Goal: Task Accomplishment & Management: Use online tool/utility

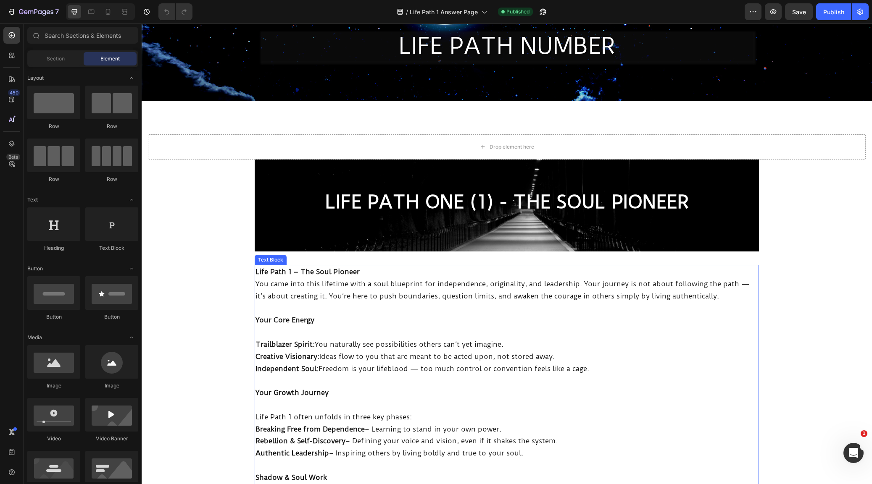
scroll to position [48, 0]
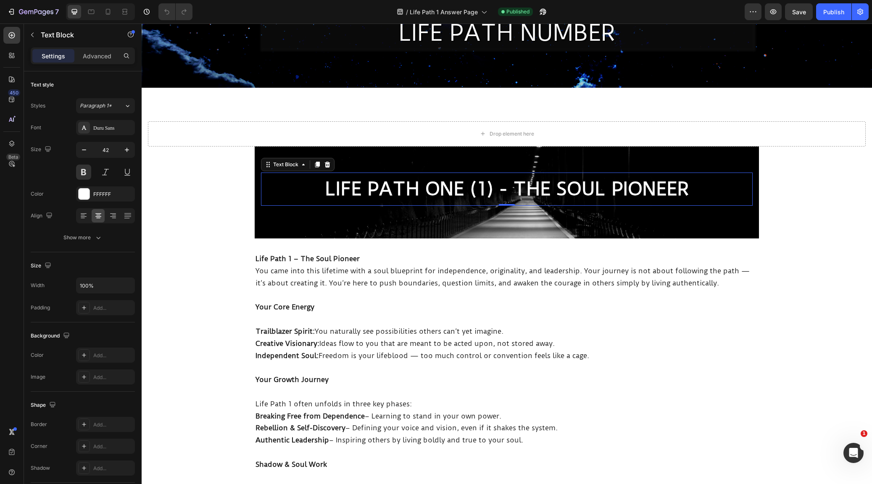
click at [561, 188] on p "LIFE PATH ONE (1) - THE SOUL PIONEER" at bounding box center [507, 190] width 490 height 32
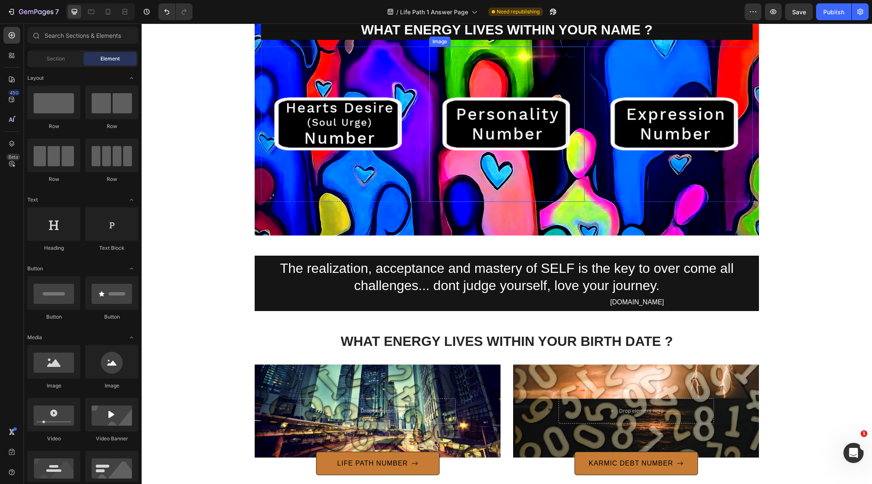
scroll to position [954, 0]
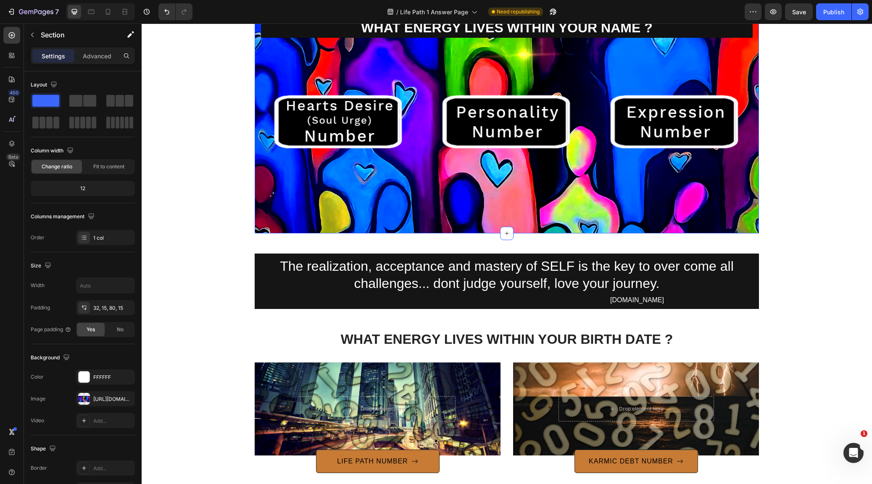
click at [304, 151] on div "WHAT ENERGY LIVES WITHIN YOUR NAME ? Text Block Row Image Image Image Row Secti…" at bounding box center [507, 119] width 504 height 229
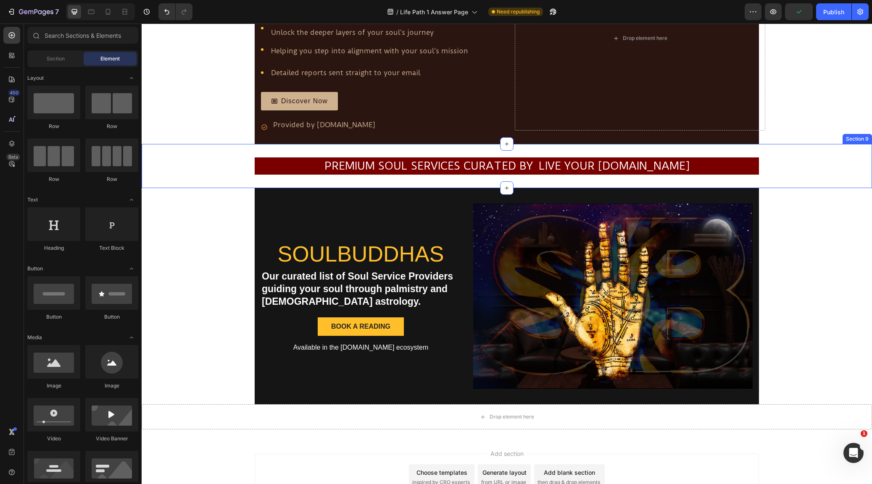
scroll to position [1441, 0]
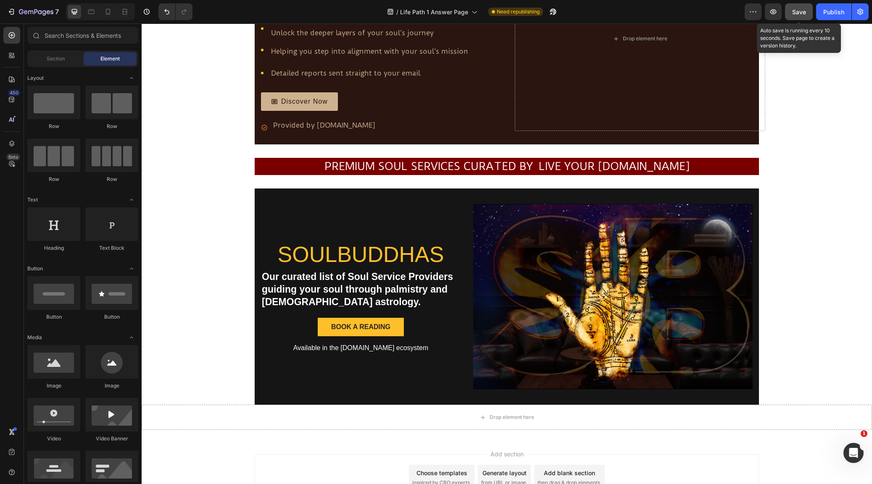
click at [803, 11] on span "Save" at bounding box center [799, 11] width 14 height 7
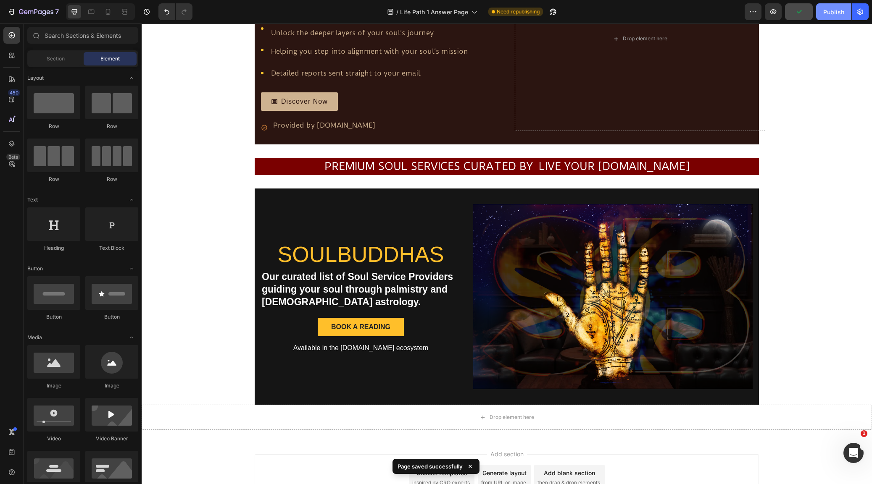
click at [829, 9] on div "Publish" at bounding box center [833, 12] width 21 height 9
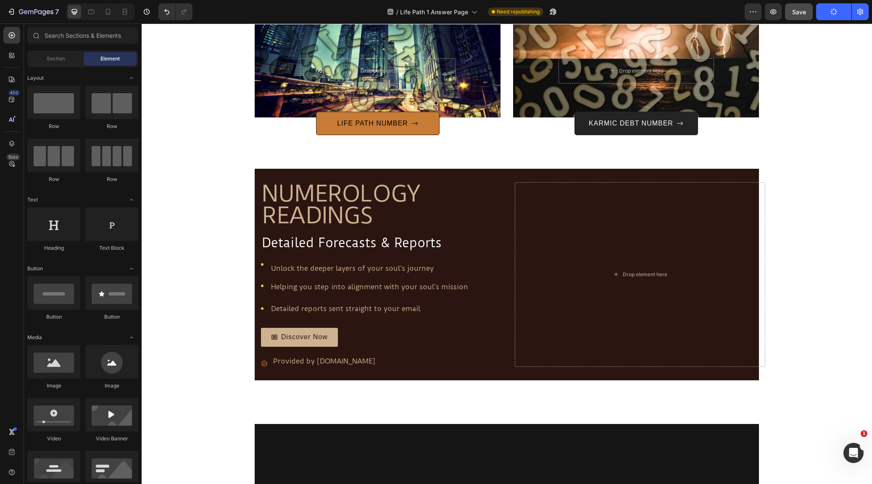
scroll to position [1131, 0]
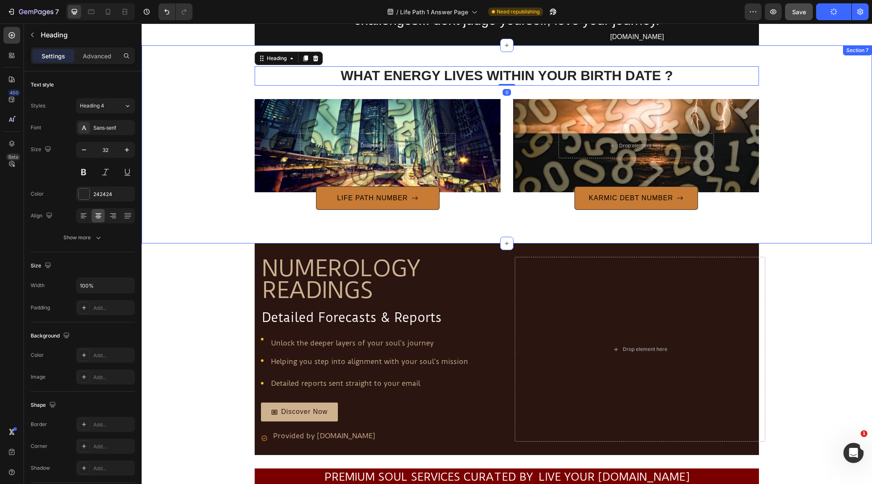
click at [795, 74] on div "WHAT ENERGY LIVES WITHIN YOUR BIRTH DATE ? Heading 0 Row Drop element here Hero…" at bounding box center [507, 144] width 730 height 198
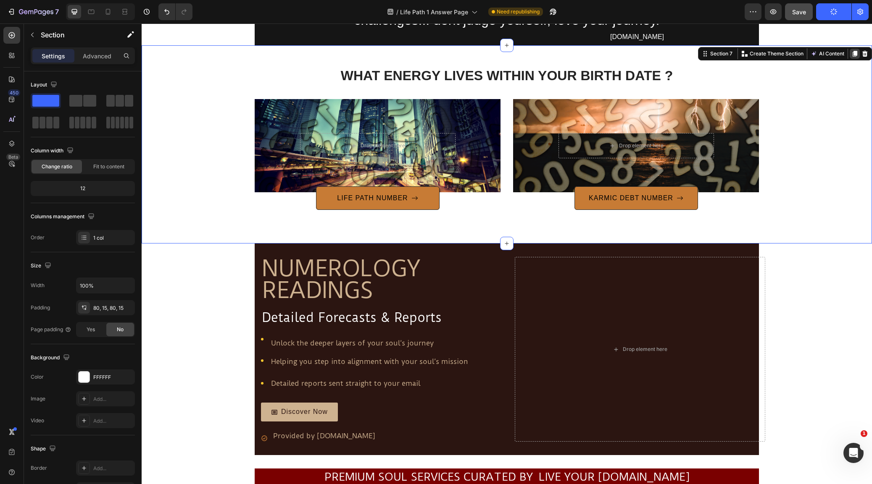
click at [855, 52] on icon at bounding box center [854, 54] width 5 height 6
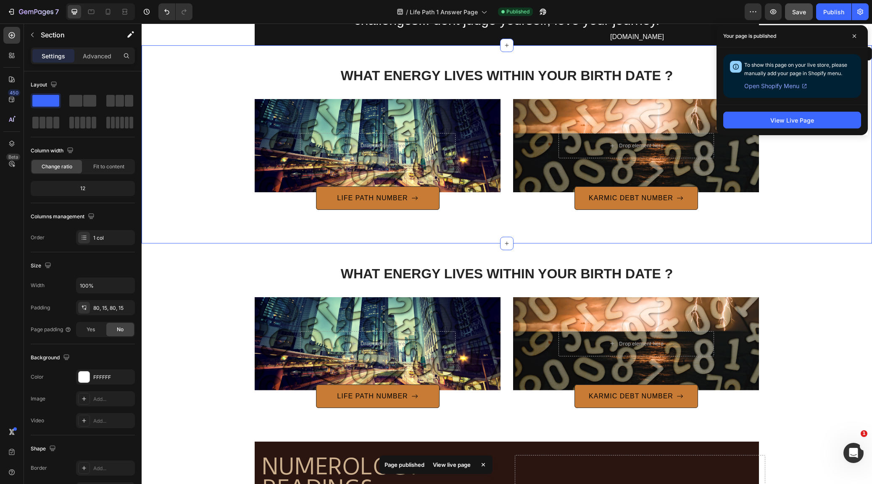
click at [219, 190] on div "WHAT ENERGY LIVES WITHIN YOUR BIRTH DATE ? Heading Row Drop element here Hero B…" at bounding box center [507, 144] width 718 height 131
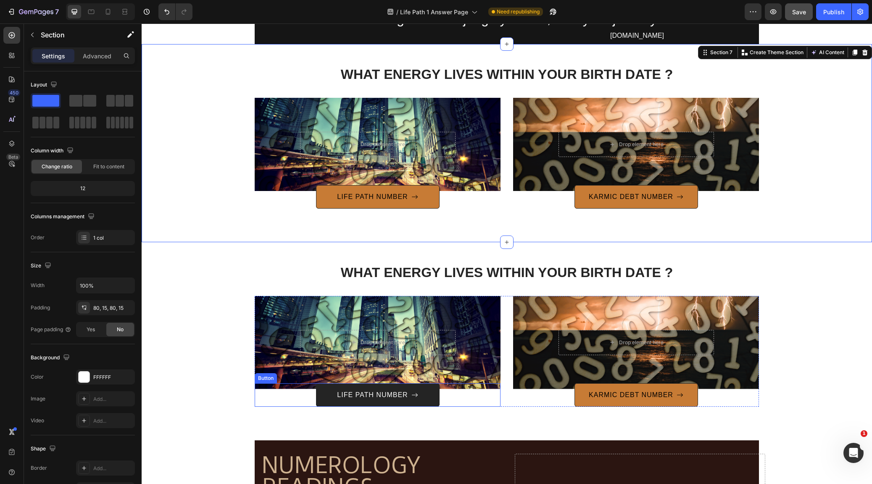
scroll to position [1115, 0]
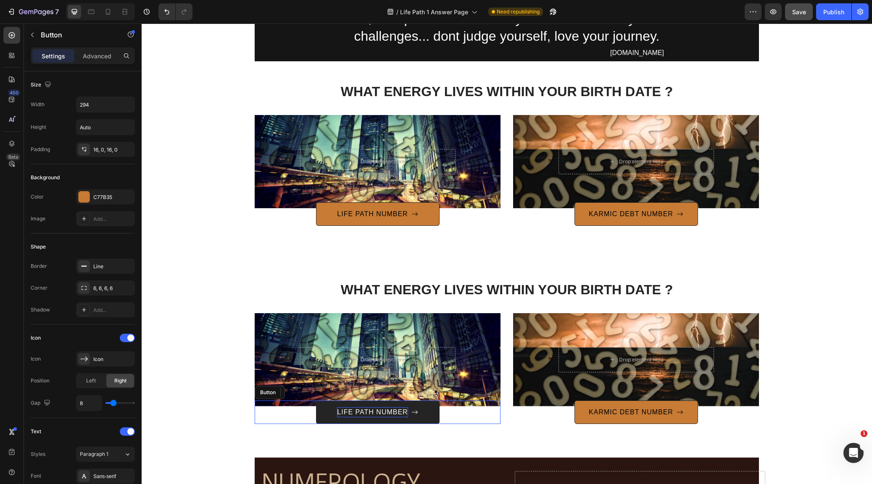
click at [396, 410] on p "LIFE PATH NUMBER" at bounding box center [372, 413] width 71 height 10
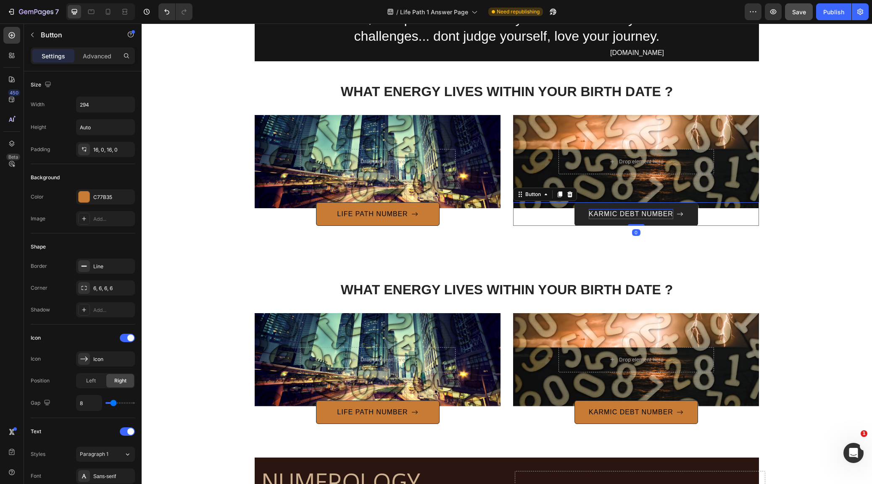
drag, startPoint x: 627, startPoint y: 211, endPoint x: 627, endPoint y: 217, distance: 5.9
click at [627, 211] on p "KARMIC DEBT NUMBER" at bounding box center [631, 214] width 84 height 10
click at [647, 212] on p "KARMIC DEBT NUMBER" at bounding box center [631, 214] width 84 height 10
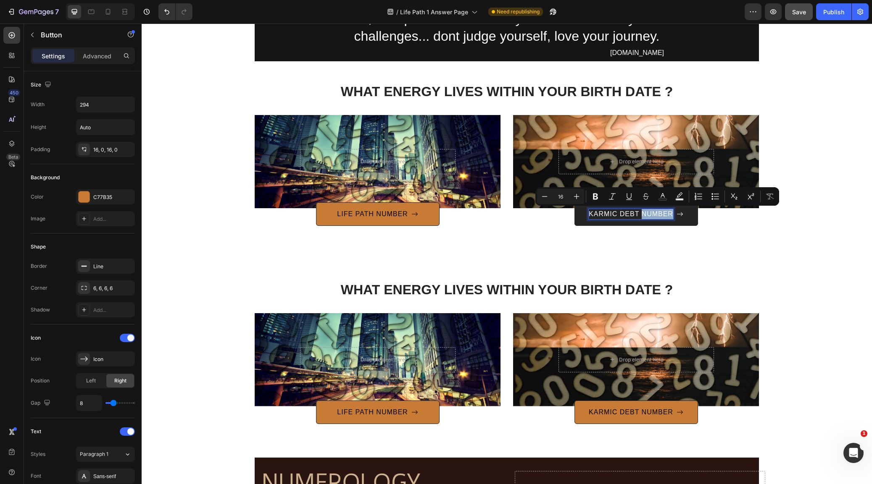
click at [647, 212] on p "KARMIC DEBT NUMBER" at bounding box center [631, 214] width 84 height 10
click at [641, 213] on p "KARMIC DEBT NUMBER" at bounding box center [631, 214] width 84 height 10
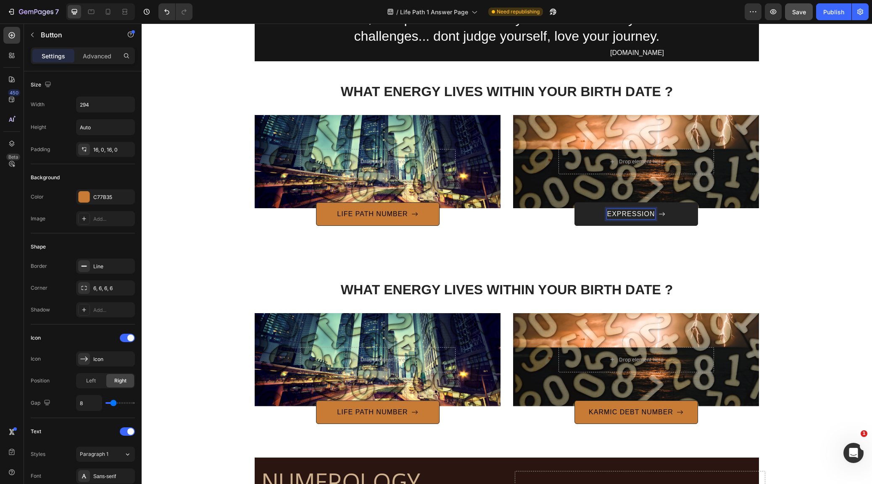
click at [636, 213] on button "EXPRESSION" at bounding box center [636, 215] width 124 height 24
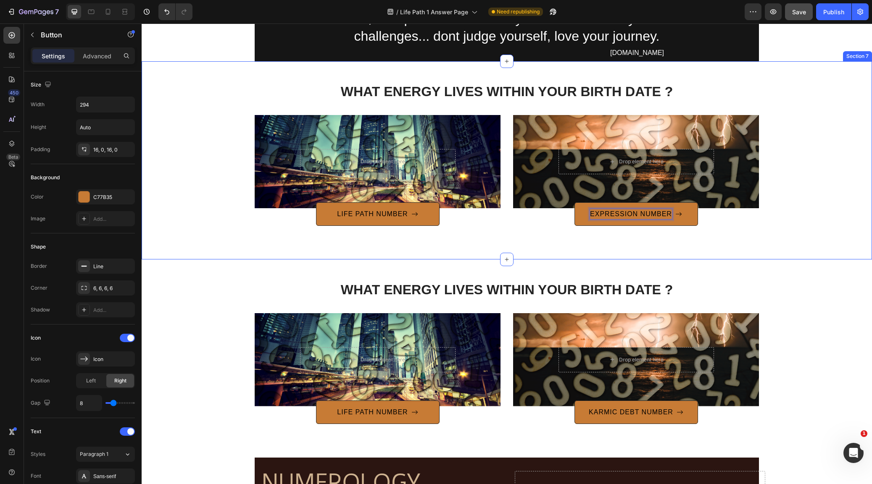
drag, startPoint x: 778, startPoint y: 245, endPoint x: 783, endPoint y: 253, distance: 9.4
click at [778, 245] on div "WHAT ENERGY LIVES WITHIN YOUR BIRTH DATE ? Heading Row Drop element here Hero B…" at bounding box center [507, 160] width 730 height 198
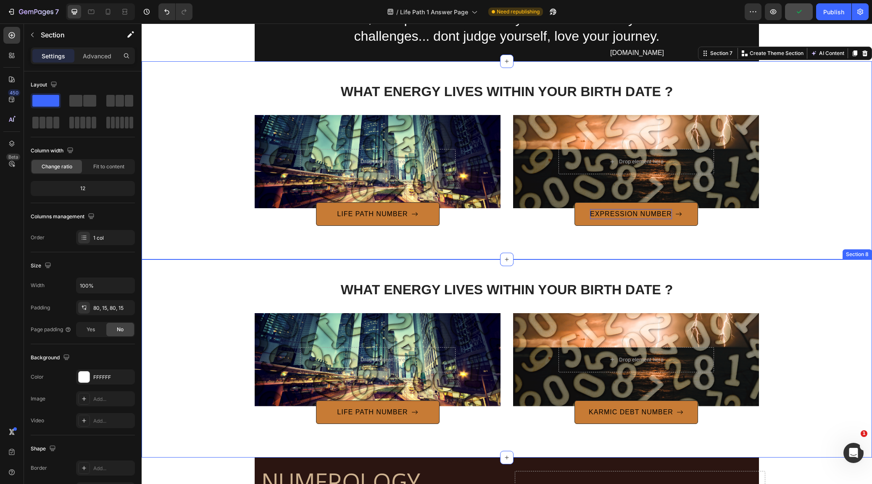
click at [806, 304] on div "WHAT ENERGY LIVES WITHIN YOUR BIRTH DATE ? Heading Row Drop element here Hero B…" at bounding box center [507, 358] width 718 height 131
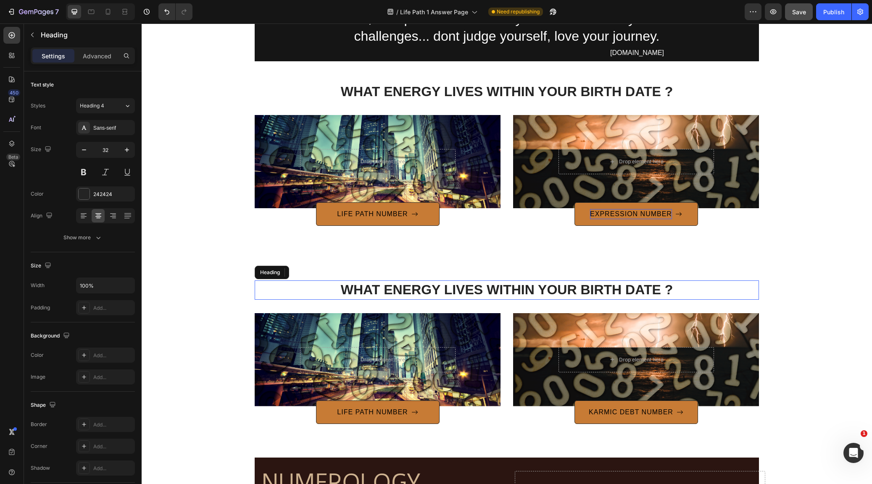
click at [530, 284] on strong "WHAT ENERGY LIVES WITHIN YOUR BIRTH DATE ?" at bounding box center [507, 289] width 332 height 15
click at [317, 270] on icon at bounding box center [315, 273] width 5 height 6
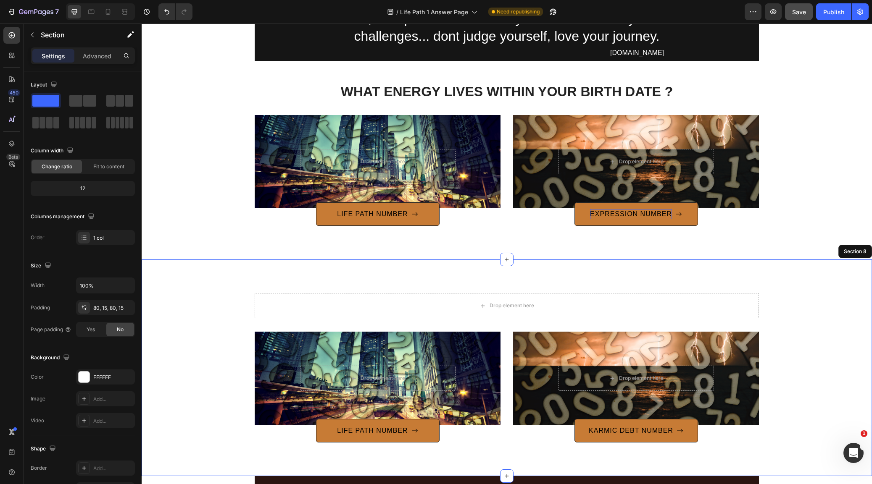
click at [402, 286] on div "Drop element here Row Drop element here Hero Banner LIFE PATH NUMBER Button Dro…" at bounding box center [507, 368] width 730 height 217
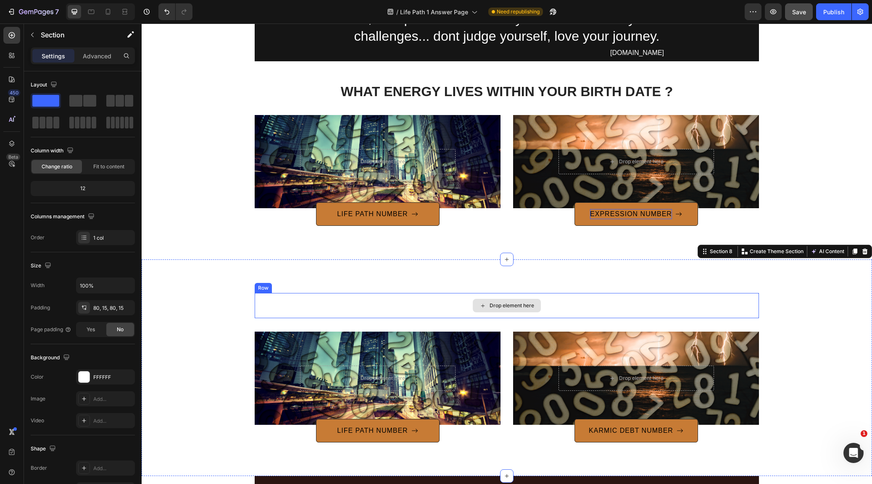
click at [399, 297] on div "Drop element here" at bounding box center [507, 305] width 504 height 25
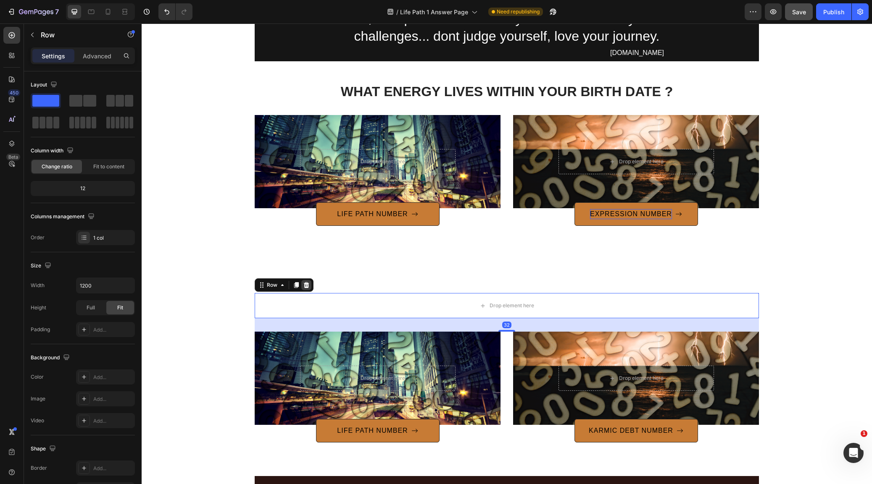
click at [304, 282] on icon at bounding box center [306, 285] width 7 height 7
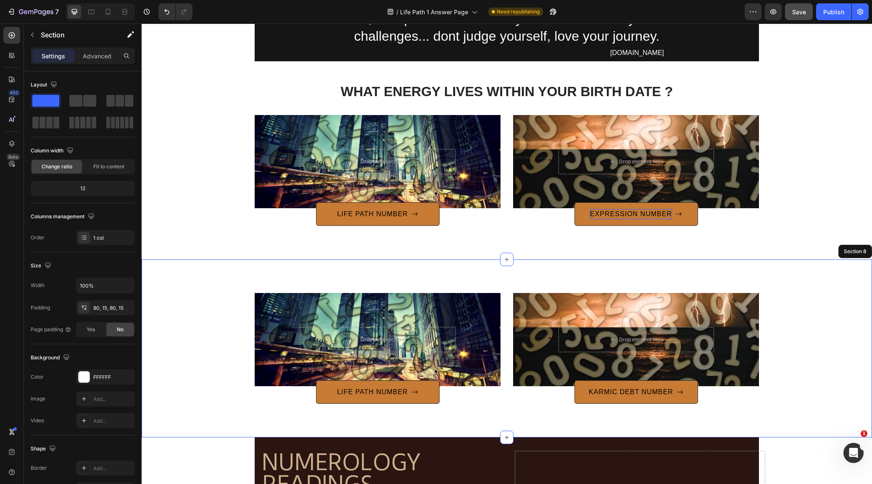
click at [371, 260] on div "Drop element here Hero Banner LIFE PATH NUMBER Button Drop element here Hero Ba…" at bounding box center [507, 349] width 730 height 178
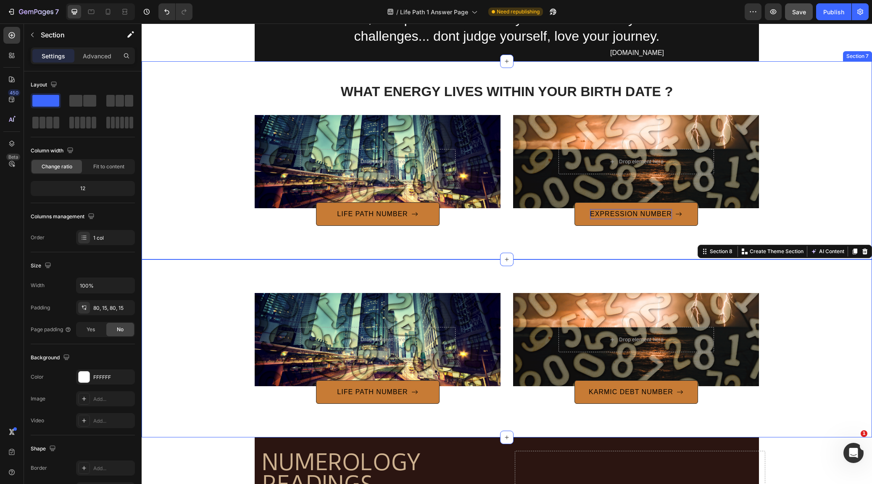
click at [371, 252] on div "WHAT ENERGY LIVES WITHIN YOUR BIRTH DATE ? Heading Row Drop element here Hero B…" at bounding box center [507, 160] width 730 height 198
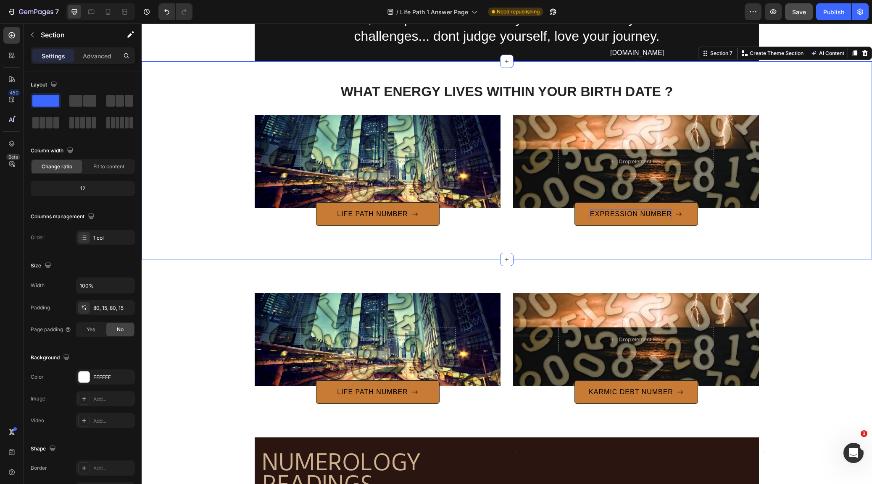
click at [381, 258] on div "WHAT ENERGY LIVES WITHIN YOUR BIRTH DATE ? Heading Row Drop element here Hero B…" at bounding box center [507, 160] width 730 height 198
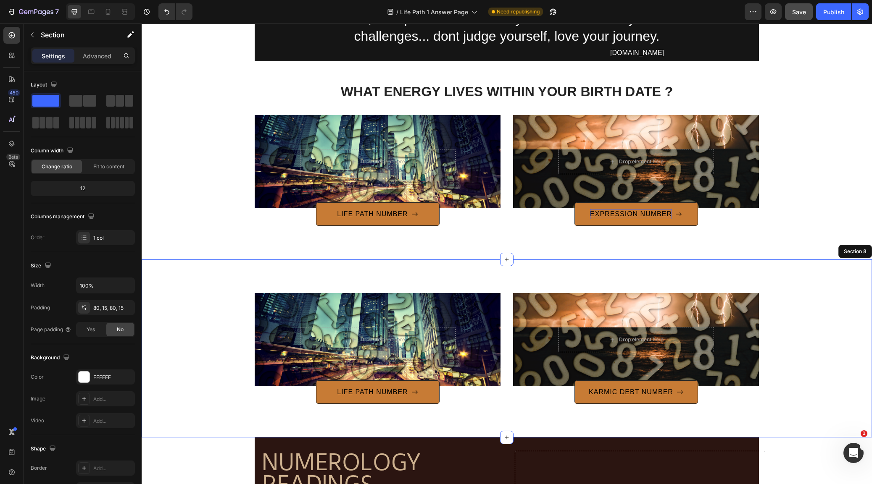
click at [388, 275] on div "Drop element here Hero Banner LIFE PATH NUMBER Button Drop element here Hero Ba…" at bounding box center [507, 349] width 730 height 178
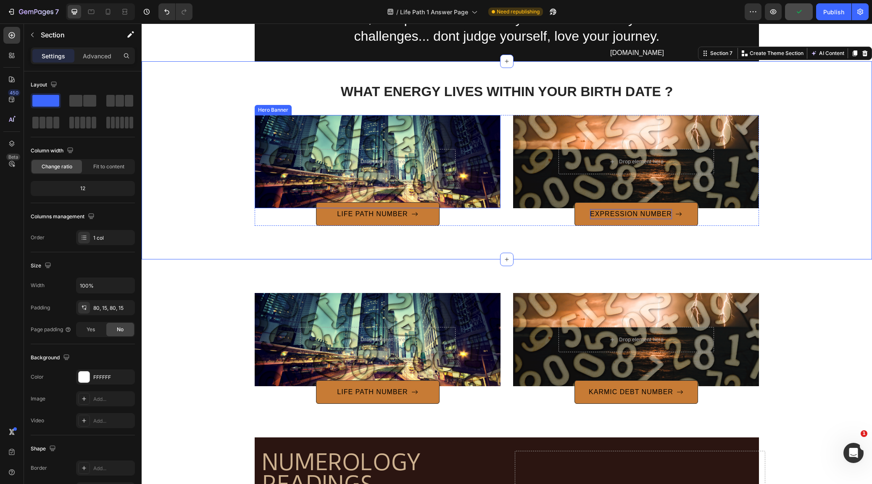
click at [481, 201] on div "Overlay" at bounding box center [378, 161] width 246 height 93
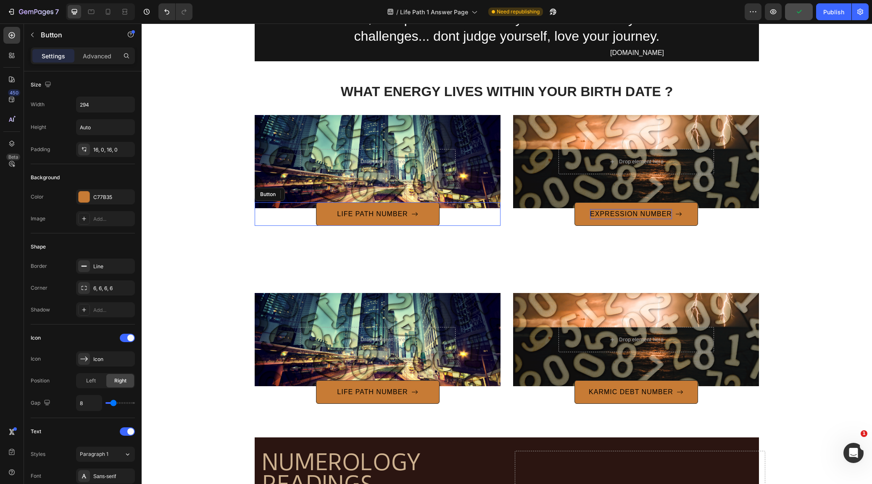
drag, startPoint x: 500, startPoint y: 221, endPoint x: 511, endPoint y: 221, distance: 11.3
click at [500, 221] on div "Drop element here Hero Banner 16 LIFE PATH NUMBER Button Drop element here Hero…" at bounding box center [507, 170] width 504 height 111
click at [515, 221] on div "EXPRESSION NUMBER Button 0" at bounding box center [636, 215] width 246 height 24
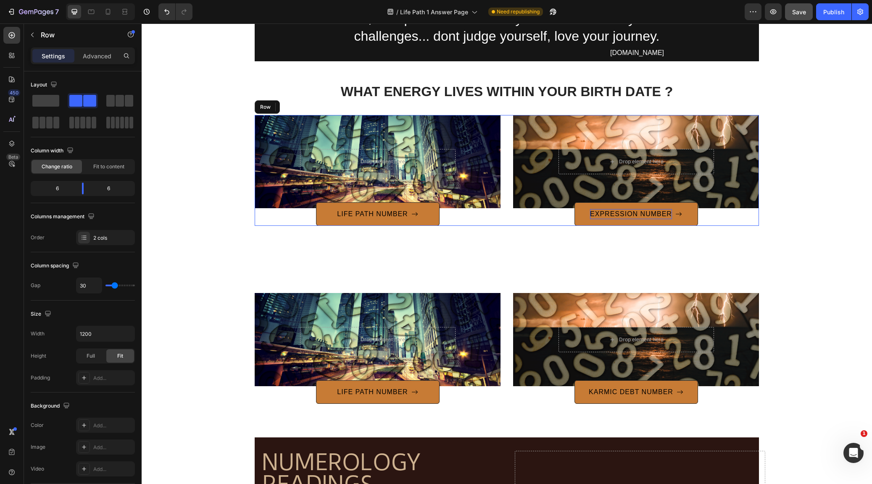
click at [505, 222] on div "Drop element here Hero Banner LIFE PATH NUMBER Button Drop element here Hero Ba…" at bounding box center [507, 170] width 504 height 111
click at [509, 287] on div "Drop element here Hero Banner LIFE PATH NUMBER Button Drop element here Hero Ba…" at bounding box center [507, 349] width 730 height 178
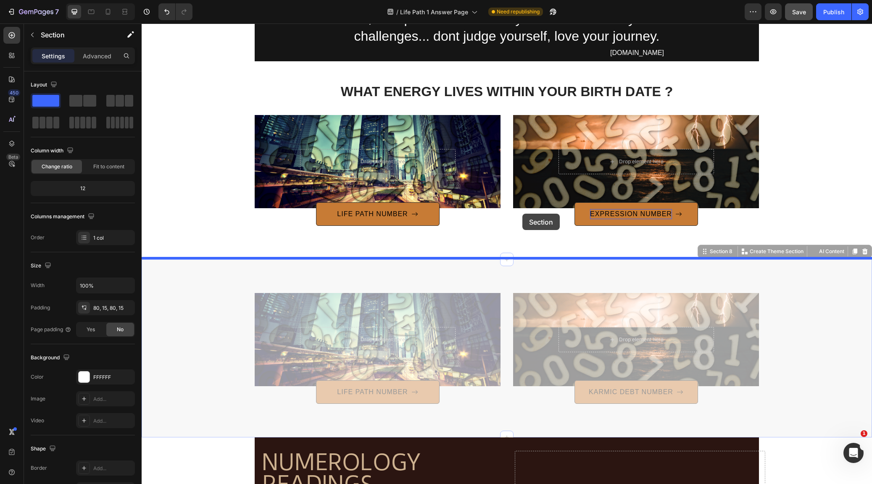
drag, startPoint x: 524, startPoint y: 258, endPoint x: 522, endPoint y: 214, distance: 44.6
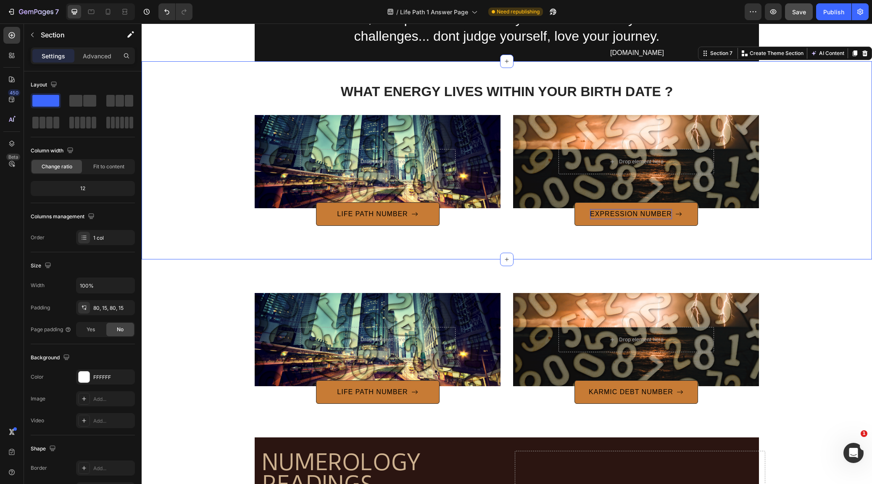
drag, startPoint x: 805, startPoint y: 210, endPoint x: 832, endPoint y: 222, distance: 29.3
click at [808, 210] on div "WHAT ENERGY LIVES WITHIN YOUR BIRTH DATE ? Heading Row Drop element here Hero B…" at bounding box center [507, 160] width 718 height 131
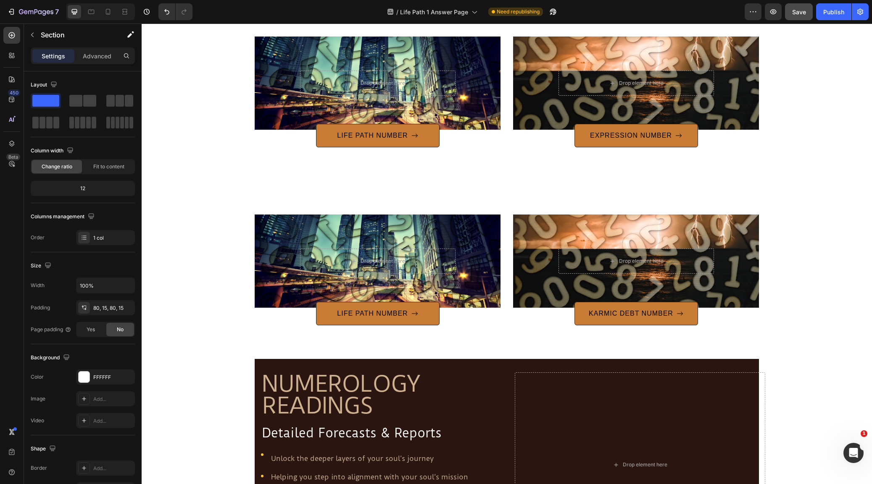
scroll to position [1191, 0]
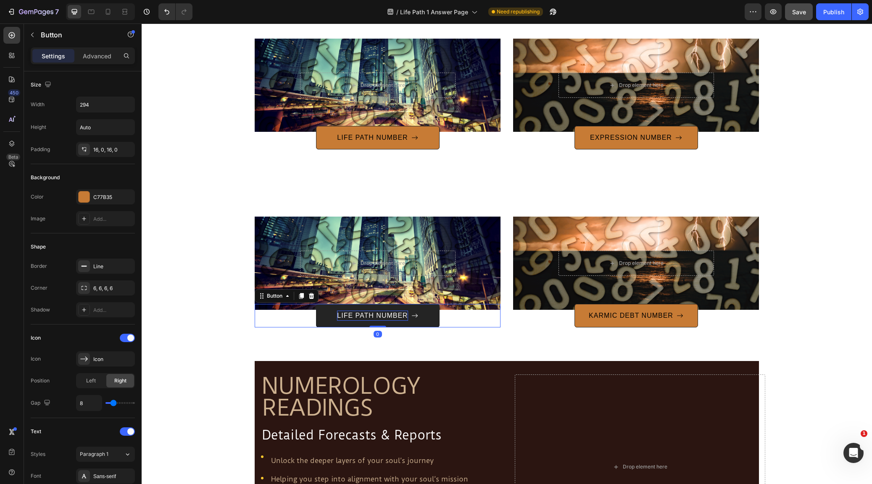
click at [370, 315] on p "LIFE PATH NUMBER" at bounding box center [372, 316] width 71 height 10
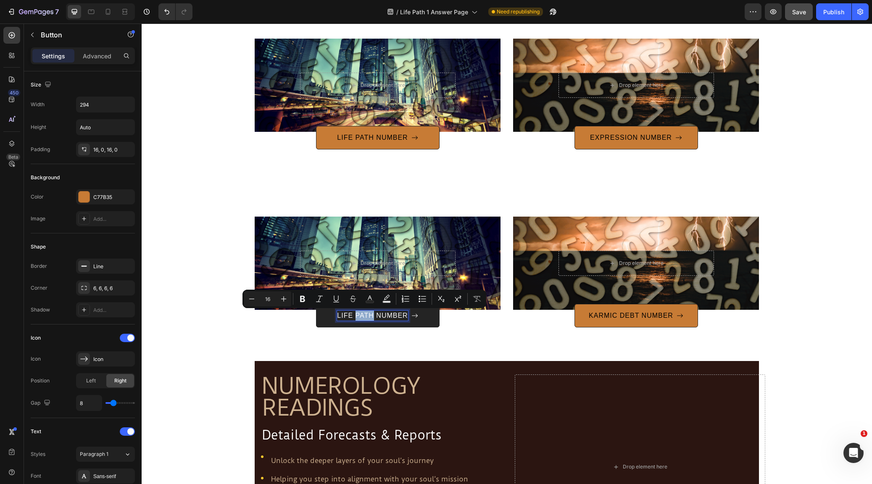
click at [373, 316] on p "LIFE PATH NUMBER" at bounding box center [372, 316] width 71 height 10
drag, startPoint x: 374, startPoint y: 315, endPoint x: 339, endPoint y: 316, distance: 34.5
click at [339, 316] on p "LIFE PATH NUMBER" at bounding box center [372, 316] width 71 height 10
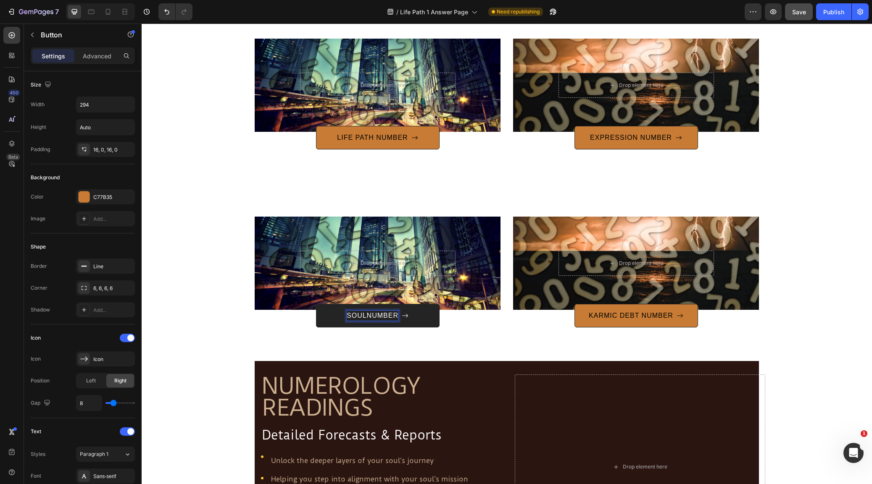
click at [377, 316] on button "SOULNUMBER" at bounding box center [378, 316] width 124 height 24
click at [377, 316] on button "SOUL URGENUMBER" at bounding box center [378, 316] width 124 height 24
click at [822, 334] on div "Drop element here Hero Banner SOUL URGE NUMBER Button 0 Drop element here Hero …" at bounding box center [507, 272] width 730 height 178
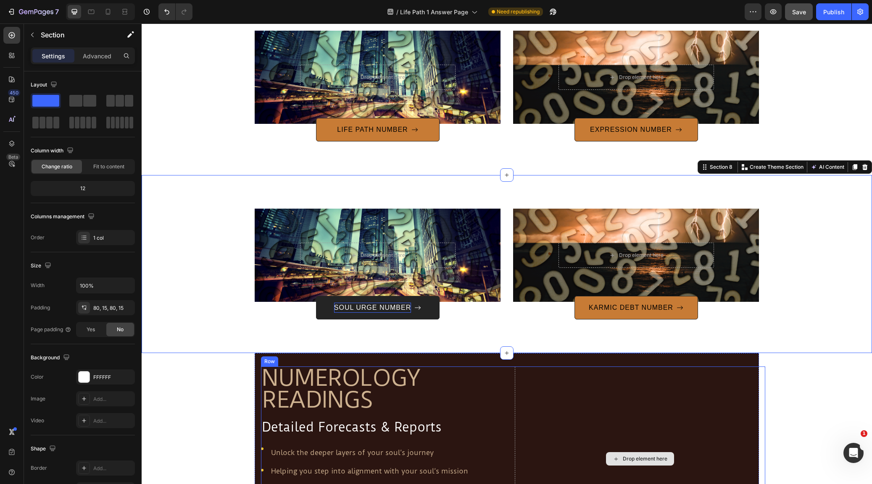
scroll to position [1200, 0]
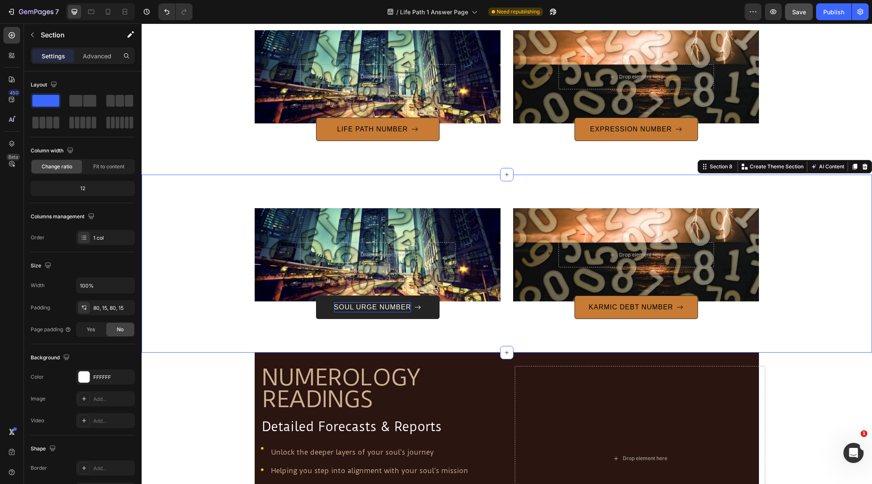
click at [801, 194] on div "Drop element here Hero Banner SOUL URGE NUMBER Button Drop element here Hero Ba…" at bounding box center [507, 264] width 730 height 178
click at [813, 175] on div "Drop element here Hero Banner SOUL URGE NUMBER Button Drop element here Hero Ba…" at bounding box center [507, 264] width 730 height 178
click at [795, 166] on p "Create Theme Section" at bounding box center [777, 167] width 54 height 8
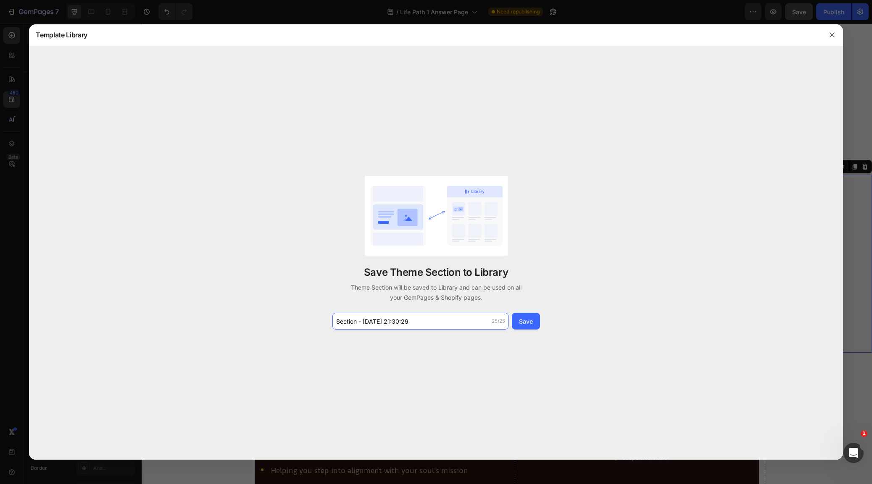
drag, startPoint x: 418, startPoint y: 324, endPoint x: 296, endPoint y: 312, distance: 122.9
click at [296, 312] on div "Save Theme Section to Library Theme Section will be saved to Library and can be…" at bounding box center [436, 253] width 814 height 414
drag, startPoint x: 458, startPoint y: 313, endPoint x: 468, endPoint y: 316, distance: 10.2
click at [458, 313] on div "Save Theme Section to Library Theme Section will be saved to Library and can be…" at bounding box center [436, 253] width 210 height 154
click at [525, 321] on div "Save" at bounding box center [526, 321] width 14 height 9
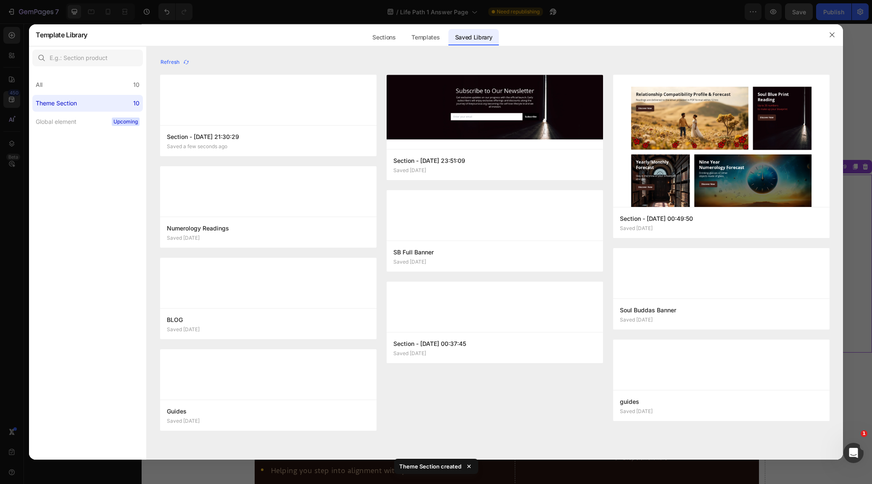
scroll to position [0, 0]
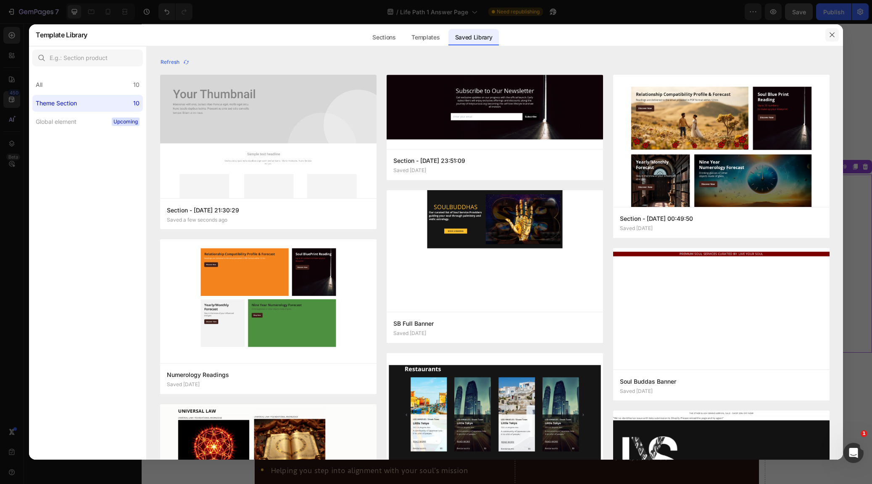
click at [832, 33] on icon "button" at bounding box center [832, 35] width 7 height 7
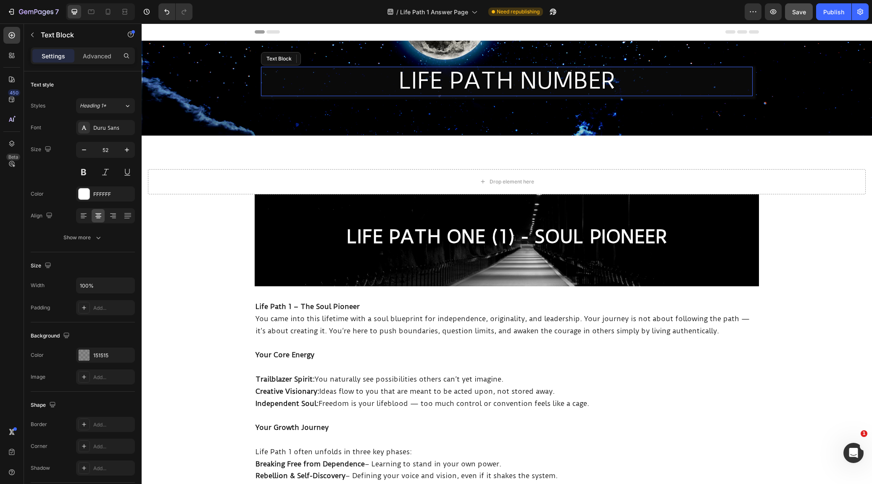
click at [515, 76] on p "LIFE PATH NUMBER" at bounding box center [507, 81] width 490 height 29
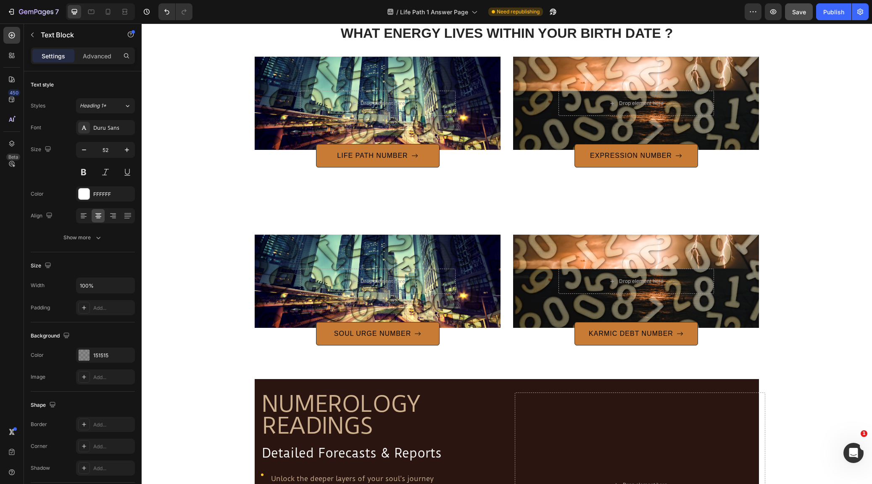
scroll to position [1171, 0]
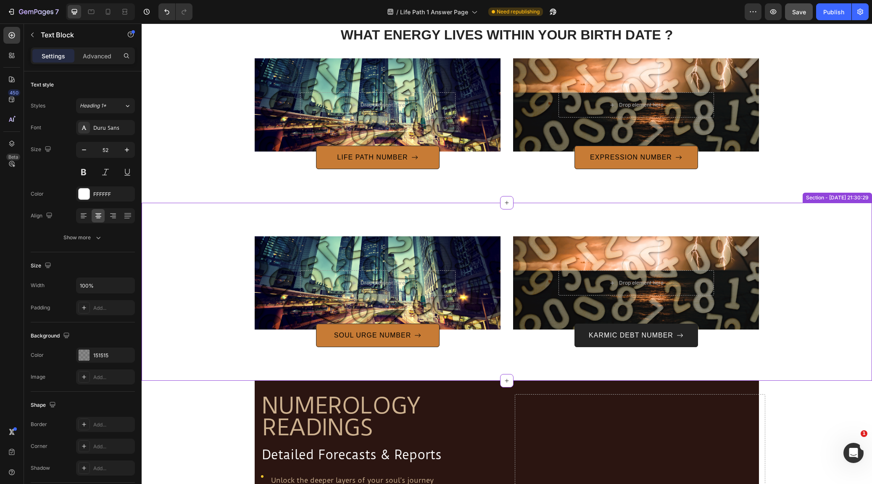
drag, startPoint x: 630, startPoint y: 334, endPoint x: 638, endPoint y: 335, distance: 7.6
click at [631, 334] on p "KARMIC DEBT NUMBER" at bounding box center [631, 336] width 84 height 10
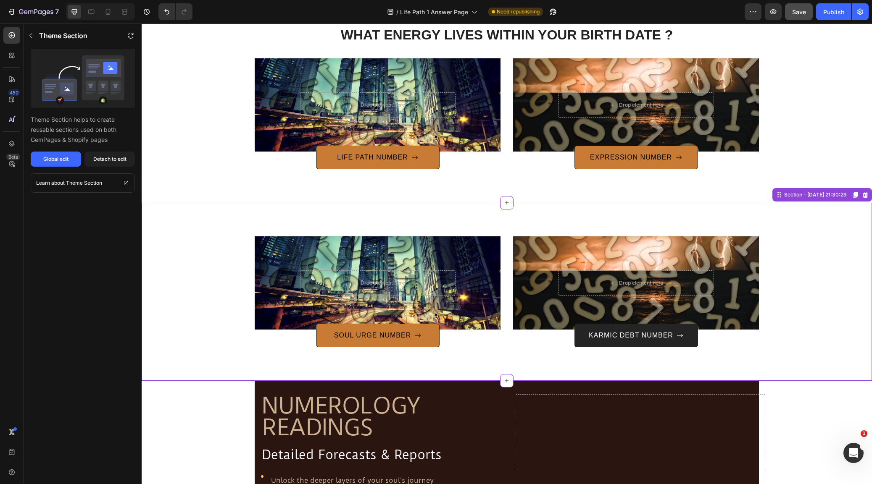
click at [638, 335] on p "KARMIC DEBT NUMBER" at bounding box center [631, 336] width 84 height 10
click at [639, 334] on p "KARMIC DEBT NUMBER" at bounding box center [631, 336] width 84 height 10
click at [608, 334] on p "KARMIC DEBT NUMBER" at bounding box center [631, 336] width 84 height 10
click at [627, 335] on p "KARMIC DEBT NUMBER" at bounding box center [631, 336] width 84 height 10
click at [627, 334] on p "KARMIC DEBT NUMBER" at bounding box center [631, 336] width 84 height 10
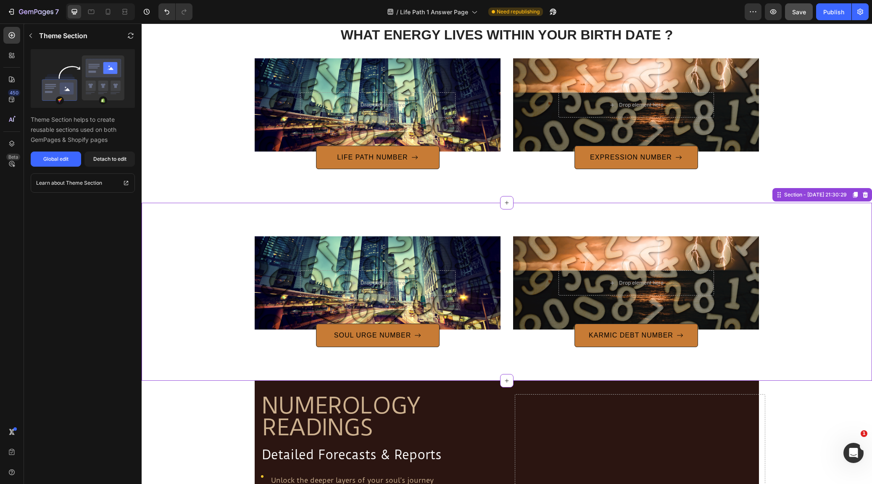
click at [211, 224] on div "Drop element here Hero Banner SOUL URGE NUMBER Button Drop element here Hero Ba…" at bounding box center [507, 292] width 730 height 178
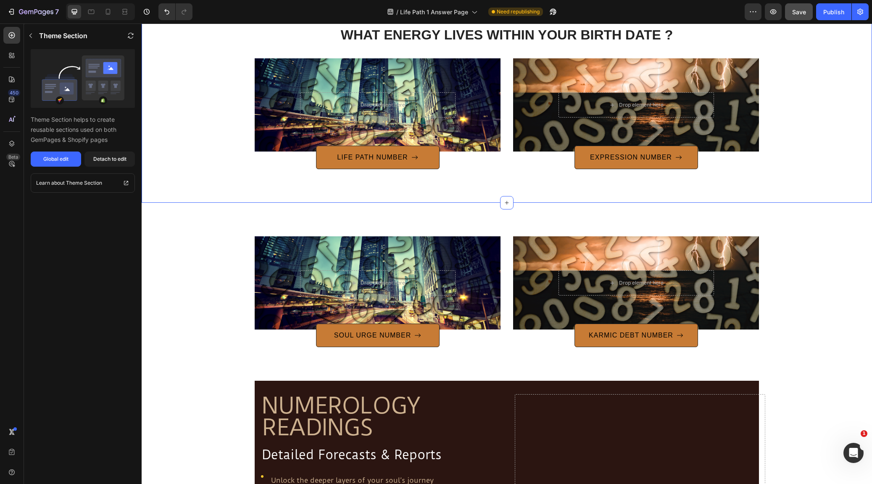
click at [202, 144] on div "WHAT ENERGY LIVES WITHIN YOUR BIRTH DATE ? Heading Row Drop element here Hero B…" at bounding box center [507, 103] width 718 height 131
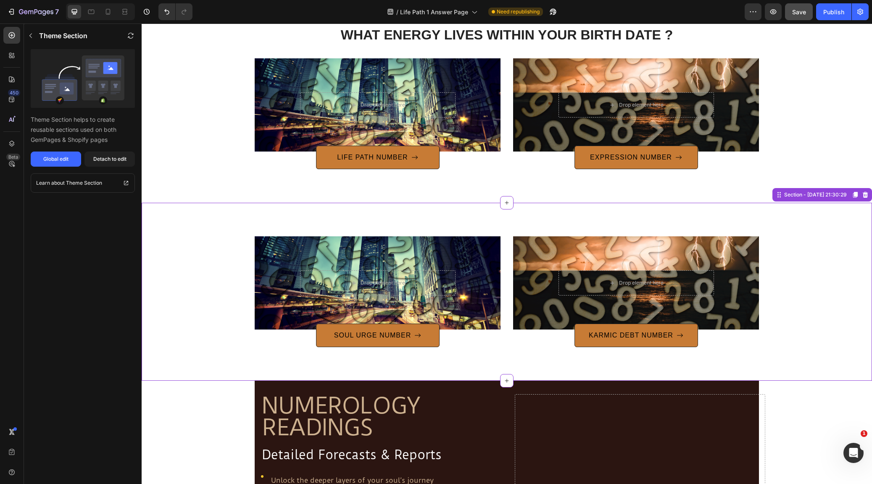
drag, startPoint x: 209, startPoint y: 229, endPoint x: 216, endPoint y: 233, distance: 8.3
click at [210, 229] on div "Drop element here Hero Banner SOUL URGE NUMBER Button Drop element here Hero Ba…" at bounding box center [507, 292] width 730 height 178
click at [600, 336] on p "KARMIC DEBT NUMBER" at bounding box center [631, 336] width 84 height 10
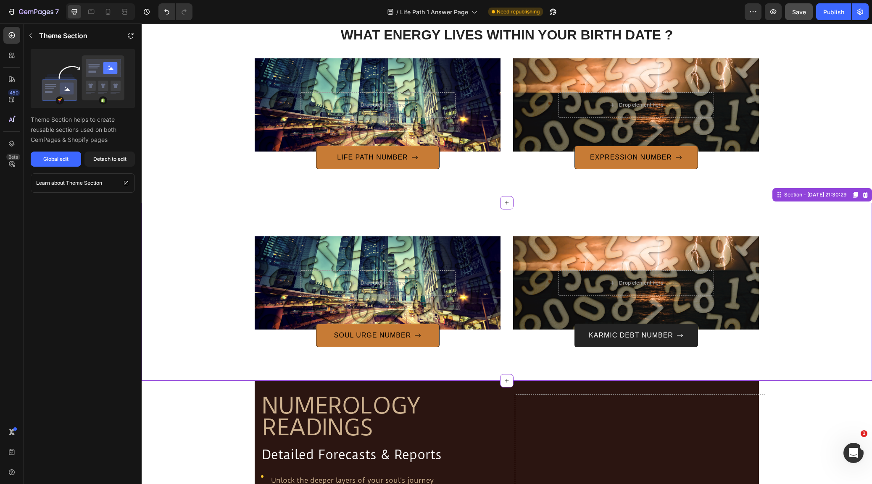
click at [600, 335] on p "KARMIC DEBT NUMBER" at bounding box center [631, 336] width 84 height 10
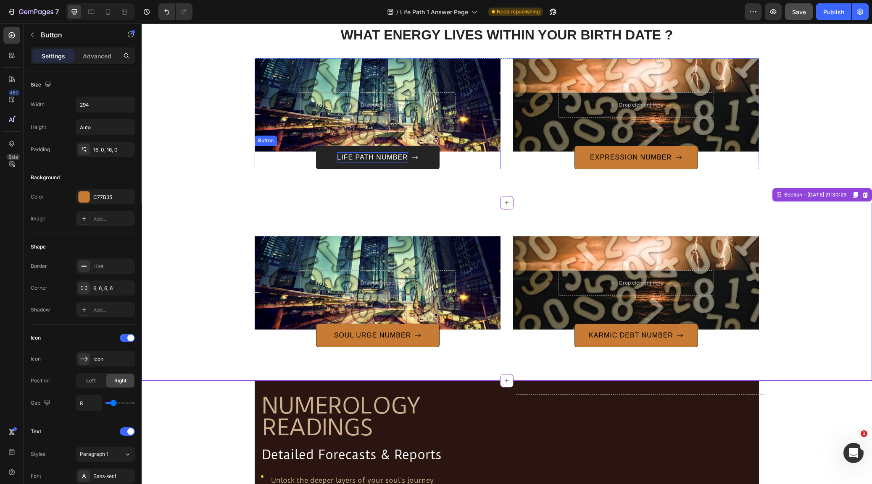
click at [397, 154] on p "LIFE PATH NUMBER" at bounding box center [372, 158] width 71 height 10
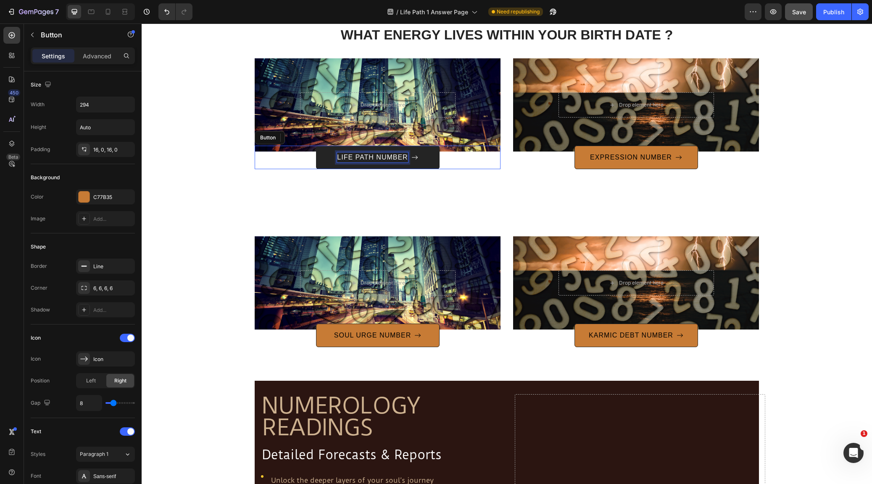
click at [397, 154] on p "LIFE PATH NUMBER" at bounding box center [372, 158] width 71 height 10
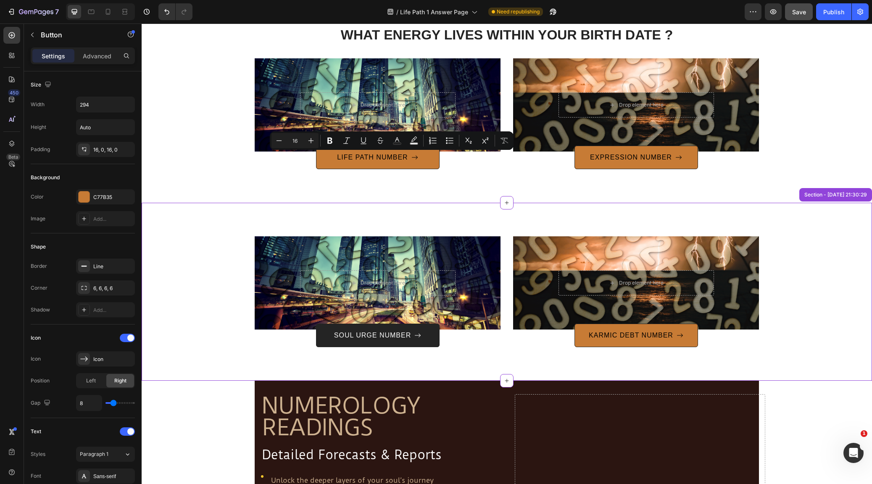
click at [400, 335] on p "SOUL URGE NUMBER" at bounding box center [372, 336] width 77 height 10
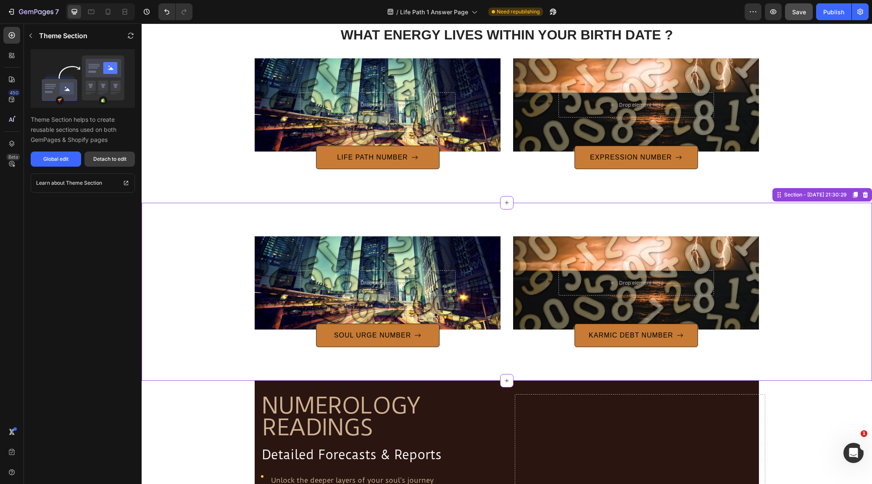
click at [111, 158] on div "Detach to edit" at bounding box center [109, 159] width 33 height 8
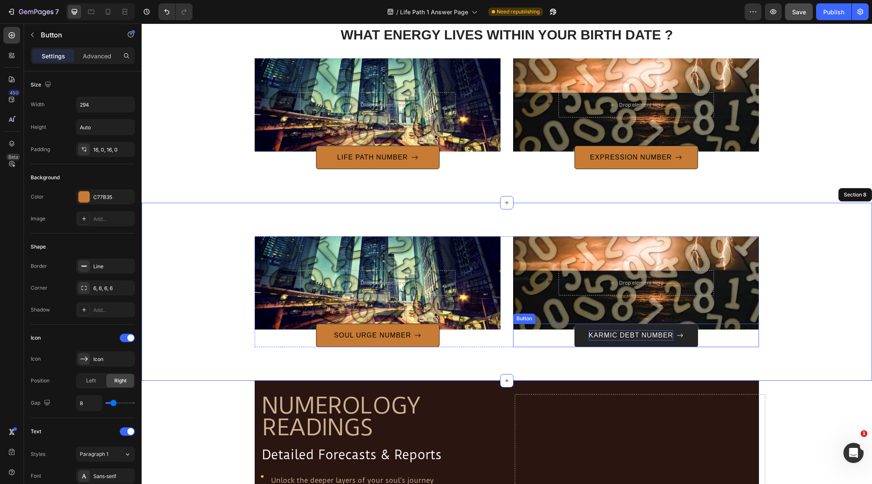
click at [665, 334] on p "KARMIC DEBT NUMBER" at bounding box center [631, 336] width 84 height 10
click at [637, 334] on p "KARMIC DEBT NUMBER" at bounding box center [631, 336] width 84 height 10
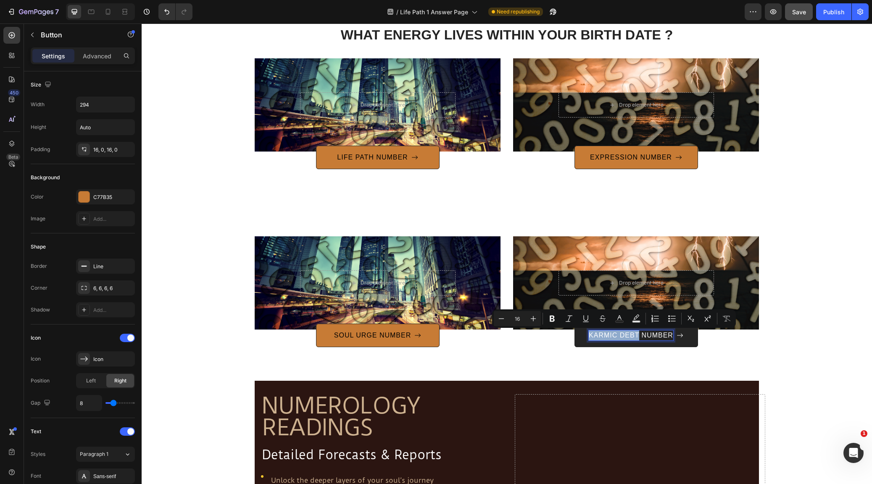
drag, startPoint x: 638, startPoint y: 334, endPoint x: 584, endPoint y: 332, distance: 54.6
click at [583, 332] on button "KARMIC DEBT NUMBER" at bounding box center [636, 336] width 124 height 24
click at [636, 335] on button "PERSONAL NUMBER" at bounding box center [636, 336] width 124 height 24
click at [636, 335] on button "PERSONAL YEAR NUMBER" at bounding box center [636, 336] width 124 height 24
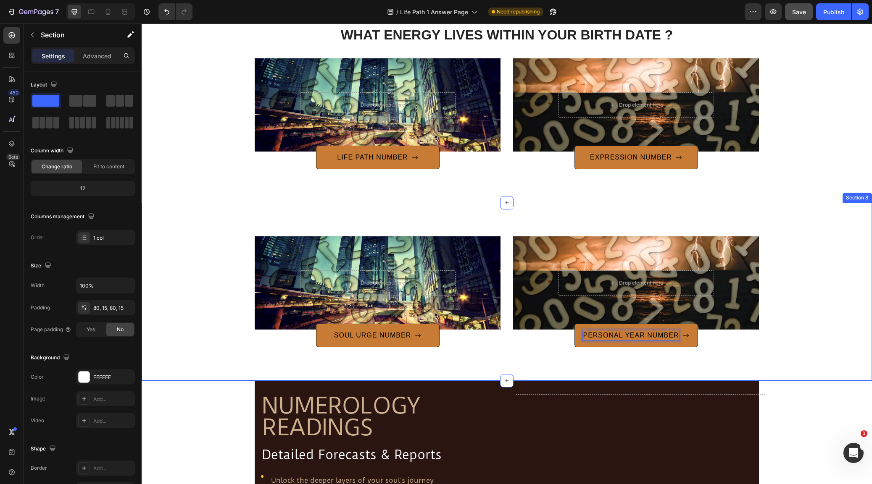
click at [808, 348] on div "Drop element here Hero Banner SOUL URGE NUMBER Button Drop element here Hero Ba…" at bounding box center [507, 292] width 730 height 178
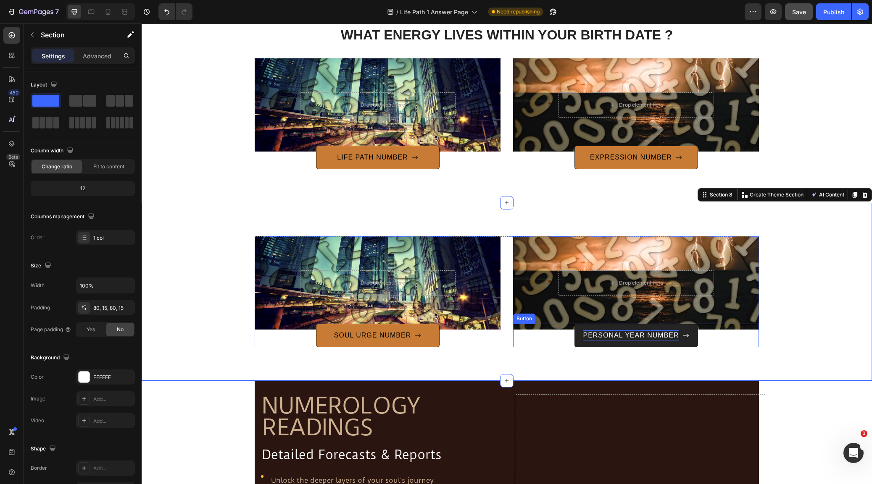
click at [630, 334] on p "PERSONAL YEAR NUMBER" at bounding box center [631, 336] width 96 height 10
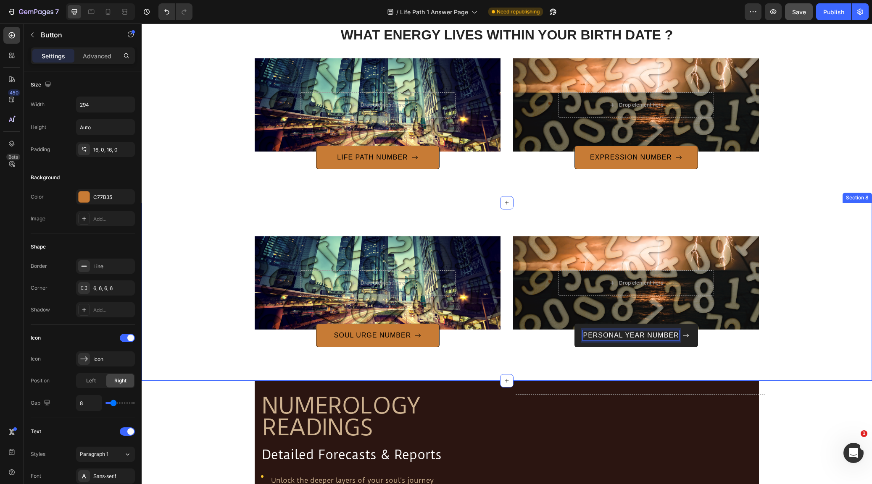
drag, startPoint x: 768, startPoint y: 331, endPoint x: 777, endPoint y: 340, distance: 13.4
click at [771, 331] on div "Drop element here Hero Banner SOUL URGE NUMBER Button Drop element here Hero Ba…" at bounding box center [507, 292] width 718 height 111
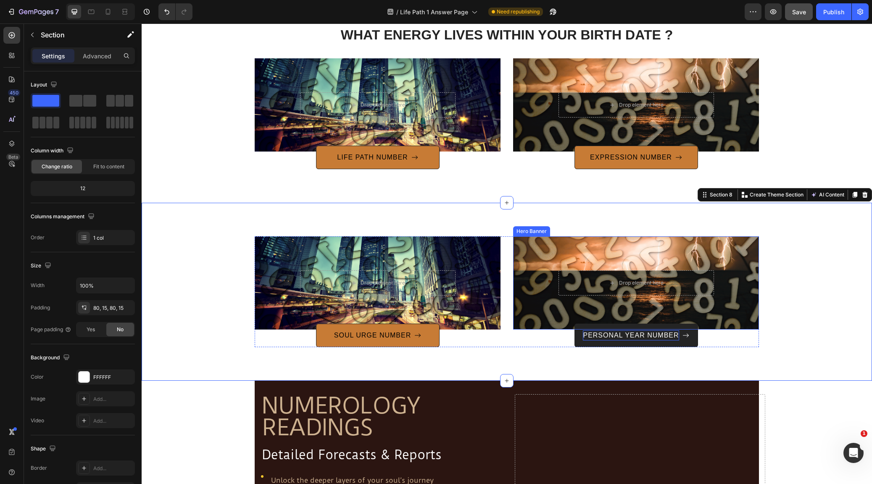
scroll to position [1170, 0]
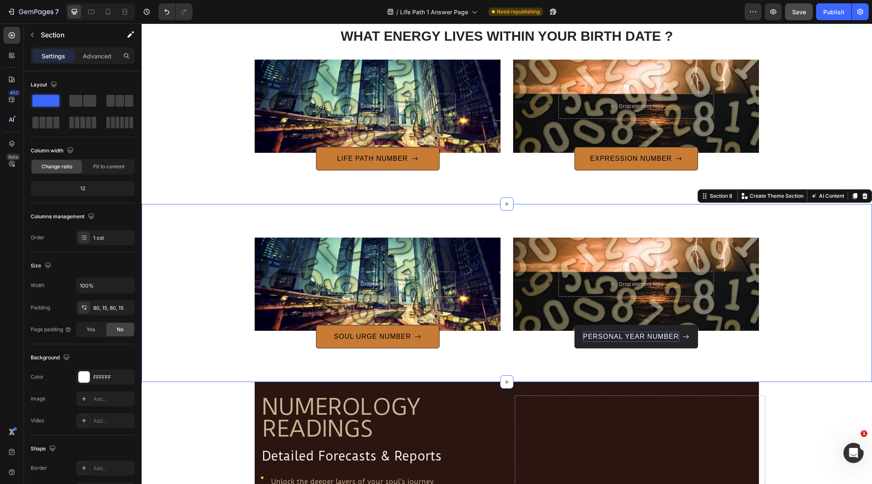
click at [804, 227] on div "Drop element here Hero Banner SOUL URGE NUMBER Button Drop element here Hero Ba…" at bounding box center [507, 293] width 730 height 178
click at [746, 193] on icon at bounding box center [744, 196] width 7 height 7
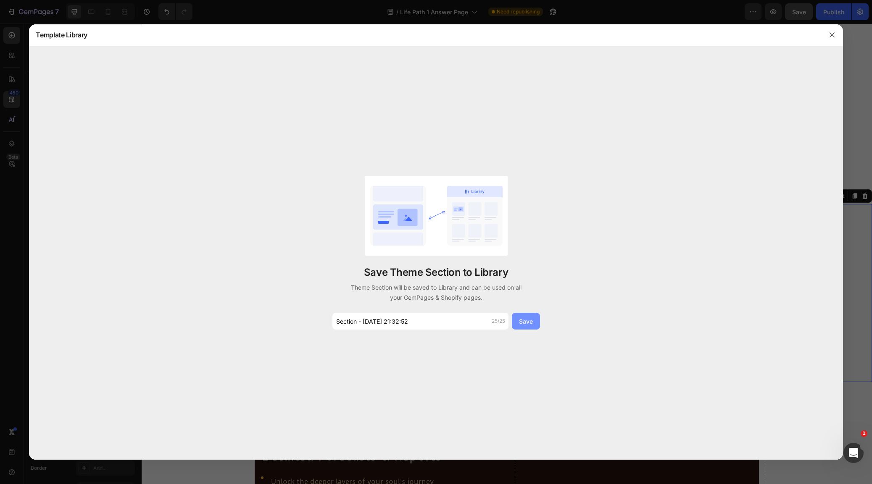
click at [524, 318] on div "Save" at bounding box center [526, 321] width 14 height 9
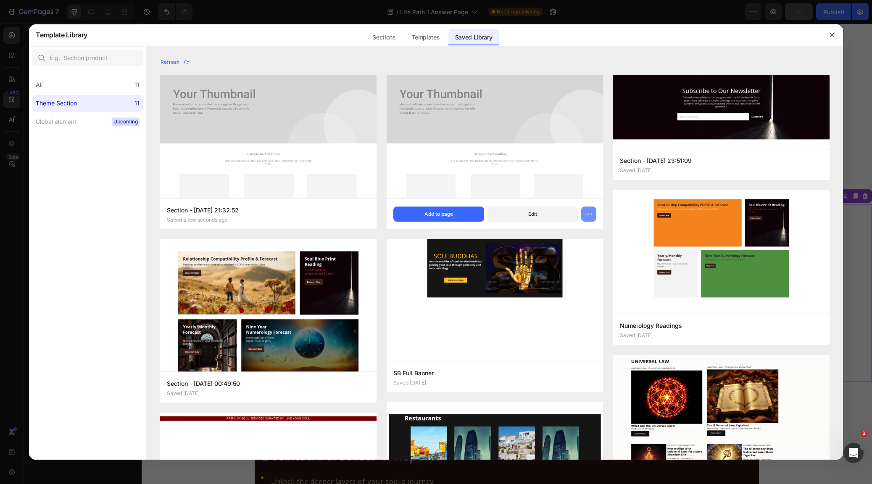
click at [587, 215] on icon "button" at bounding box center [588, 214] width 8 height 8
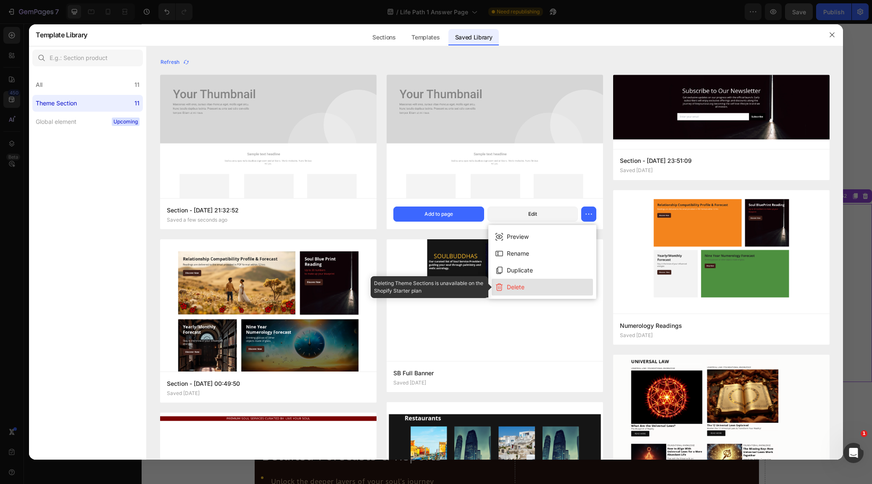
click at [515, 286] on div "Delete" at bounding box center [516, 287] width 18 height 10
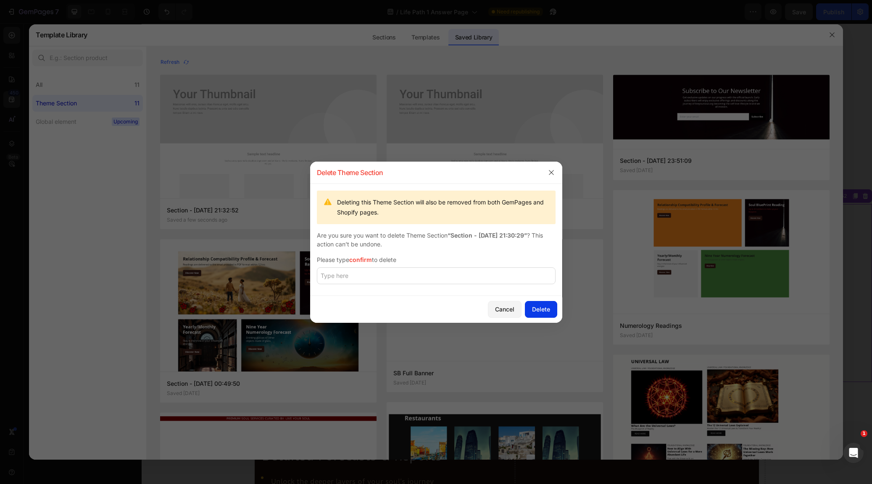
click at [547, 311] on div "Delete" at bounding box center [541, 309] width 18 height 9
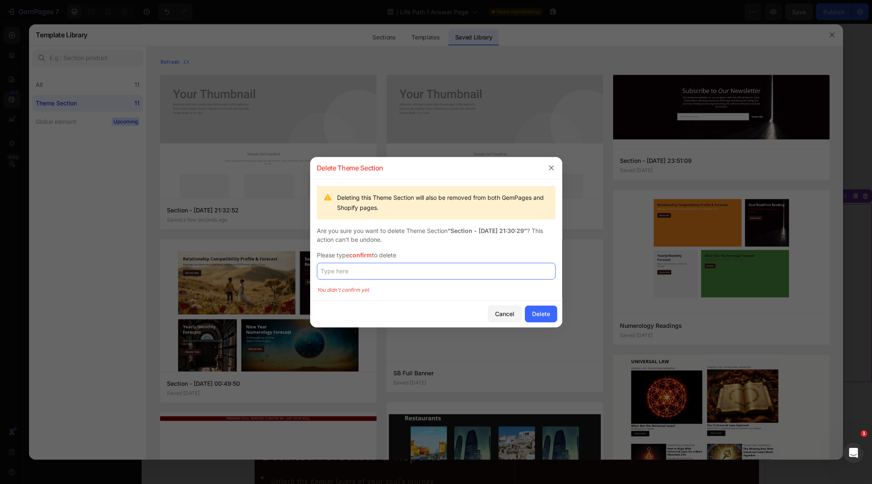
click at [405, 273] on input "text" at bounding box center [436, 271] width 239 height 17
type input "C"
type input "confirm"
click at [541, 317] on div "Delete" at bounding box center [541, 314] width 18 height 9
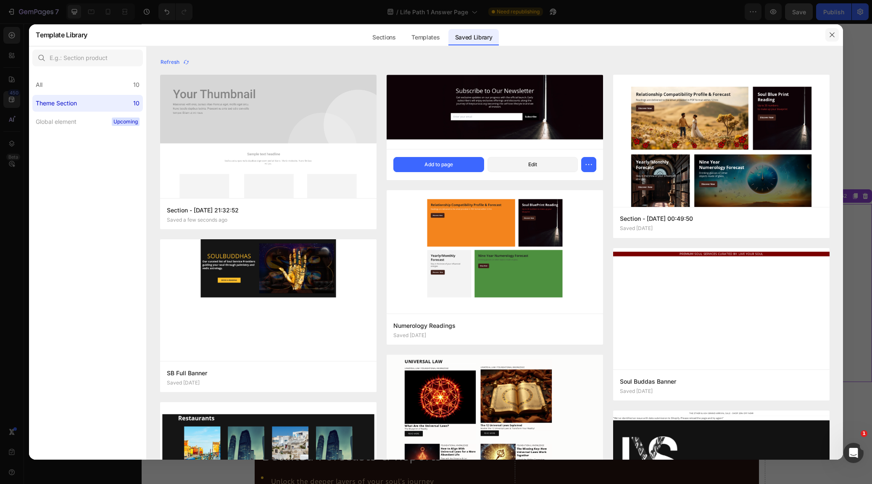
click at [833, 32] on icon "button" at bounding box center [832, 35] width 7 height 7
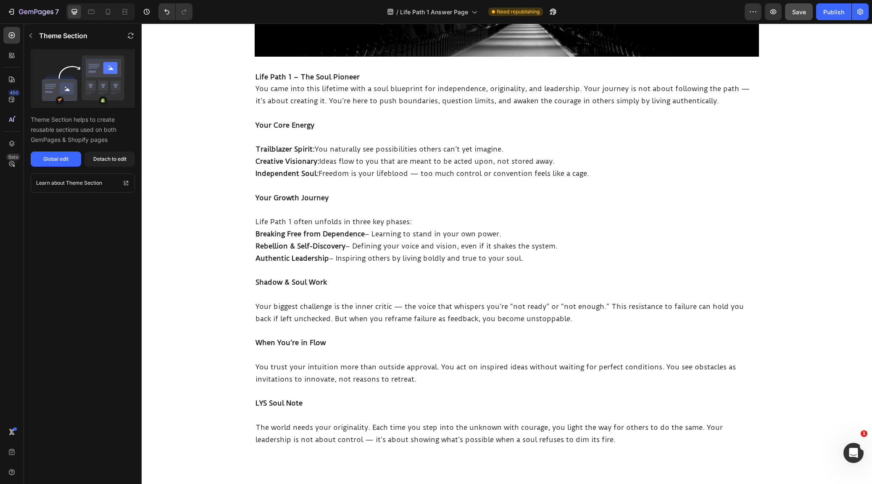
scroll to position [185, 0]
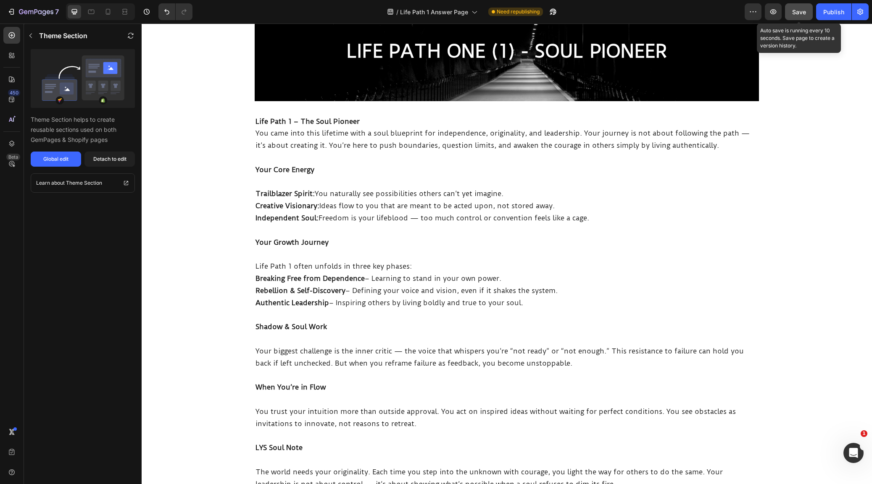
drag, startPoint x: 803, startPoint y: 13, endPoint x: 812, endPoint y: 17, distance: 9.4
click at [803, 13] on span "Save" at bounding box center [799, 11] width 14 height 7
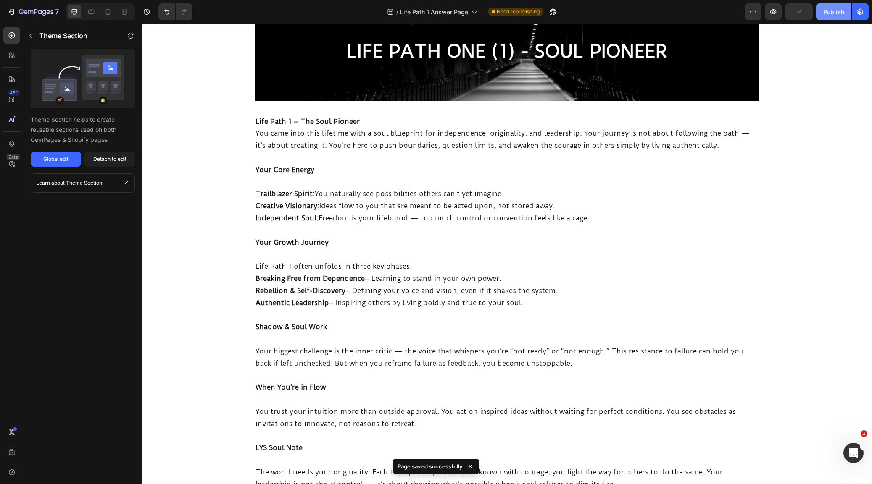
click at [834, 8] on div "Publish" at bounding box center [833, 12] width 21 height 9
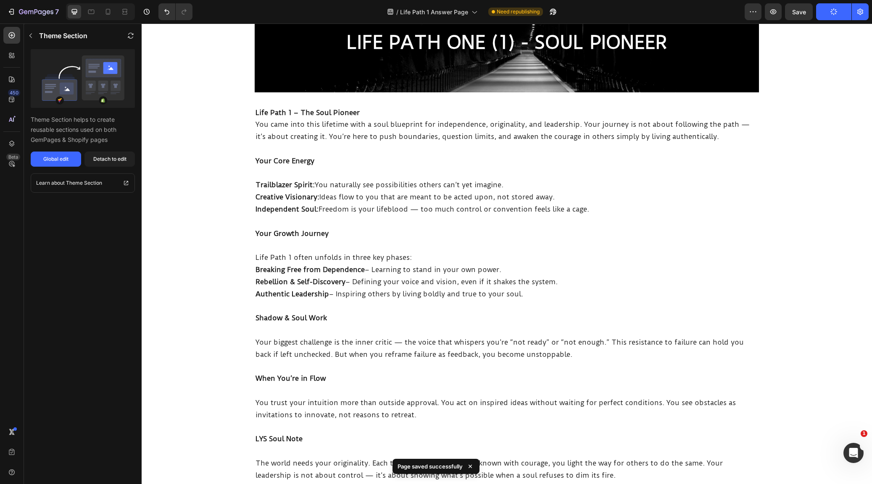
scroll to position [197, 0]
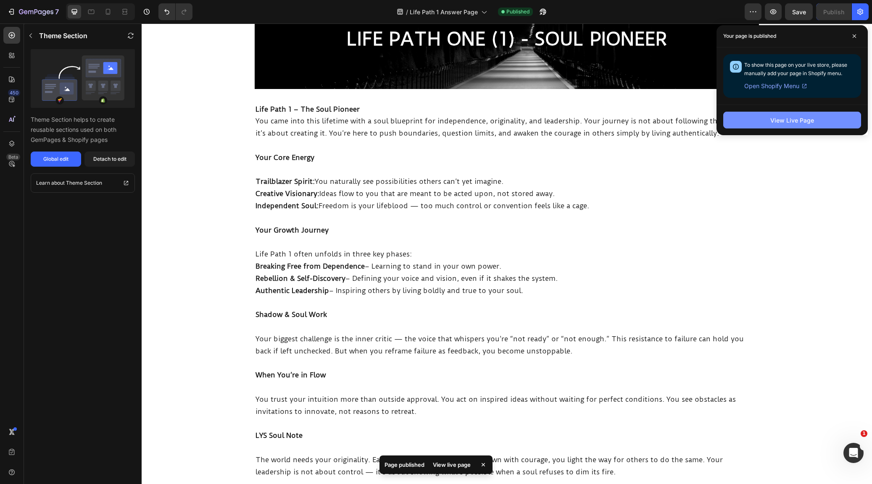
click at [791, 121] on div "View Live Page" at bounding box center [792, 120] width 44 height 9
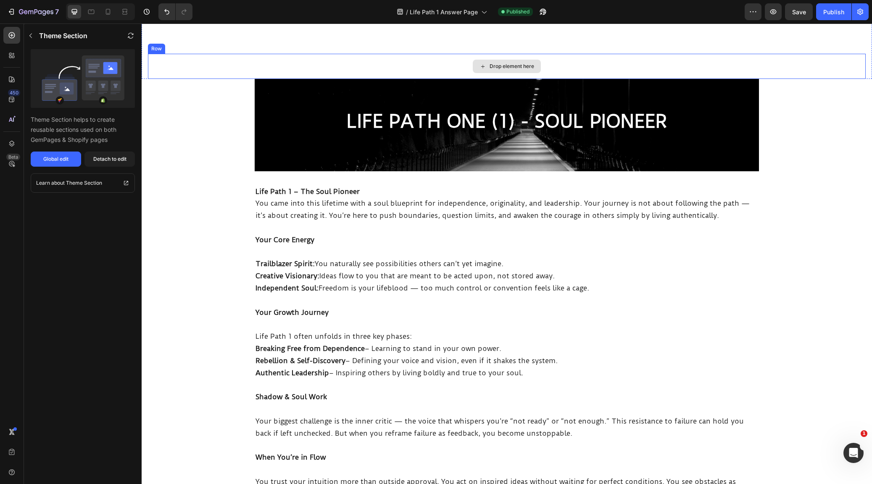
scroll to position [114, 0]
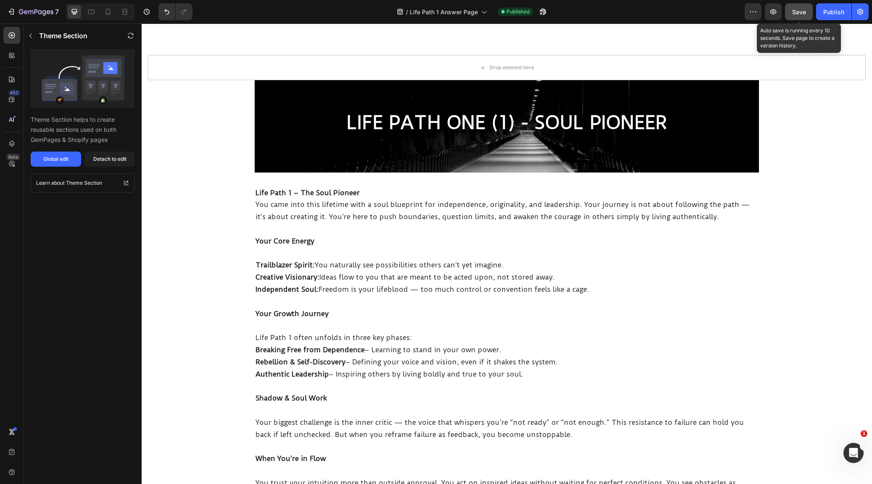
click at [802, 11] on span "Save" at bounding box center [799, 11] width 14 height 7
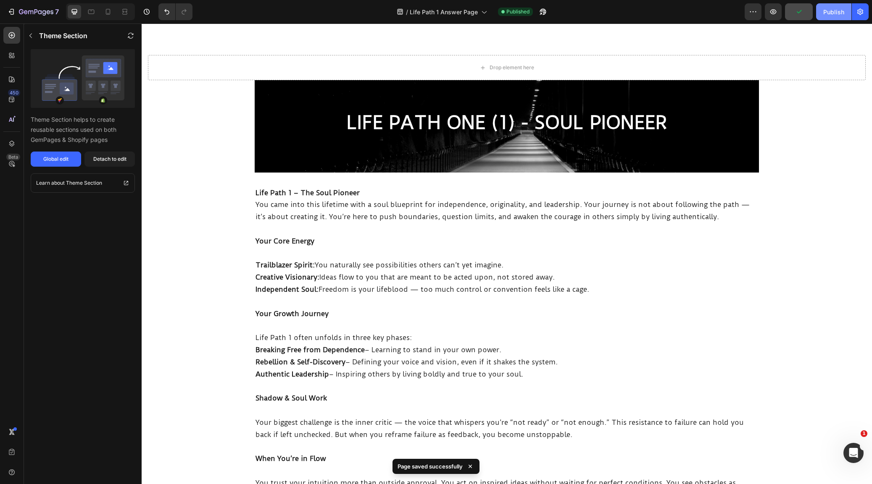
click at [842, 13] on div "Publish" at bounding box center [833, 12] width 21 height 9
drag, startPoint x: 11, startPoint y: 11, endPoint x: 11, endPoint y: 38, distance: 27.3
click at [11, 11] on icon "button" at bounding box center [11, 12] width 8 height 8
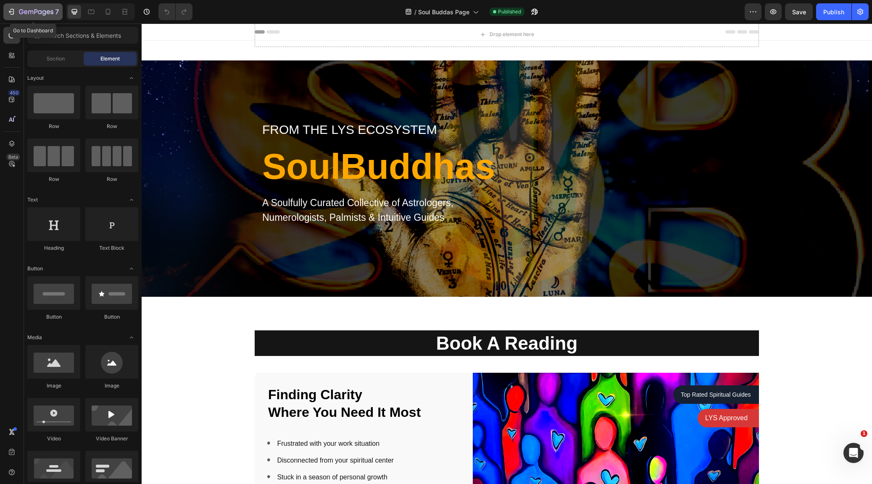
click at [14, 9] on icon "button" at bounding box center [11, 12] width 8 height 8
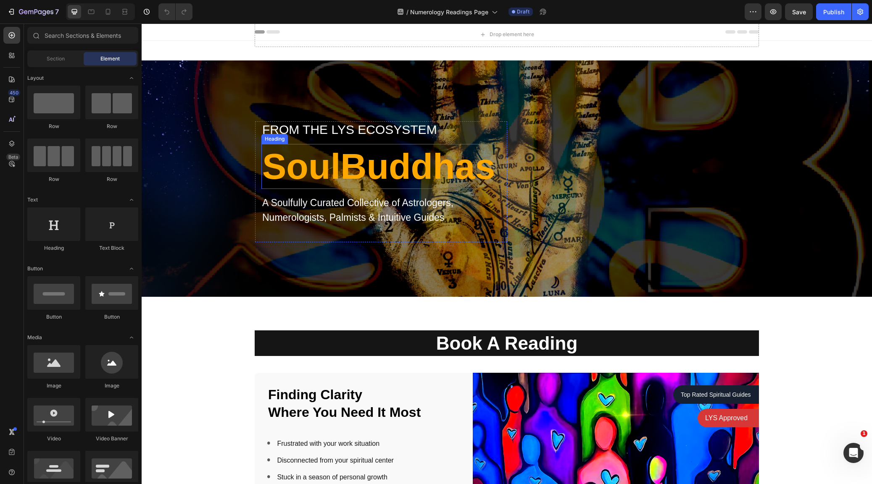
click at [444, 168] on h2 "SoulBuddhas" at bounding box center [380, 166] width 239 height 45
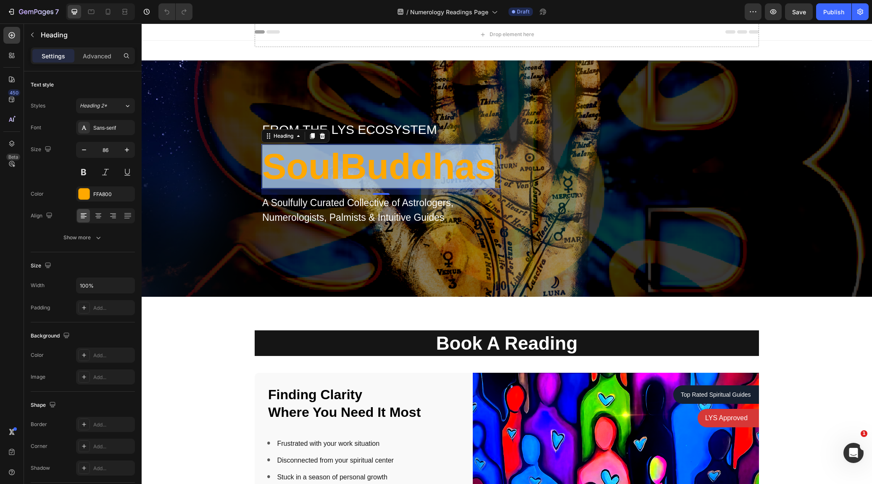
click at [445, 168] on p "SoulBuddhas" at bounding box center [381, 166] width 238 height 43
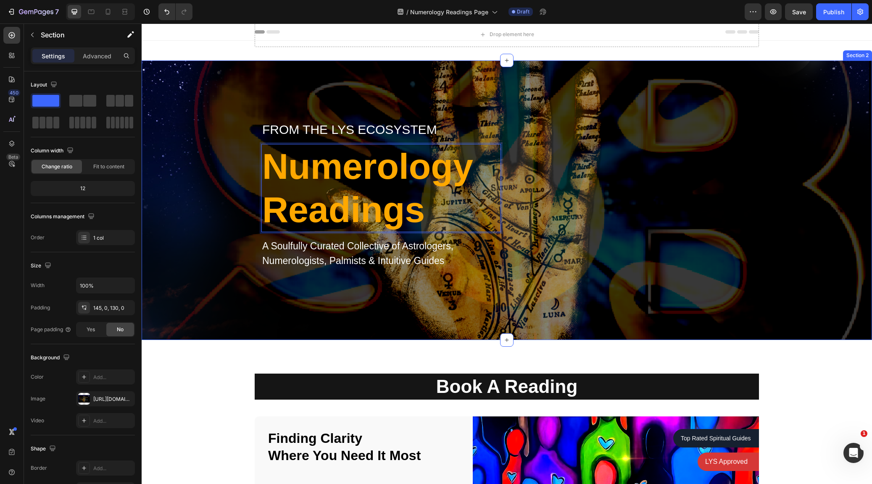
drag, startPoint x: 279, startPoint y: 305, endPoint x: 284, endPoint y: 308, distance: 5.5
click at [279, 306] on div "From the lYS ecosystem Text block Row Numerology Readings Heading 14 A Soulfull…" at bounding box center [507, 201] width 730 height 280
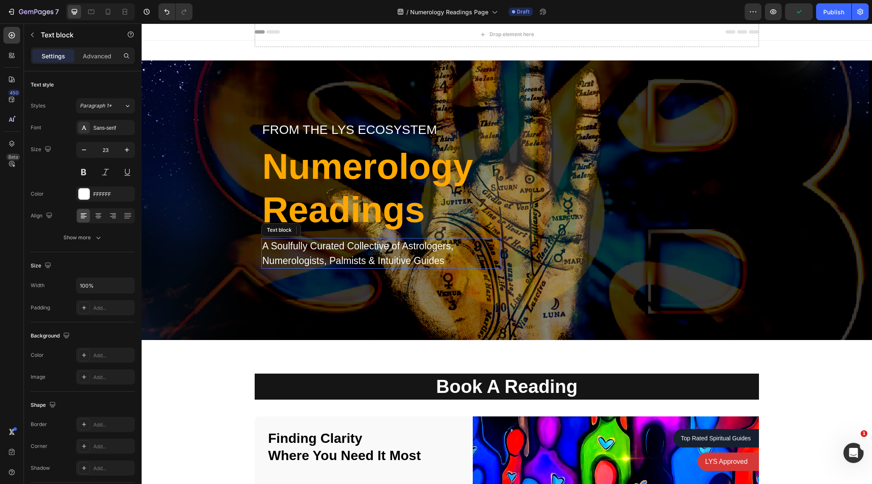
click at [407, 259] on p "A Soulfully Curated Collective of Astrologers, Numerologists, Palmists & Intuit…" at bounding box center [381, 253] width 238 height 29
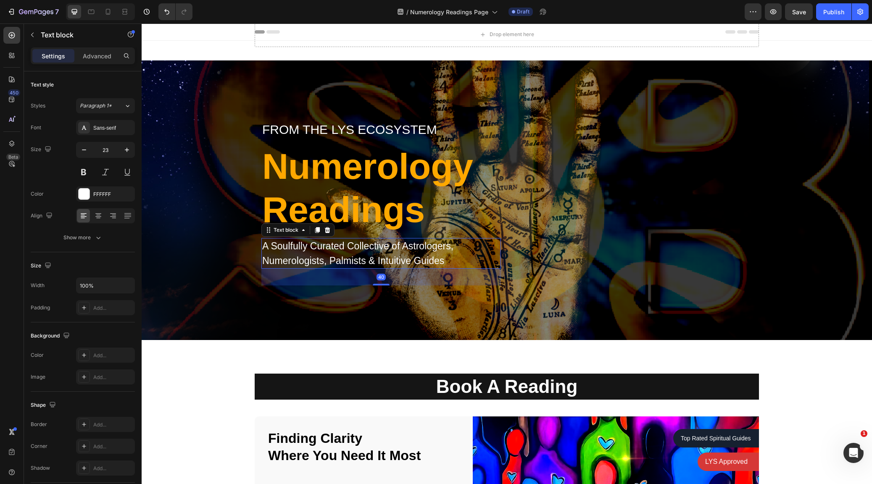
click at [413, 254] on p "A Soulfully Curated Collective of Astrologers, Numerologists, Palmists & Intuit…" at bounding box center [381, 253] width 238 height 29
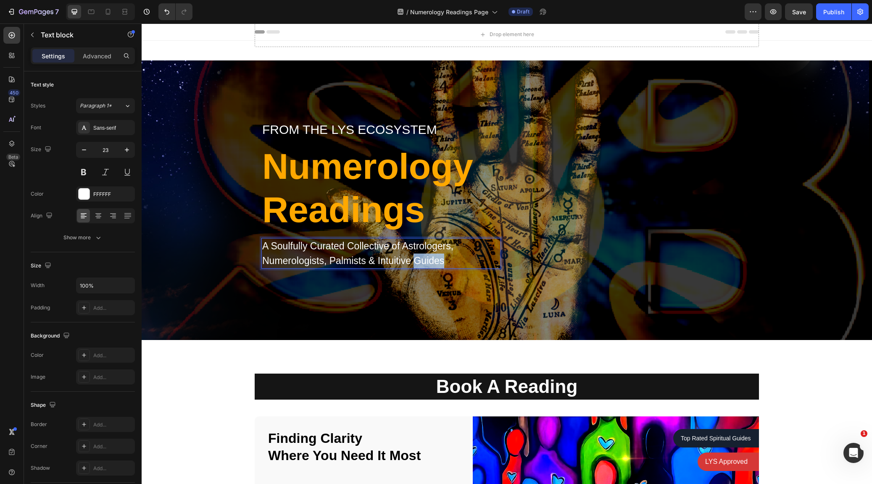
click at [414, 254] on p "A Soulfully Curated Collective of Astrologers, Numerologists, Palmists & Intuit…" at bounding box center [381, 253] width 238 height 29
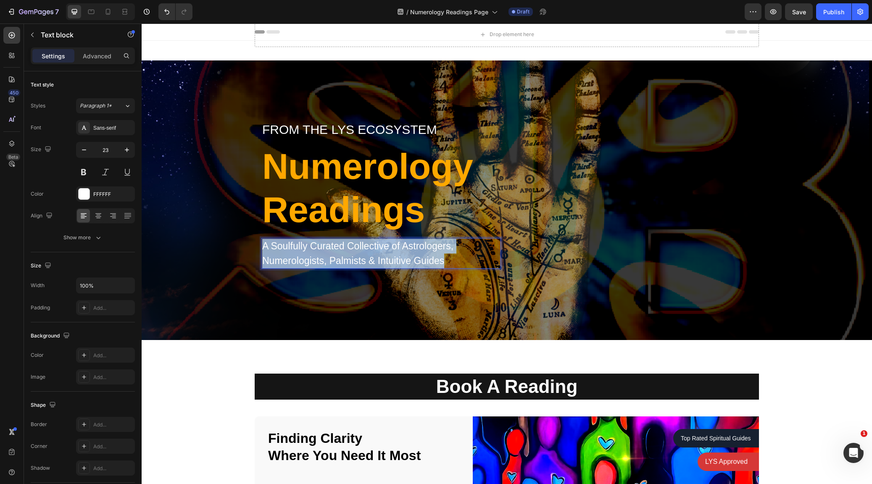
click at [414, 254] on p "A Soulfully Curated Collective of Astrologers, Numerologists, Palmists & Intuit…" at bounding box center [381, 253] width 238 height 29
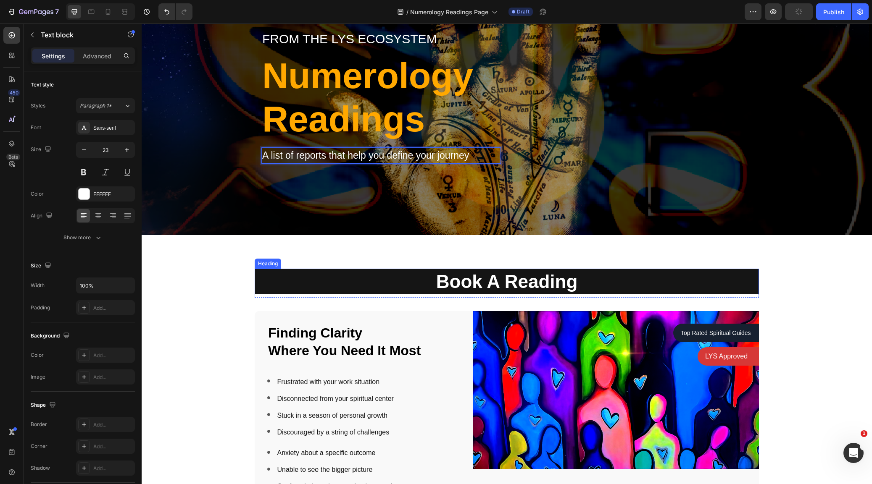
scroll to position [101, 0]
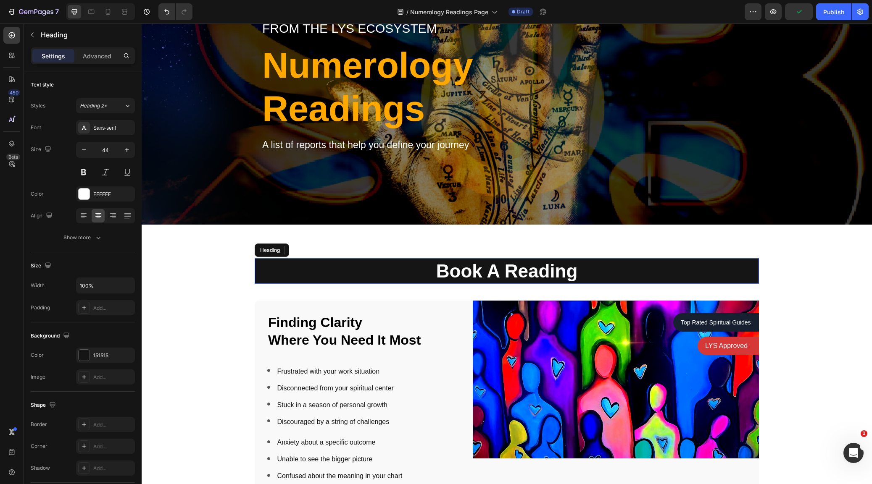
click at [550, 272] on h2 "Book A Reading" at bounding box center [507, 271] width 504 height 26
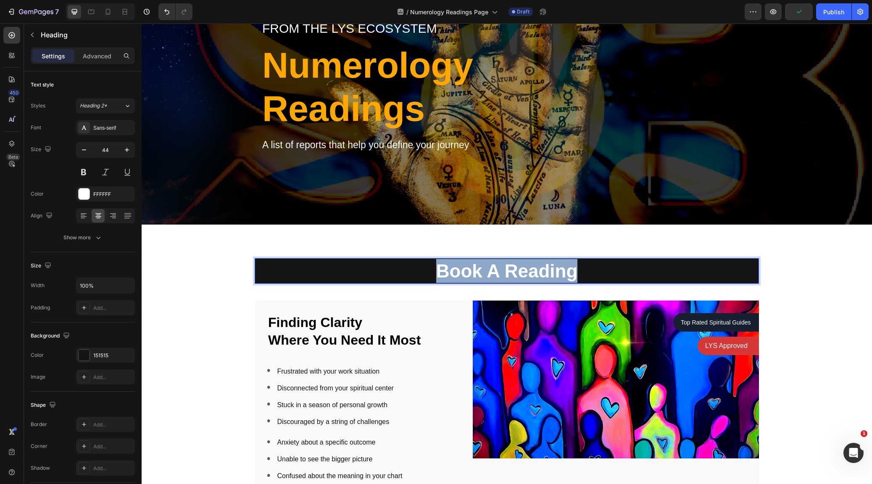
click at [550, 272] on p "Book A Reading" at bounding box center [506, 271] width 502 height 24
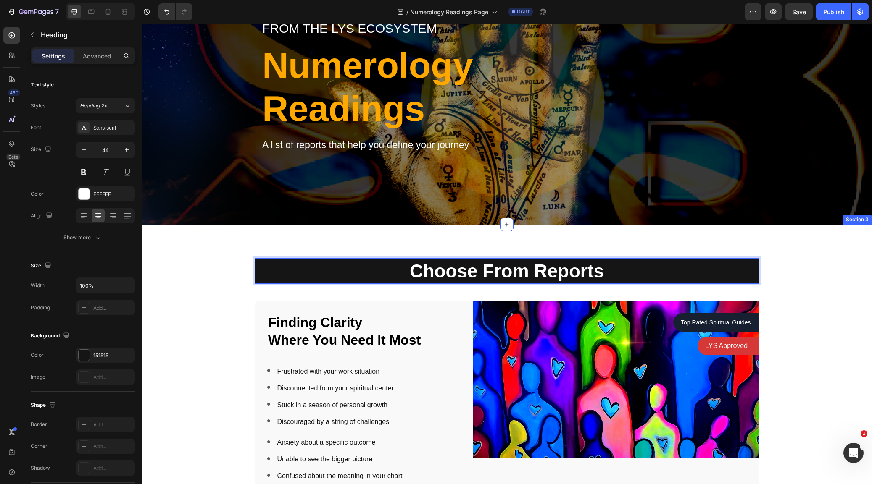
click at [813, 321] on div "Choose From Reports Heading 8 Row Finding Clarity Where You Need It Most Text b…" at bounding box center [507, 389] width 718 height 262
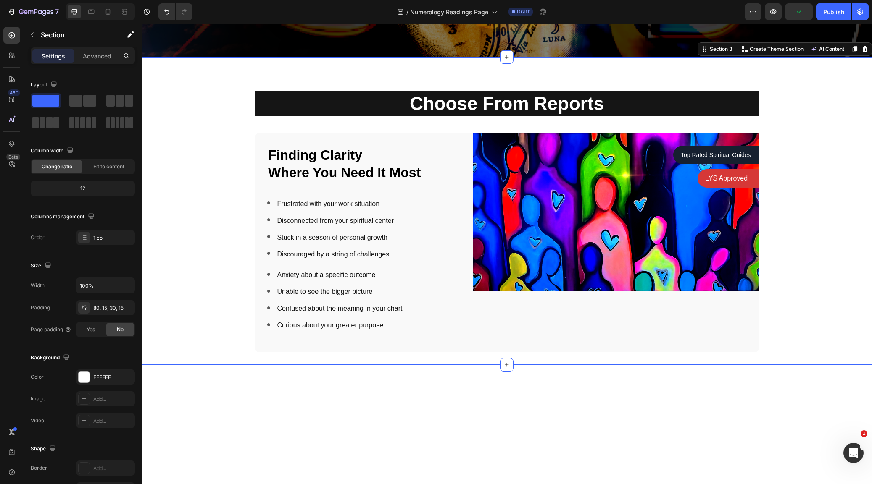
scroll to position [40, 0]
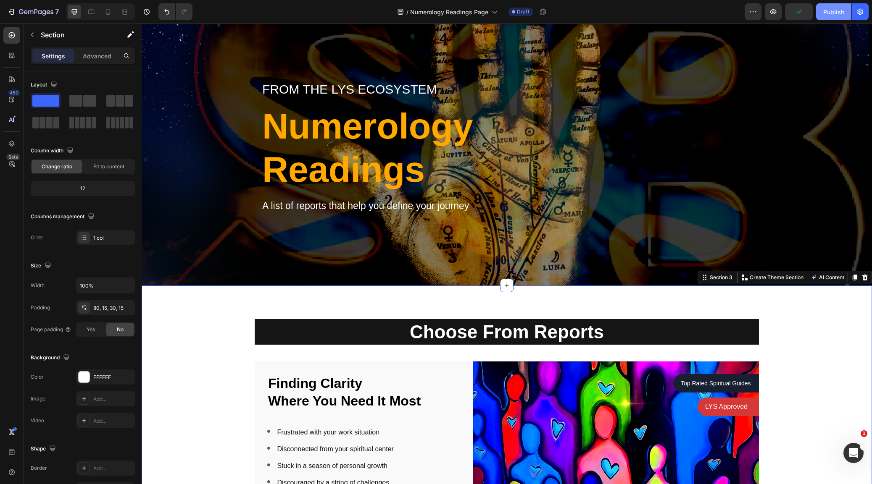
click at [834, 15] on div "Publish" at bounding box center [833, 12] width 21 height 9
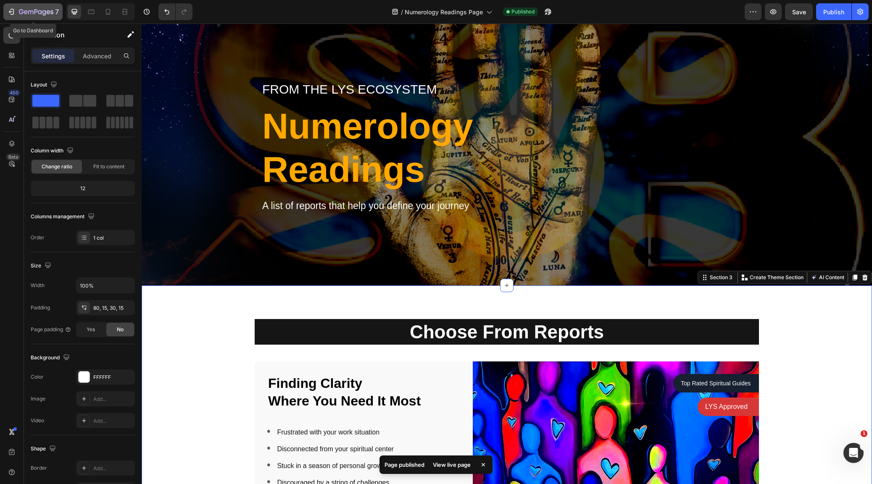
click at [12, 11] on icon "button" at bounding box center [11, 12] width 8 height 8
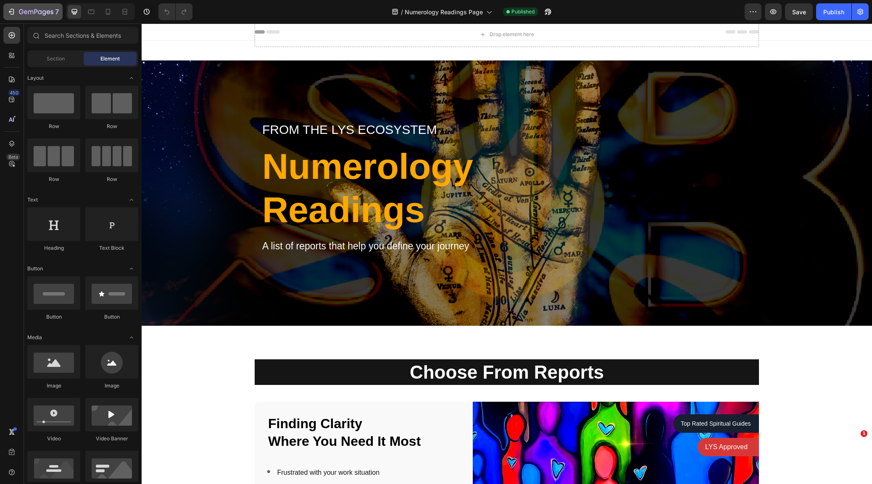
click at [16, 16] on div "7" at bounding box center [33, 12] width 52 height 10
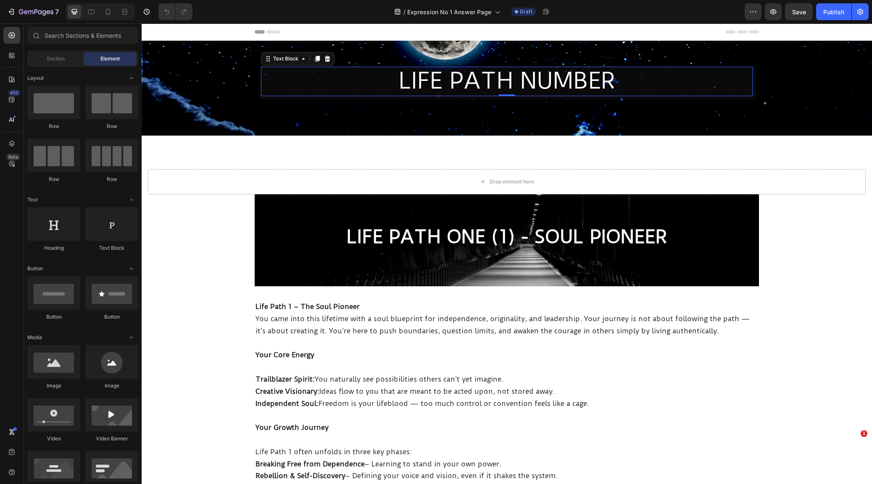
click at [504, 84] on p "LIFE PATH NUMBER" at bounding box center [507, 81] width 490 height 29
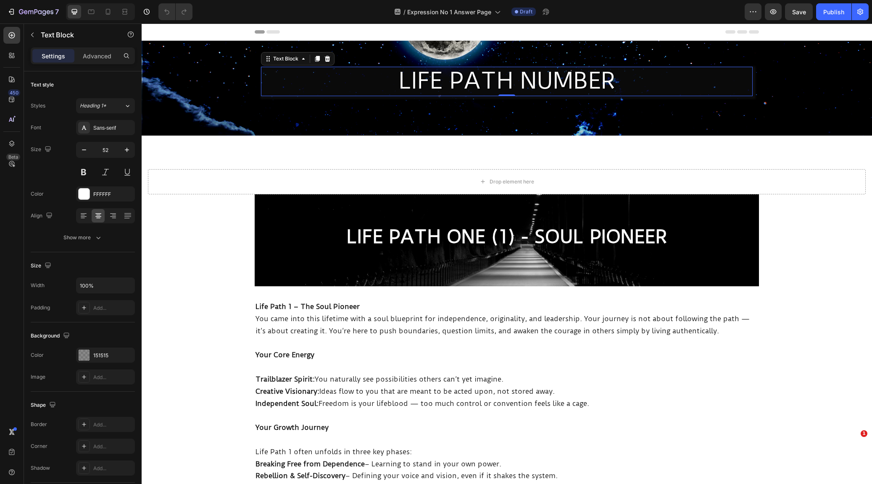
click at [504, 84] on p "LIFE PATH NUMBER" at bounding box center [507, 81] width 490 height 29
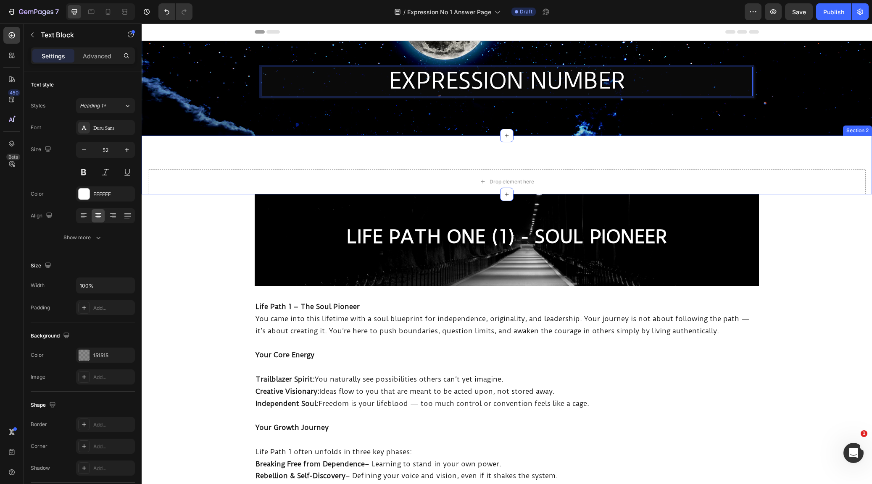
click at [772, 165] on div "Drop element here Row Section 2" at bounding box center [507, 165] width 730 height 59
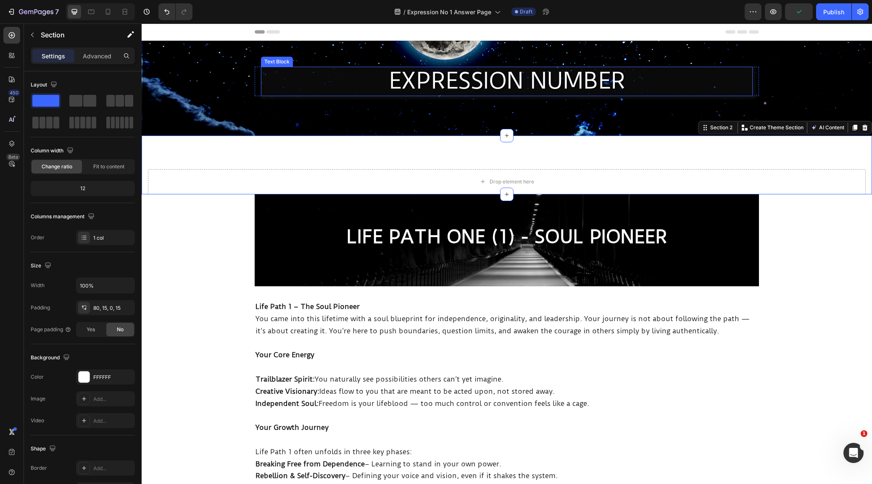
click at [579, 95] on div "EXPRESSION NUMBER" at bounding box center [507, 81] width 492 height 29
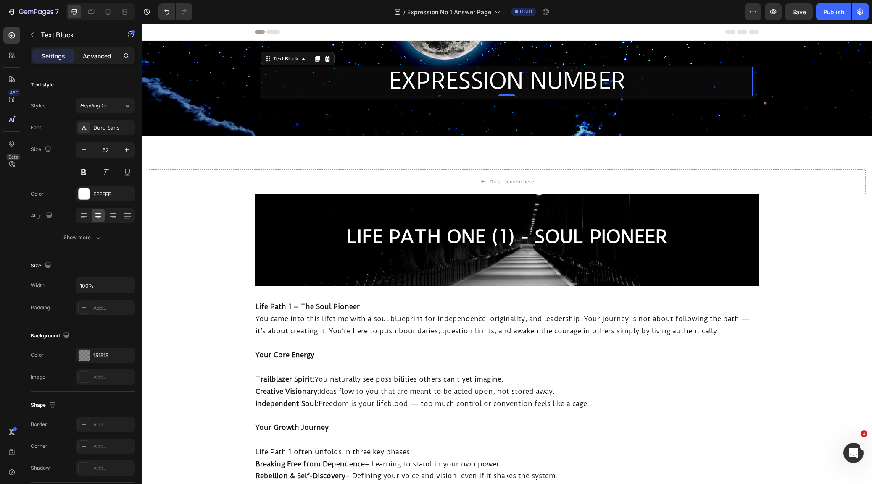
click at [100, 56] on p "Advanced" at bounding box center [97, 56] width 29 height 9
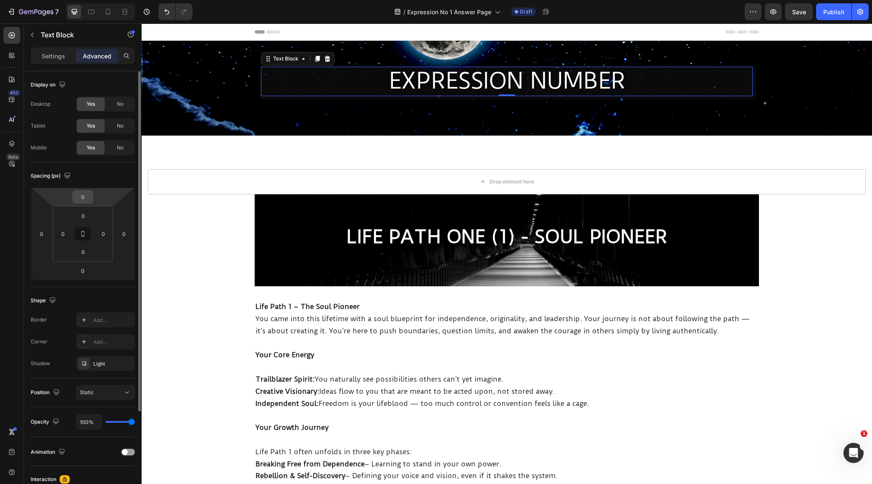
click at [82, 199] on input "0" at bounding box center [82, 197] width 17 height 13
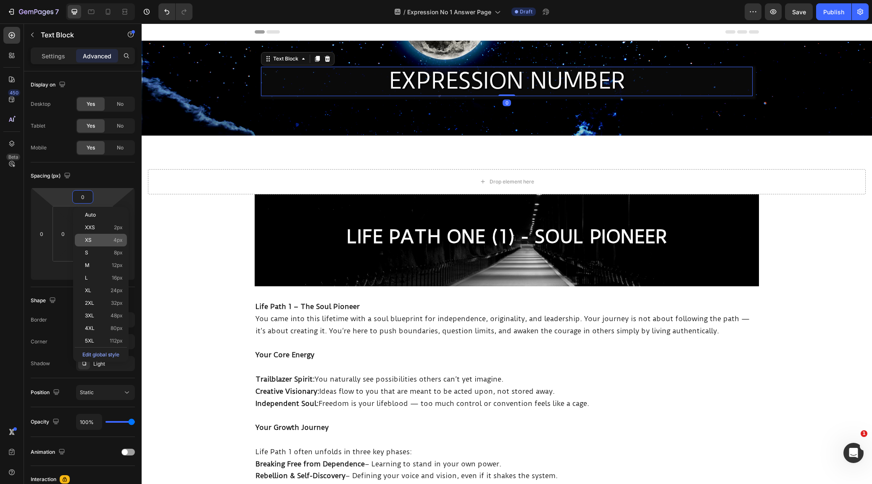
click at [97, 236] on div "XS 4px" at bounding box center [101, 240] width 52 height 13
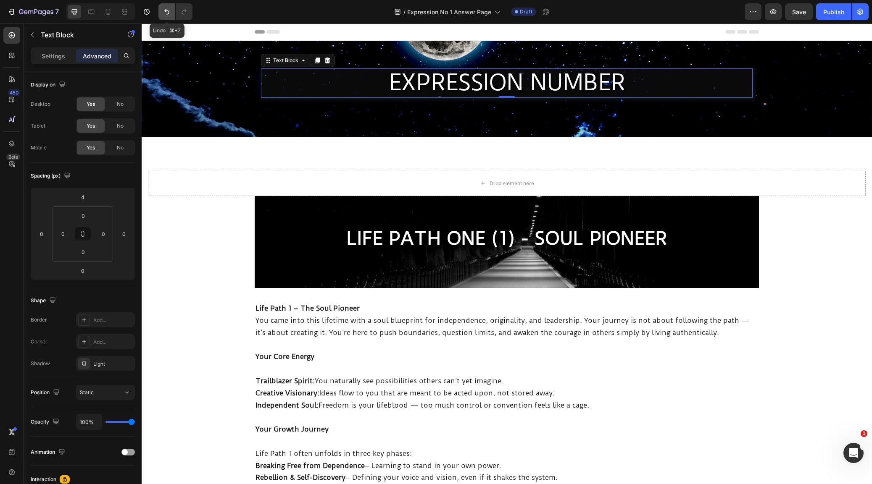
click at [166, 9] on icon "Undo/Redo" at bounding box center [167, 12] width 8 height 8
type input "0"
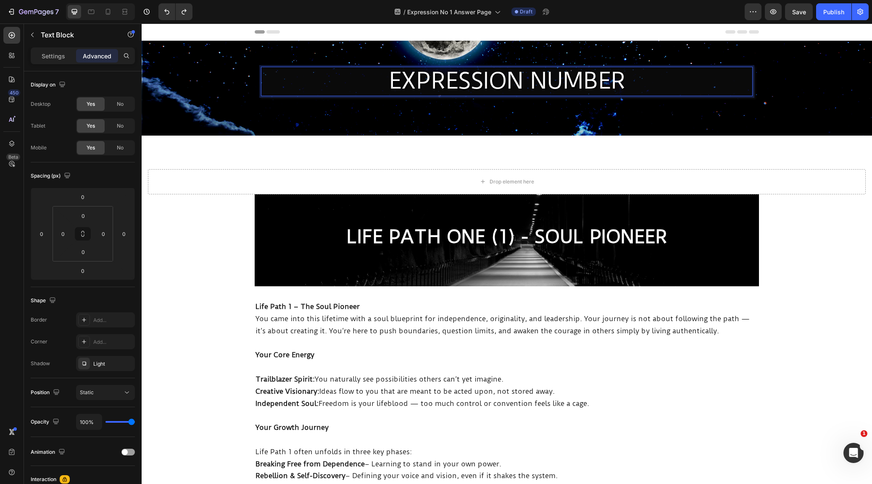
click at [359, 86] on p "EXPRESSION NUMBER" at bounding box center [507, 81] width 490 height 29
drag, startPoint x: 87, startPoint y: 218, endPoint x: 95, endPoint y: 228, distance: 13.2
click at [87, 218] on input "0" at bounding box center [83, 216] width 17 height 13
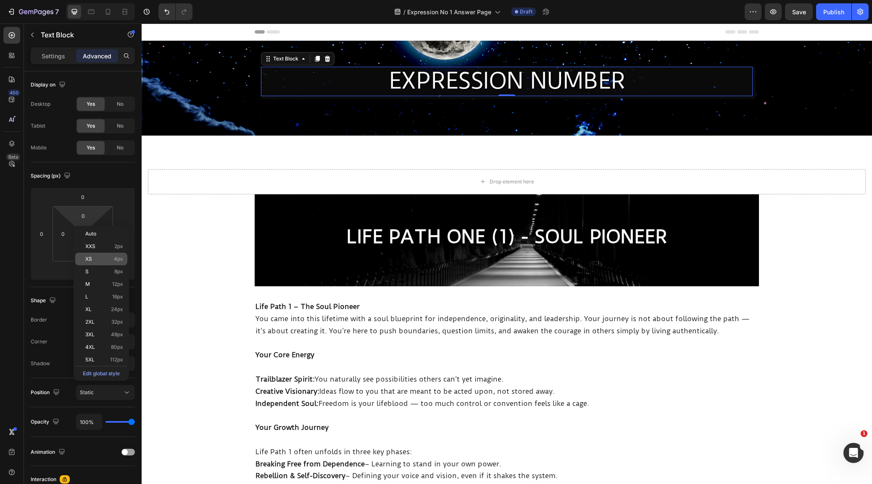
click at [103, 258] on p "XS 4px" at bounding box center [104, 259] width 38 height 6
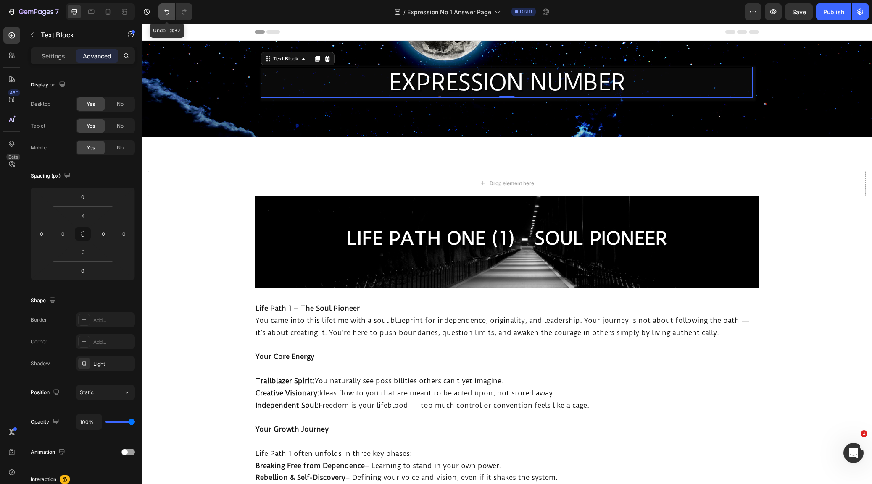
click at [167, 13] on icon "Undo/Redo" at bounding box center [167, 12] width 8 height 8
type input "0"
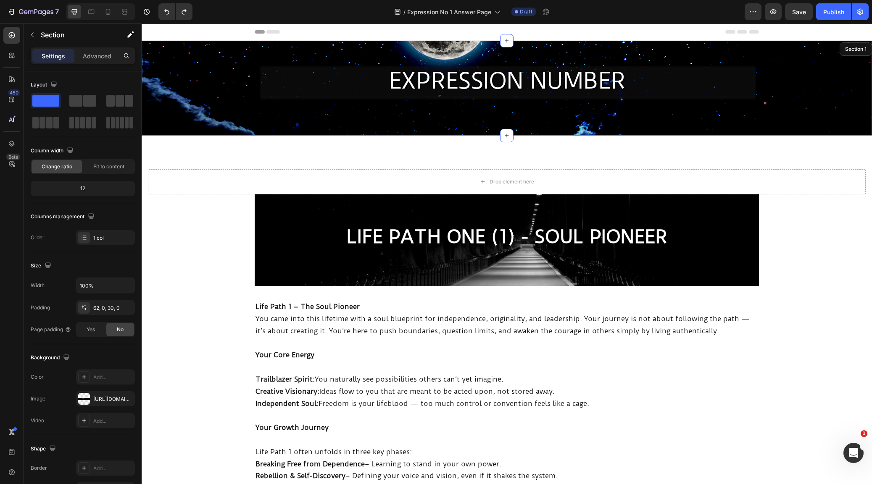
drag, startPoint x: 349, startPoint y: 116, endPoint x: 344, endPoint y: 105, distance: 12.6
click at [349, 117] on div "EXPRESSION NUMBER Text Block 0 Row" at bounding box center [507, 95] width 730 height 56
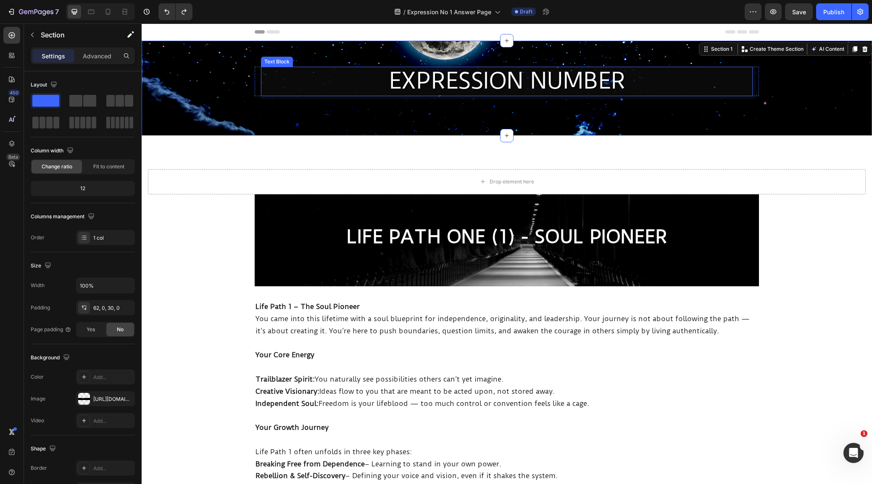
click at [328, 84] on p "EXPRESSION NUMBER" at bounding box center [507, 81] width 490 height 29
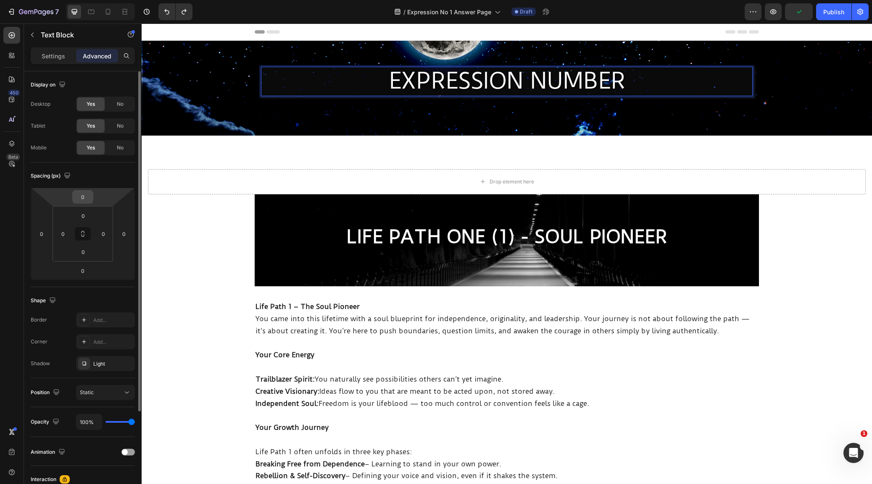
click at [84, 200] on input "0" at bounding box center [82, 197] width 17 height 13
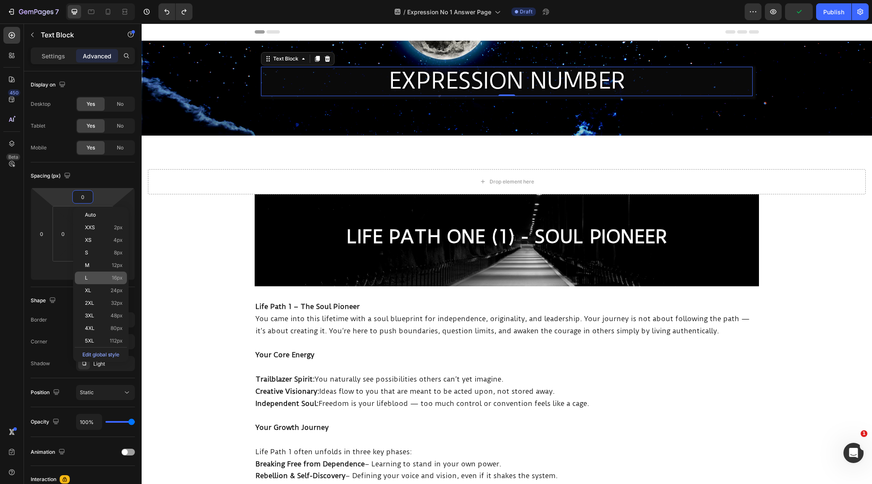
click at [95, 278] on p "L 16px" at bounding box center [104, 278] width 38 height 6
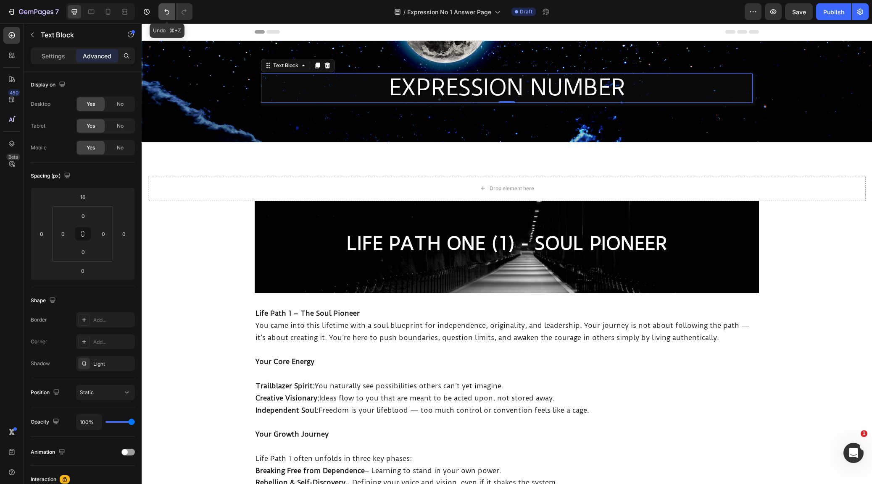
click at [166, 10] on icon "Undo/Redo" at bounding box center [167, 12] width 8 height 8
type input "0"
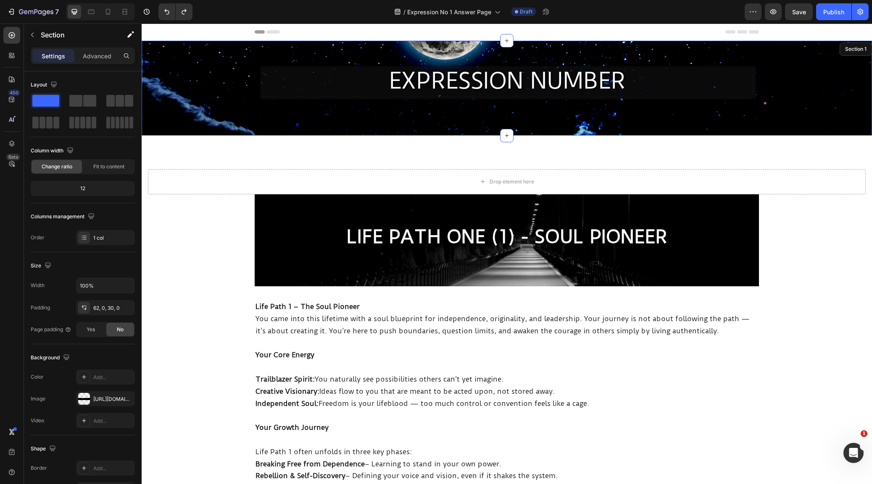
drag, startPoint x: 365, startPoint y: 118, endPoint x: 371, endPoint y: 126, distance: 9.0
click at [365, 123] on div "EXPRESSION NUMBER Text Block 0 Row Section 1" at bounding box center [507, 88] width 730 height 95
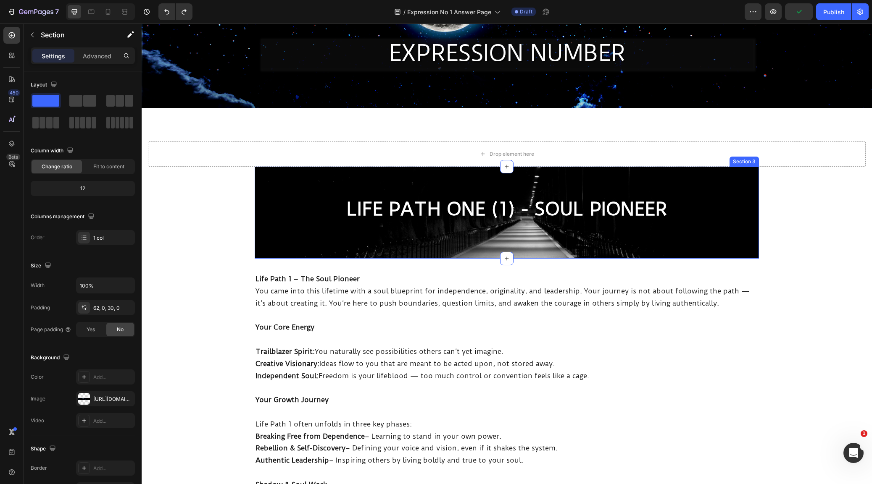
scroll to position [28, 0]
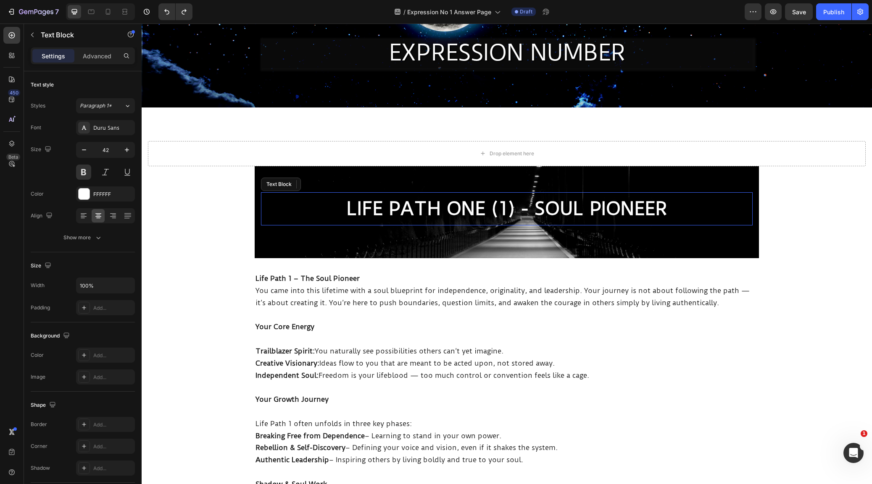
click at [460, 210] on p "LIFE PATH ONE (1) - SOUL PIONEER" at bounding box center [507, 209] width 490 height 32
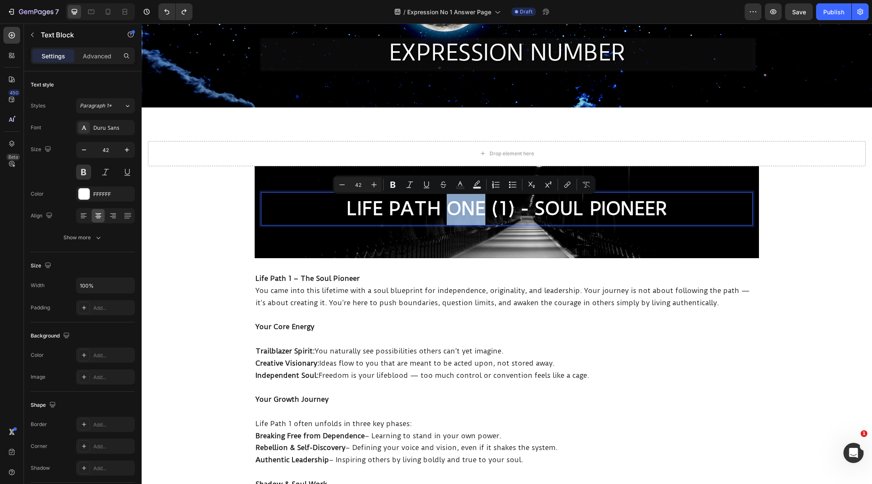
click at [483, 208] on p "LIFE PATH ONE (1) - SOUL PIONEER" at bounding box center [507, 209] width 490 height 32
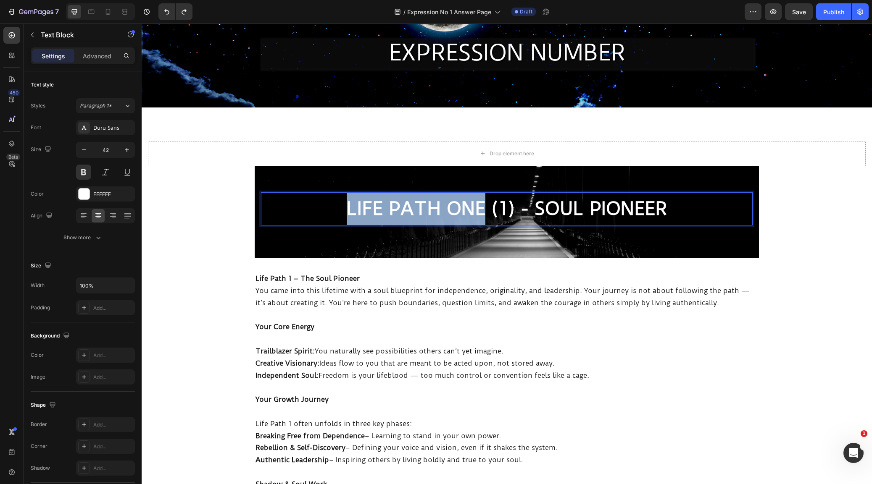
drag, startPoint x: 460, startPoint y: 209, endPoint x: 315, endPoint y: 206, distance: 145.0
click at [314, 207] on p "LIFE PATH ONE (1) - SOUL PIONEER" at bounding box center [507, 209] width 490 height 32
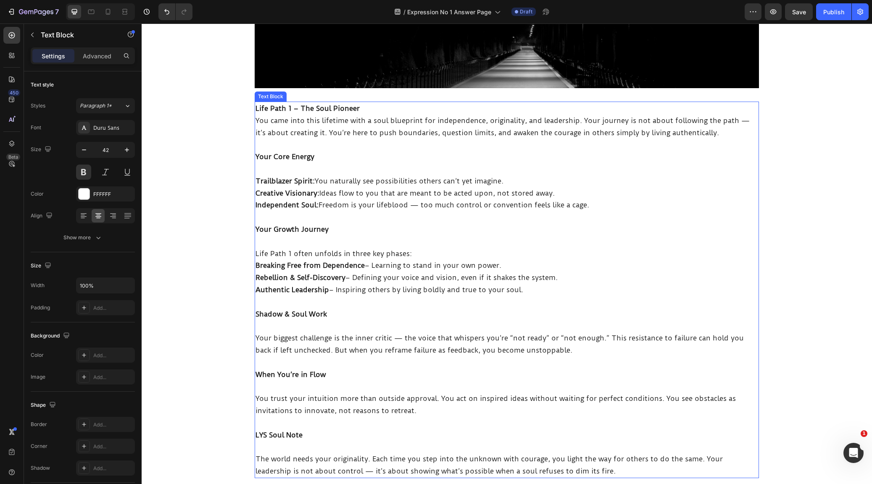
scroll to position [367, 0]
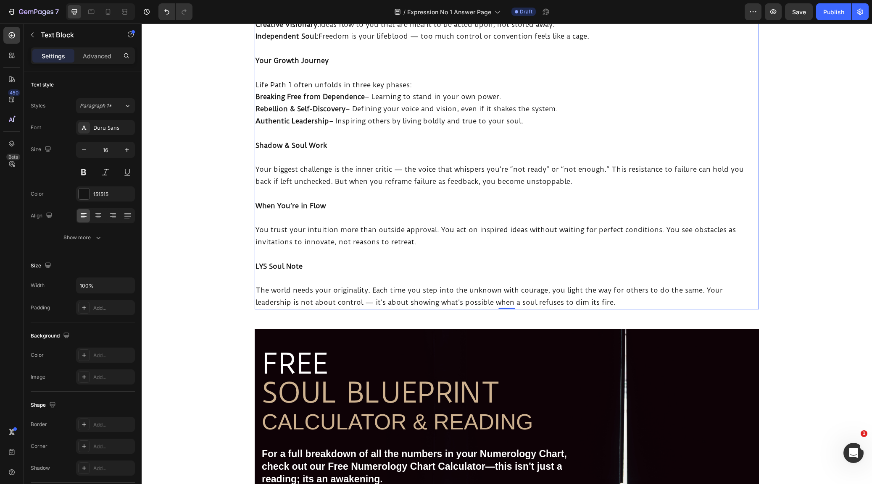
click at [635, 289] on p "The world needs your originality. Each time you step into the unknown with cour…" at bounding box center [506, 296] width 502 height 24
click at [631, 292] on p "The world needs your originality. Each time you step into the unknown with cour…" at bounding box center [506, 296] width 502 height 24
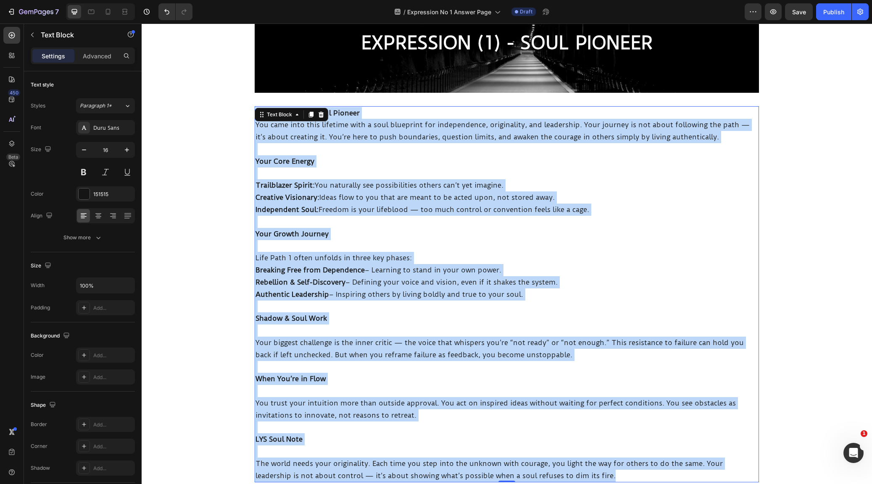
scroll to position [135, 0]
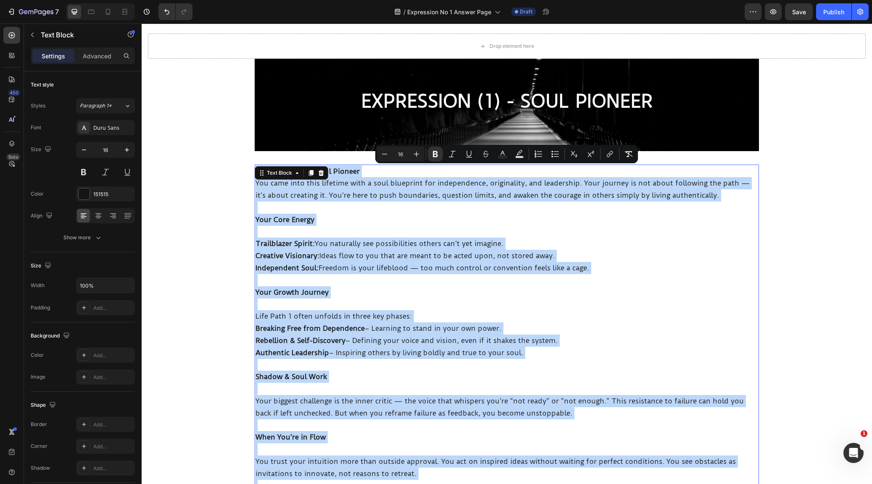
drag, startPoint x: 629, startPoint y: 292, endPoint x: 253, endPoint y: 95, distance: 424.7
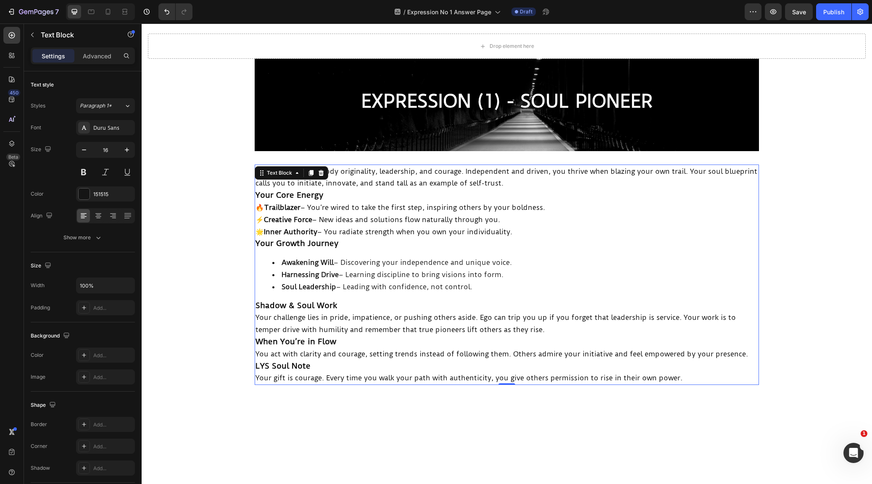
click at [341, 184] on span "You are here to embody originality, leadership, and courage. Independent and dr…" at bounding box center [506, 177] width 502 height 21
click at [337, 194] on p "Your Core Energy" at bounding box center [506, 195] width 502 height 12
drag, startPoint x: 263, startPoint y: 175, endPoint x: 264, endPoint y: 171, distance: 4.3
click at [263, 175] on icon at bounding box center [262, 174] width 1 height 1
click at [262, 166] on div "Text Block Row 1 col Section" at bounding box center [292, 172] width 74 height 13
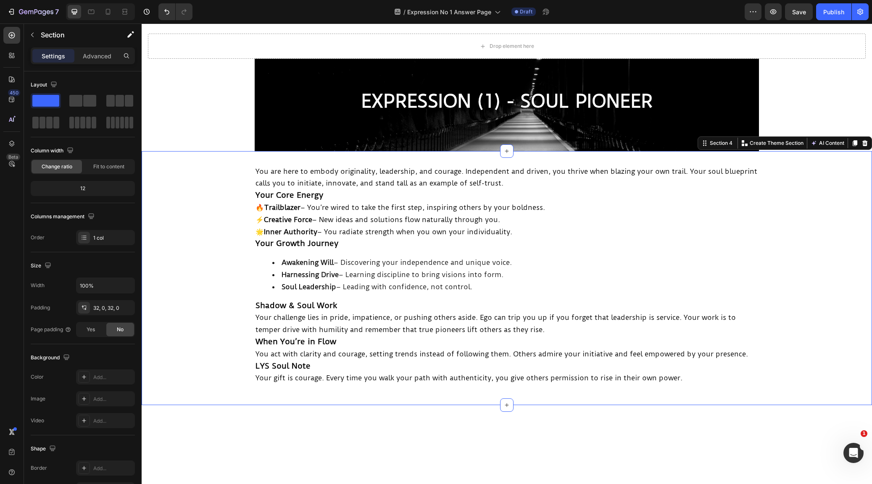
click at [248, 168] on div "You are here to embody originality, leadership, and courage. Independent and dr…" at bounding box center [507, 279] width 730 height 228
click at [318, 181] on span "You are here to embody originality, leadership, and courage. Independent and dr…" at bounding box center [506, 177] width 502 height 21
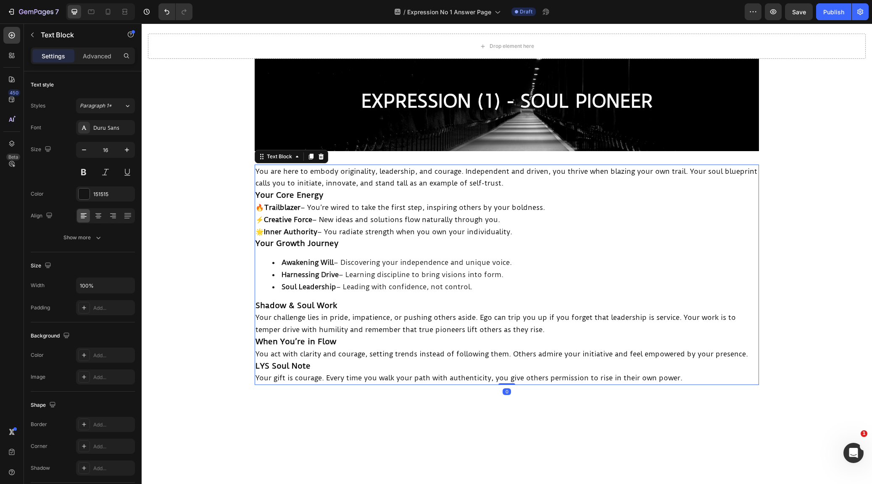
drag, startPoint x: 332, startPoint y: 181, endPoint x: 330, endPoint y: 185, distance: 4.3
click at [549, 182] on p "You are here to embody originality, leadership, and courage. Independent and dr…" at bounding box center [506, 178] width 502 height 24
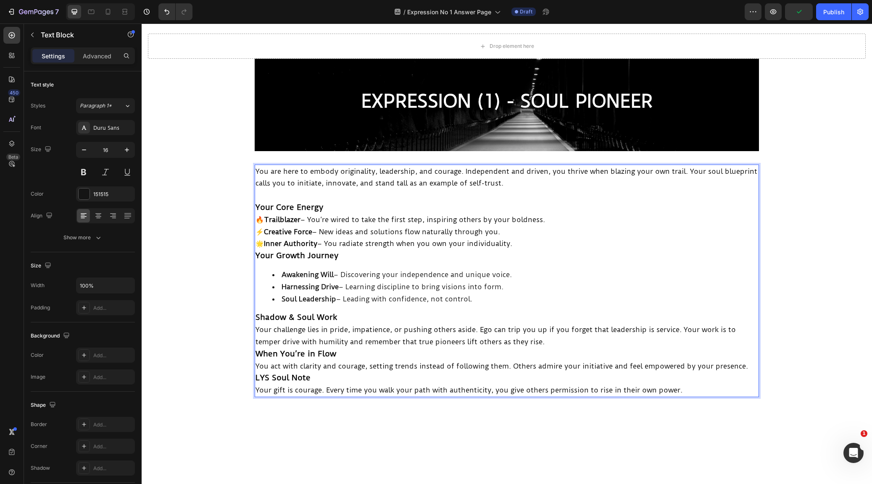
click at [339, 204] on p "Your Core Energy" at bounding box center [506, 208] width 502 height 12
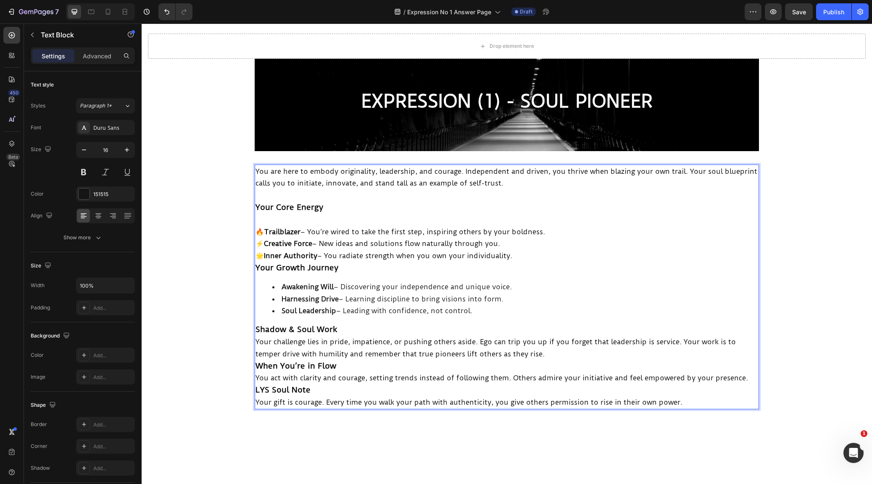
click at [528, 256] on p "🔥 Trailblazer – You’re wired to take the first step, inspiring others by your b…" at bounding box center [506, 244] width 502 height 36
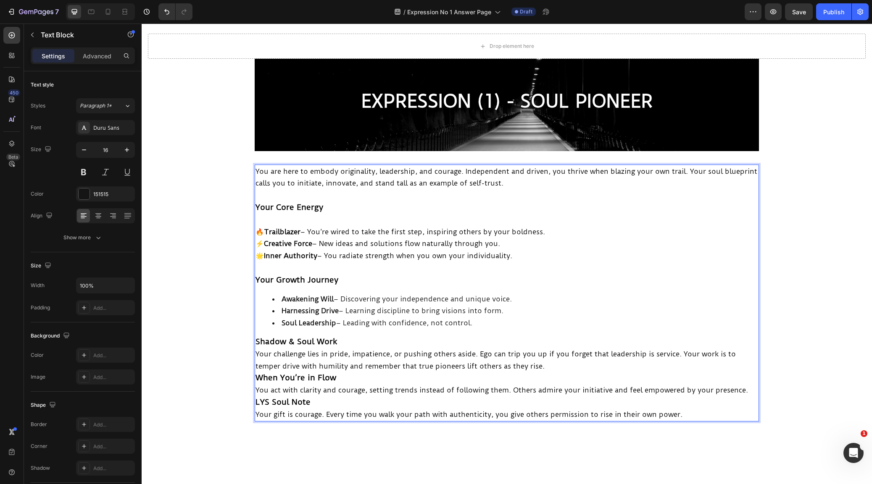
click at [403, 339] on p "Shadow & Soul Work" at bounding box center [506, 342] width 502 height 12
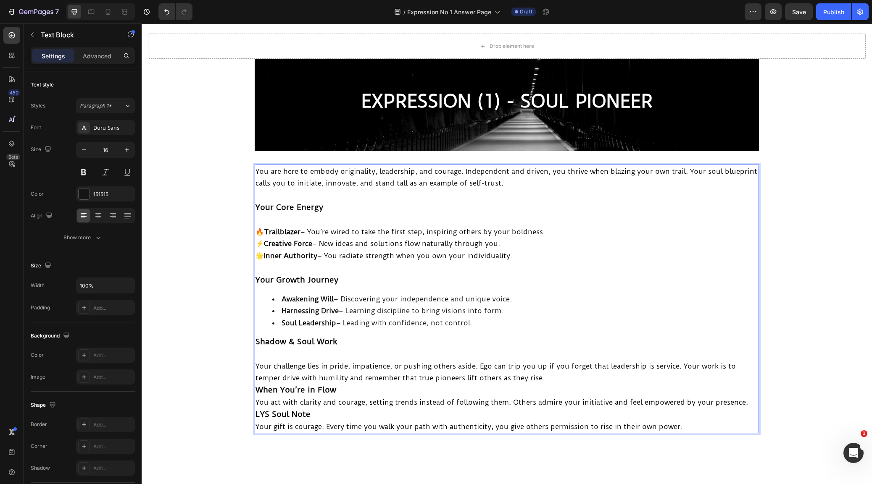
click at [559, 374] on p "Your challenge lies in pride, impatience, or pushing others aside. Ego can trip…" at bounding box center [506, 372] width 502 height 24
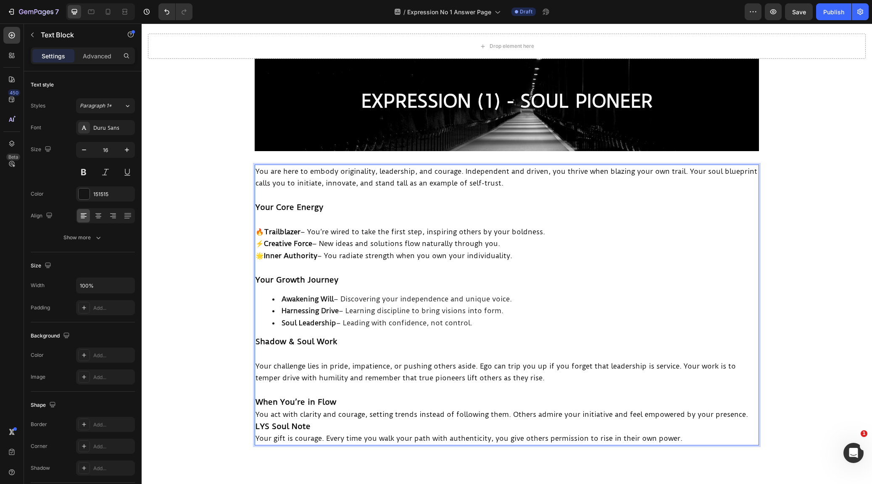
drag, startPoint x: 402, startPoint y: 396, endPoint x: 407, endPoint y: 395, distance: 4.3
click at [402, 397] on p "When You’re in Flow" at bounding box center [506, 403] width 502 height 12
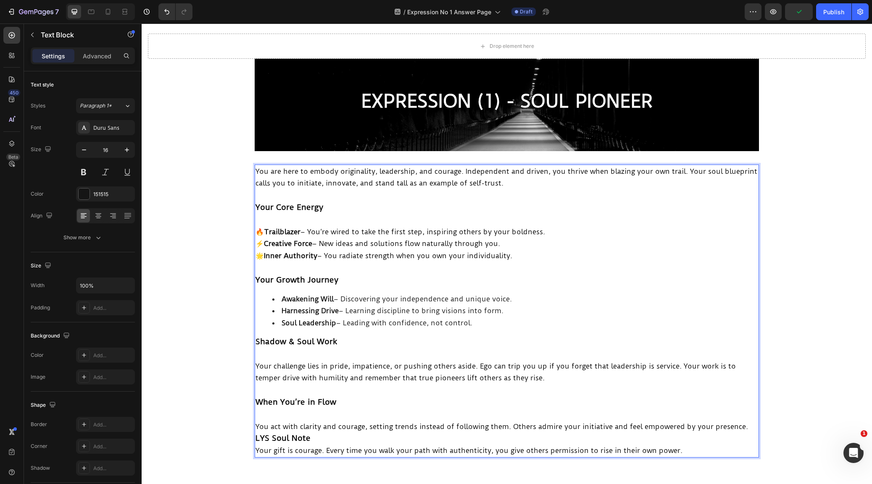
click at [752, 421] on p "You act with clarity and courage, setting trends instead of following them. Oth…" at bounding box center [506, 427] width 502 height 12
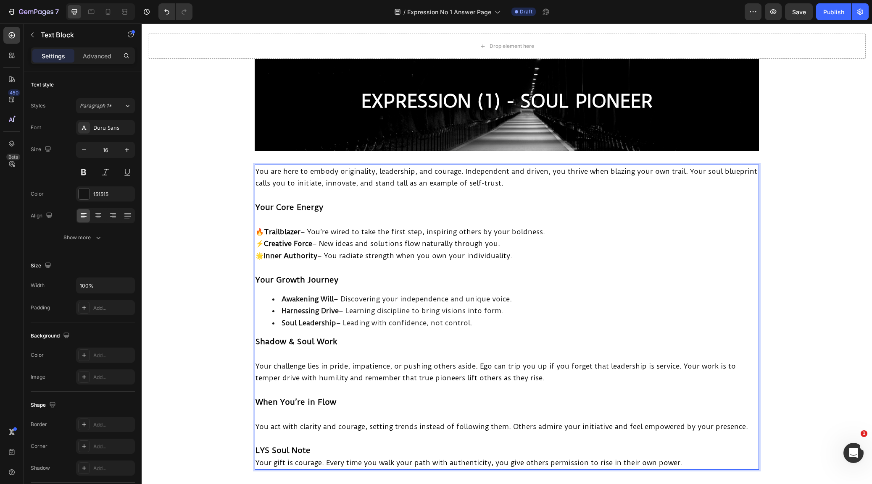
click at [331, 445] on p "LYS Soul Note" at bounding box center [506, 451] width 502 height 12
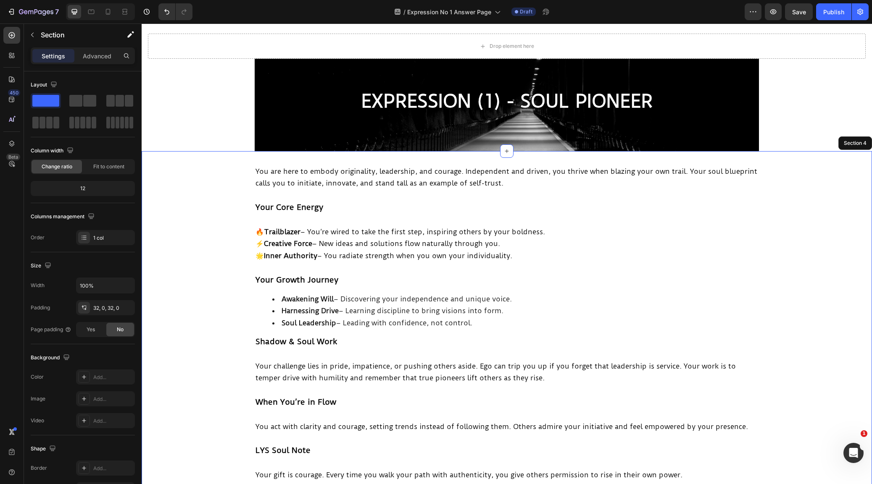
click at [197, 326] on div "You are here to embody originality, leadership, and courage. Independent and dr…" at bounding box center [507, 327] width 730 height 324
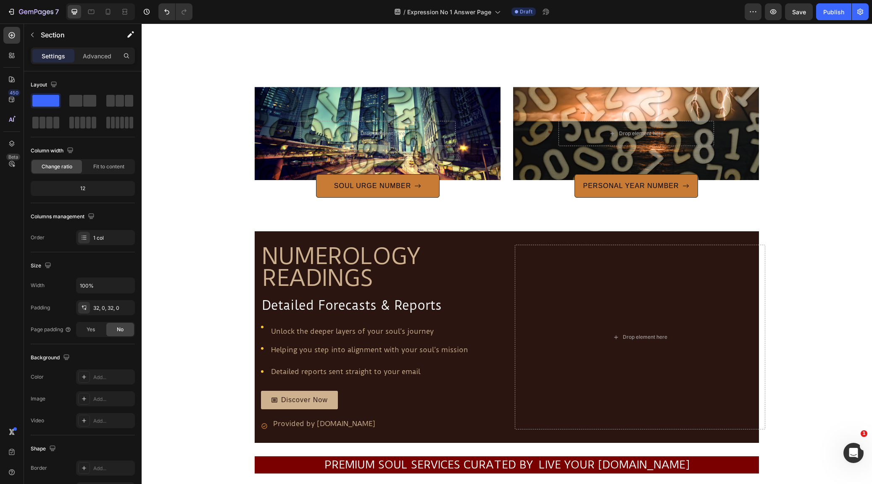
scroll to position [1478, 0]
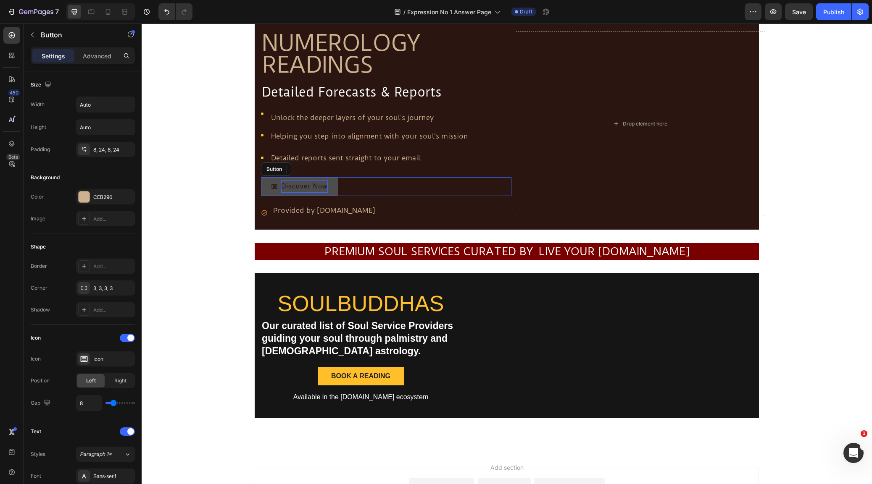
click at [297, 187] on p "Discover Now" at bounding box center [304, 187] width 47 height 12
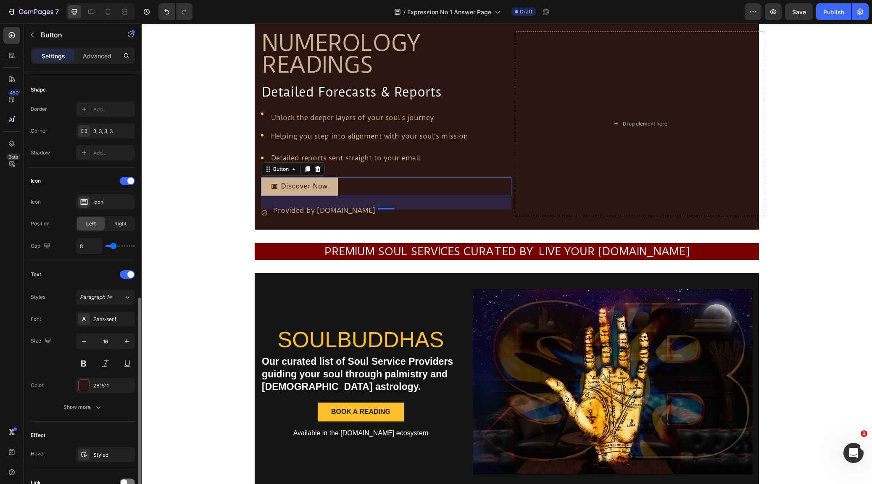
scroll to position [232, 0]
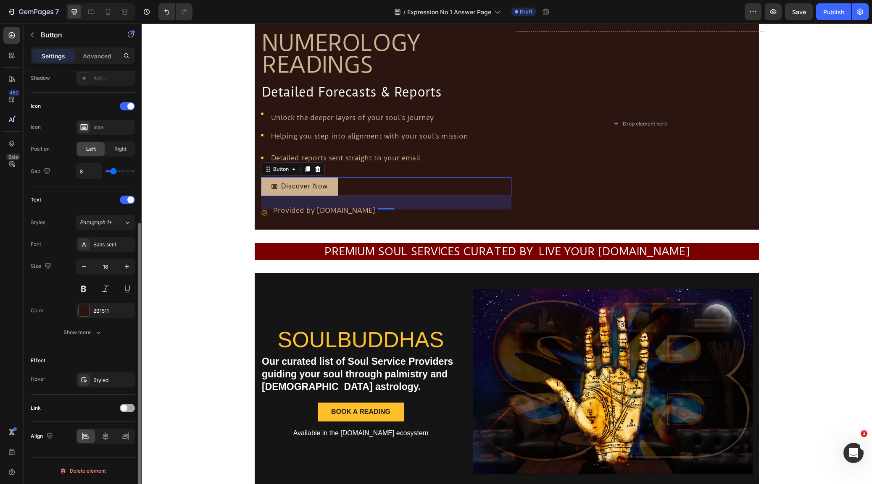
click at [125, 407] on span at bounding box center [124, 408] width 7 height 7
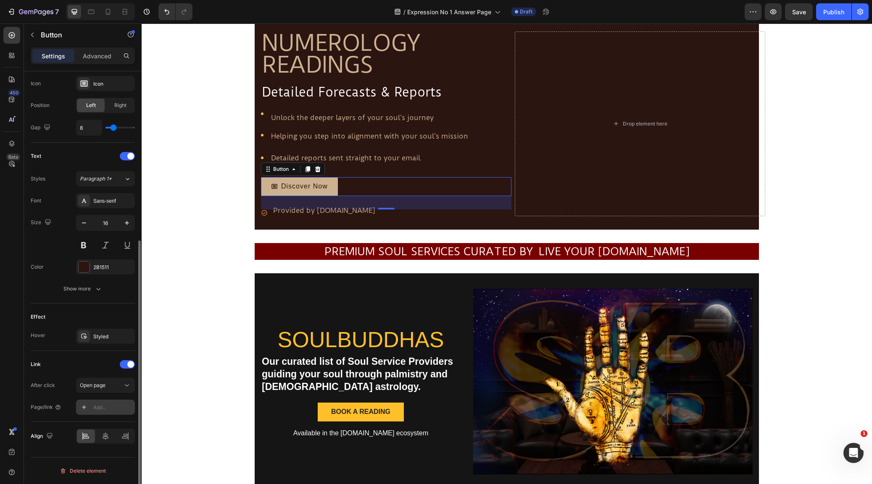
click at [103, 409] on div "Add..." at bounding box center [112, 408] width 39 height 8
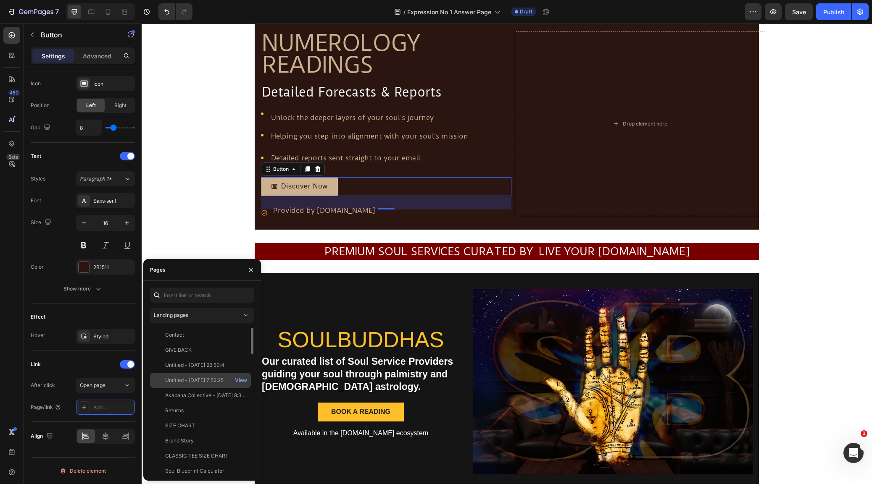
scroll to position [0, 0]
click at [198, 297] on input "text" at bounding box center [202, 295] width 104 height 15
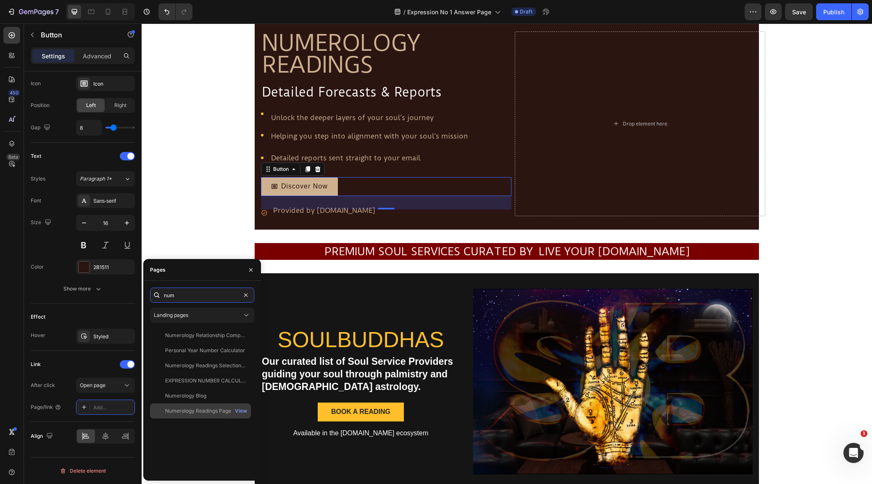
type input "num"
click at [208, 411] on div "Numerology Readings Page" at bounding box center [198, 412] width 66 height 8
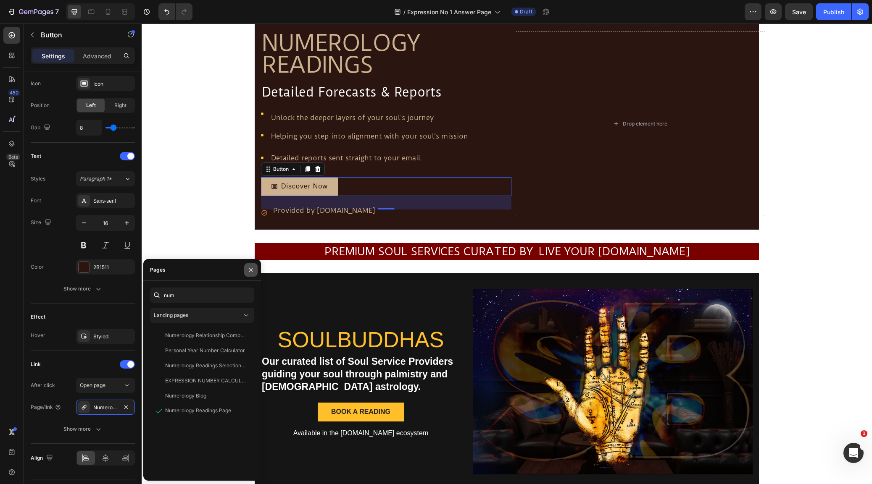
click at [249, 269] on icon "button" at bounding box center [250, 270] width 7 height 7
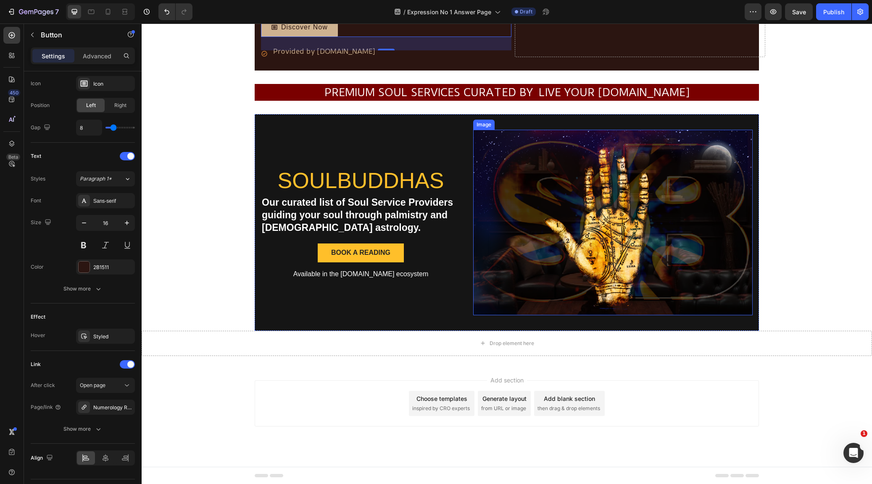
scroll to position [1637, 0]
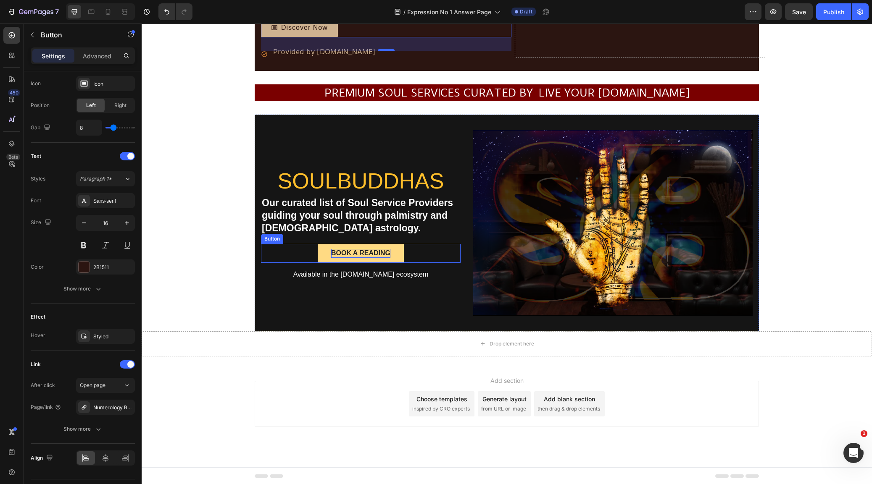
click at [377, 255] on p "book a reading" at bounding box center [360, 253] width 59 height 9
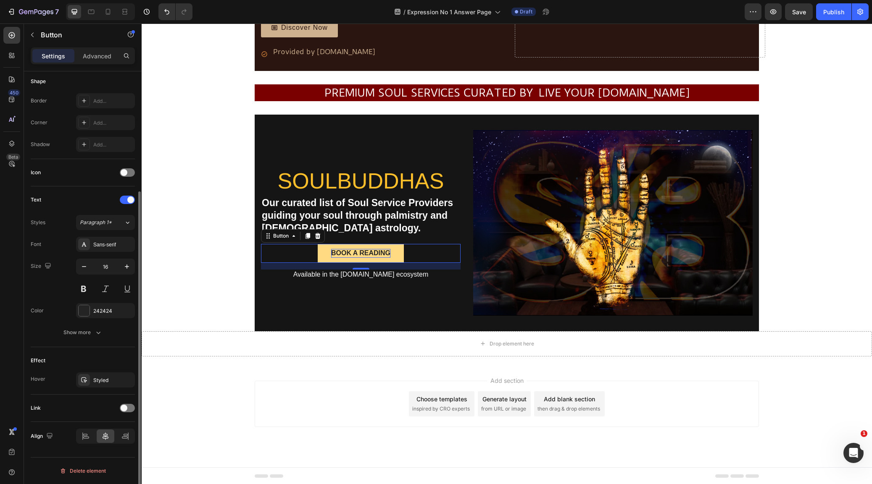
scroll to position [1634, 0]
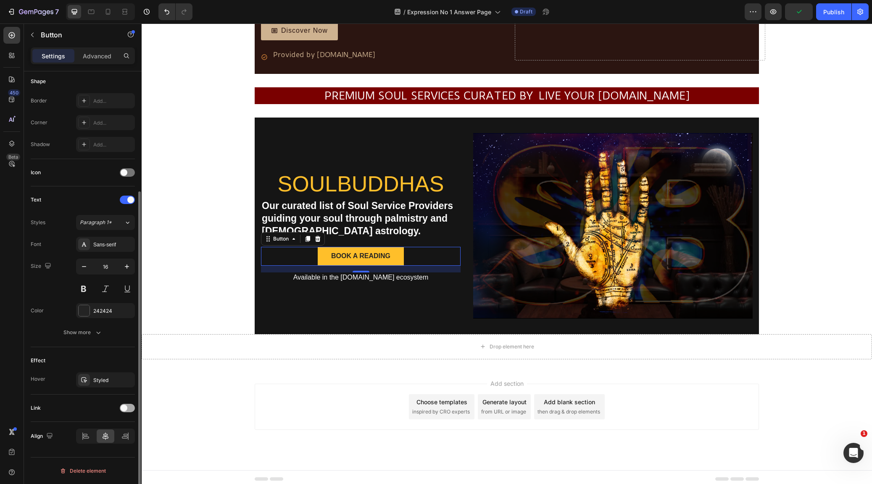
click at [124, 408] on span at bounding box center [124, 408] width 7 height 7
click at [104, 452] on div "Add..." at bounding box center [112, 452] width 39 height 8
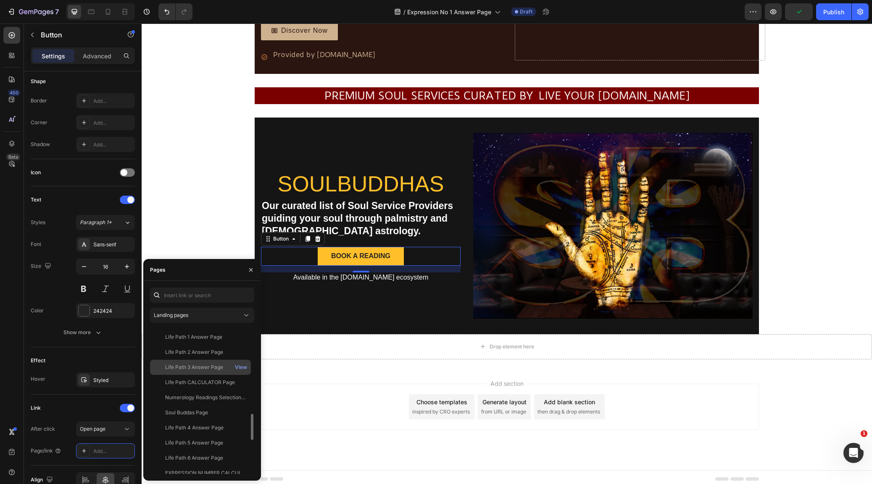
scroll to position [489, 0]
click at [202, 407] on div "Soul Buddas Page" at bounding box center [186, 406] width 43 height 8
click at [253, 269] on icon "button" at bounding box center [250, 270] width 7 height 7
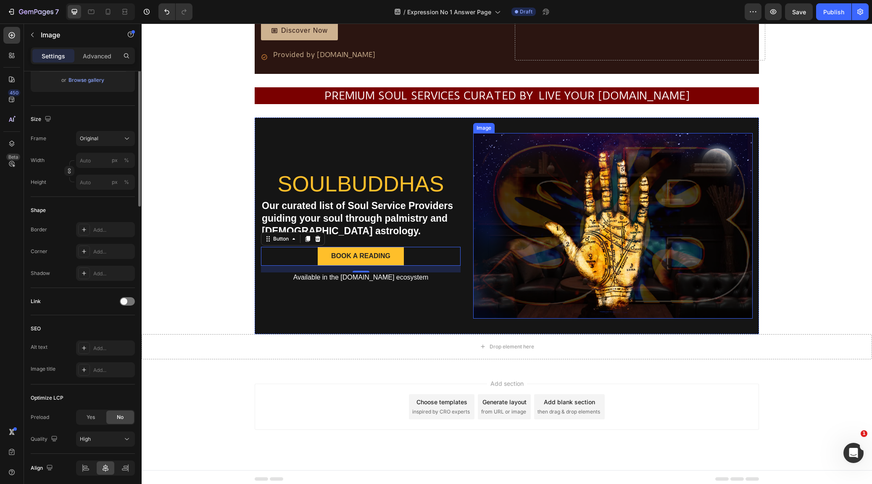
click at [632, 248] on img at bounding box center [612, 226] width 279 height 186
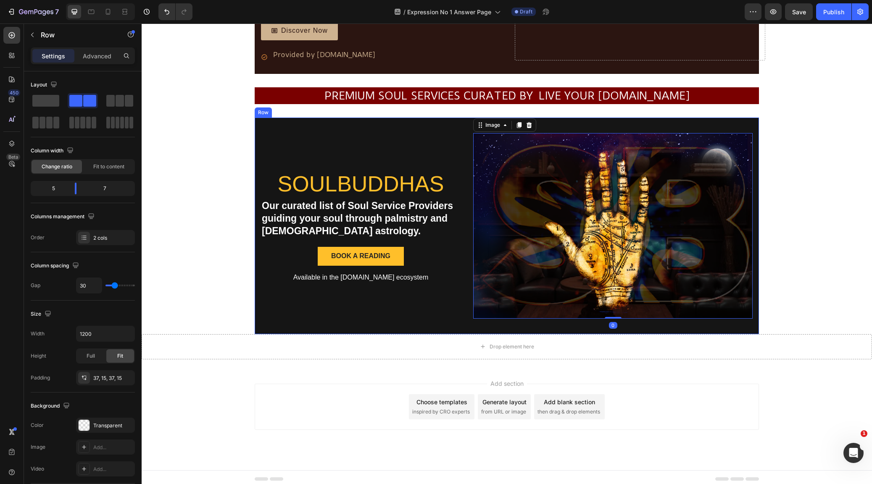
click at [388, 310] on div "Soulbuddhas Heading Our curated list of Soul Service Providers guiding your sou…" at bounding box center [361, 226] width 200 height 186
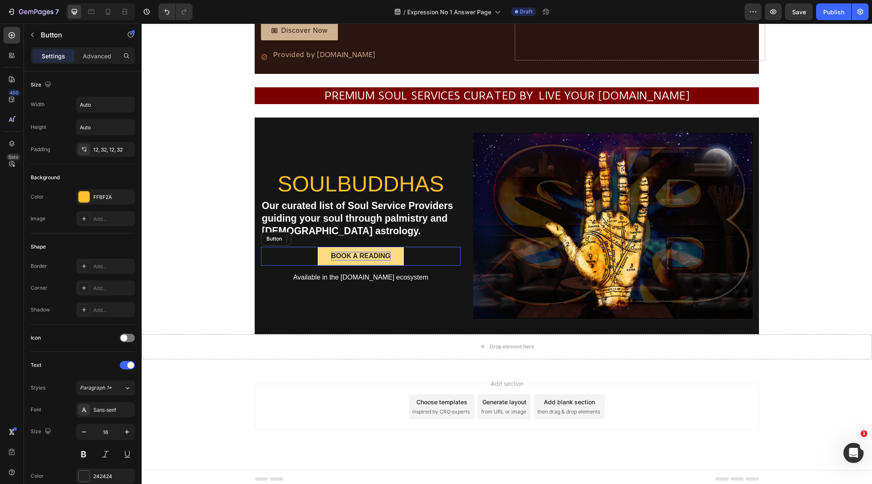
click at [374, 252] on p "book a reading" at bounding box center [360, 256] width 59 height 9
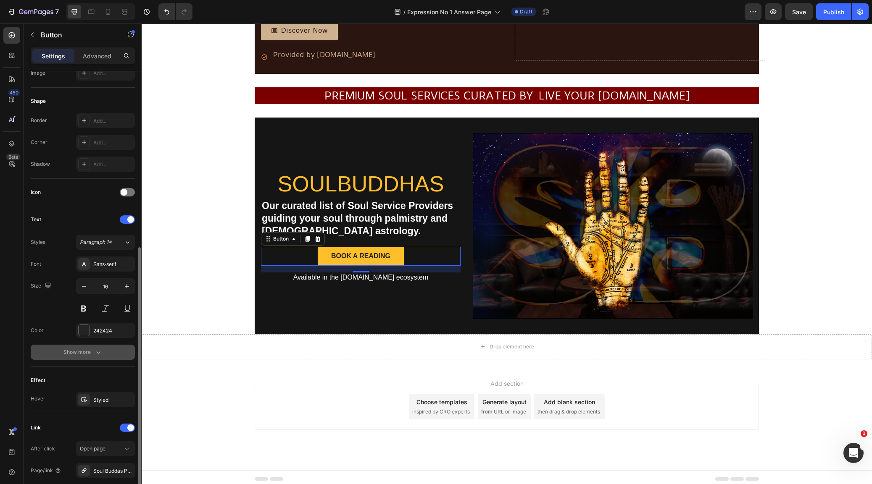
scroll to position [231, 0]
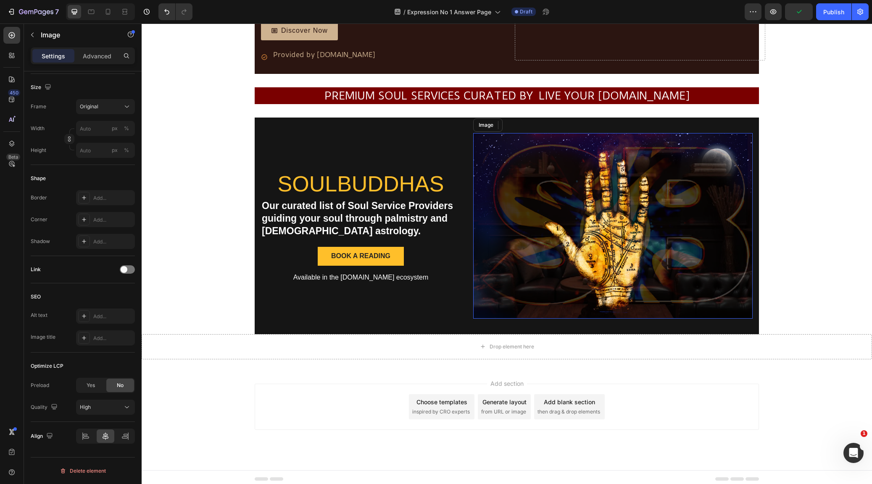
click at [583, 257] on img at bounding box center [612, 226] width 279 height 186
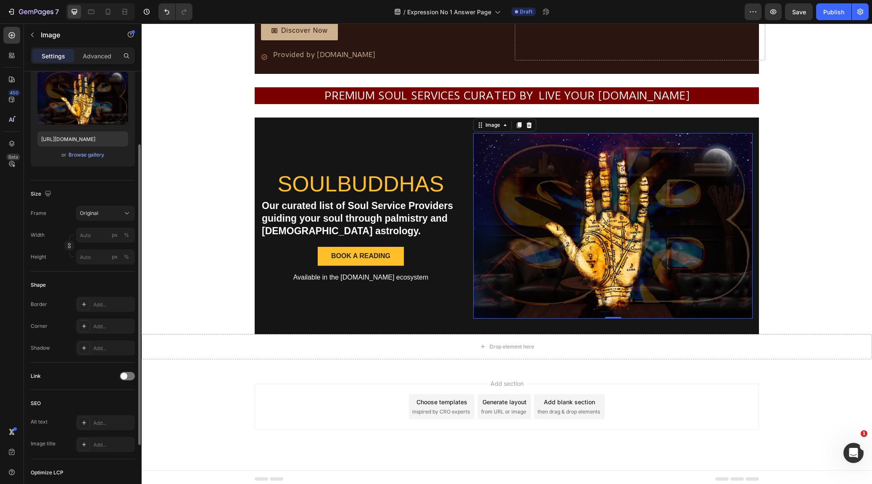
scroll to position [98, 0]
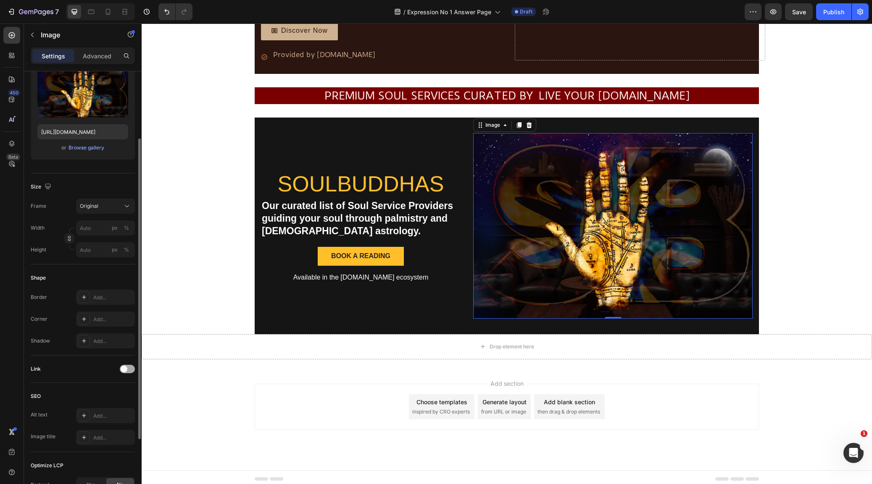
click at [126, 367] on span at bounding box center [124, 369] width 7 height 7
click at [97, 410] on div "Add..." at bounding box center [112, 413] width 39 height 8
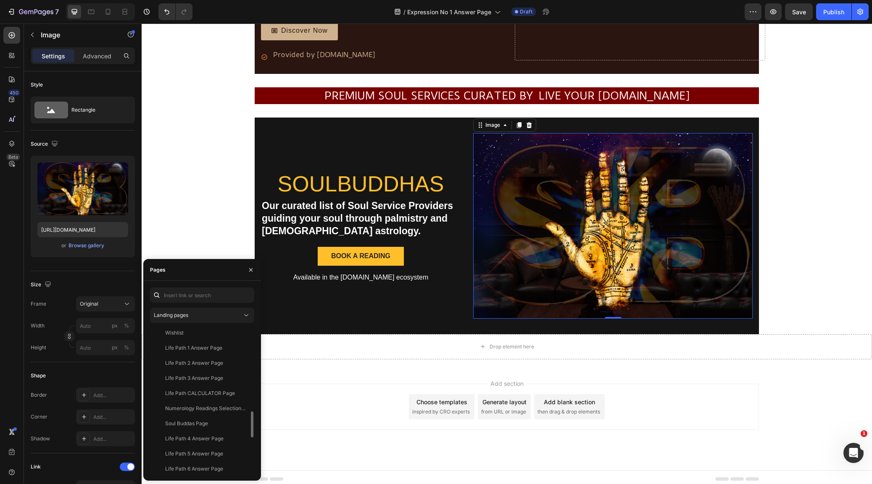
scroll to position [472, 0]
click at [208, 431] on div "Soul Buddas Page View" at bounding box center [200, 438] width 101 height 15
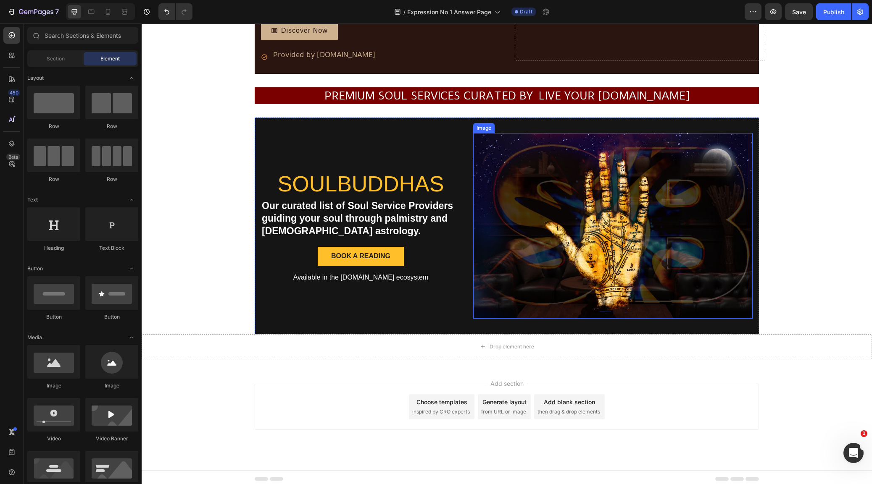
click at [541, 283] on img at bounding box center [612, 226] width 279 height 186
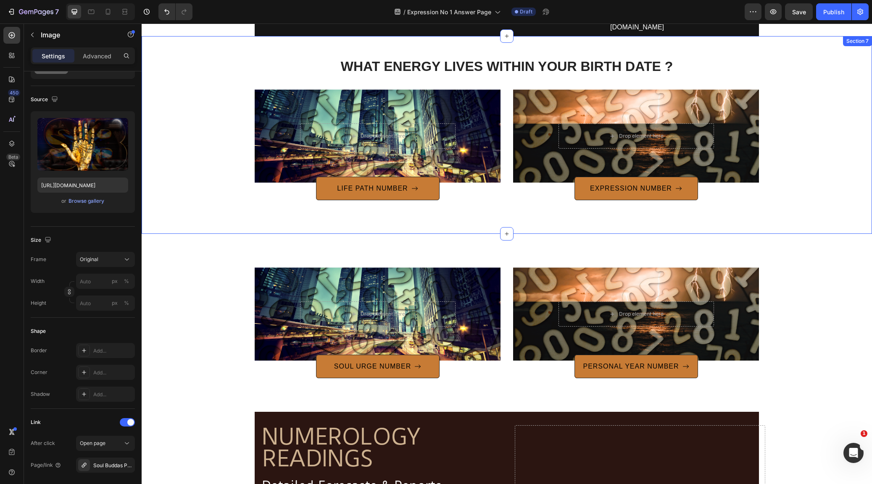
scroll to position [1086, 0]
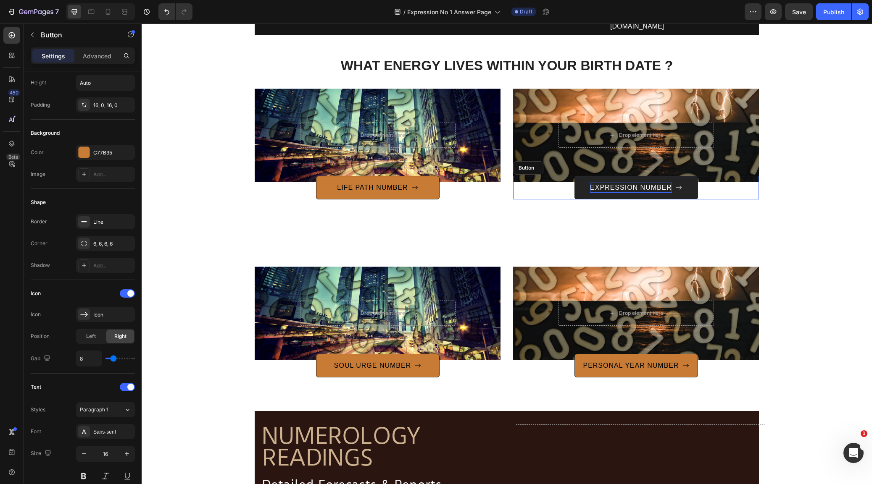
click at [654, 187] on p "EXPRESSION NUMBER" at bounding box center [631, 188] width 82 height 10
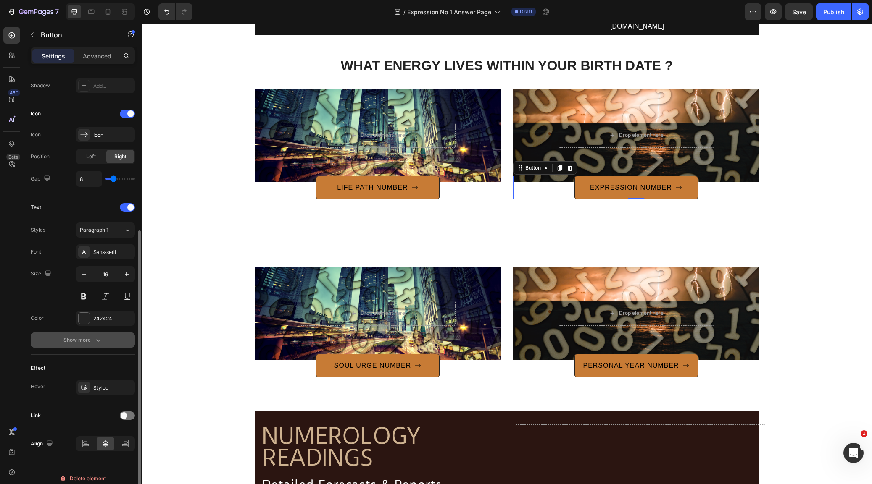
scroll to position [232, 0]
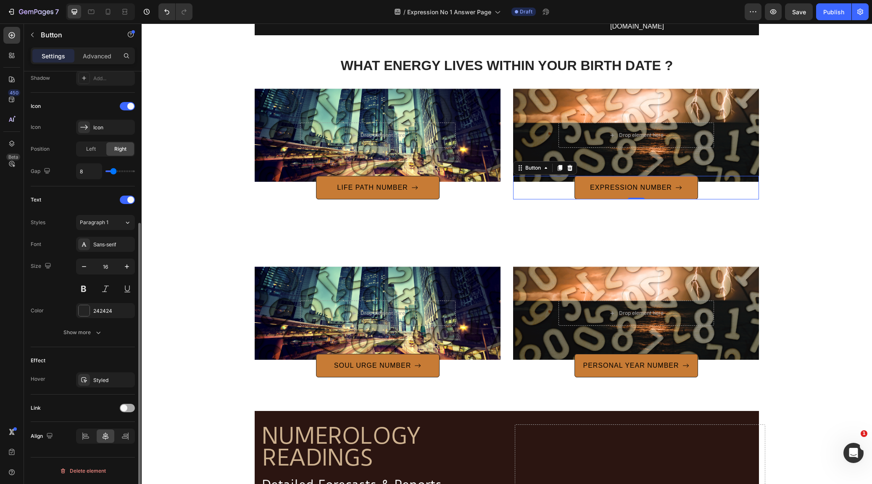
click at [125, 407] on span at bounding box center [124, 408] width 7 height 7
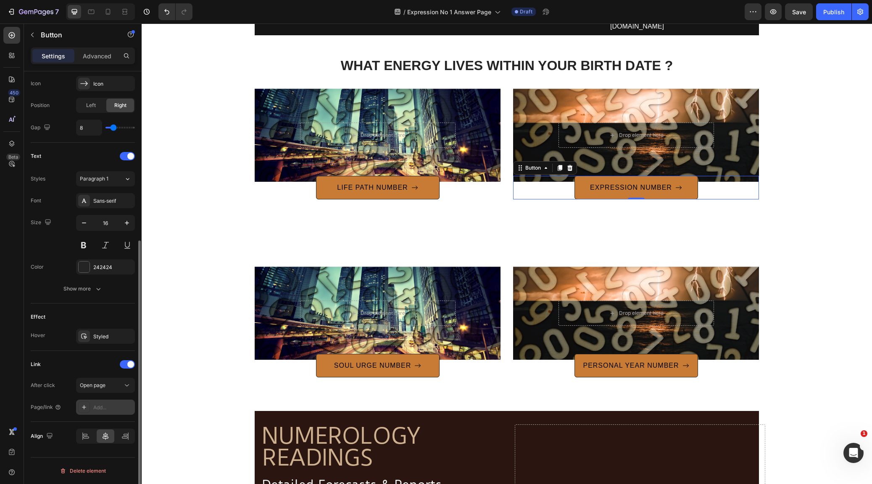
click at [100, 408] on div "Add..." at bounding box center [112, 408] width 39 height 8
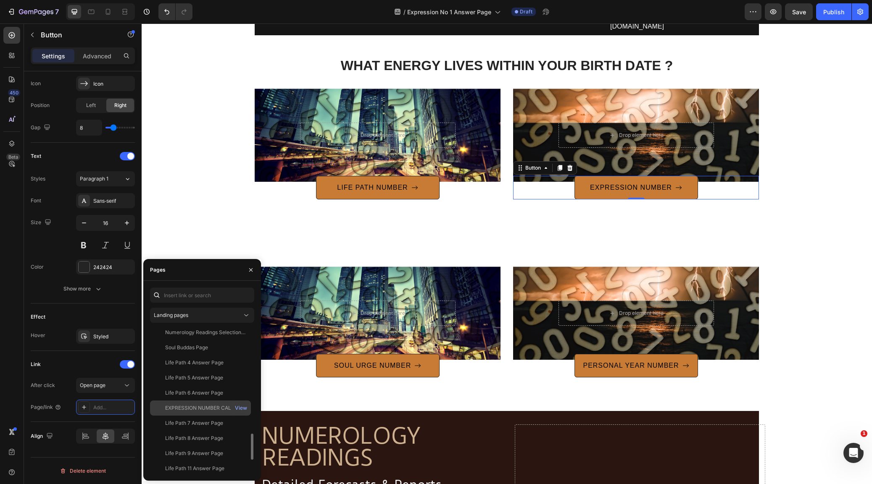
scroll to position [558, 0]
click at [216, 400] on div "EXPRESSION NUMBER CALCULATOR Page" at bounding box center [205, 399] width 81 height 8
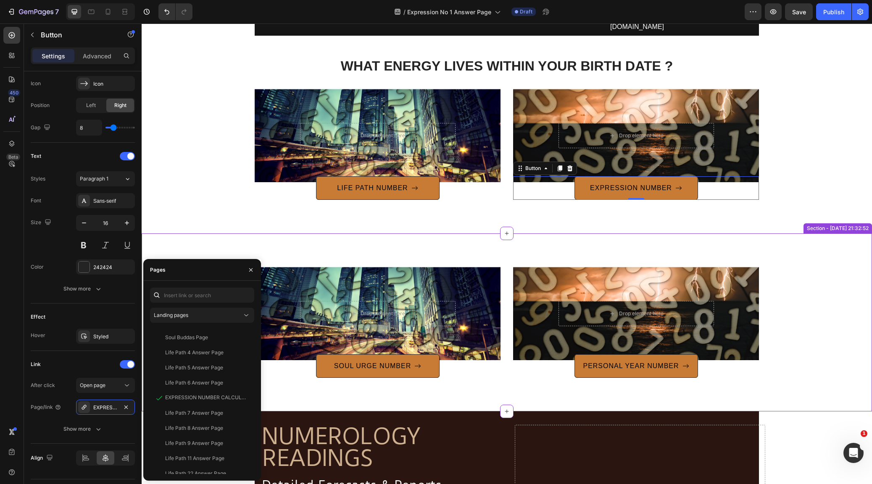
scroll to position [1084, 0]
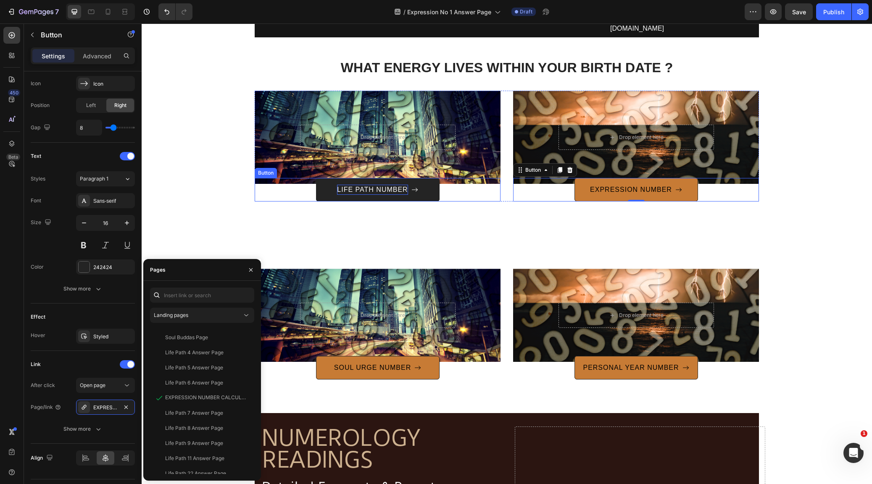
click at [376, 191] on p "LIFE PATH NUMBER" at bounding box center [372, 190] width 71 height 10
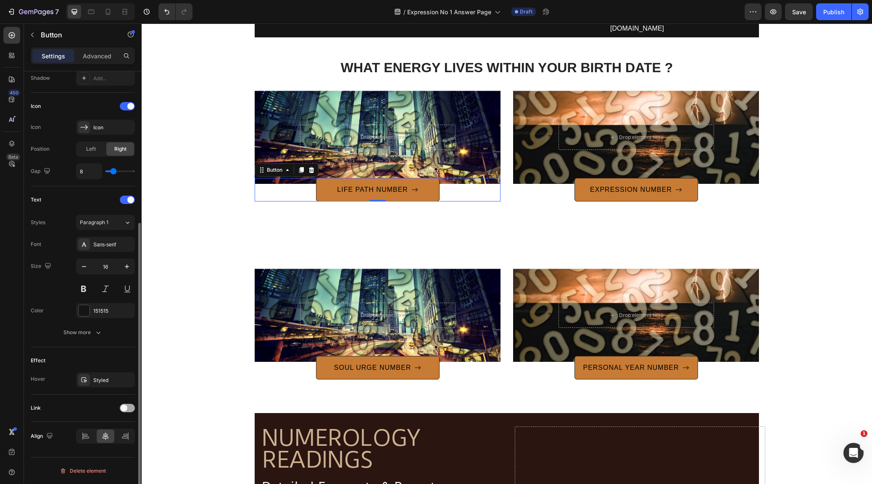
click at [124, 405] on span at bounding box center [124, 408] width 7 height 7
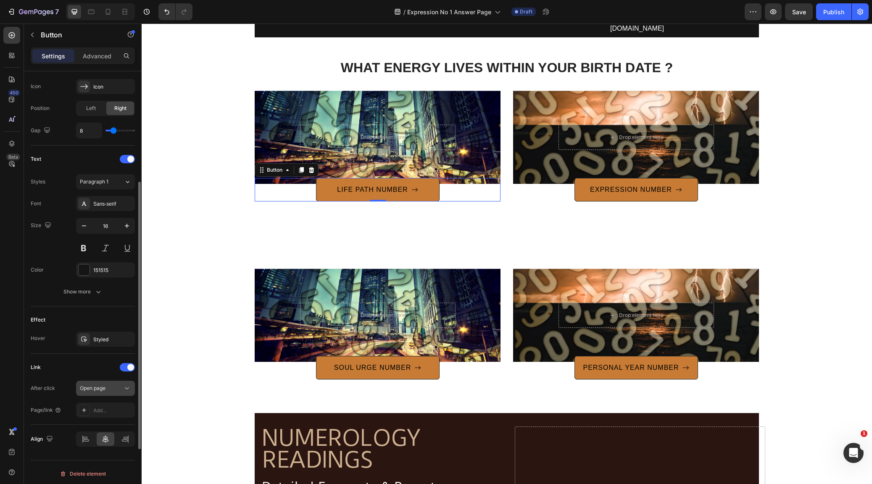
scroll to position [276, 0]
click at [101, 407] on div "Add..." at bounding box center [112, 408] width 39 height 8
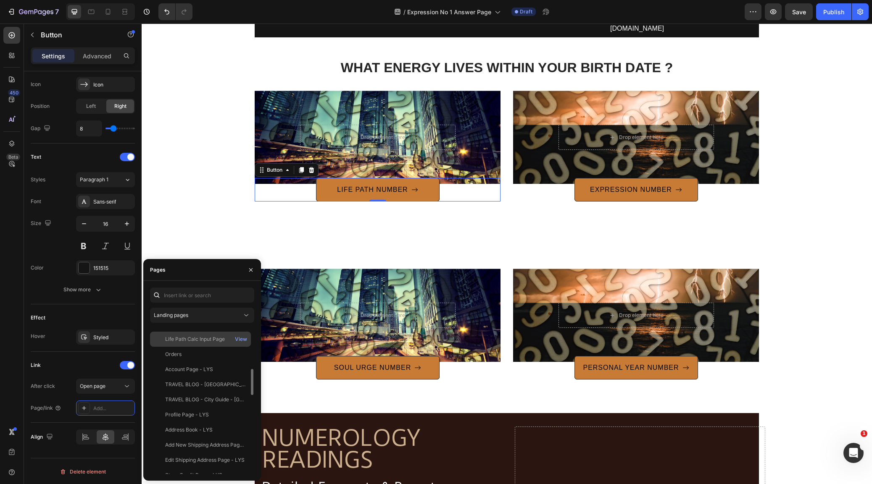
scroll to position [236, 0]
click at [201, 340] on div "Life Path Calc Input Page" at bounding box center [195, 342] width 60 height 8
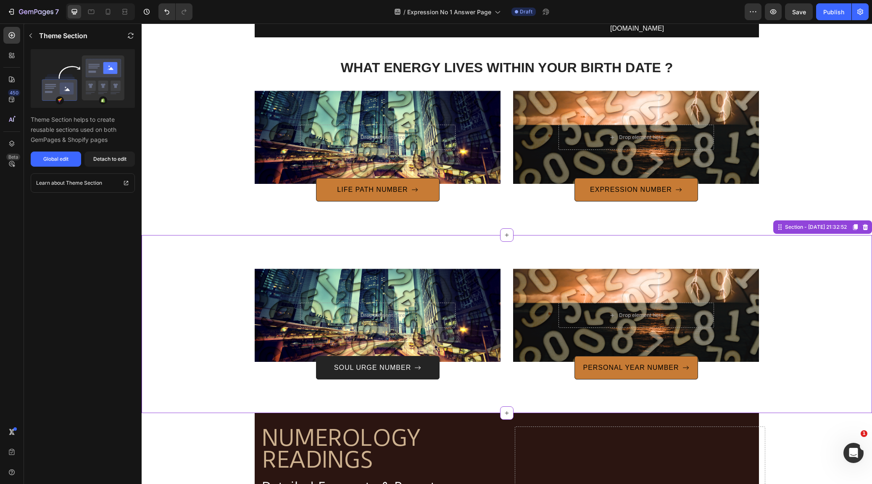
click at [363, 367] on p "SOUL URGE NUMBER" at bounding box center [372, 368] width 77 height 10
click at [103, 157] on div "Detach to edit" at bounding box center [109, 159] width 33 height 8
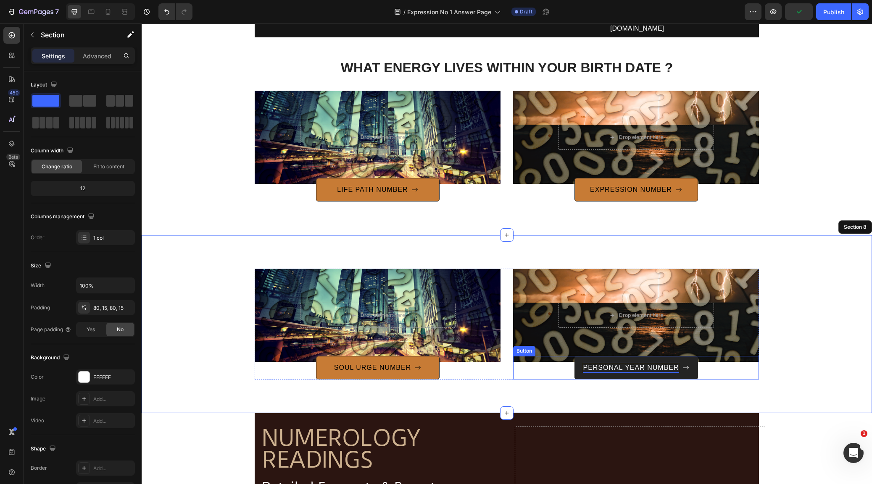
click at [633, 368] on p "PERSONAL YEAR NUMBER" at bounding box center [631, 368] width 96 height 10
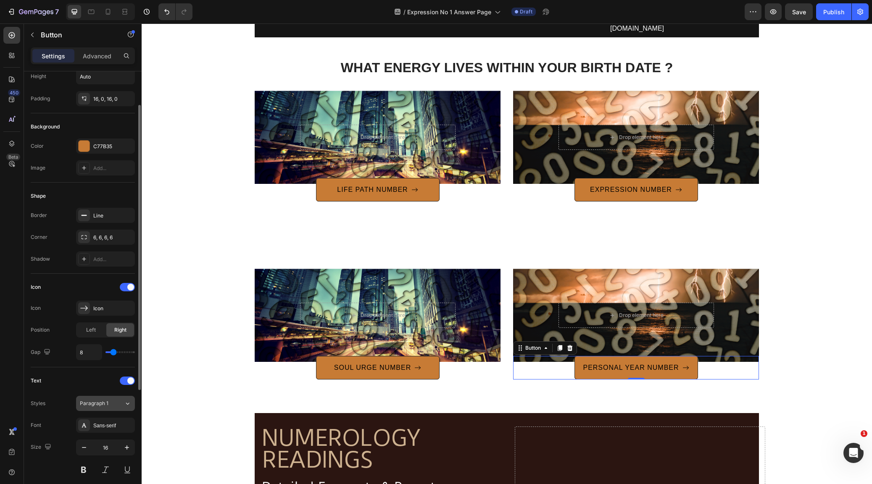
scroll to position [51, 0]
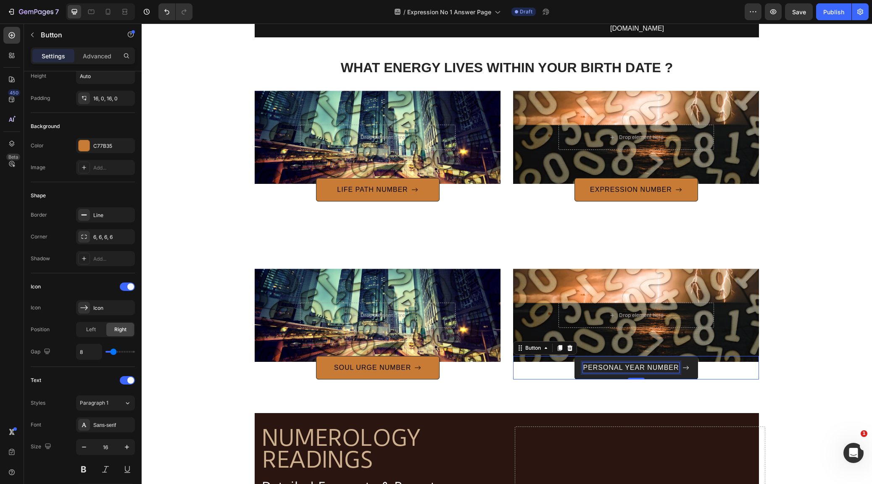
click at [617, 369] on p "PERSONAL YEAR NUMBER" at bounding box center [631, 368] width 96 height 10
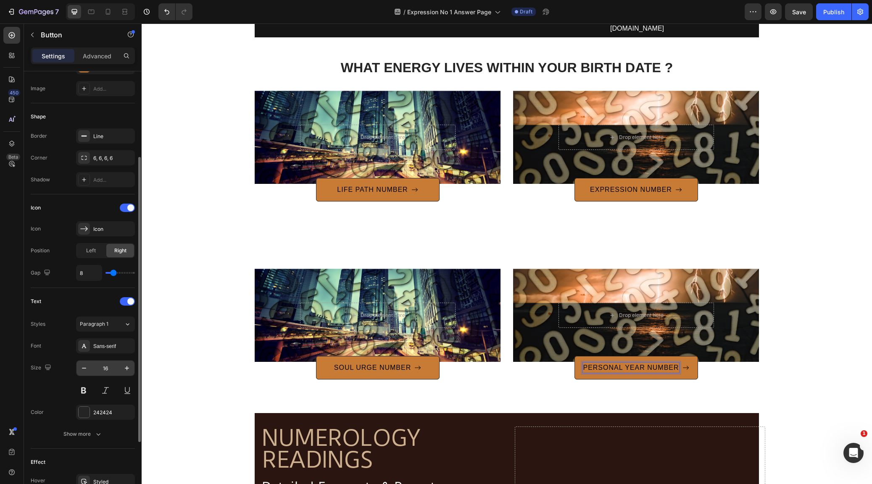
scroll to position [131, 0]
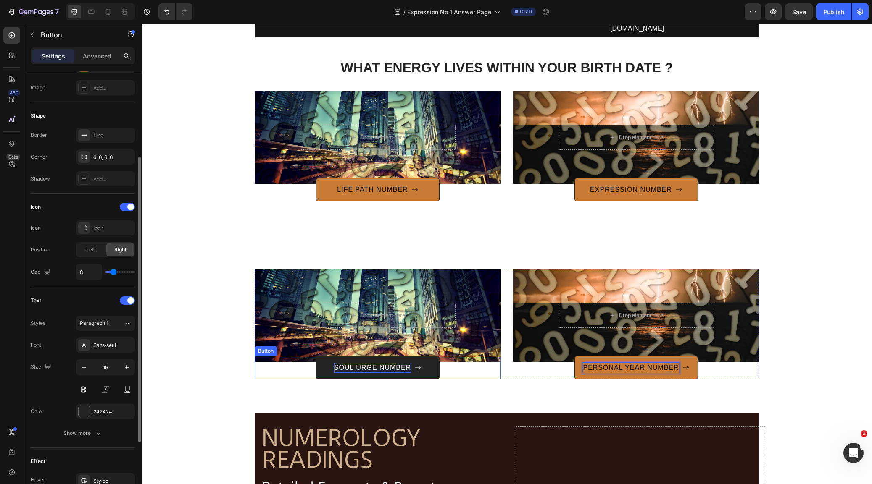
click at [337, 365] on p "SOUL URGE NUMBER" at bounding box center [372, 368] width 77 height 10
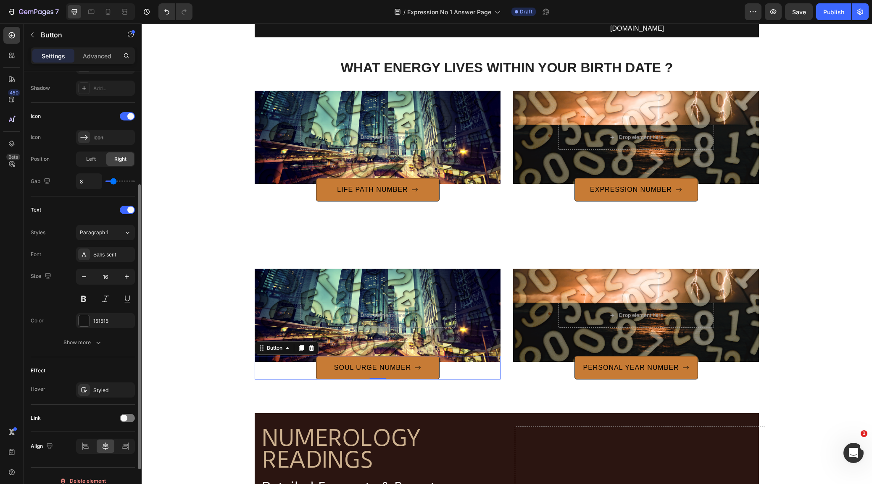
scroll to position [232, 0]
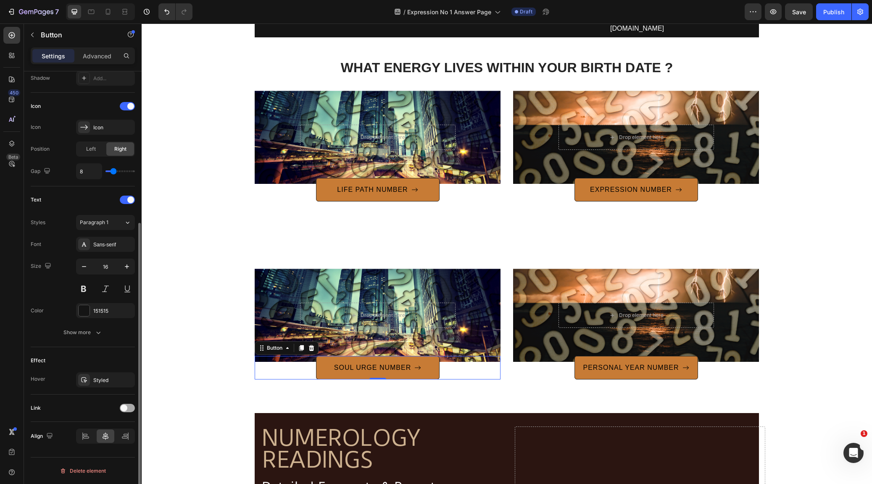
click at [126, 408] on span at bounding box center [124, 408] width 7 height 7
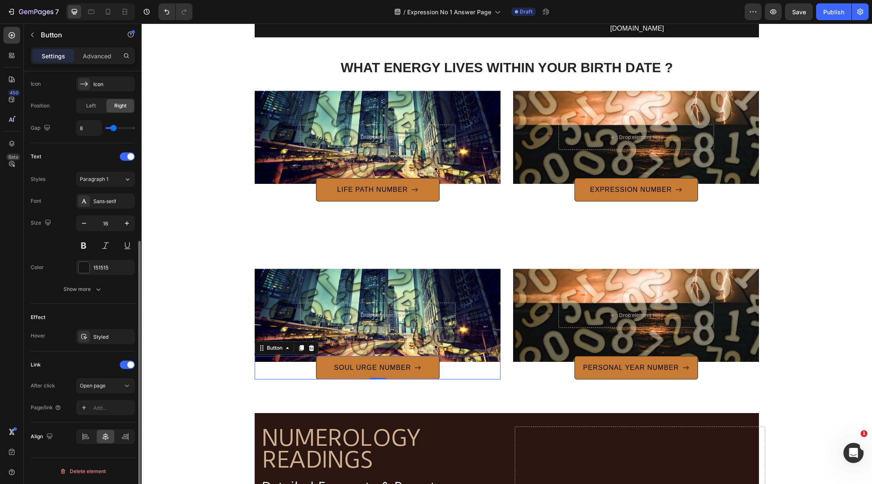
scroll to position [276, 0]
click at [94, 404] on div "Add..." at bounding box center [105, 407] width 59 height 15
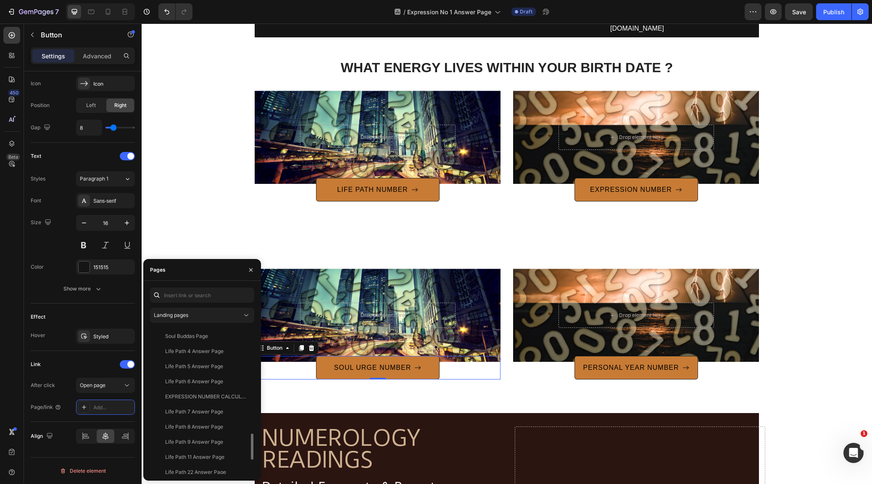
scroll to position [553, 0]
drag, startPoint x: 250, startPoint y: 270, endPoint x: 244, endPoint y: 269, distance: 6.4
click at [250, 270] on icon "button" at bounding box center [250, 269] width 3 height 3
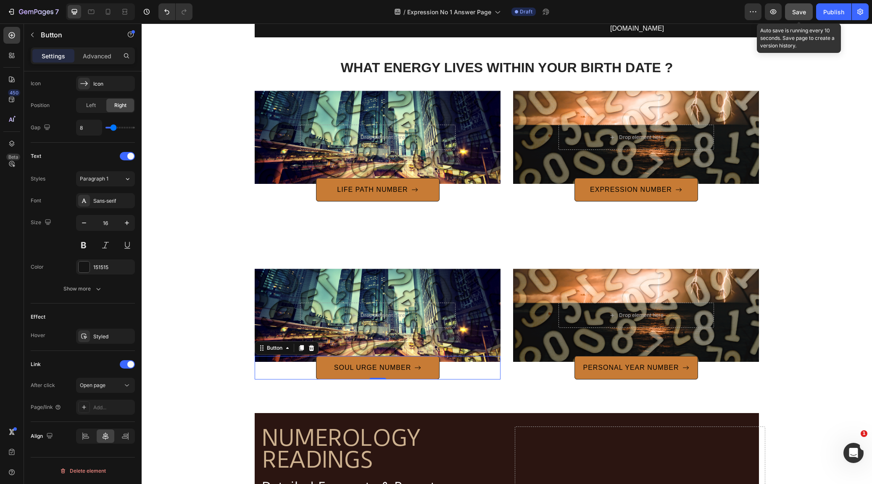
click at [800, 16] on div "Save" at bounding box center [799, 12] width 14 height 9
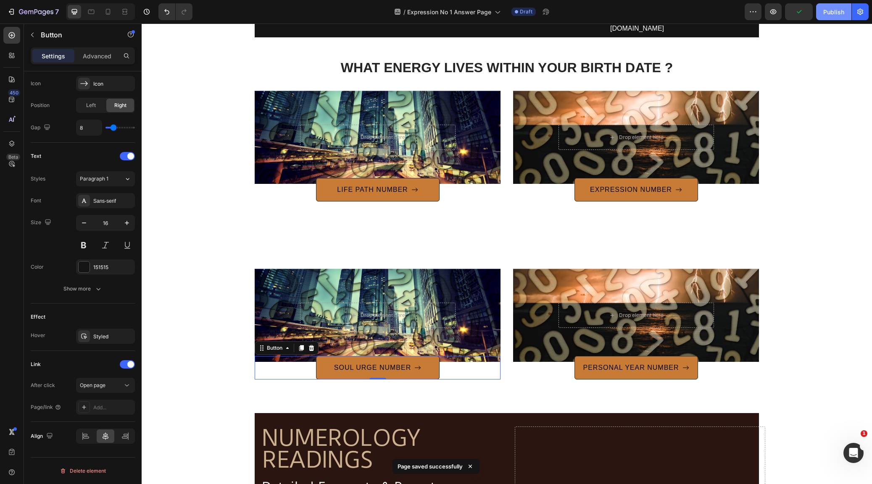
click at [843, 8] on div "Publish" at bounding box center [833, 12] width 21 height 9
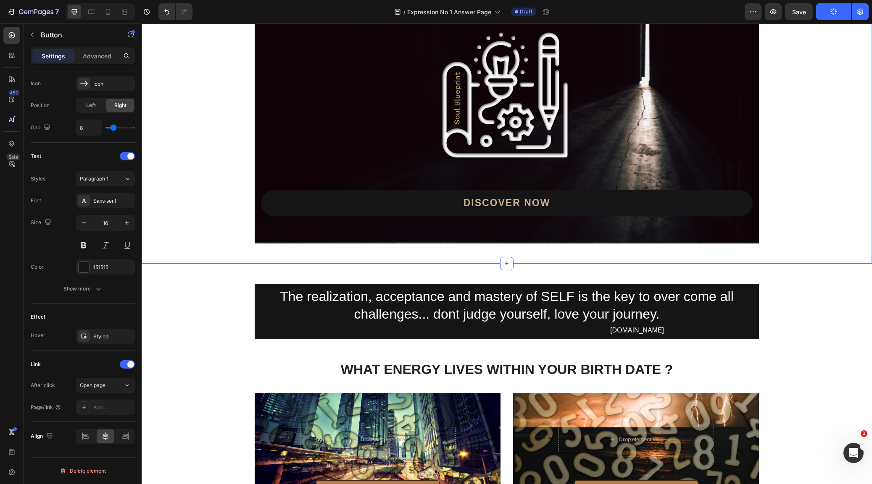
scroll to position [787, 0]
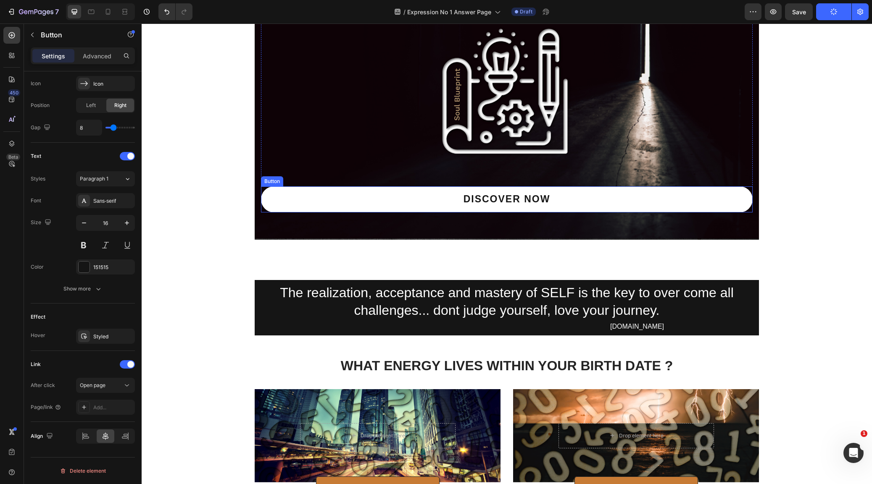
click at [615, 201] on button "DISCOVER NOW" at bounding box center [507, 200] width 492 height 26
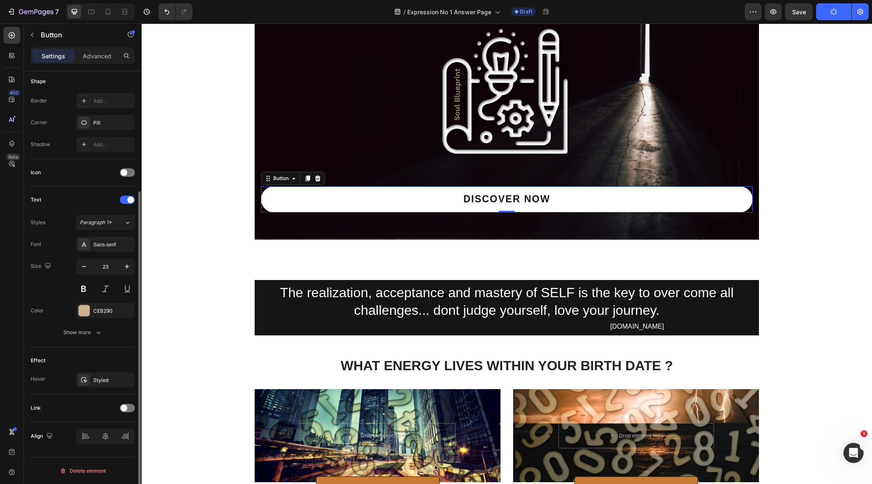
scroll to position [166, 0]
click at [309, 197] on button "DISCOVER NOW" at bounding box center [507, 200] width 492 height 26
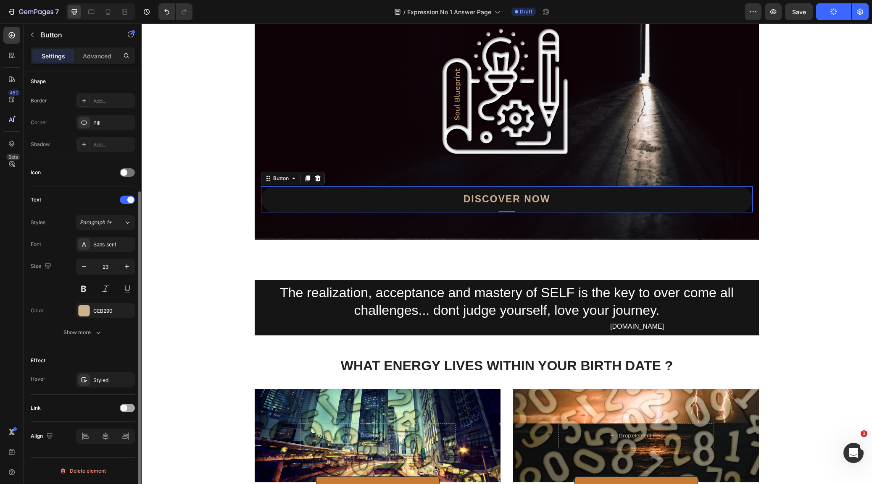
click at [124, 408] on span at bounding box center [124, 408] width 7 height 7
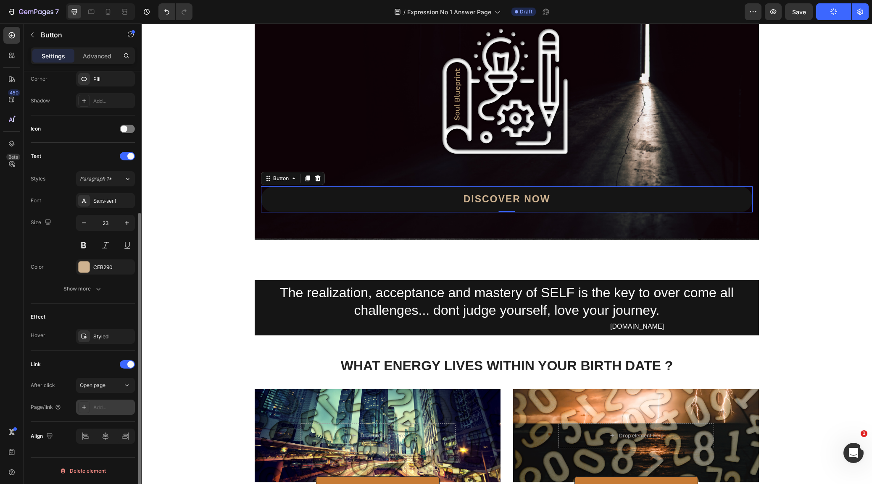
click at [95, 407] on div "Add..." at bounding box center [112, 408] width 39 height 8
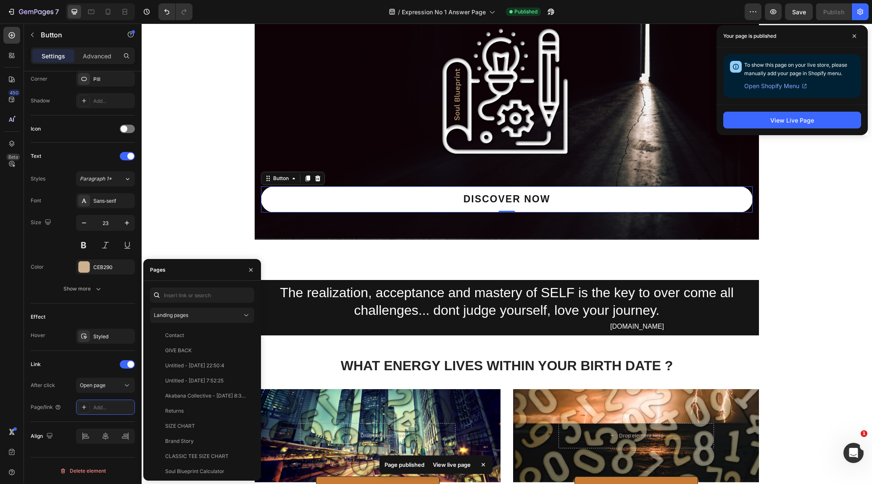
click at [409, 192] on button "DISCOVER NOW" at bounding box center [507, 200] width 492 height 26
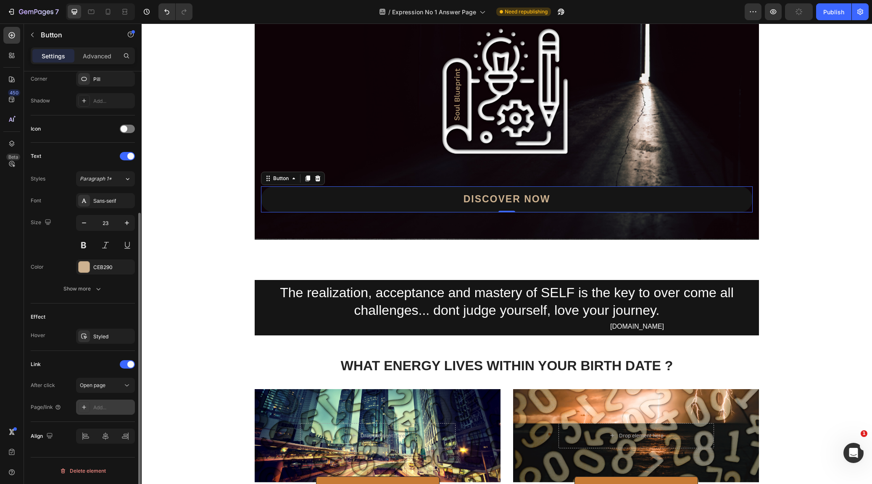
click at [105, 407] on div "Add..." at bounding box center [112, 408] width 39 height 8
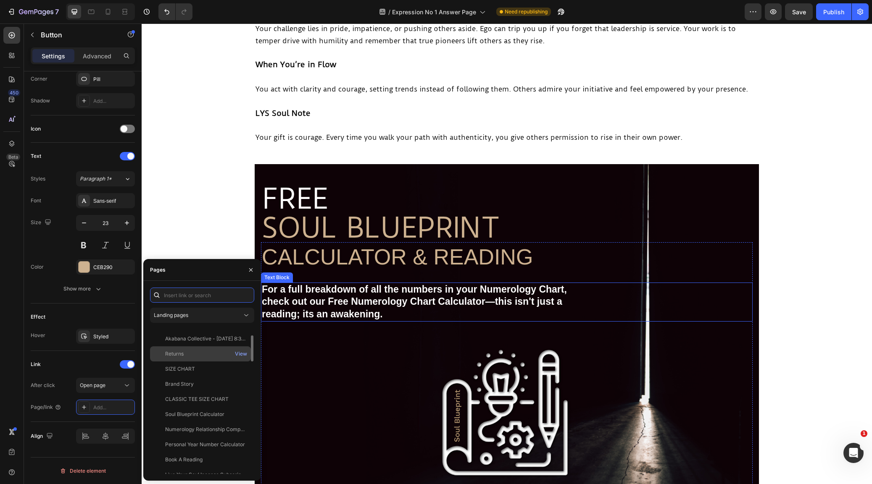
scroll to position [62, 0]
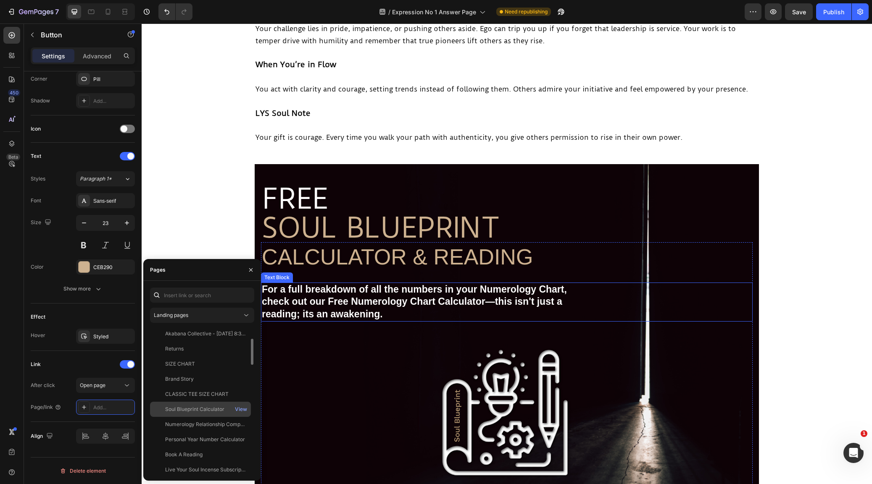
drag, startPoint x: 192, startPoint y: 404, endPoint x: 200, endPoint y: 405, distance: 7.3
click at [193, 417] on div "Soul Blueprint Calculator View" at bounding box center [200, 424] width 101 height 15
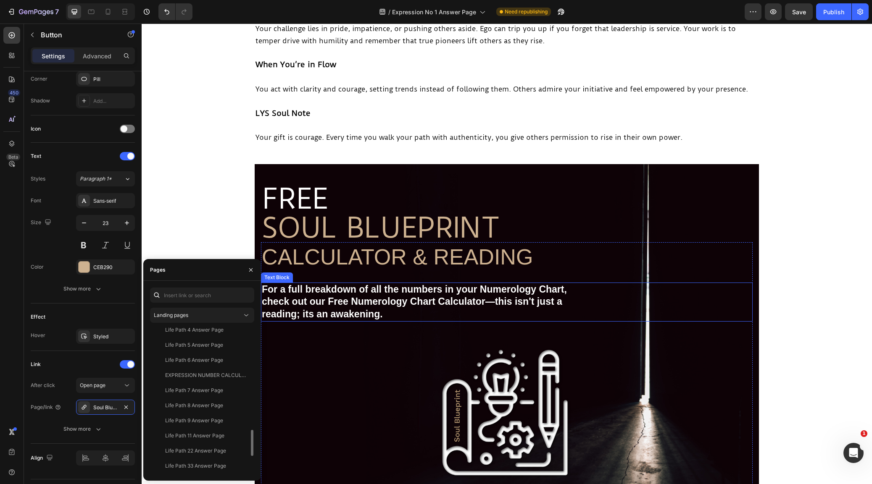
scroll to position [581, 0]
click at [248, 268] on icon "button" at bounding box center [250, 270] width 7 height 7
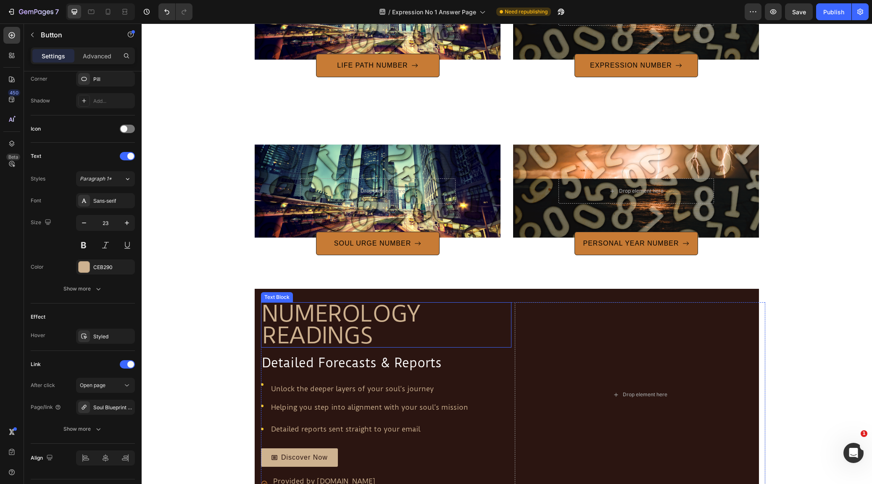
scroll to position [1210, 0]
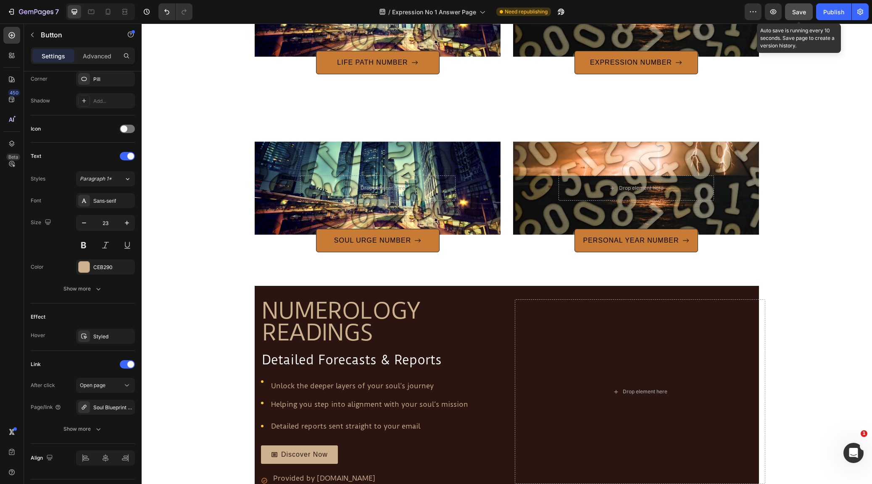
click at [802, 12] on span "Save" at bounding box center [799, 11] width 14 height 7
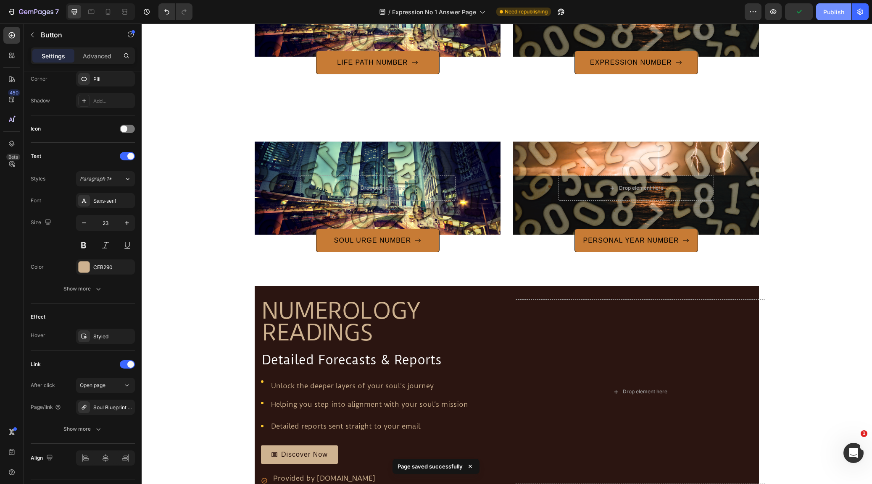
click at [830, 11] on div "Publish" at bounding box center [833, 12] width 21 height 9
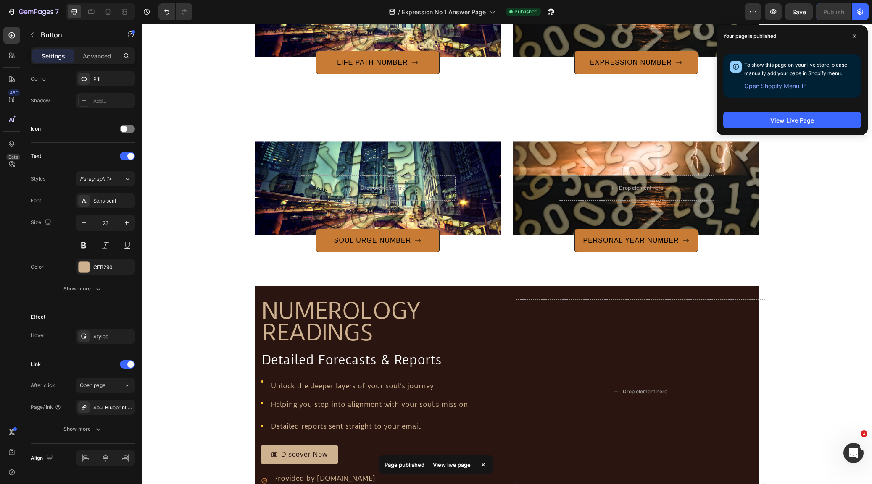
drag, startPoint x: 852, startPoint y: 33, endPoint x: 846, endPoint y: 42, distance: 11.2
click at [852, 33] on span at bounding box center [853, 35] width 13 height 13
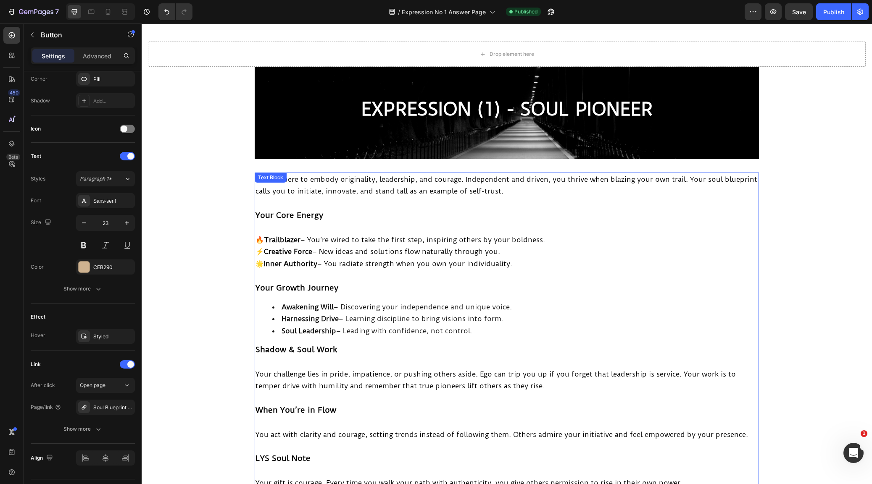
scroll to position [115, 0]
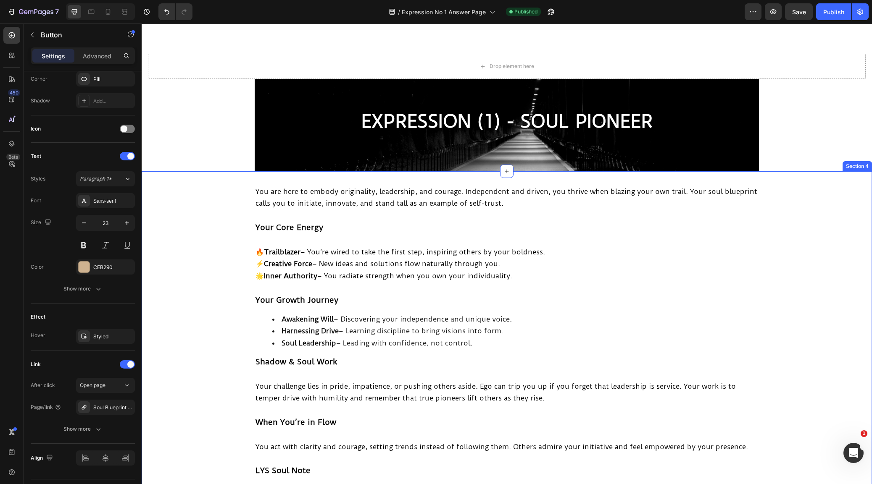
click at [223, 211] on div "You are here to embody originality, leadership, and courage. Independent and dr…" at bounding box center [507, 347] width 730 height 324
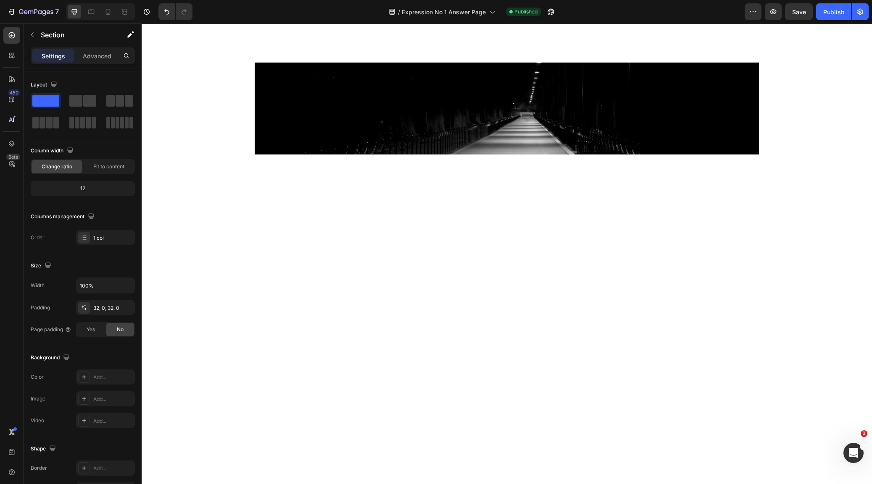
scroll to position [1031, 0]
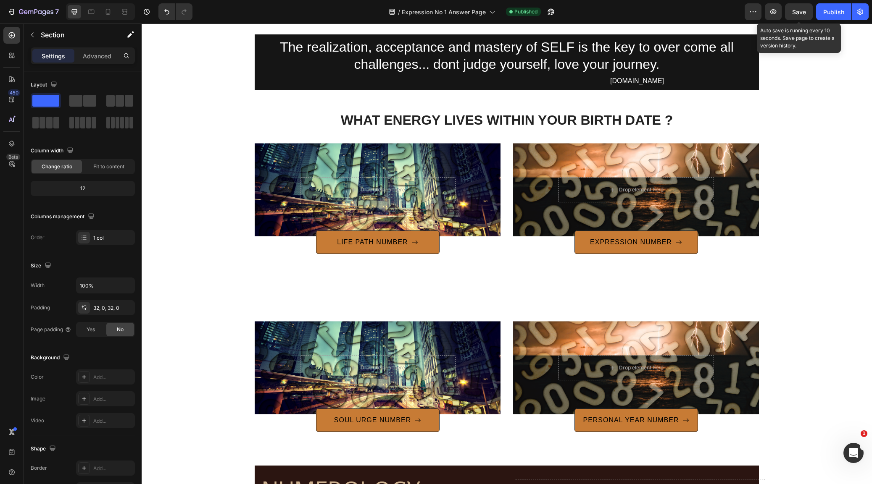
drag, startPoint x: 800, startPoint y: 10, endPoint x: 823, endPoint y: 24, distance: 26.4
click at [802, 11] on span "Save" at bounding box center [799, 11] width 14 height 7
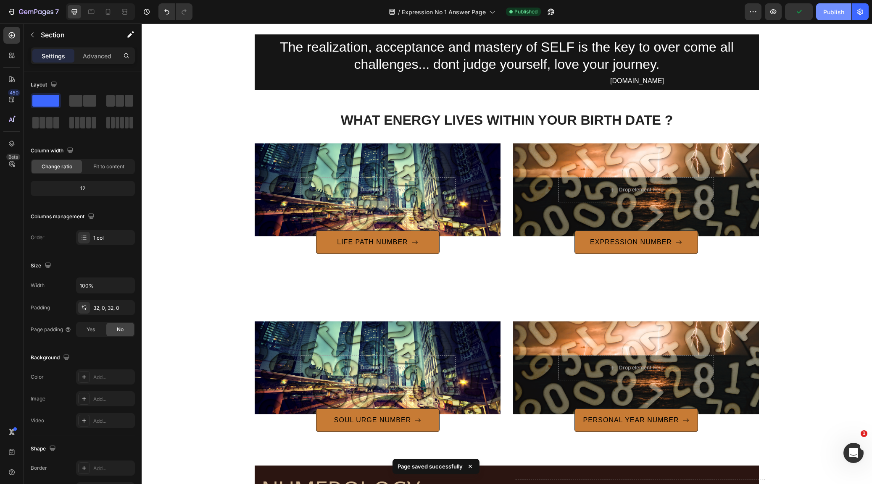
click at [836, 13] on div "Publish" at bounding box center [833, 12] width 21 height 9
drag, startPoint x: 14, startPoint y: 11, endPoint x: 19, endPoint y: 16, distance: 6.8
click at [14, 11] on icon "button" at bounding box center [13, 12] width 4 height 6
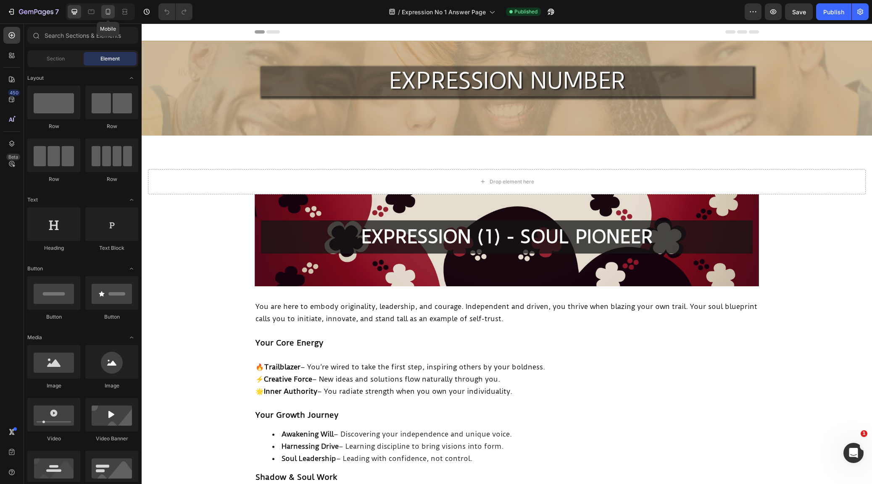
click at [109, 11] on icon at bounding box center [108, 12] width 8 height 8
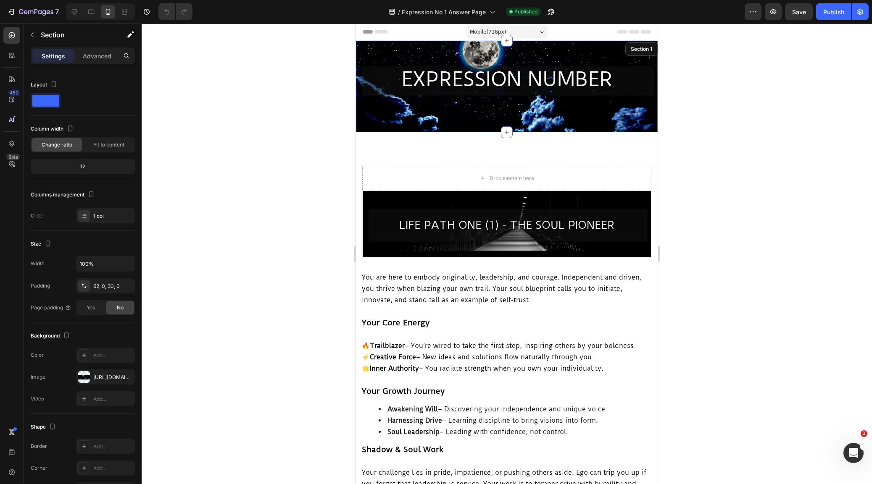
click at [392, 103] on div "EXPRESSION NUMBER Text Block Row" at bounding box center [507, 93] width 302 height 53
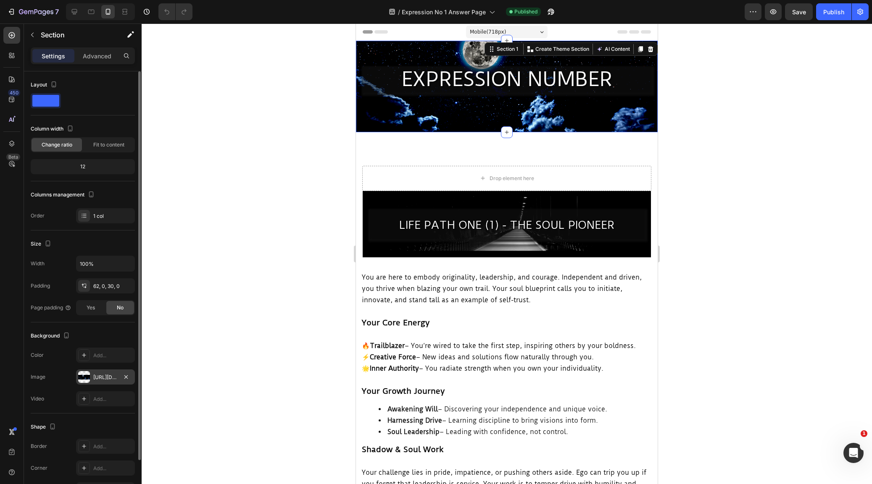
click at [91, 375] on div "[URL][DOMAIN_NAME]" at bounding box center [105, 377] width 59 height 15
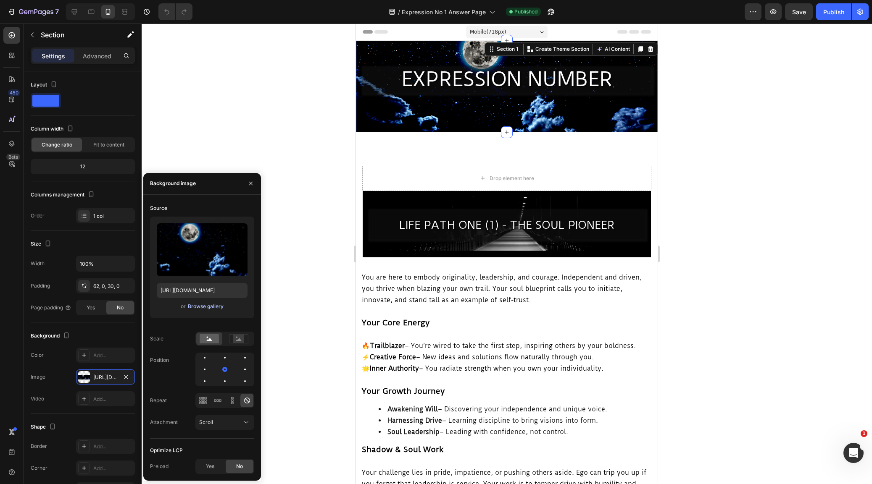
click at [199, 305] on div "Browse gallery" at bounding box center [206, 307] width 36 height 8
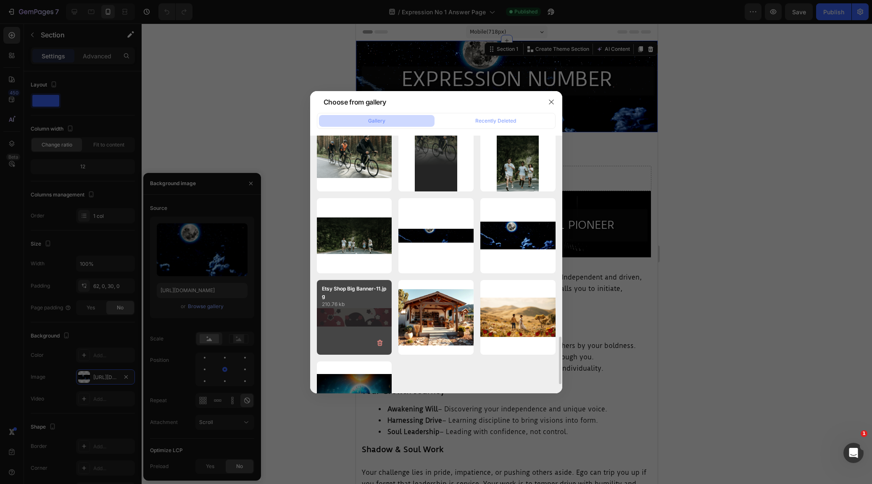
scroll to position [1089, 0]
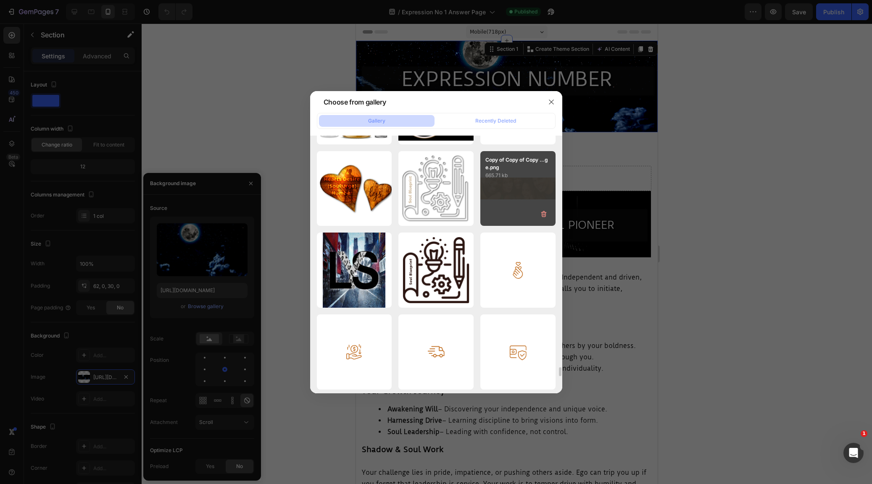
click at [510, 184] on div "Copy of Copy of Copy ...ge.png 665.71 kb" at bounding box center [517, 188] width 75 height 75
type input "[URL][DOMAIN_NAME]"
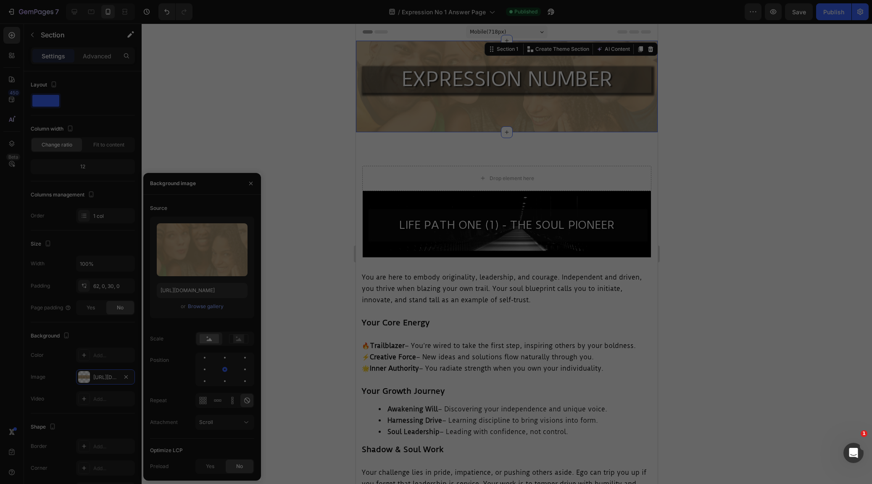
scroll to position [6698, 0]
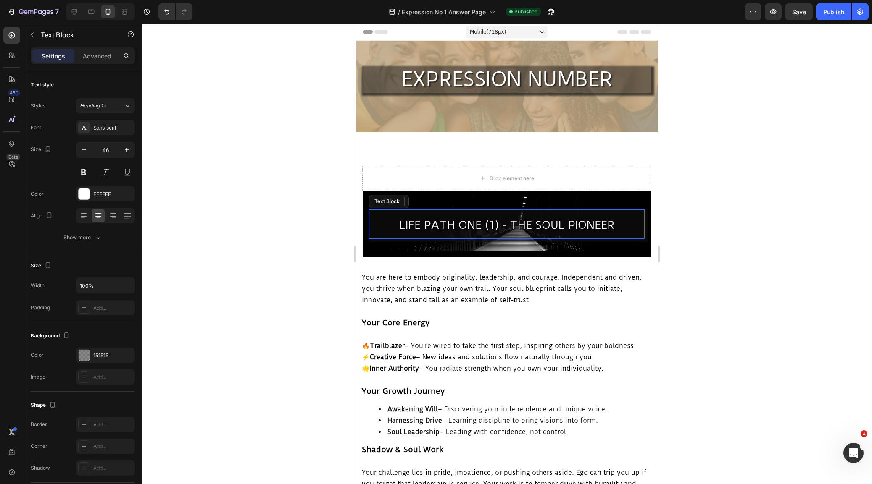
click at [381, 224] on p "LIFE PATH ONE (1) - THE SOUL PIONEER" at bounding box center [507, 224] width 274 height 29
drag, startPoint x: 81, startPoint y: 192, endPoint x: 85, endPoint y: 208, distance: 16.5
click at [81, 192] on div at bounding box center [84, 194] width 11 height 11
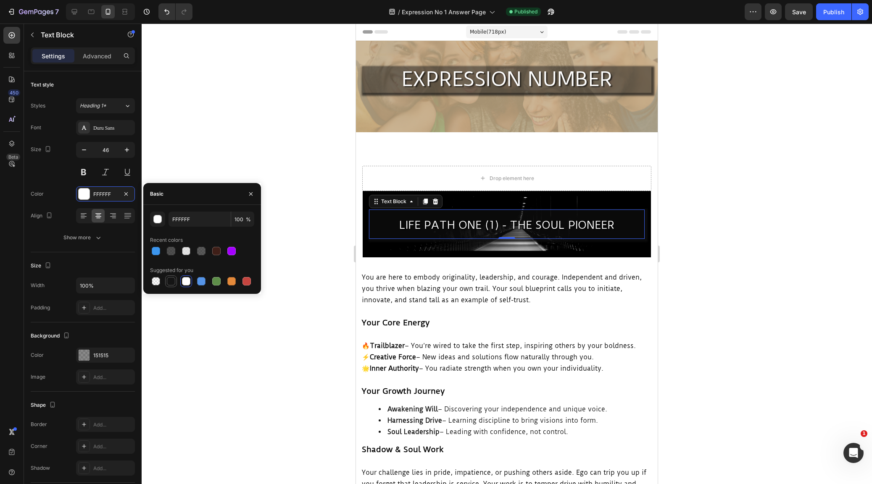
click at [168, 280] on div at bounding box center [171, 281] width 8 height 8
type input "151515"
click at [240, 217] on input "100" at bounding box center [242, 219] width 23 height 15
type input "75"
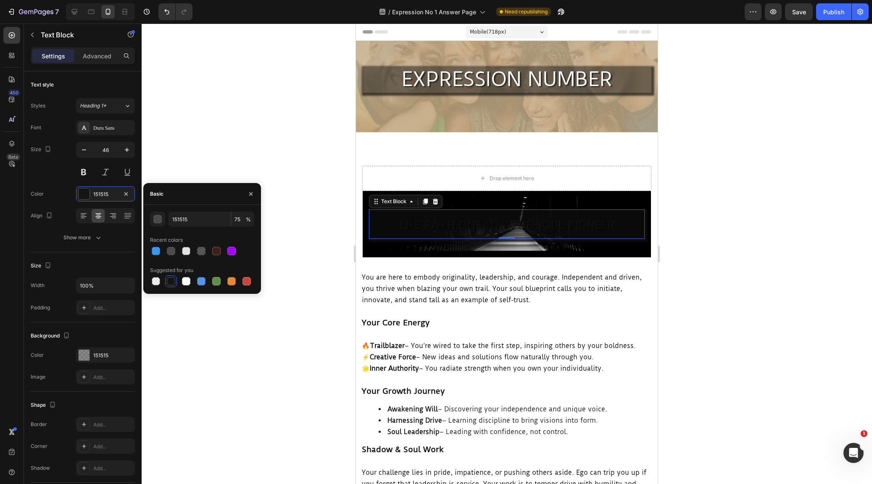
click at [206, 144] on div at bounding box center [507, 254] width 730 height 461
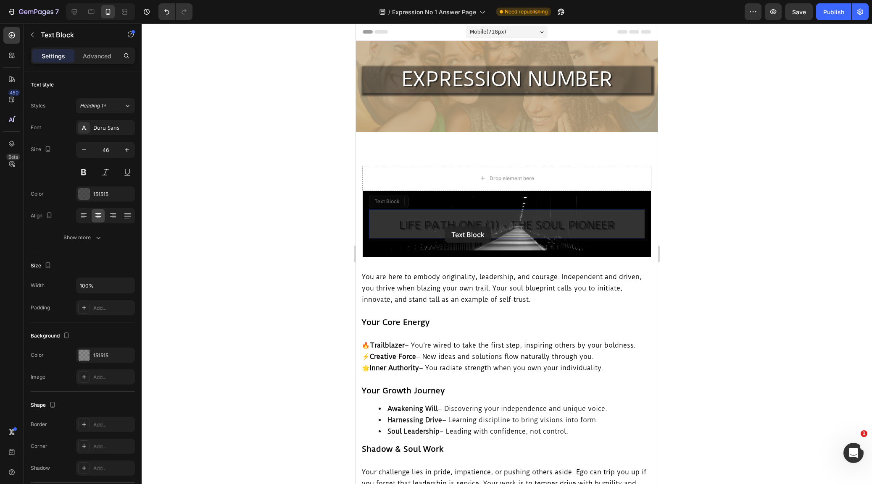
click at [356, 24] on span "LIFE PATH ONE (1) - THE SOUL PIONEER" at bounding box center [356, 24] width 0 height 0
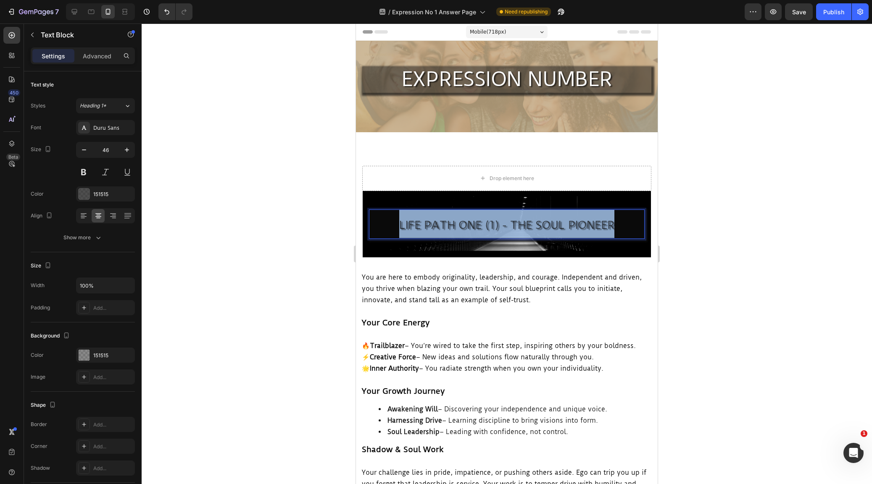
click at [444, 226] on span "LIFE PATH ONE (1) - THE SOUL PIONEER" at bounding box center [506, 224] width 215 height 13
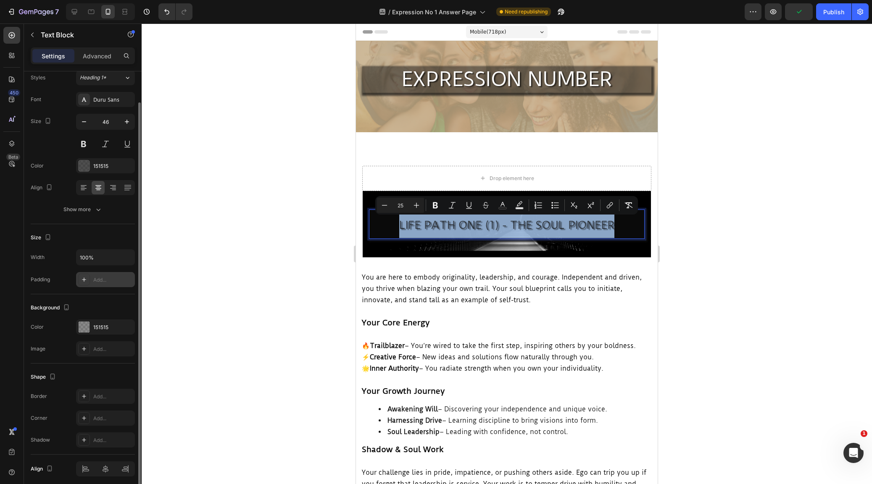
scroll to position [32, 0]
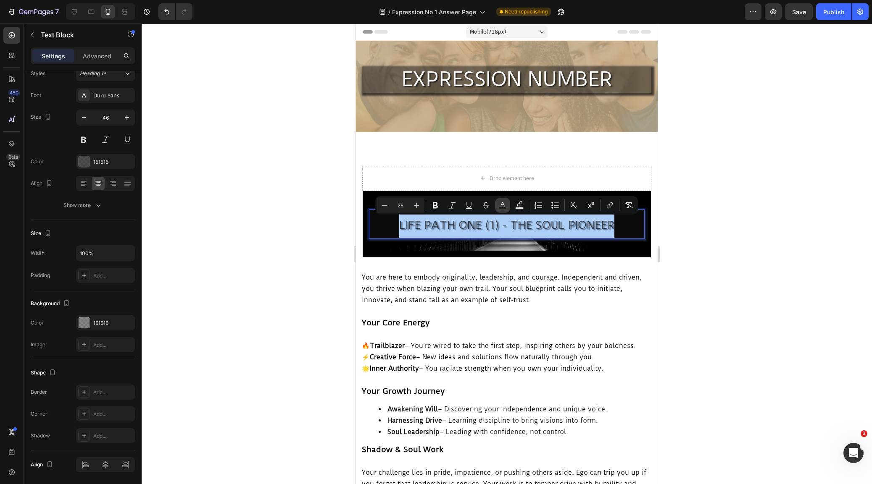
click at [501, 205] on icon "Editor contextual toolbar" at bounding box center [502, 204] width 4 height 5
type input "151515"
type input "75"
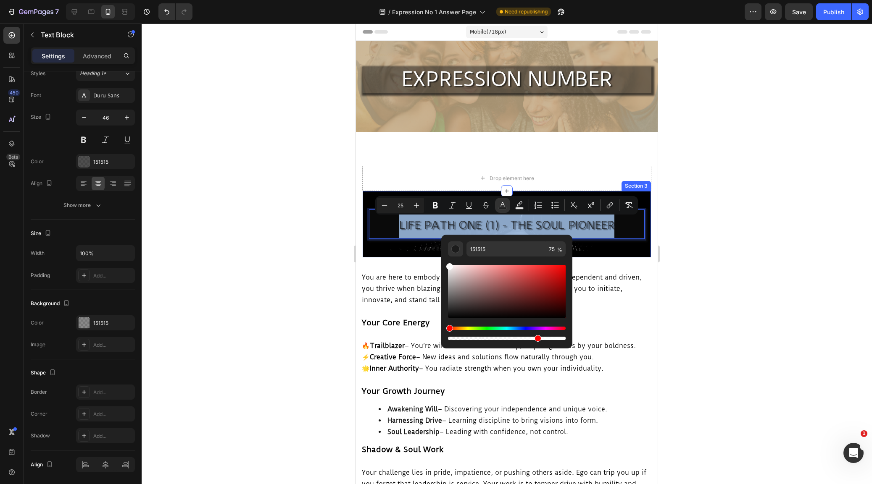
drag, startPoint x: 821, startPoint y: 308, endPoint x: 430, endPoint y: 250, distance: 395.1
type input "FFFFFF"
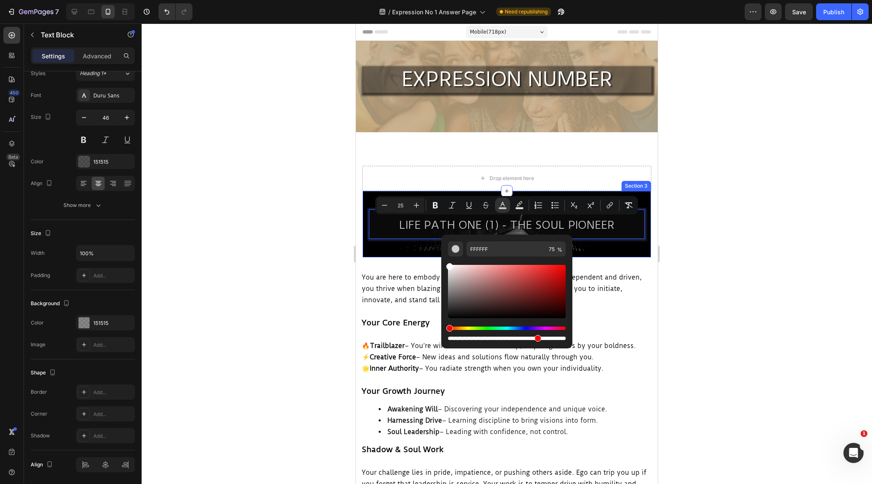
click at [220, 246] on div at bounding box center [507, 254] width 730 height 461
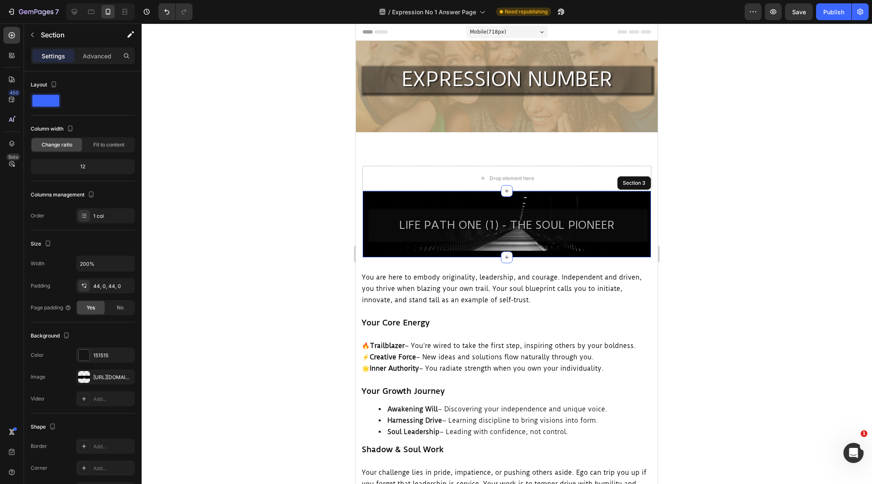
click at [419, 196] on div "EXPRESSION (1) - SOUL PIONEER Text Block LIFE PATH ONE (1) - THE SOUL PIONEER T…" at bounding box center [507, 224] width 288 height 66
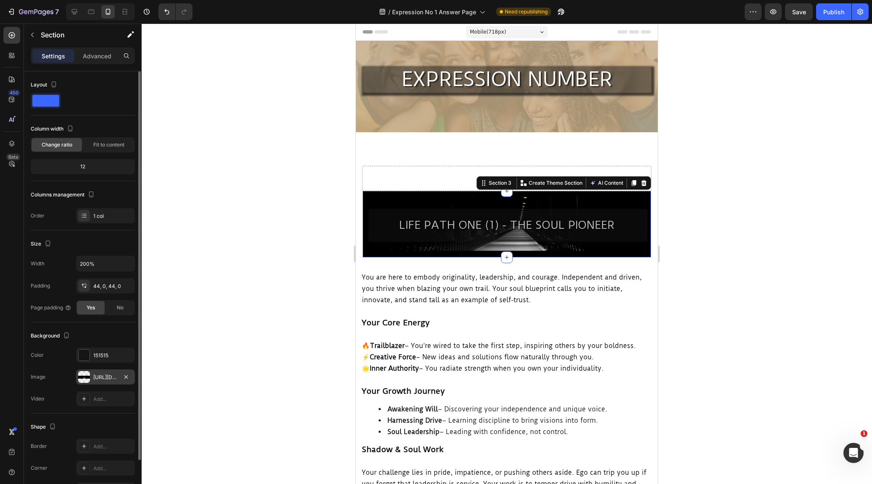
click at [86, 376] on div at bounding box center [84, 377] width 12 height 12
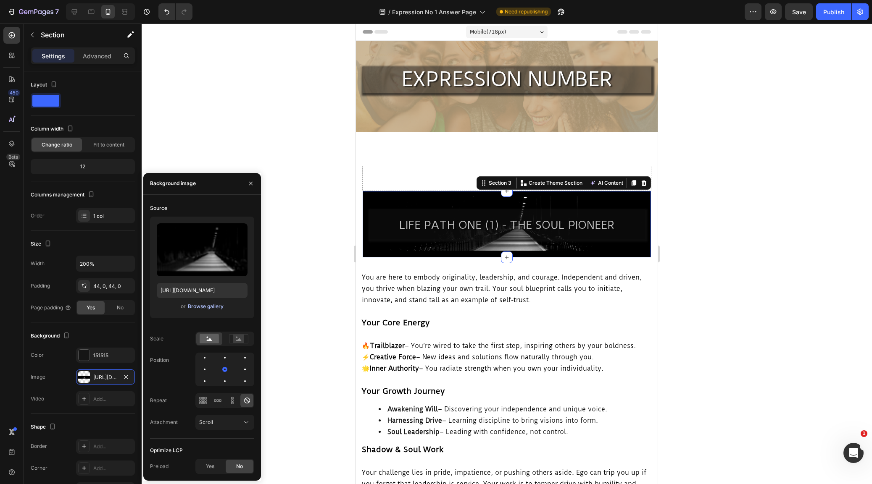
click at [203, 308] on div "Browse gallery" at bounding box center [206, 307] width 36 height 8
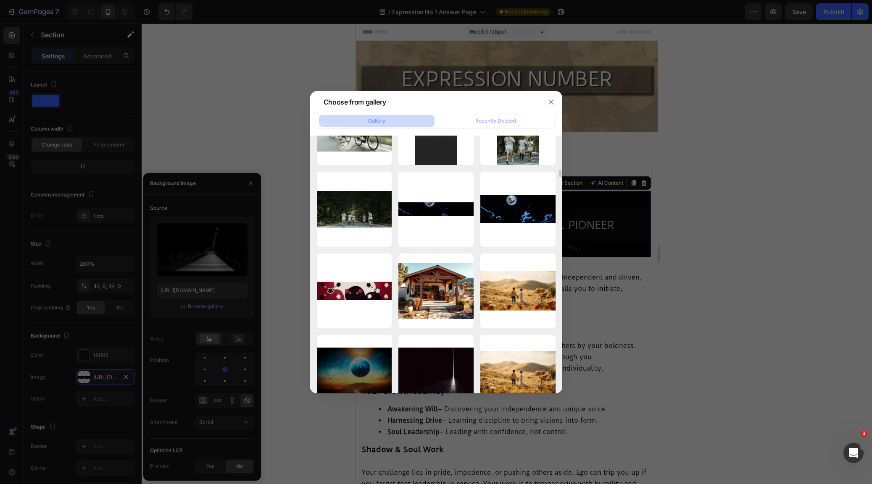
scroll to position [1119, 0]
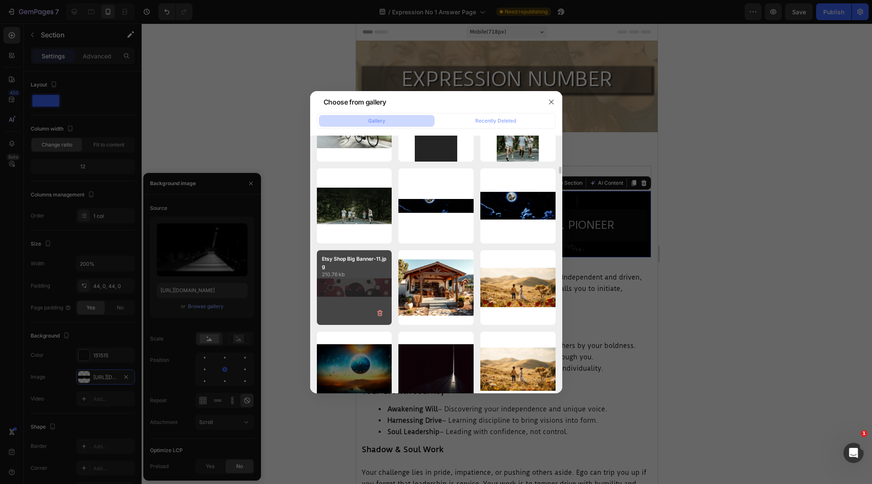
click at [344, 291] on div "Etsy Shop Big Banner-11.jpg 210.76 kb" at bounding box center [354, 287] width 75 height 75
type input "https://cdn.shopify.com/s/files/1/0707/9480/5570/files/gempages_515935069974562…"
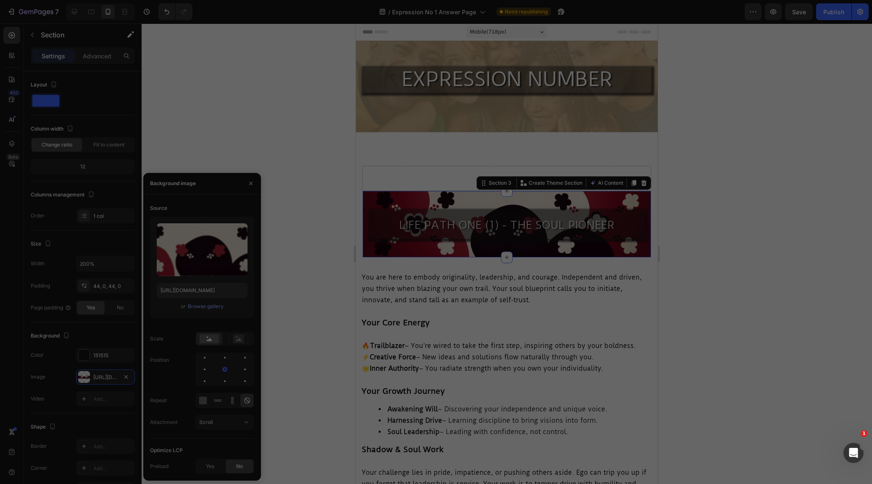
click at [344, 291] on div "Etsy Shop Big Banner-11.jpg 210.76 kb" at bounding box center [354, 287] width 75 height 75
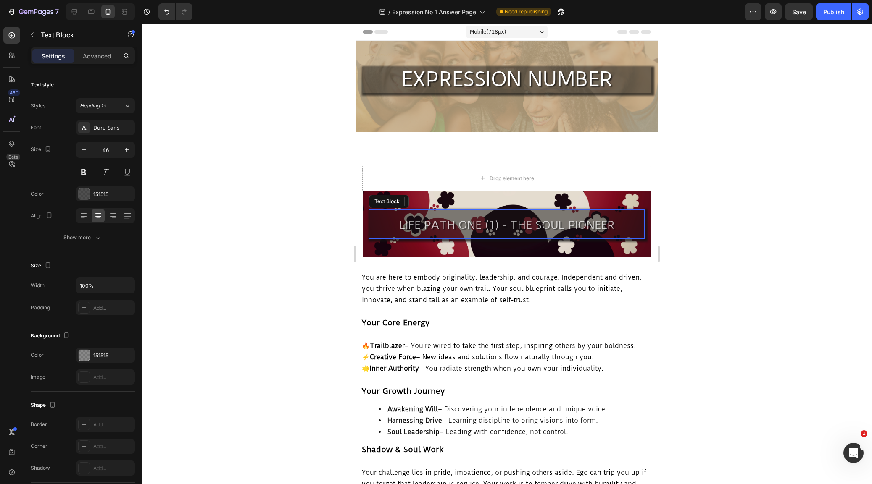
click at [388, 231] on p "LIFE PATH ONE (1) - THE SOUL PIONEER" at bounding box center [507, 224] width 274 height 29
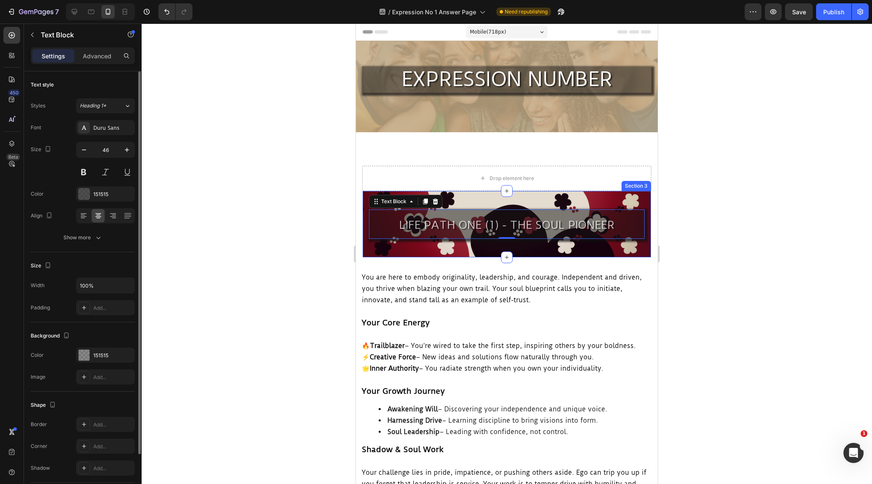
drag, startPoint x: 86, startPoint y: 352, endPoint x: 92, endPoint y: 347, distance: 8.1
click at [86, 352] on div at bounding box center [84, 355] width 11 height 11
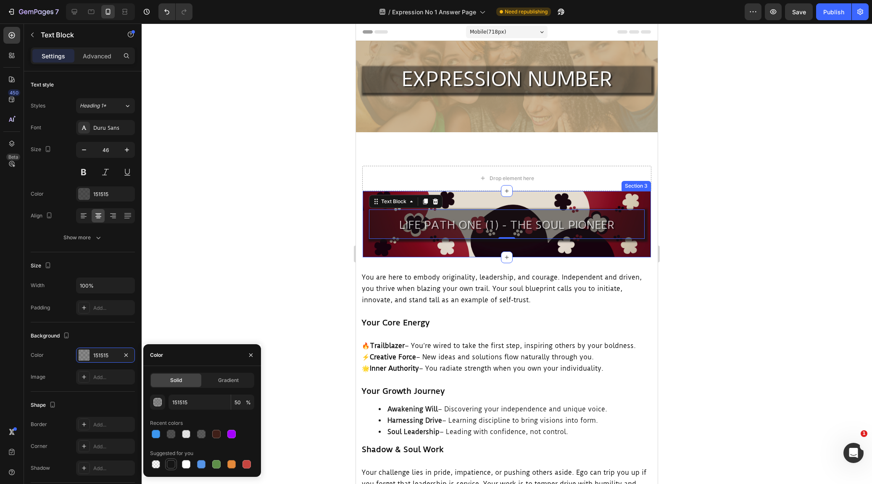
click at [171, 461] on div at bounding box center [171, 464] width 8 height 8
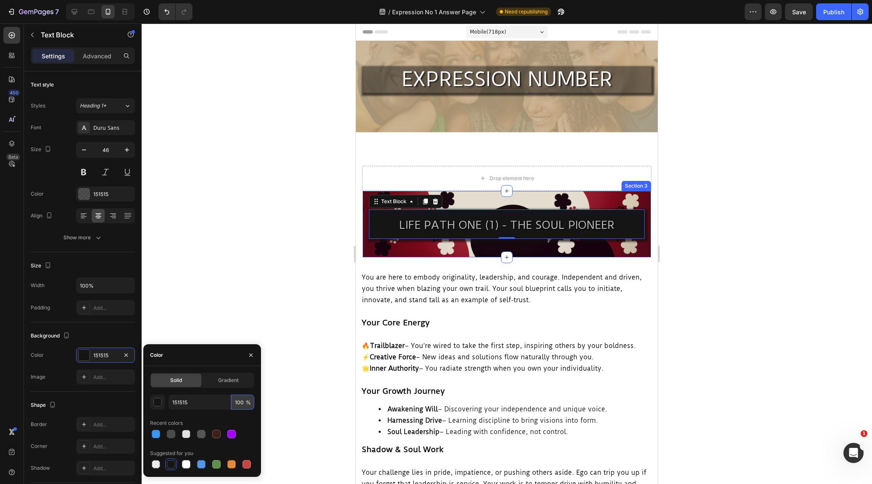
click at [241, 401] on input "100" at bounding box center [242, 402] width 23 height 15
type input "75"
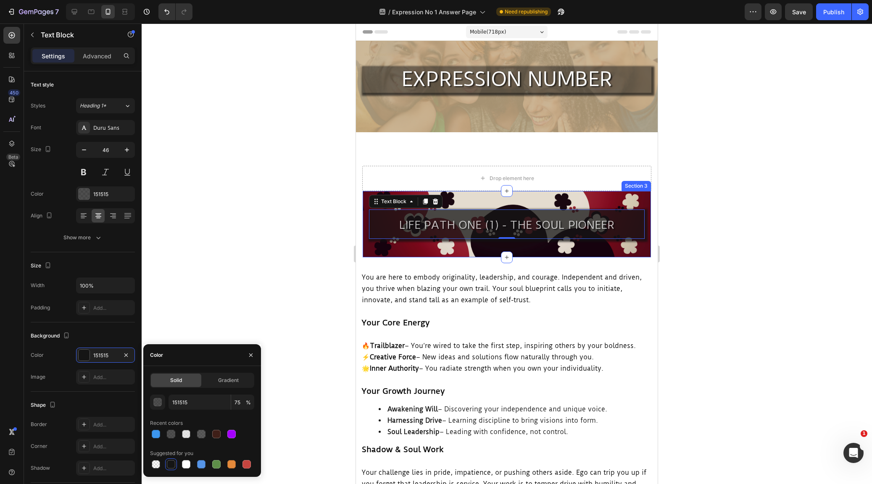
click at [262, 276] on div at bounding box center [507, 254] width 730 height 461
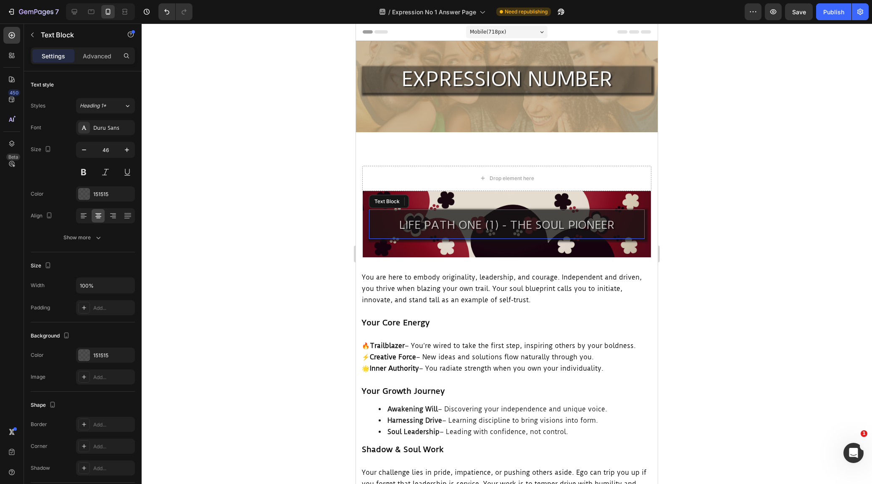
click at [574, 227] on span "LIFE PATH ONE (1) - THE SOUL PIONEER" at bounding box center [506, 224] width 215 height 13
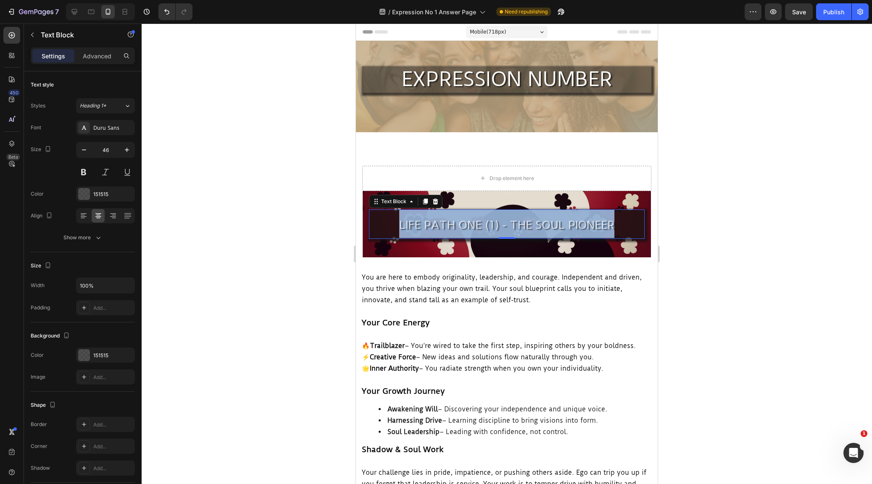
click at [574, 227] on span "LIFE PATH ONE (1) - THE SOUL PIONEER" at bounding box center [506, 224] width 215 height 13
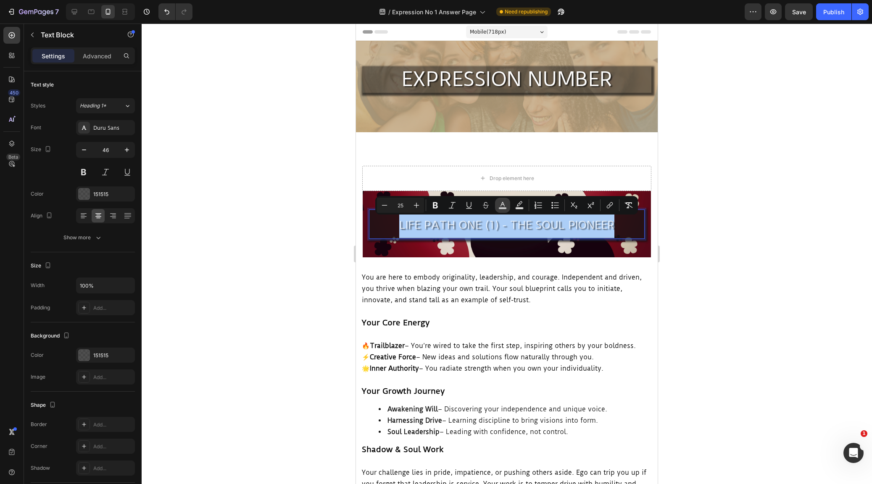
click at [503, 204] on icon "Editor contextual toolbar" at bounding box center [502, 204] width 4 height 5
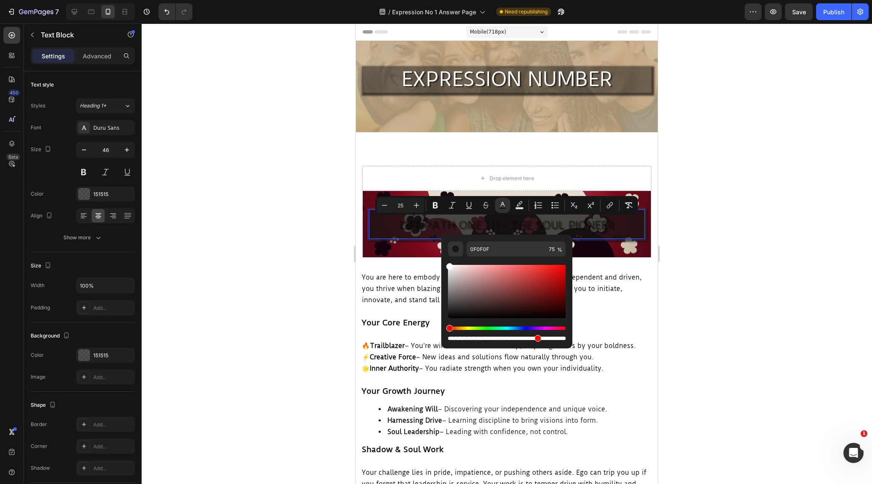
type input "FFFFFF"
drag, startPoint x: 829, startPoint y: 311, endPoint x: 442, endPoint y: 234, distance: 394.8
click at [317, 310] on div at bounding box center [507, 254] width 730 height 461
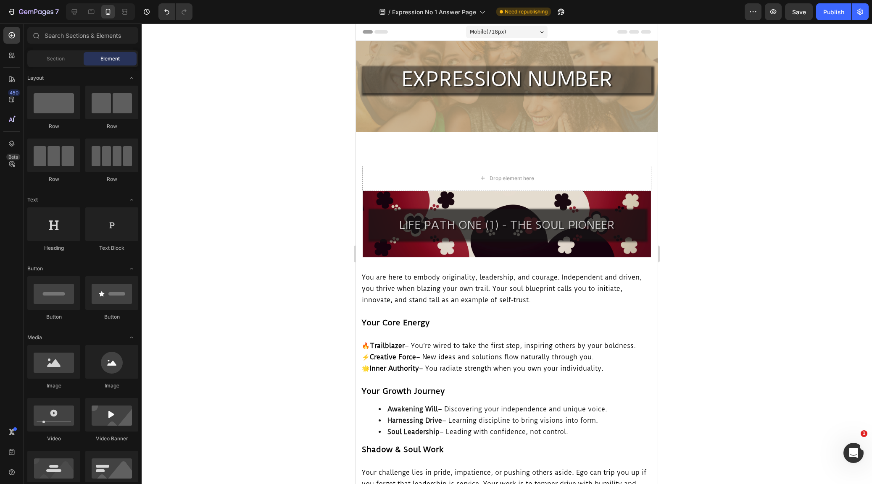
drag, startPoint x: 824, startPoint y: 350, endPoint x: 815, endPoint y: 348, distance: 8.7
click at [824, 350] on div at bounding box center [507, 254] width 730 height 461
click at [785, 342] on div at bounding box center [507, 254] width 730 height 461
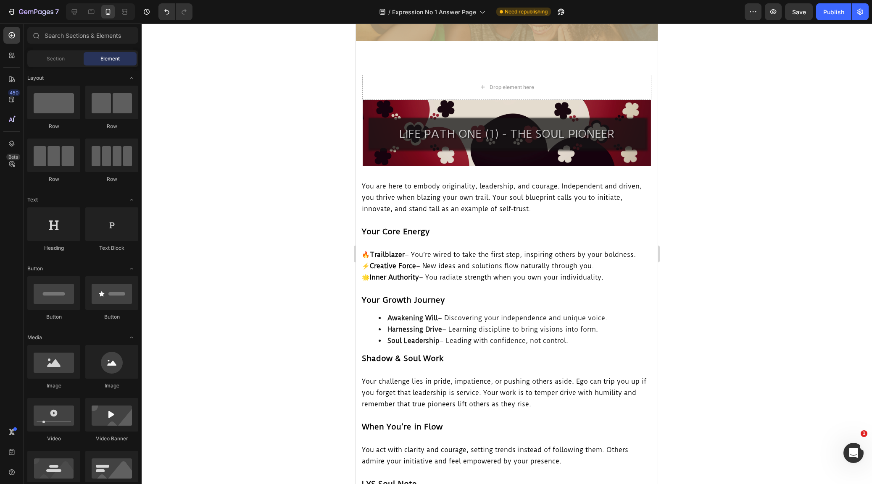
scroll to position [93, 0]
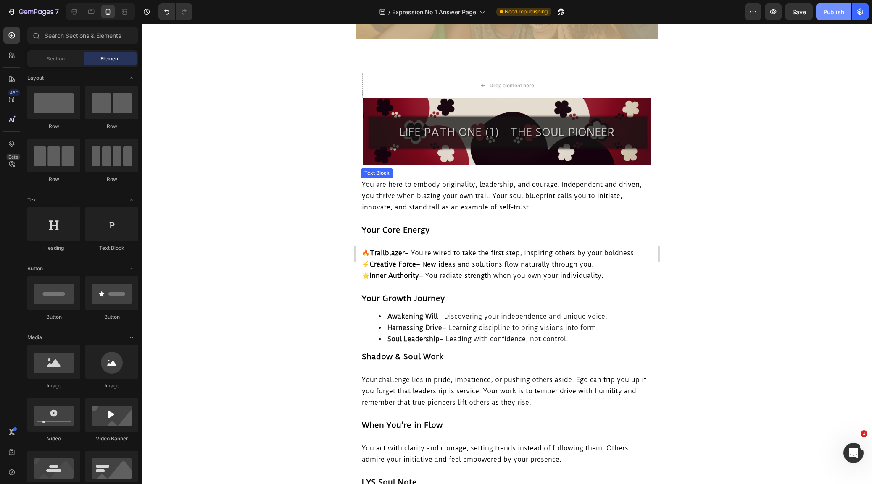
click at [832, 12] on div "Publish" at bounding box center [833, 12] width 21 height 9
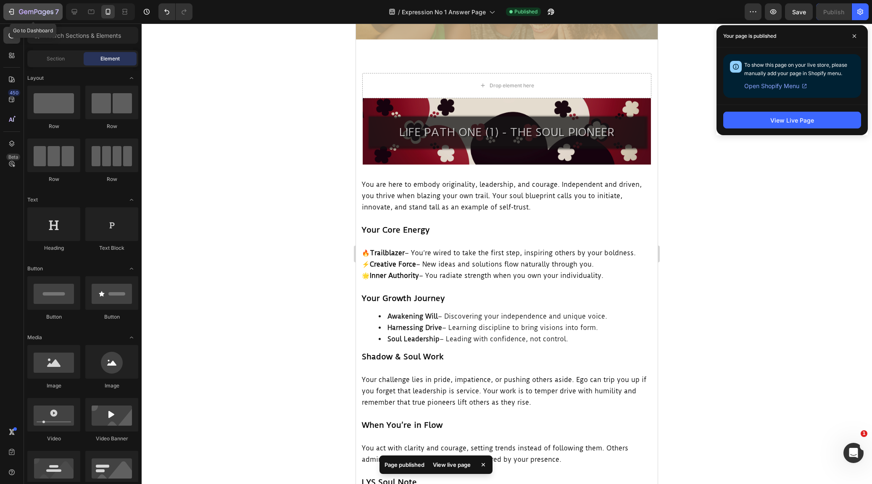
click at [10, 10] on icon "button" at bounding box center [11, 12] width 8 height 8
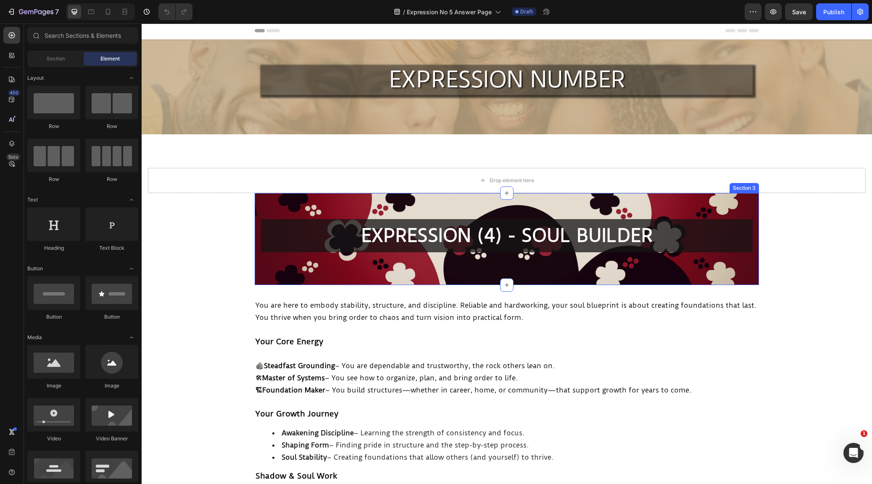
scroll to position [1, 0]
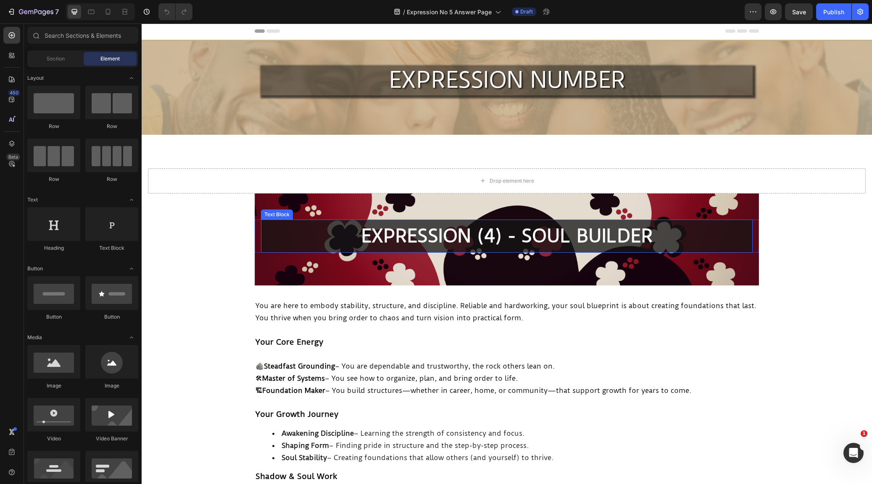
click at [493, 244] on p "EXPRESSION (4) - SOUL BUILDER" at bounding box center [507, 237] width 490 height 32
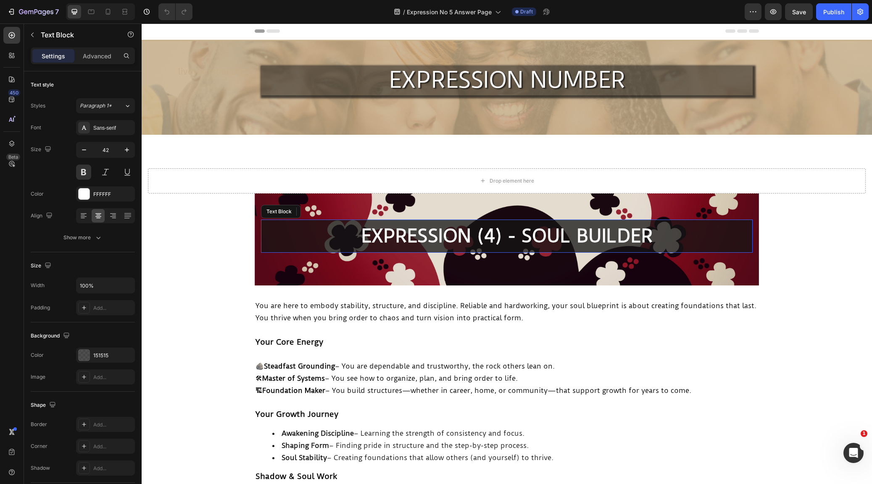
click at [493, 241] on p "EXPRESSION (4) - SOUL BUILDER" at bounding box center [507, 237] width 490 height 32
click at [492, 240] on p "EXPRESSION (4) - SOUL BUILDER" at bounding box center [507, 237] width 490 height 32
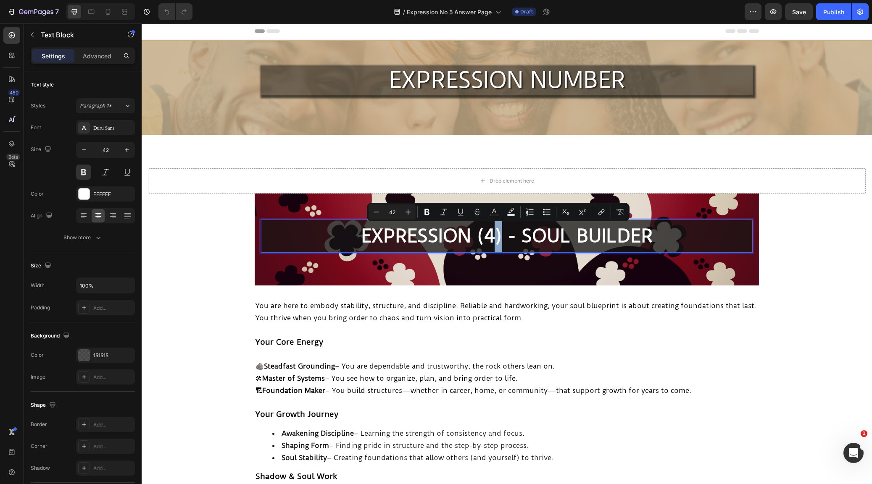
click at [492, 237] on p "EXPRESSION (4) - SOUL BUILDER" at bounding box center [507, 237] width 490 height 32
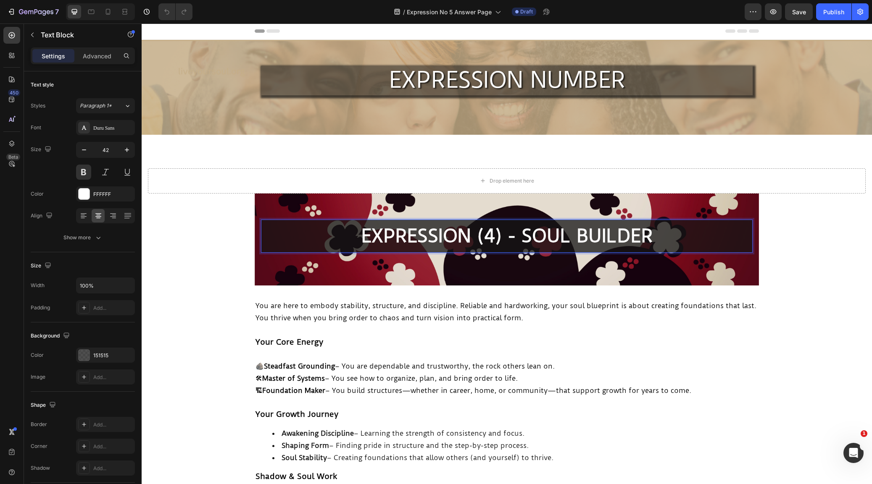
click at [490, 237] on p "EXPRESSION (4) - SOUL BUILDER" at bounding box center [507, 237] width 490 height 32
click at [659, 235] on p "EXPRESSION (5) - SOUL BUILDER" at bounding box center [507, 237] width 490 height 32
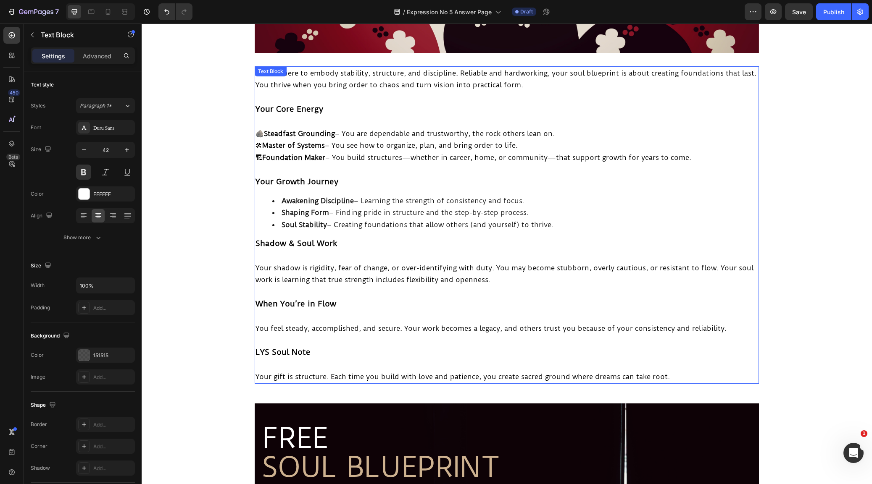
scroll to position [221, 0]
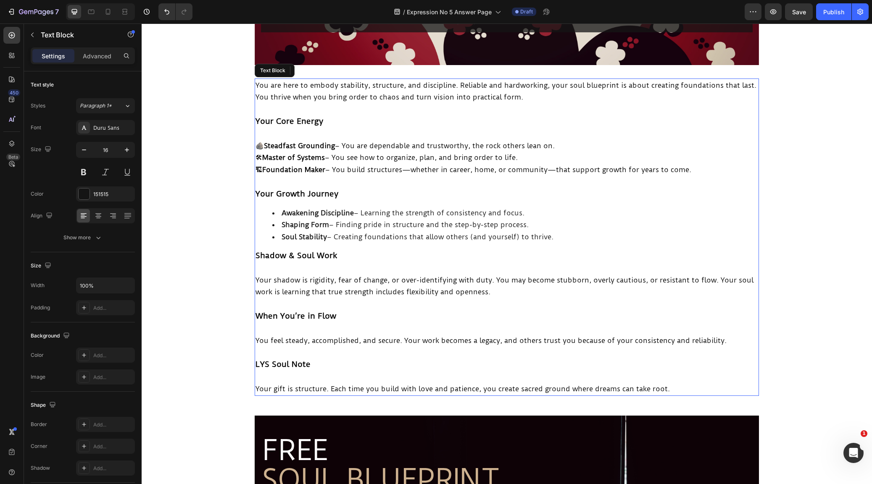
click at [672, 383] on p "Your gift is structure. Each time you build with love and patience, you create …" at bounding box center [506, 389] width 502 height 12
click at [673, 383] on p "Your gift is structure. Each time you build with love and patience, you create …" at bounding box center [506, 389] width 502 height 12
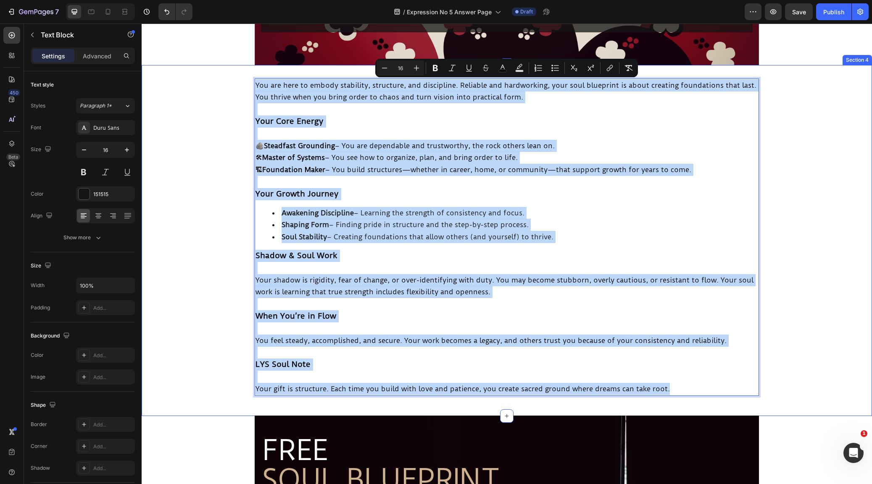
drag, startPoint x: 680, startPoint y: 381, endPoint x: 237, endPoint y: 67, distance: 542.8
click at [237, 67] on div "You are here to embody stability, structure, and discipline. Reliable and hardw…" at bounding box center [507, 240] width 730 height 351
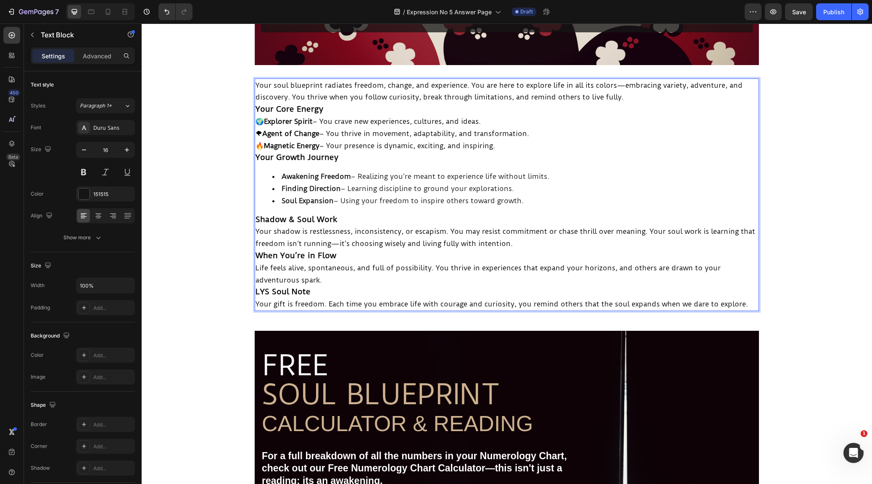
click at [644, 98] on p "Your soul blueprint radiates freedom, change, and experience. You are here to e…" at bounding box center [506, 91] width 502 height 24
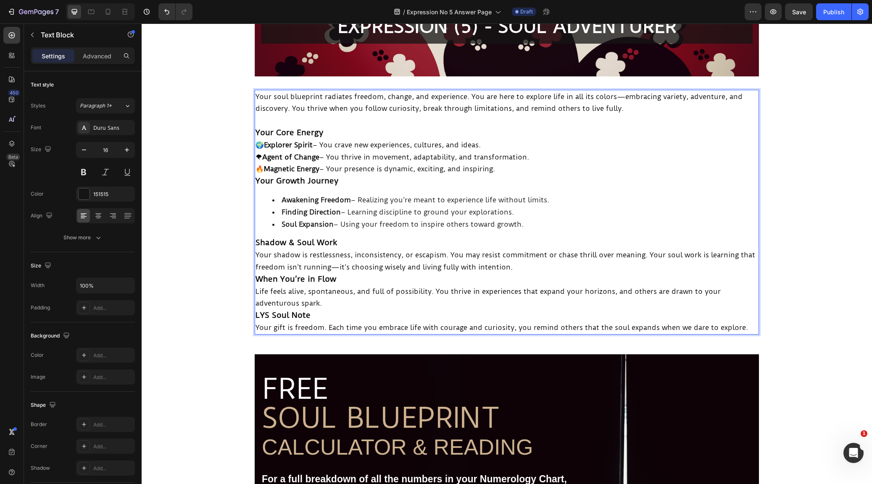
scroll to position [210, 0]
click at [339, 132] on p "Your Core Energy" at bounding box center [506, 133] width 502 height 12
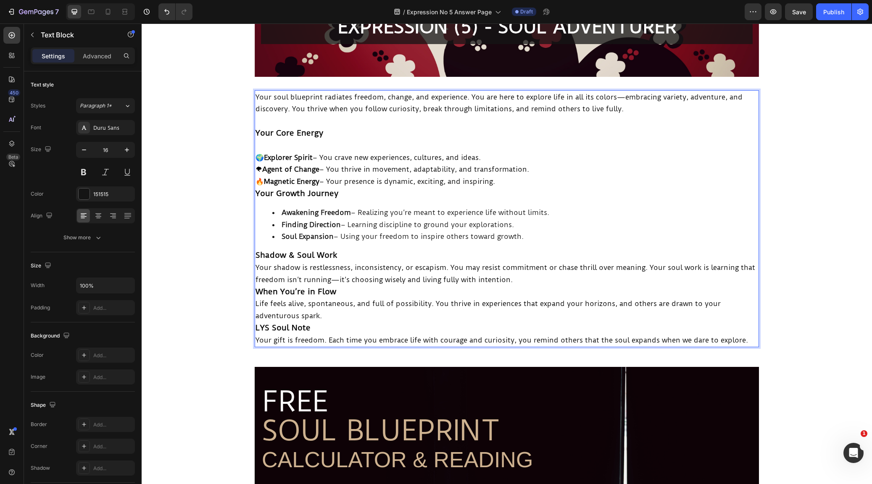
drag, startPoint x: 513, startPoint y: 177, endPoint x: 521, endPoint y: 189, distance: 14.8
click at [513, 177] on p "🌍 Explorer Spirit – You crave new experiences, cultures, and ideas. 🌪 Agent of …" at bounding box center [506, 170] width 502 height 36
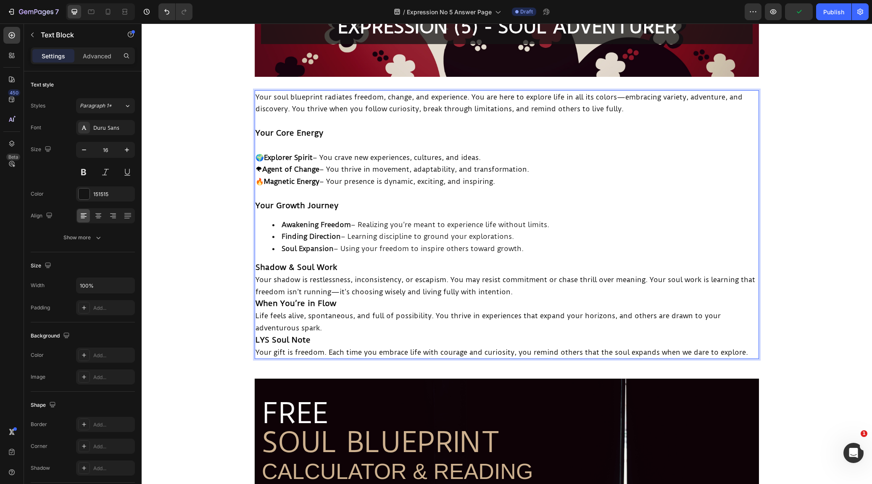
drag, startPoint x: 352, startPoint y: 266, endPoint x: 356, endPoint y: 270, distance: 6.0
click at [352, 266] on p "Shadow & Soul Work" at bounding box center [506, 268] width 502 height 12
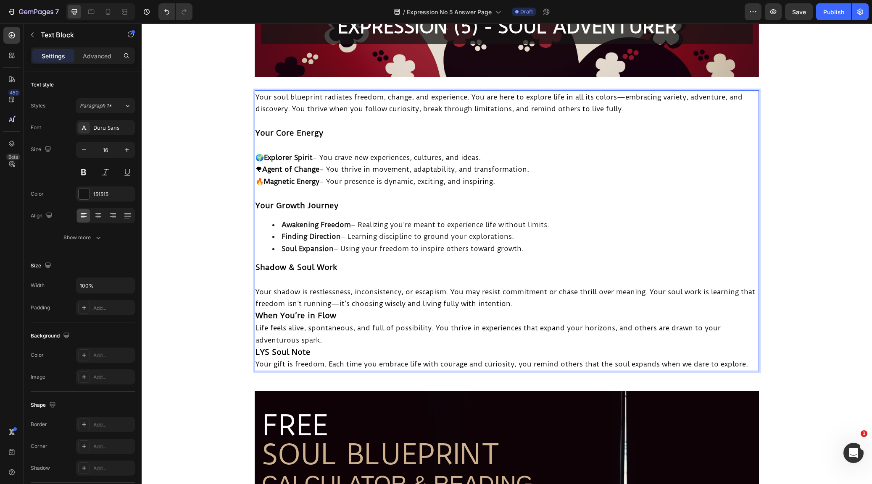
click at [540, 301] on p "Your shadow is restlessness, inconsistency, or escapism. You may resist commitm…" at bounding box center [506, 298] width 502 height 24
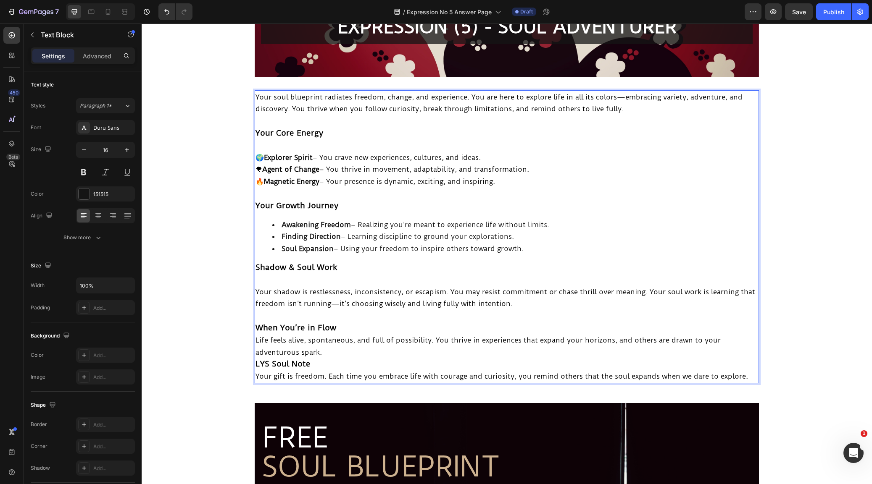
click at [391, 322] on p "When You’re in Flow" at bounding box center [506, 328] width 502 height 12
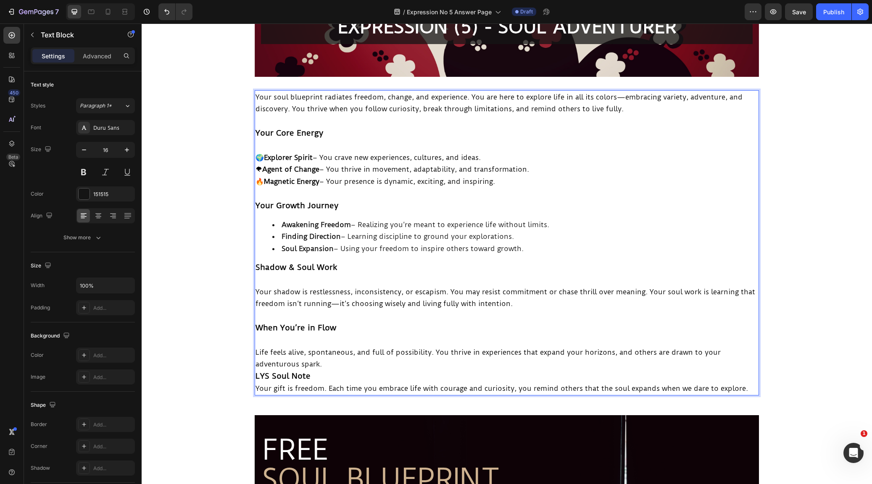
click at [358, 353] on p "Life feels alive, spontaneous, and full of possibility. You thrive in experienc…" at bounding box center [506, 359] width 502 height 24
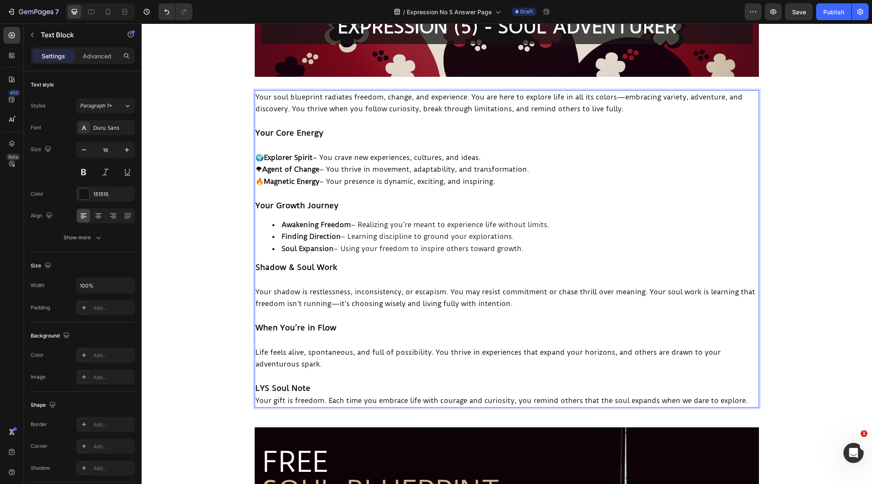
scroll to position [208, 0]
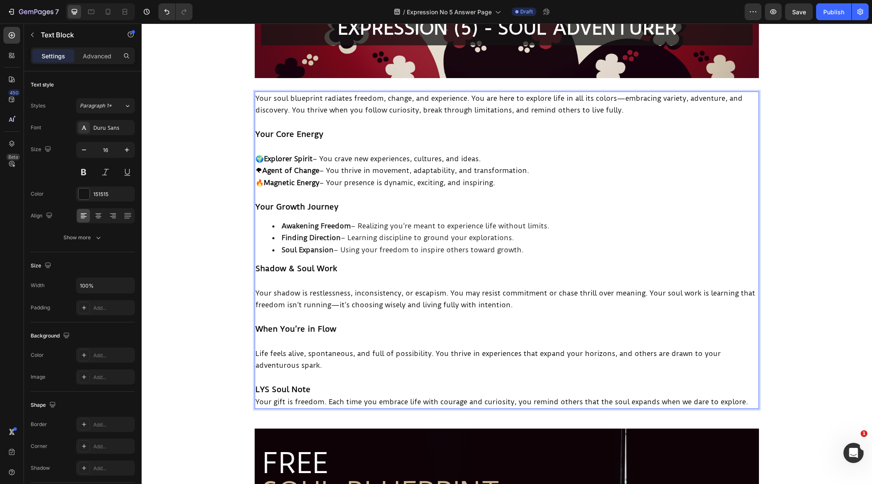
click at [339, 384] on p "LYS Soul Note" at bounding box center [506, 390] width 502 height 12
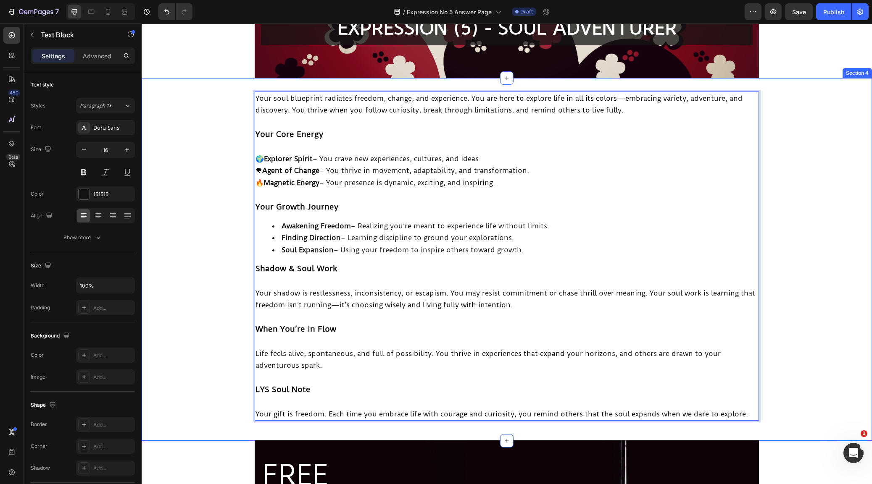
drag, startPoint x: 232, startPoint y: 207, endPoint x: 434, endPoint y: 314, distance: 228.4
click at [232, 207] on div "Your soul blueprint radiates freedom, change, and experience. You are here to e…" at bounding box center [507, 260] width 730 height 337
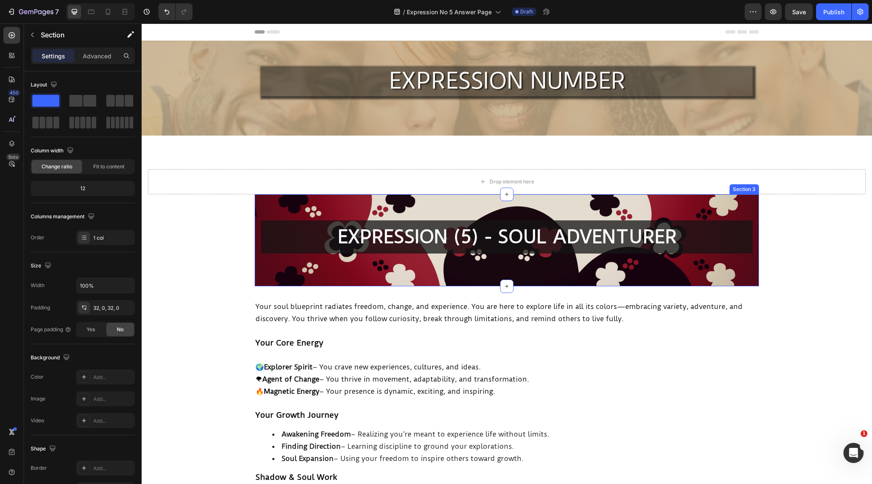
scroll to position [0, 0]
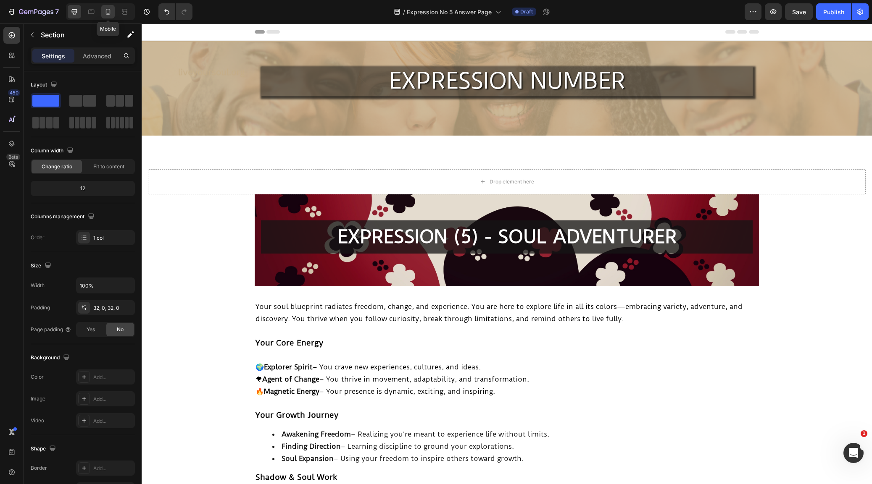
click at [108, 12] on icon at bounding box center [108, 12] width 8 height 8
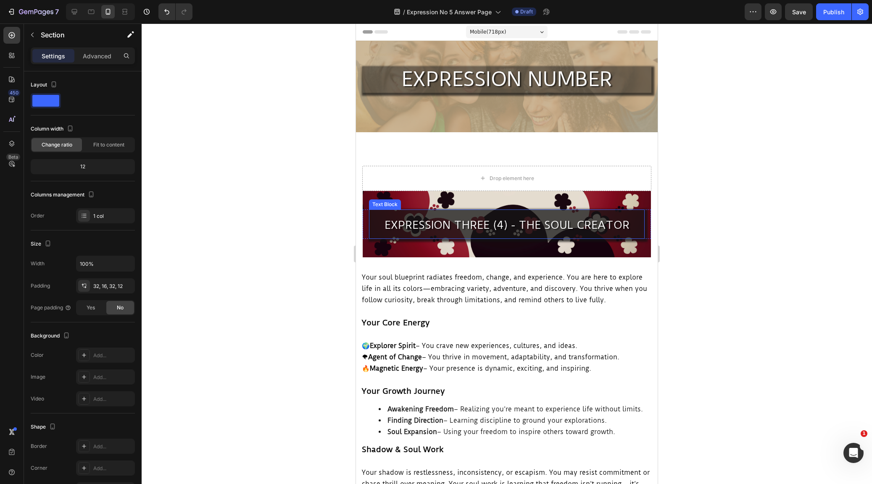
click at [502, 222] on span "EXPRESSION THREE (4) - THE SOUL CREATOR" at bounding box center [506, 224] width 245 height 13
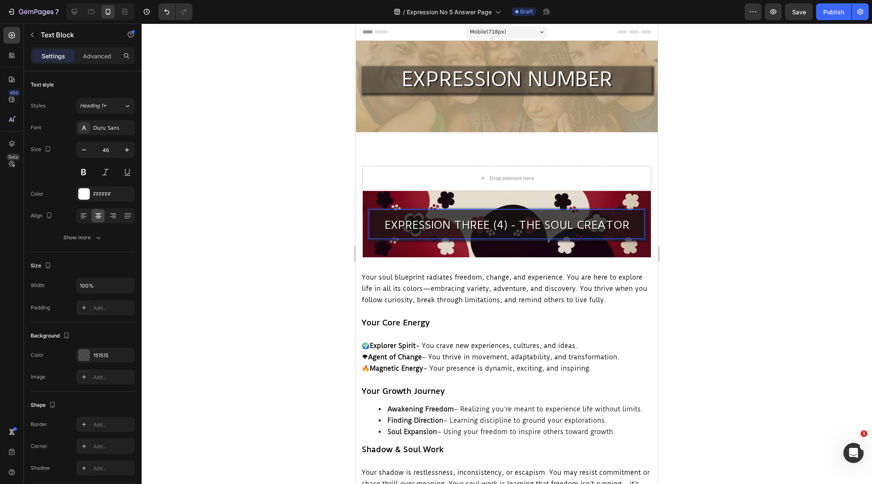
click at [502, 226] on span "EXPRESSION THREE (4) - THE SOUL CREATOR" at bounding box center [506, 224] width 245 height 13
click at [629, 224] on p "EXPRESSION THREE (5) - THE SOUL CREATOR" at bounding box center [507, 224] width 274 height 29
click at [721, 263] on div at bounding box center [507, 254] width 730 height 461
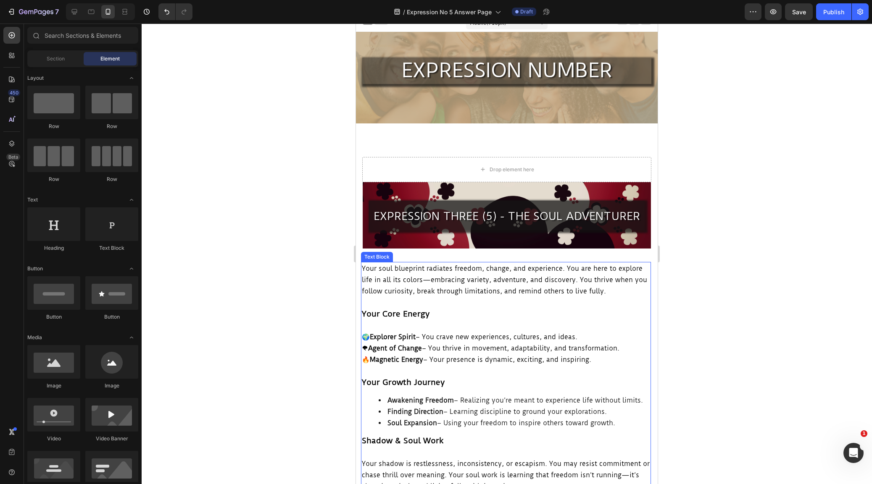
scroll to position [13, 0]
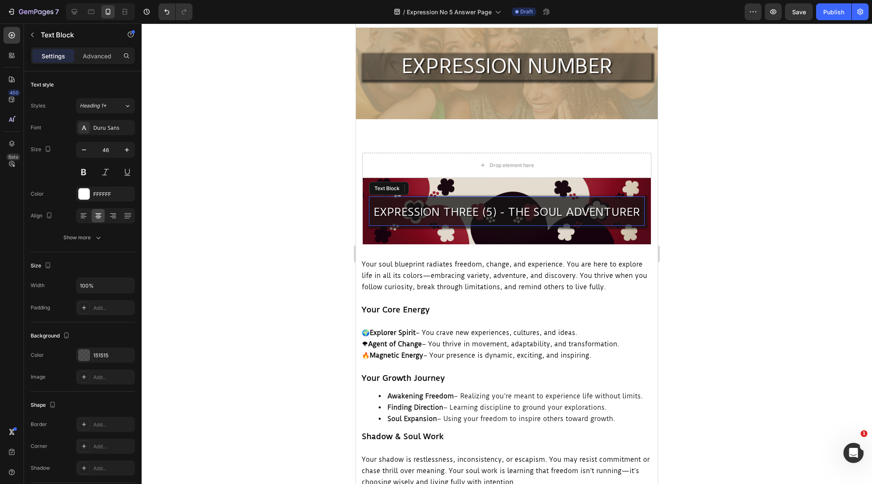
click at [479, 212] on span "EXPRESSION THREE (5) - THE SOUL ADVENTURER" at bounding box center [507, 211] width 266 height 13
click at [767, 305] on div at bounding box center [507, 254] width 730 height 461
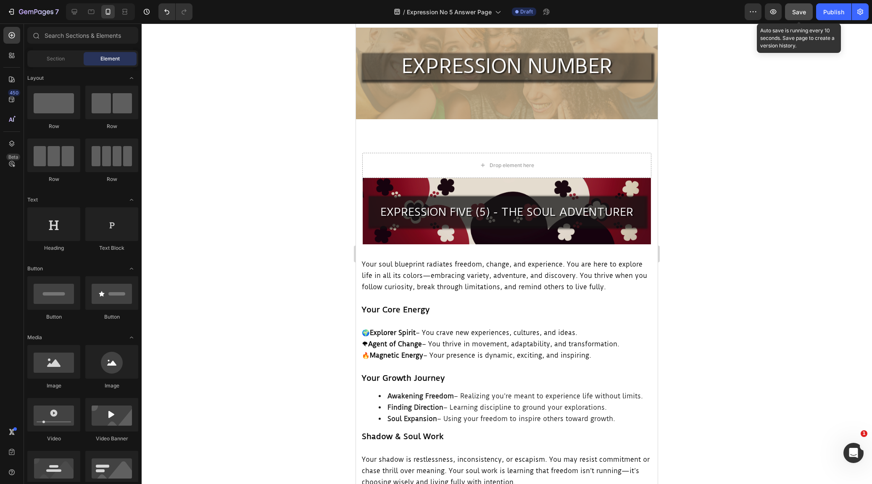
click at [796, 8] on div "Save" at bounding box center [799, 12] width 14 height 9
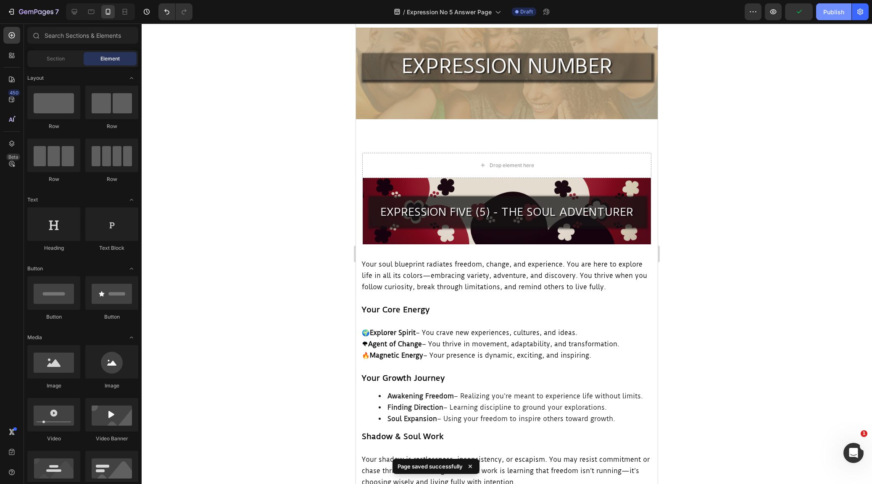
click at [831, 12] on div "Publish" at bounding box center [833, 12] width 21 height 9
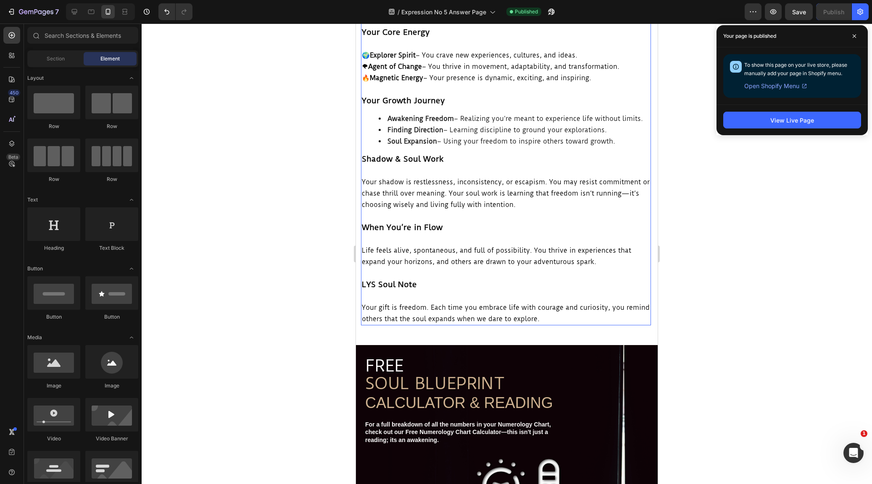
scroll to position [16, 0]
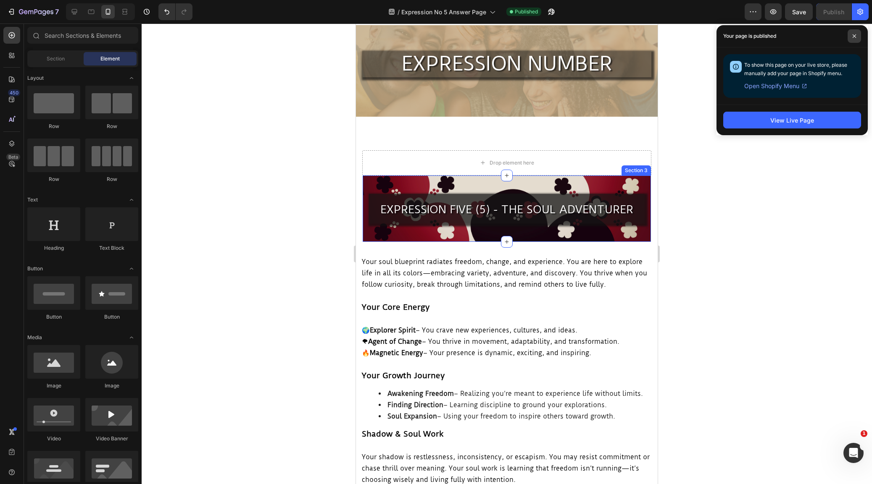
click at [852, 34] on span at bounding box center [853, 35] width 13 height 13
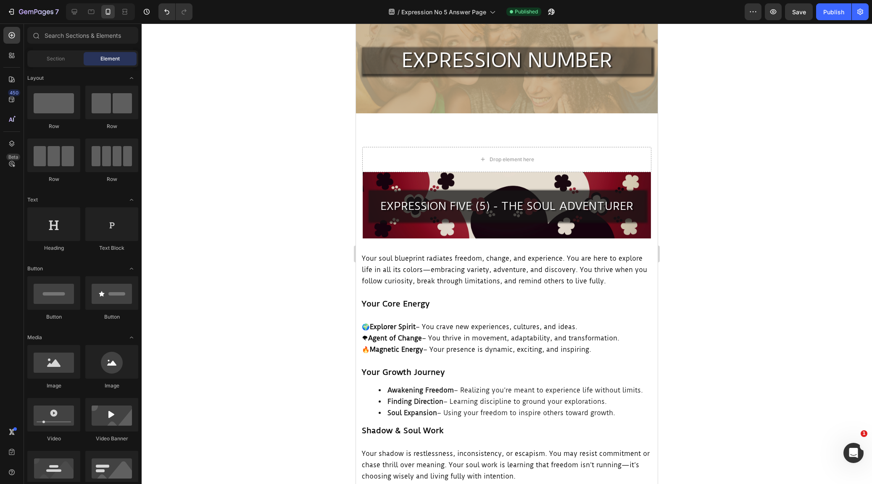
scroll to position [13, 0]
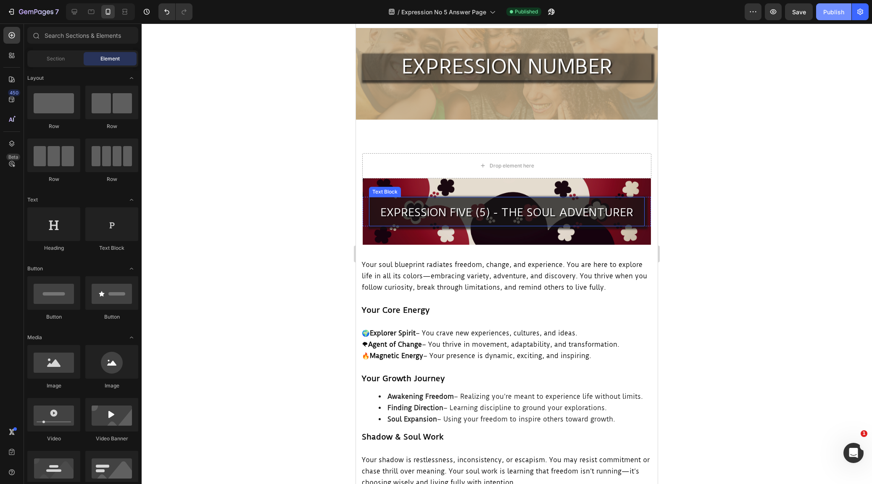
click at [837, 13] on div "Publish" at bounding box center [833, 12] width 21 height 9
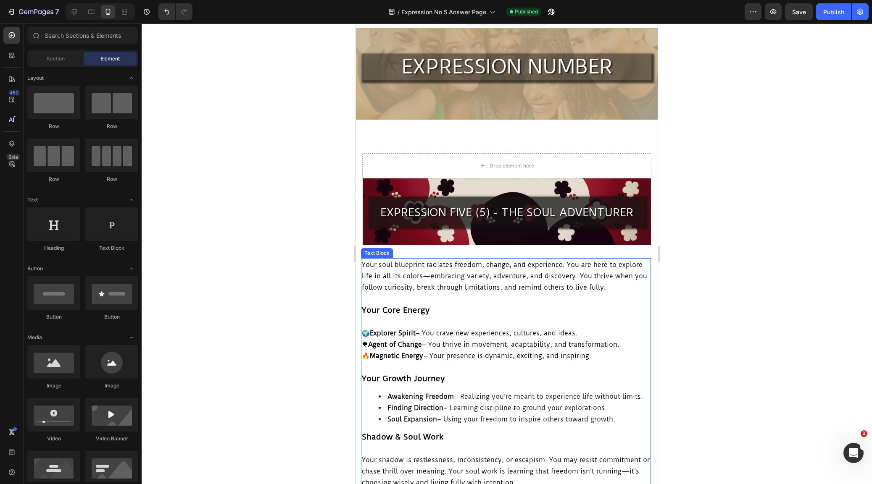
scroll to position [13, 0]
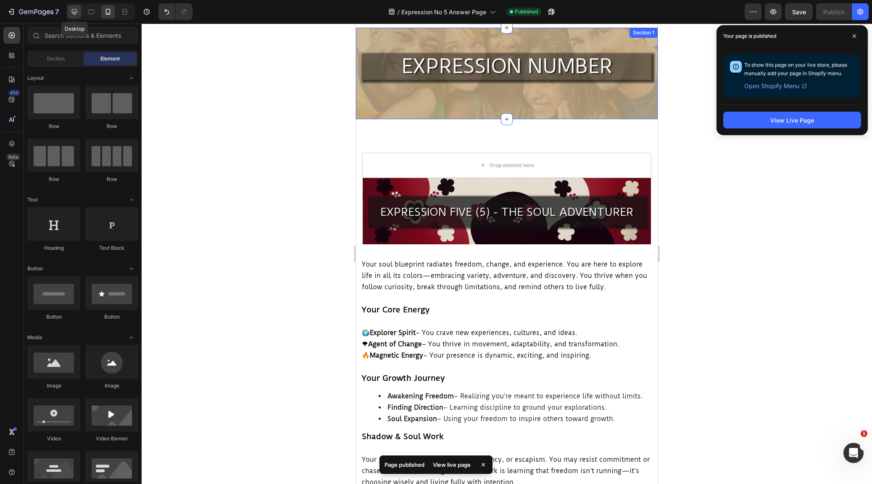
click at [74, 11] on icon at bounding box center [74, 12] width 8 height 8
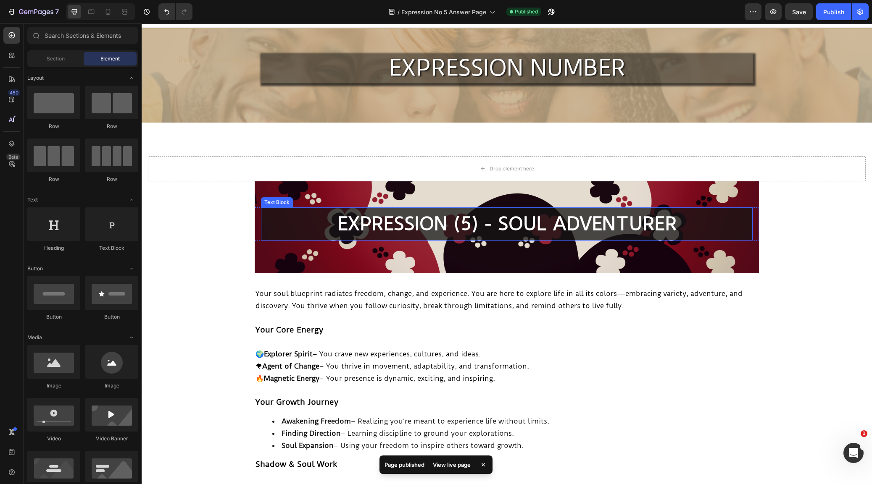
scroll to position [13, 0]
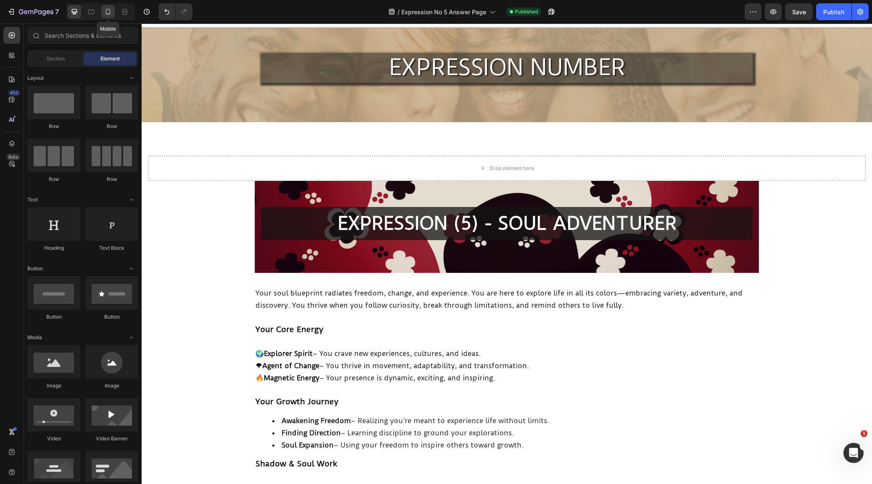
click at [105, 11] on icon at bounding box center [108, 12] width 8 height 8
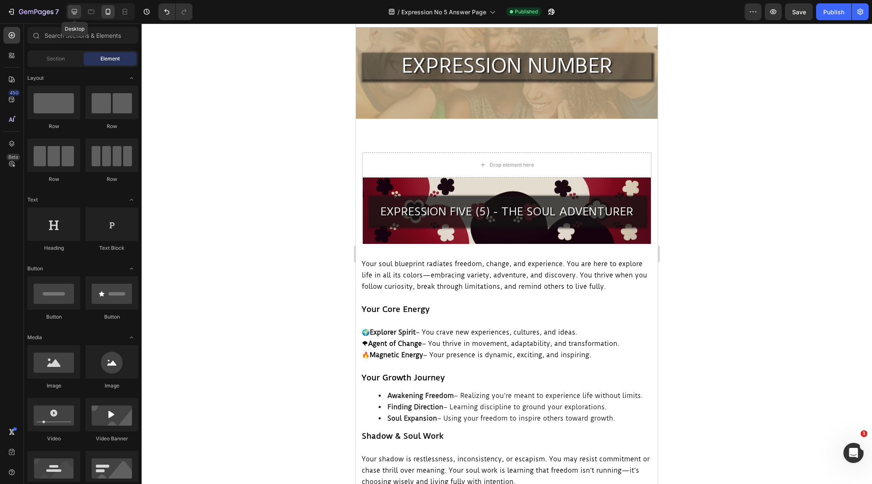
click at [77, 12] on icon at bounding box center [74, 12] width 8 height 8
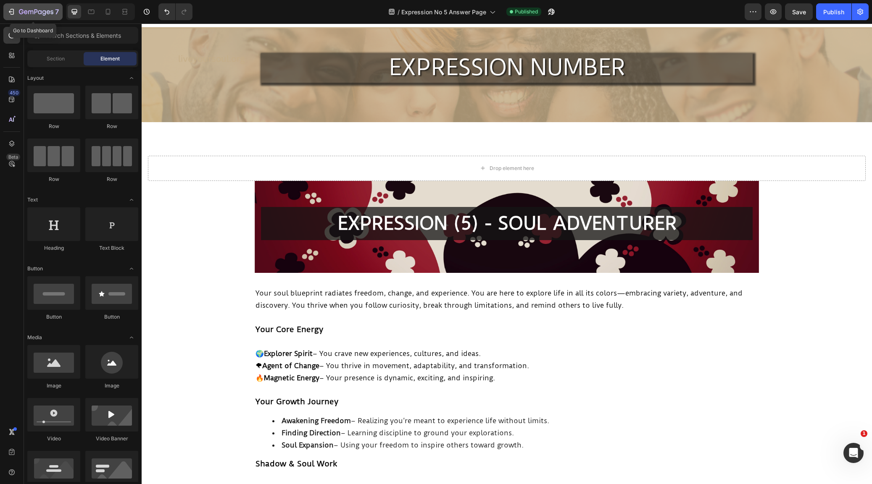
click at [11, 11] on icon "button" at bounding box center [11, 12] width 8 height 8
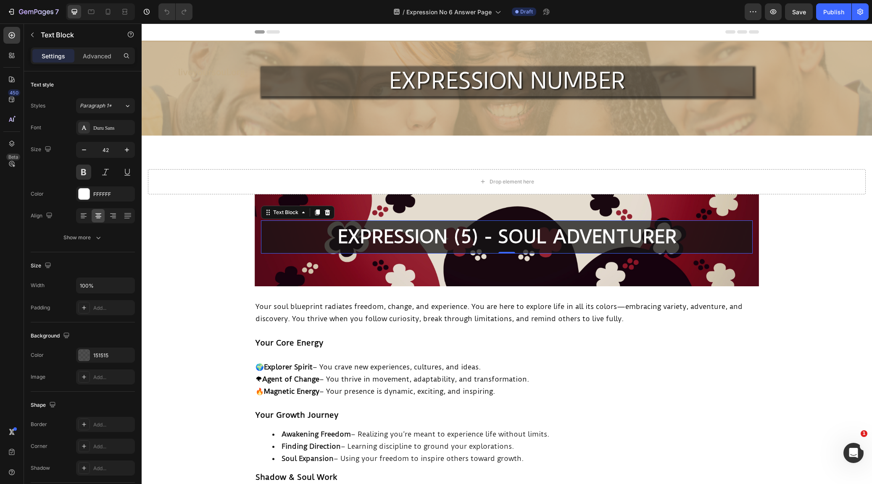
click at [468, 232] on p "EXPRESSION (5) - SOUL ADVENTURER" at bounding box center [507, 237] width 490 height 32
click at [676, 241] on p "EXPRESSION (6) - SOUL ADVENTURER" at bounding box center [507, 237] width 490 height 32
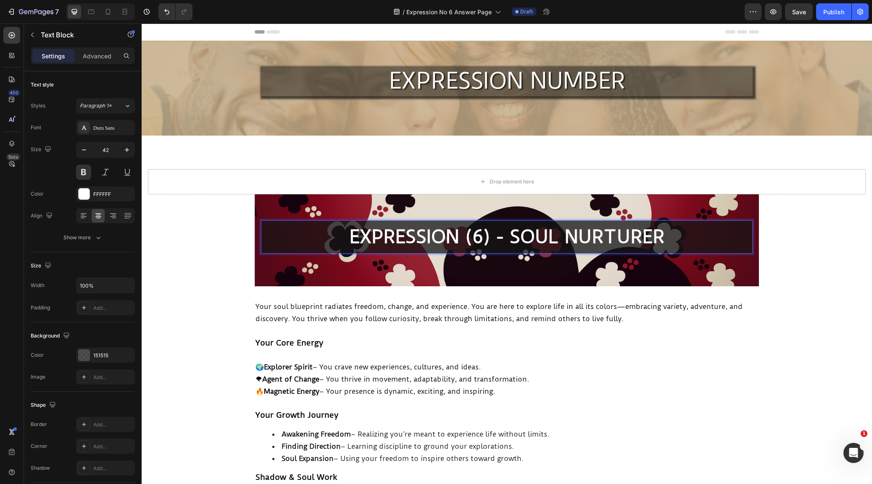
drag, startPoint x: 206, startPoint y: 245, endPoint x: 245, endPoint y: 253, distance: 39.0
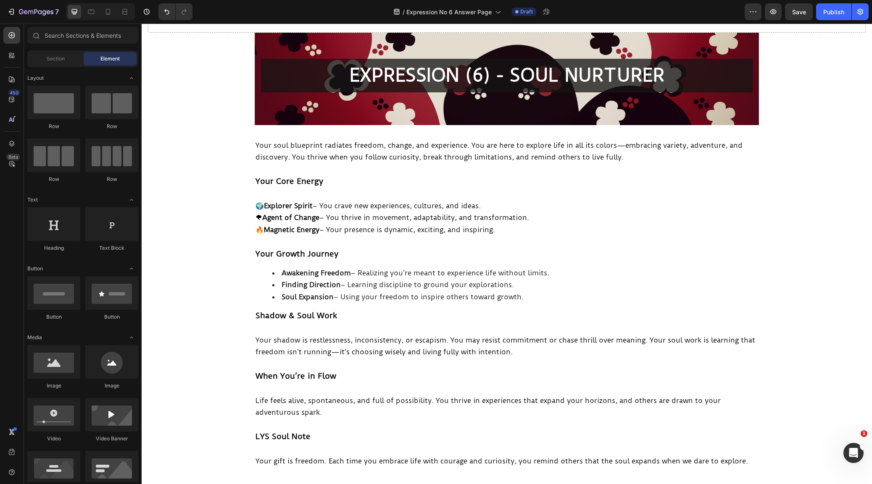
scroll to position [174, 0]
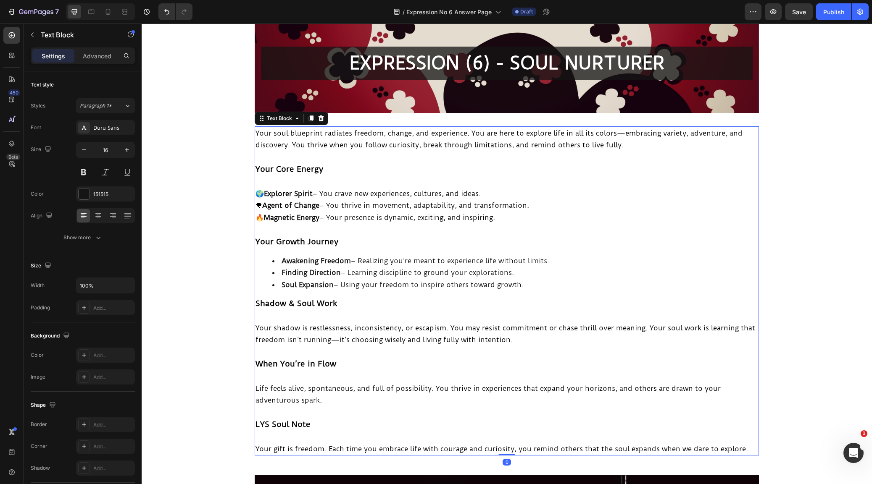
click at [256, 132] on span "Your soul blueprint radiates freedom, change, and experience. You are here to e…" at bounding box center [498, 139] width 487 height 21
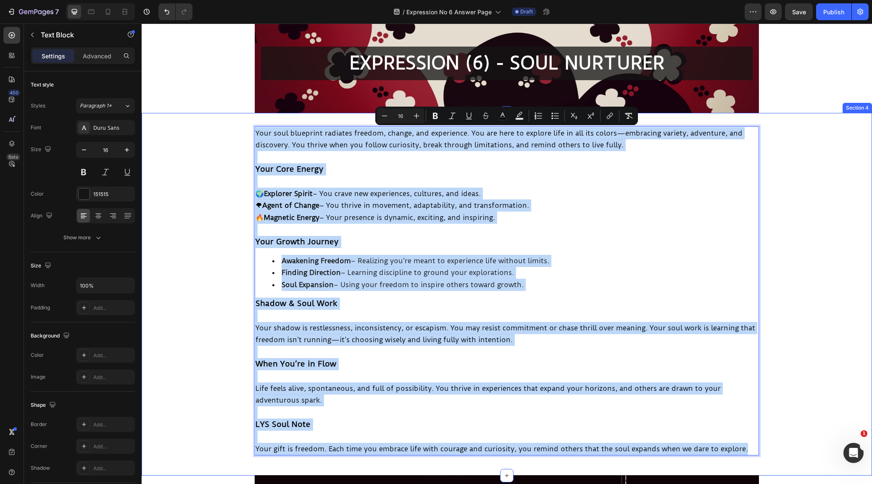
drag, startPoint x: 256, startPoint y: 132, endPoint x: 530, endPoint y: 450, distance: 419.7
click at [534, 450] on div "Your soul blueprint radiates freedom, change, and experience. You are here to e…" at bounding box center [507, 294] width 730 height 337
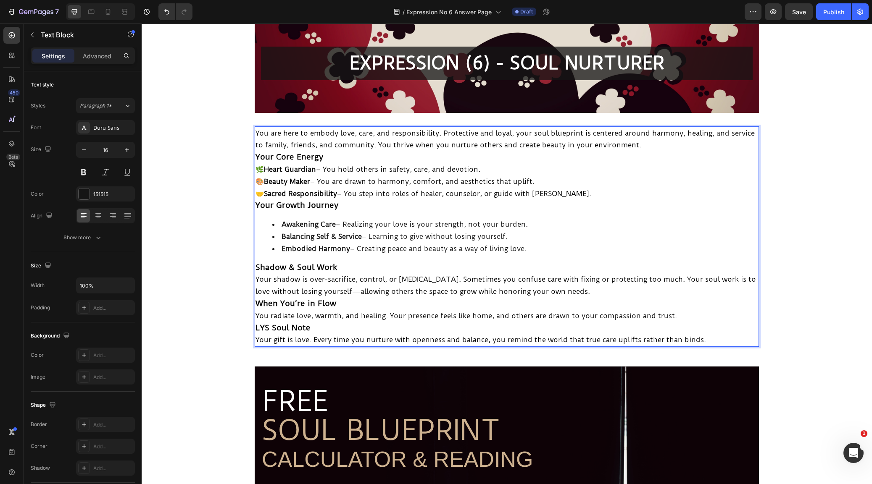
click at [671, 146] on p "You are here to embody love, care, and responsibility. Protective and loyal, yo…" at bounding box center [506, 139] width 502 height 24
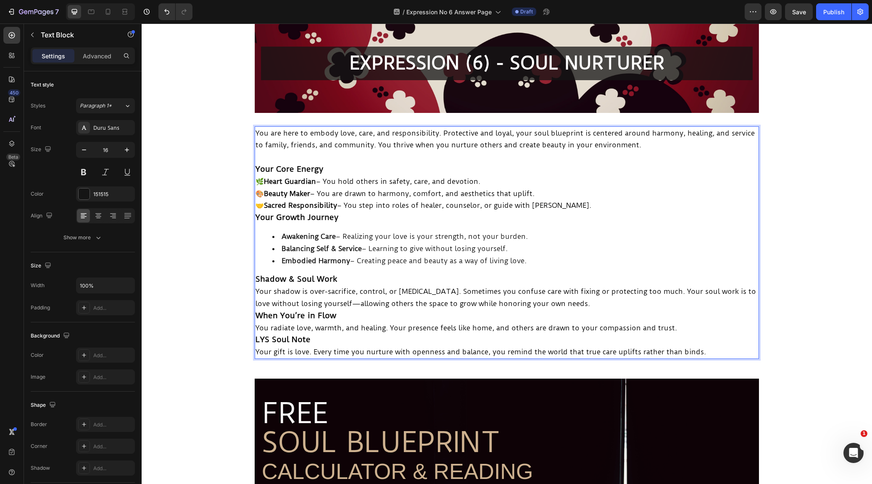
click at [367, 171] on p "Your Core Energy" at bounding box center [506, 169] width 502 height 12
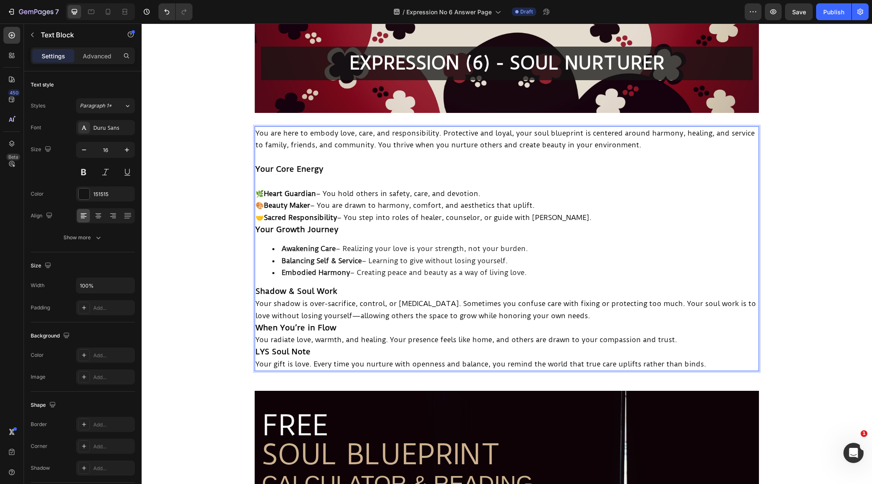
drag, startPoint x: 575, startPoint y: 213, endPoint x: 551, endPoint y: 238, distance: 34.5
click at [575, 213] on p "🌿 Heart Guardian – You hold others in safety, care, and devotion. 🎨 Beauty Make…" at bounding box center [506, 206] width 502 height 36
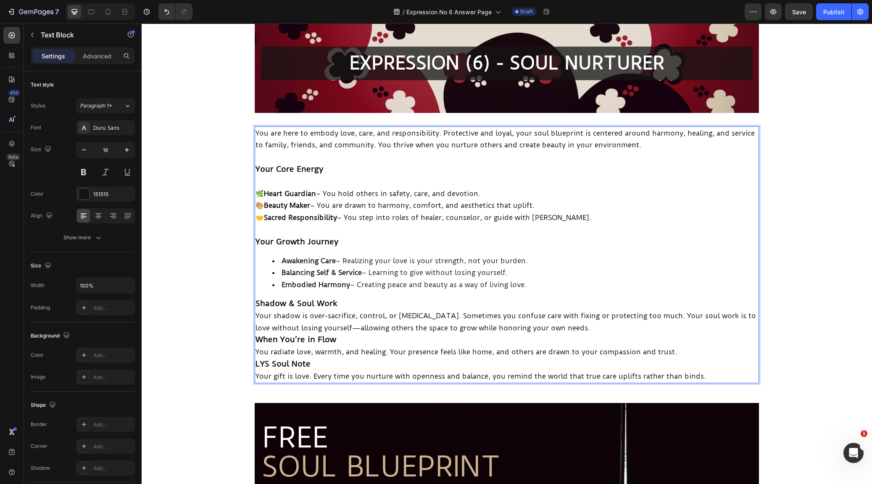
drag, startPoint x: 357, startPoint y: 300, endPoint x: 371, endPoint y: 305, distance: 15.4
click at [358, 300] on p "Shadow & Soul Work" at bounding box center [506, 304] width 502 height 12
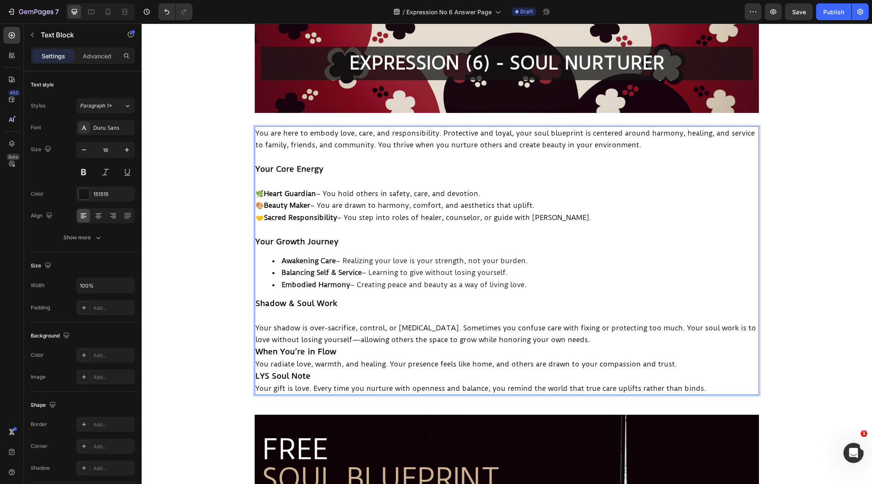
click at [623, 339] on p "Your shadow is over-sacrifice, control, or perfectionism. Sometimes you confuse…" at bounding box center [506, 334] width 502 height 24
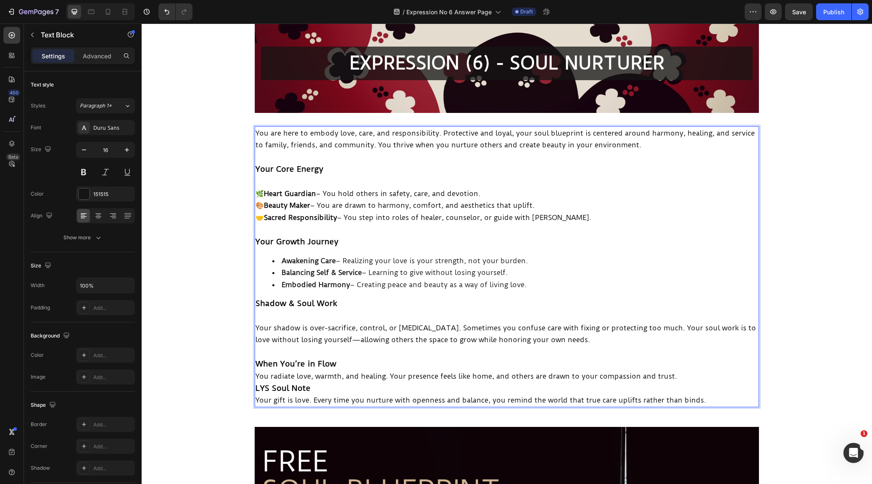
click at [349, 359] on p "When You’re in Flow" at bounding box center [506, 364] width 502 height 12
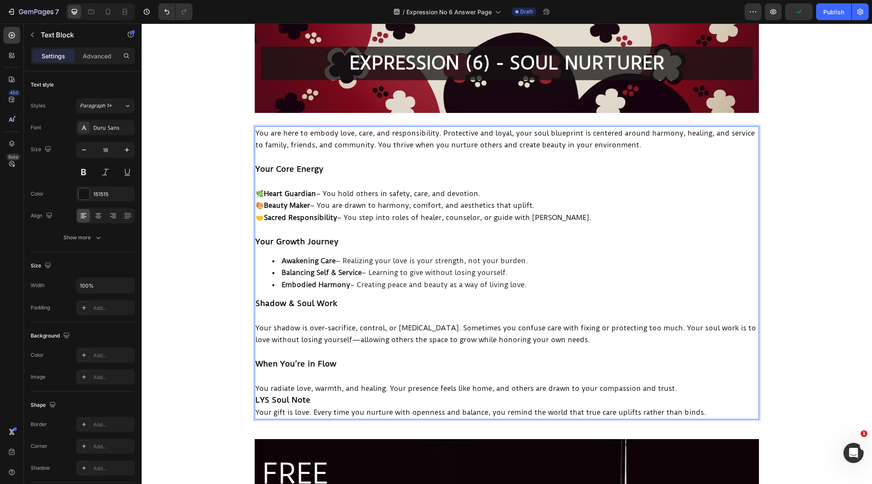
drag, startPoint x: 685, startPoint y: 384, endPoint x: 677, endPoint y: 388, distance: 9.0
click at [685, 384] on p "You radiate love, warmth, and healing. Your presence feels like home, and other…" at bounding box center [506, 389] width 502 height 12
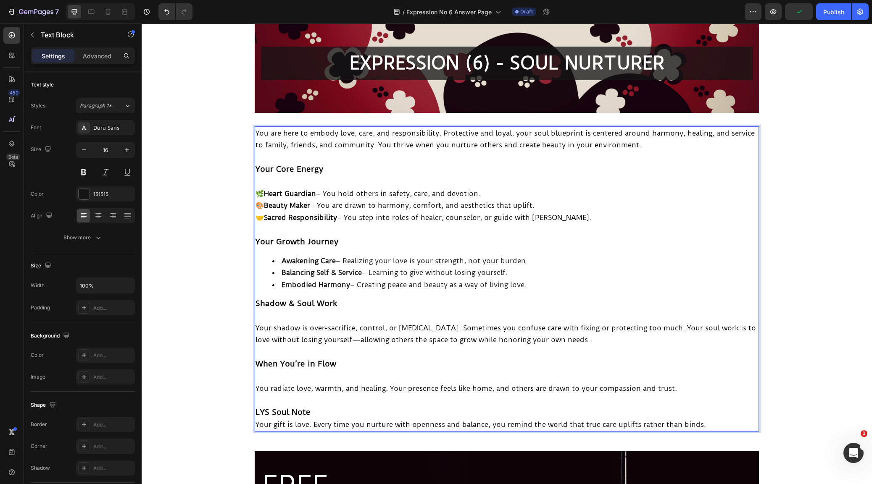
click at [342, 410] on p "LYS Soul Note" at bounding box center [506, 413] width 502 height 12
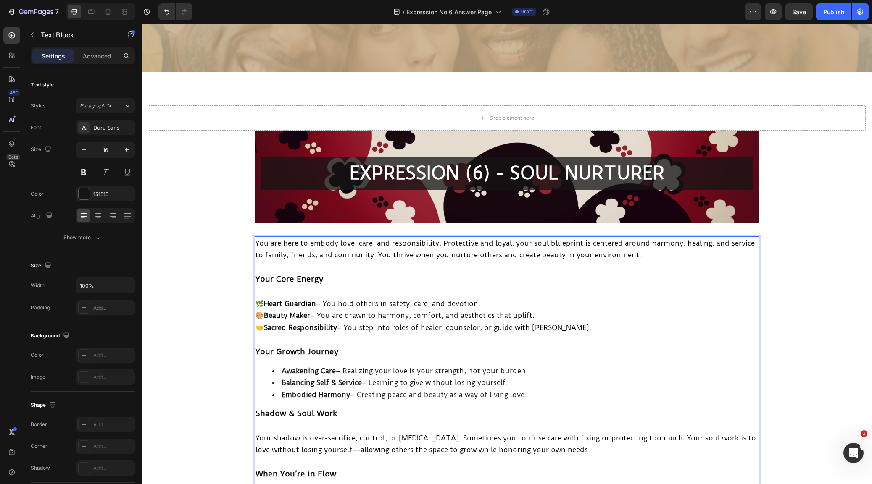
scroll to position [195, 0]
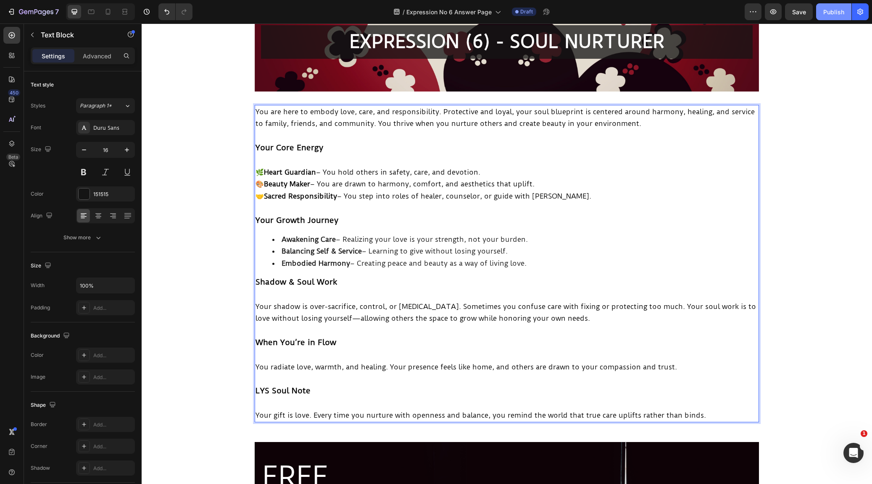
click at [833, 11] on div "Publish" at bounding box center [833, 12] width 21 height 9
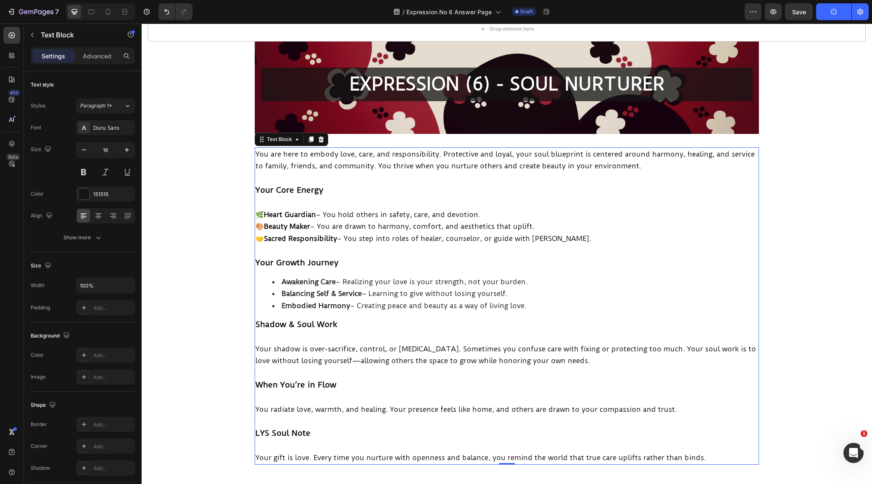
scroll to position [152, 0]
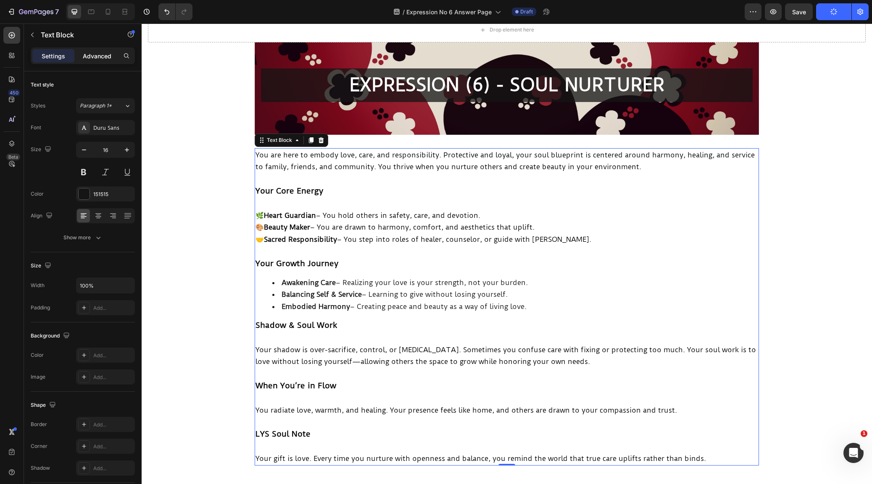
click at [97, 54] on p "Advanced" at bounding box center [97, 56] width 29 height 9
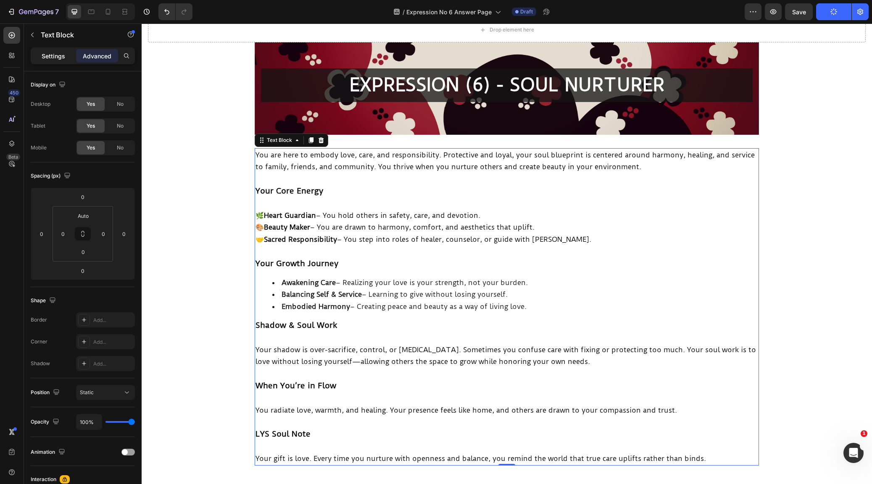
click at [50, 55] on p "Settings" at bounding box center [54, 56] width 24 height 9
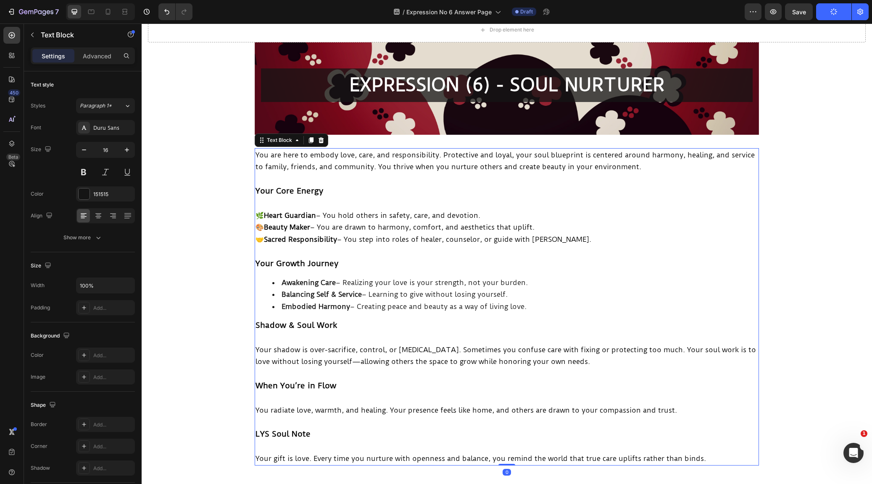
scroll to position [151, 0]
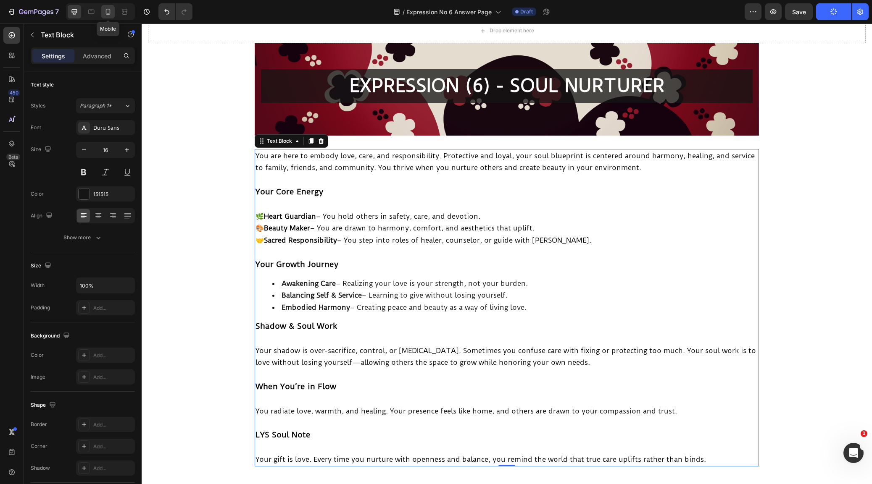
click at [110, 10] on icon at bounding box center [108, 12] width 8 height 8
type input "15"
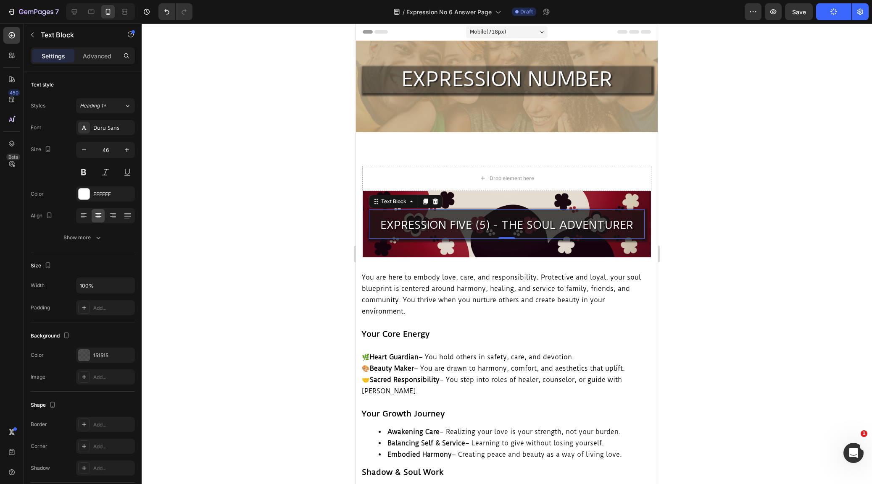
click at [467, 224] on span "EXPRESSION FIVE (5) - THE SOUL ADVENTURER" at bounding box center [506, 224] width 253 height 13
click at [470, 223] on span "EXPRESSION FIVE (5) - THE SOUL ADVENTURER" at bounding box center [506, 224] width 253 height 13
click at [76, 9] on icon at bounding box center [74, 11] width 5 height 5
type input "52"
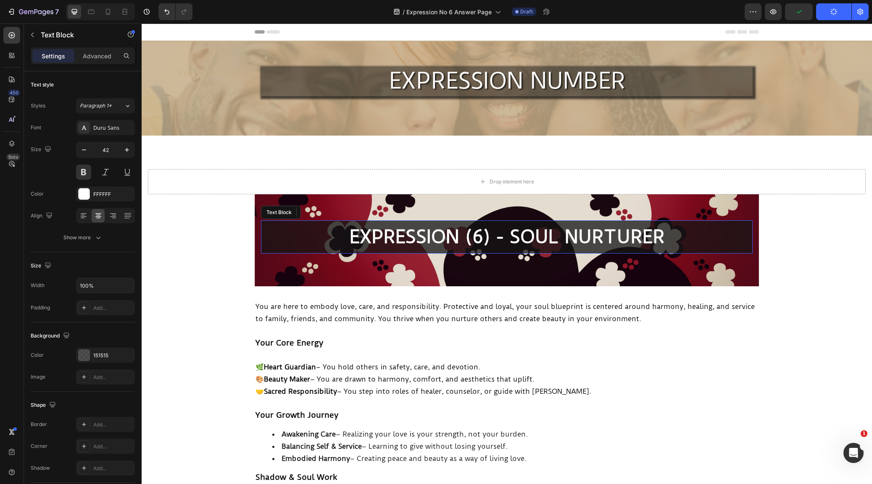
click at [465, 237] on p "EXPRESSION (6) - SOUL NURTURER" at bounding box center [507, 237] width 490 height 32
click at [458, 236] on p "EXPRESSION (6) - SOUL NURTURER" at bounding box center [507, 237] width 490 height 32
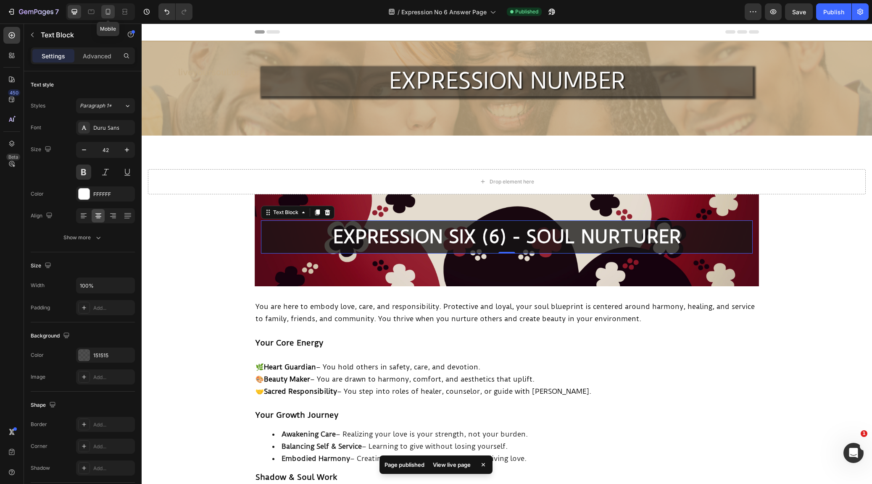
click at [107, 11] on icon at bounding box center [108, 12] width 8 height 8
type input "25"
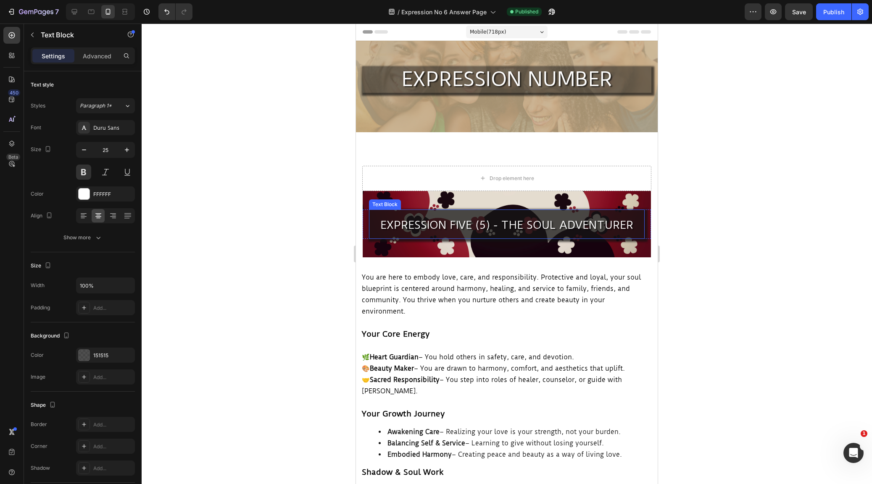
click at [471, 228] on span "EXPRESSION FIVE (5) - THE SOUL ADVENTURER" at bounding box center [506, 224] width 253 height 13
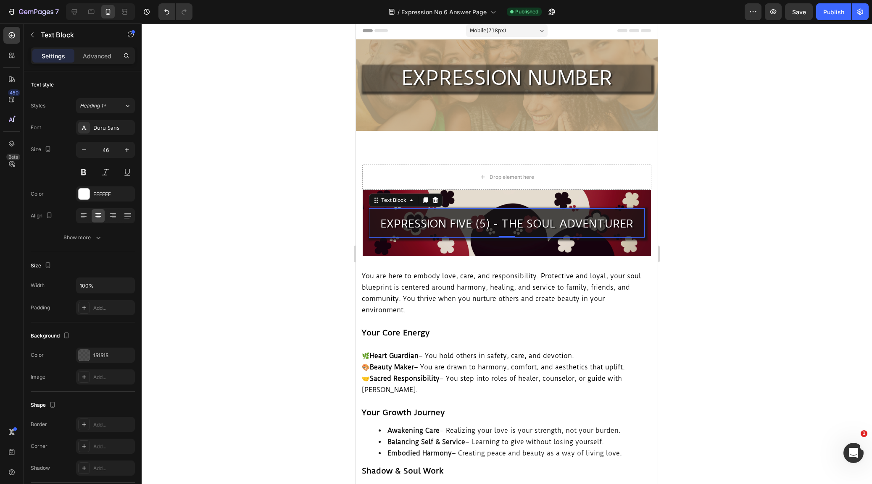
scroll to position [0, 0]
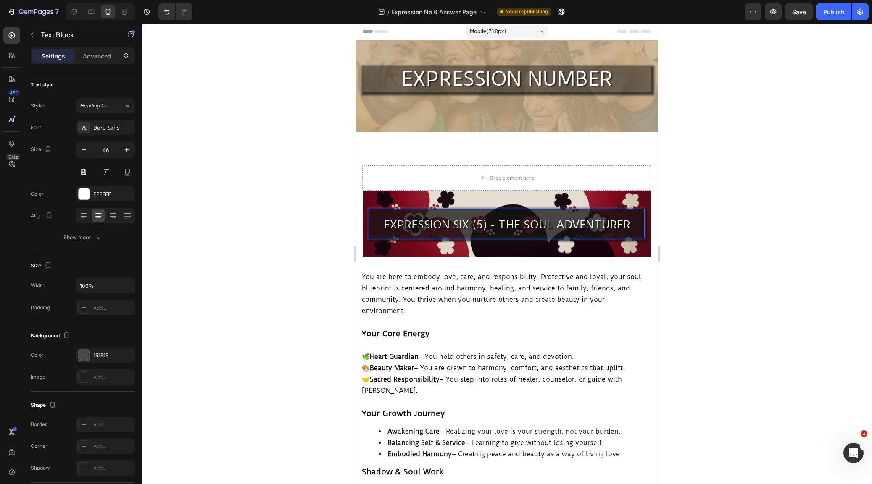
click at [482, 226] on span "EXPRESSION SIX (5) - THE SOUL ADVENTURER" at bounding box center [507, 224] width 247 height 13
click at [628, 226] on span "EXPRESSION SIX (6) - THE SOUL ADVENTURER" at bounding box center [507, 224] width 247 height 13
click at [532, 226] on span "EXPRESSION SIX (6) - THE SOUL NURTURER" at bounding box center [507, 224] width 232 height 13
click at [733, 302] on div at bounding box center [507, 254] width 730 height 461
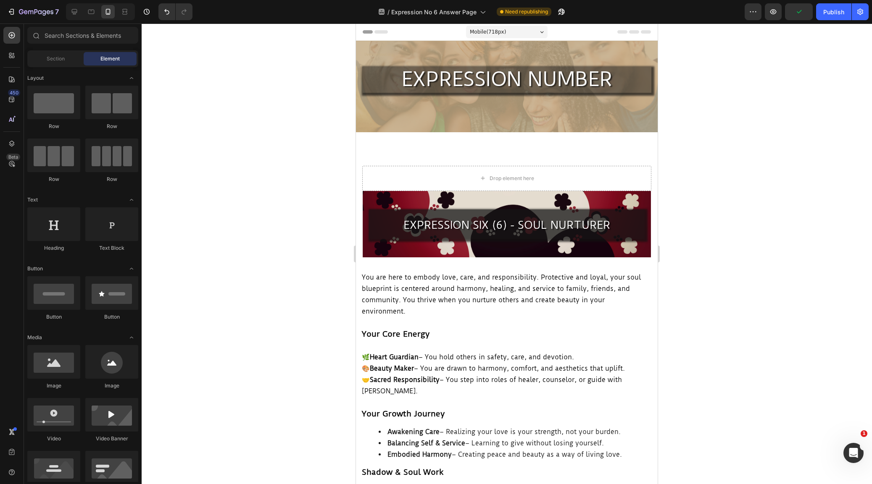
scroll to position [0, 0]
click at [831, 9] on div "Publish" at bounding box center [833, 12] width 21 height 9
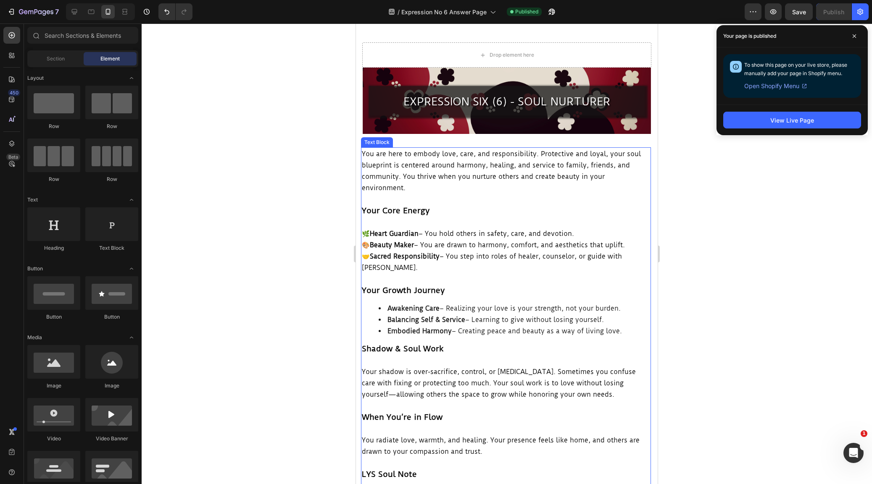
scroll to position [124, 0]
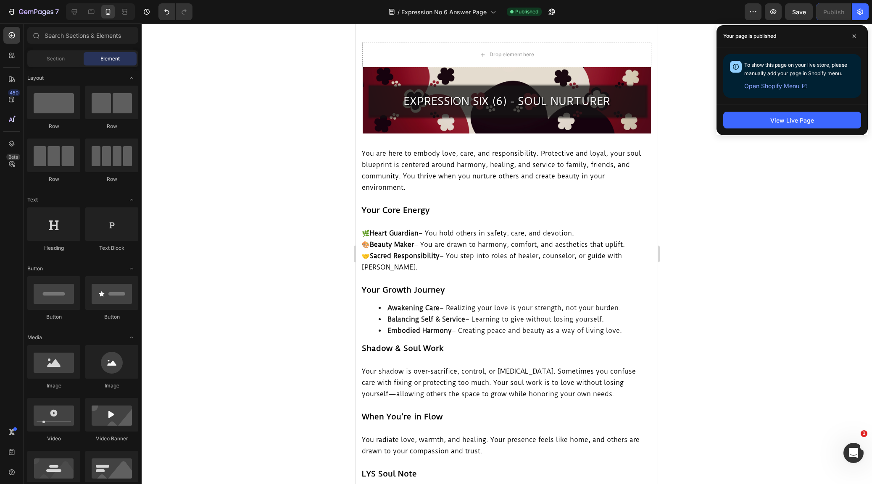
drag, startPoint x: 852, startPoint y: 34, endPoint x: 837, endPoint y: 21, distance: 19.4
click at [852, 34] on span at bounding box center [853, 35] width 13 height 13
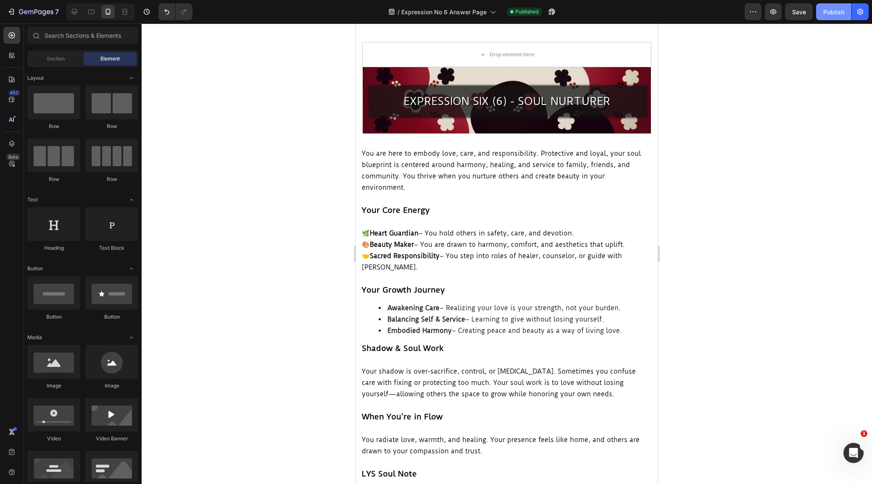
drag, startPoint x: 831, startPoint y: 8, endPoint x: 826, endPoint y: 12, distance: 7.2
click at [831, 8] on div "Publish" at bounding box center [833, 12] width 21 height 9
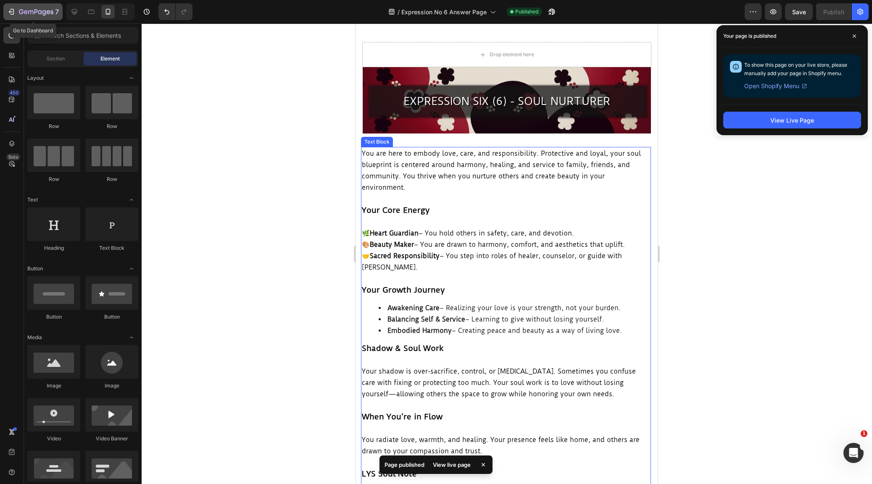
click at [10, 11] on icon "button" at bounding box center [11, 12] width 8 height 8
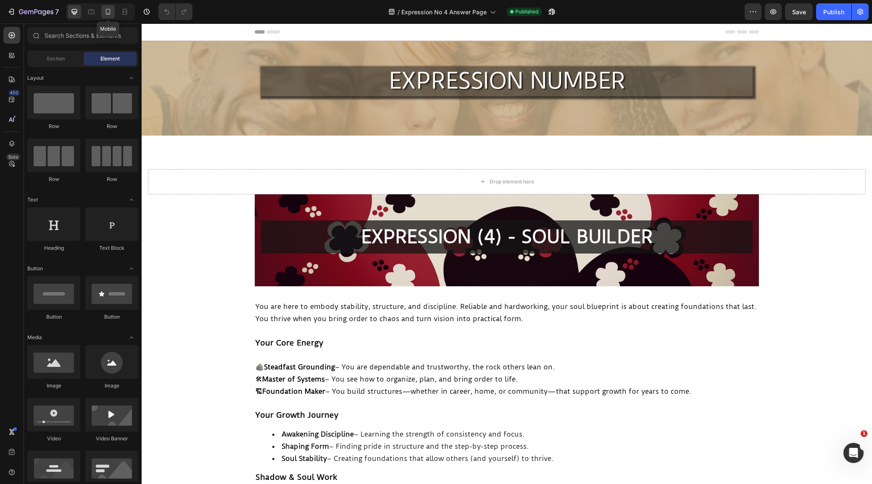
click at [108, 11] on icon at bounding box center [108, 12] width 8 height 8
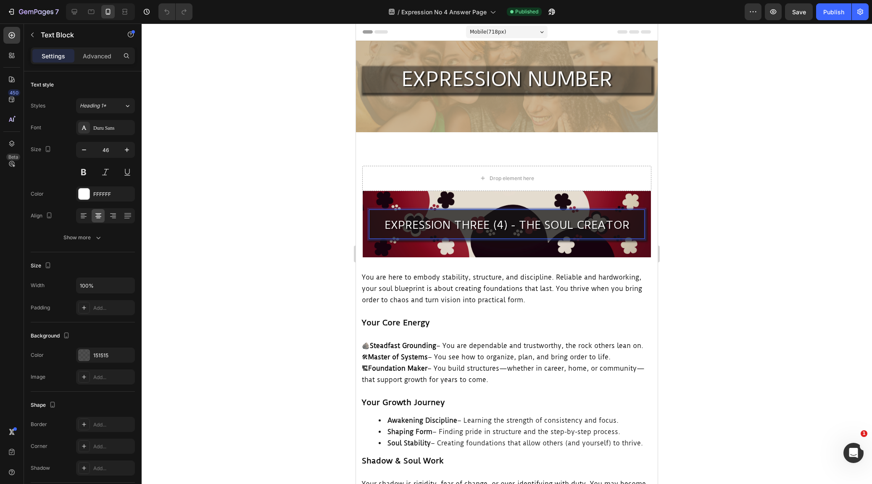
click at [486, 223] on span "EXPRESSION THREE (4) - THE SOUL CREATOR" at bounding box center [506, 224] width 245 height 13
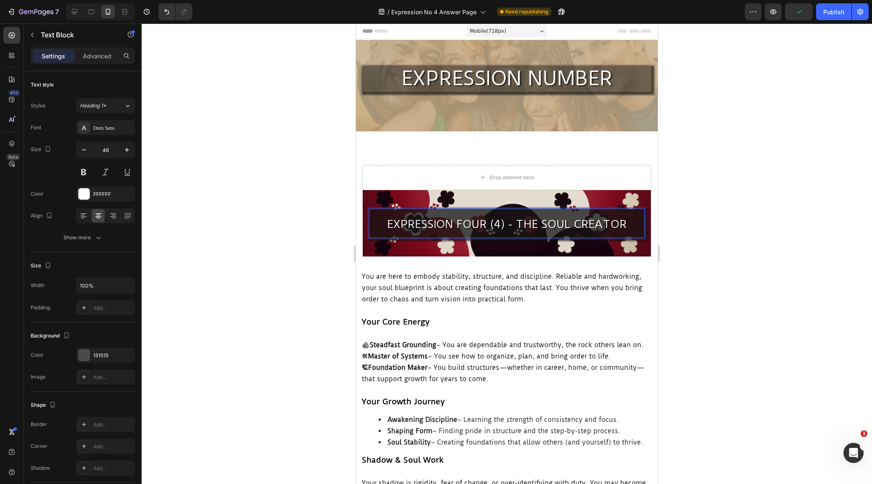
click at [628, 225] on p "EXPRESSION FOUR (4) - THE SOUL CREATOR" at bounding box center [507, 223] width 274 height 29
drag, startPoint x: 724, startPoint y: 196, endPoint x: 681, endPoint y: 198, distance: 42.5
click at [724, 196] on div at bounding box center [507, 254] width 730 height 461
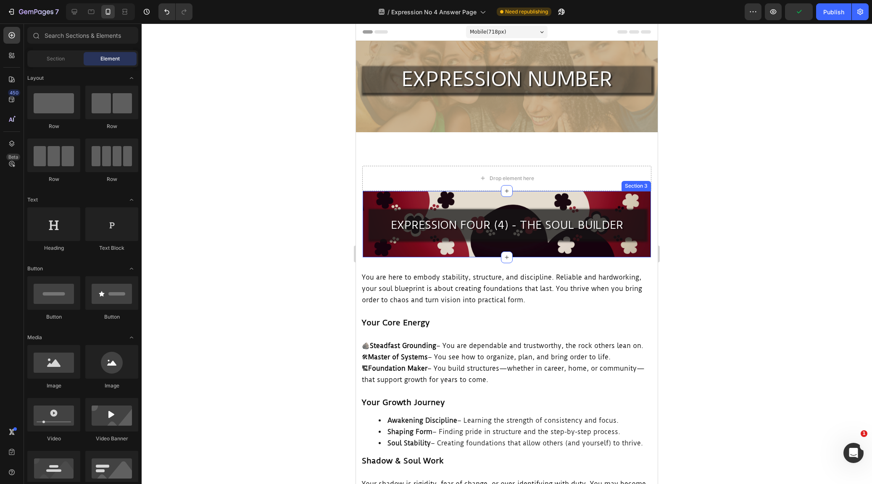
scroll to position [0, 0]
click at [73, 10] on icon at bounding box center [74, 11] width 5 height 5
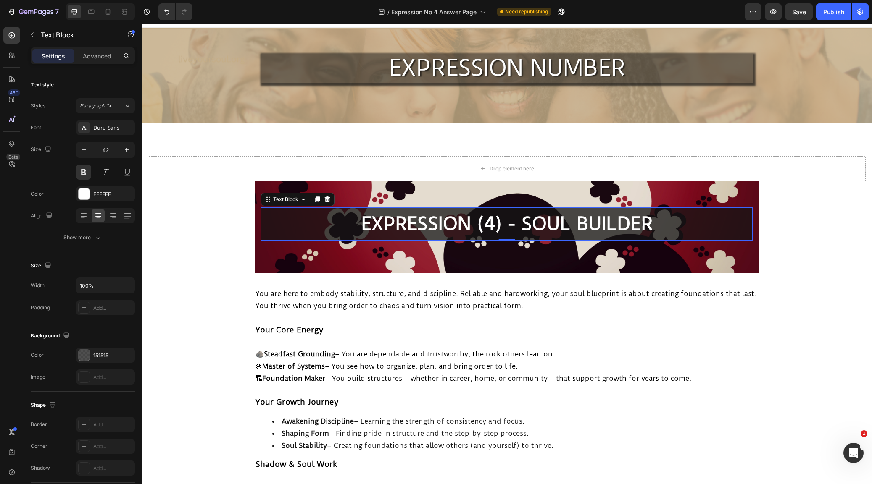
click at [474, 240] on p "EXPRESSION (4) - SOUL BUILDER" at bounding box center [507, 224] width 490 height 32
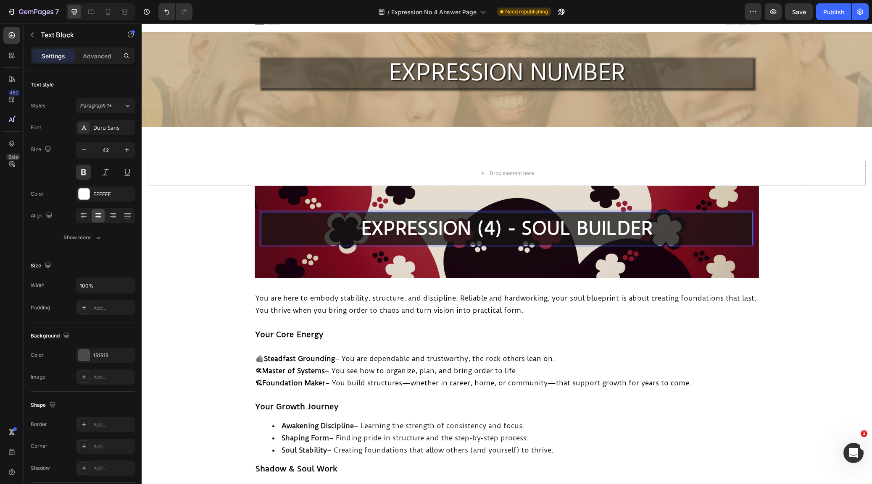
click at [474, 227] on p "EXPRESSION (4) - SOUL BUILDER" at bounding box center [507, 229] width 490 height 32
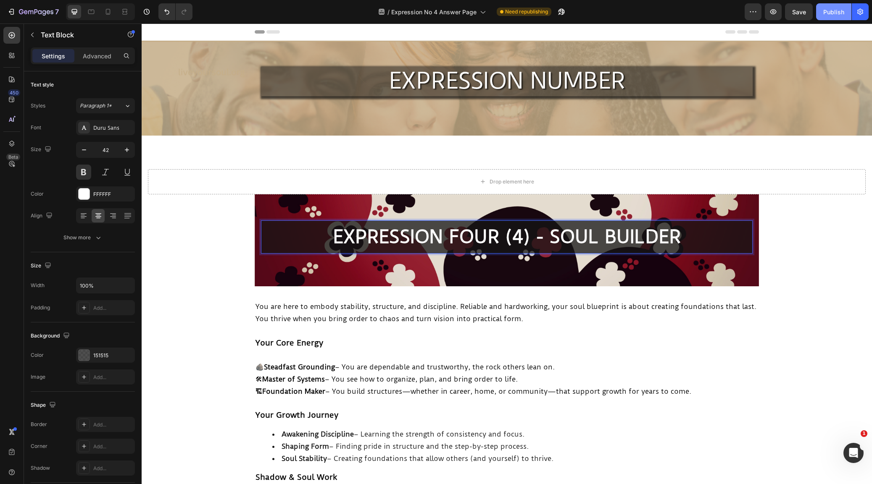
click at [829, 11] on div "Publish" at bounding box center [833, 12] width 21 height 9
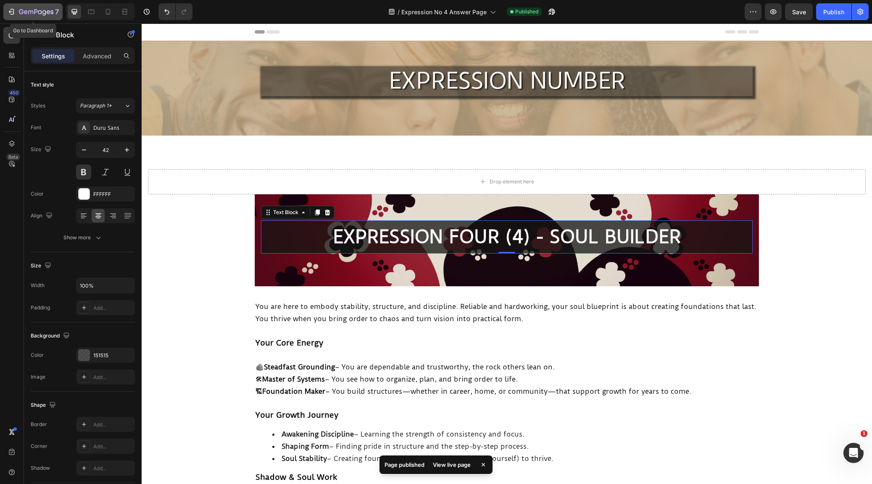
click at [14, 12] on icon "button" at bounding box center [13, 12] width 4 height 6
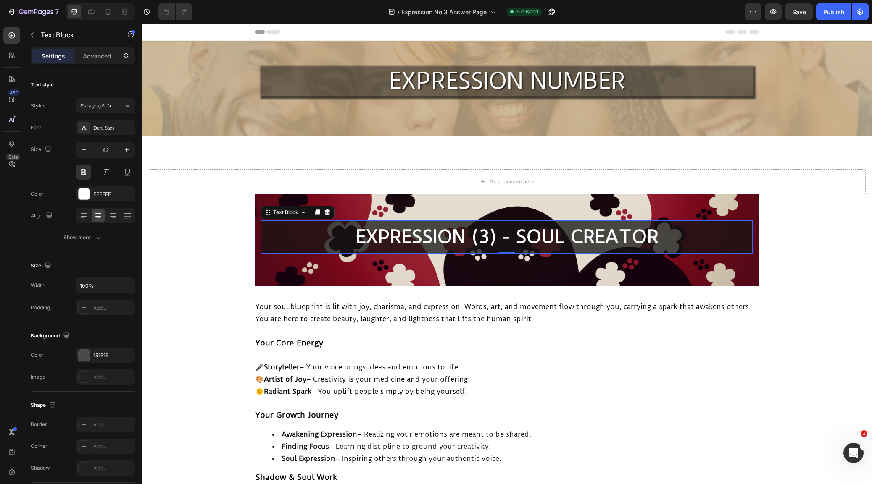
click at [467, 237] on p "EXPRESSION (3) - SOUL CREATOR" at bounding box center [507, 237] width 490 height 32
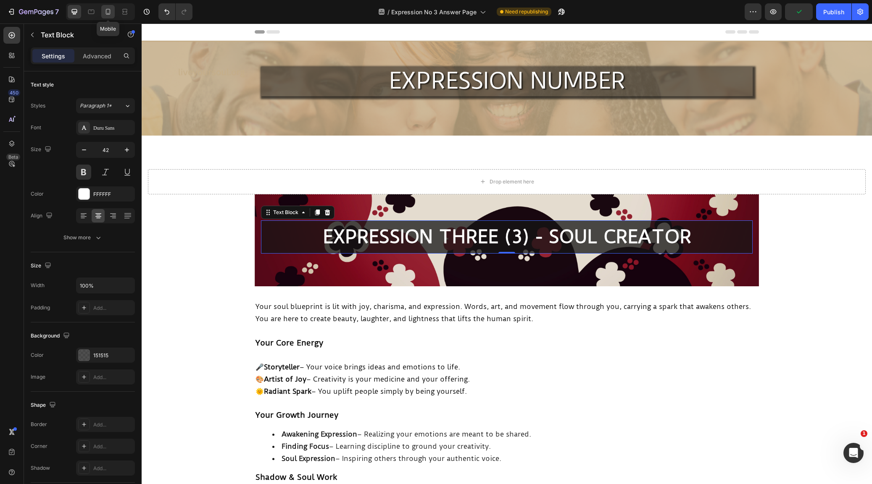
click at [106, 11] on icon at bounding box center [108, 12] width 5 height 6
type input "25"
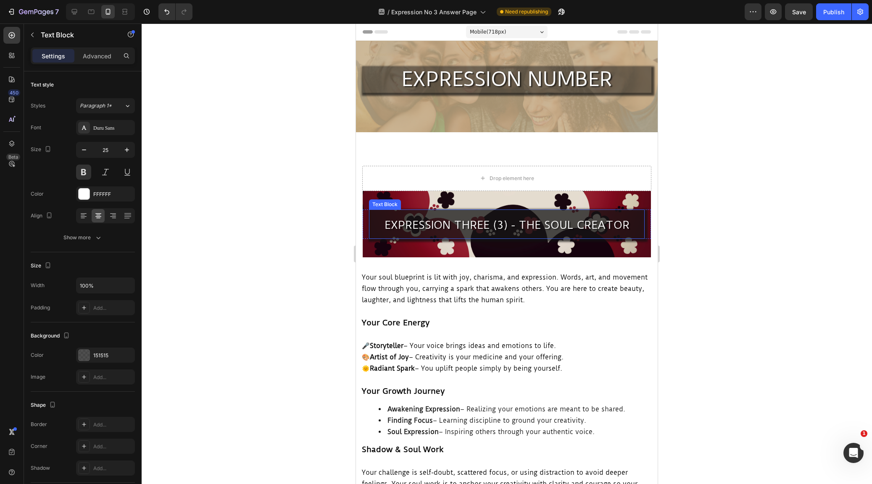
click at [546, 224] on span "EXPRESSION THREE (3) - THE SOUL CREATOR" at bounding box center [506, 224] width 245 height 13
click at [547, 227] on span "EXPRESSION THREE (3) - THE SOUL CREATOR" at bounding box center [506, 224] width 245 height 13
click at [546, 227] on span "EXPRESSION THREE (3) - THE SOUL CREATOR" at bounding box center [506, 224] width 245 height 13
click at [832, 14] on div "Publish" at bounding box center [833, 12] width 21 height 9
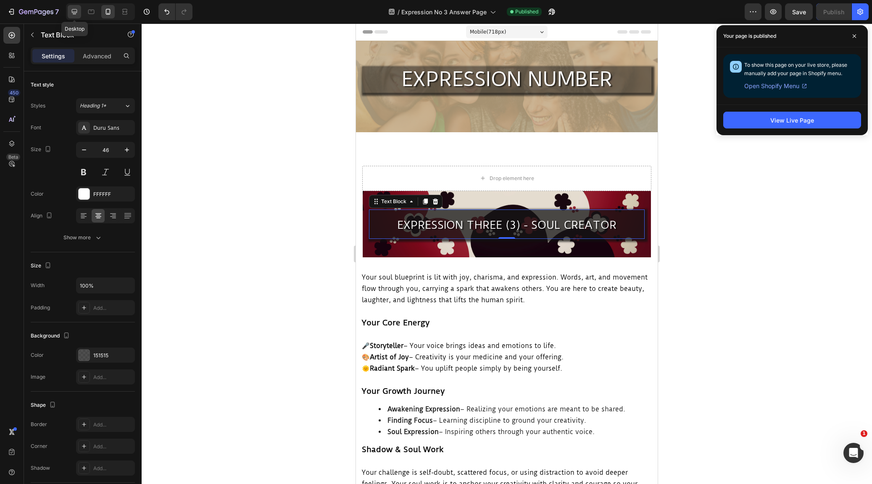
click at [76, 10] on icon at bounding box center [74, 12] width 8 height 8
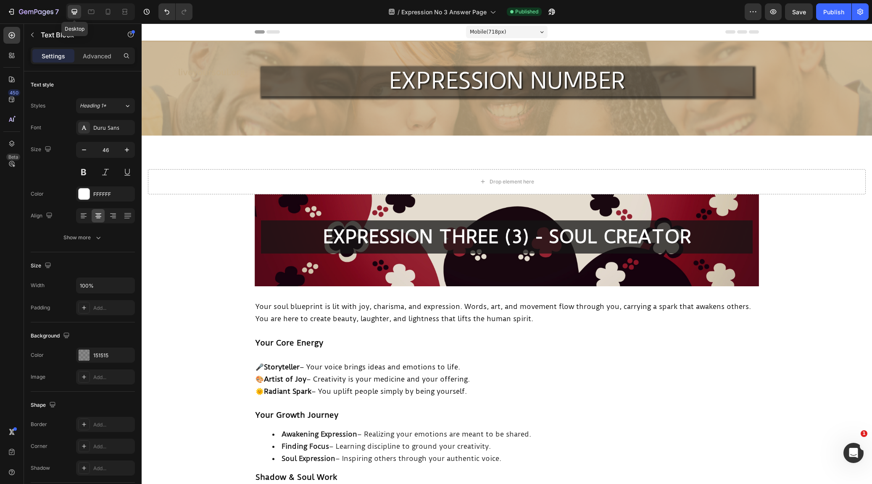
type input "52"
click at [841, 9] on div "Publish" at bounding box center [833, 12] width 21 height 9
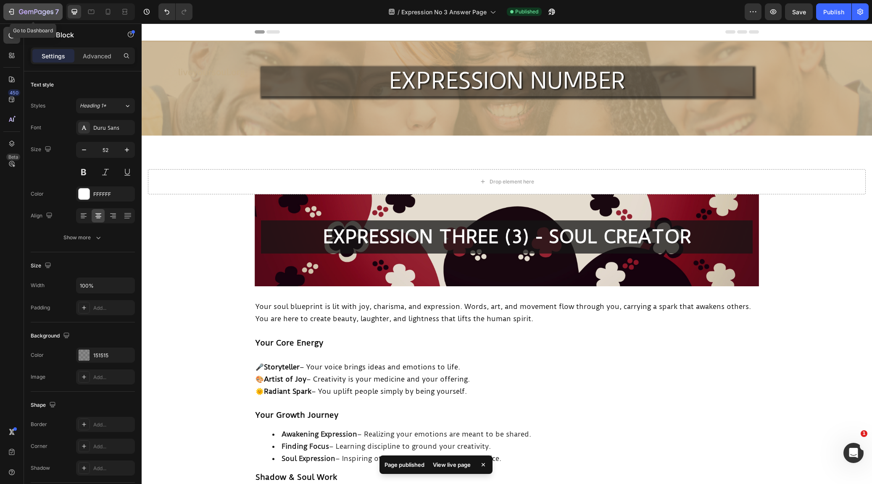
click at [12, 13] on icon "button" at bounding box center [11, 12] width 8 height 8
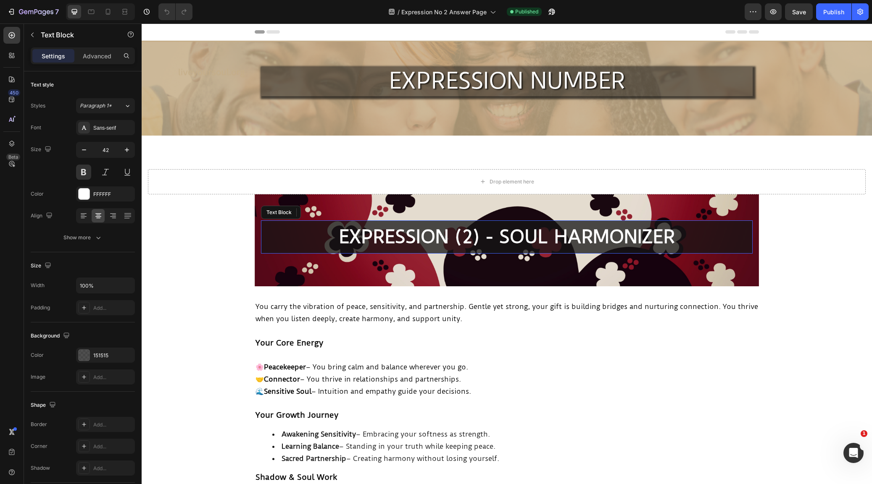
click at [448, 238] on p "EXPRESSION (2) - SOUL HARMONIZER" at bounding box center [507, 237] width 490 height 32
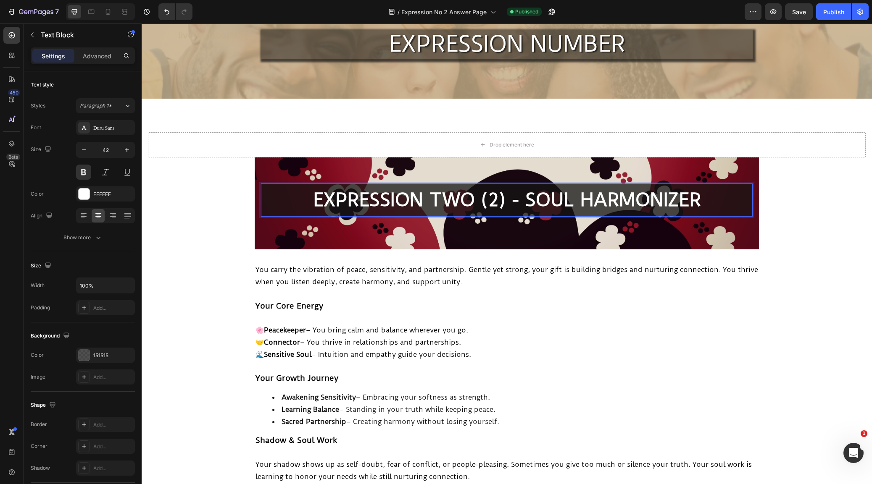
scroll to position [45, 0]
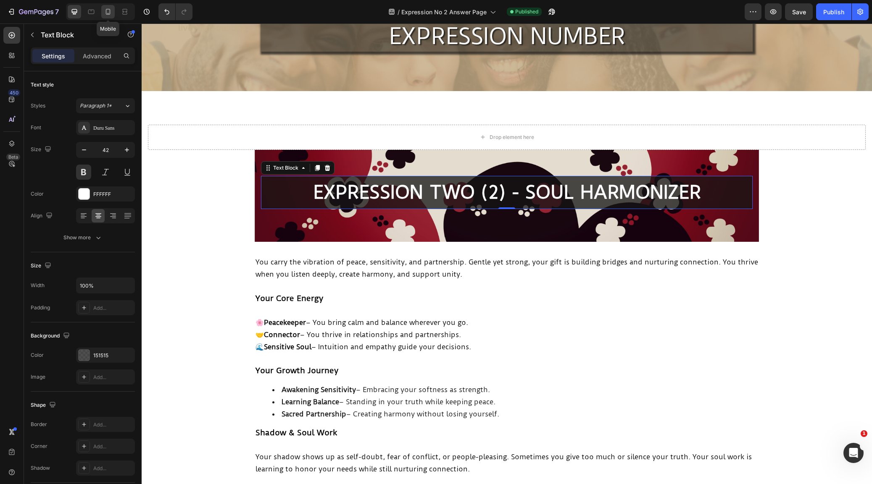
click at [109, 8] on icon at bounding box center [108, 12] width 8 height 8
type input "25"
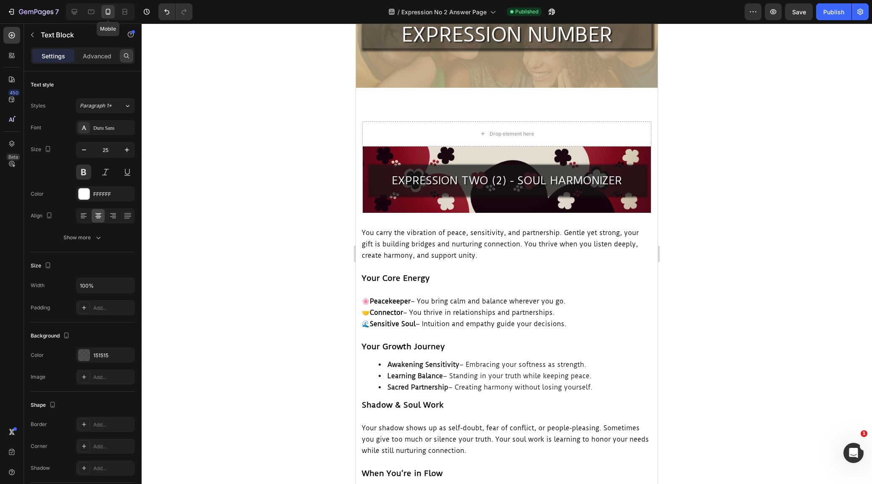
scroll to position [15, 0]
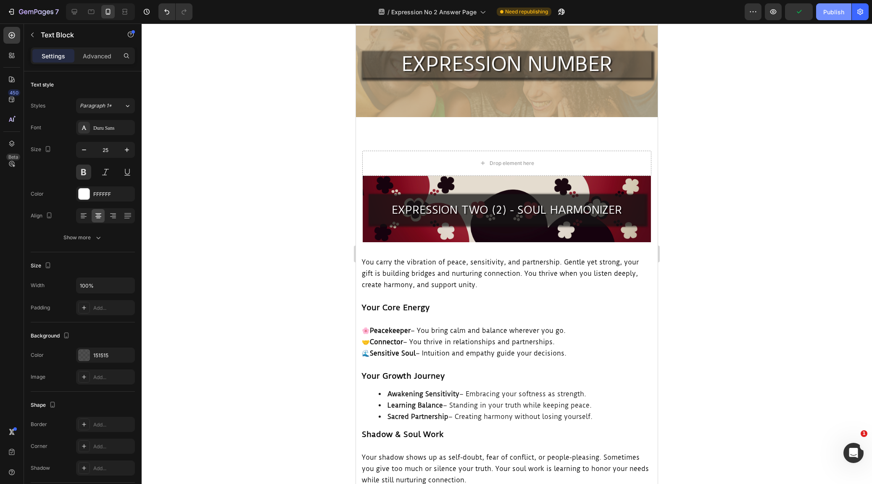
click at [837, 12] on div "Publish" at bounding box center [833, 12] width 21 height 9
click at [8, 10] on icon "button" at bounding box center [11, 12] width 8 height 8
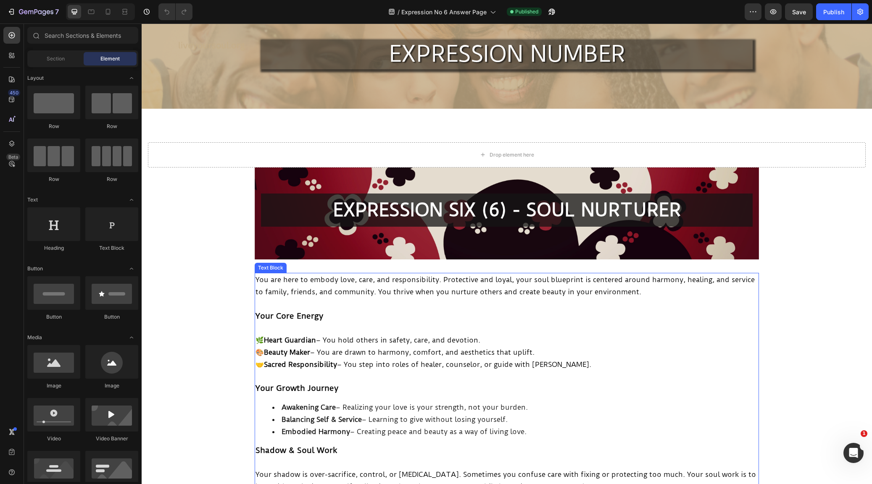
scroll to position [30, 0]
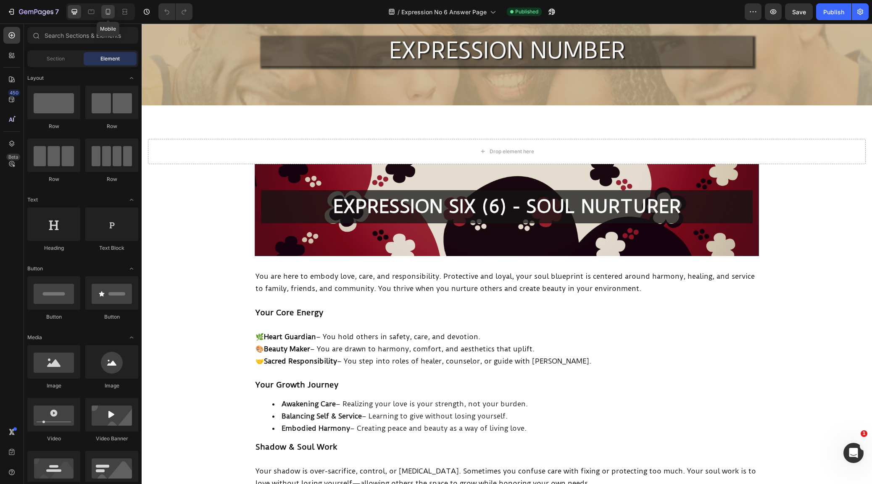
click at [104, 11] on icon at bounding box center [108, 12] width 8 height 8
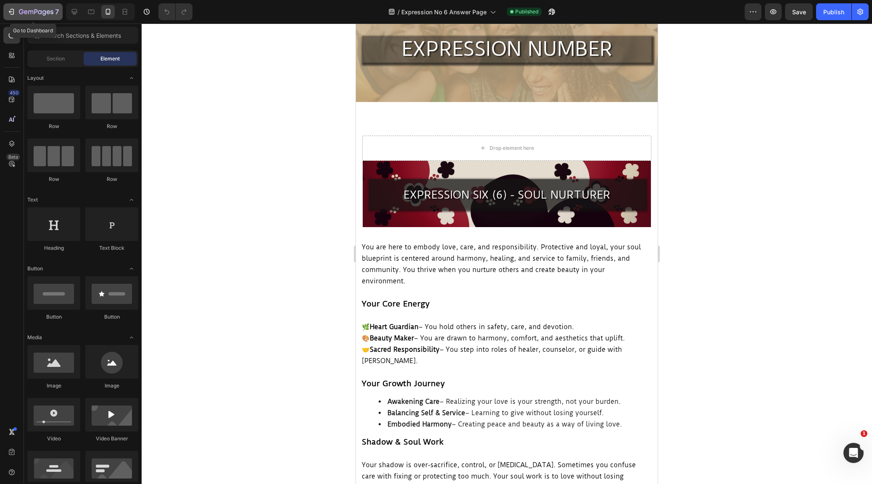
click at [11, 9] on icon "button" at bounding box center [13, 12] width 4 height 6
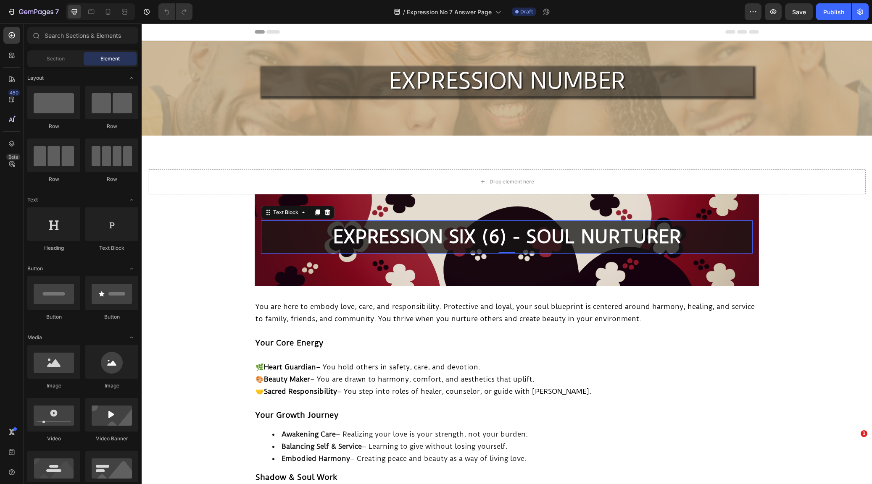
click at [472, 234] on p "EXPRESSION SIX (6) - SOUL NURTURER" at bounding box center [507, 237] width 490 height 32
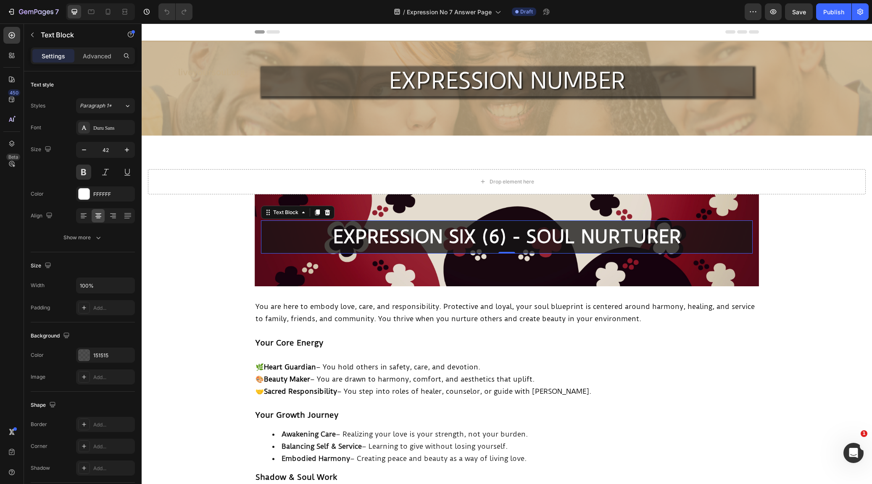
click at [471, 235] on p "EXPRESSION SIX (6) - SOUL NURTURER" at bounding box center [507, 237] width 490 height 32
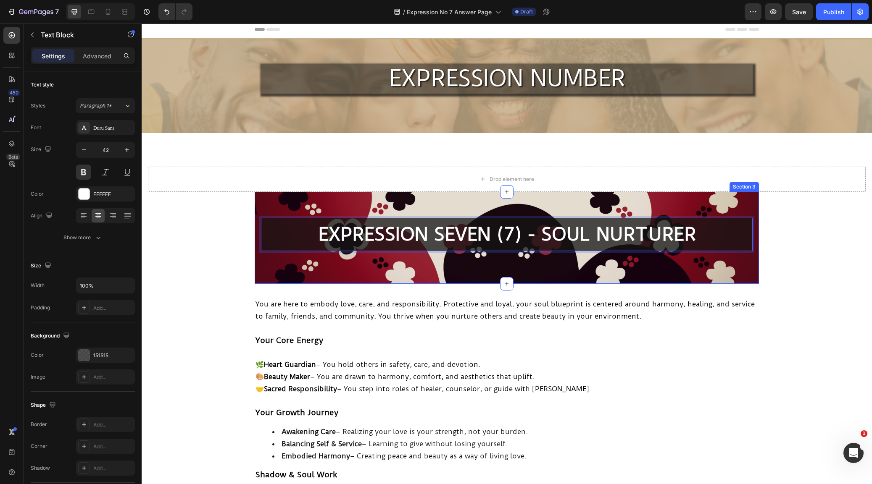
scroll to position [3, 0]
click at [701, 233] on p "EXPRESSION SEVEN (7) - SOUL NURTURER" at bounding box center [507, 234] width 490 height 32
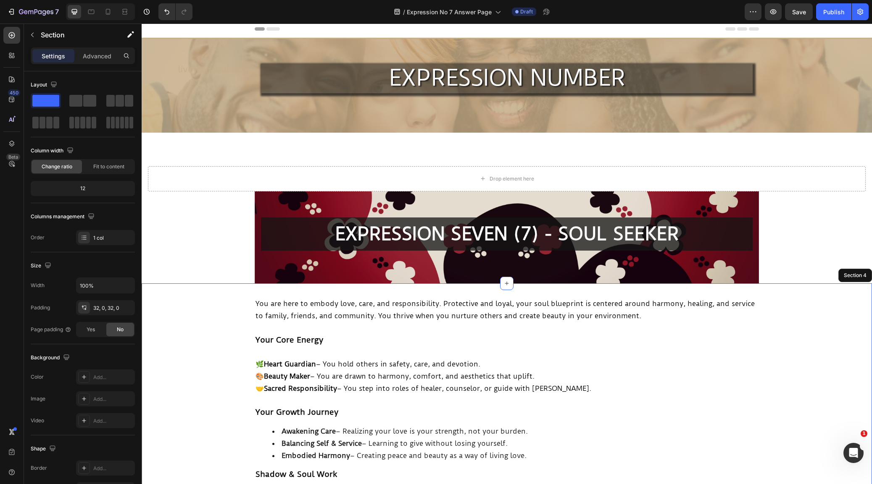
click at [773, 370] on div "You are here to embody love, care, and responsibility. Protective and loyal, yo…" at bounding box center [507, 459] width 730 height 324
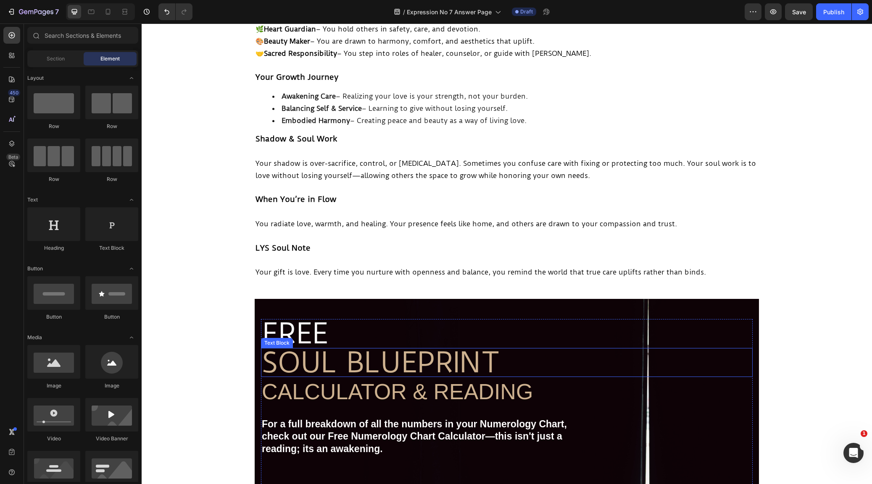
scroll to position [341, 0]
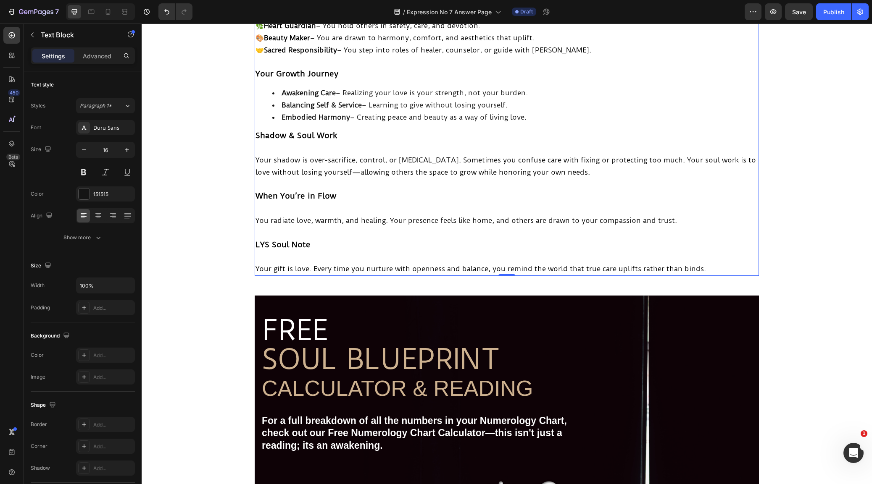
click at [623, 263] on p "Your gift is love. Every time you nurture with openness and balance, you remind…" at bounding box center [506, 269] width 502 height 12
click at [687, 265] on span "Your gift is love. Every time you nurture with openness and balance, you remind…" at bounding box center [480, 269] width 450 height 8
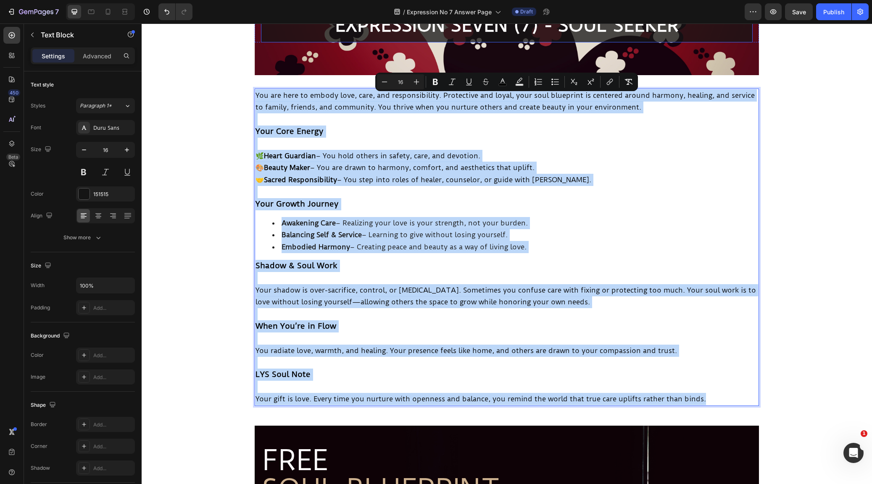
scroll to position [208, 0]
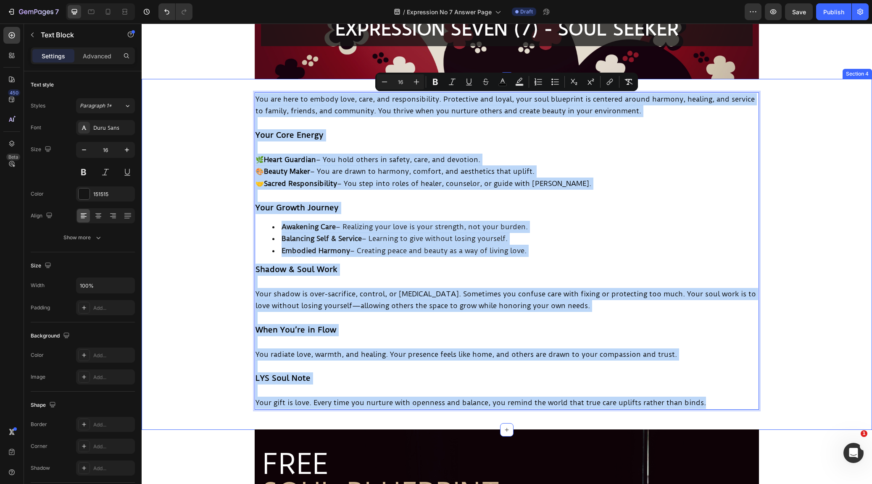
drag, startPoint x: 710, startPoint y: 260, endPoint x: 251, endPoint y: 93, distance: 488.7
click at [251, 93] on div "You are here to embody love, care, and responsibility. Protective and loyal, yo…" at bounding box center [507, 254] width 730 height 324
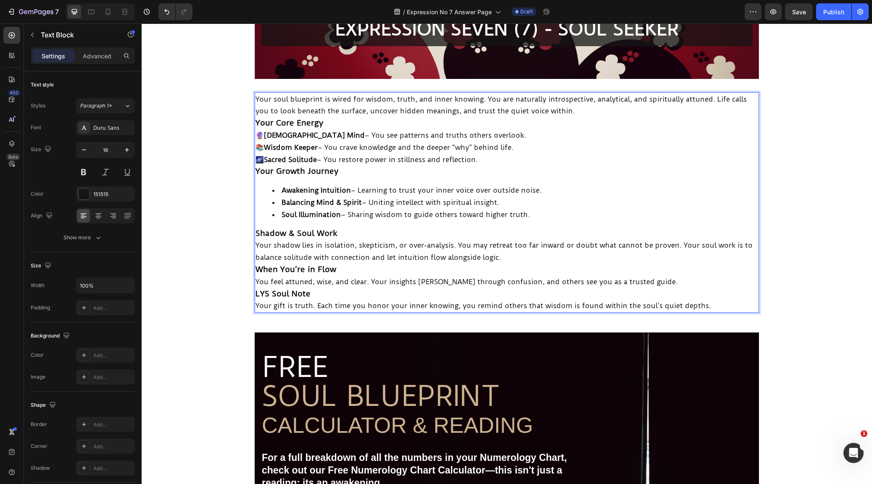
click at [587, 108] on p "Your soul blueprint is wired for wisdom, truth, and inner knowing. You are natu…" at bounding box center [506, 105] width 502 height 24
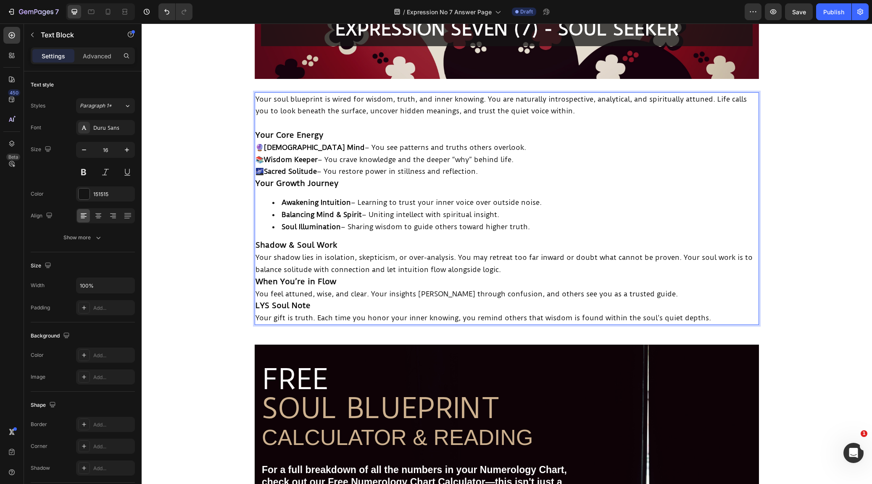
click at [374, 142] on p "🔮 Mystic Mind – You see patterns and truths others overlook. 📚 Wisdom Keeper – …" at bounding box center [506, 160] width 502 height 36
click at [362, 136] on p "Your Core Energy" at bounding box center [506, 135] width 502 height 12
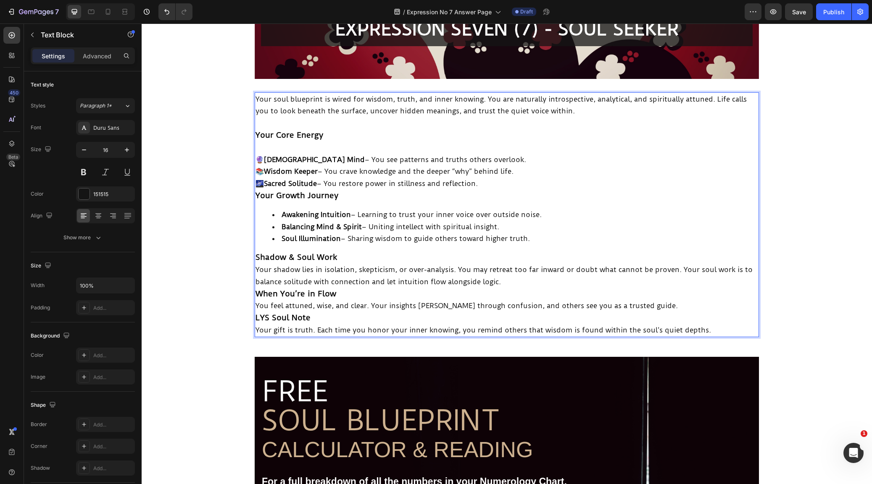
click at [395, 190] on p "Your Growth Journey" at bounding box center [506, 196] width 502 height 12
click at [497, 180] on p "🔮 Mystic Mind – You see patterns and truths others overlook. 📚 Wisdom Keeper – …" at bounding box center [506, 172] width 502 height 36
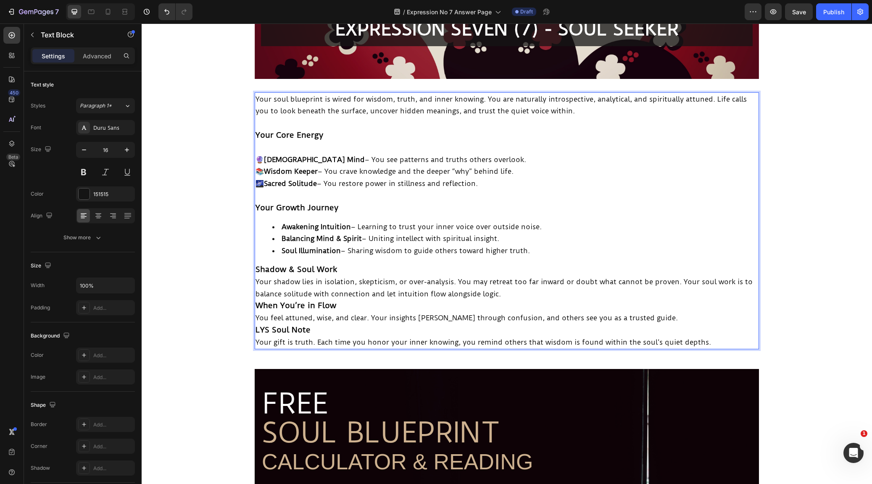
click at [415, 264] on p "Shadow & Soul Work" at bounding box center [506, 270] width 502 height 12
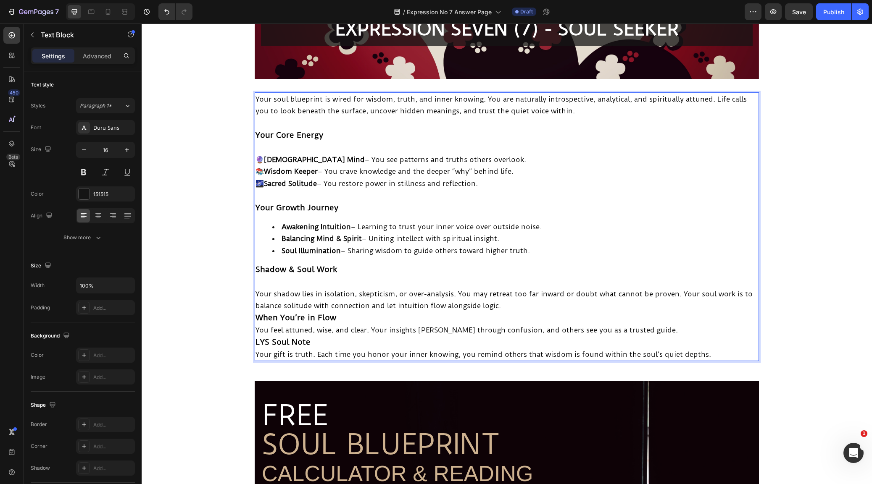
click at [518, 305] on p "Your shadow lies in isolation, skepticism, or over-analysis. You may retreat to…" at bounding box center [506, 300] width 502 height 24
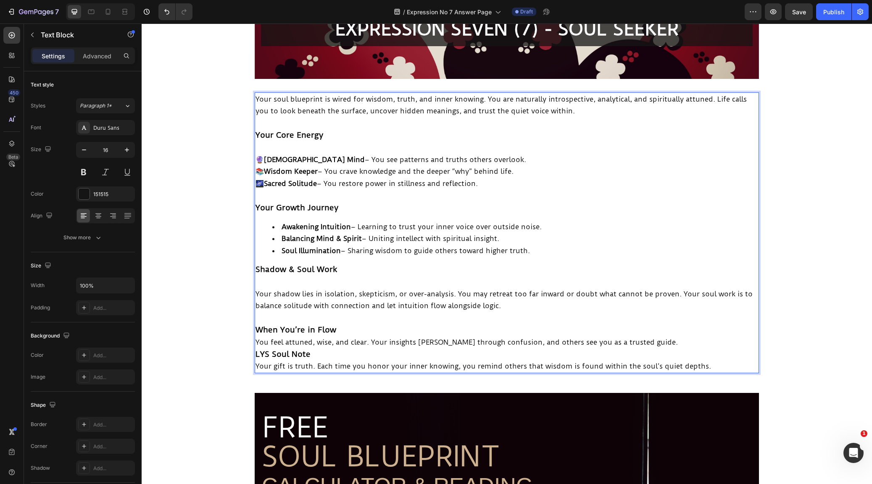
drag, startPoint x: 400, startPoint y: 326, endPoint x: 406, endPoint y: 329, distance: 5.9
click at [400, 326] on p "When You’re in Flow" at bounding box center [506, 330] width 502 height 12
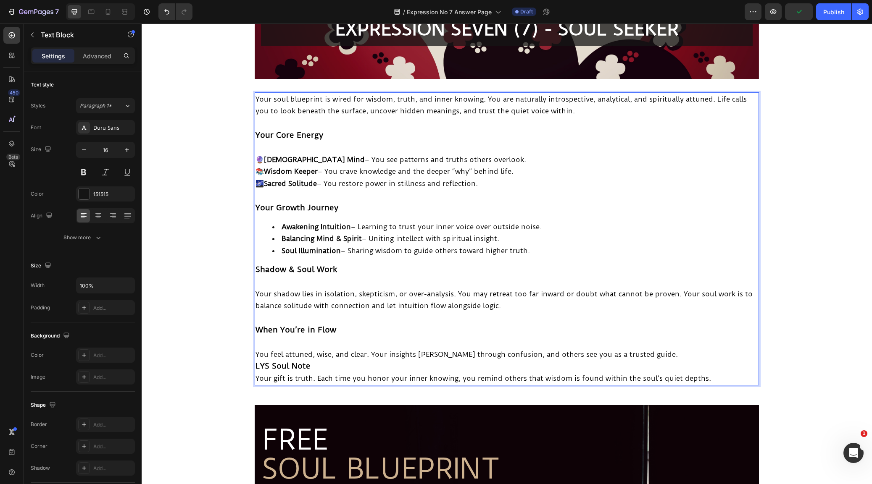
click at [649, 349] on p "You feel attuned, wise, and clear. Your insights pierce through confusion, and …" at bounding box center [506, 355] width 502 height 12
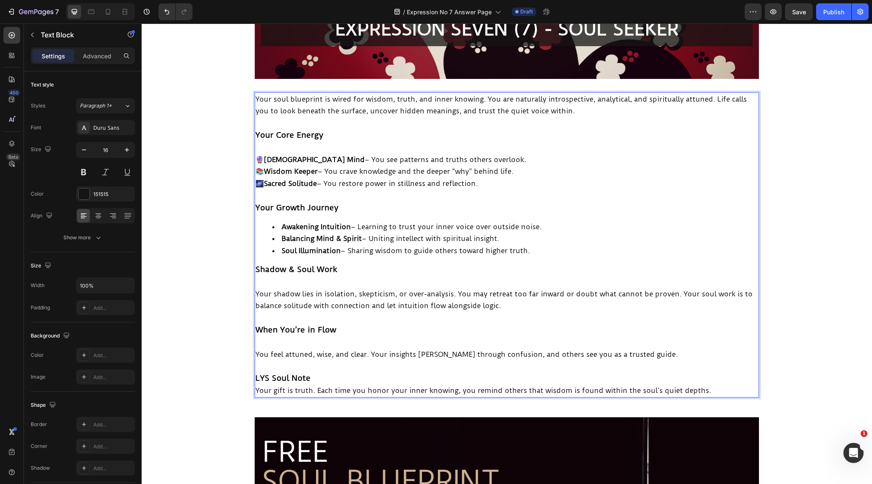
click at [320, 373] on p "LYS Soul Note" at bounding box center [506, 379] width 502 height 12
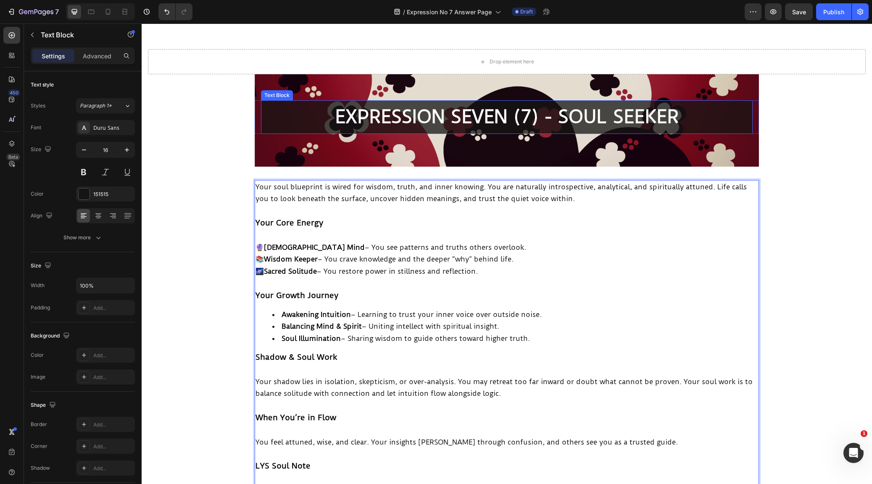
scroll to position [118, 0]
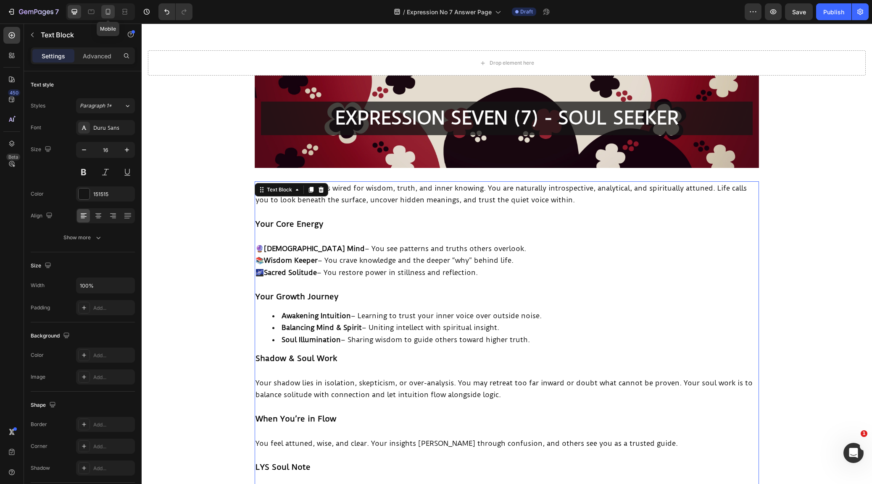
click at [107, 12] on icon at bounding box center [108, 12] width 8 height 8
type input "15"
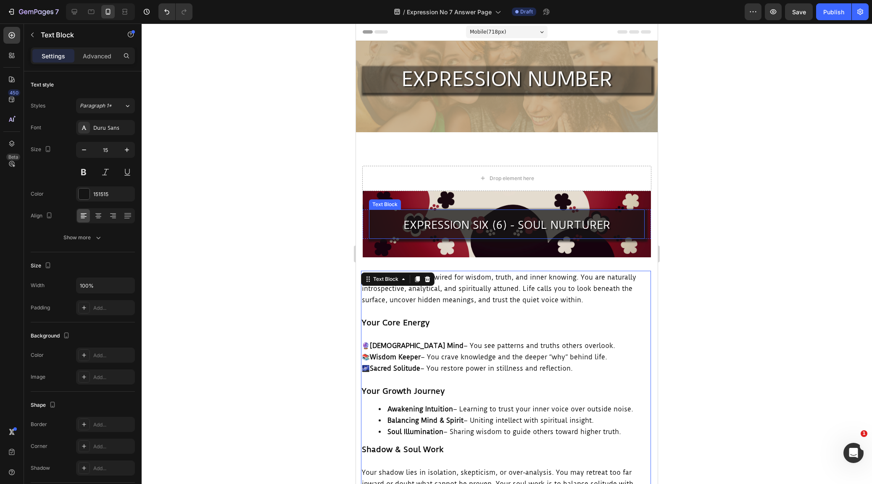
click at [487, 224] on span "EXPRESSION SIX (6) - SOUL NURTURER" at bounding box center [506, 224] width 207 height 13
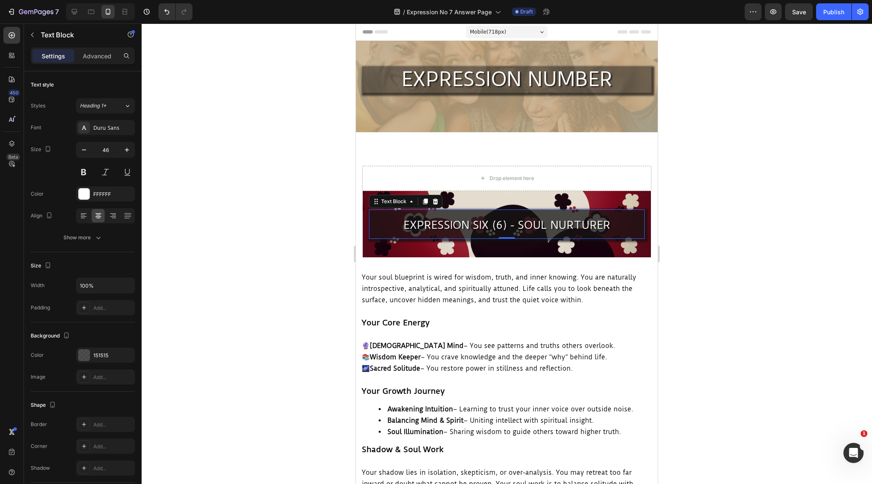
click at [489, 224] on span "EXPRESSION SIX (6) - SOUL NURTURER" at bounding box center [506, 224] width 207 height 13
click at [619, 225] on p "EXPRESSION SEVEN (7) - SOUL NURTURER" at bounding box center [507, 224] width 274 height 29
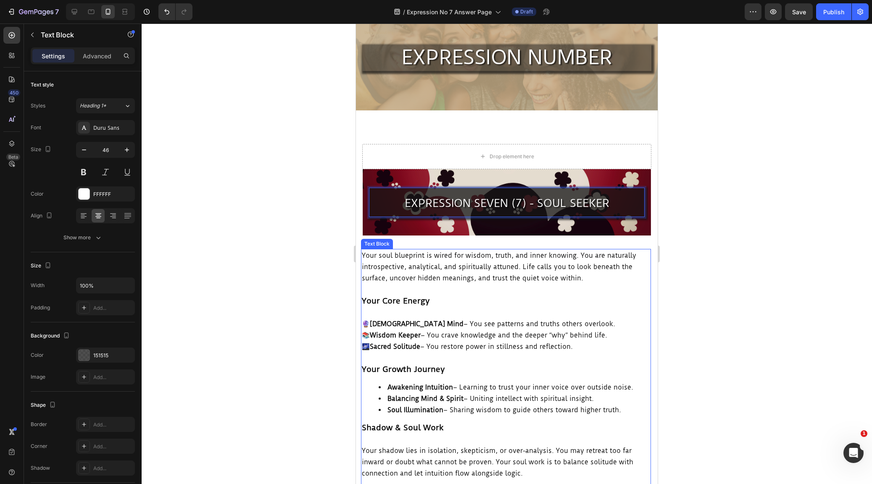
scroll to position [28, 0]
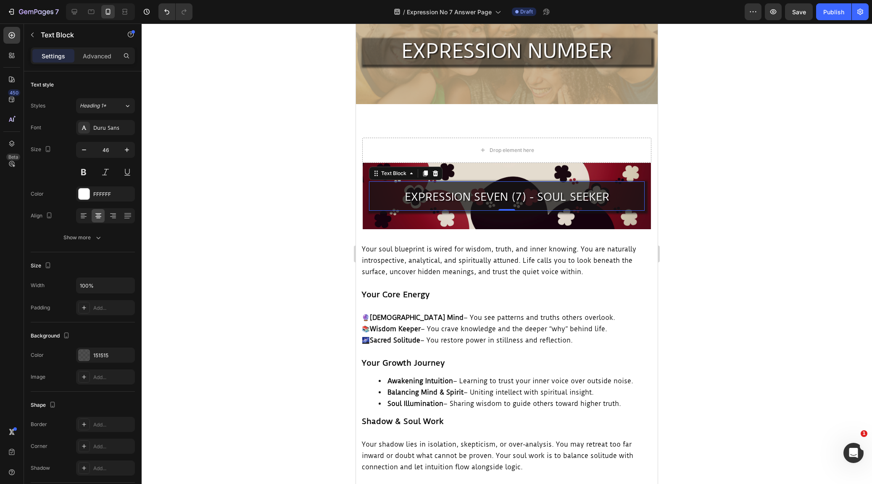
click at [716, 266] on div at bounding box center [507, 254] width 730 height 461
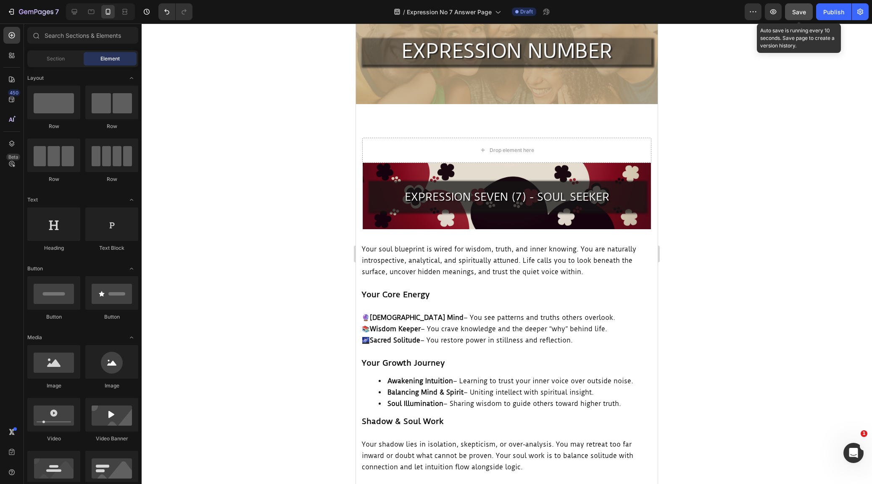
click at [799, 13] on span "Save" at bounding box center [799, 11] width 14 height 7
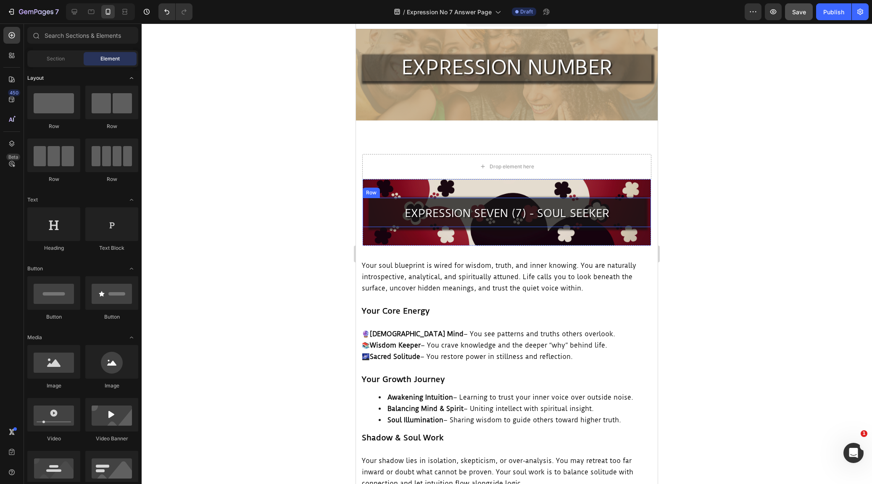
scroll to position [13, 0]
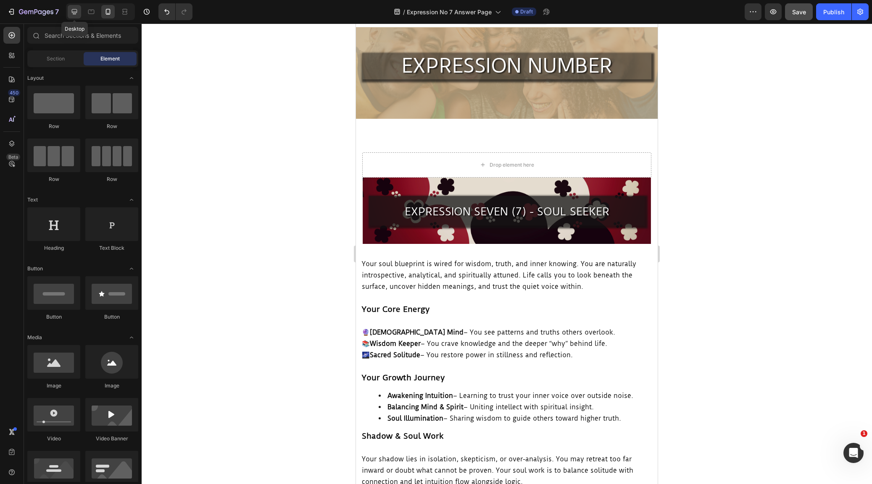
click at [76, 12] on icon at bounding box center [74, 11] width 5 height 5
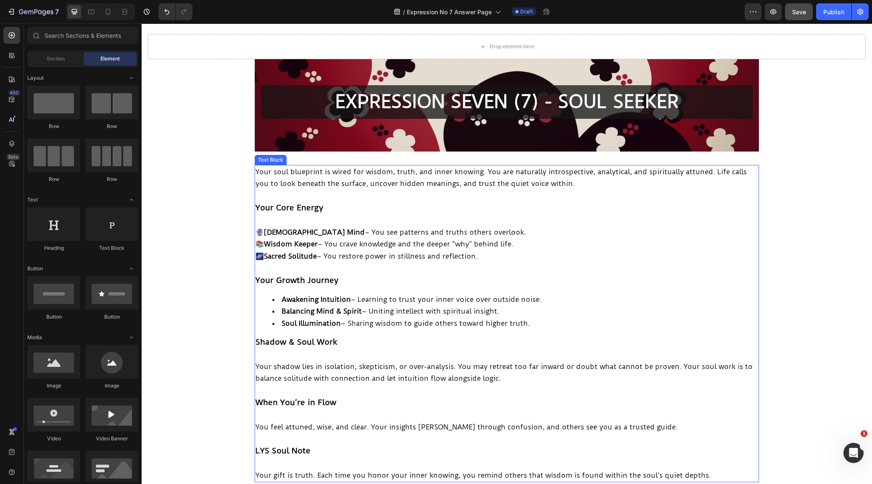
scroll to position [136, 0]
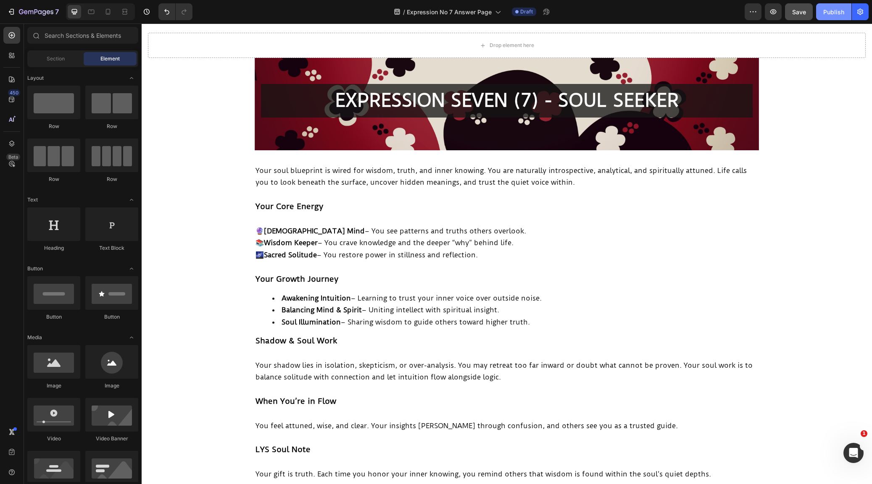
click at [833, 13] on div "Publish" at bounding box center [833, 12] width 21 height 9
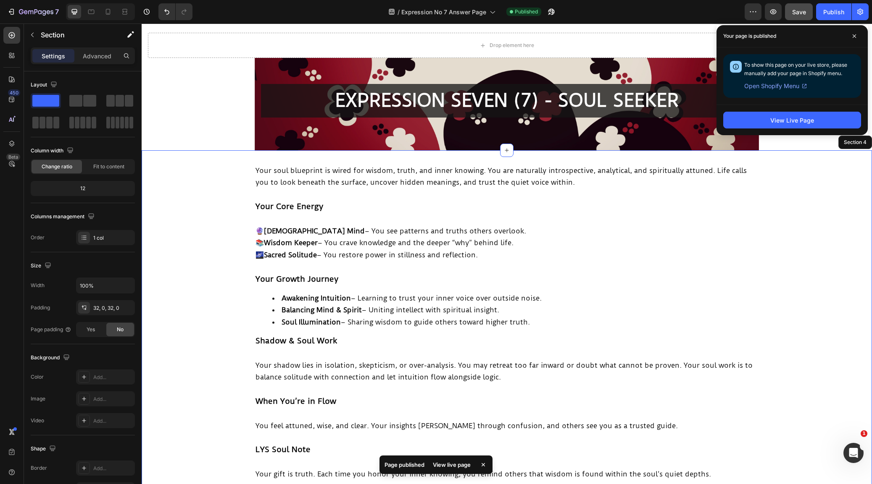
click at [789, 244] on div "Your soul blueprint is wired for wisdom, truth, and inner knowing. You are natu…" at bounding box center [507, 326] width 730 height 324
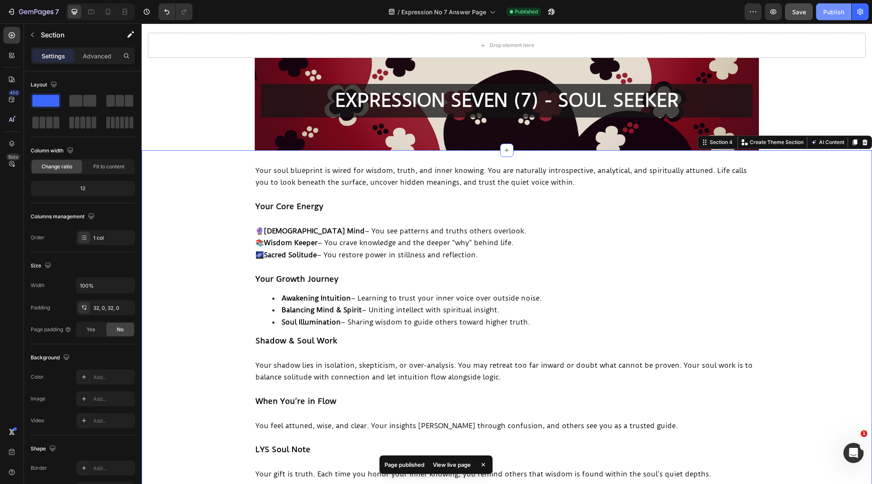
click at [844, 12] on div "Publish" at bounding box center [833, 12] width 21 height 9
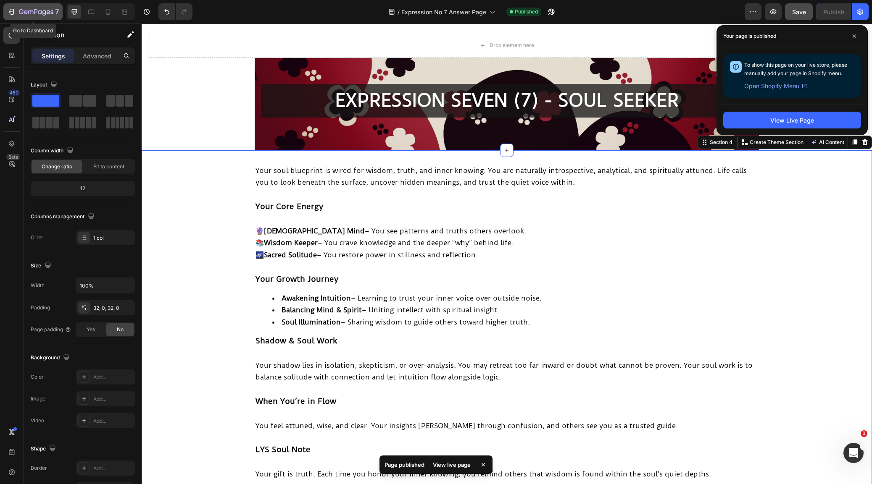
click at [12, 11] on icon "button" at bounding box center [11, 12] width 8 height 8
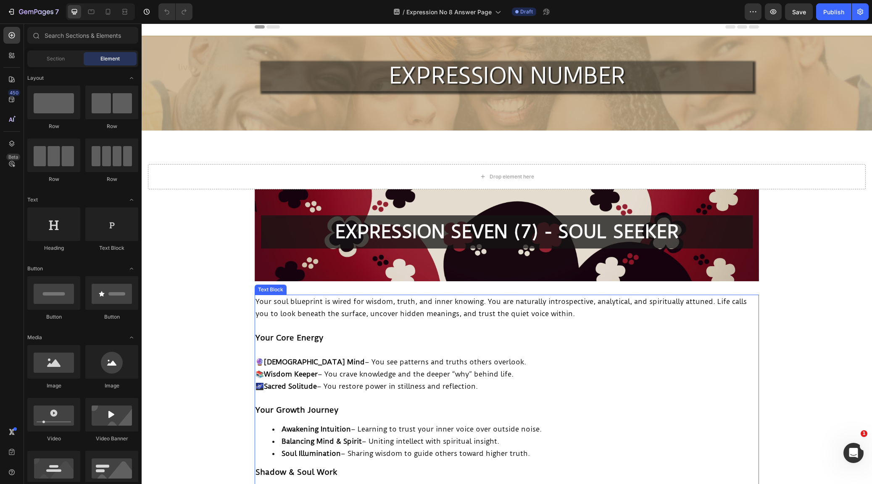
scroll to position [8, 0]
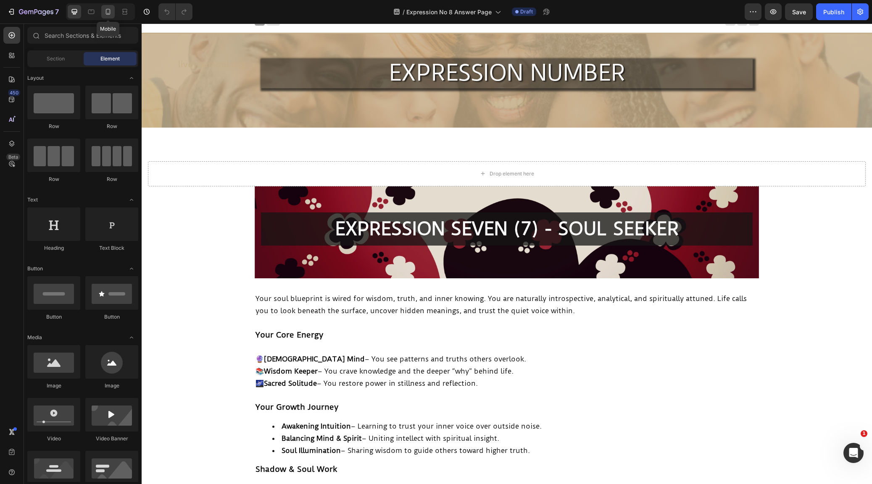
click at [112, 11] on icon at bounding box center [108, 12] width 8 height 8
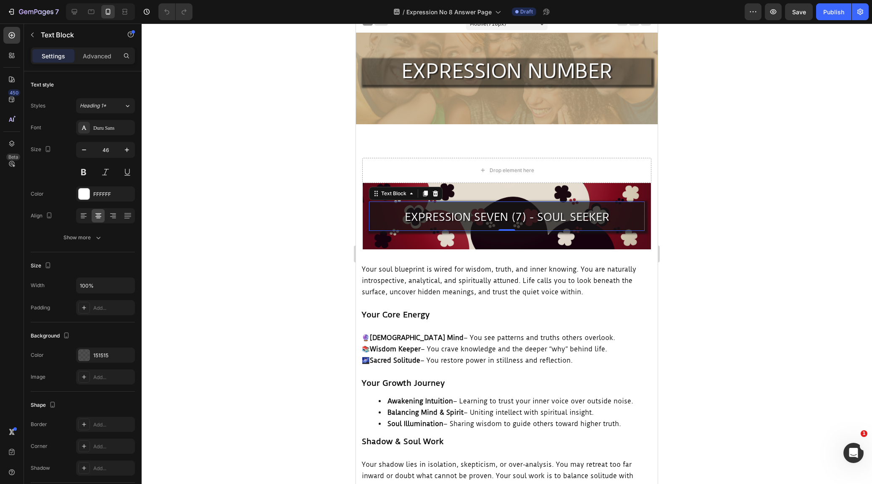
click at [505, 216] on span "EXPRESSION SEVEN (7) - SOUL SEEKER" at bounding box center [507, 216] width 205 height 13
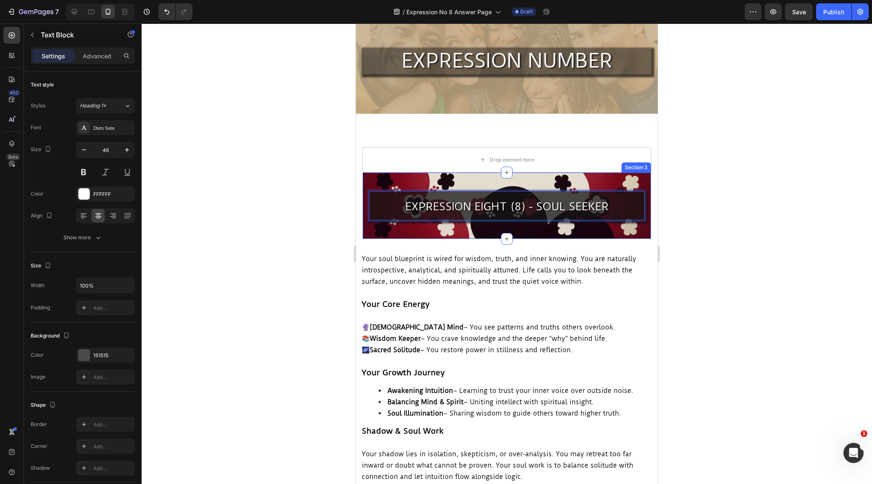
scroll to position [19, 0]
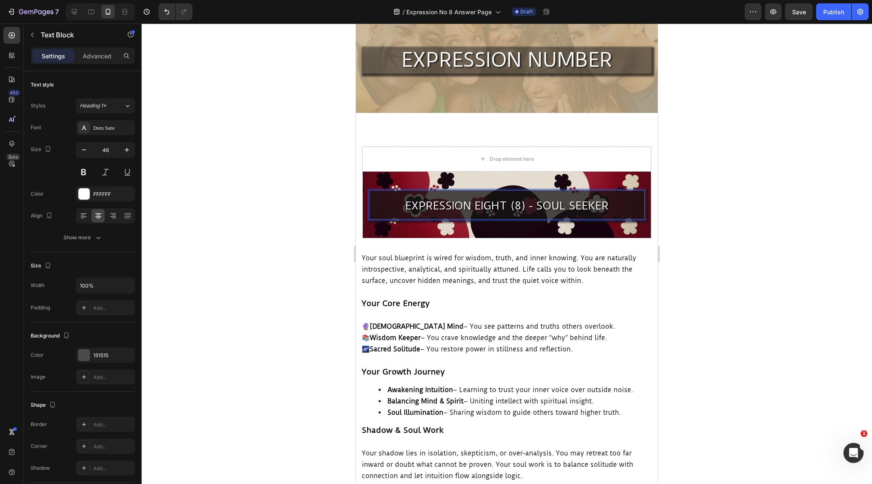
click at [608, 203] on p "EXPRESSION EIGHT (8) - SOUL SEEKER" at bounding box center [507, 204] width 274 height 29
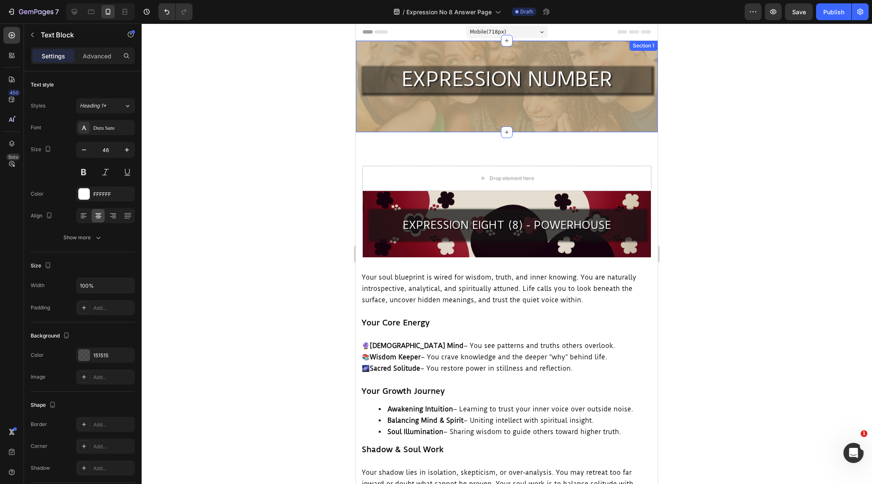
scroll to position [0, 0]
click at [75, 12] on icon at bounding box center [74, 11] width 5 height 5
type input "52"
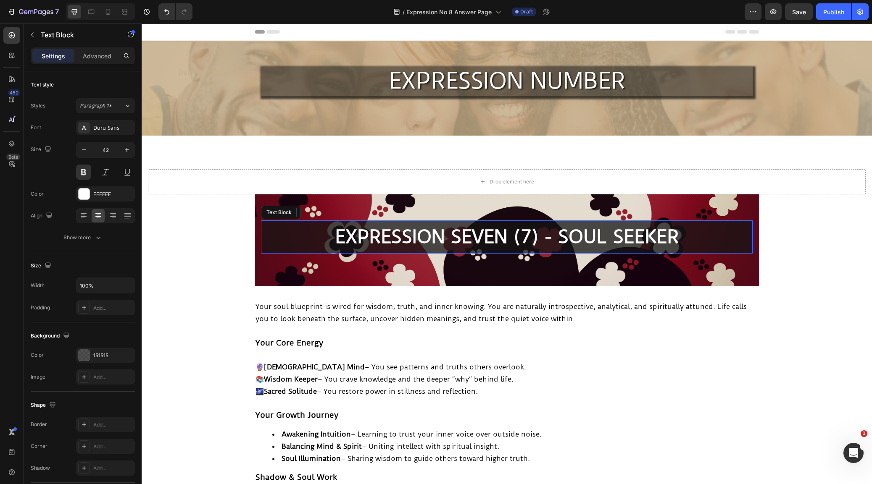
click at [501, 235] on p "EXPRESSION SEVEN (7) - SOUL SEEKER" at bounding box center [507, 237] width 490 height 32
click at [504, 234] on p "EXPRESSION SEVEN (7) - SOUL SEEKER" at bounding box center [507, 237] width 490 height 32
click at [688, 237] on p "EXPRESSION EIGHT (8) - SOUL SEEKER" at bounding box center [507, 237] width 490 height 32
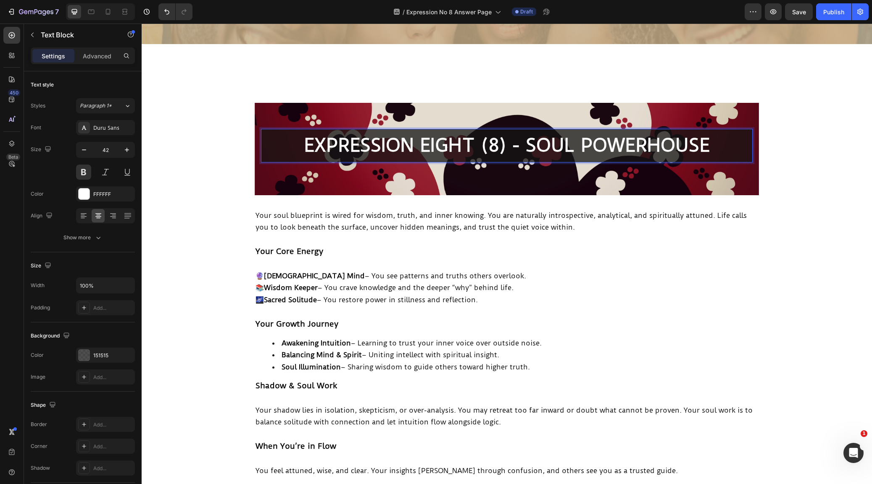
scroll to position [284, 0]
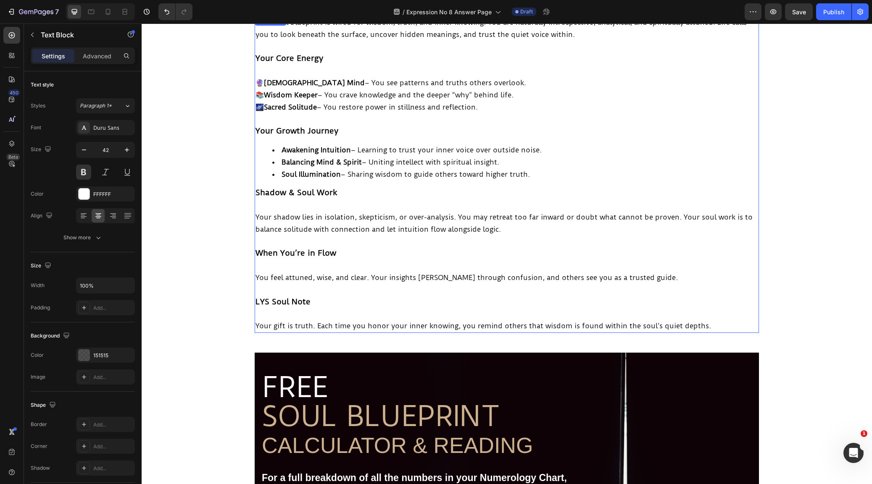
click at [550, 308] on p at bounding box center [506, 314] width 502 height 12
click at [638, 322] on span "Your gift is truth. Each time you honor your inner knowing, you remind others t…" at bounding box center [482, 326] width 455 height 8
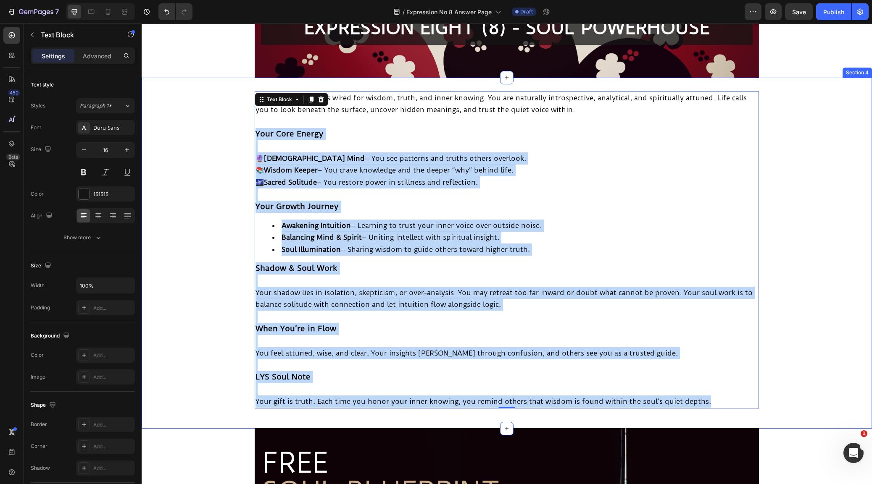
scroll to position [182, 0]
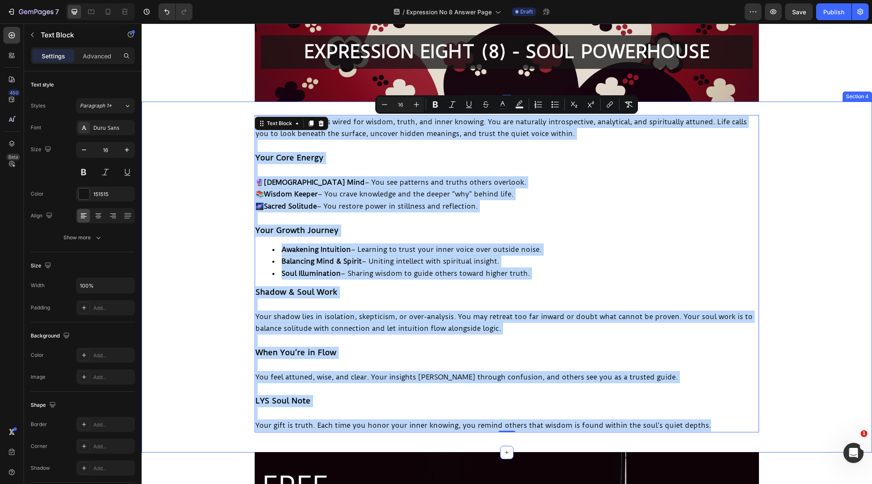
drag, startPoint x: 714, startPoint y: 318, endPoint x: 252, endPoint y: 111, distance: 506.2
click at [252, 110] on div "Your soul blueprint is wired for wisdom, truth, and inner knowing. You are natu…" at bounding box center [507, 277] width 730 height 351
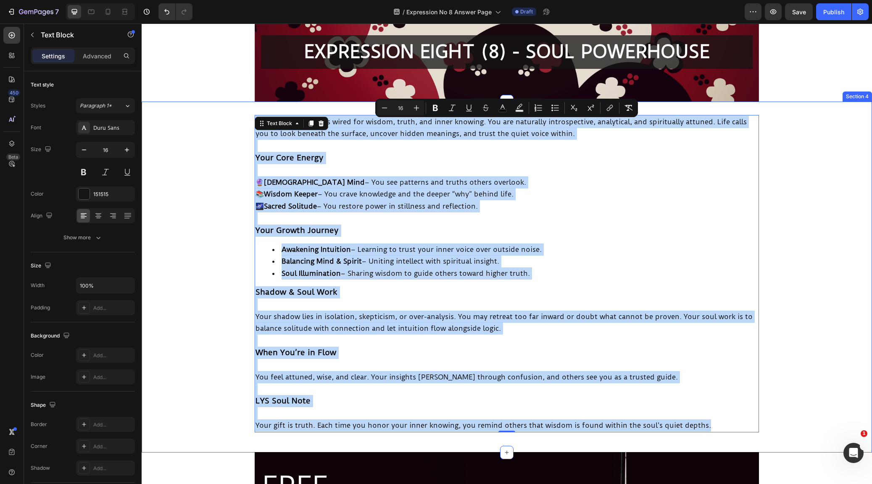
scroll to position [182, 0]
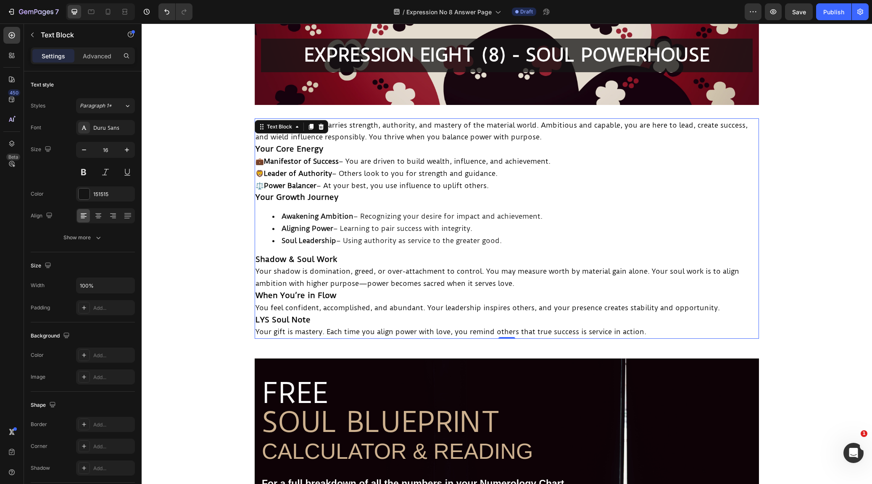
click at [574, 137] on p "Your soul blueprint carries strength, authority, and mastery of the material wo…" at bounding box center [506, 131] width 502 height 24
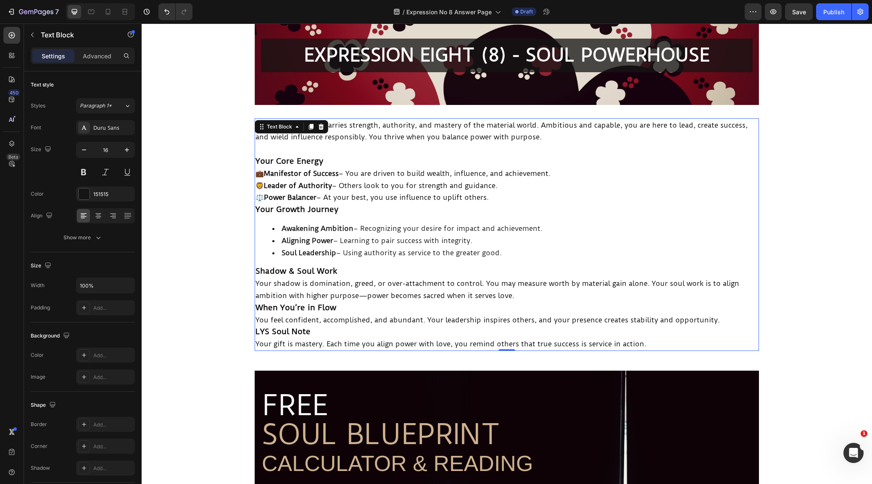
click at [368, 161] on p "Your Core Energy" at bounding box center [506, 161] width 502 height 12
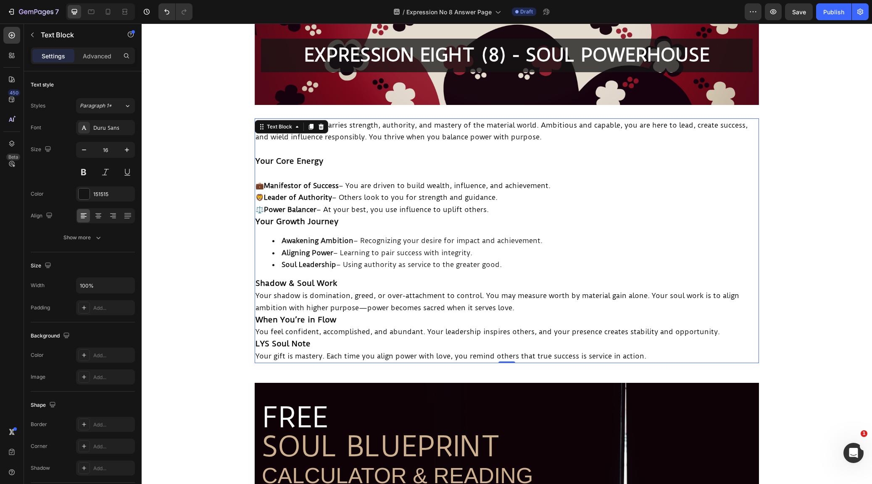
click at [512, 208] on p "💼 Manifestor of Success – You are driven to build wealth, influence, and achiev…" at bounding box center [506, 198] width 502 height 36
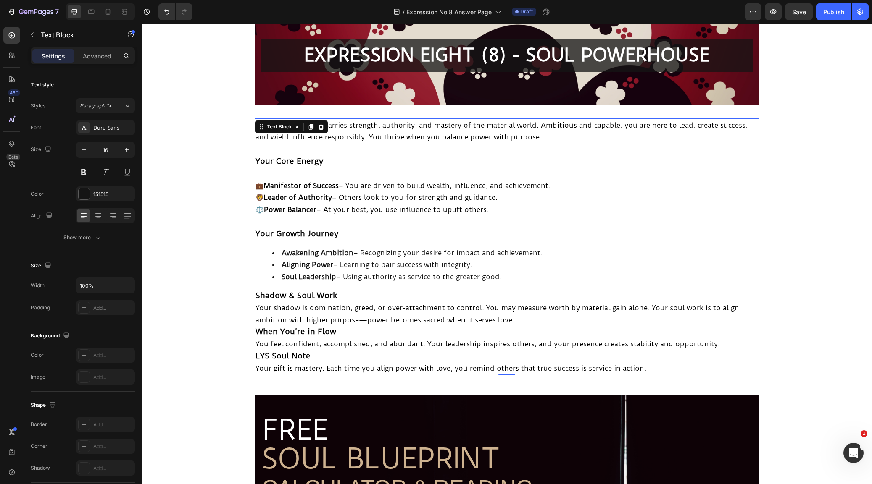
click at [396, 290] on p "Shadow & Soul Work" at bounding box center [506, 296] width 502 height 12
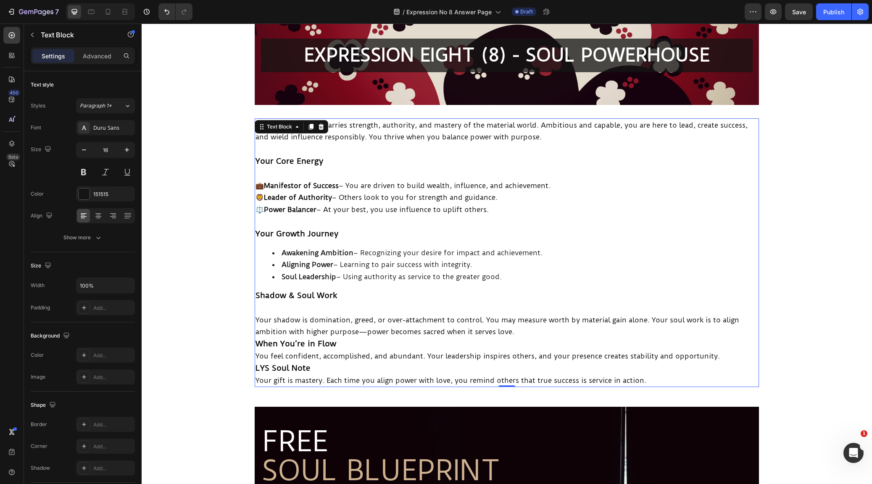
click at [531, 330] on p "Your shadow is domination, greed, or over-attachment to control. You may measur…" at bounding box center [506, 326] width 502 height 24
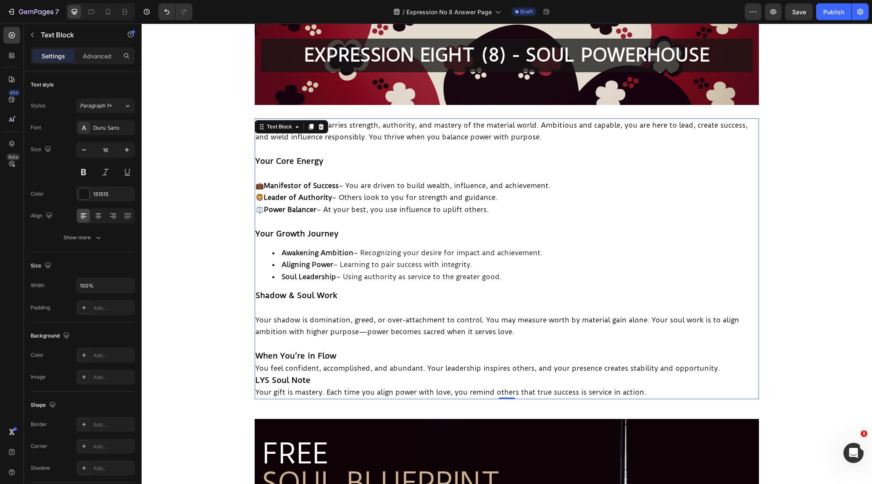
click at [359, 351] on p "When You’re in Flow" at bounding box center [506, 356] width 502 height 12
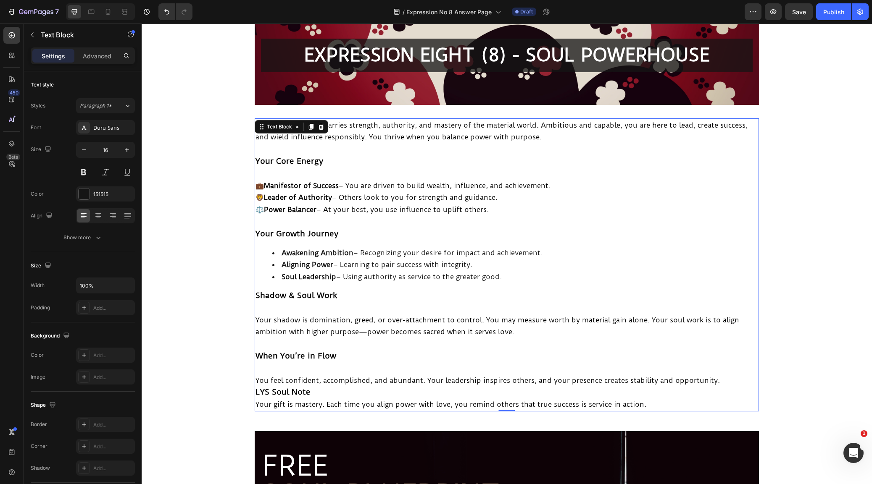
click at [724, 375] on p "You feel confident, accomplished, and abundant. Your leadership inspires others…" at bounding box center [506, 381] width 502 height 12
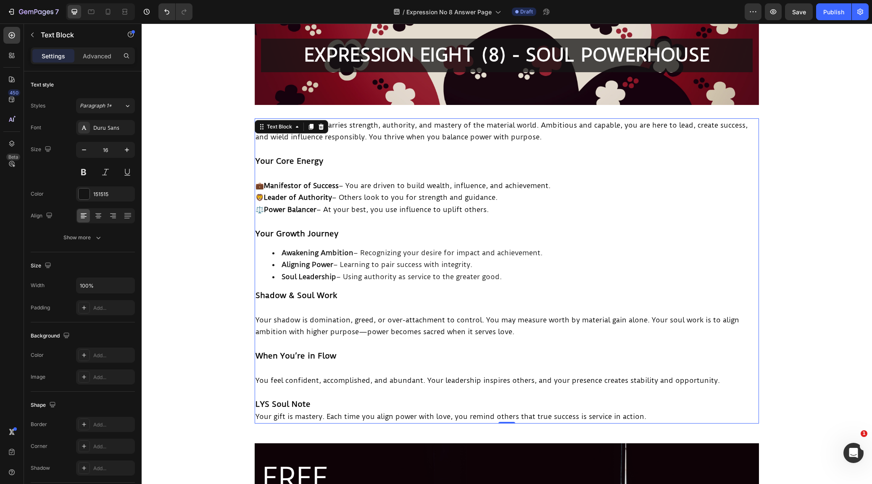
click at [375, 399] on p "LYS Soul Note" at bounding box center [506, 405] width 502 height 12
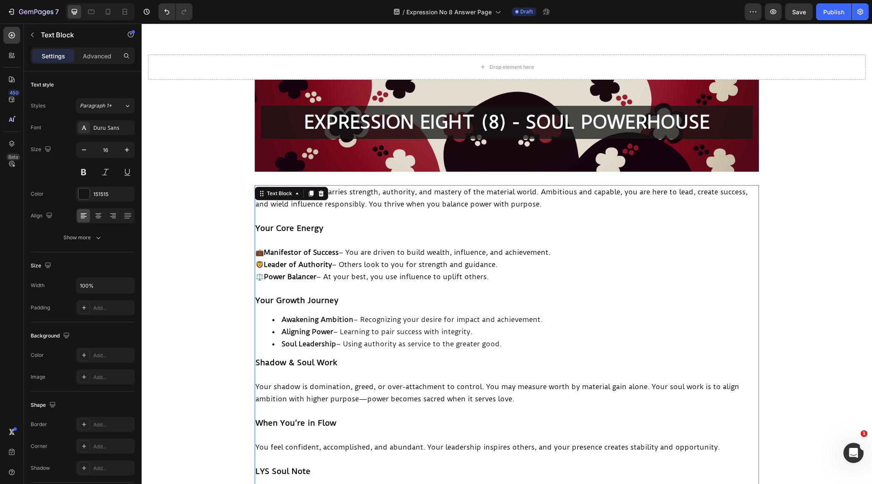
scroll to position [107, 0]
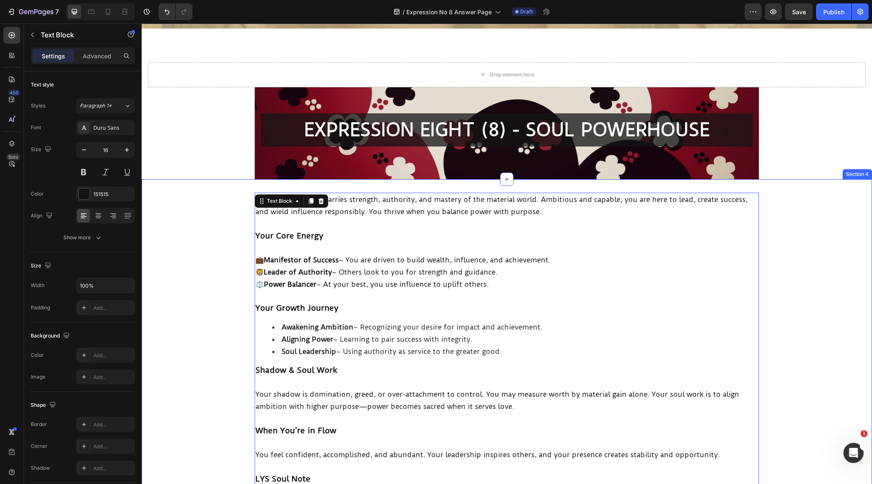
click at [266, 189] on div "Your soul blueprint carries strength, authority, and mastery of the material wo…" at bounding box center [507, 354] width 730 height 351
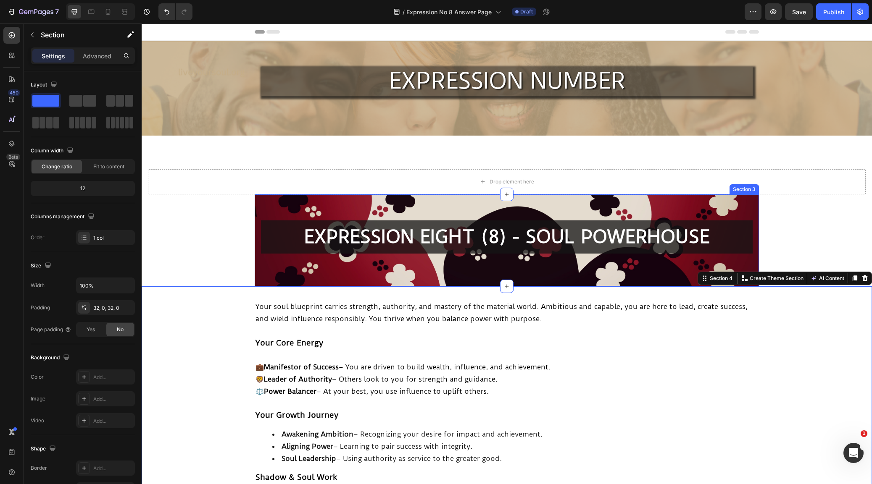
scroll to position [0, 0]
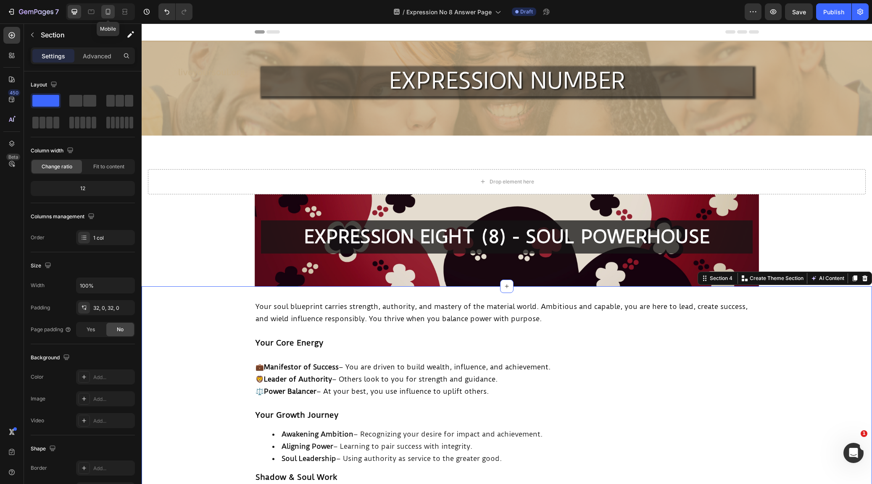
click at [107, 12] on icon at bounding box center [108, 12] width 8 height 8
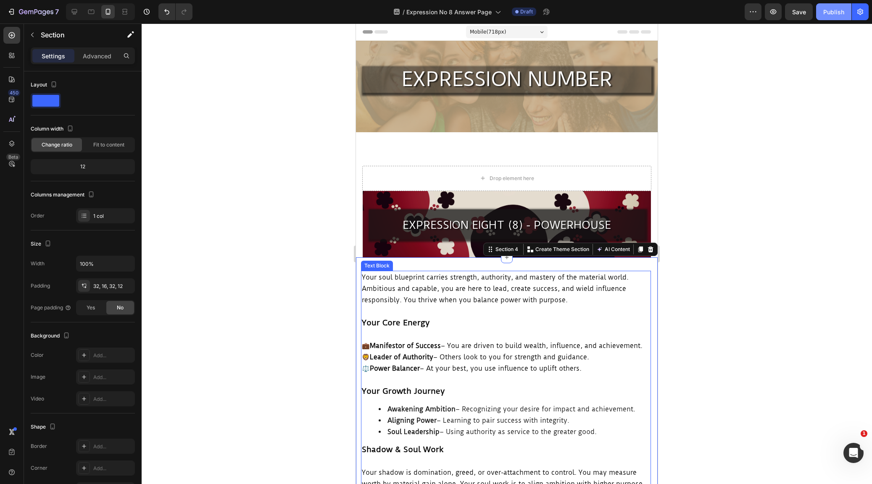
click at [840, 11] on div "Publish" at bounding box center [833, 12] width 21 height 9
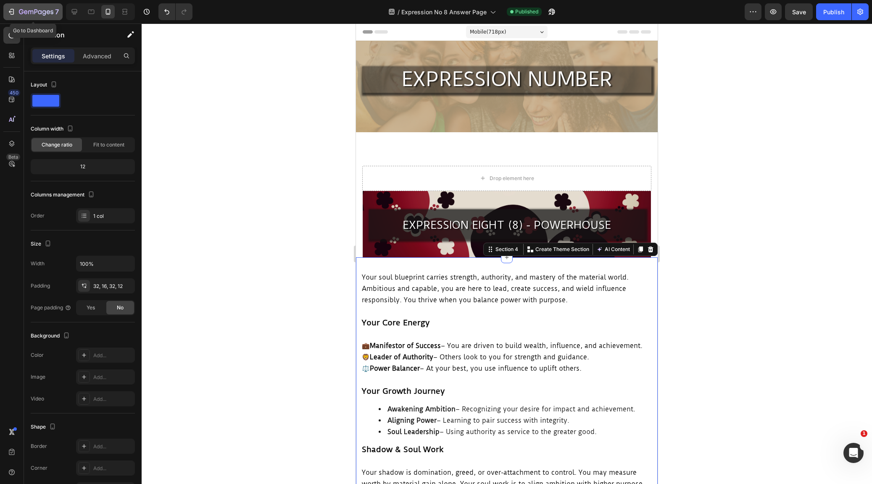
click at [10, 7] on div "7" at bounding box center [33, 12] width 52 height 10
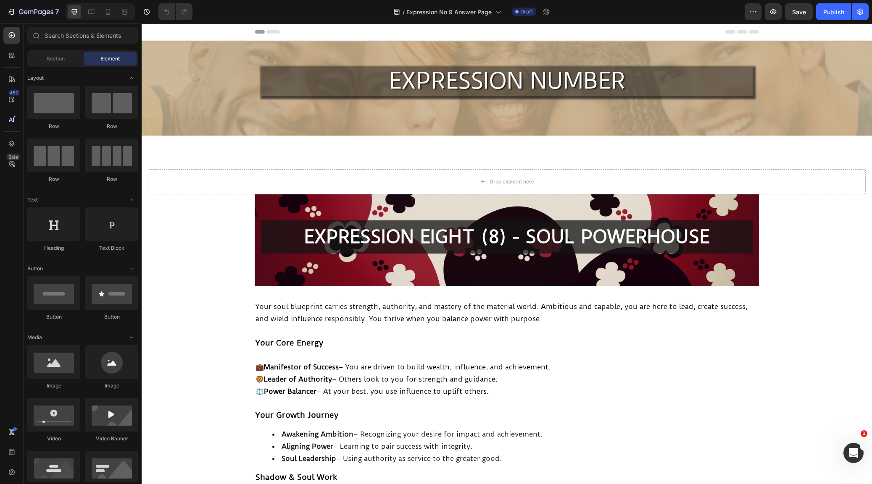
scroll to position [0, 0]
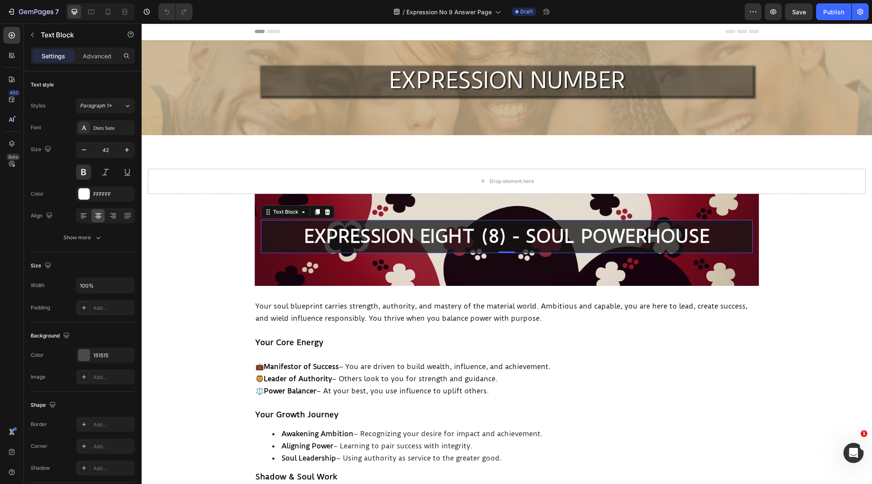
click at [496, 237] on p "EXPRESSION EIGHT (8) - SOUL POWERHOUSE" at bounding box center [507, 237] width 490 height 32
click at [708, 235] on p "EXPRESSION EIGHT (9) - SOUL POWERHOUSE" at bounding box center [507, 237] width 490 height 32
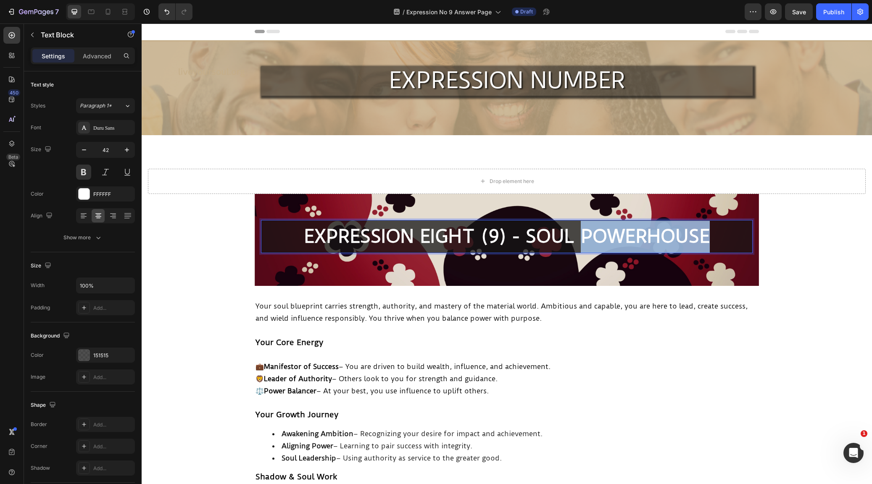
click at [708, 235] on p "EXPRESSION EIGHT (9) - SOUL POWERHOUSE" at bounding box center [507, 237] width 490 height 32
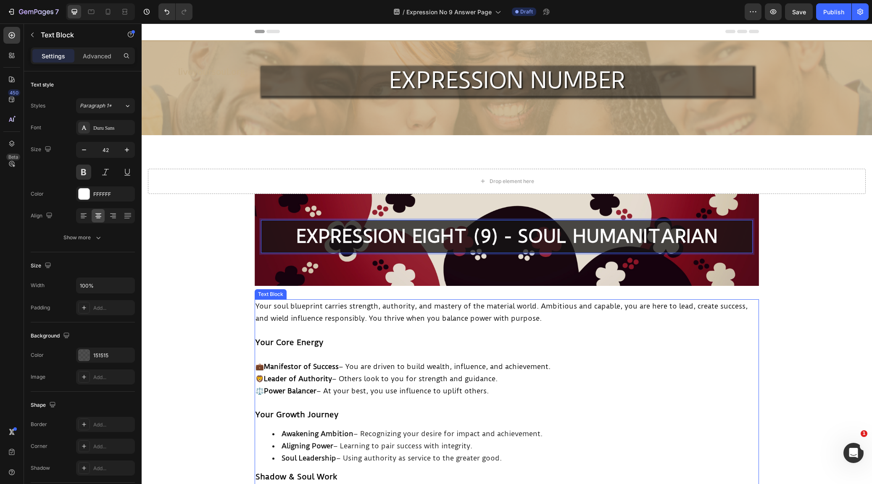
click at [702, 323] on p "Your soul blueprint carries strength, authority, and mastery of the material wo…" at bounding box center [506, 312] width 502 height 24
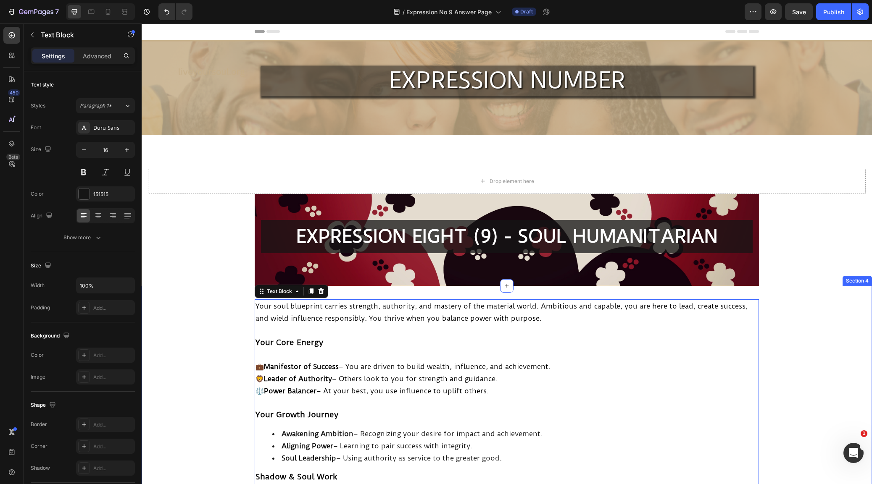
click at [789, 301] on div "Your soul blueprint carries strength, authority, and mastery of the material wo…" at bounding box center [507, 462] width 730 height 324
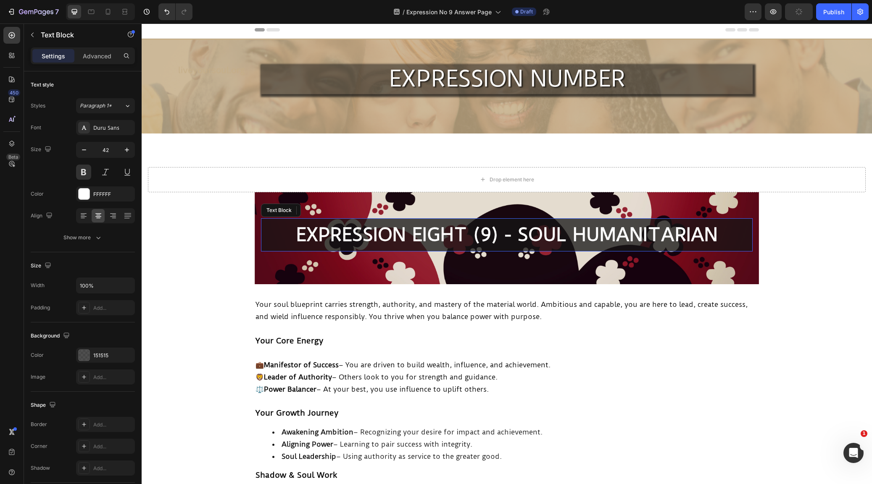
click at [451, 233] on p "EXPRESSION EIGHT (9) - SOUL HUMANITARIAN" at bounding box center [507, 235] width 490 height 32
click at [459, 232] on p "EXPRESSION EIGHT (9) - SOUL HUMANITARIAN" at bounding box center [507, 235] width 490 height 32
click at [106, 10] on icon at bounding box center [108, 12] width 8 height 8
type input "25"
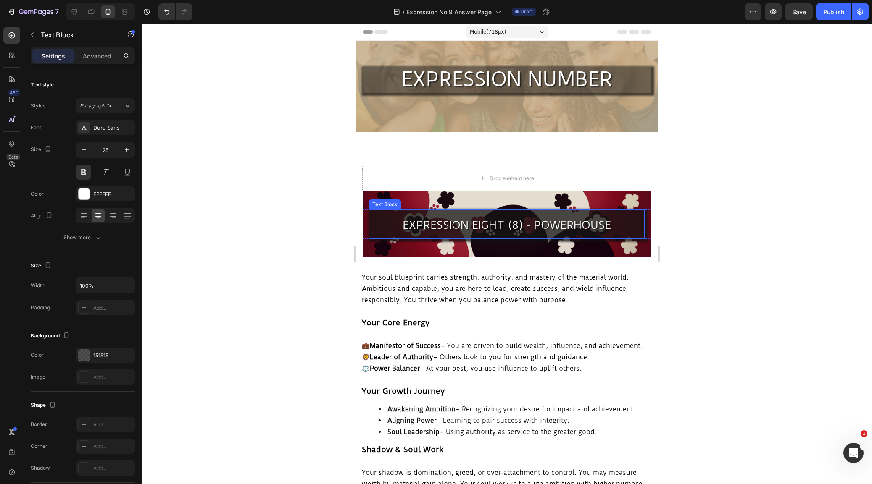
click at [503, 225] on span "EXPRESSION EIGHT (8) - POWERHOUSE" at bounding box center [506, 224] width 208 height 13
click at [502, 225] on span "EXPRESSION EIGHT (8) - POWERHOUSE" at bounding box center [506, 224] width 208 height 13
click at [606, 224] on p "EXPRESSION NINE (9) - POWERHOUSE" at bounding box center [507, 224] width 274 height 29
click at [75, 9] on icon at bounding box center [74, 12] width 8 height 8
type input "52"
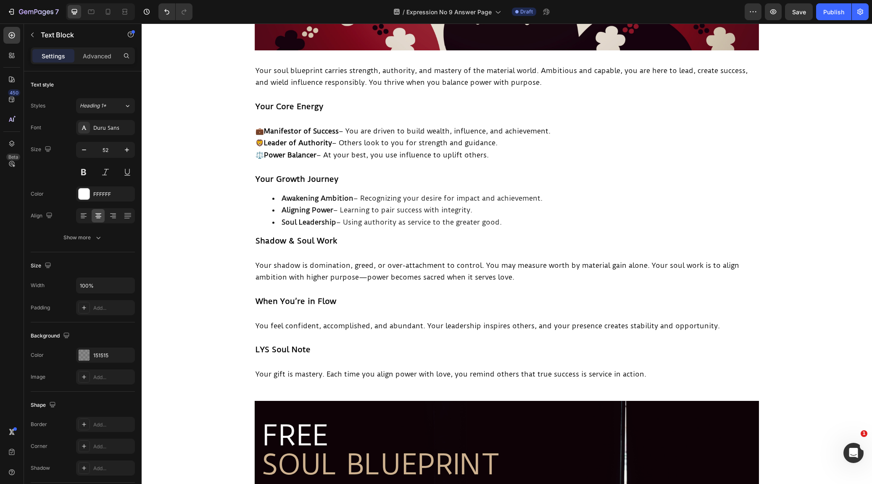
scroll to position [237, 0]
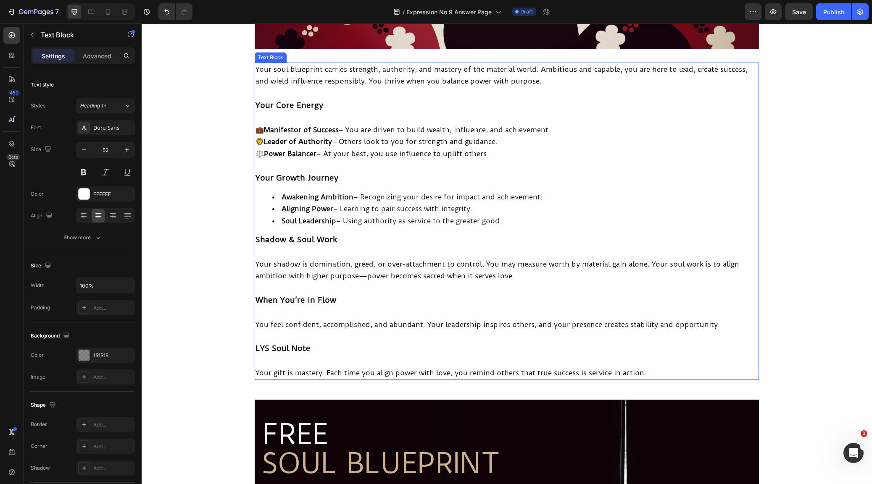
drag, startPoint x: 631, startPoint y: 352, endPoint x: 658, endPoint y: 368, distance: 31.3
click at [633, 355] on p at bounding box center [506, 361] width 502 height 12
click at [659, 368] on p "Your gift is mastery. Each time you align power with love, you remind others th…" at bounding box center [506, 373] width 502 height 12
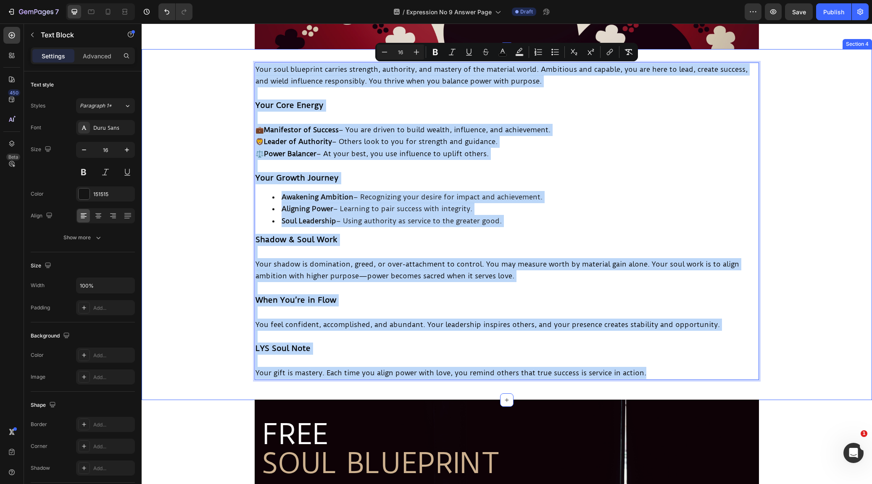
drag, startPoint x: 662, startPoint y: 364, endPoint x: 249, endPoint y: 61, distance: 512.5
click at [249, 61] on div "Your soul blueprint carries strength, authority, and mastery of the material wo…" at bounding box center [507, 224] width 730 height 351
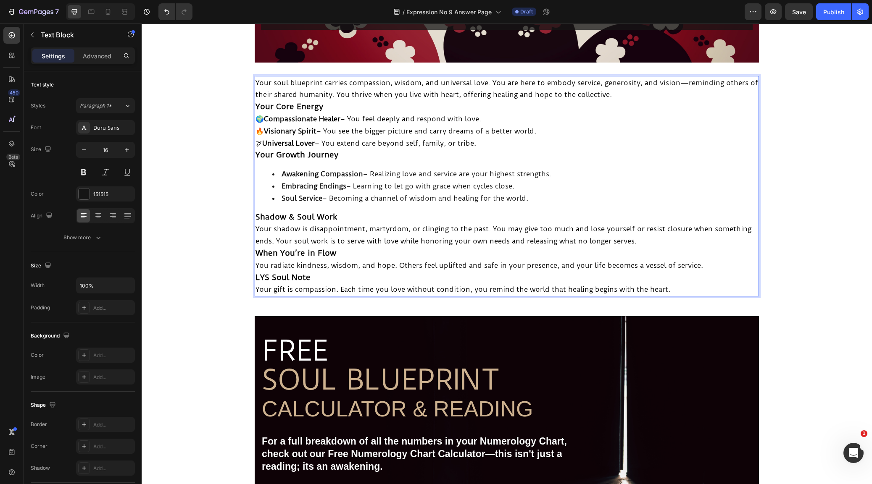
scroll to position [224, 0]
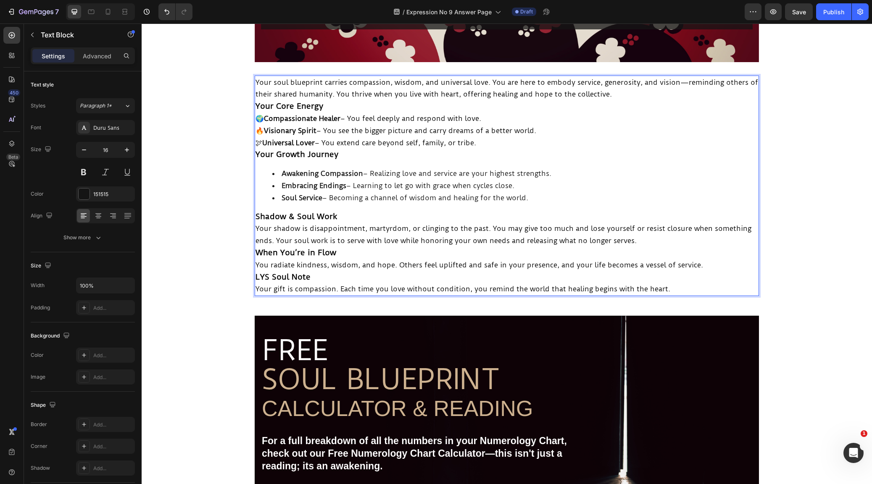
click at [642, 96] on p "Your soul blueprint carries compassion, wisdom, and universal love. You are her…" at bounding box center [506, 88] width 502 height 24
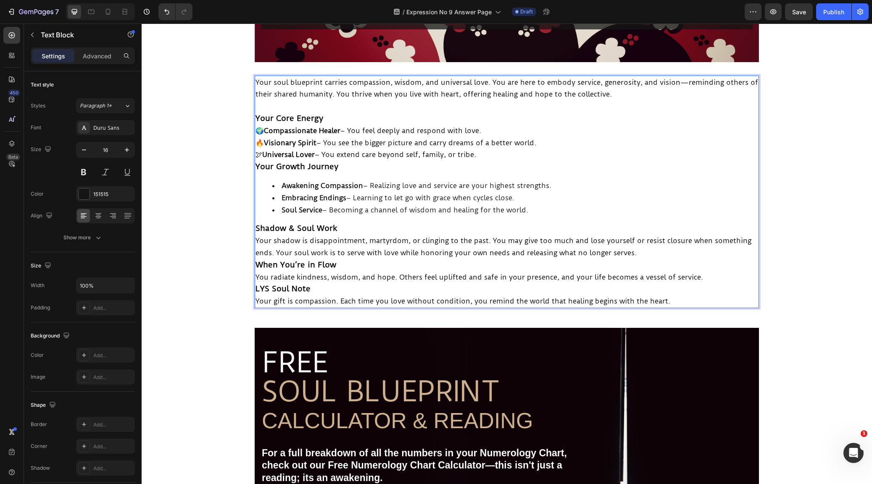
click at [363, 116] on p "Your Core Energy" at bounding box center [506, 119] width 502 height 12
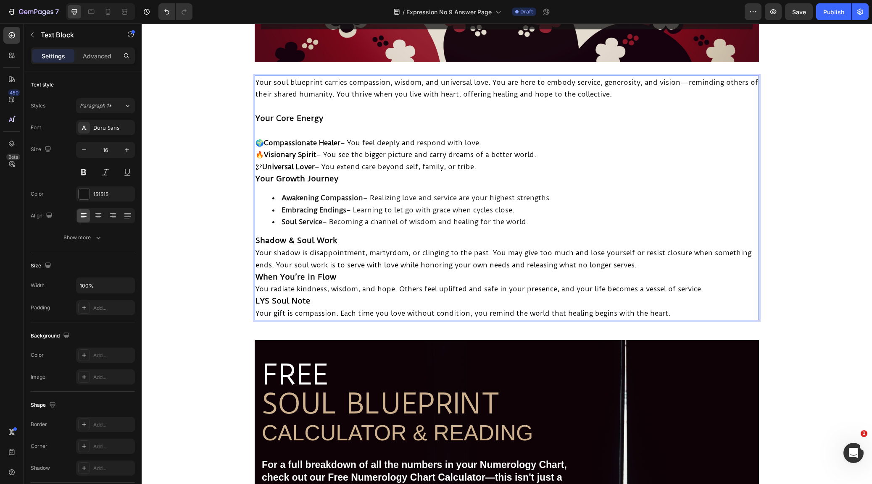
click at [500, 163] on p "🌍 Compassionate Healer – You feel deeply and respond with love. 🔥 Visionary Spi…" at bounding box center [506, 155] width 502 height 36
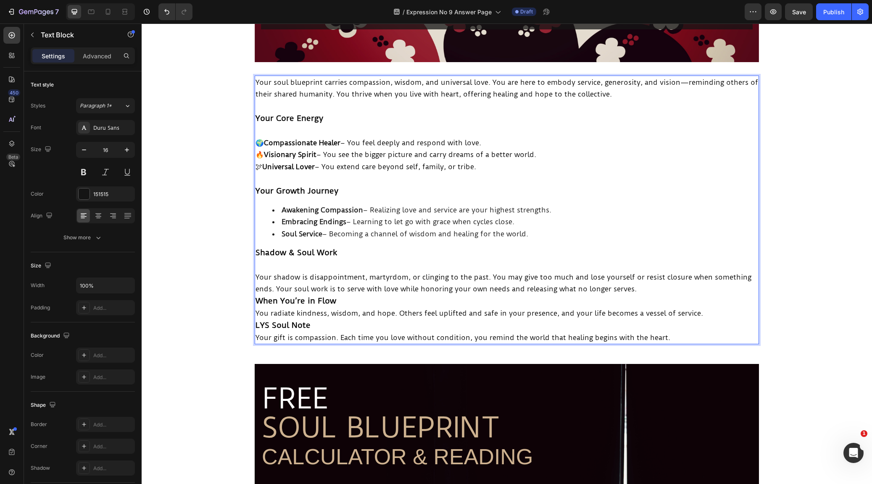
drag, startPoint x: 349, startPoint y: 248, endPoint x: 357, endPoint y: 255, distance: 11.0
click at [349, 248] on p "Shadow & Soul Work" at bounding box center [506, 253] width 502 height 12
drag, startPoint x: 644, startPoint y: 282, endPoint x: 646, endPoint y: 290, distance: 8.2
click at [644, 282] on p "Your shadow is disappointment, martyrdom, or clinging to the past. You may give…" at bounding box center [506, 283] width 502 height 24
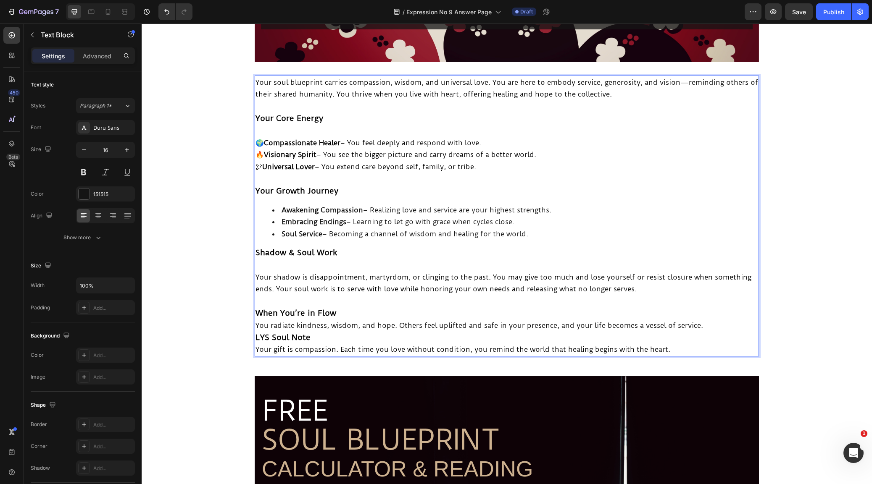
click at [356, 301] on p "Rich Text Editor. Editing area: main" at bounding box center [506, 301] width 502 height 12
click at [353, 308] on p "When You’re in Flow" at bounding box center [506, 314] width 502 height 12
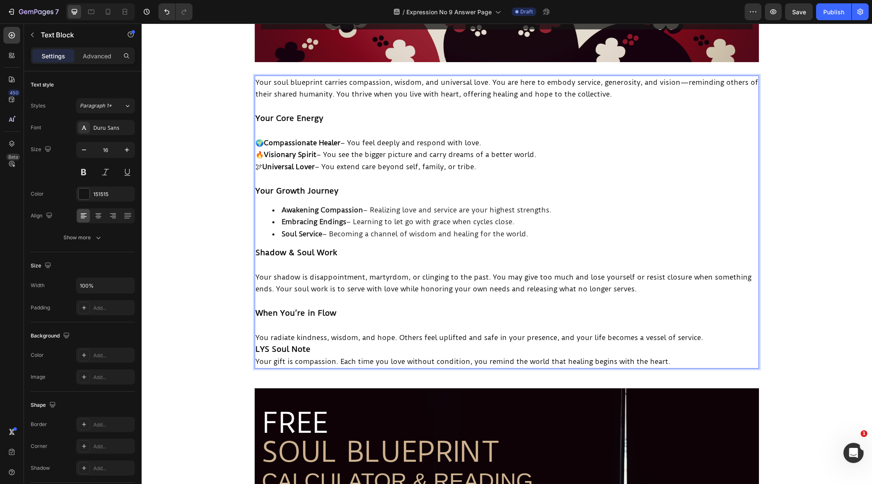
click at [723, 332] on p "You radiate kindness, wisdom, and hope. Others feel uplifted and safe in your p…" at bounding box center [506, 338] width 502 height 12
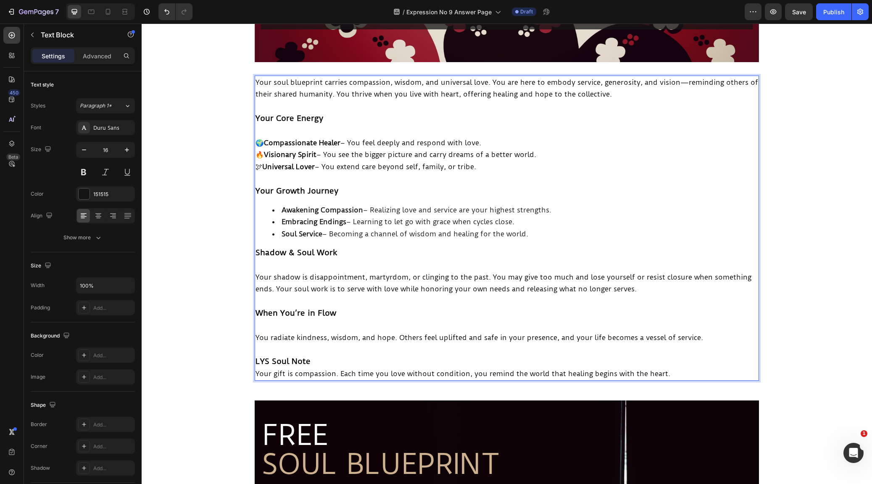
click at [321, 356] on p "LYS Soul Note" at bounding box center [506, 362] width 502 height 12
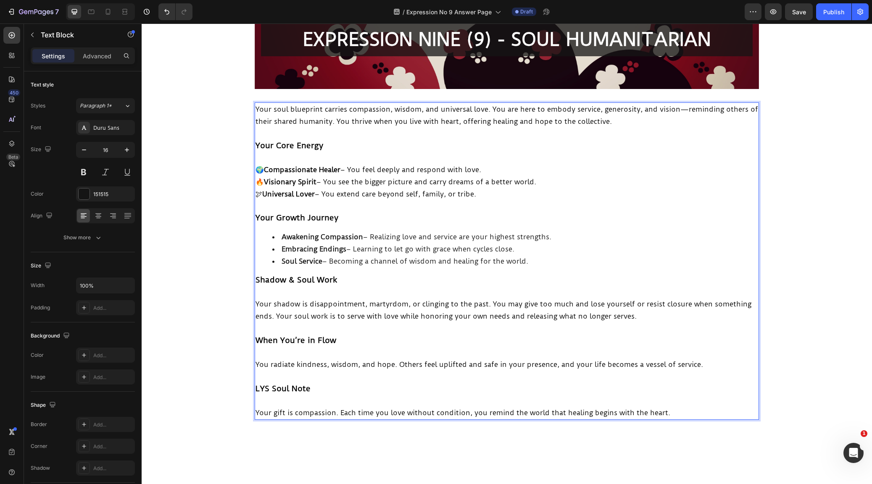
scroll to position [64, 0]
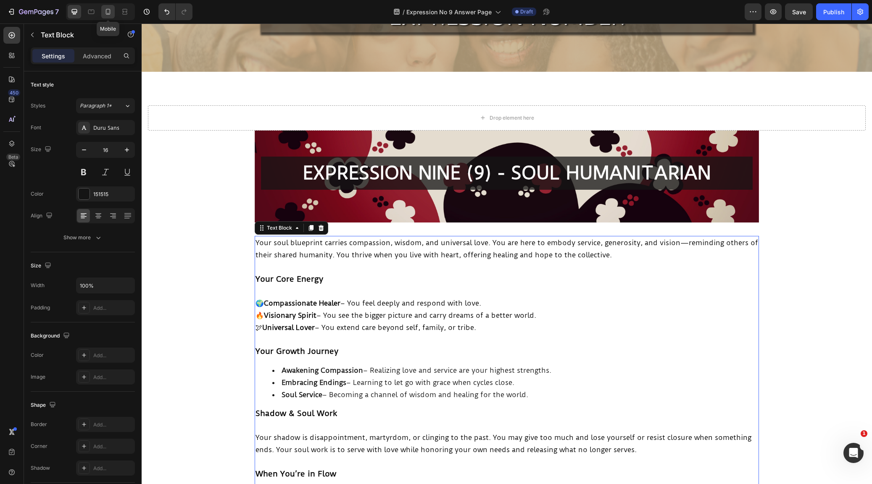
click at [106, 12] on icon at bounding box center [108, 12] width 5 height 6
type input "15"
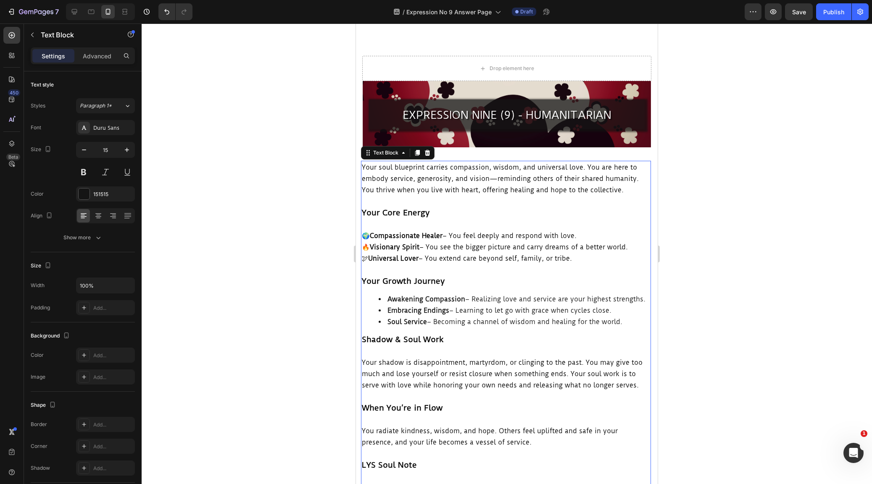
scroll to position [92, 0]
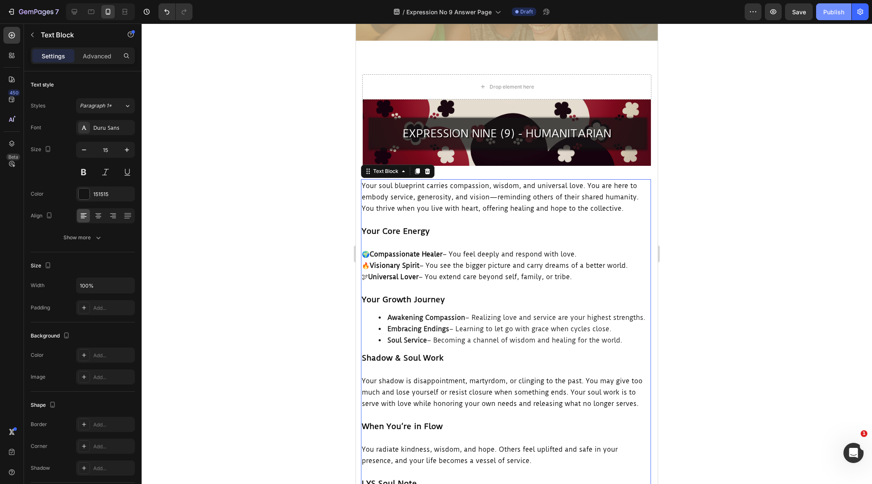
click at [837, 10] on div "Publish" at bounding box center [833, 12] width 21 height 9
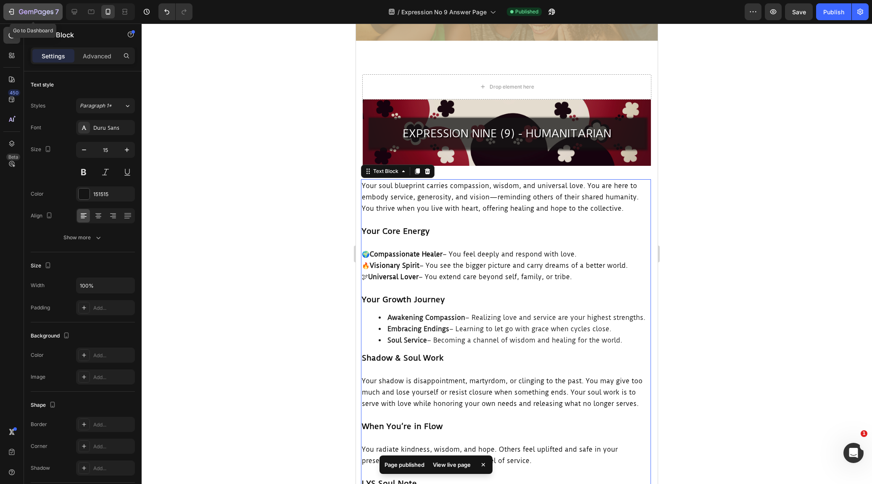
click at [10, 10] on icon "button" at bounding box center [11, 12] width 8 height 8
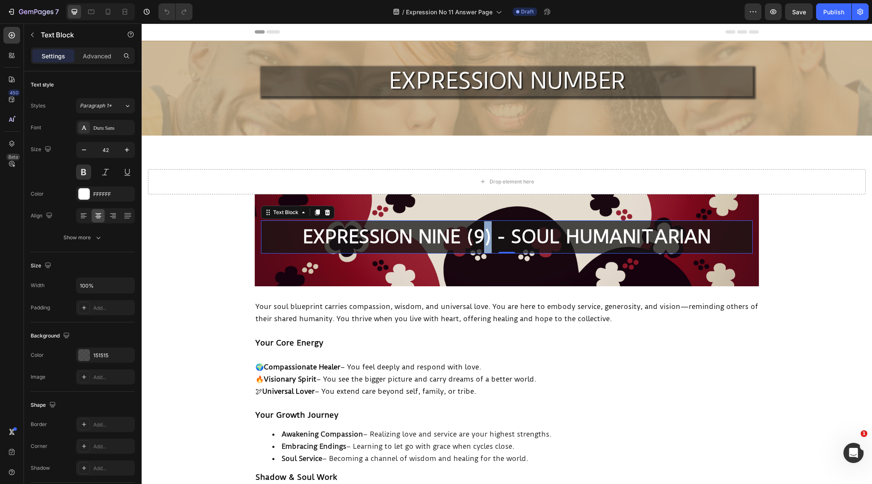
click at [484, 238] on p "EXPRESSION NINE (9) - SOUL HUMANITARIAN" at bounding box center [507, 237] width 490 height 32
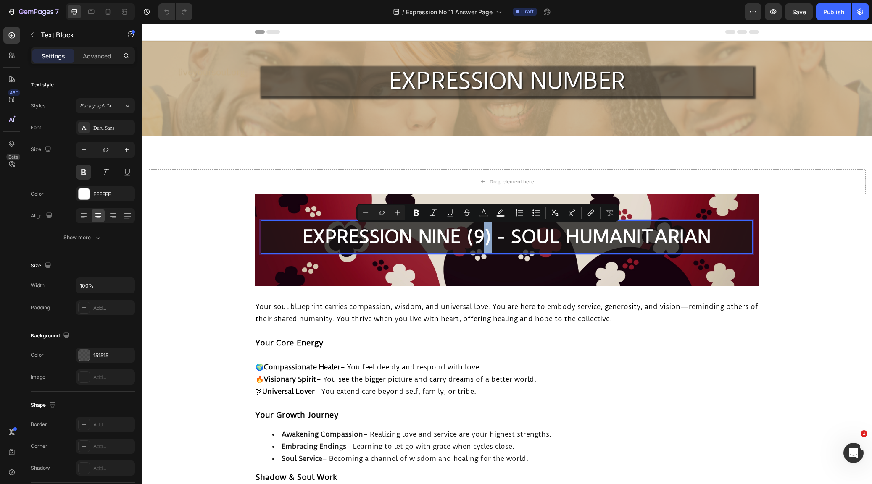
click at [483, 238] on p "EXPRESSION NINE (9) - SOUL HUMANITARIAN" at bounding box center [507, 237] width 490 height 32
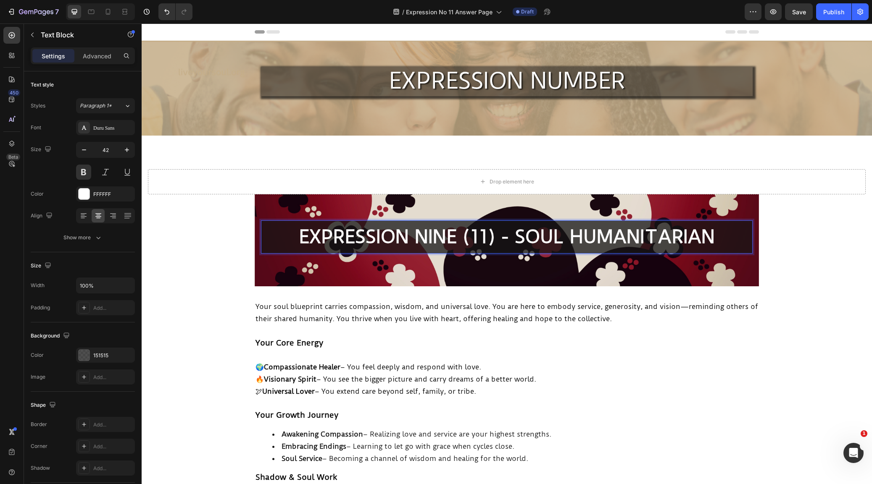
click at [451, 239] on p "EXPRESSION NINE (11) - SOUL HUMANITARIAN" at bounding box center [507, 237] width 490 height 32
click at [736, 235] on p "EXPRESSION ELEVEN (11) - SOUL HUMANITARIAN" at bounding box center [507, 237] width 490 height 32
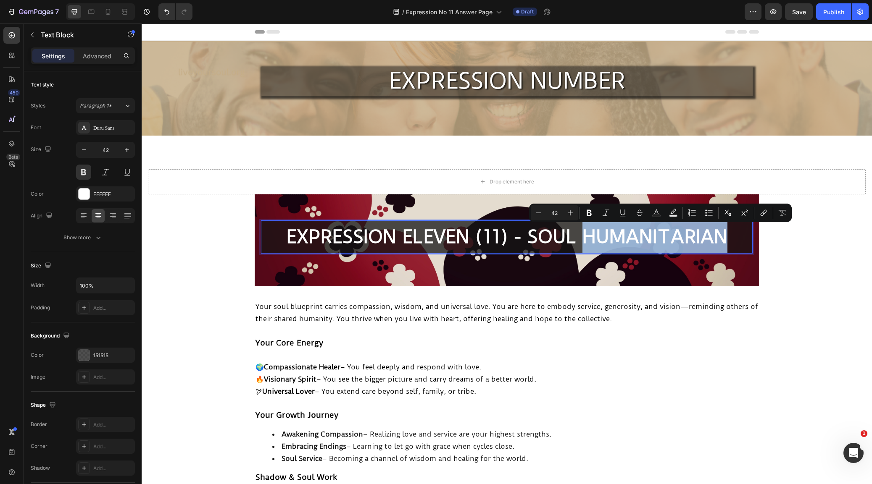
drag, startPoint x: 736, startPoint y: 235, endPoint x: 591, endPoint y: 229, distance: 145.1
click at [591, 229] on p "EXPRESSION ELEVEN (11) - SOUL HUMANITARIAN" at bounding box center [507, 237] width 490 height 32
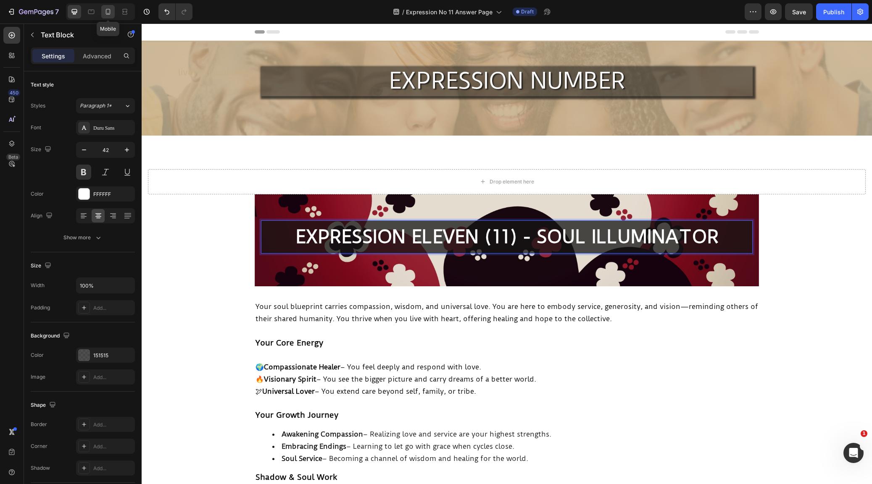
click at [106, 11] on icon at bounding box center [108, 12] width 5 height 6
type input "25"
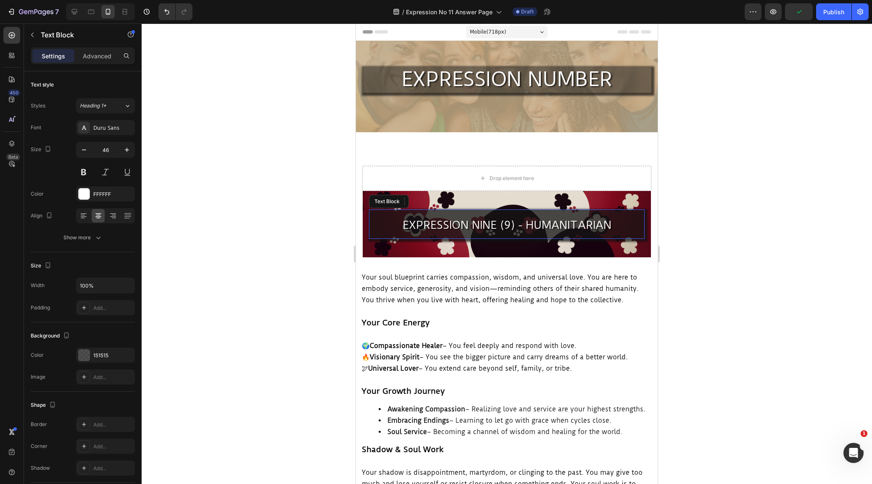
click at [494, 226] on span "EXPRESSION NINE (9) - HUMANITARIAN" at bounding box center [506, 224] width 209 height 13
click at [513, 223] on span "EXPRESSION ELEVEN (9) - HUMANITARIAN" at bounding box center [507, 224] width 224 height 13
click at [620, 226] on p "EXPRESSION ELEVEN (11) - HUMANITARIAN" at bounding box center [507, 224] width 274 height 29
click at [710, 248] on div at bounding box center [507, 254] width 730 height 461
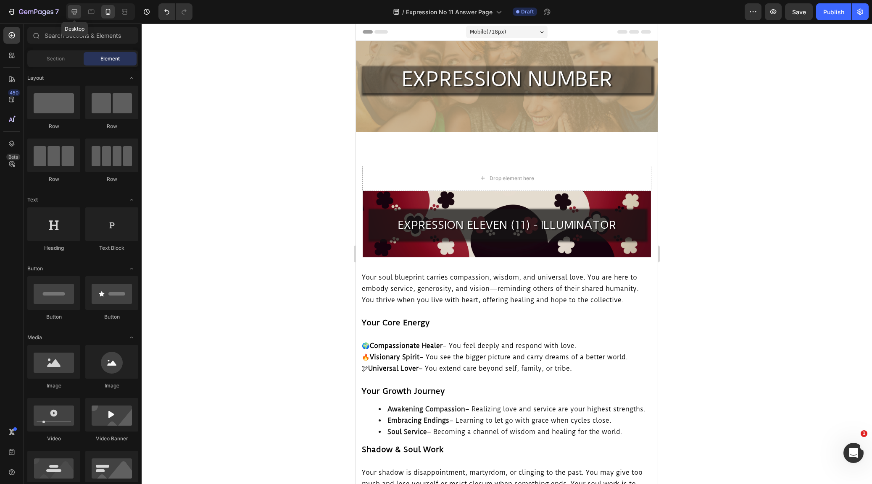
click at [76, 8] on icon at bounding box center [74, 12] width 8 height 8
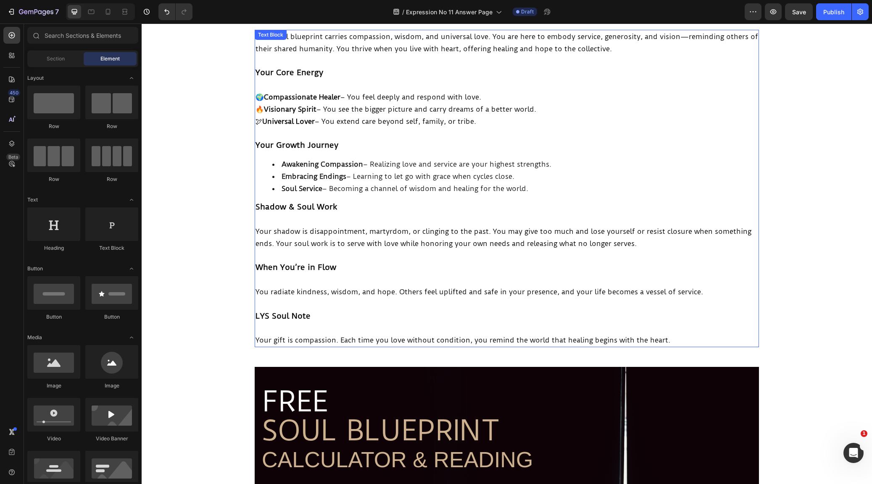
scroll to position [245, 0]
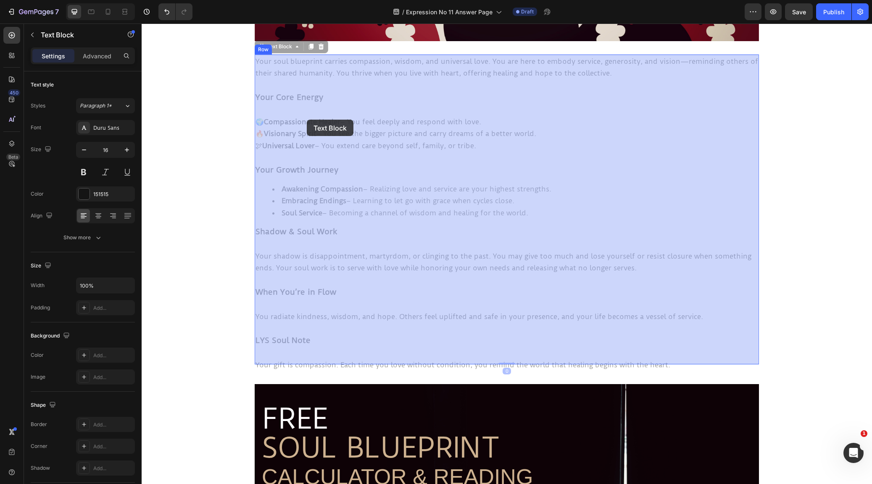
drag, startPoint x: 676, startPoint y: 357, endPoint x: 306, endPoint y: 120, distance: 439.7
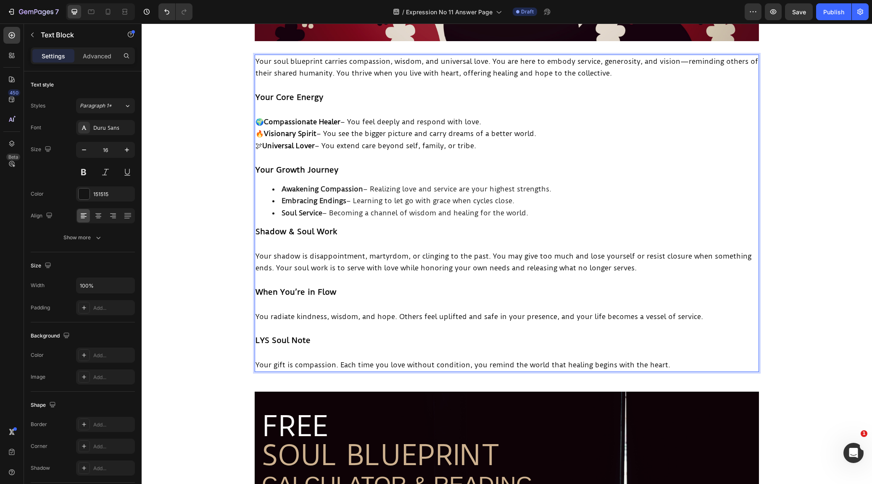
drag, startPoint x: 462, startPoint y: 276, endPoint x: 482, endPoint y: 294, distance: 27.1
click at [661, 361] on span "Your gift is compassion. Each time you love without condition, you remind the w…" at bounding box center [462, 365] width 415 height 8
click at [675, 359] on p "Your gift is compassion. Each time you love without condition, you remind the w…" at bounding box center [506, 365] width 502 height 12
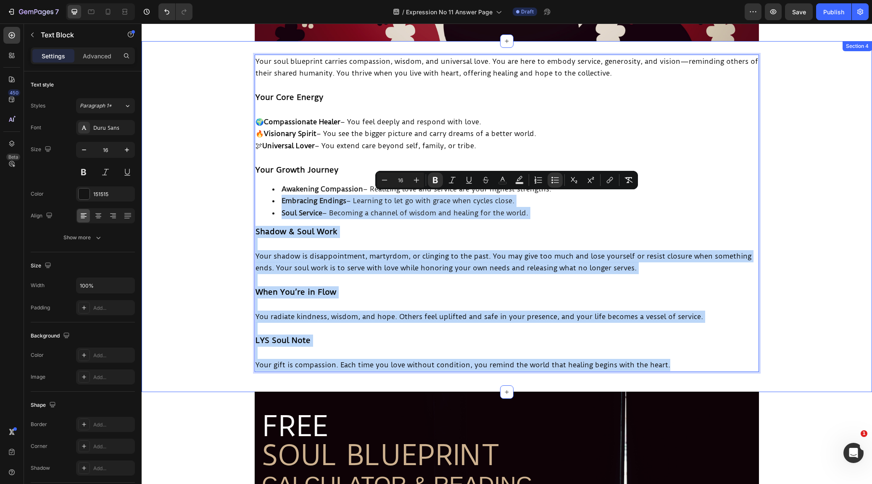
drag, startPoint x: 681, startPoint y: 358, endPoint x: 245, endPoint y: 193, distance: 466.3
click at [245, 193] on div "Your soul blueprint carries compassion, wisdom, and universal love. You are her…" at bounding box center [507, 217] width 730 height 324
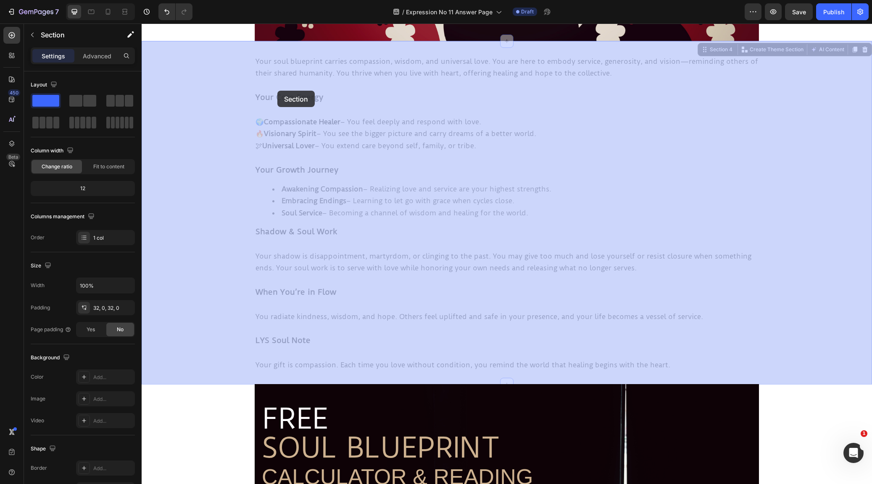
drag, startPoint x: 231, startPoint y: 143, endPoint x: 340, endPoint y: 174, distance: 112.7
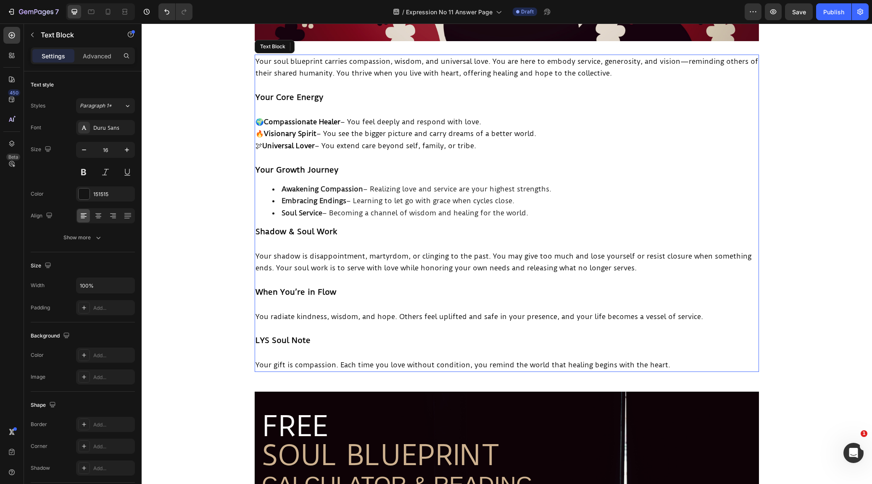
click at [372, 228] on p "Shadow & Soul Work" at bounding box center [506, 232] width 502 height 12
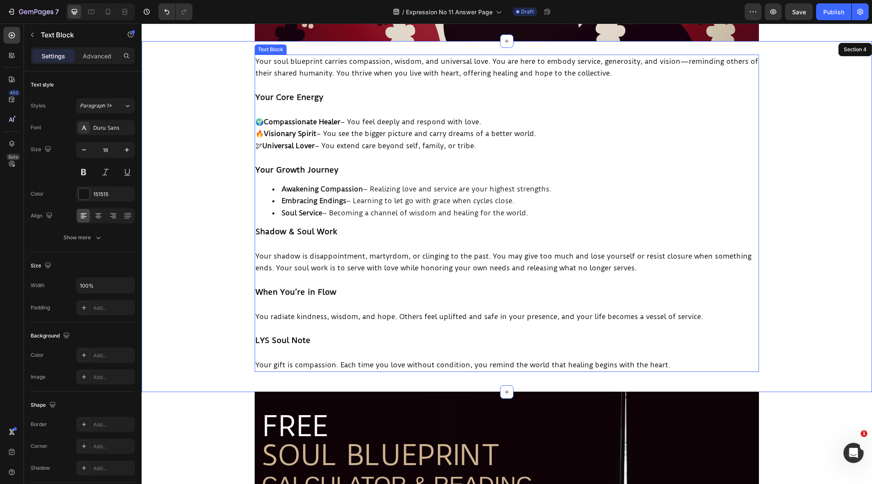
click at [262, 61] on span "Your soul blueprint carries compassion, wisdom, and universal love. You are her…" at bounding box center [506, 67] width 502 height 21
click at [258, 61] on span "Your soul blueprint carries compassion, wisdom, and universal love. You are her…" at bounding box center [506, 67] width 502 height 21
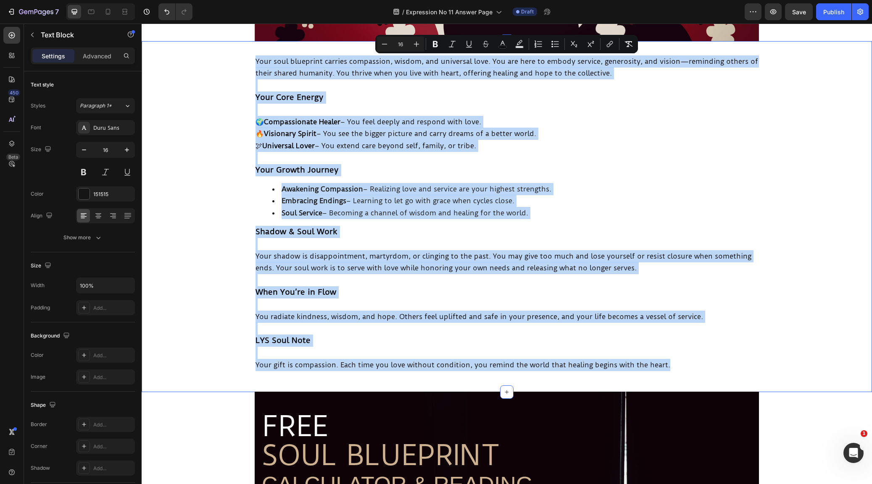
drag, startPoint x: 256, startPoint y: 60, endPoint x: 694, endPoint y: 372, distance: 537.4
click at [694, 372] on div "Your soul blueprint carries compassion, wisdom, and universal love. You are her…" at bounding box center [507, 216] width 730 height 351
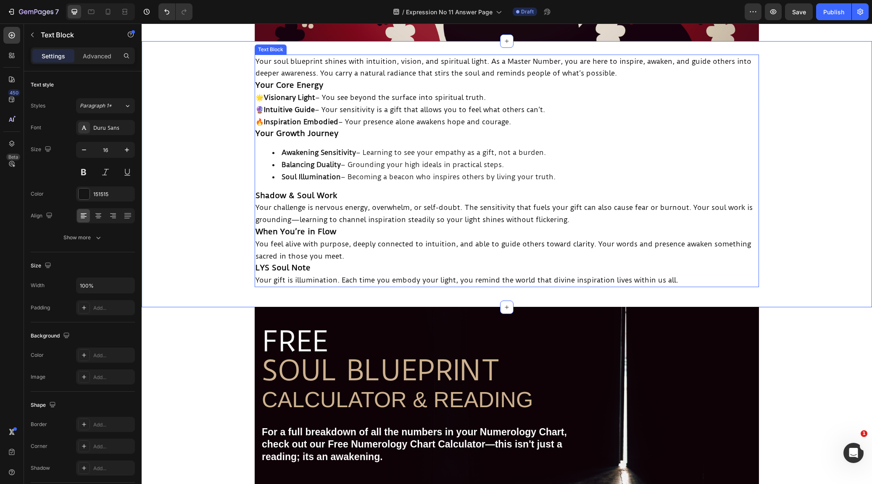
click at [637, 74] on p "Your soul blueprint shines with intuition, vision, and spiritual light. As a Ma…" at bounding box center [506, 67] width 502 height 24
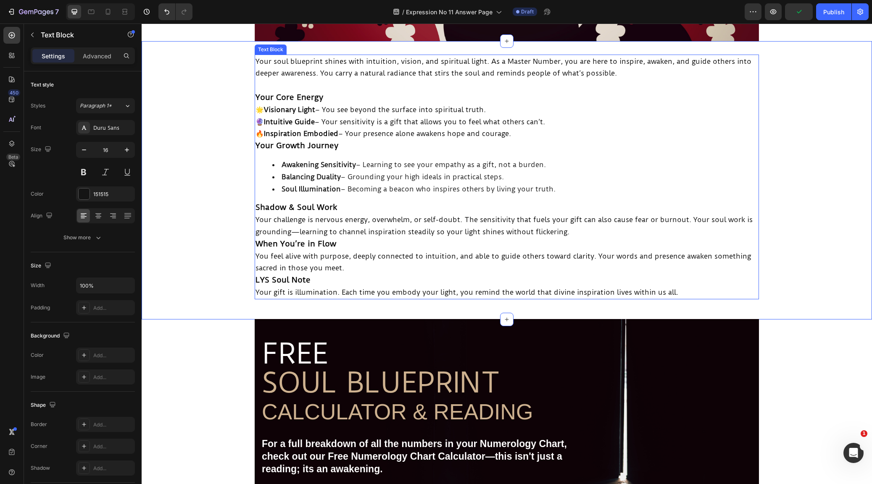
click at [333, 95] on p "Your Core Energy" at bounding box center [506, 98] width 502 height 12
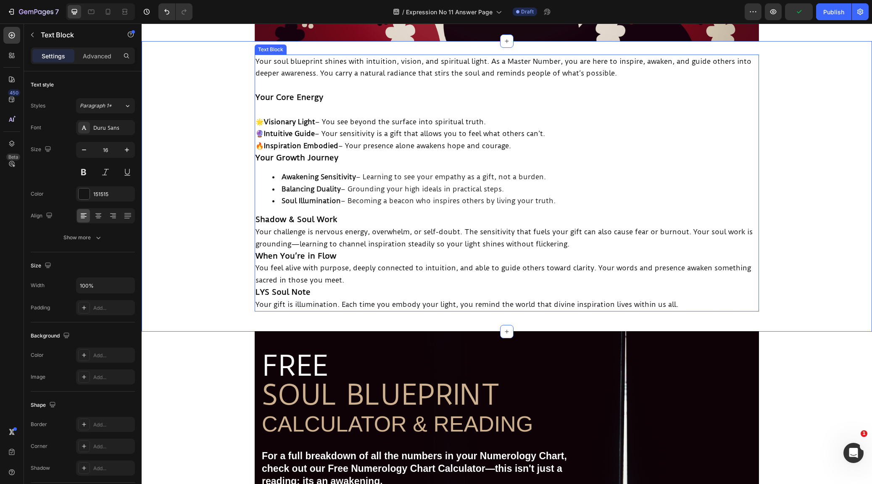
click at [529, 145] on p "🌟 Visionary Light – You see beyond the surface into spiritual truth. 🔮 Intuitiv…" at bounding box center [506, 134] width 502 height 36
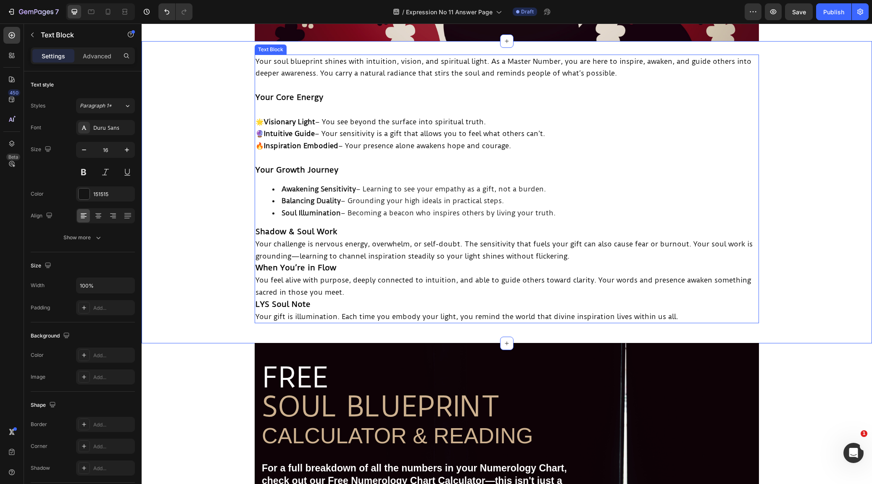
click at [576, 252] on p "Your challenge is nervous energy, overwhelm, or self-doubt. The sensitivity tha…" at bounding box center [506, 250] width 502 height 24
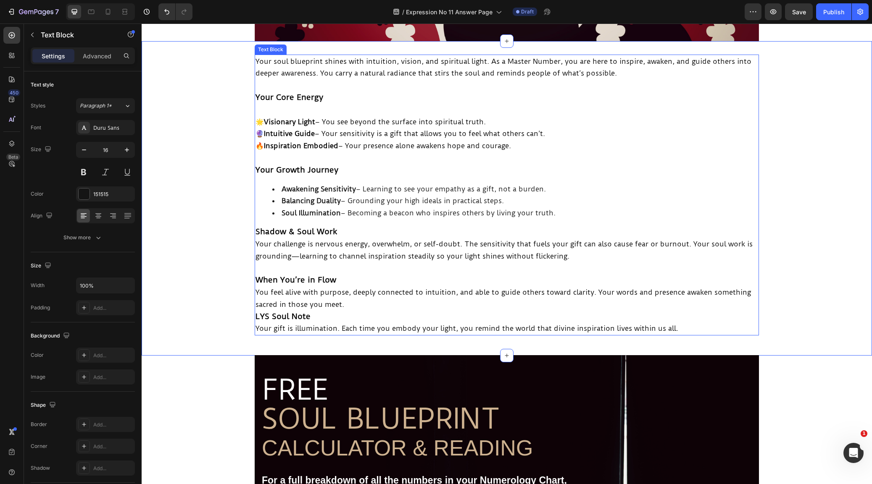
click at [382, 274] on p "When You’re in Flow" at bounding box center [506, 280] width 502 height 12
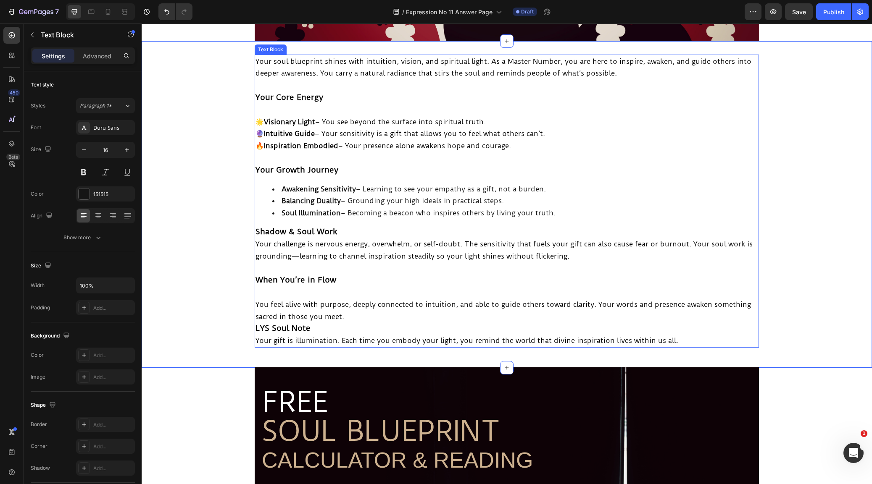
drag, startPoint x: 400, startPoint y: 309, endPoint x: 405, endPoint y: 310, distance: 5.1
click at [400, 309] on p "You feel alive with purpose, deeply connected to intuition, and able to guide o…" at bounding box center [506, 311] width 502 height 24
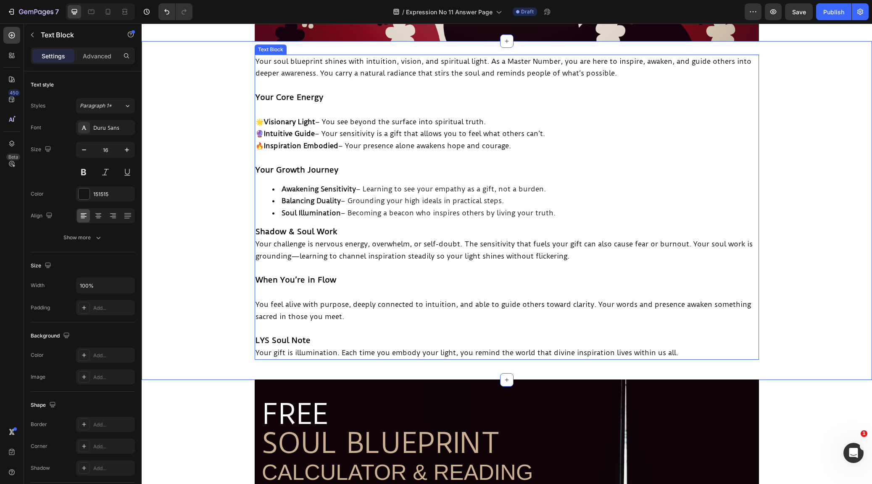
click at [360, 336] on p "LYS Soul Note" at bounding box center [506, 341] width 502 height 12
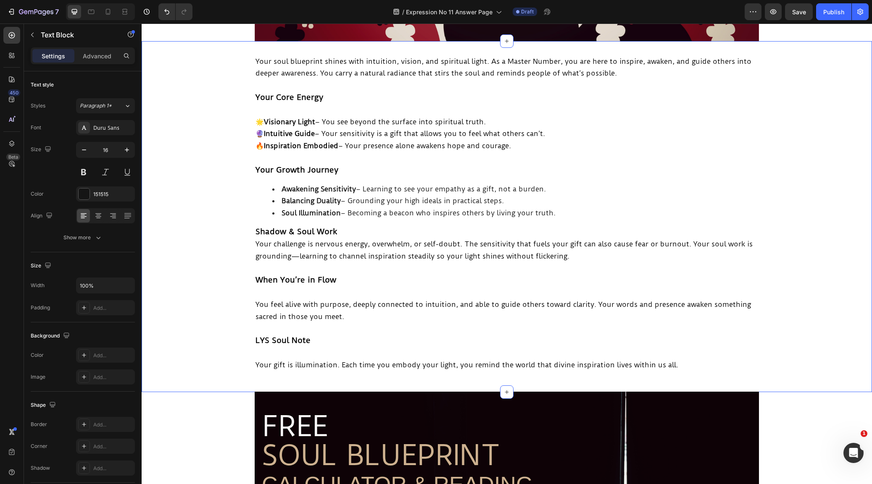
click at [190, 107] on div "Your soul blueprint shines with intuition, vision, and spiritual light. As a Ma…" at bounding box center [507, 217] width 730 height 324
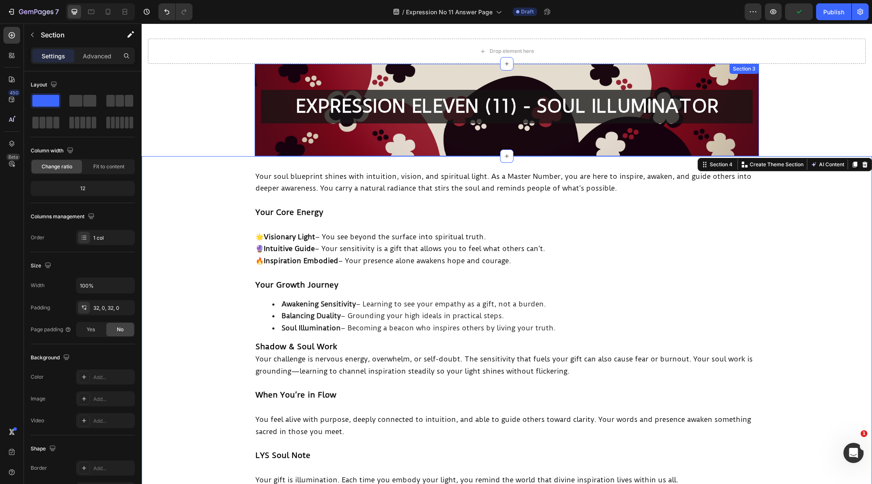
scroll to position [122, 0]
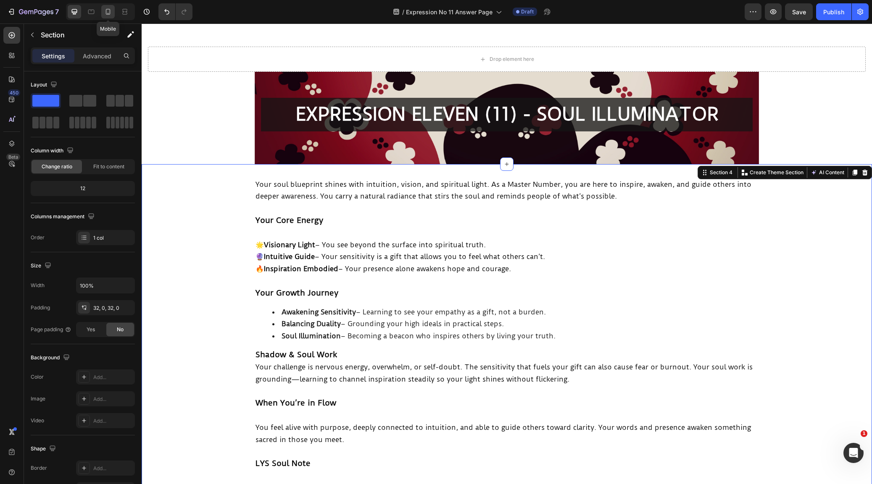
click at [106, 12] on icon at bounding box center [108, 12] width 5 height 6
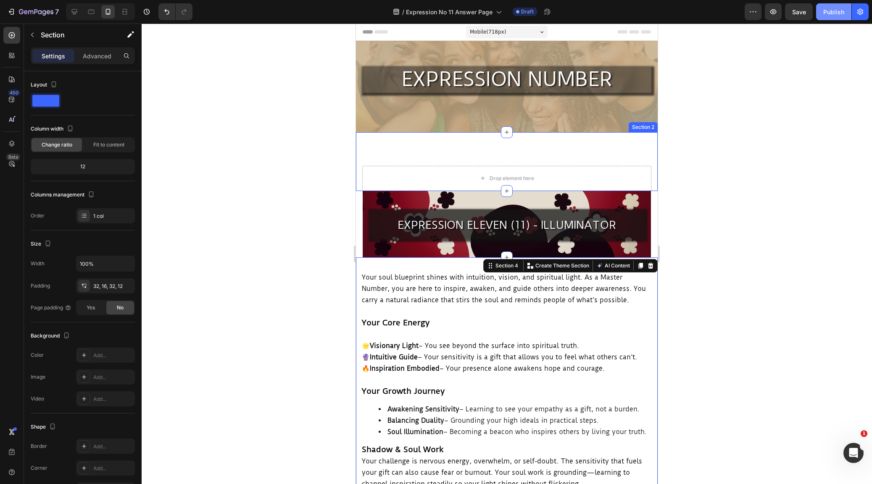
click at [842, 11] on div "Publish" at bounding box center [833, 12] width 21 height 9
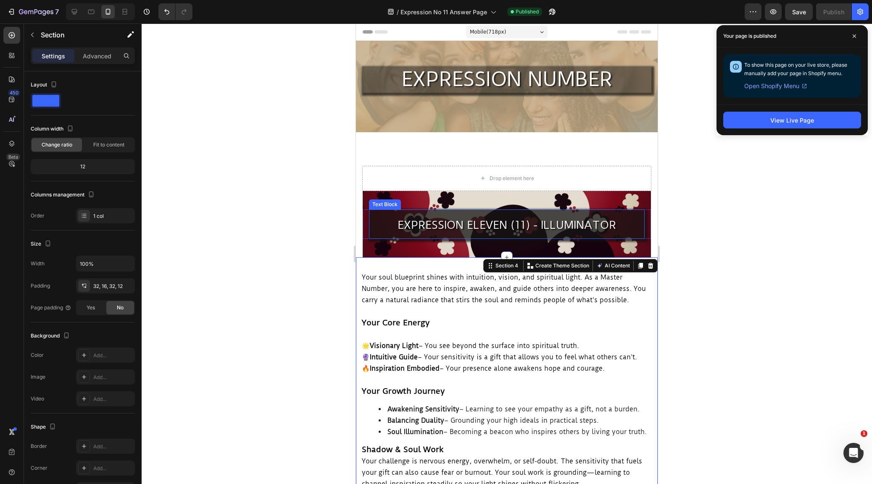
scroll to position [19, 0]
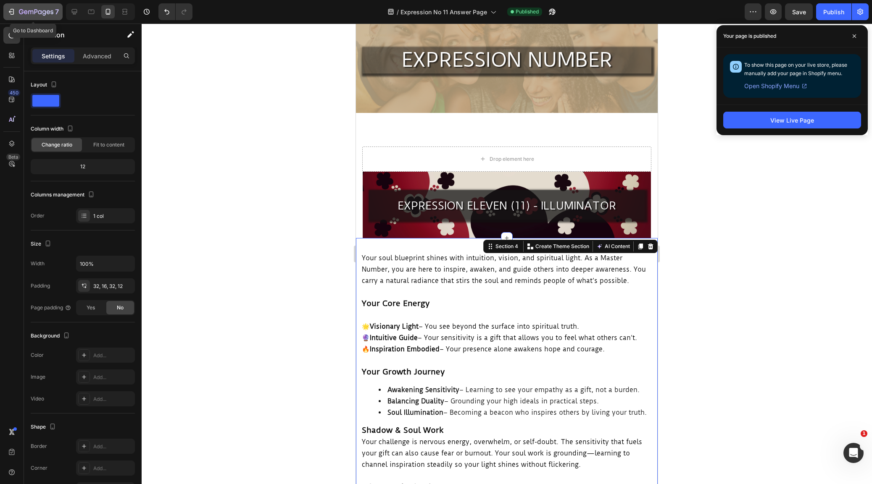
drag, startPoint x: 11, startPoint y: 8, endPoint x: 16, endPoint y: 10, distance: 5.3
click at [14, 10] on icon "button" at bounding box center [11, 12] width 8 height 8
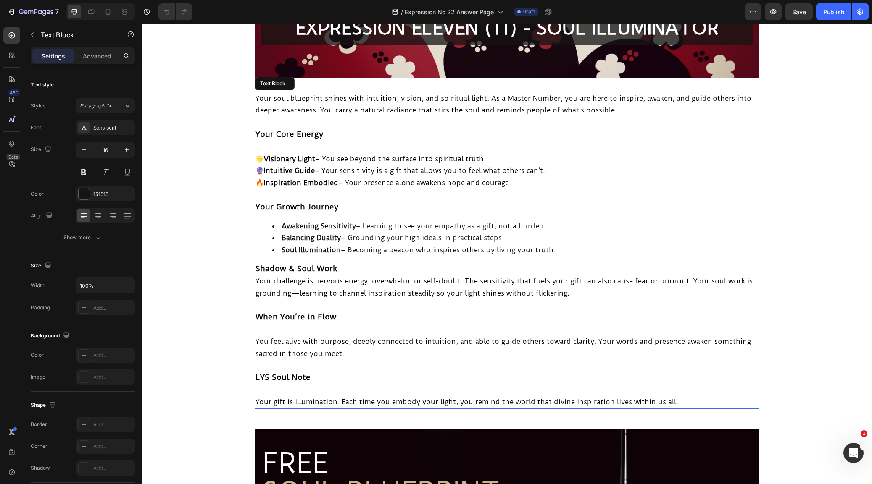
click at [256, 97] on span "Your soul blueprint shines with intuition, vision, and spiritual light. As a Ma…" at bounding box center [503, 104] width 496 height 21
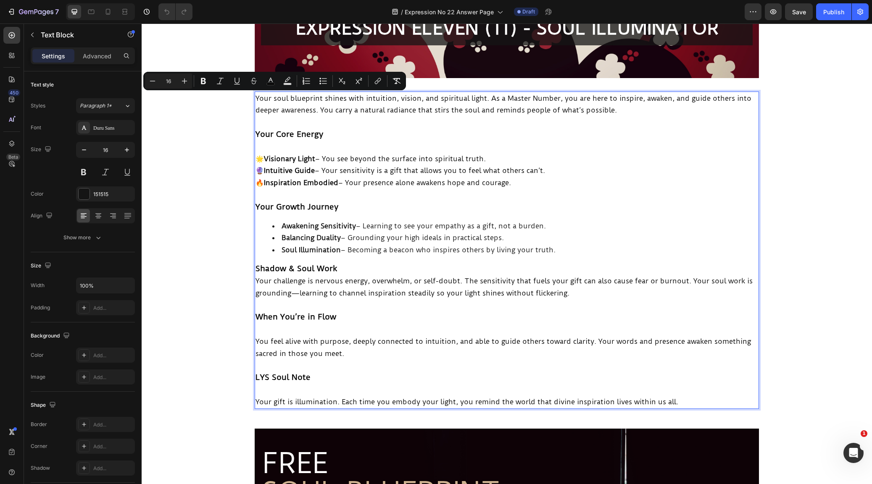
drag, startPoint x: 267, startPoint y: 116, endPoint x: 258, endPoint y: 102, distance: 16.6
click at [267, 116] on p "Rich Text Editor. Editing area: main" at bounding box center [506, 122] width 502 height 12
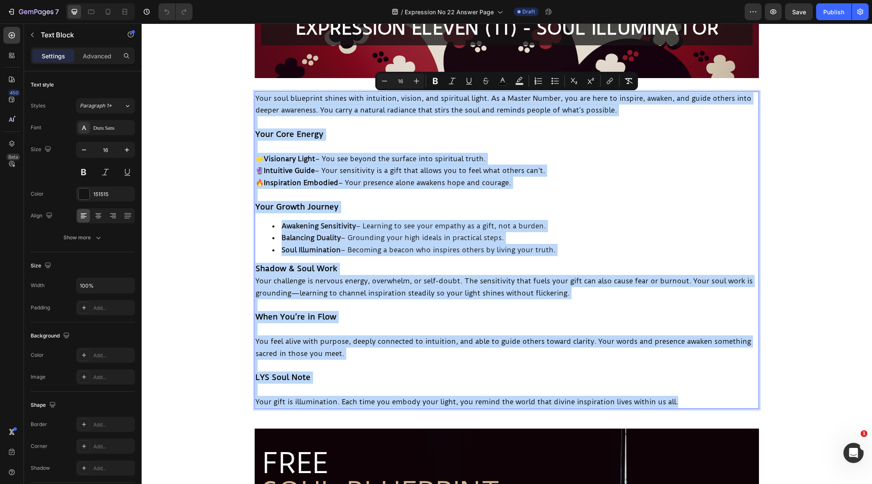
drag, startPoint x: 256, startPoint y: 99, endPoint x: 694, endPoint y: 399, distance: 531.1
click at [694, 399] on div "Your soul blueprint shines with intuition, vision, and spiritual light. As a Ma…" at bounding box center [507, 251] width 504 height 318
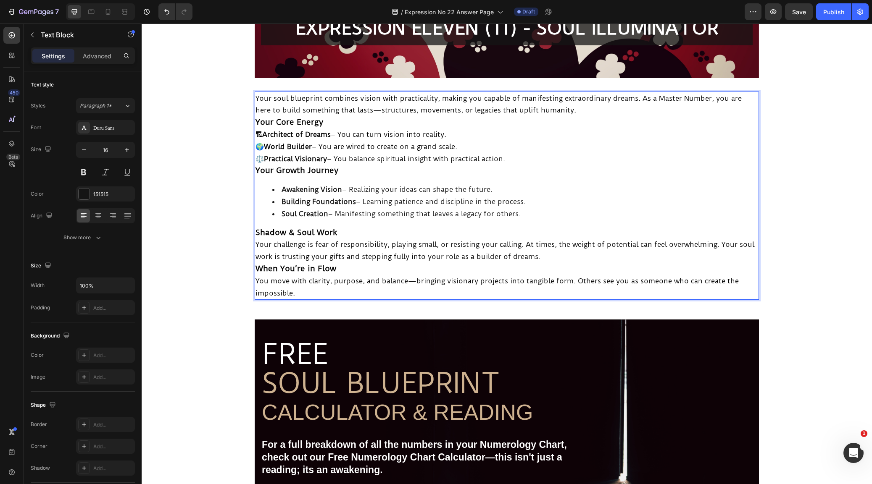
click at [599, 115] on p "Your soul blueprint combines vision with practicality, making you capable of ma…" at bounding box center [506, 104] width 502 height 24
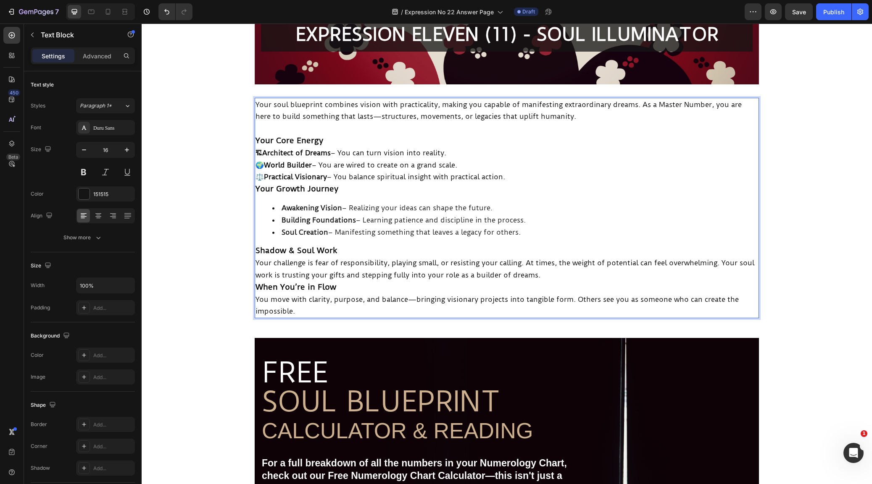
scroll to position [196, 0]
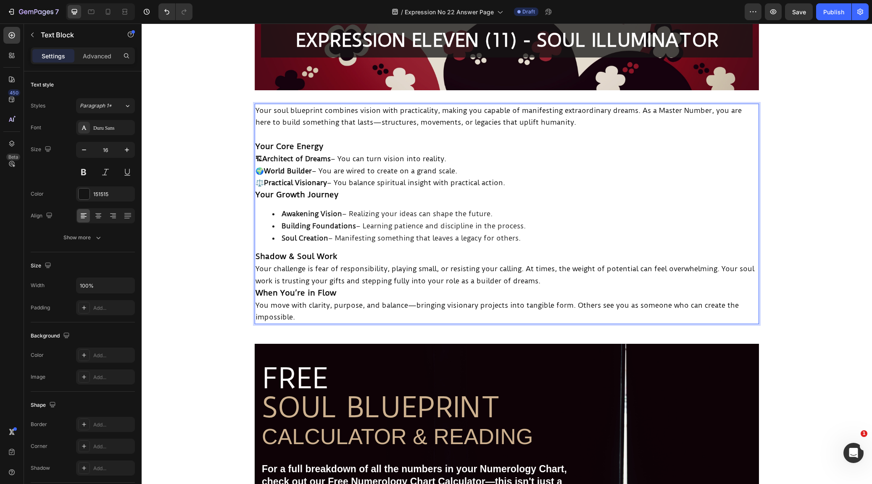
click at [400, 148] on p "Your Core Energy" at bounding box center [506, 147] width 502 height 12
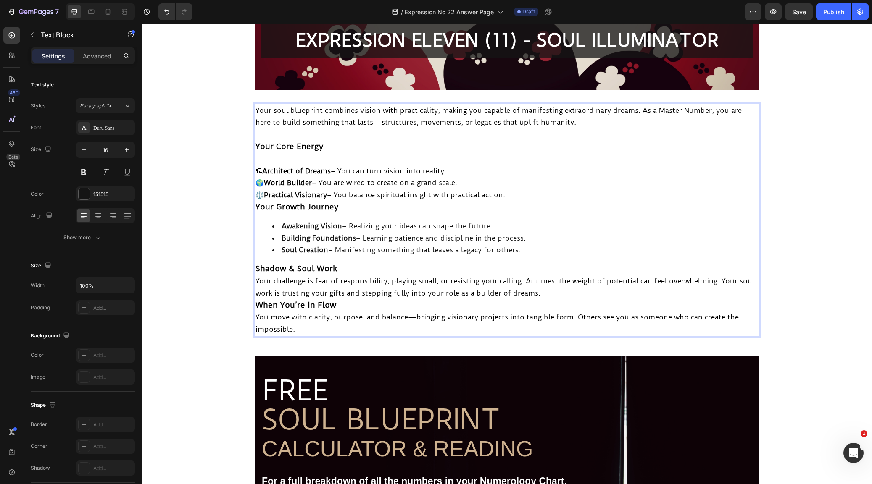
scroll to position [198, 0]
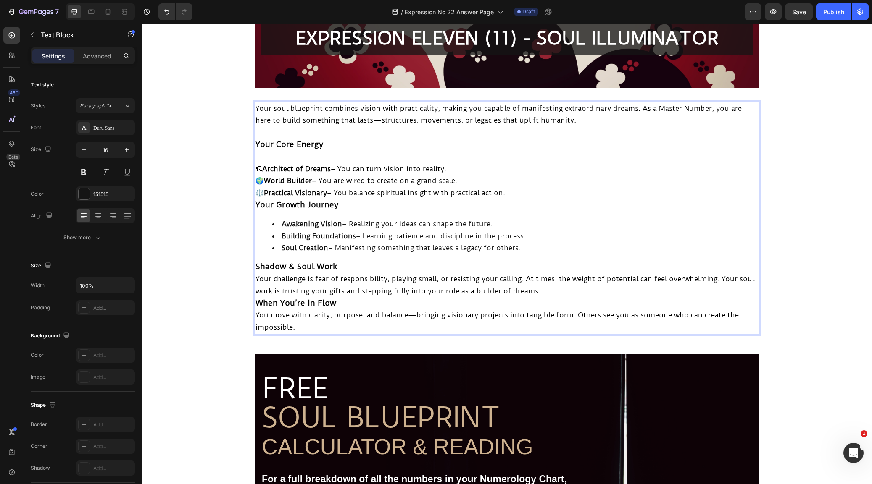
click at [521, 192] on p "🏗 Architect of Dreams – You can turn vision into reality. 🌍 World Builder – You…" at bounding box center [506, 181] width 502 height 36
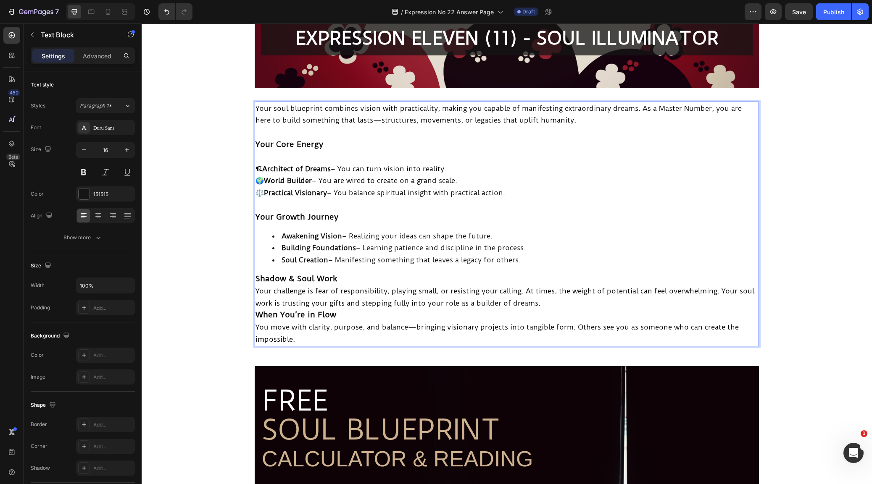
click at [373, 273] on p "Shadow & Soul Work" at bounding box center [506, 279] width 502 height 12
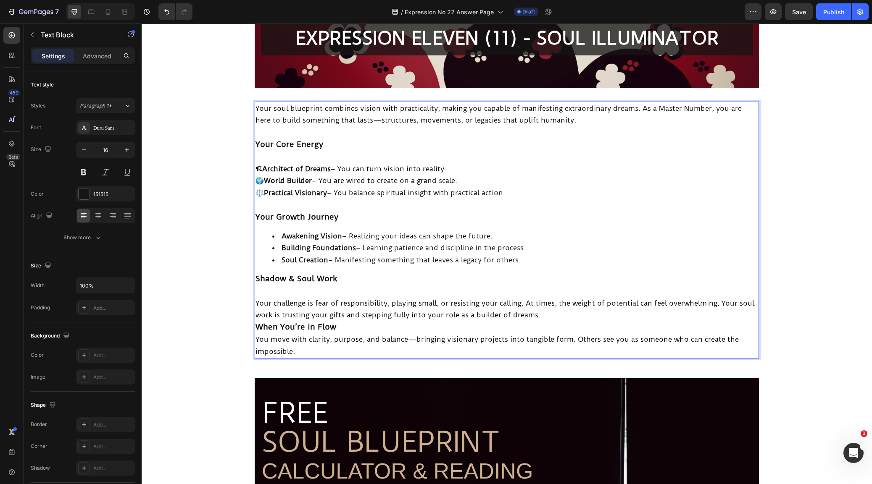
click at [579, 313] on p "Your challenge is fear of responsibility, playing small, or resisting your call…" at bounding box center [506, 309] width 502 height 24
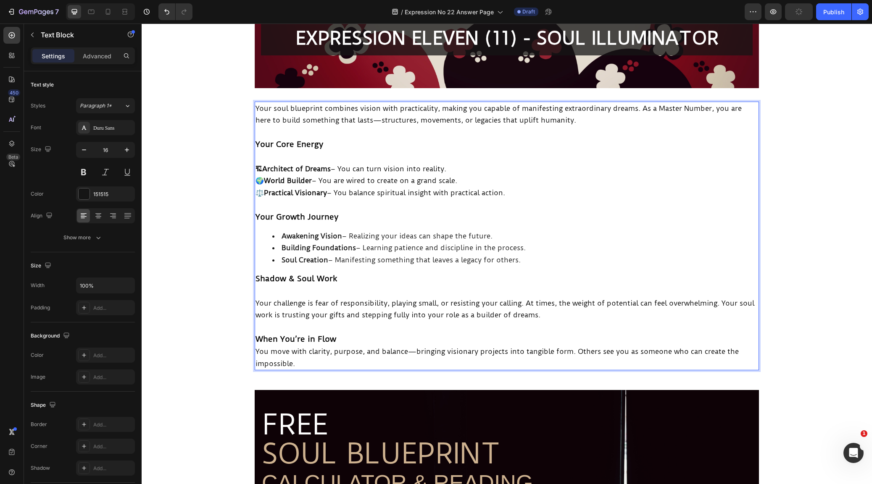
click at [369, 337] on p "When You’re in Flow" at bounding box center [506, 340] width 502 height 12
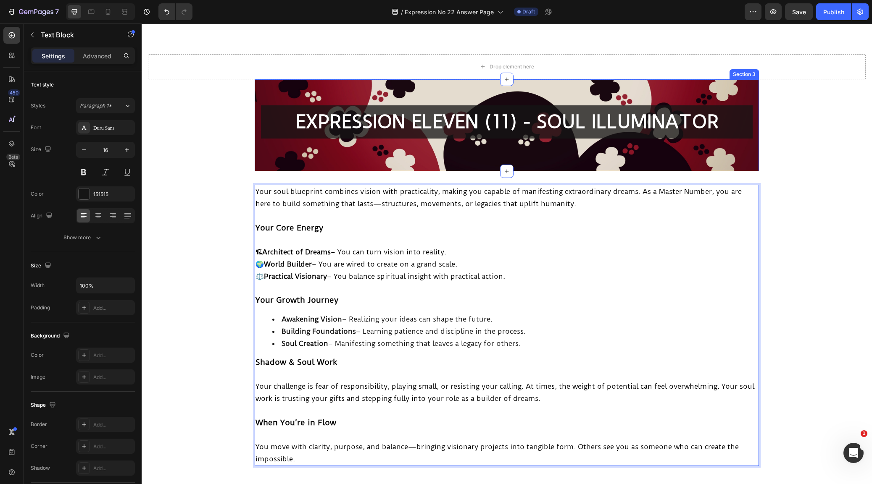
scroll to position [76, 0]
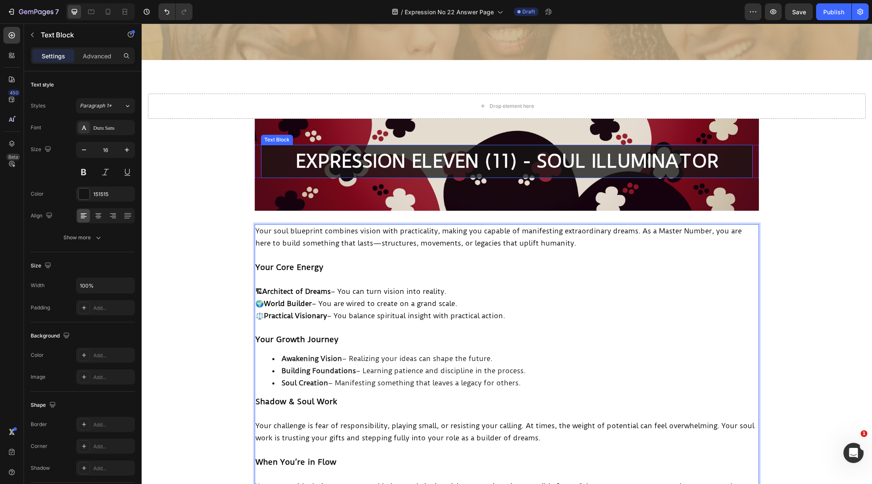
click at [476, 154] on p "EXPRESSION ELEVEN (11) - SOUL ILLUMINATOR" at bounding box center [507, 162] width 490 height 32
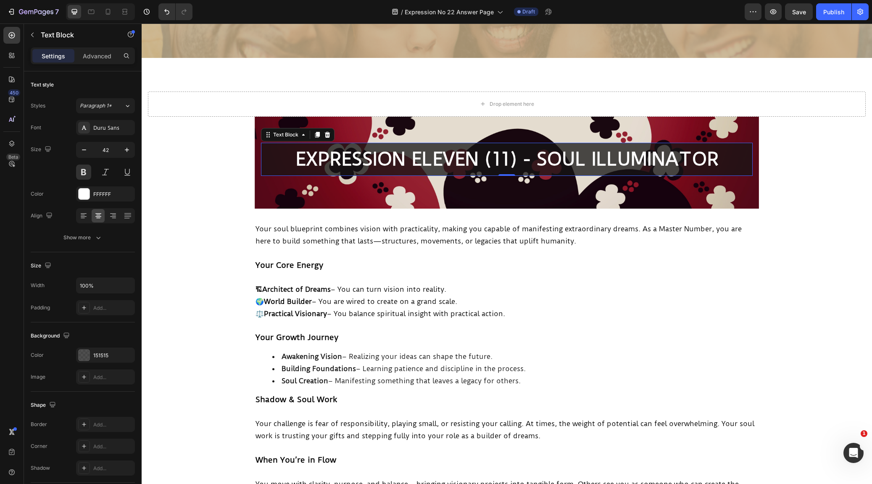
click at [475, 159] on p "EXPRESSION ELEVEN (11) - SOUL ILLUMINATOR" at bounding box center [507, 160] width 490 height 32
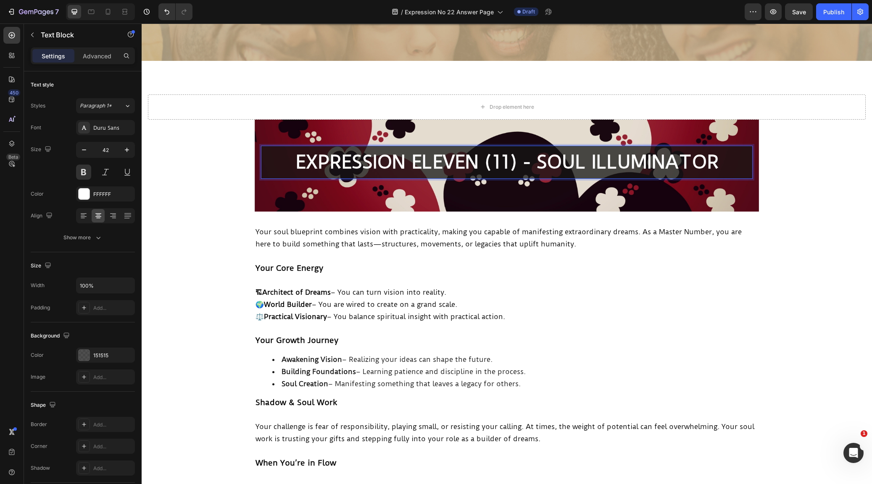
scroll to position [74, 0]
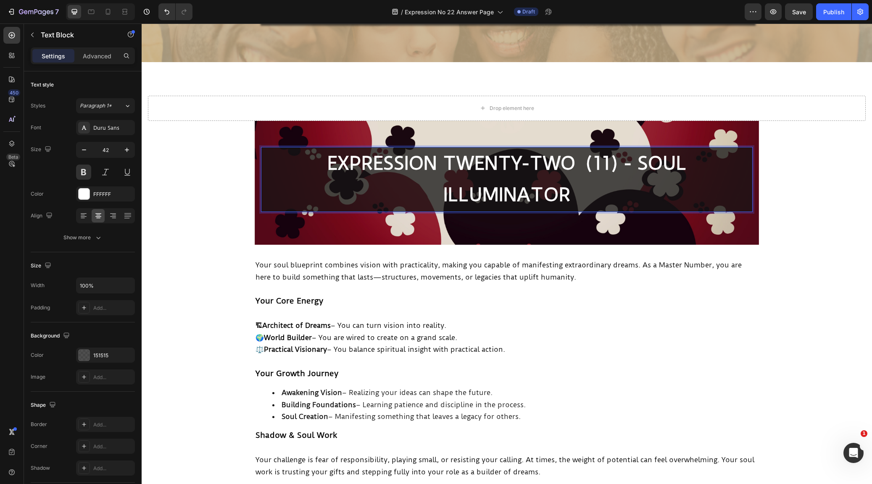
drag, startPoint x: 566, startPoint y: 191, endPoint x: 573, endPoint y: 194, distance: 7.2
click at [568, 192] on p "EXPRESSION TWENTY-TWO (11) - SOUL ILLUMINATOR" at bounding box center [507, 179] width 490 height 63
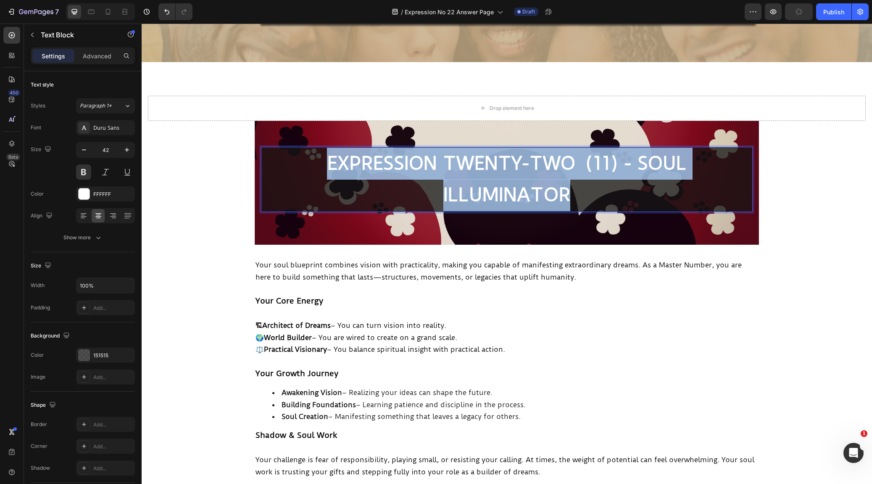
drag, startPoint x: 574, startPoint y: 193, endPoint x: 317, endPoint y: 154, distance: 260.5
click at [317, 154] on p "EXPRESSION TWENTY-TWO (11) - SOUL ILLUMINATOR" at bounding box center [507, 179] width 490 height 63
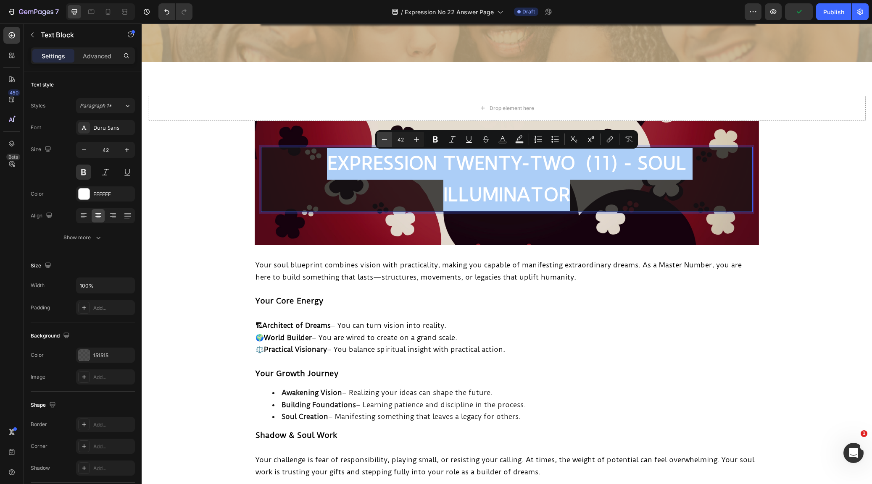
click at [387, 139] on icon "Editor contextual toolbar" at bounding box center [384, 139] width 8 height 8
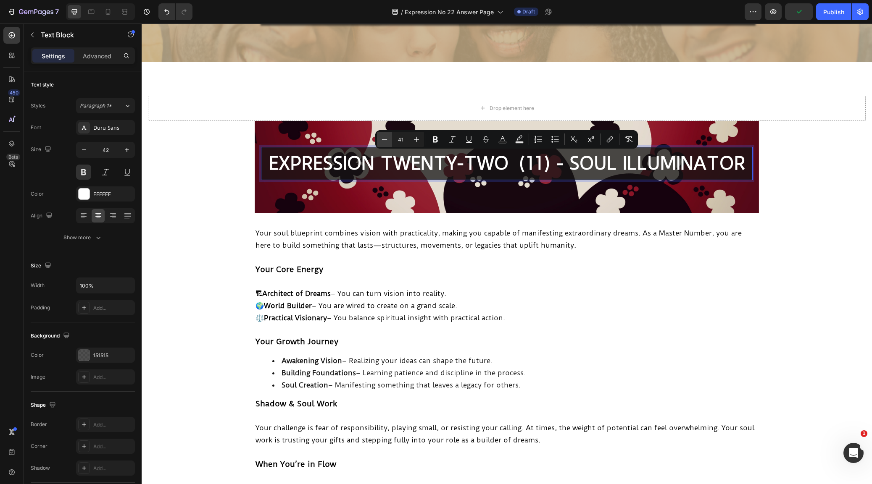
click at [387, 139] on icon "Editor contextual toolbar" at bounding box center [384, 139] width 8 height 8
type input "39"
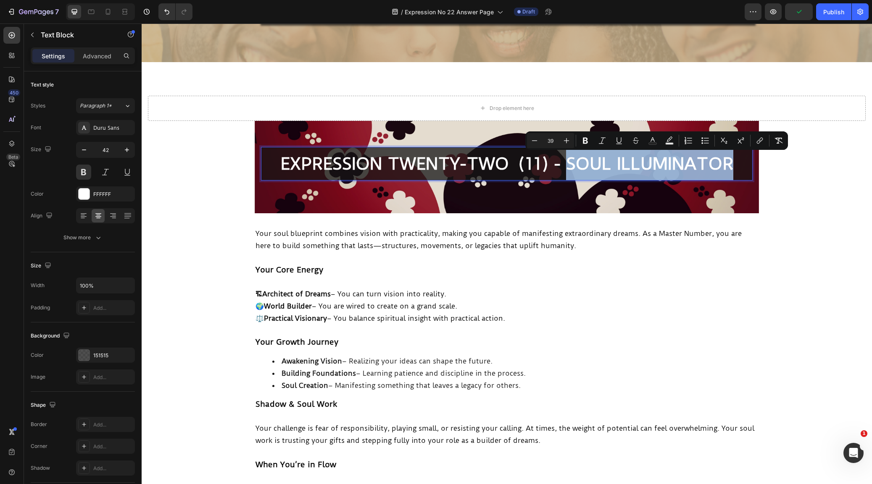
drag, startPoint x: 742, startPoint y: 165, endPoint x: 398, endPoint y: 159, distance: 344.1
click at [571, 165] on span "EXPRESSION TWENTY-TWO (11) - SOUL ILLUMINATOR" at bounding box center [506, 164] width 453 height 20
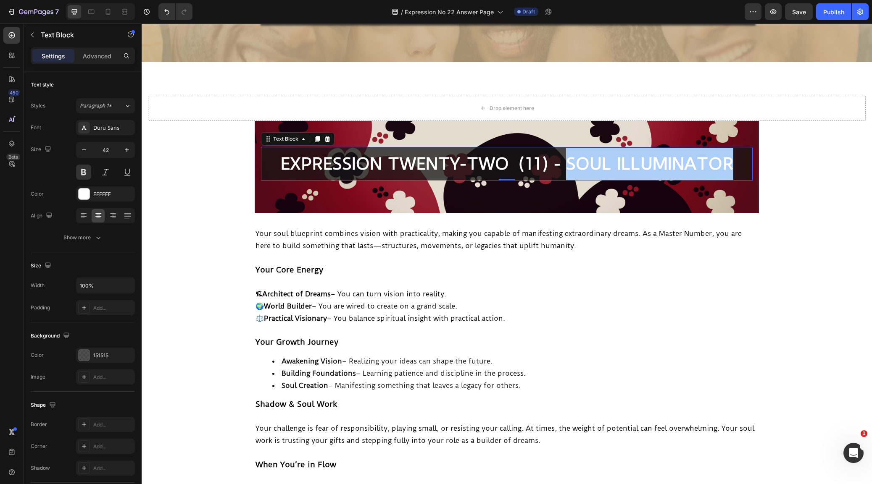
drag, startPoint x: 151, startPoint y: 207, endPoint x: 729, endPoint y: 155, distance: 580.5
click at [729, 155] on span "EXPRESSION TWENTY-TWO (11) - SOUL ILLUMINATOR" at bounding box center [506, 164] width 453 height 20
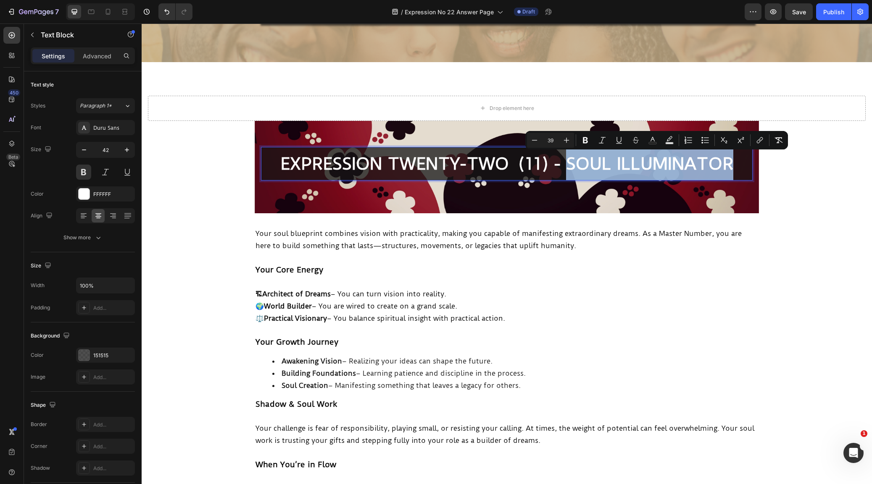
click at [733, 161] on span "EXPRESSION TWENTY-TWO (11) - SOUL ILLUMINATOR" at bounding box center [506, 164] width 453 height 20
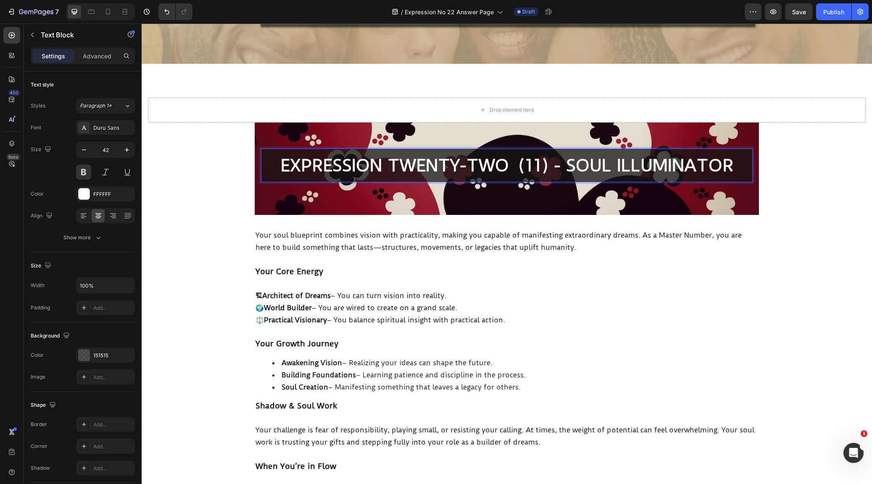
scroll to position [73, 0]
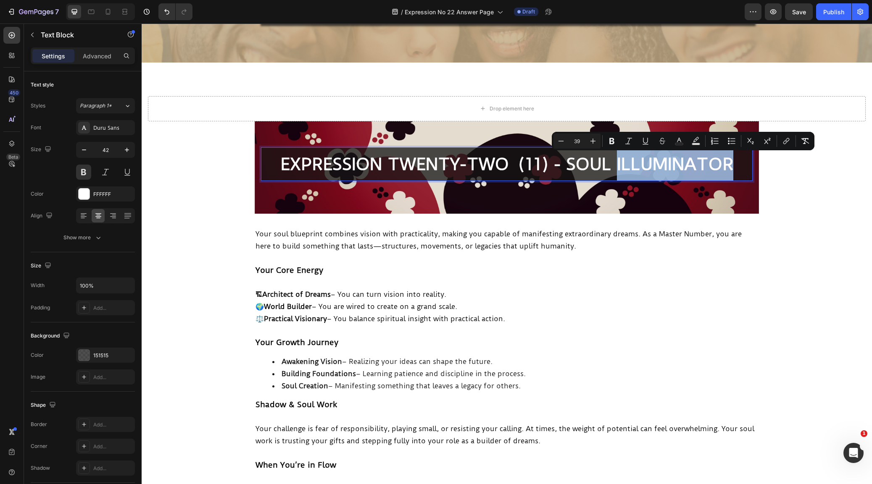
drag, startPoint x: 744, startPoint y: 163, endPoint x: 626, endPoint y: 165, distance: 117.7
click at [623, 167] on span "EXPRESSION TWENTY-TWO (11) - SOUL ILLUMINATOR" at bounding box center [506, 164] width 453 height 20
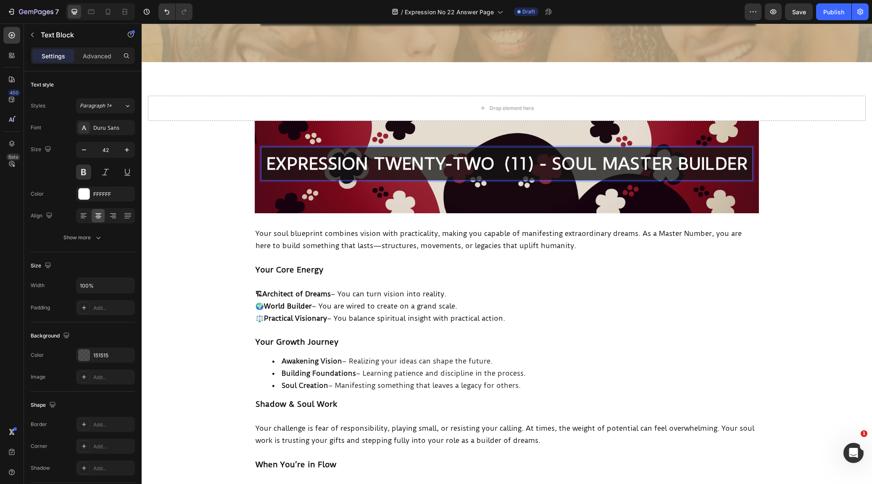
scroll to position [73, 0]
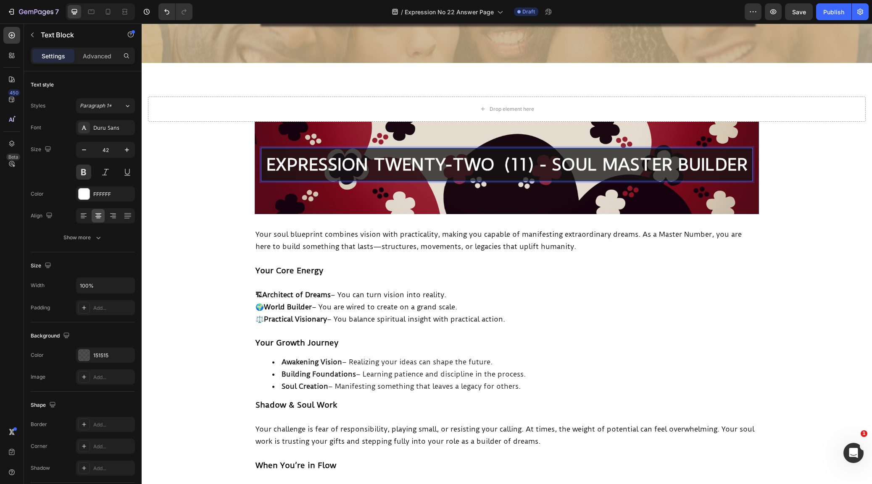
click at [271, 181] on p "EXPRESSION TWENTY-TWO (11) - SOUL MASTER BUILDER" at bounding box center [507, 165] width 490 height 32
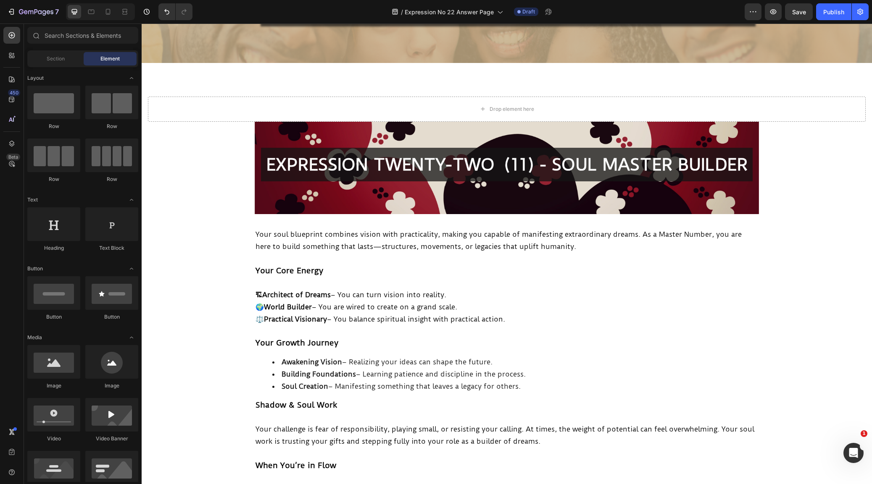
click at [251, 191] on section "EXPRESSION TWENTY-TWO (11) - SOUL MASTER BUILDER Text Block EXPRESSION ELEVEN (…" at bounding box center [507, 168] width 518 height 93
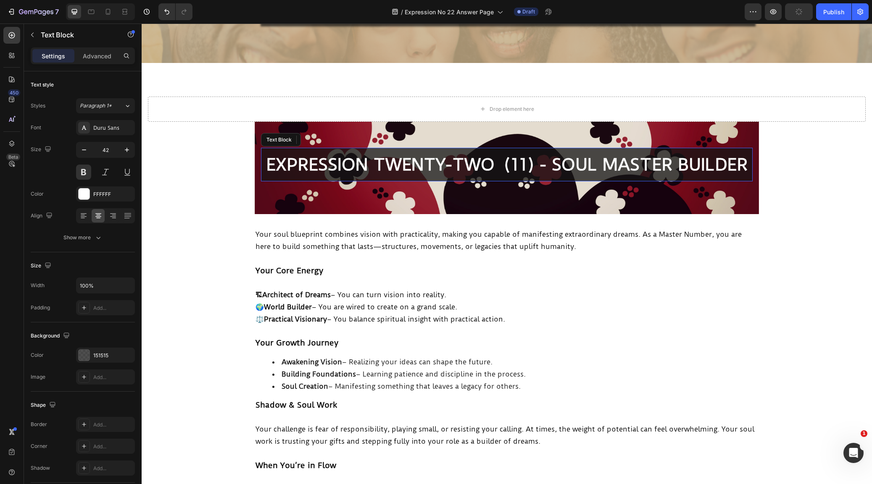
drag, startPoint x: 283, startPoint y: 178, endPoint x: 306, endPoint y: 169, distance: 24.7
click at [287, 177] on p "EXPRESSION TWENTY-TWO (11) - SOUL MASTER BUILDER" at bounding box center [507, 165] width 490 height 32
click at [307, 168] on span "EXPRESSION TWENTY-TWO (11) - SOUL MASTER BUILDER" at bounding box center [506, 165] width 481 height 20
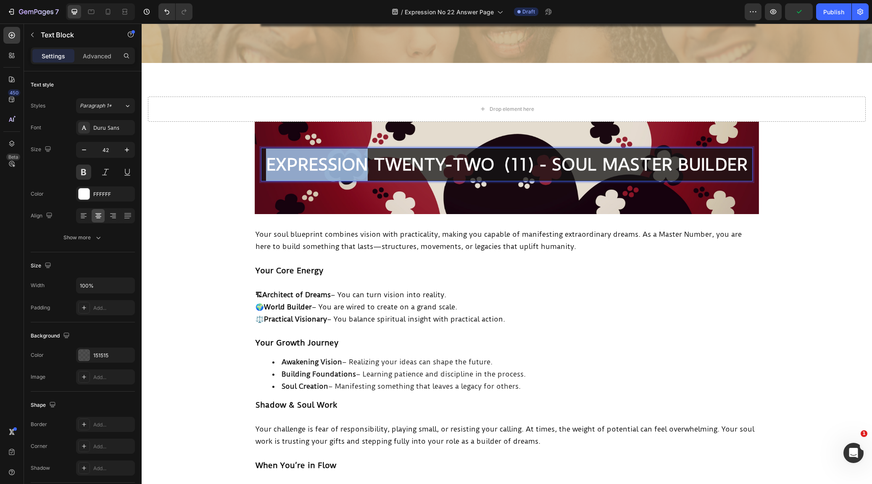
click at [307, 168] on span "EXPRESSION TWENTY-TWO (11) - SOUL MASTER BUILDER" at bounding box center [506, 165] width 481 height 20
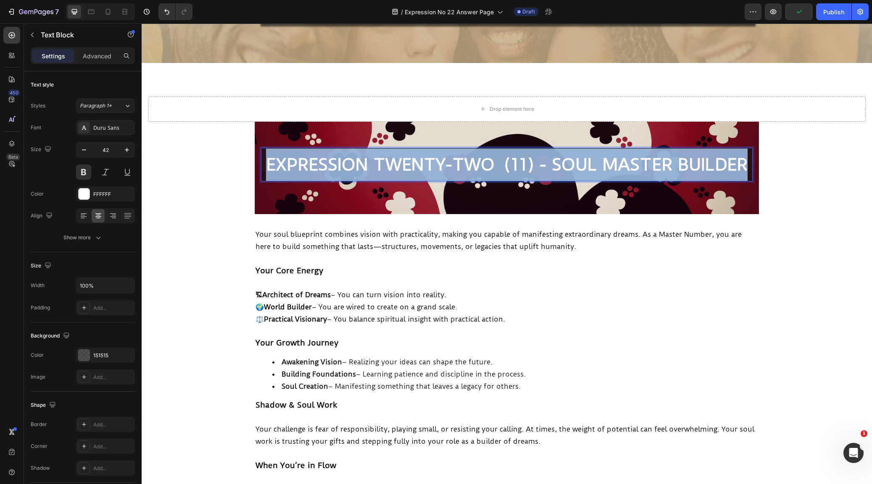
click at [307, 168] on span "EXPRESSION TWENTY-TWO (11) - SOUL MASTER BUILDER" at bounding box center [506, 165] width 481 height 20
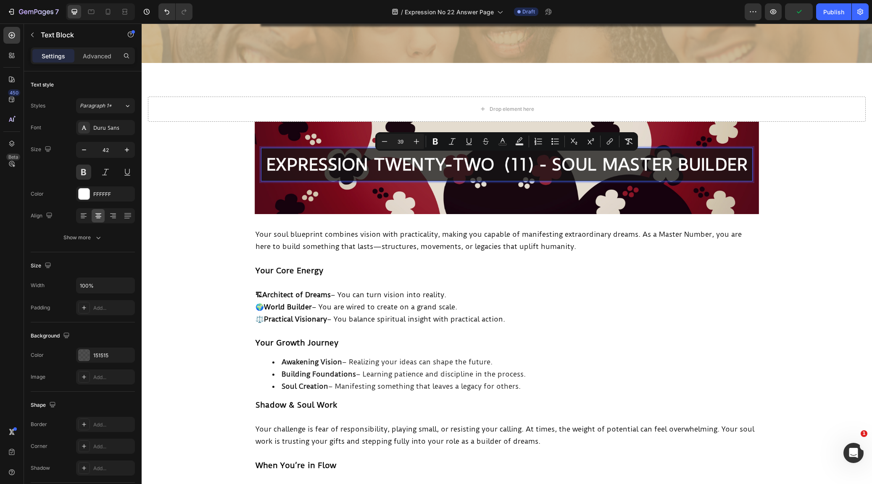
drag, startPoint x: 144, startPoint y: 208, endPoint x: 185, endPoint y: 199, distance: 42.1
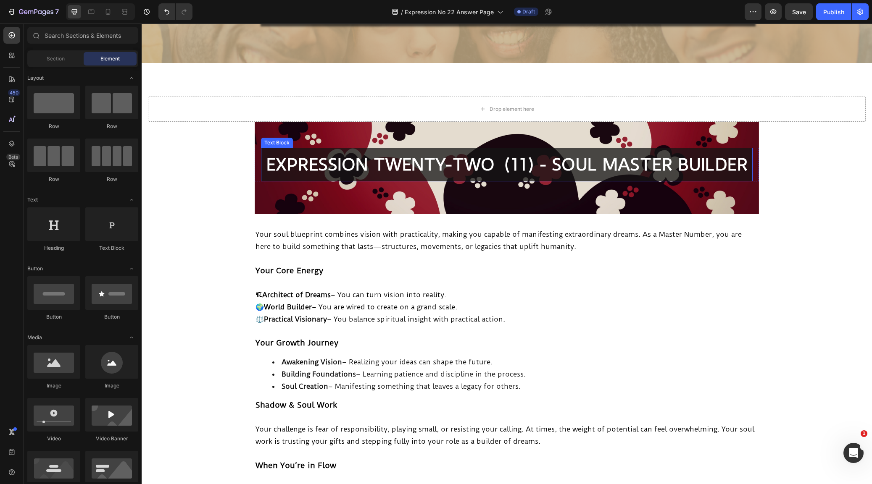
click at [264, 174] on p "EXPRESSION TWENTY-TWO (11) - SOUL MASTER BUILDER" at bounding box center [507, 165] width 490 height 32
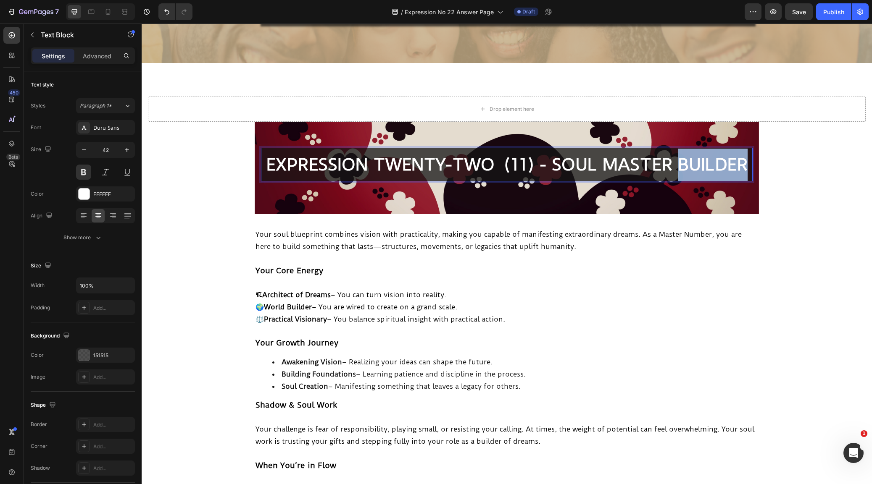
click at [488, 175] on span "EXPRESSION TWENTY-TWO (11) - SOUL MASTER BUILDER" at bounding box center [506, 165] width 481 height 20
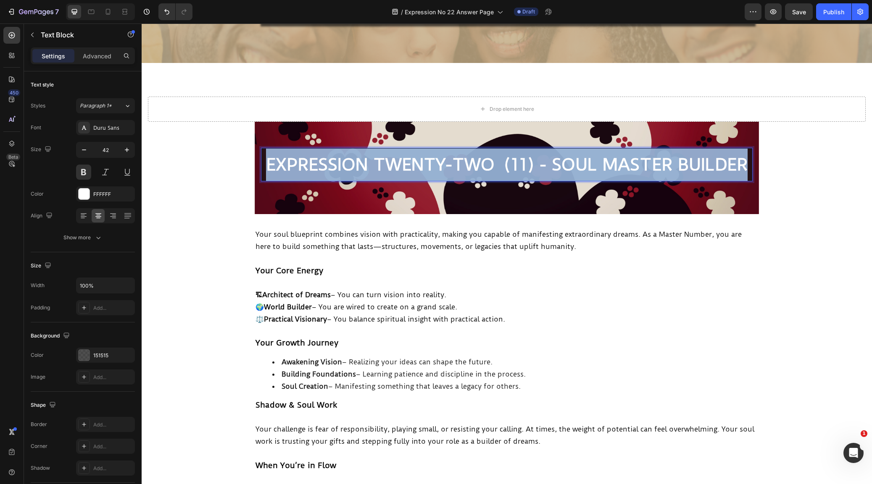
click at [488, 175] on span "EXPRESSION TWENTY-TWO (11) - SOUL MASTER BUILDER" at bounding box center [506, 165] width 481 height 20
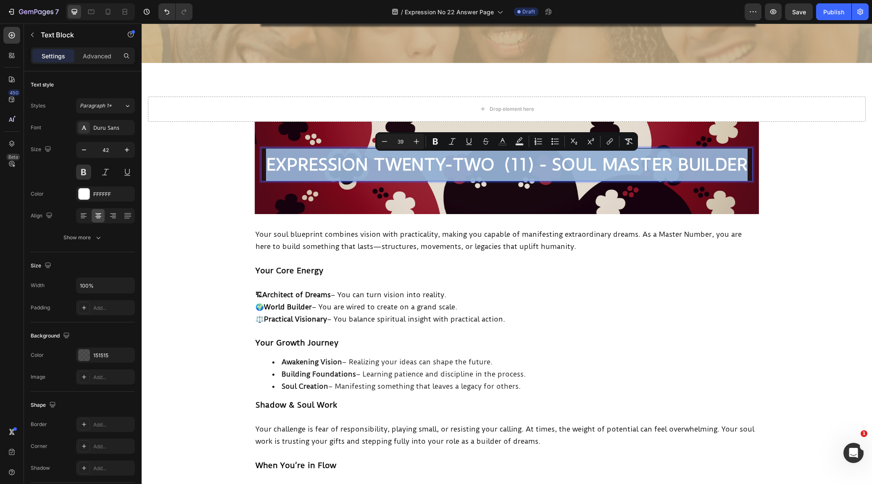
click at [488, 175] on span "EXPRESSION TWENTY-TWO (11) - SOUL MASTER BUILDER" at bounding box center [506, 165] width 481 height 20
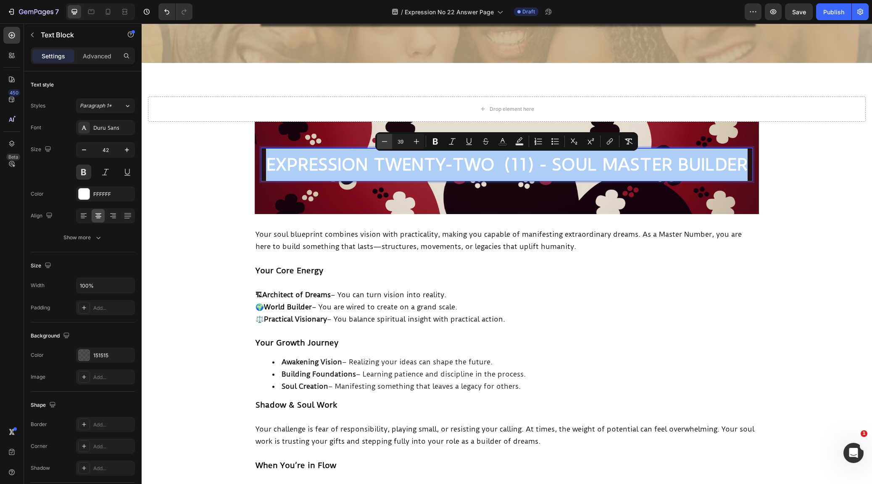
click at [385, 142] on icon "Editor contextual toolbar" at bounding box center [384, 141] width 5 height 0
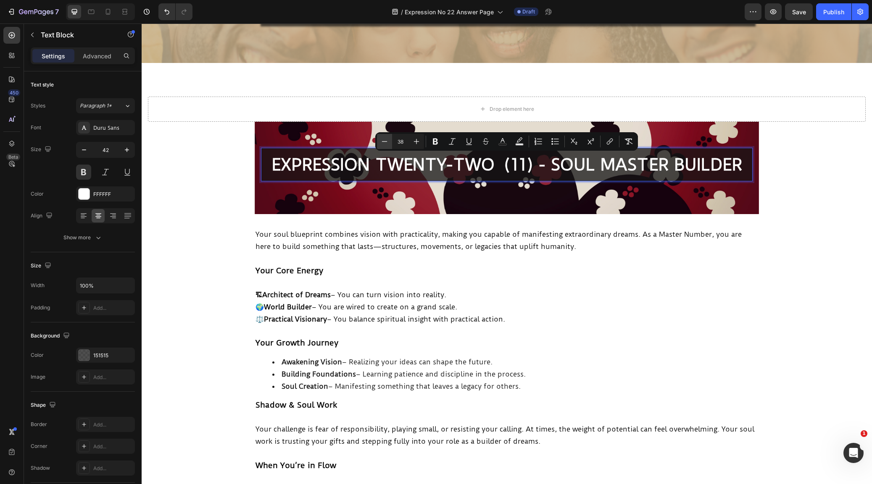
click at [385, 142] on icon "Editor contextual toolbar" at bounding box center [384, 141] width 5 height 0
type input "37"
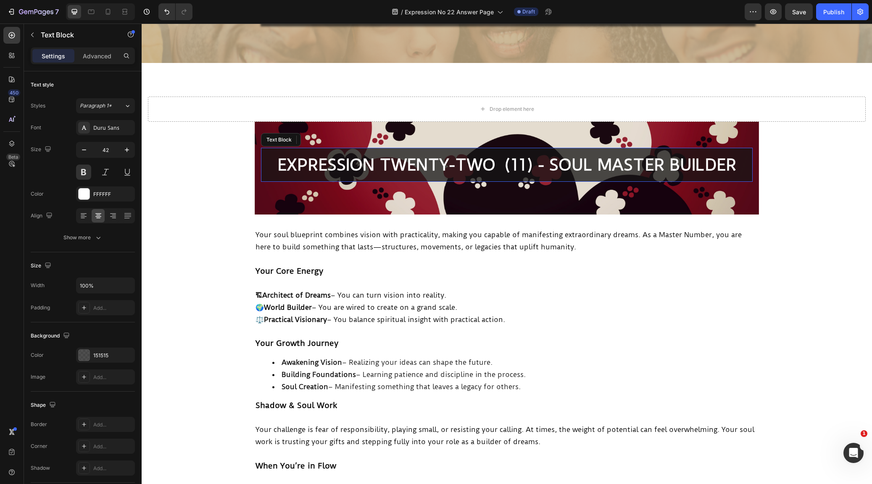
click at [527, 165] on span "EXPRESSION TWENTY-TWO (11) - SOUL MASTER BUILDER" at bounding box center [506, 164] width 459 height 19
click at [736, 171] on span "EXPRESSION TWENTY-TWO (22) - SOUL MASTER BUILDER" at bounding box center [506, 164] width 461 height 19
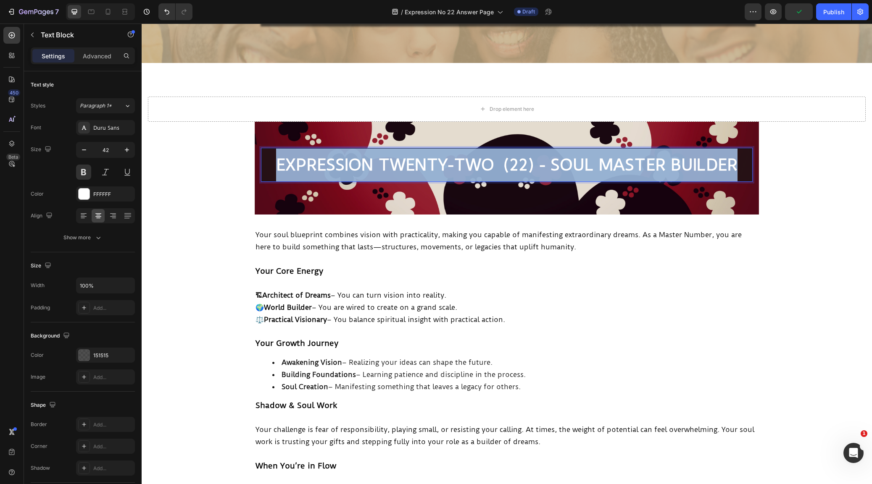
drag, startPoint x: 746, startPoint y: 166, endPoint x: 265, endPoint y: 160, distance: 481.5
click at [265, 160] on p "EXPRESSION TWENTY-TWO (22) - SOUL MASTER BUILDER" at bounding box center [507, 165] width 490 height 33
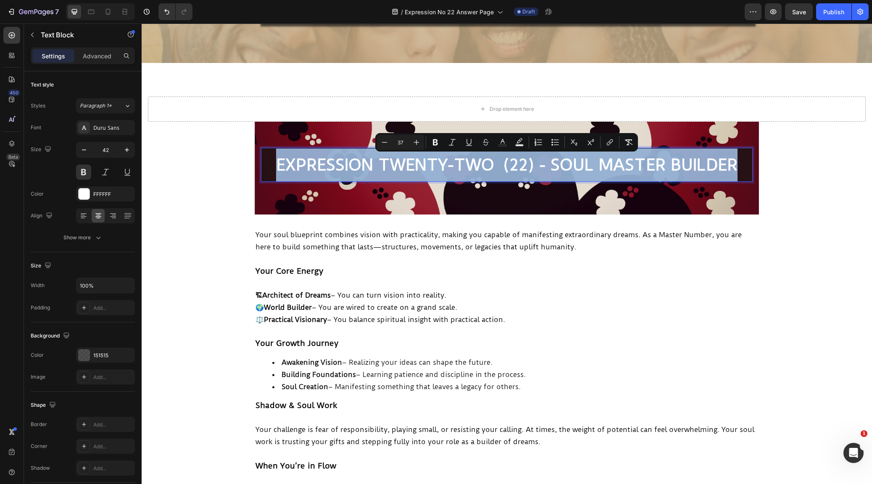
copy span "EXPRESSION TWENTY-TWO (22) - SOUL MASTER BUILDER"
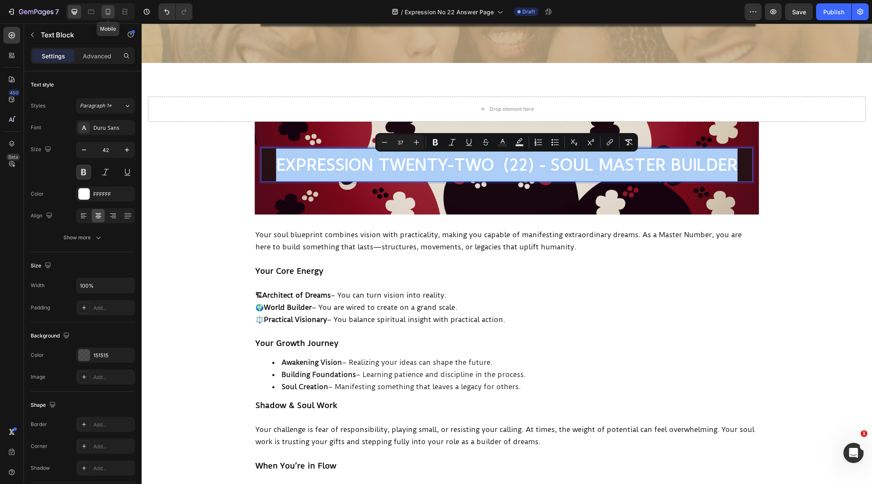
click at [108, 11] on icon at bounding box center [108, 12] width 8 height 8
type input "25"
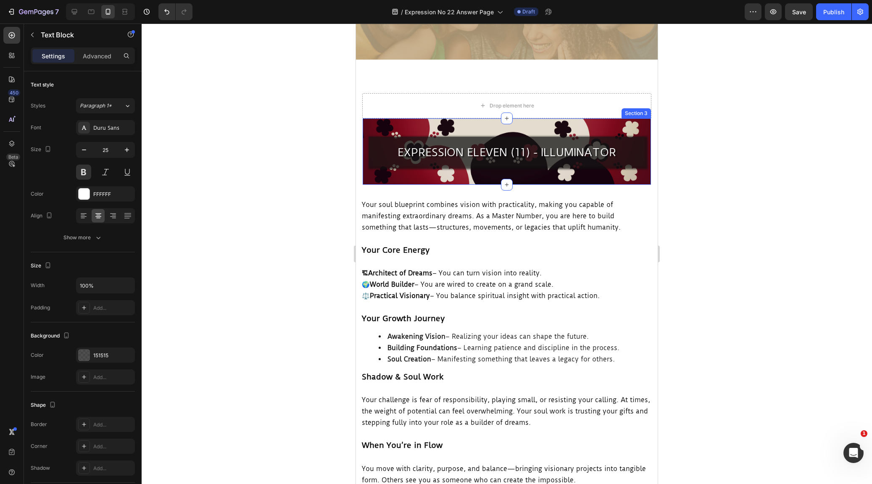
scroll to position [43, 0]
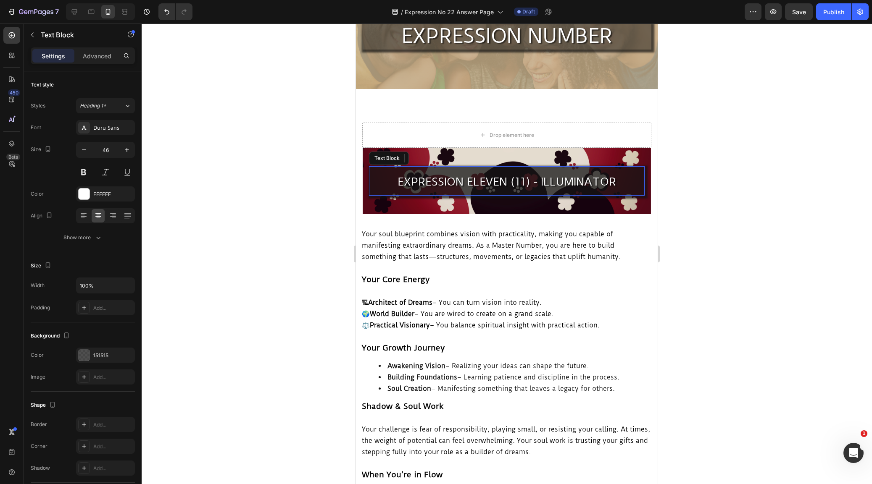
click at [579, 181] on span "EXPRESSION ELEVEN (11) - ILLUMINATOR" at bounding box center [506, 181] width 218 height 13
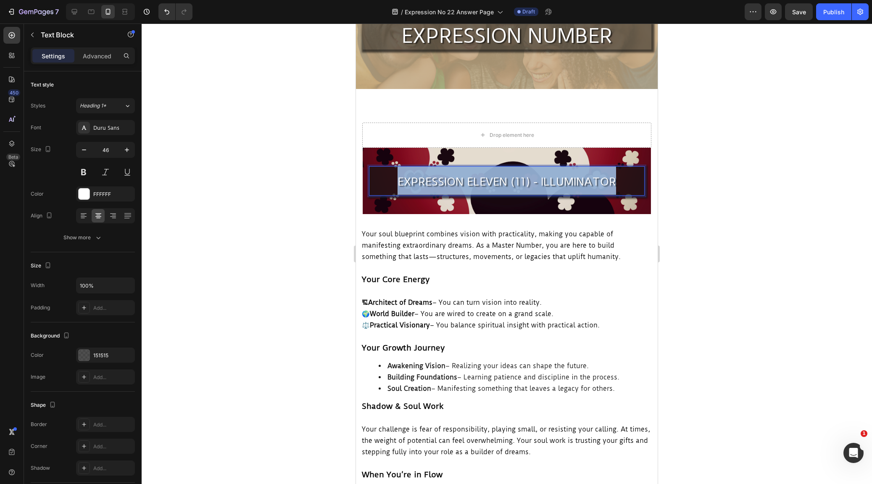
click at [579, 181] on span "EXPRESSION ELEVEN (11) - ILLUMINATOR" at bounding box center [506, 181] width 218 height 13
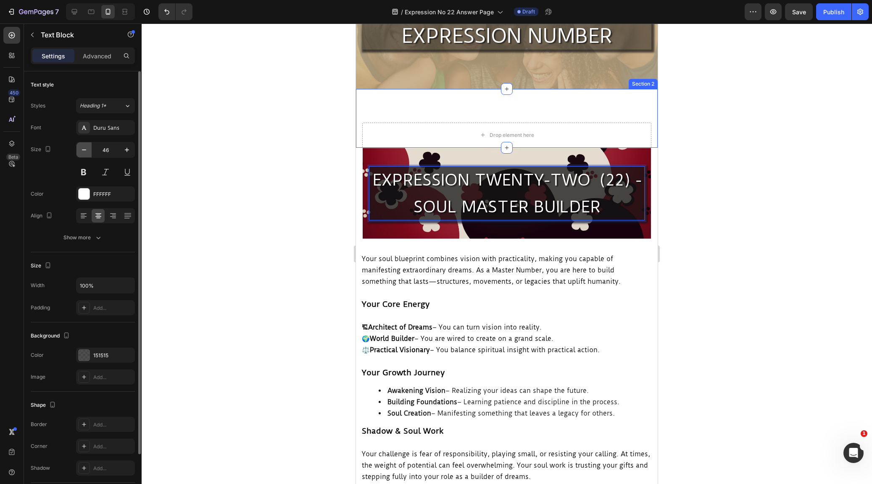
click at [85, 148] on icon "button" at bounding box center [84, 150] width 8 height 8
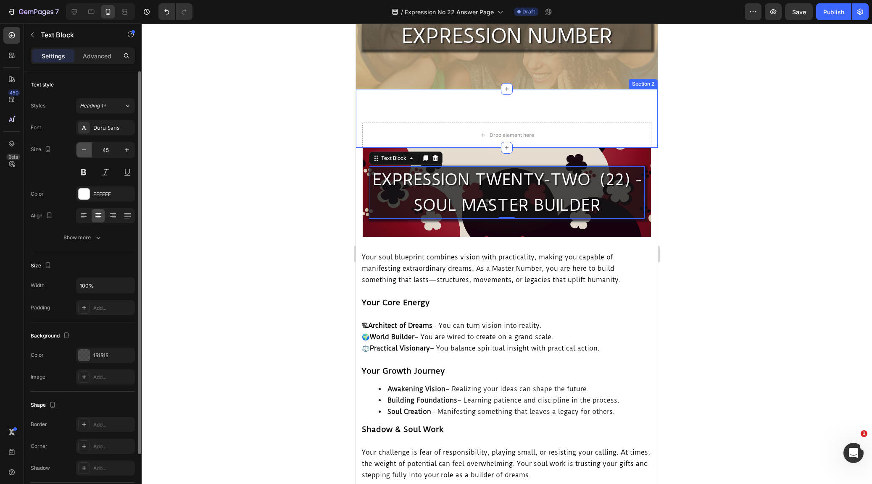
click at [85, 148] on icon "button" at bounding box center [84, 150] width 8 height 8
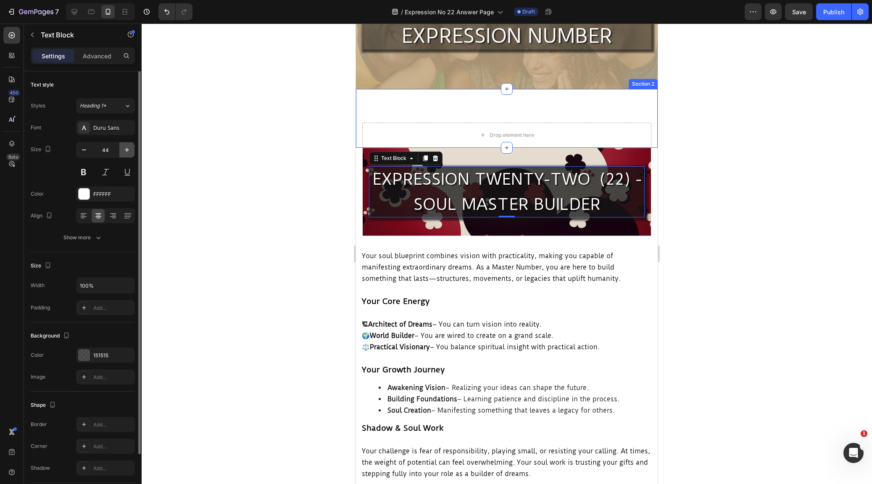
click at [124, 150] on icon "button" at bounding box center [127, 150] width 8 height 8
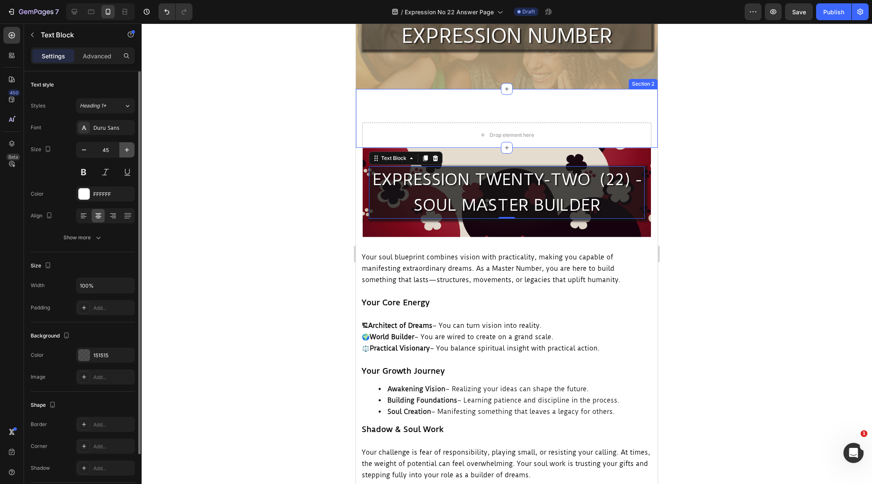
click at [124, 150] on icon "button" at bounding box center [127, 150] width 8 height 8
type input "46"
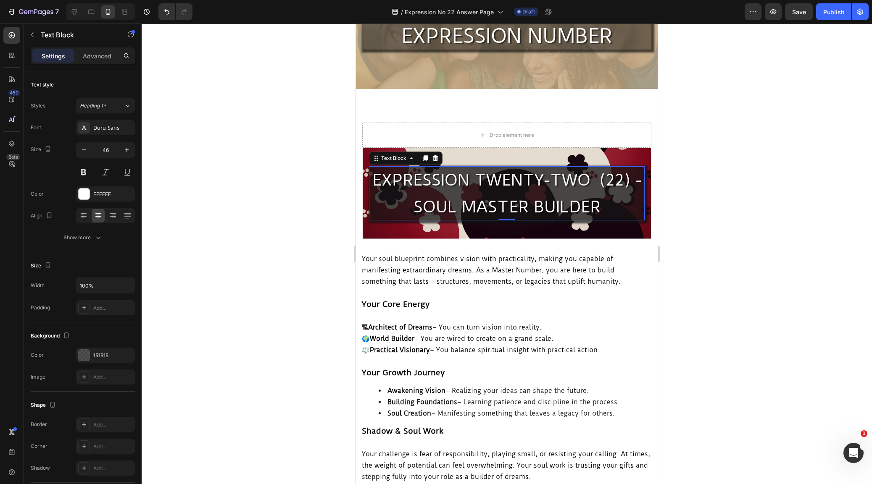
click at [534, 203] on span "EXPRESSION TWENTY-TWO (22) - SOUL MASTER BUILDER" at bounding box center [506, 194] width 269 height 46
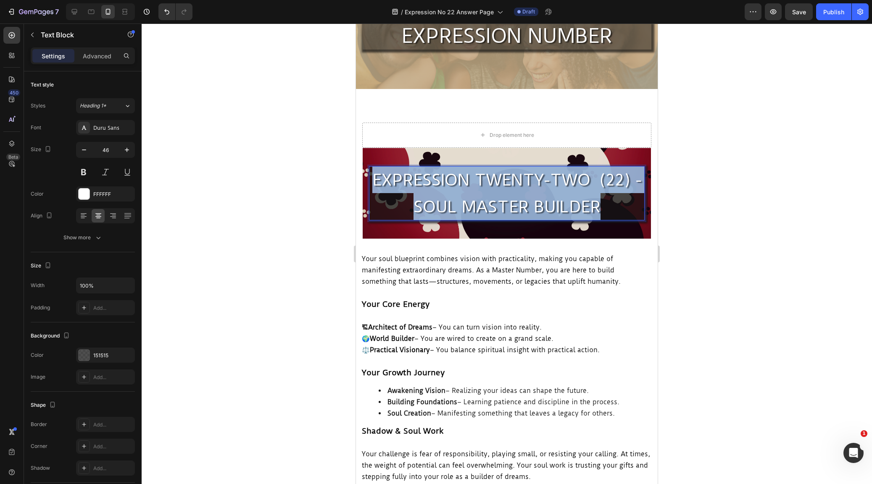
click at [534, 203] on span "EXPRESSION TWENTY-TWO (22) - SOUL MASTER BUILDER" at bounding box center [506, 194] width 269 height 46
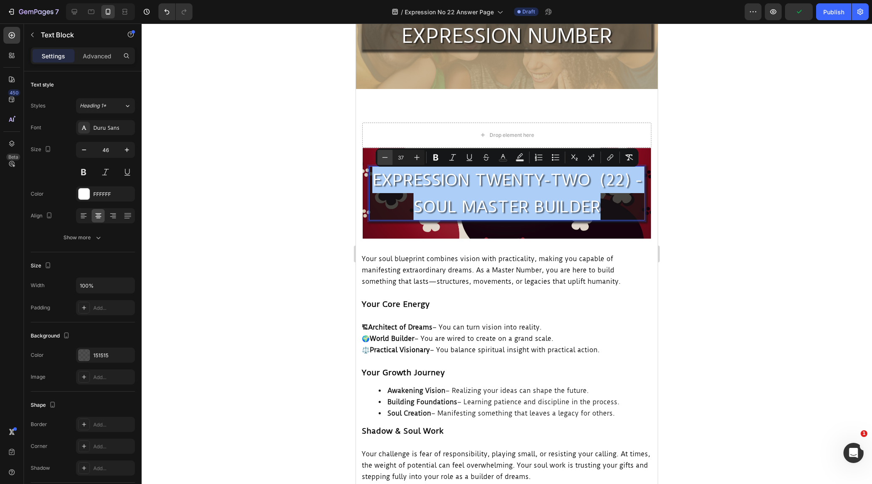
click at [385, 157] on icon "Editor contextual toolbar" at bounding box center [385, 157] width 8 height 8
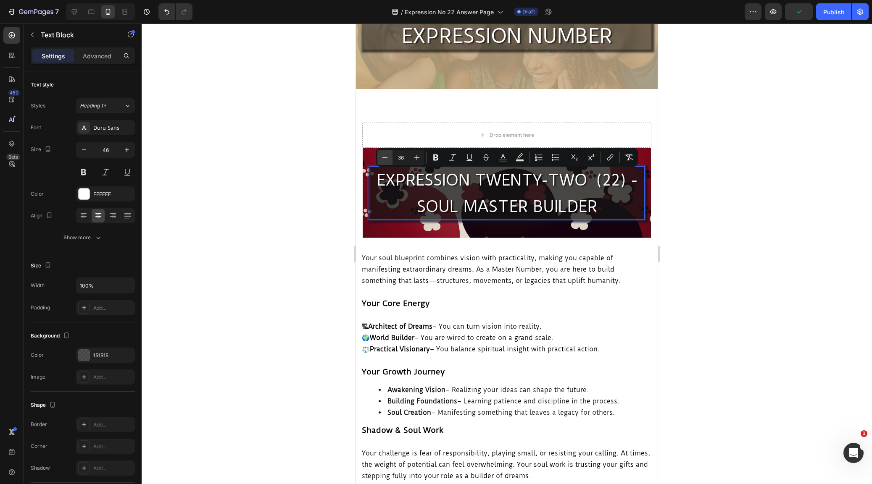
click at [385, 157] on icon "Editor contextual toolbar" at bounding box center [385, 157] width 8 height 8
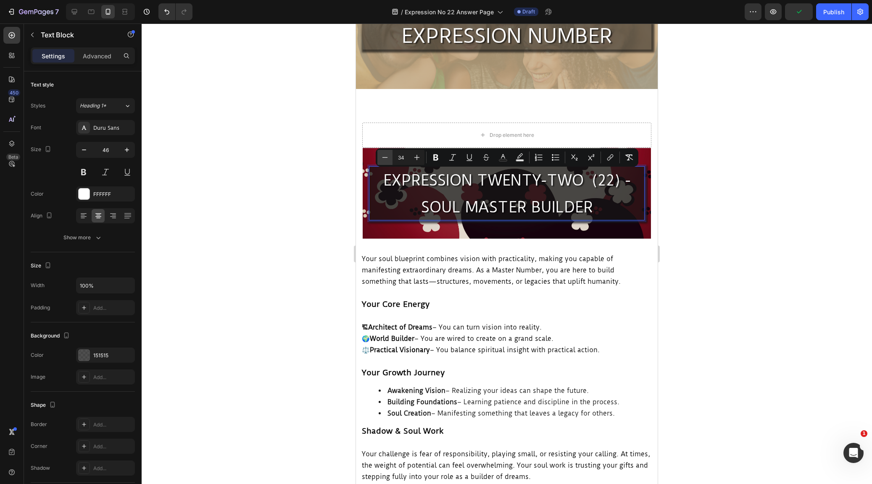
click at [385, 157] on icon "Editor contextual toolbar" at bounding box center [385, 157] width 8 height 8
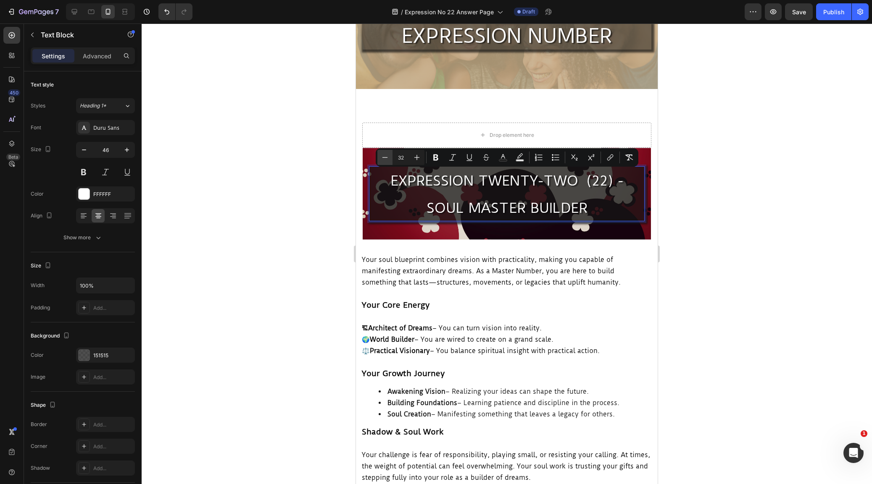
click at [385, 157] on icon "Editor contextual toolbar" at bounding box center [385, 157] width 8 height 8
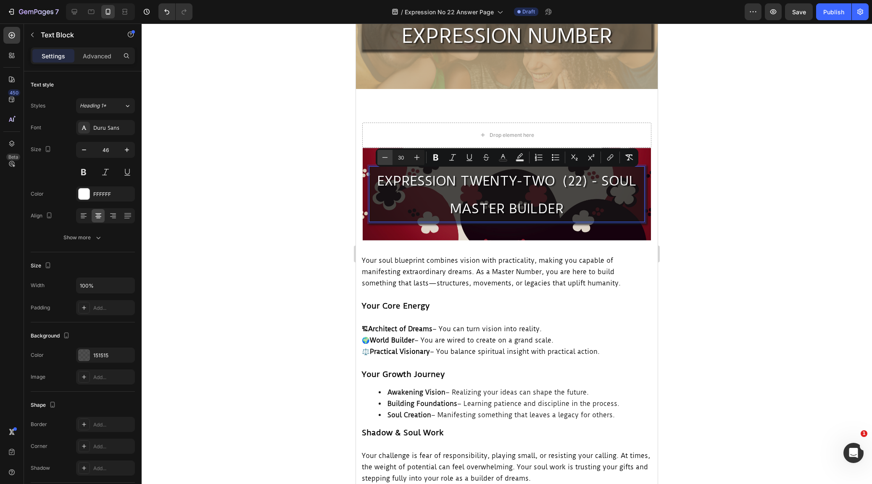
click at [385, 157] on icon "Editor contextual toolbar" at bounding box center [385, 157] width 8 height 8
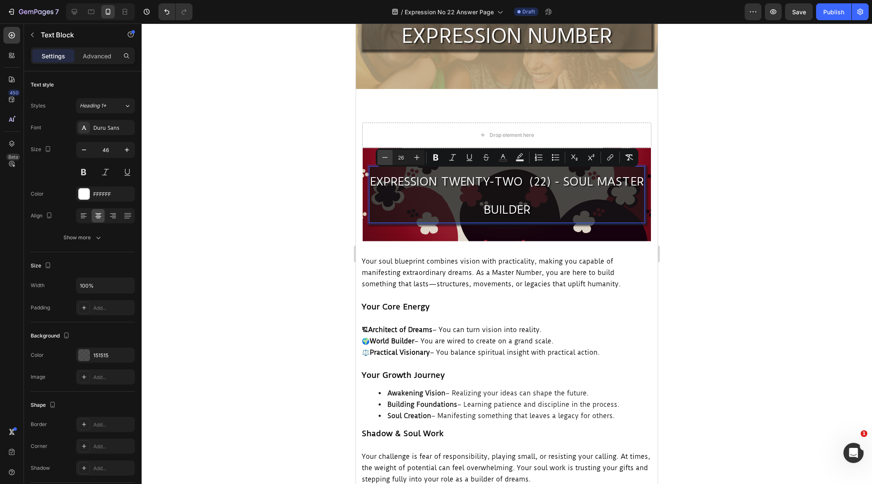
click at [385, 157] on icon "Editor contextual toolbar" at bounding box center [385, 157] width 8 height 8
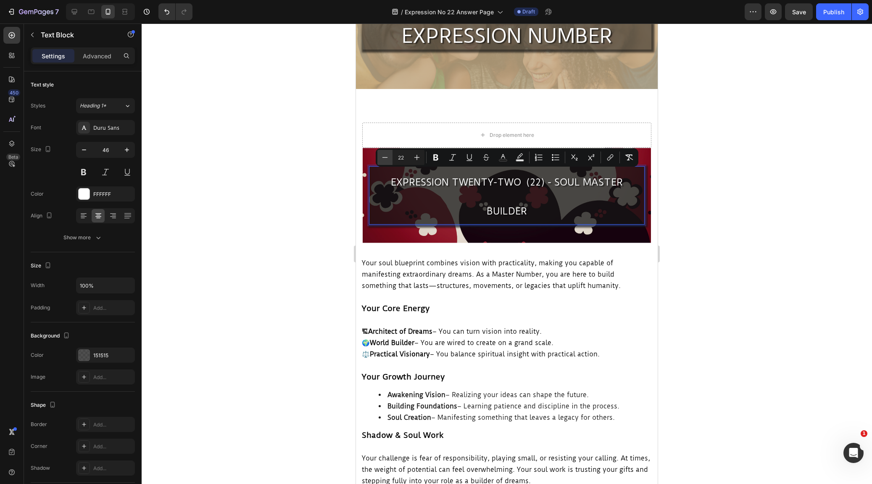
click at [385, 157] on icon "Editor contextual toolbar" at bounding box center [385, 157] width 8 height 8
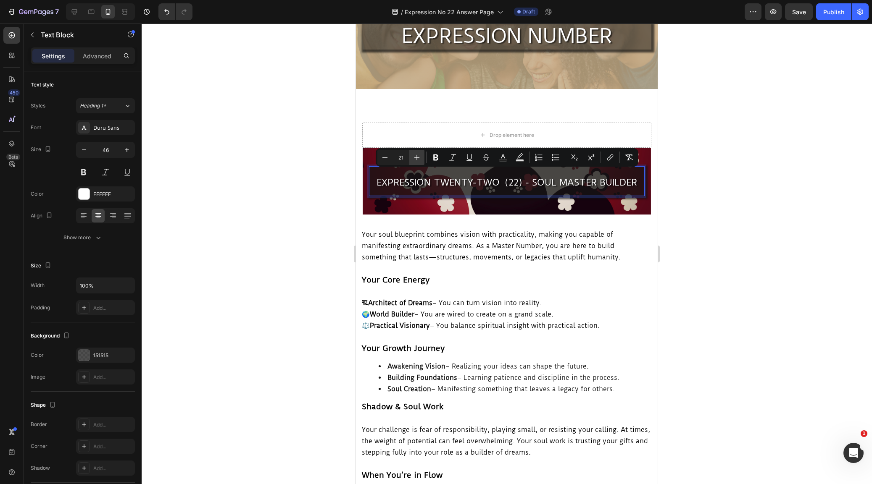
click at [415, 156] on icon "Editor contextual toolbar" at bounding box center [417, 157] width 8 height 8
type input "22"
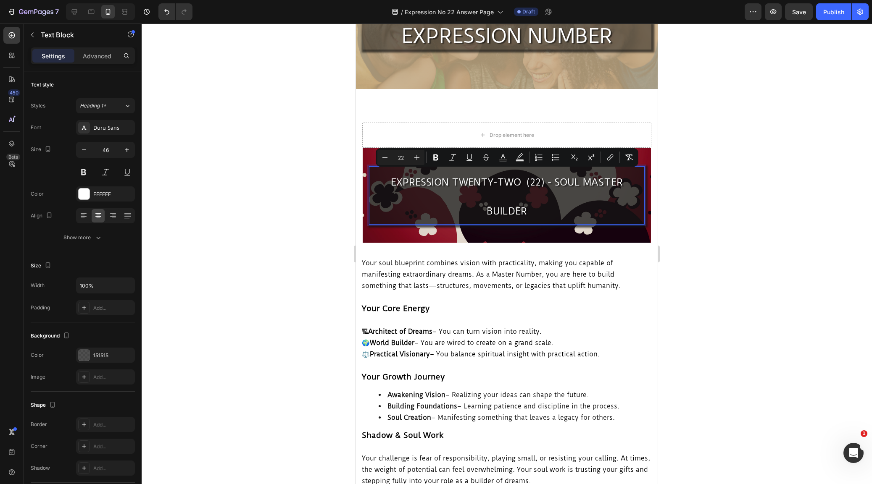
click at [358, 204] on section "EXPRESSION TWENTY-TWO (22) - SOUL MASTER BUILDER Text Block EXPRESSION TWENTY-T…" at bounding box center [507, 196] width 302 height 96
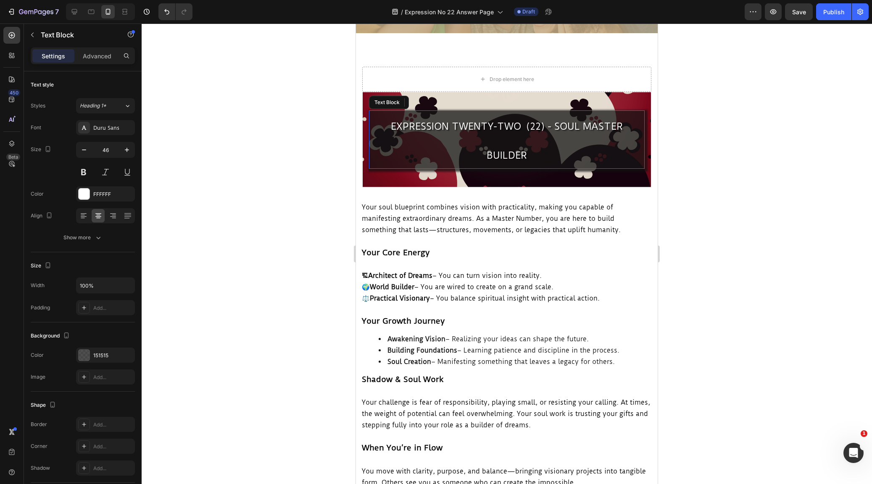
click at [437, 124] on span "EXPRESSION TWENTY-TWO (22) - SOUL MASTER BUILDER" at bounding box center [507, 141] width 232 height 41
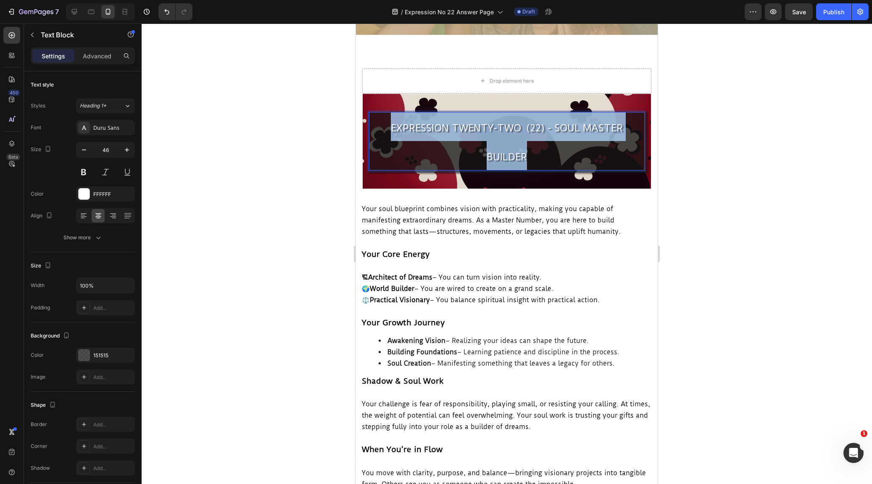
click at [437, 124] on span "EXPRESSION TWENTY-TWO (22) - SOUL MASTER BUILDER" at bounding box center [507, 142] width 232 height 41
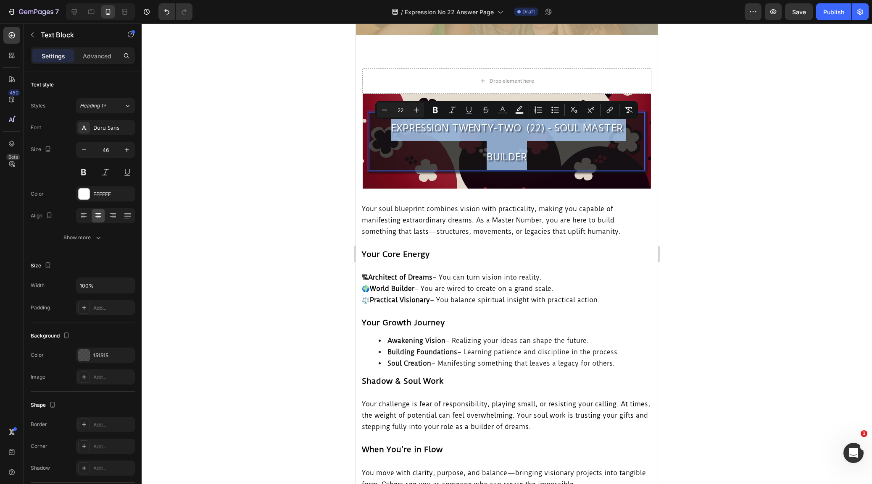
click at [437, 124] on span "EXPRESSION TWENTY-TWO (22) - SOUL MASTER BUILDER" at bounding box center [507, 142] width 232 height 41
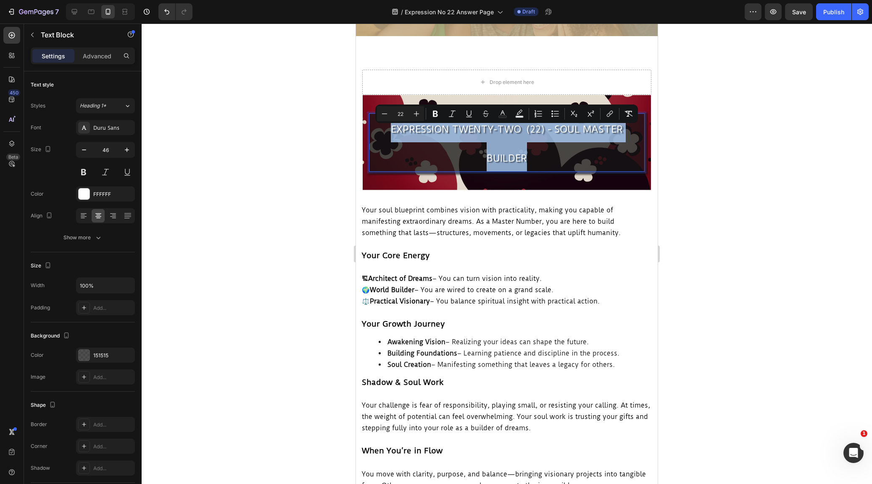
scroll to position [93, 0]
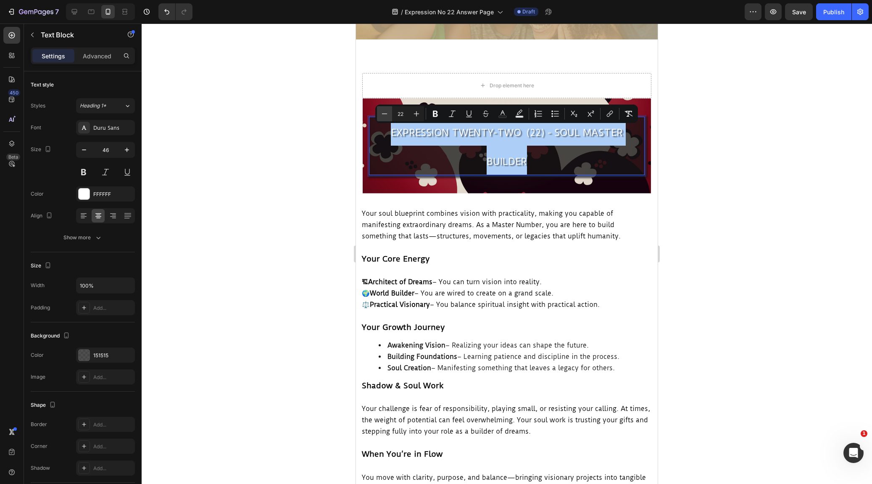
click at [386, 114] on icon "Editor contextual toolbar" at bounding box center [384, 114] width 8 height 8
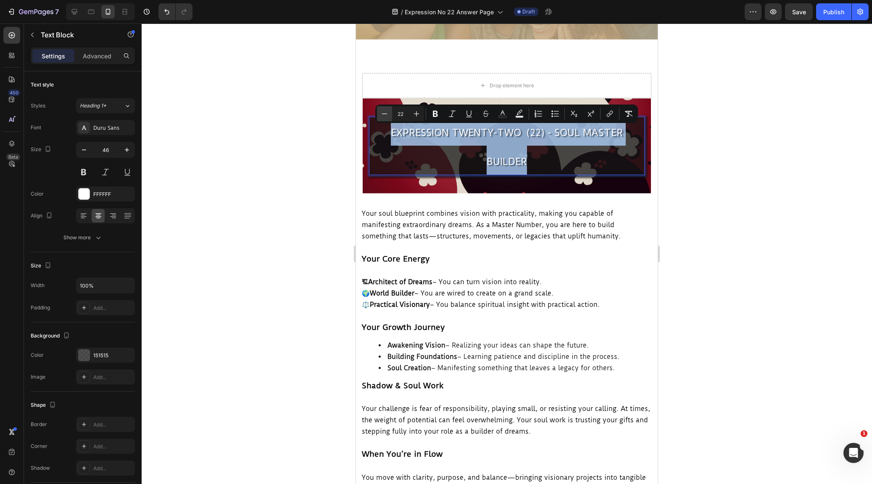
type input "21"
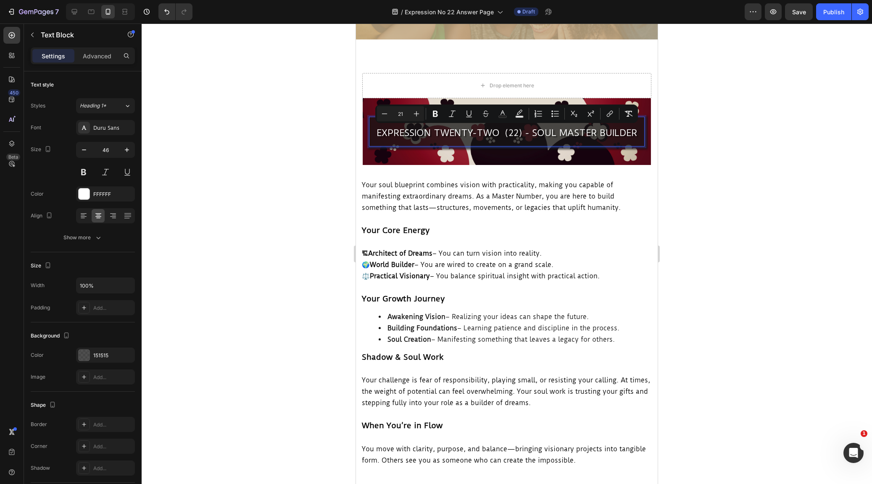
click at [679, 198] on div at bounding box center [507, 254] width 730 height 461
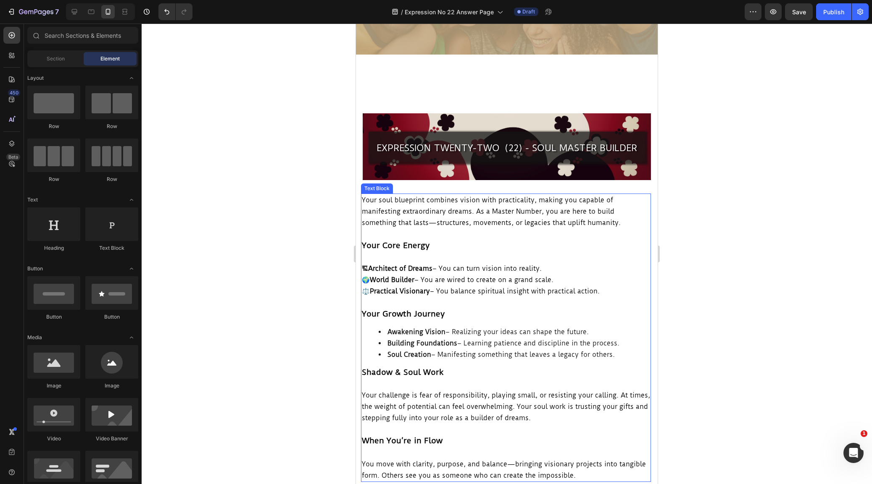
scroll to position [184, 0]
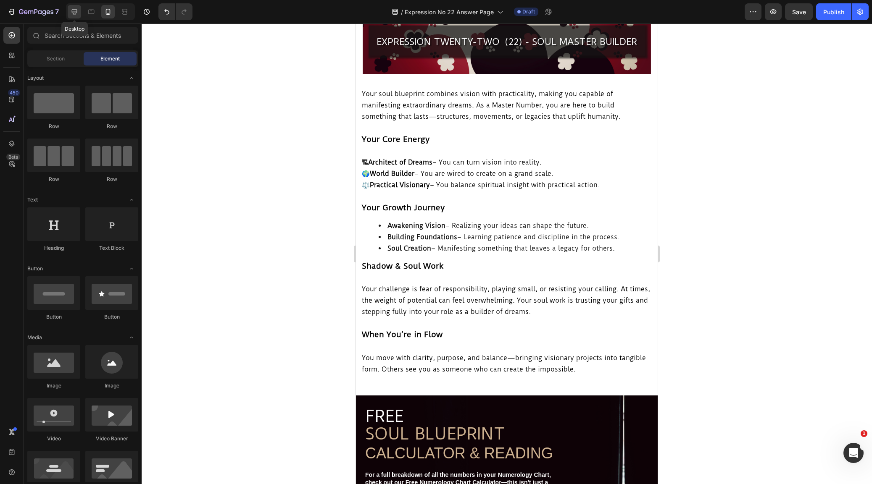
click at [76, 9] on icon at bounding box center [74, 11] width 5 height 5
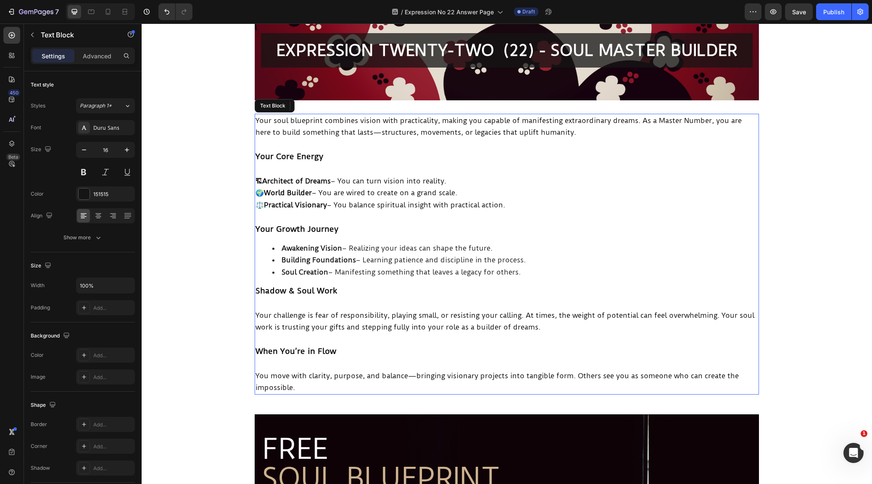
drag, startPoint x: 333, startPoint y: 174, endPoint x: 375, endPoint y: 218, distance: 61.2
click at [334, 175] on p "🏗 Architect of Dreams – You can turn vision into reality. 🌍 World Builder – You…" at bounding box center [506, 193] width 502 height 36
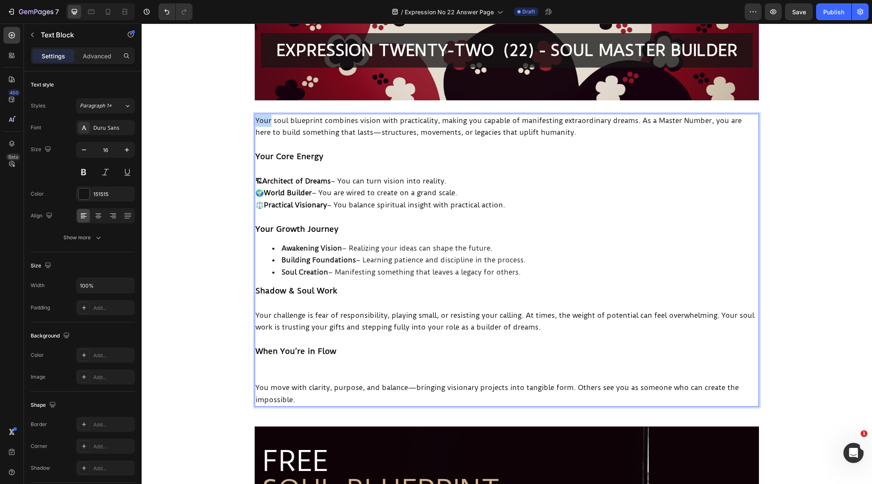
click at [259, 118] on span "Your soul blueprint combines vision with practicality, making you capable of ma…" at bounding box center [498, 126] width 486 height 21
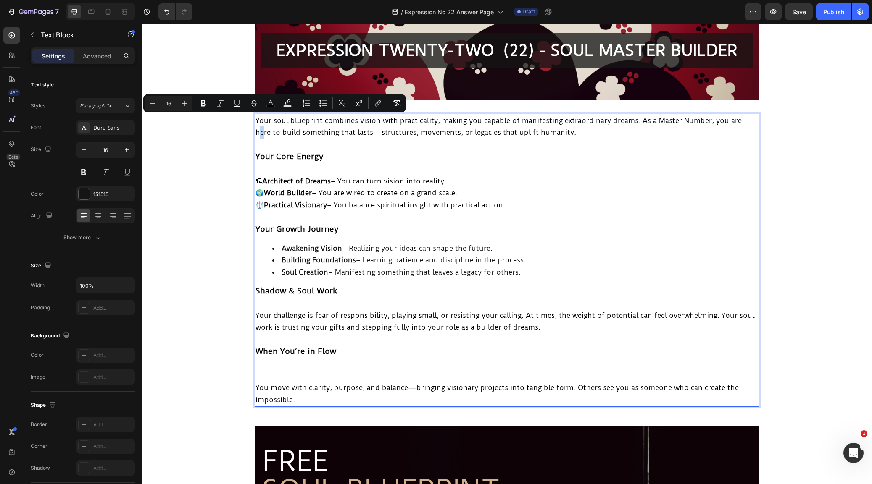
drag, startPoint x: 259, startPoint y: 126, endPoint x: 263, endPoint y: 131, distance: 6.9
click at [263, 132] on p "Your soul blueprint combines vision with practicality, making you capable of ma…" at bounding box center [506, 127] width 502 height 24
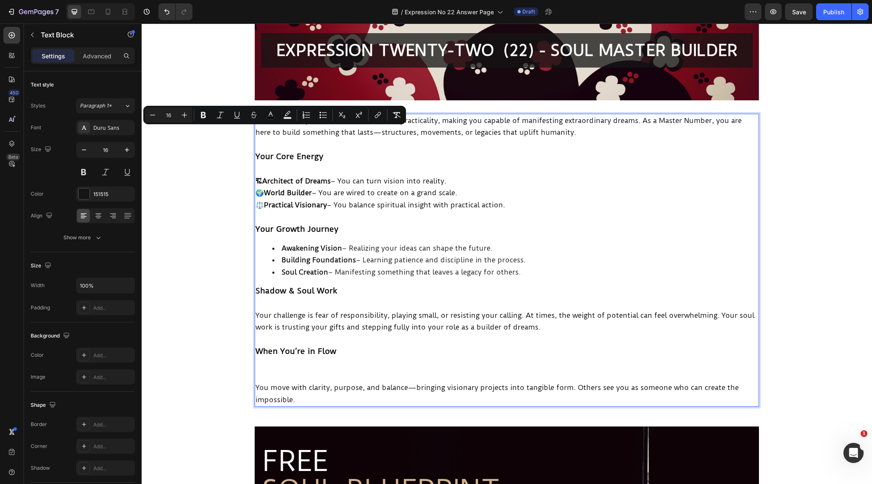
click at [283, 134] on span "Your soul blueprint combines vision with practicality, making you capable of ma…" at bounding box center [498, 126] width 486 height 21
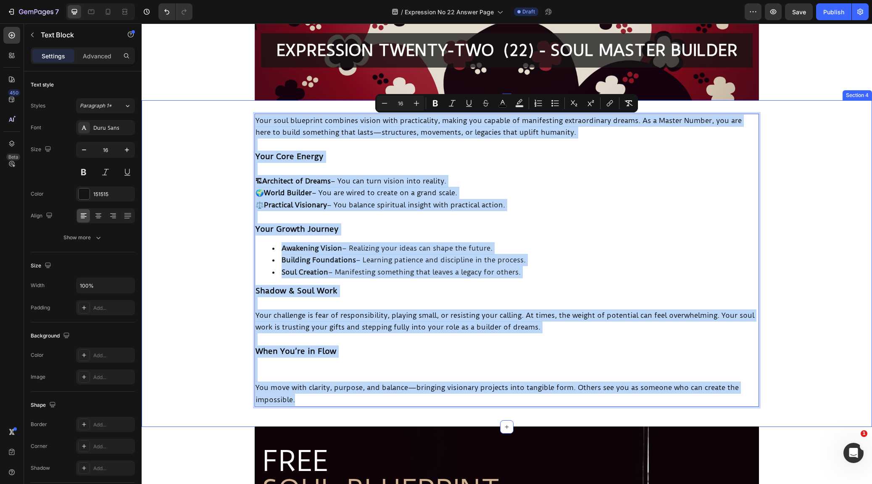
drag, startPoint x: 256, startPoint y: 120, endPoint x: 381, endPoint y: 401, distance: 307.5
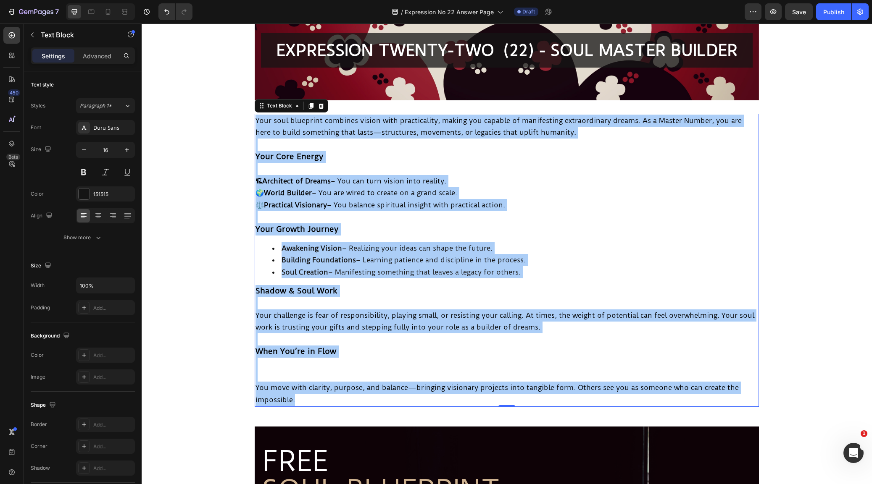
drag, startPoint x: 142, startPoint y: 215, endPoint x: 662, endPoint y: 304, distance: 527.3
click at [662, 304] on p "Rich Text Editor. Editing area: main" at bounding box center [506, 303] width 502 height 12
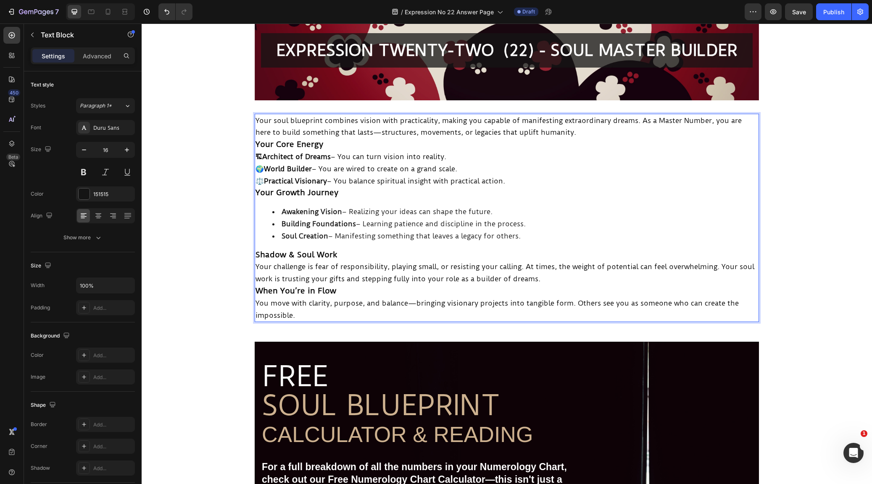
click at [594, 133] on p "Your soul blueprint combines vision with practicality, making you capable of ma…" at bounding box center [506, 127] width 502 height 24
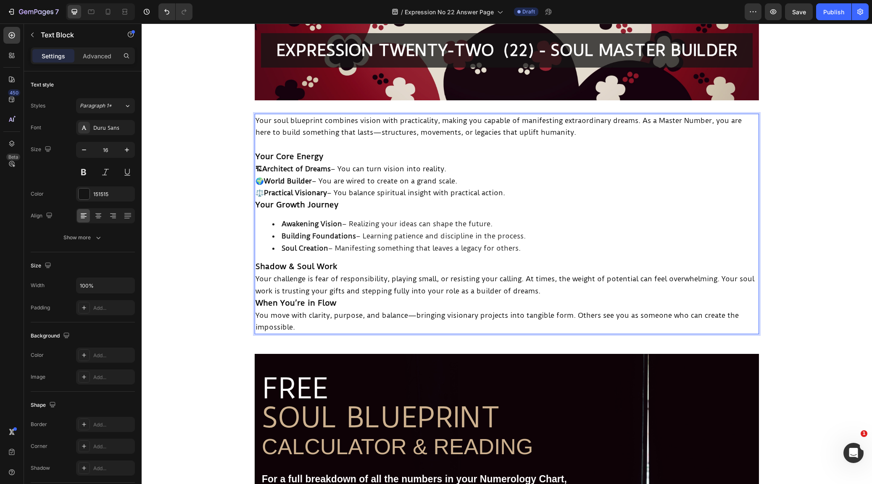
drag, startPoint x: 336, startPoint y: 158, endPoint x: 347, endPoint y: 164, distance: 12.2
click at [336, 158] on p "Your Core Energy" at bounding box center [506, 157] width 502 height 12
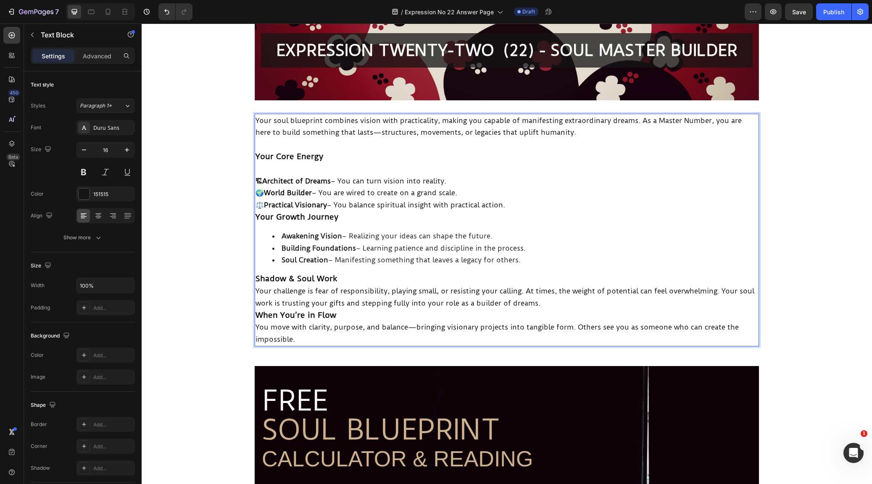
drag, startPoint x: 526, startPoint y: 201, endPoint x: 515, endPoint y: 209, distance: 13.9
click at [525, 203] on p "🏗 Architect of Dreams – You can turn vision into reality. 🌍 World Builder – You…" at bounding box center [506, 193] width 502 height 36
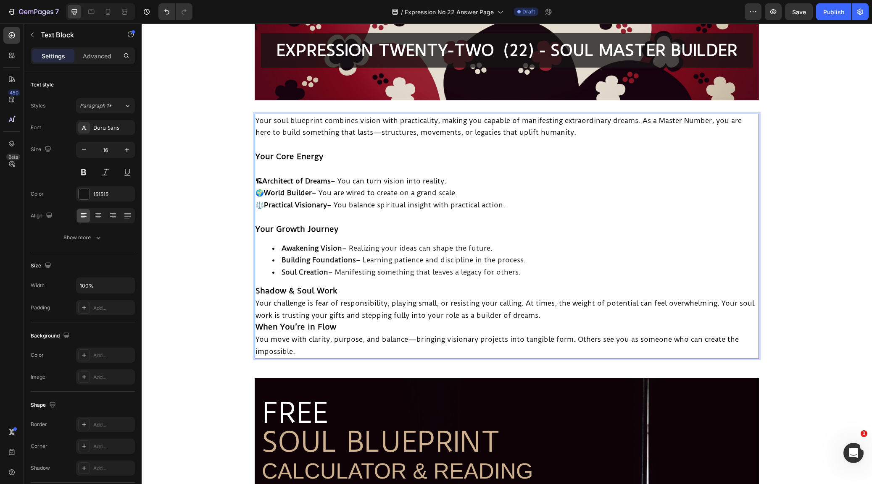
click at [344, 288] on p "Shadow & Soul Work" at bounding box center [506, 291] width 502 height 12
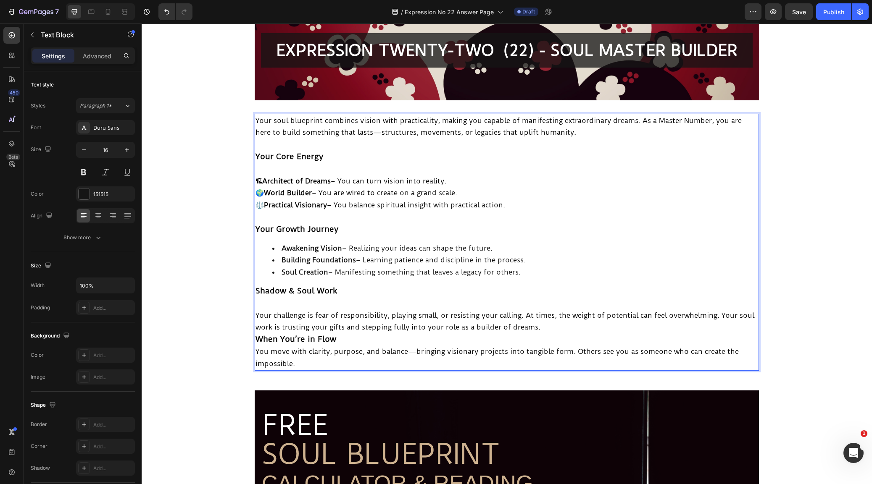
click at [565, 325] on p "Your challenge is fear of responsibility, playing small, or resisting your call…" at bounding box center [506, 322] width 502 height 24
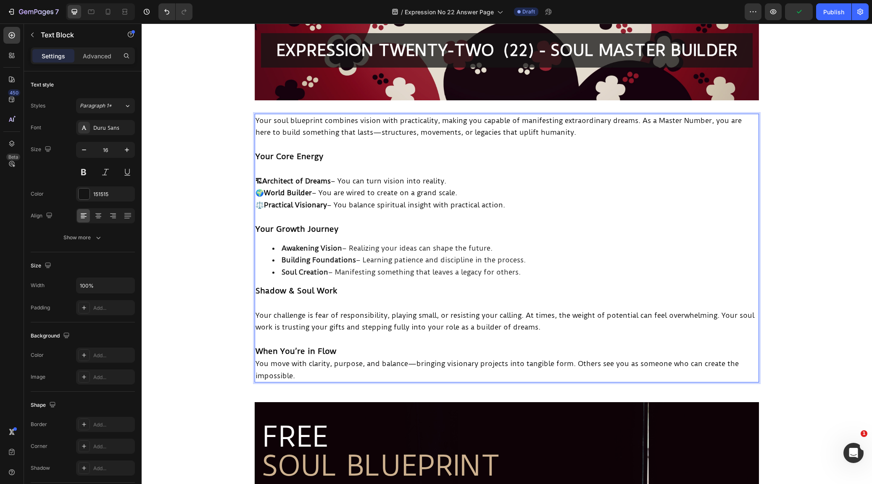
click at [378, 346] on p "When You’re in Flow" at bounding box center [506, 352] width 502 height 12
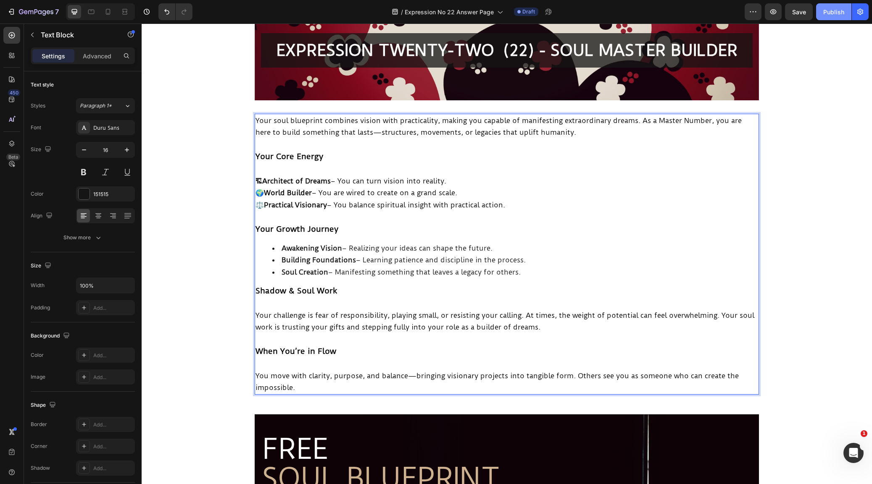
click at [829, 8] on div "Publish" at bounding box center [833, 12] width 21 height 9
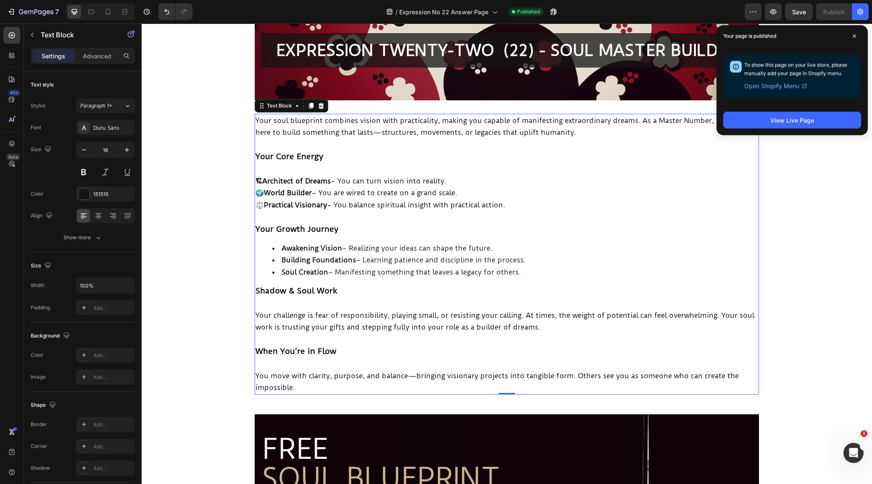
drag, startPoint x: 855, startPoint y: 36, endPoint x: 852, endPoint y: 44, distance: 8.1
click at [855, 36] on icon at bounding box center [854, 36] width 4 height 4
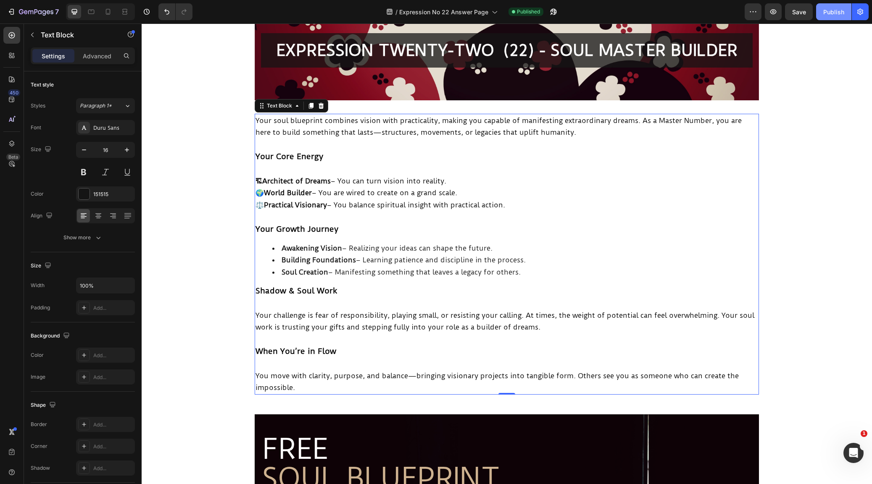
click at [834, 8] on div "Publish" at bounding box center [833, 12] width 21 height 9
click at [108, 12] on icon at bounding box center [108, 12] width 8 height 8
type input "15"
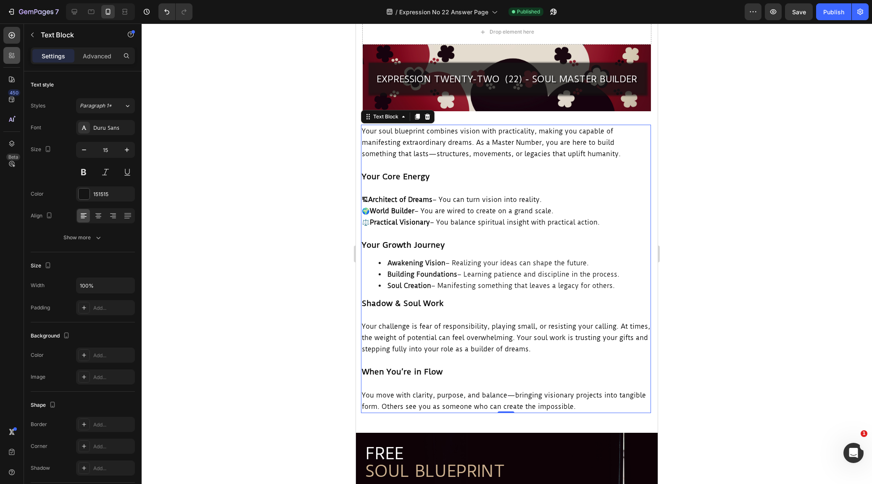
scroll to position [145, 0]
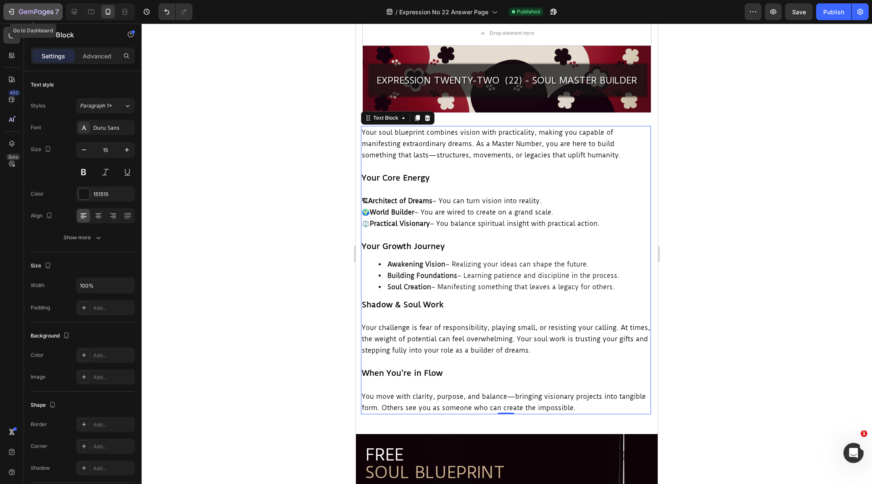
click at [11, 9] on icon "button" at bounding box center [13, 12] width 4 height 6
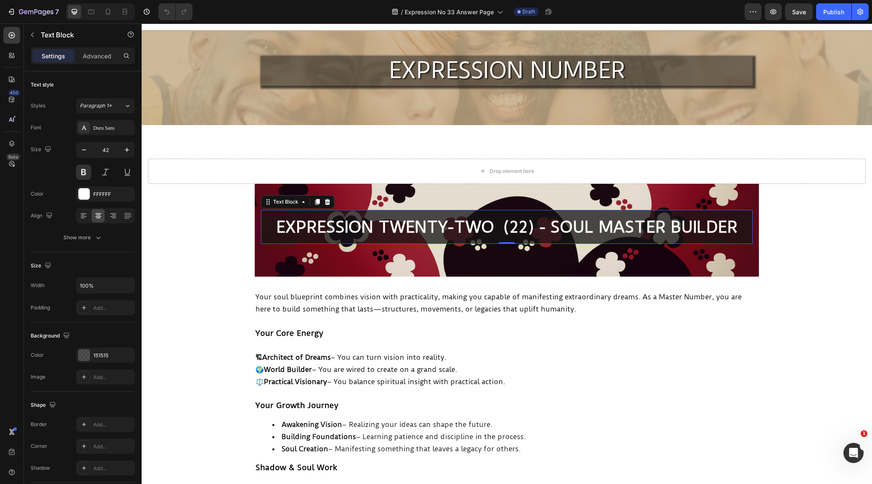
click at [525, 227] on span "EXPRESSION TWENTY-TWO (22) - SOUL MASTER BUILDER" at bounding box center [506, 227] width 461 height 19
click at [490, 228] on span "EXPRESSION TWENTY-TWO (22) - SOUL MASTER BUILDER" at bounding box center [506, 227] width 461 height 19
click at [529, 226] on span "EXPRESSION THIRTY-THREE (22) - SOUL MASTER BUILDER" at bounding box center [506, 227] width 463 height 19
drag, startPoint x: 723, startPoint y: 231, endPoint x: 742, endPoint y: 231, distance: 18.9
click at [726, 231] on span "EXPRESSION THIRTY-THREE (33) - SOUL MASTER BUILDER" at bounding box center [506, 227] width 463 height 19
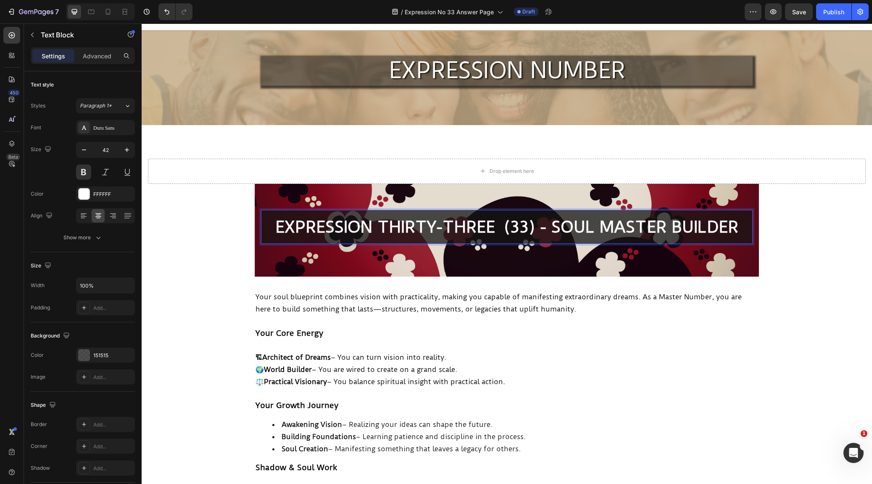
click at [738, 230] on span "EXPRESSION THIRTY-THREE (33) - SOUL MASTER BUILDER" at bounding box center [506, 227] width 463 height 19
click at [508, 237] on span "EXPRESSION THIRTY-THREE (33) - SOUL MASTER TEACHER" at bounding box center [506, 227] width 471 height 19
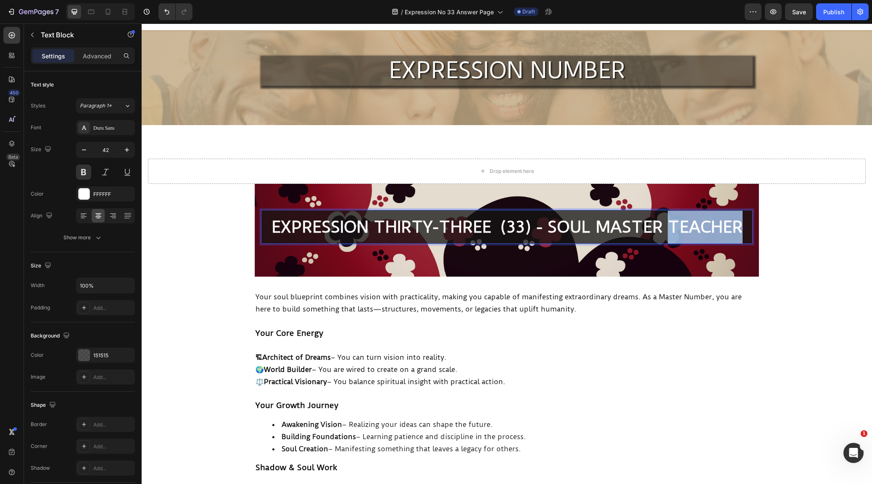
click at [508, 237] on span "EXPRESSION THIRTY-THREE (33) - SOUL MASTER TEACHER" at bounding box center [506, 227] width 471 height 19
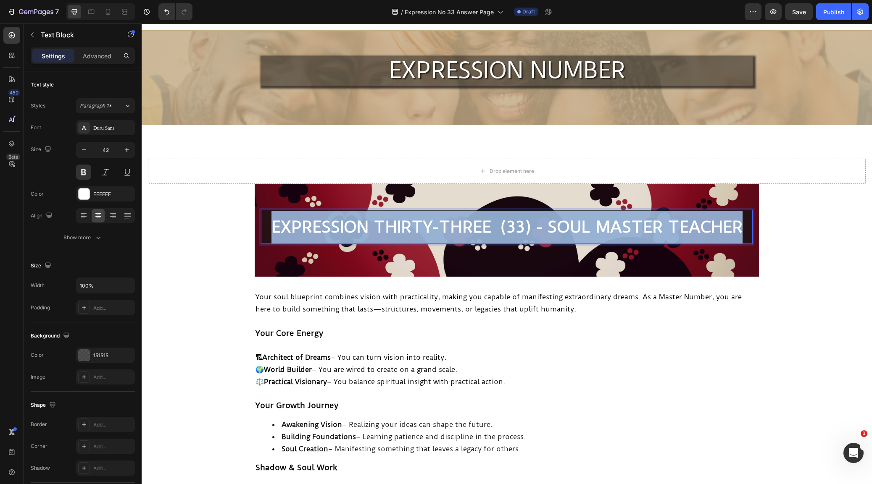
click at [508, 237] on span "EXPRESSION THIRTY-THREE (33) - SOUL MASTER TEACHER" at bounding box center [506, 227] width 471 height 19
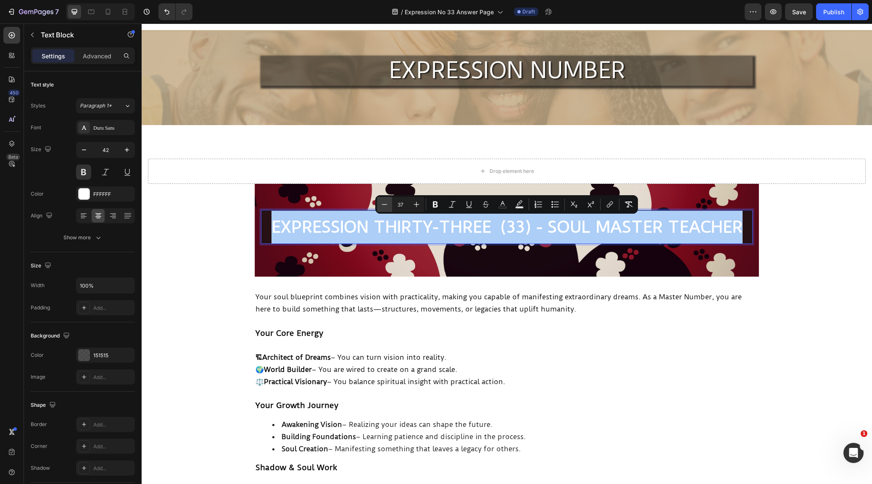
click at [388, 204] on icon "Editor contextual toolbar" at bounding box center [384, 204] width 8 height 8
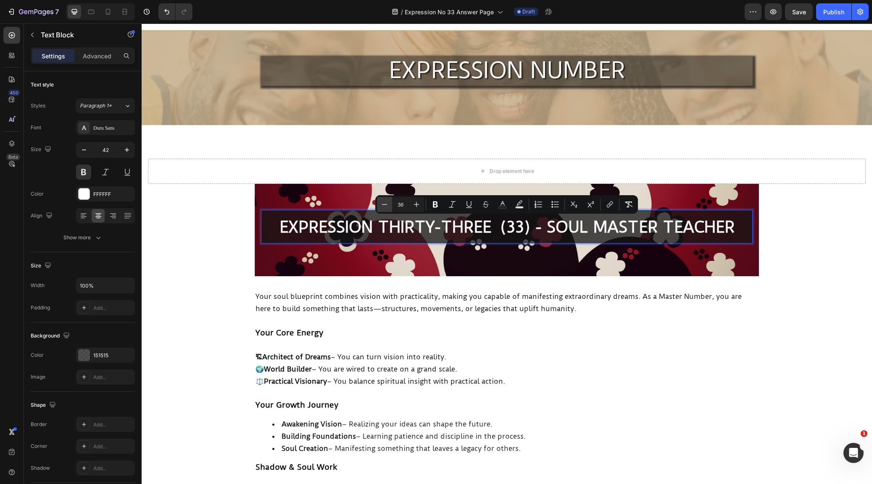
click at [384, 204] on icon "Editor contextual toolbar" at bounding box center [384, 204] width 8 height 8
type input "35"
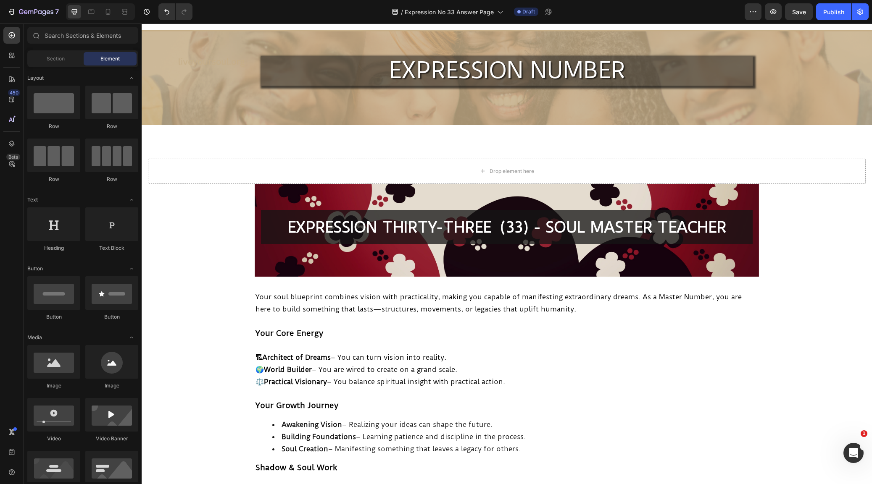
click at [106, 12] on icon at bounding box center [108, 12] width 5 height 6
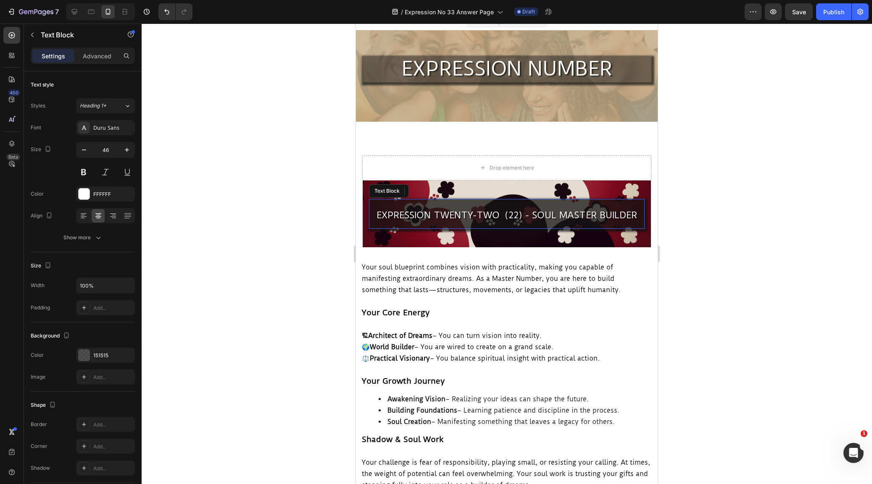
click at [489, 215] on span "EXPRESSION TWENTY-TWO (22) - SOUL MASTER BUILDER" at bounding box center [506, 215] width 260 height 11
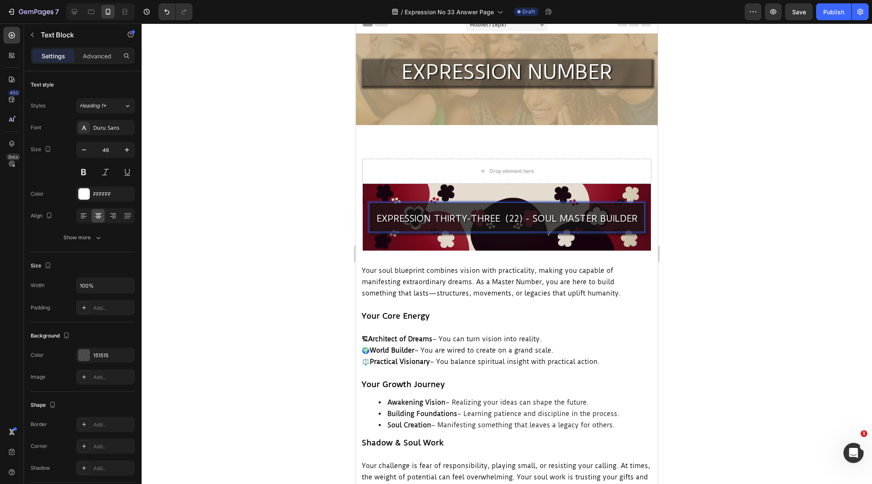
click at [517, 217] on span "EXPRESSION THIRTY-THREE (22) - SOUL MASTER BUILDER" at bounding box center [506, 218] width 261 height 11
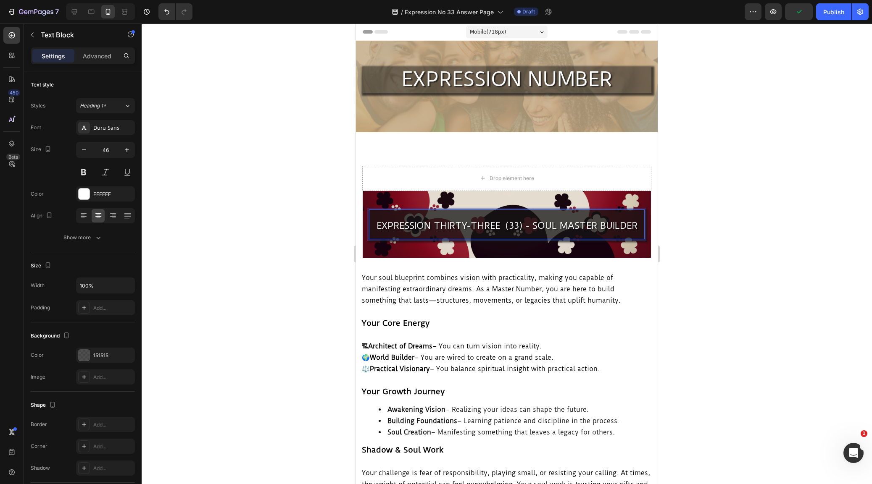
click at [635, 226] on span "EXPRESSION THIRTY-THREE (33) - SOUL MASTER BUILDER" at bounding box center [506, 225] width 261 height 11
click at [737, 283] on div at bounding box center [507, 254] width 730 height 461
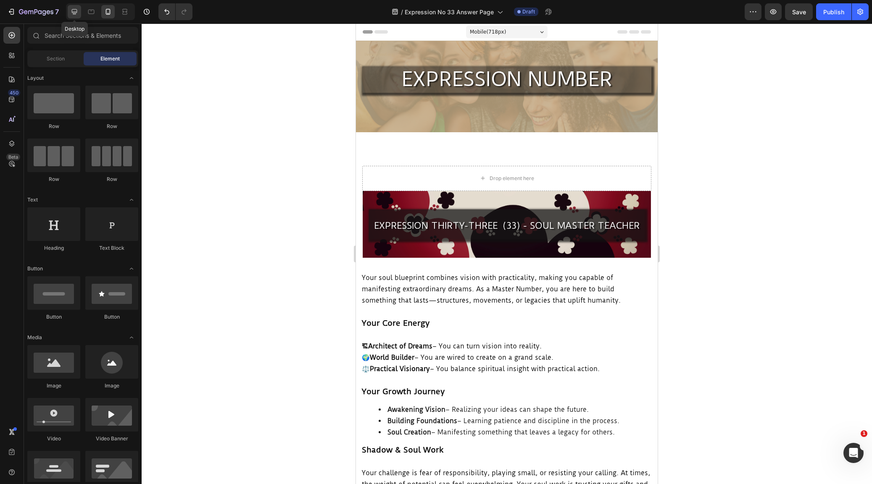
click at [76, 11] on icon at bounding box center [74, 12] width 8 height 8
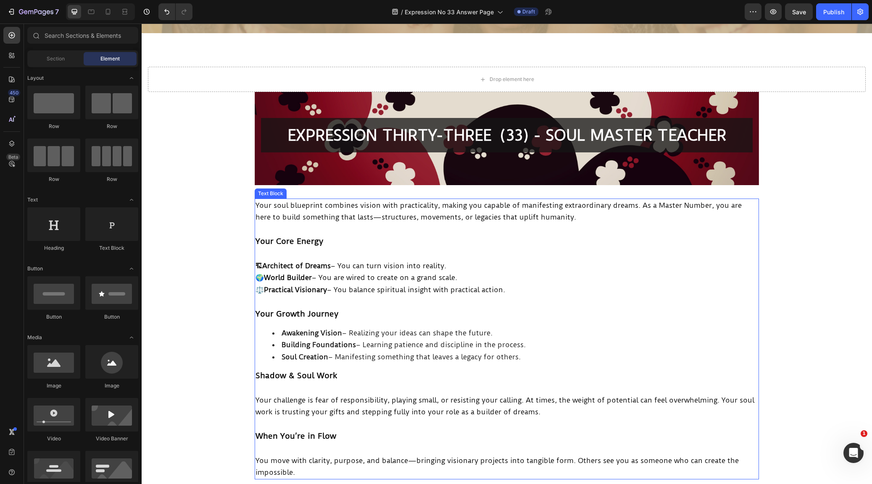
scroll to position [132, 0]
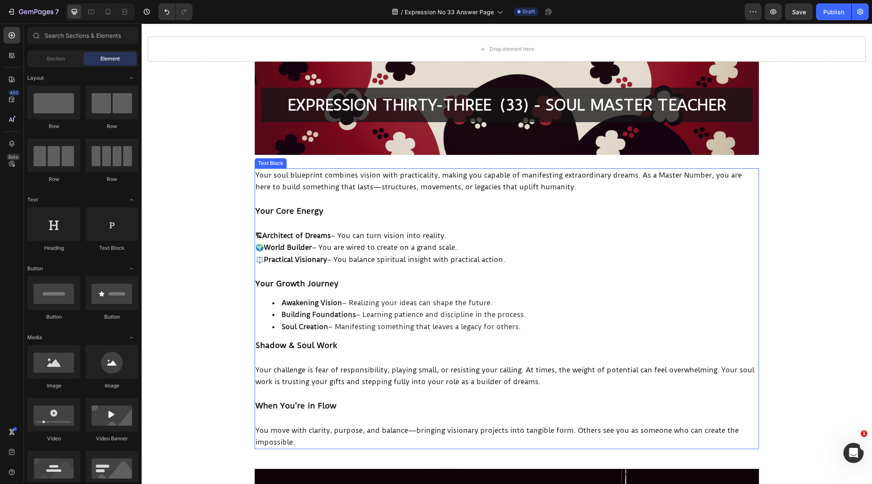
drag, startPoint x: 284, startPoint y: 182, endPoint x: 270, endPoint y: 175, distance: 15.0
click at [284, 182] on p "Your soul blueprint combines vision with practicality, making you capable of ma…" at bounding box center [506, 181] width 502 height 24
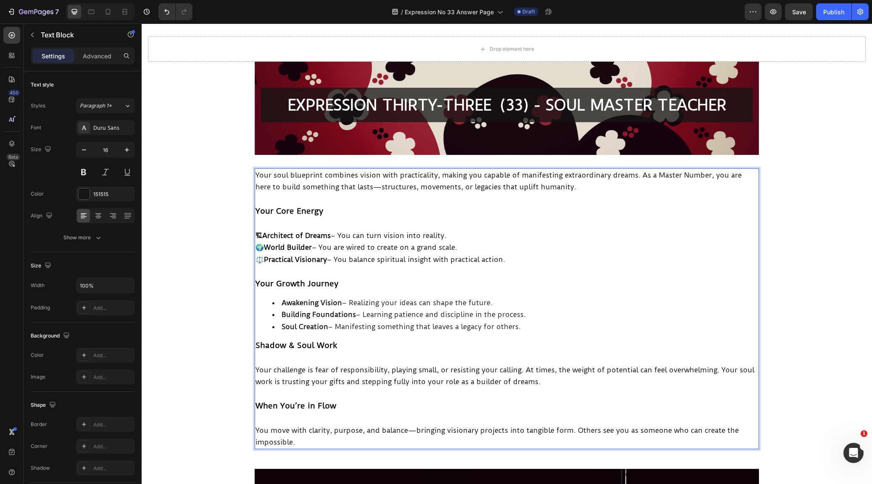
drag, startPoint x: 270, startPoint y: 174, endPoint x: 265, endPoint y: 174, distance: 4.7
click at [270, 174] on span "Your soul blueprint combines vision with practicality, making you capable of ma…" at bounding box center [498, 181] width 486 height 21
click at [261, 174] on span "Your soul blueprint combines vision with practicality, making you capable of ma…" at bounding box center [498, 181] width 486 height 21
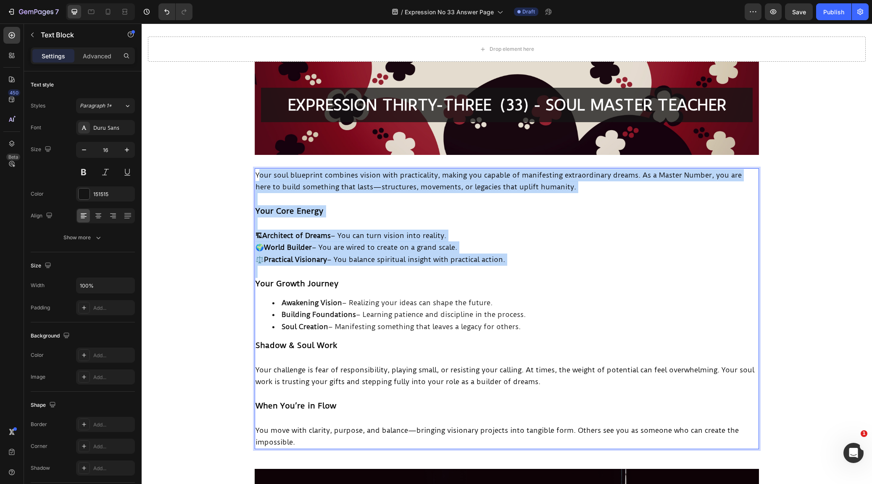
drag, startPoint x: 258, startPoint y: 174, endPoint x: 281, endPoint y: 195, distance: 31.0
click at [316, 273] on div "Your soul blueprint combines vision with practicality, making you capable of ma…" at bounding box center [507, 308] width 504 height 281
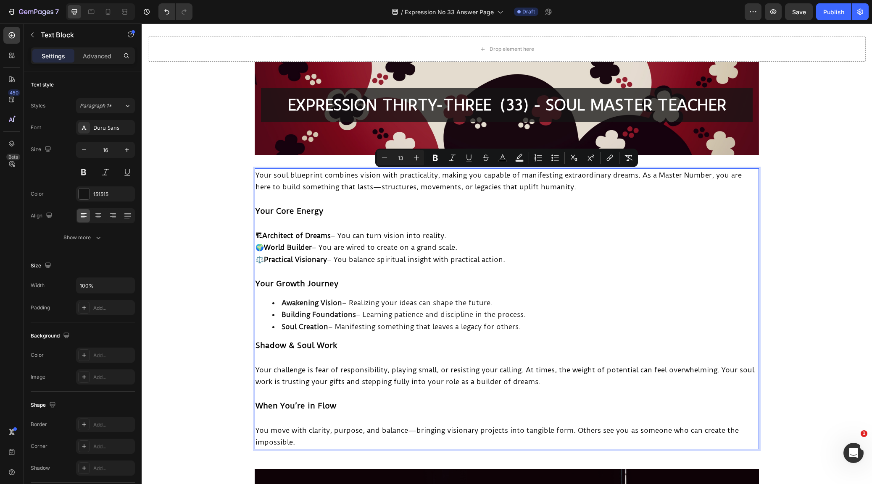
click at [305, 281] on strong "Your Growth Journey" at bounding box center [296, 284] width 83 height 10
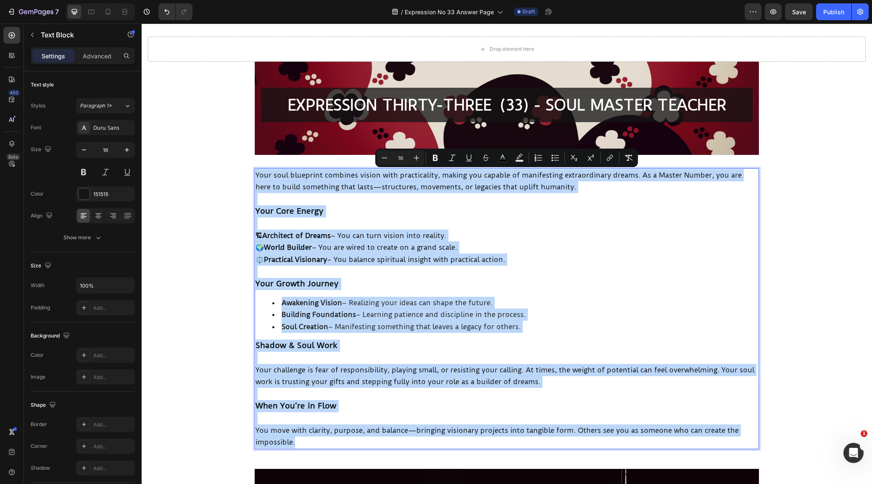
drag, startPoint x: 256, startPoint y: 174, endPoint x: 395, endPoint y: 438, distance: 298.4
click at [395, 439] on div "Your soul blueprint combines vision with practicality, making you capable of ma…" at bounding box center [507, 308] width 504 height 281
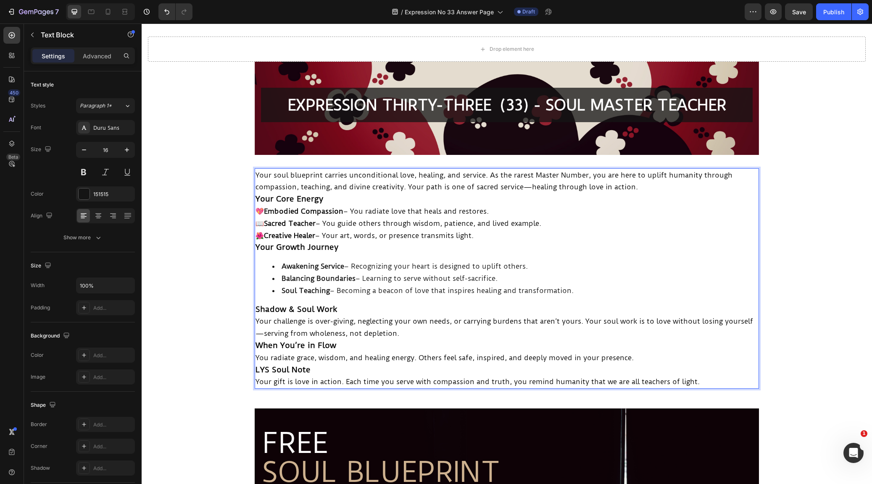
click at [647, 183] on p "Your soul blueprint carries unconditional love, healing, and service. As the ra…" at bounding box center [506, 181] width 502 height 24
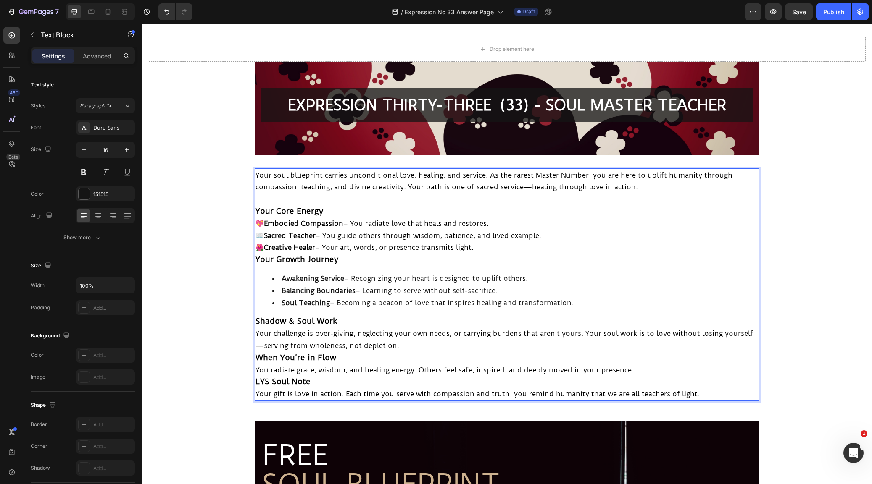
click at [337, 213] on p "Your Core Energy" at bounding box center [506, 211] width 502 height 12
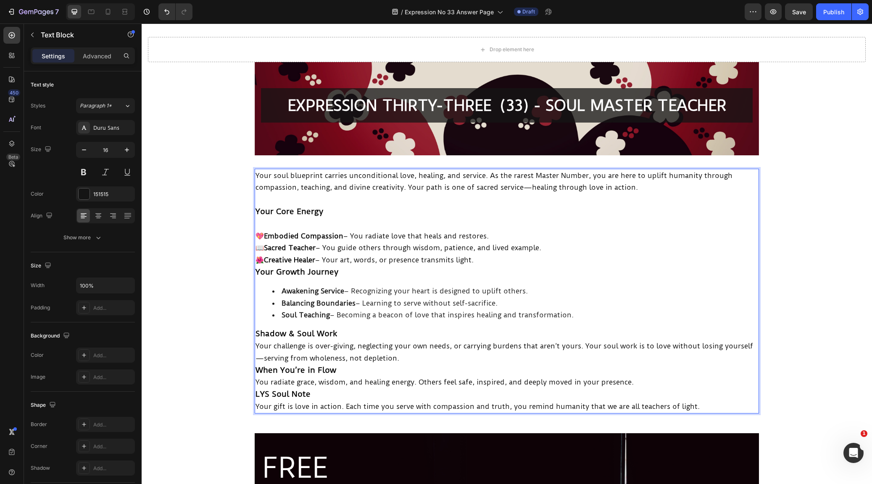
scroll to position [133, 0]
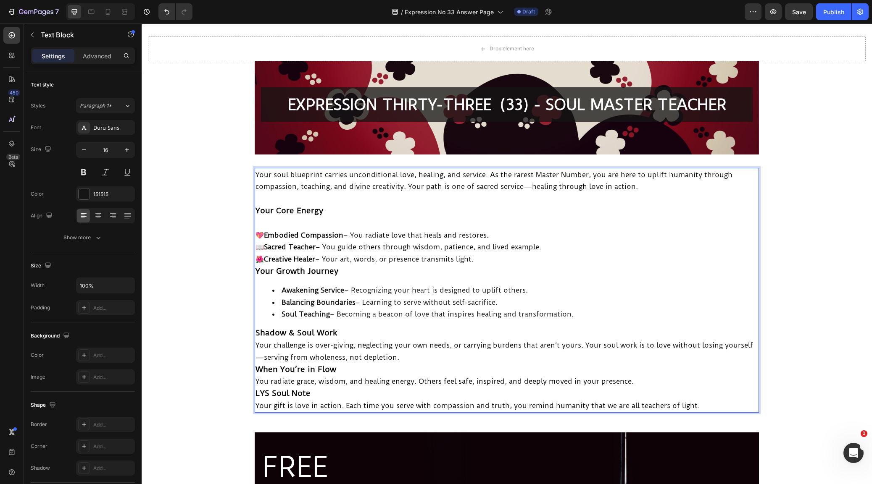
click at [363, 332] on p "Shadow & Soul Work" at bounding box center [506, 333] width 502 height 12
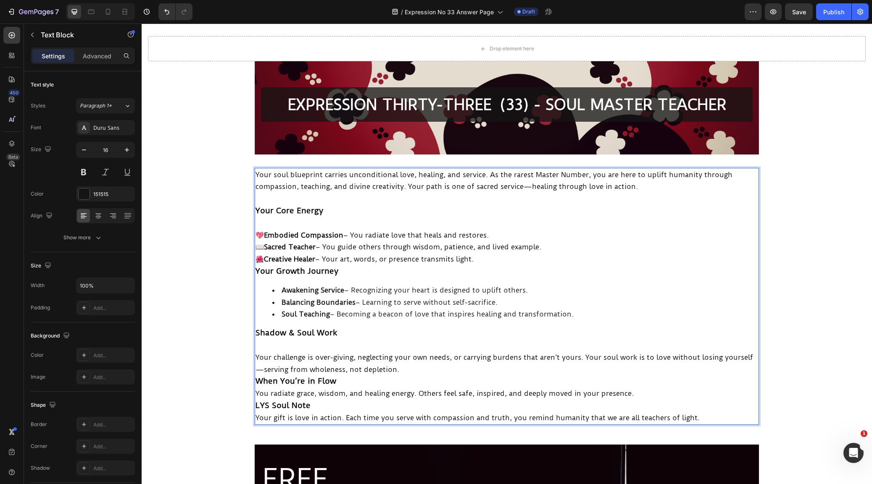
click at [404, 364] on p "Your challenge is over-giving, neglecting your own needs, or carrying burdens t…" at bounding box center [506, 364] width 502 height 24
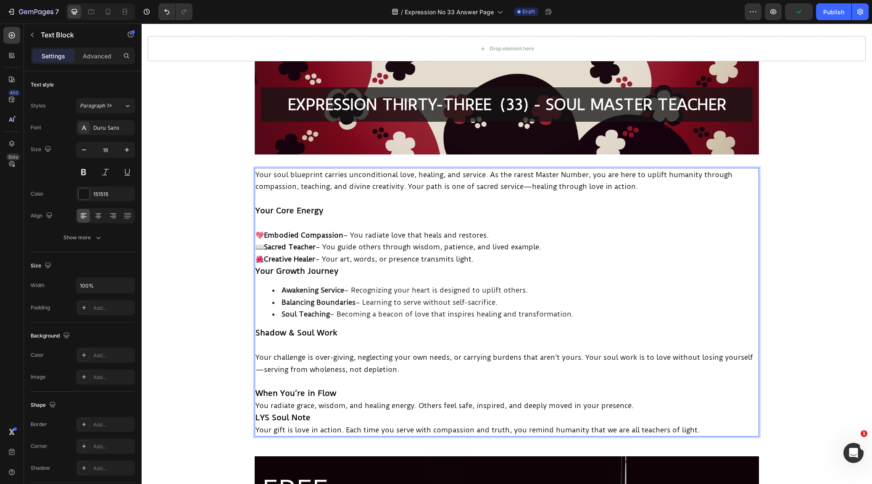
click at [351, 389] on p "When You’re in Flow" at bounding box center [506, 394] width 502 height 12
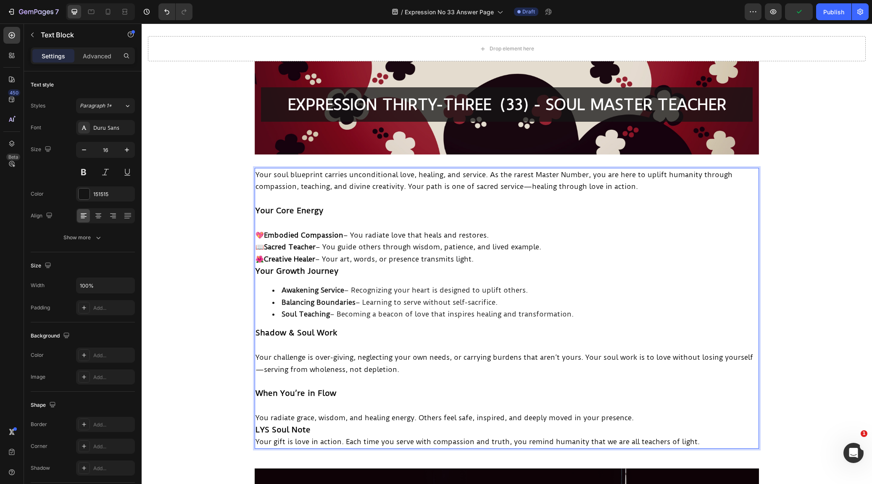
click at [646, 415] on p "You radiate grace, wisdom, and healing energy. Others feel safe, inspired, and …" at bounding box center [506, 418] width 502 height 12
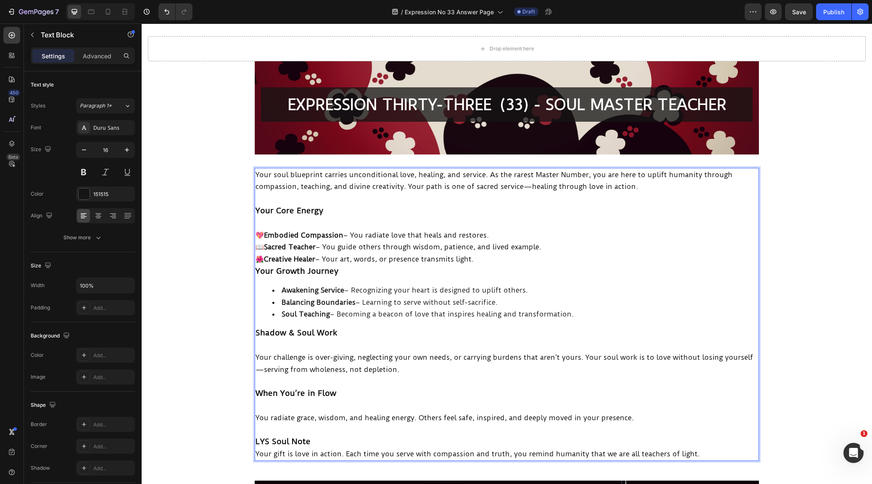
click at [327, 437] on p "LYS Soul Note" at bounding box center [506, 442] width 502 height 12
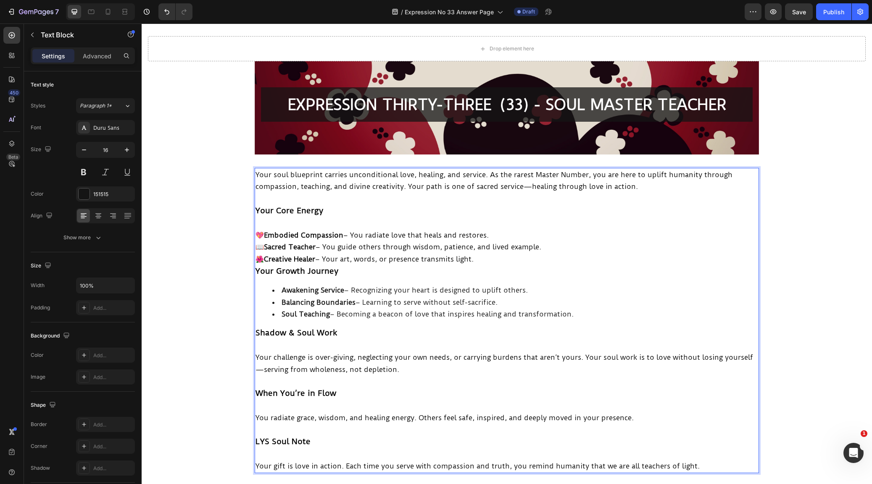
click at [499, 256] on p "💖 Embodied Compassion – You radiate love that heals and restores. 📖 Sacred Teac…" at bounding box center [506, 247] width 502 height 36
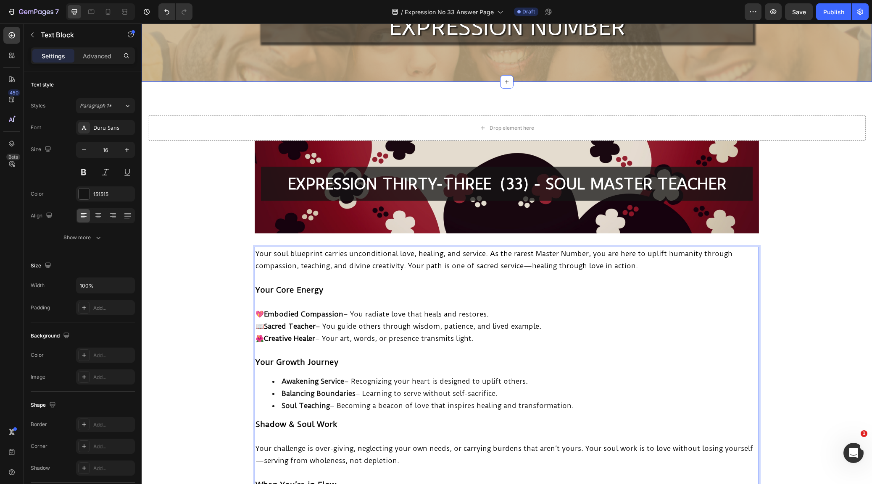
scroll to position [53, 0]
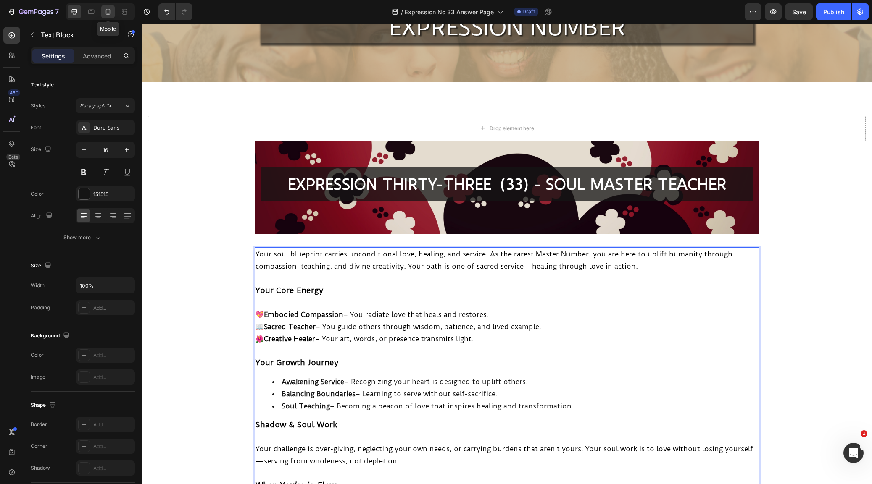
click at [110, 9] on icon at bounding box center [108, 12] width 8 height 8
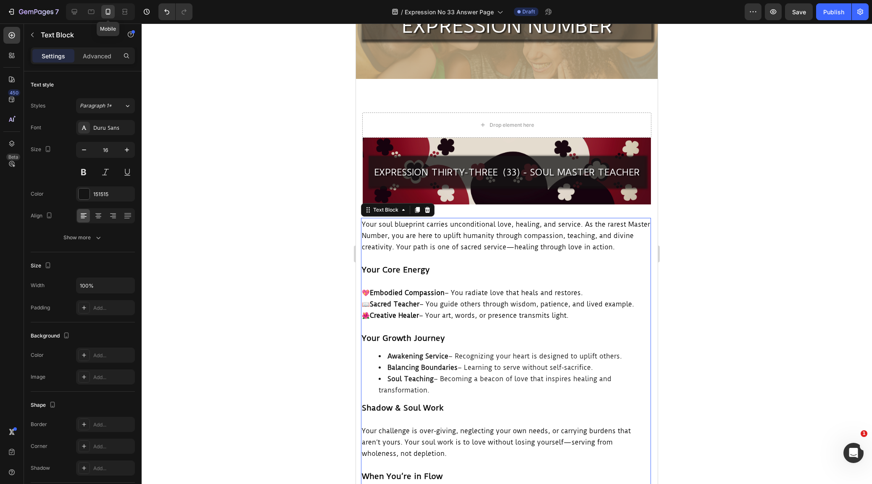
type input "15"
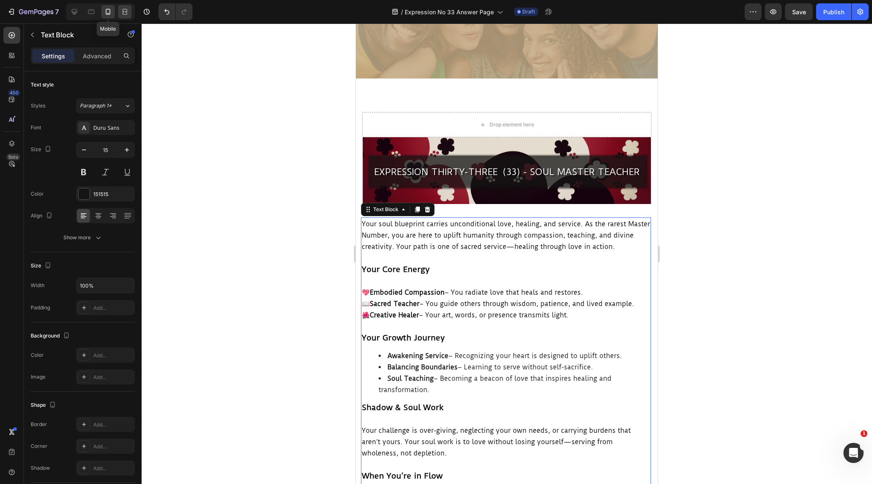
scroll to position [218, 0]
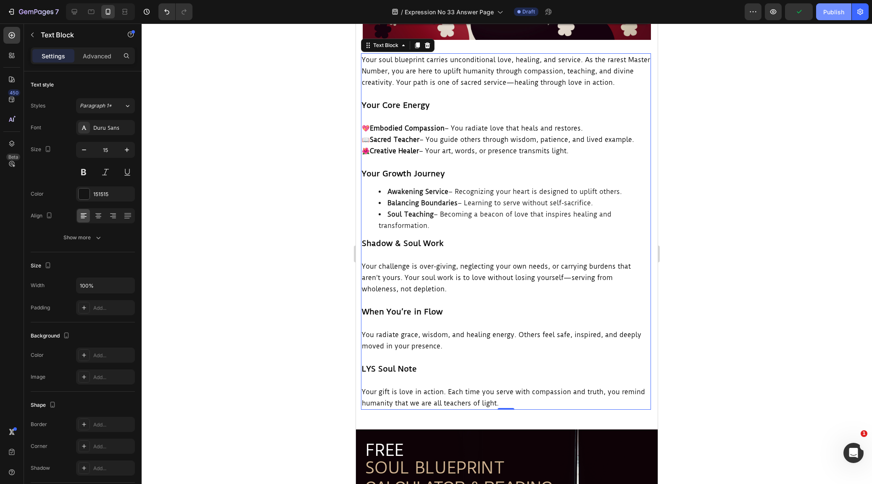
click at [843, 11] on div "Publish" at bounding box center [833, 12] width 21 height 9
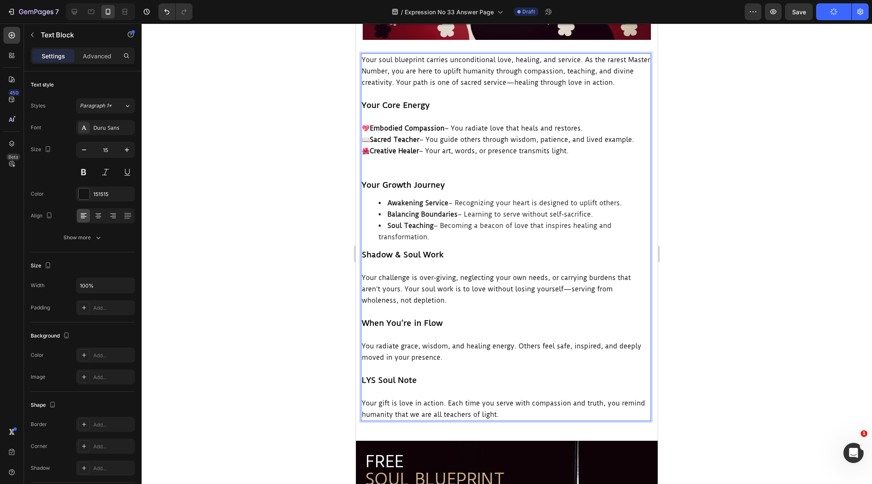
click at [512, 88] on p "Rich Text Editor. Editing area: main" at bounding box center [506, 93] width 288 height 11
click at [510, 79] on span "Your soul blueprint carries unconditional love, healing, and service. As the ra…" at bounding box center [506, 71] width 288 height 31
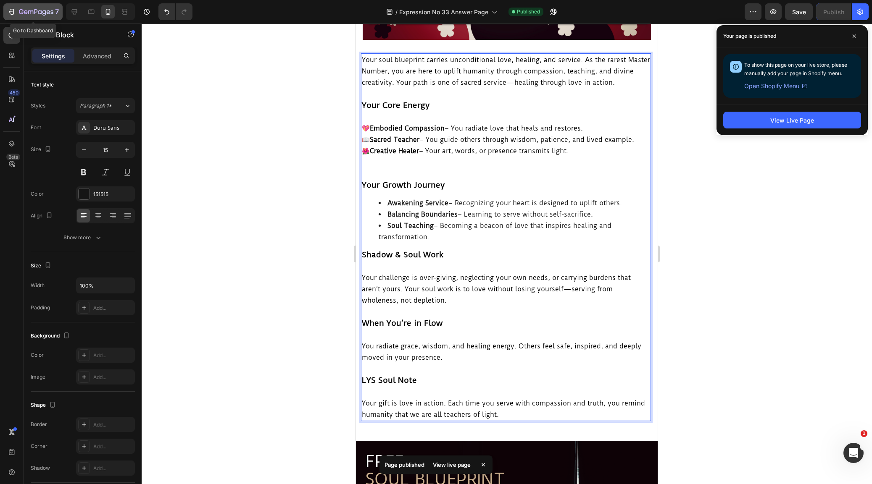
click at [13, 9] on icon "button" at bounding box center [13, 12] width 4 height 6
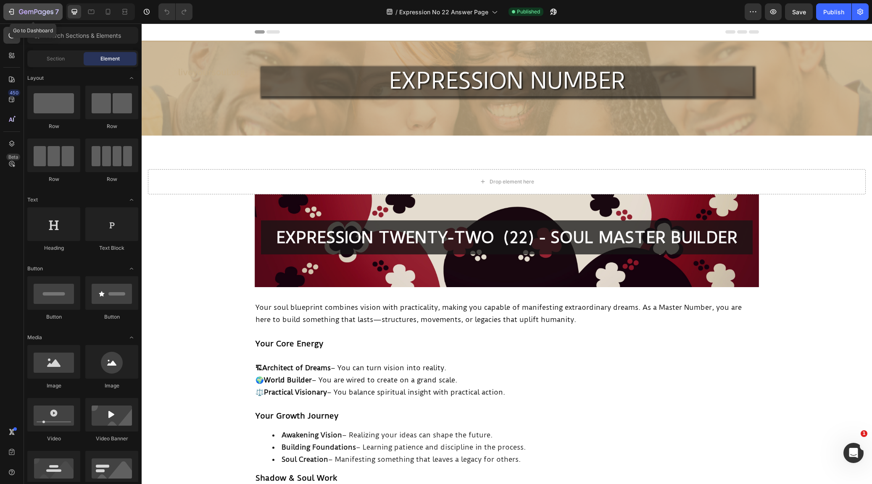
click at [12, 9] on icon "button" at bounding box center [13, 12] width 4 height 6
click at [862, 11] on icon "button" at bounding box center [860, 12] width 8 height 8
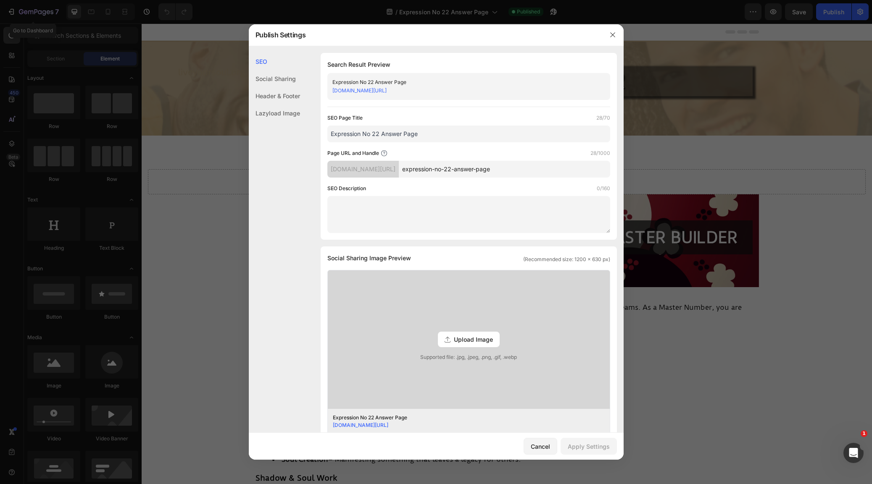
click at [387, 91] on link "akabana1.myshopify.com/pages/expression-no-22-answer-page" at bounding box center [359, 90] width 54 height 6
click at [495, 89] on div "akabana1.myshopify.com/pages/expression-no-22-answer-page" at bounding box center [461, 91] width 259 height 8
drag, startPoint x: 495, startPoint y: 90, endPoint x: 333, endPoint y: 84, distance: 162.3
click at [333, 84] on div "Expression No 22 Answer Page akabana1.myshopify.com/pages/expression-no-22-answ…" at bounding box center [468, 86] width 283 height 27
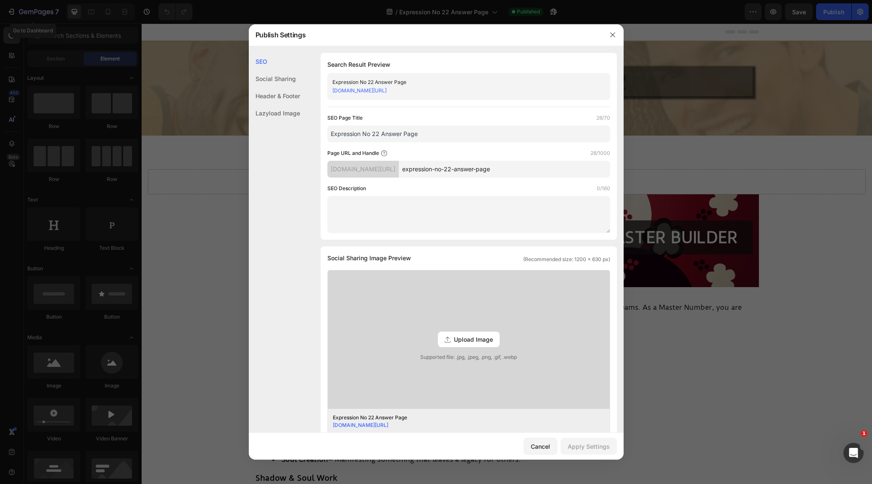
click at [514, 95] on div "Expression No 22 Answer Page akabana1.myshopify.com/pages/expression-no-22-answ…" at bounding box center [468, 86] width 283 height 27
drag, startPoint x: 501, startPoint y: 92, endPoint x: 324, endPoint y: 89, distance: 176.9
click at [324, 89] on div "Search Result Preview Expression No 22 Answer Page akabana1.myshopify.com/pages…" at bounding box center [469, 146] width 296 height 187
copy link "akabana1.myshopify.com/pages/expression-no-22-answer-page"
click at [611, 34] on icon "button" at bounding box center [612, 34] width 5 height 5
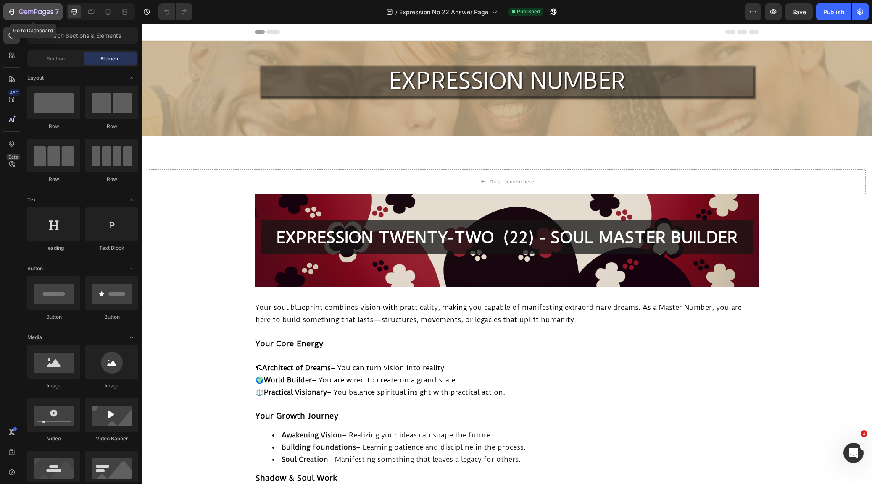
click at [12, 10] on icon "button" at bounding box center [11, 12] width 8 height 8
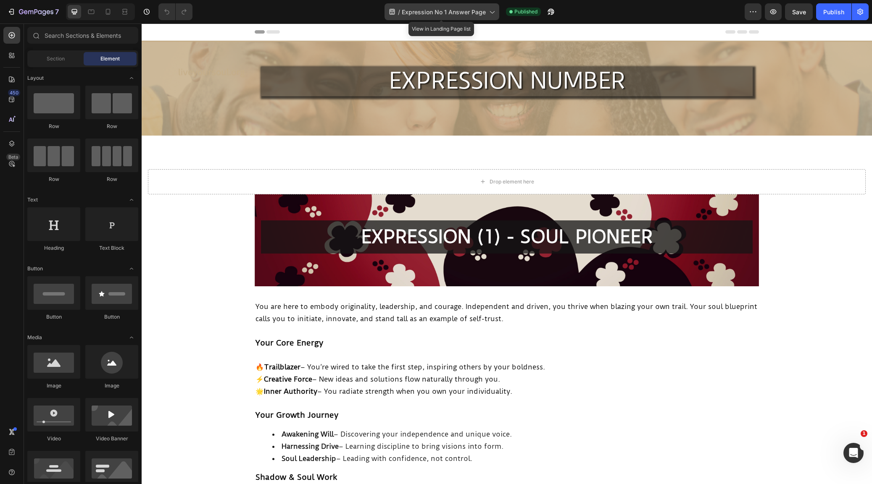
click at [493, 12] on icon at bounding box center [491, 12] width 8 height 8
click at [597, 15] on div "/ Expression No 1 Answer Page Published" at bounding box center [471, 11] width 545 height 17
click at [752, 9] on icon "button" at bounding box center [753, 12] width 8 height 8
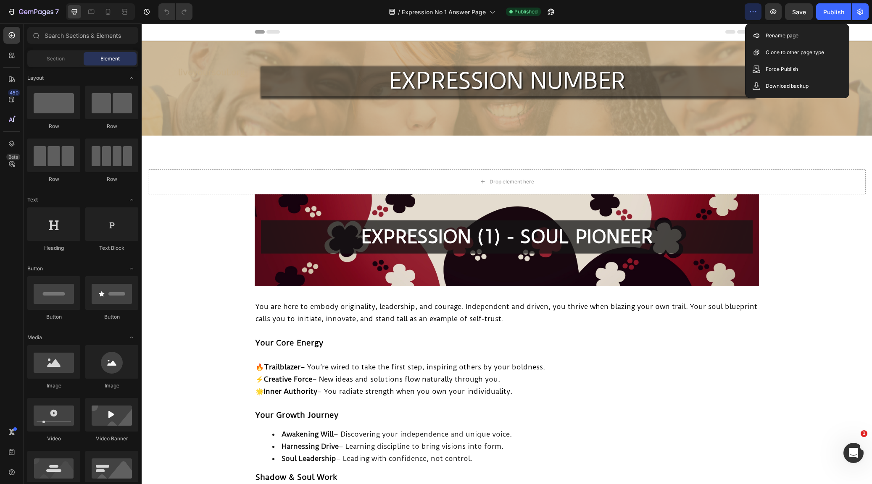
drag, startPoint x: 681, startPoint y: 11, endPoint x: 691, endPoint y: 13, distance: 9.9
click at [681, 11] on div "/ Expression No 1 Answer Page Published" at bounding box center [471, 11] width 545 height 17
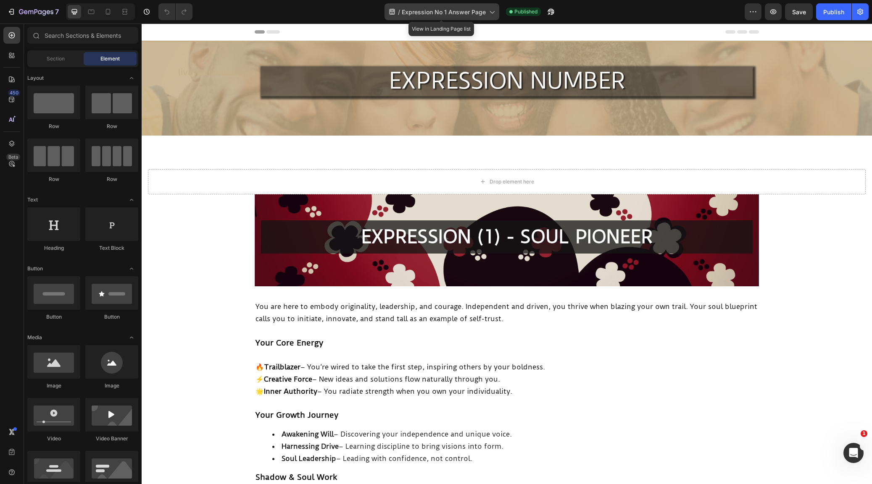
click at [409, 11] on span "Expression No 1 Answer Page" at bounding box center [444, 12] width 84 height 9
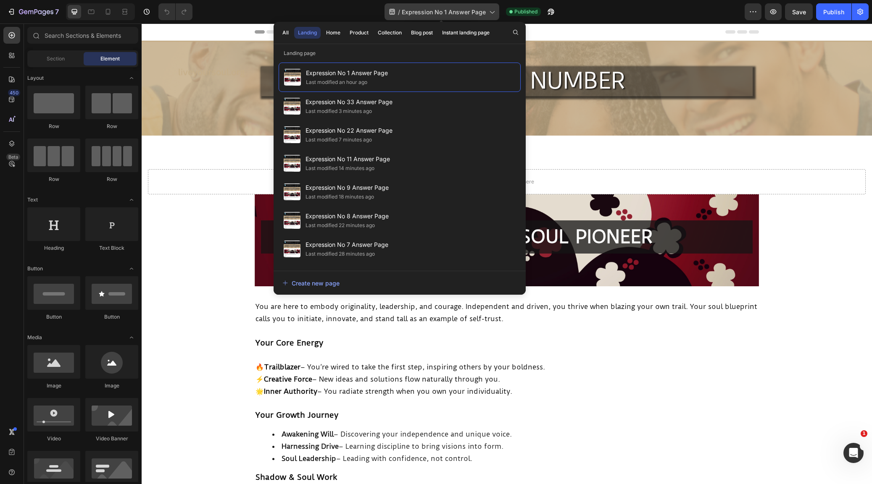
click at [489, 10] on icon at bounding box center [491, 12] width 8 height 8
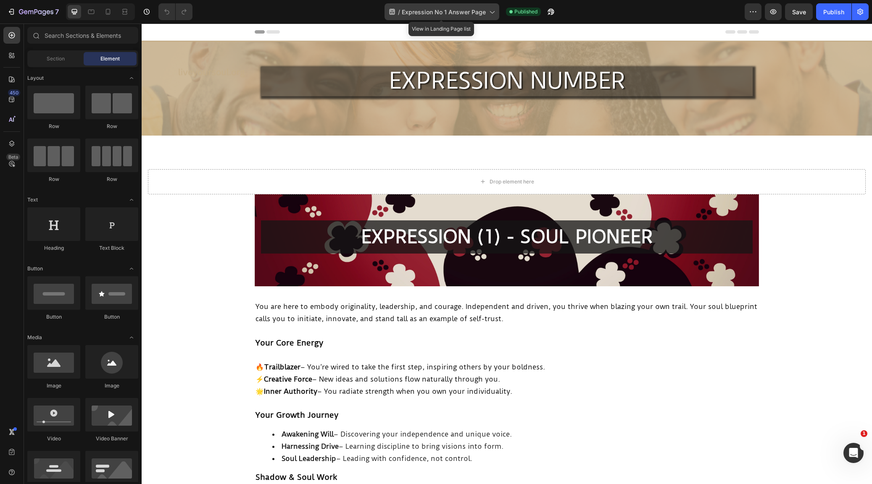
click at [490, 10] on icon at bounding box center [491, 12] width 8 height 8
click at [588, 12] on div "/ Expression No 1 Answer Page Published" at bounding box center [471, 11] width 545 height 17
click at [537, 11] on span "Published" at bounding box center [525, 12] width 23 height 8
click at [550, 13] on icon "button" at bounding box center [549, 14] width 2 height 2
click at [858, 9] on icon "button" at bounding box center [860, 12] width 8 height 8
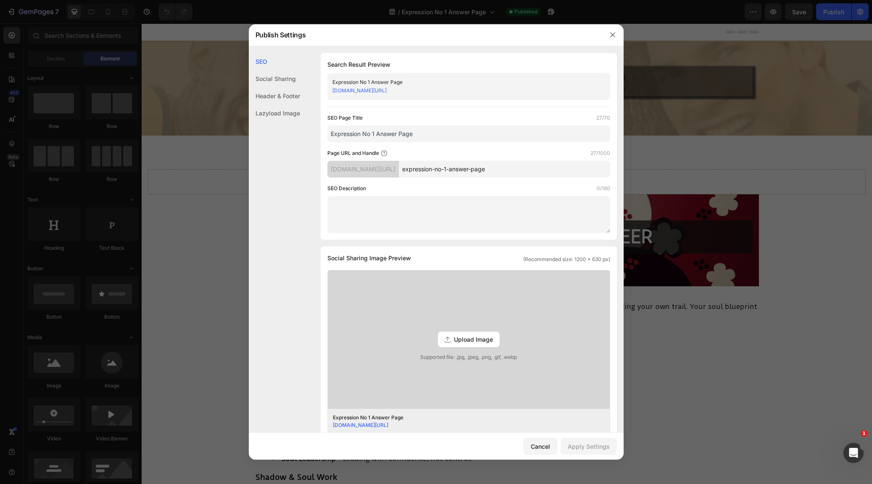
drag, startPoint x: 498, startPoint y: 89, endPoint x: 323, endPoint y: 91, distance: 174.8
click at [324, 91] on div "Search Result Preview Expression No 1 Answer Page akabana1.myshopify.com/pages/…" at bounding box center [469, 146] width 296 height 187
copy link "akabana1.myshopify.com/pages/expression-no-1-answer-page"
click at [613, 34] on icon "button" at bounding box center [612, 34] width 5 height 5
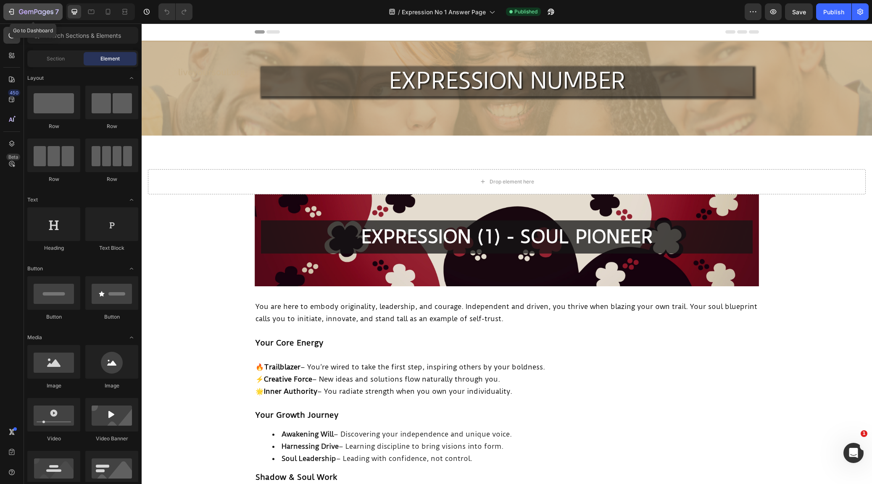
click at [10, 8] on icon "button" at bounding box center [11, 12] width 8 height 8
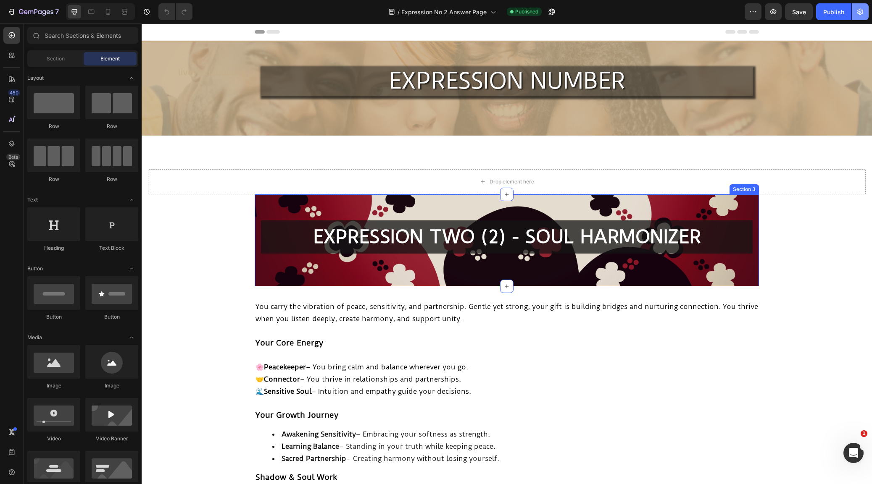
click at [860, 10] on icon "button" at bounding box center [860, 12] width 6 height 6
click at [858, 10] on icon "button" at bounding box center [860, 12] width 8 height 8
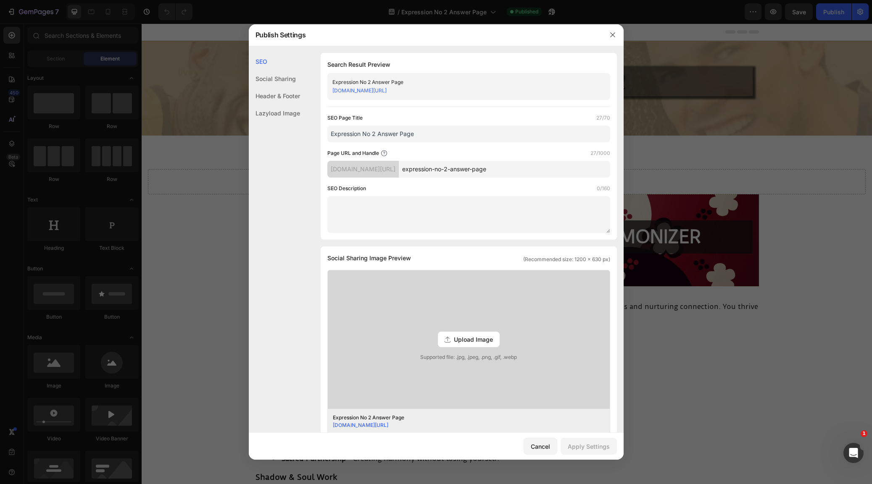
drag, startPoint x: 510, startPoint y: 89, endPoint x: 327, endPoint y: 87, distance: 182.8
click at [327, 87] on div "Expression No 2 Answer Page akabana1.myshopify.com/pages/expression-no-2-answer…" at bounding box center [468, 86] width 283 height 27
copy link "akabana1.myshopify.com/pages/expression-no-2-answer-page"
click at [613, 33] on icon "button" at bounding box center [612, 35] width 7 height 7
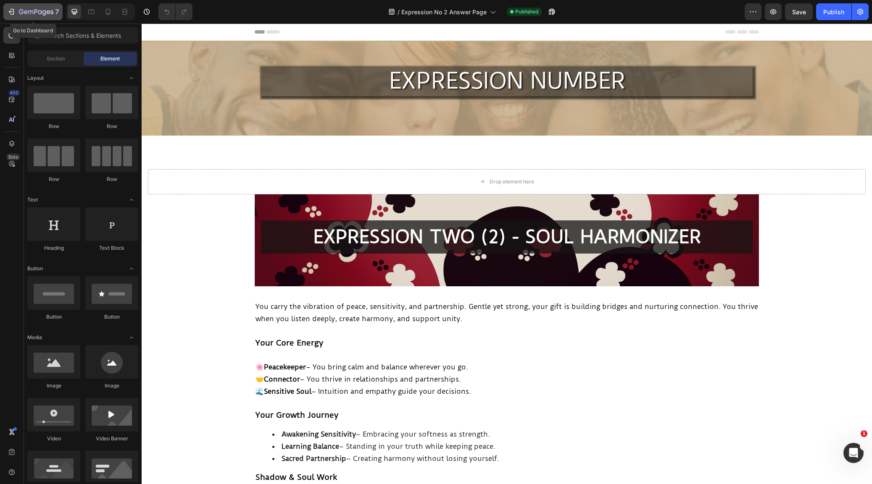
click at [13, 10] on icon "button" at bounding box center [13, 12] width 4 height 6
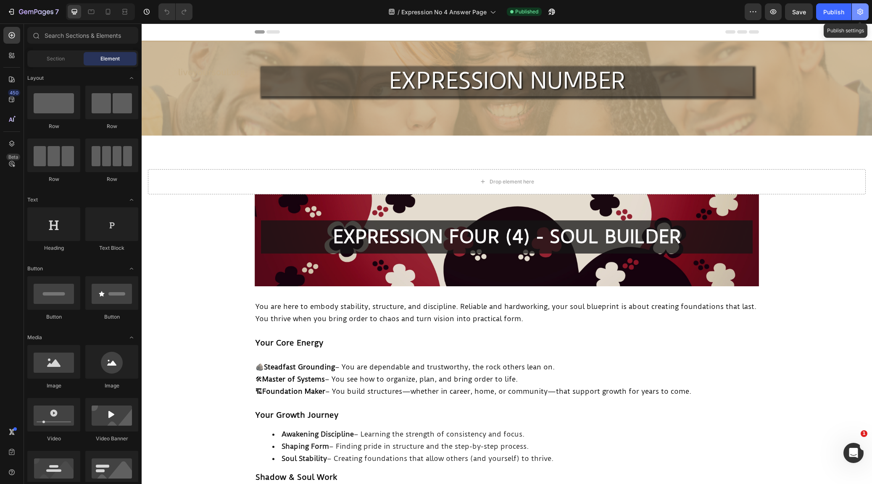
click at [860, 9] on icon "button" at bounding box center [860, 12] width 6 height 6
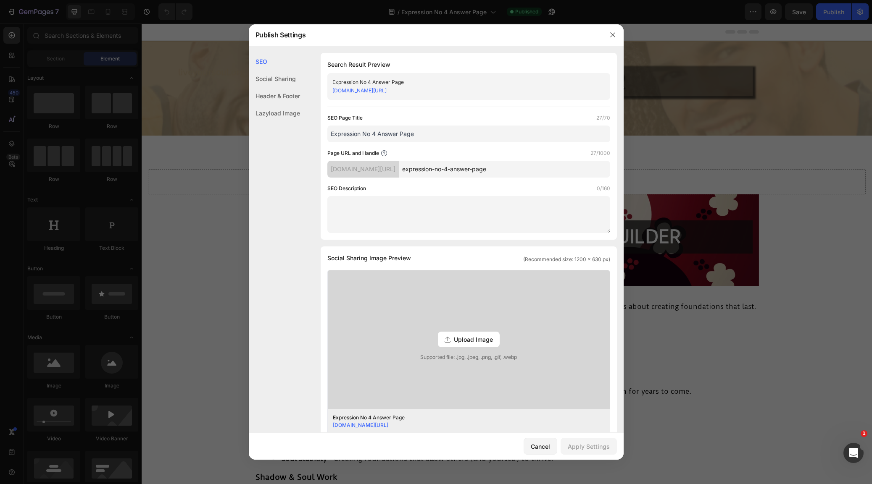
drag, startPoint x: 499, startPoint y: 91, endPoint x: 312, endPoint y: 88, distance: 187.0
click at [312, 88] on div "SEO Search Result Preview Expression No 4 Answer Page akabana1.myshopify.com/pa…" at bounding box center [436, 379] width 375 height 653
copy link "akabana1.myshopify.com/pages/expression-no-4-answer-page"
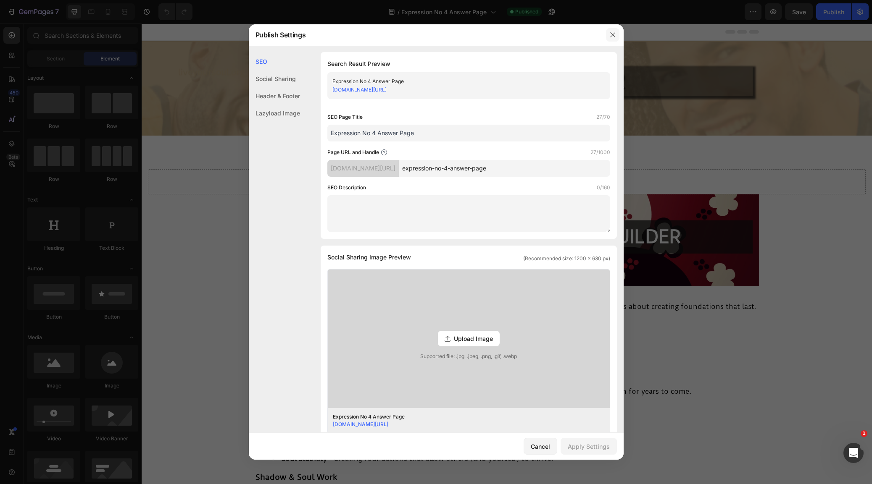
click at [611, 33] on icon "button" at bounding box center [612, 35] width 7 height 7
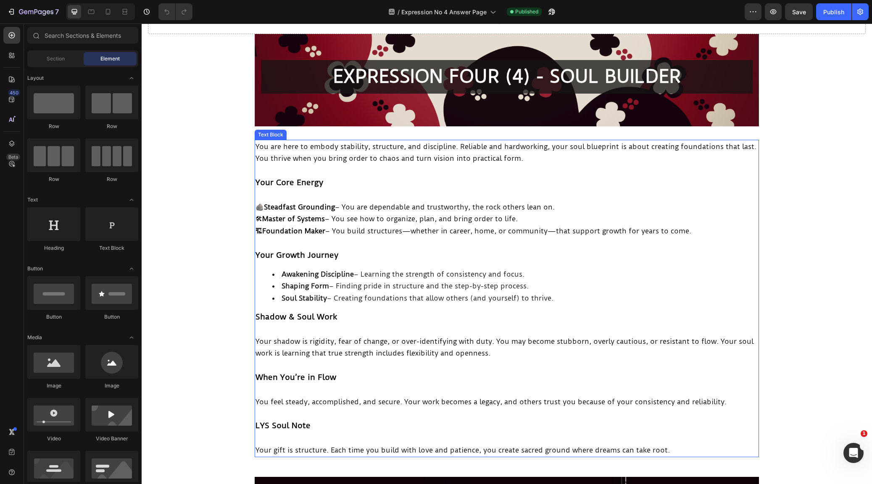
scroll to position [160, 0]
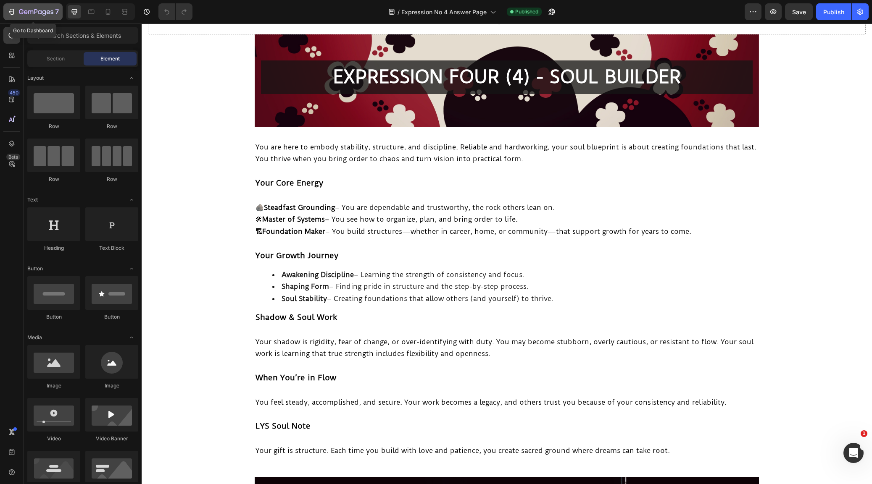
click at [11, 10] on icon "button" at bounding box center [11, 12] width 8 height 8
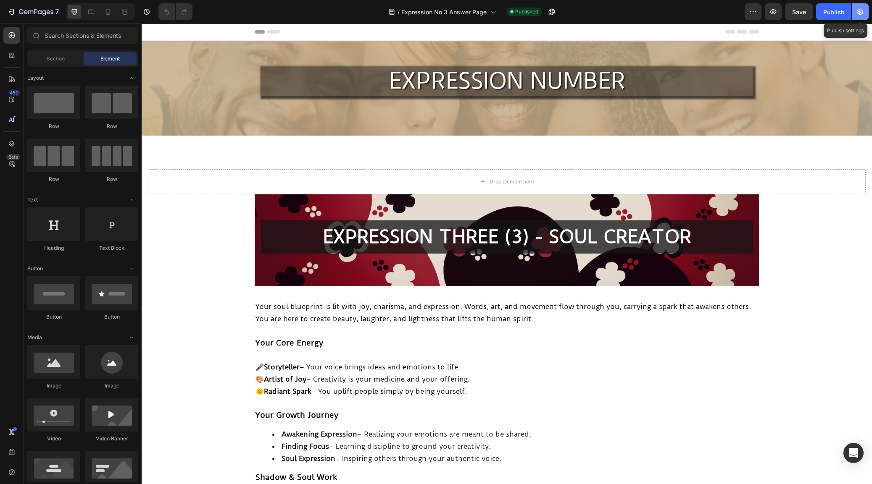
drag, startPoint x: 868, startPoint y: 12, endPoint x: 863, endPoint y: 12, distance: 5.0
click at [867, 12] on button "button" at bounding box center [860, 11] width 17 height 17
click at [862, 12] on icon "button" at bounding box center [860, 12] width 6 height 6
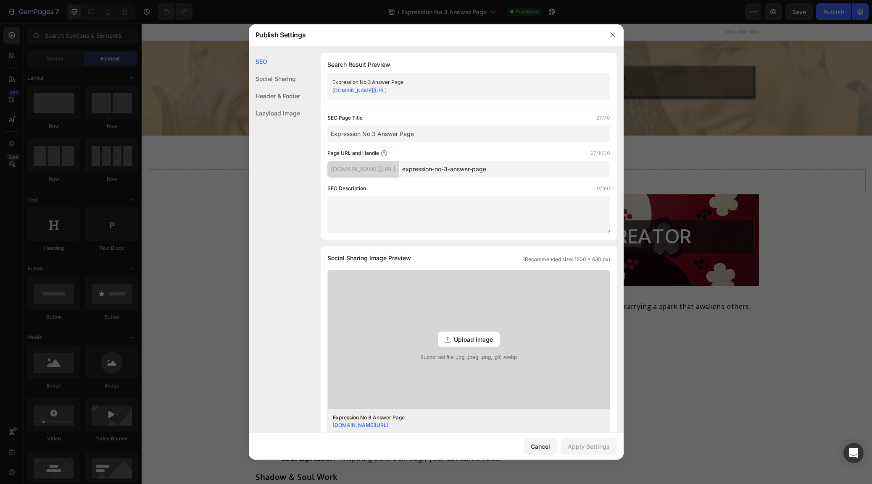
drag, startPoint x: 492, startPoint y: 91, endPoint x: 367, endPoint y: 113, distance: 127.2
click at [330, 91] on div "Expression No 3 Answer Page akabana1.myshopify.com/pages/expression-no-3-answer…" at bounding box center [468, 86] width 283 height 27
copy link "akabana1.myshopify.com/pages/expression-no-3-answer-page"
click at [613, 33] on icon "button" at bounding box center [612, 35] width 7 height 7
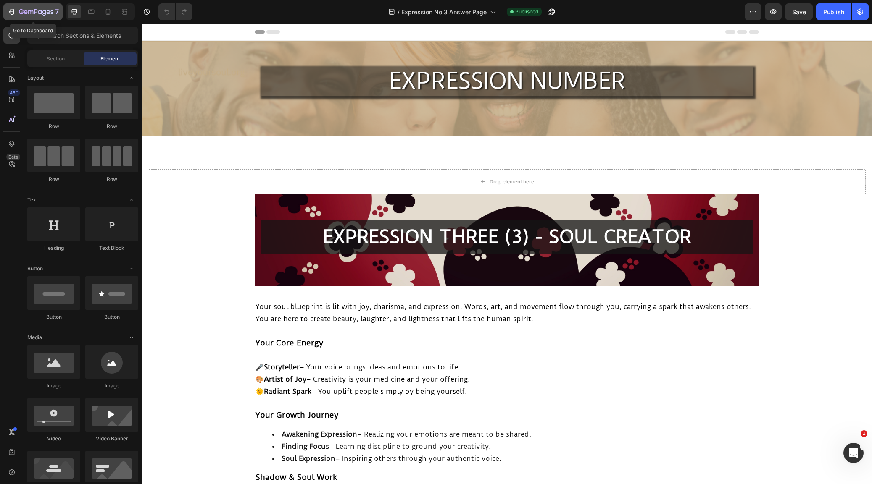
click at [11, 10] on icon "button" at bounding box center [13, 12] width 4 height 6
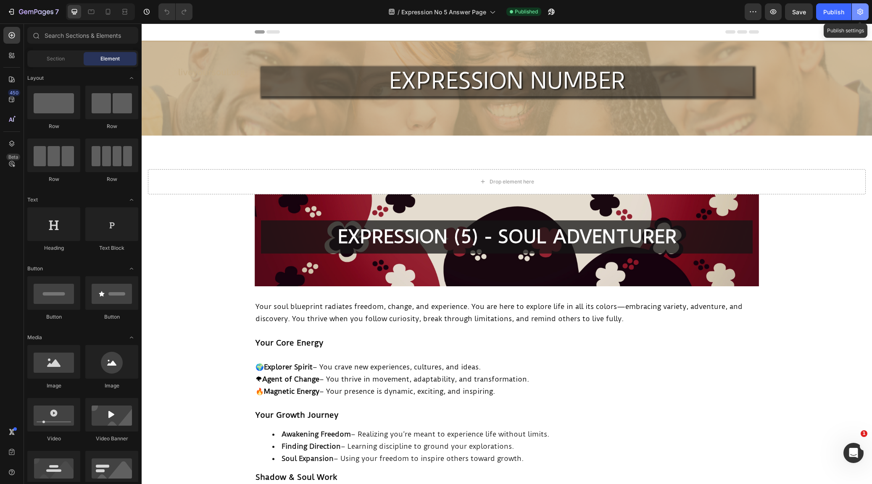
click at [858, 11] on icon "button" at bounding box center [860, 12] width 6 height 6
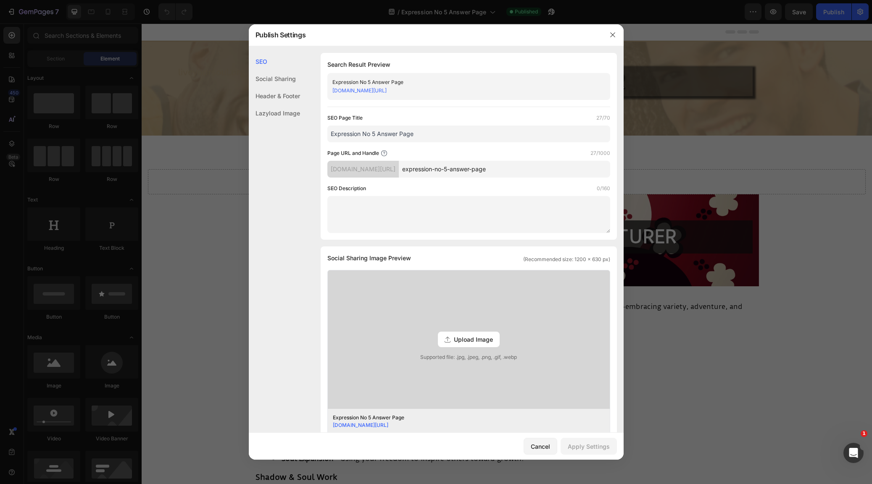
drag, startPoint x: 496, startPoint y: 90, endPoint x: 330, endPoint y: 93, distance: 166.4
click at [329, 93] on div "Expression No 5 Answer Page akabana1.myshopify.com/pages/expression-no-5-answer…" at bounding box center [468, 86] width 283 height 27
copy link "akabana1.myshopify.com/pages/expression-no-5-answer-page"
click at [613, 34] on icon "button" at bounding box center [612, 34] width 5 height 5
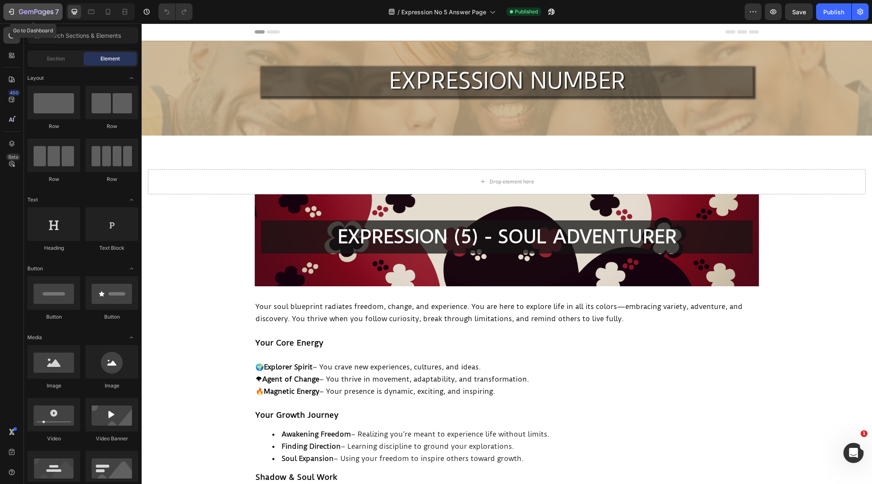
click at [13, 13] on icon "button" at bounding box center [11, 12] width 8 height 8
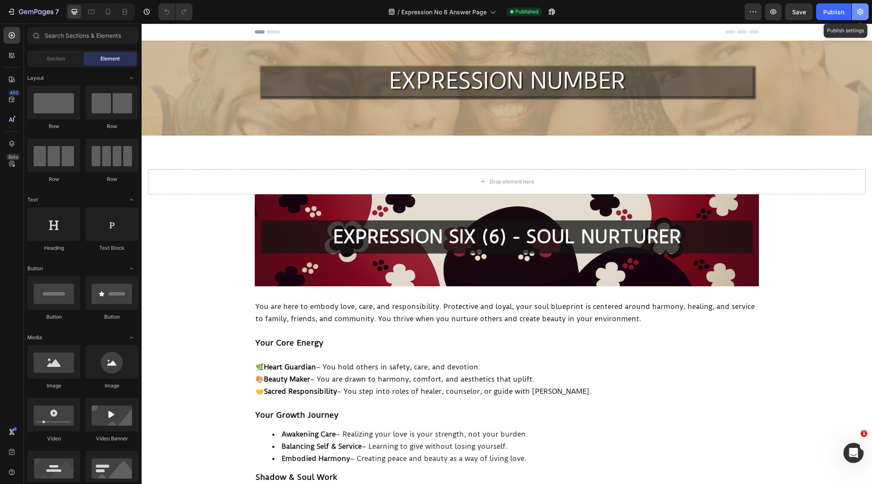
click at [862, 10] on icon "button" at bounding box center [860, 12] width 6 height 6
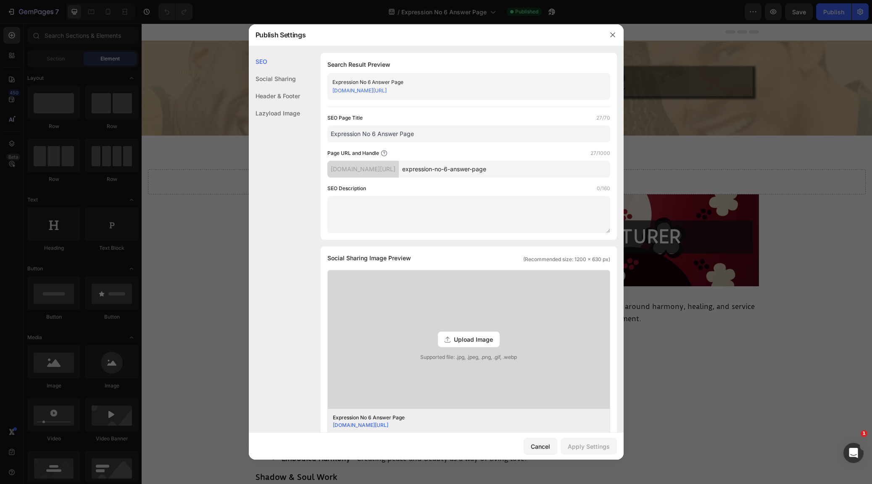
drag, startPoint x: 496, startPoint y: 92, endPoint x: 323, endPoint y: 88, distance: 173.2
click at [322, 88] on div "Search Result Preview Expression No 6 Answer Page akabana1.myshopify.com/pages/…" at bounding box center [469, 146] width 296 height 187
copy link "akabana1.myshopify.com/pages/expression-no-6-answer-page"
click at [611, 29] on button "button" at bounding box center [612, 34] width 13 height 13
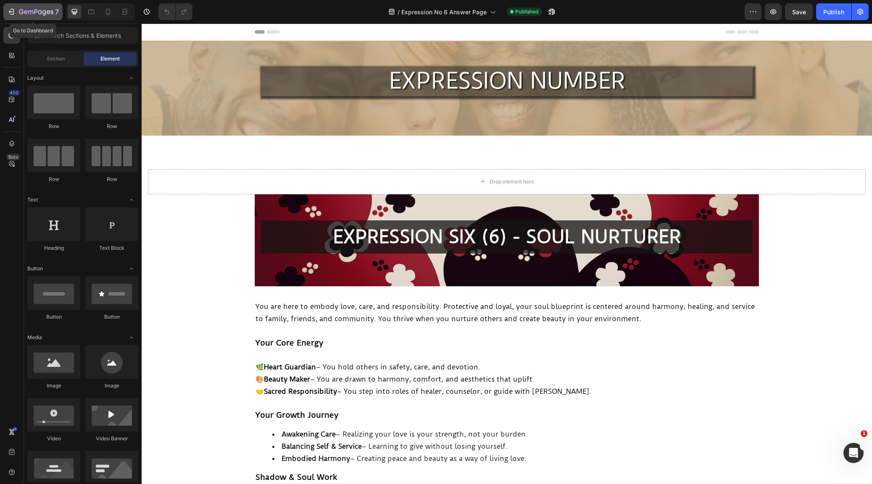
click at [12, 11] on icon "button" at bounding box center [11, 12] width 8 height 8
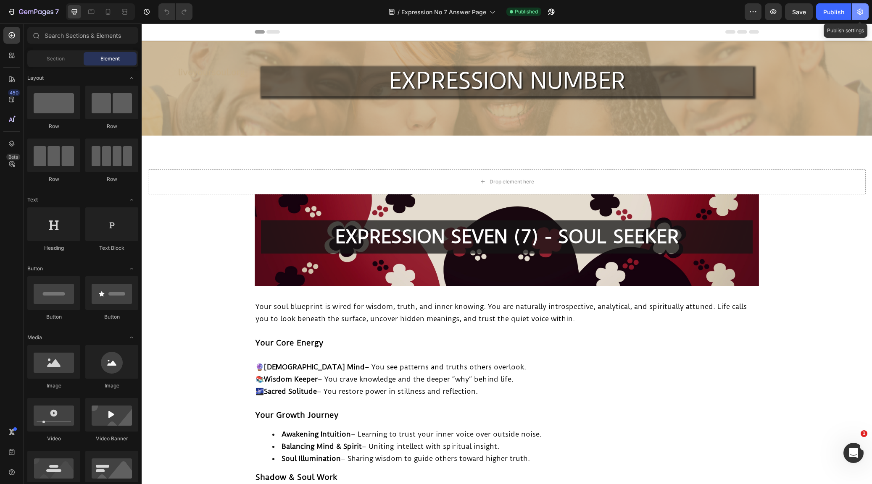
click at [861, 10] on icon "button" at bounding box center [860, 12] width 6 height 6
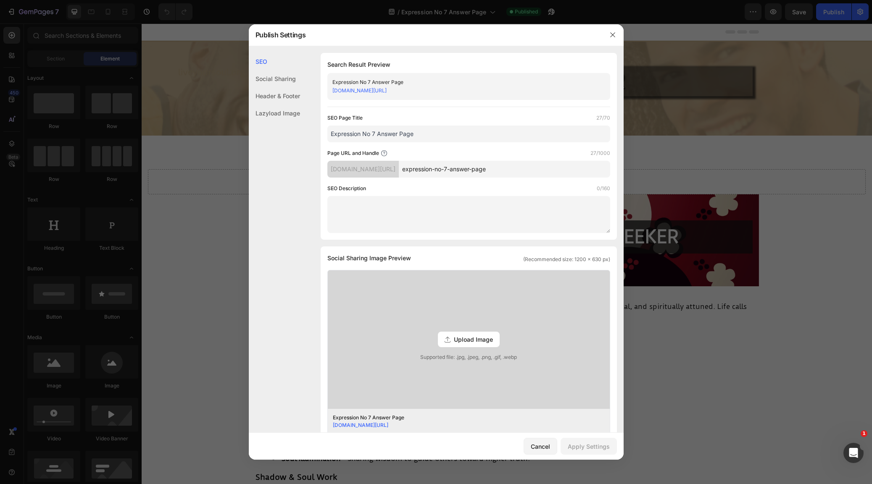
drag, startPoint x: 492, startPoint y: 91, endPoint x: 326, endPoint y: 89, distance: 165.1
click at [326, 89] on div "Search Result Preview Expression No 7 Answer Page akabana1.myshopify.com/pages/…" at bounding box center [469, 146] width 296 height 187
copy link "akabana1.myshopify.com/pages/expression-no-7-answer-page"
click at [612, 33] on icon "button" at bounding box center [612, 35] width 7 height 7
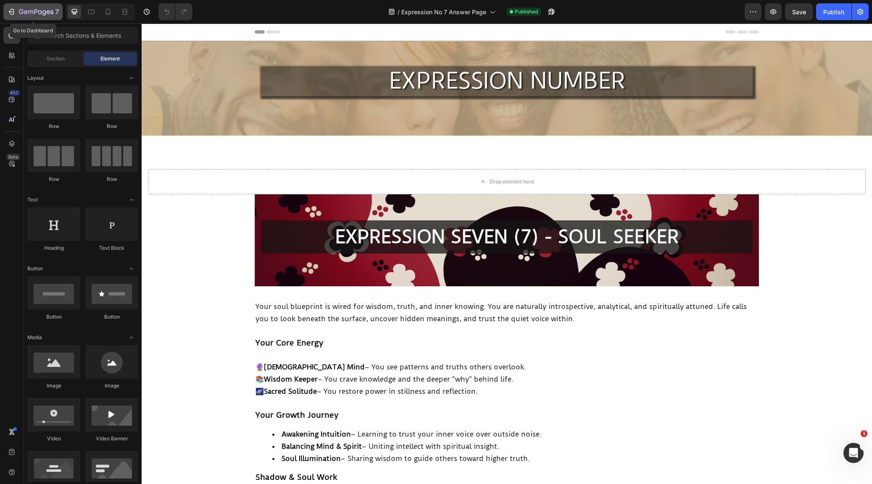
click at [14, 9] on icon "button" at bounding box center [11, 12] width 8 height 8
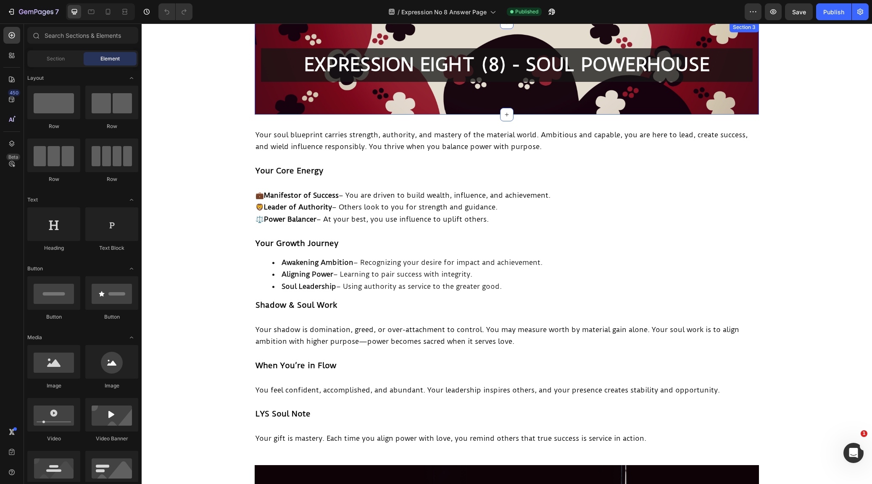
scroll to position [172, 0]
click at [860, 9] on icon "button" at bounding box center [860, 12] width 6 height 6
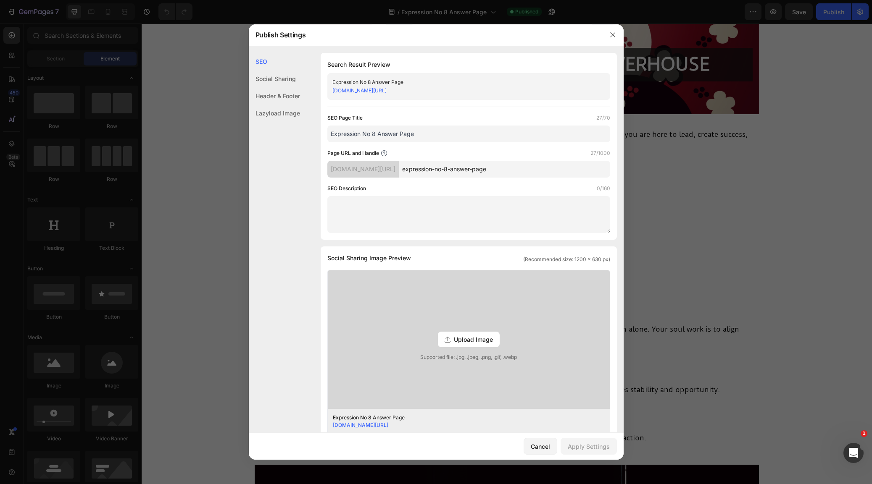
drag, startPoint x: 511, startPoint y: 90, endPoint x: 329, endPoint y: 87, distance: 181.5
click at [331, 88] on div "Expression No 8 Answer Page akabana1.myshopify.com/pages/expression-no-8-answer…" at bounding box center [468, 86] width 283 height 27
copy link "akabana1.myshopify.com/pages/expression-no-8-answer-page"
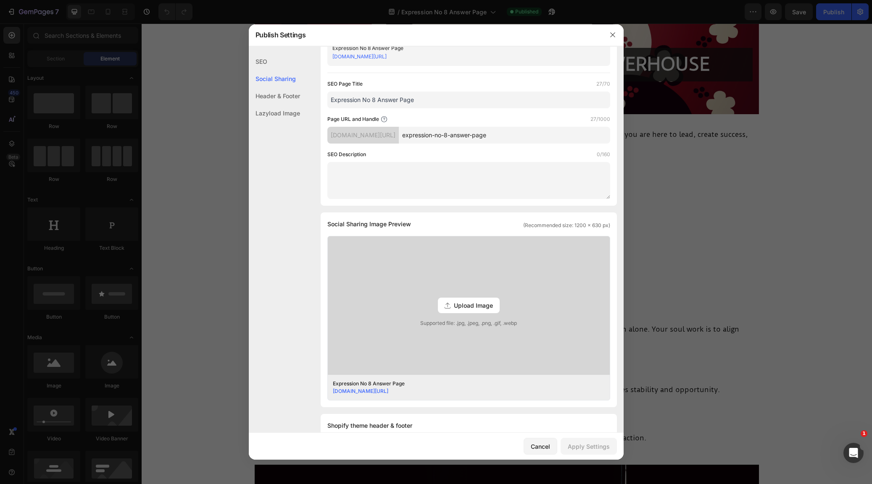
scroll to position [34, 0]
click at [610, 34] on icon "button" at bounding box center [612, 35] width 7 height 7
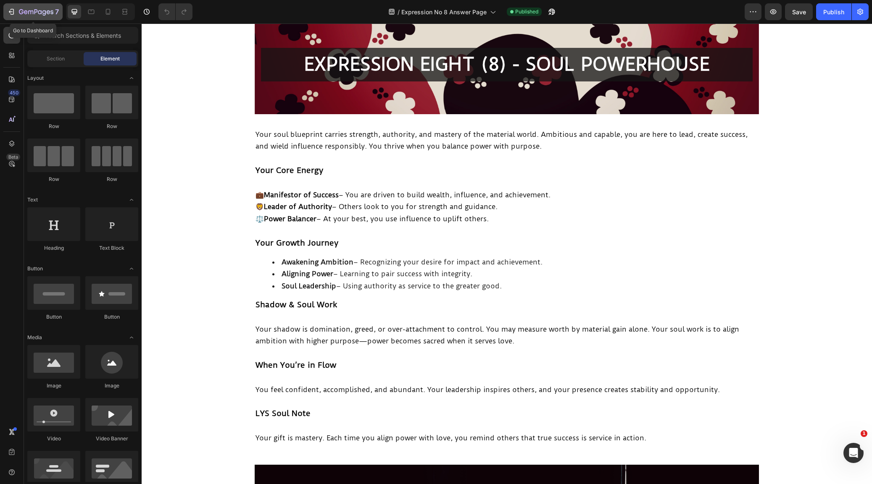
click at [9, 9] on icon "button" at bounding box center [11, 12] width 8 height 8
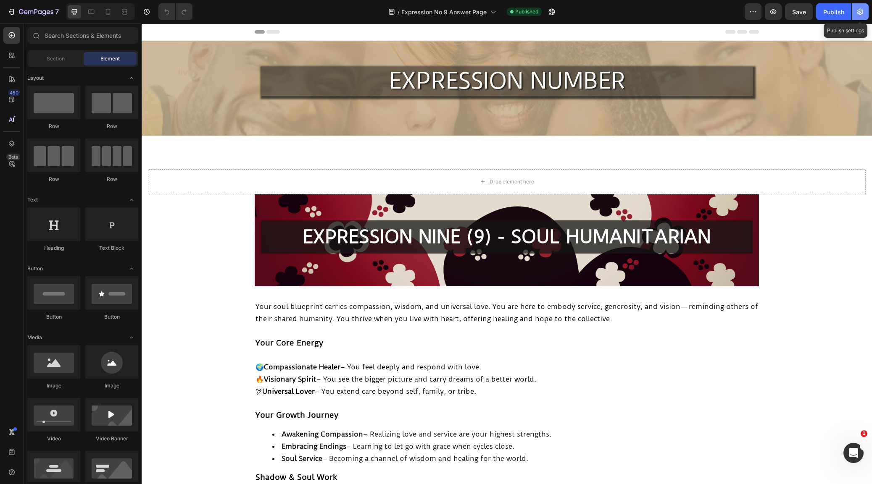
click at [860, 11] on icon "button" at bounding box center [860, 12] width 8 height 8
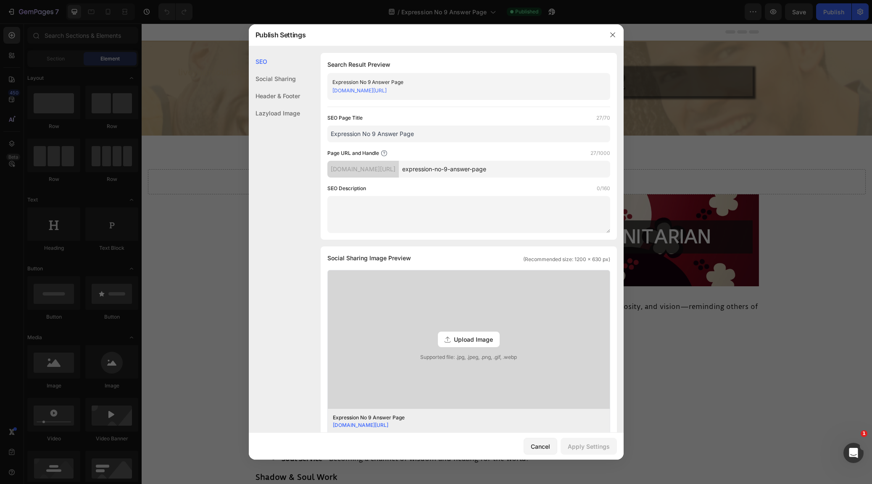
drag, startPoint x: 492, startPoint y: 89, endPoint x: 328, endPoint y: 91, distance: 163.4
click at [328, 91] on div "Expression No 9 Answer Page [DOMAIN_NAME][URL]" at bounding box center [468, 86] width 283 height 27
copy link "[DOMAIN_NAME][URL]"
drag, startPoint x: 613, startPoint y: 33, endPoint x: 84, endPoint y: 173, distance: 546.9
click at [613, 33] on icon "button" at bounding box center [612, 35] width 7 height 7
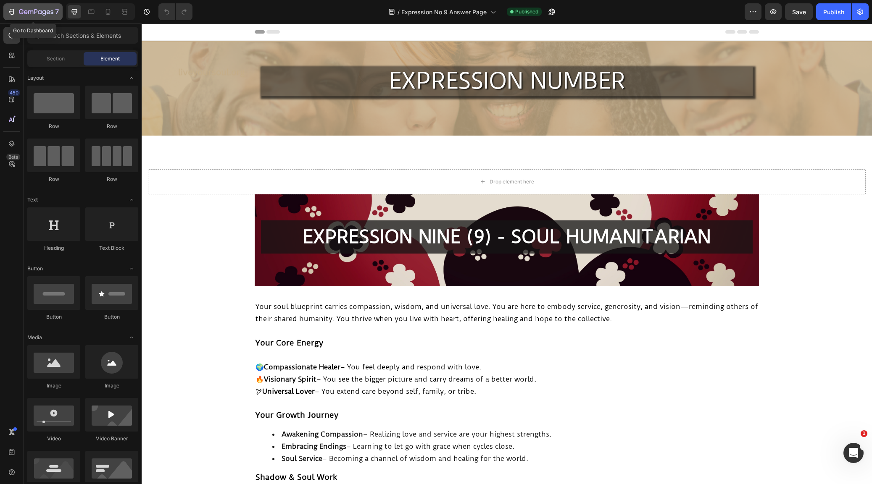
click at [13, 11] on icon "button" at bounding box center [11, 12] width 8 height 8
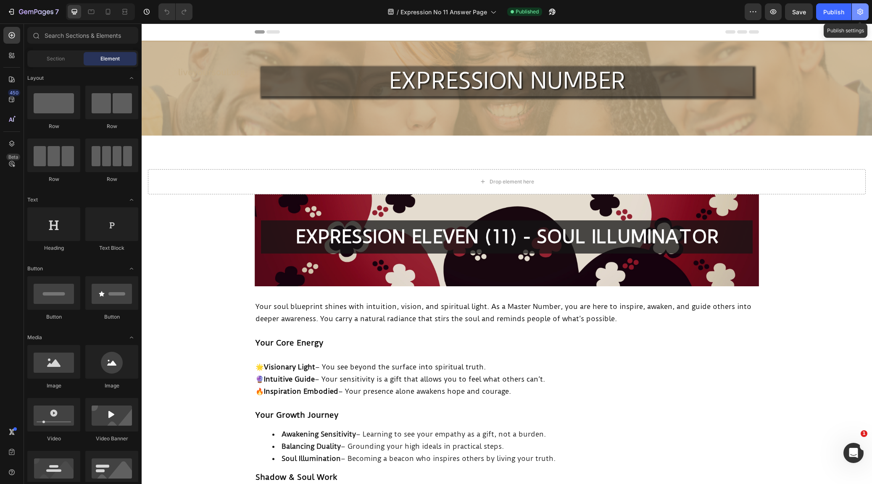
click at [857, 10] on icon "button" at bounding box center [860, 12] width 8 height 8
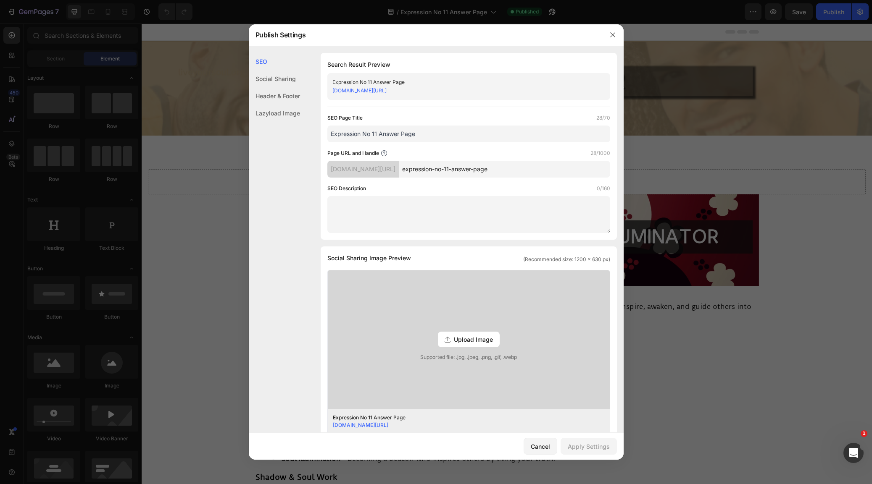
drag, startPoint x: 494, startPoint y: 90, endPoint x: 323, endPoint y: 92, distance: 171.0
click at [324, 92] on div "Search Result Preview Expression No 11 Answer Page akabana1.myshopify.com/pages…" at bounding box center [469, 146] width 296 height 187
copy link "akabana1.myshopify.com/pages/expression-no-11-answer-page"
click at [612, 33] on icon "button" at bounding box center [612, 35] width 7 height 7
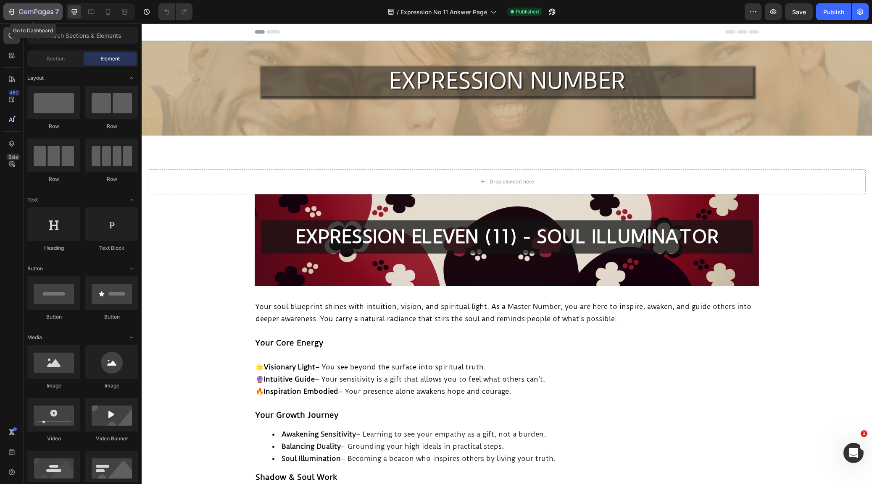
click at [14, 11] on icon "button" at bounding box center [11, 12] width 8 height 8
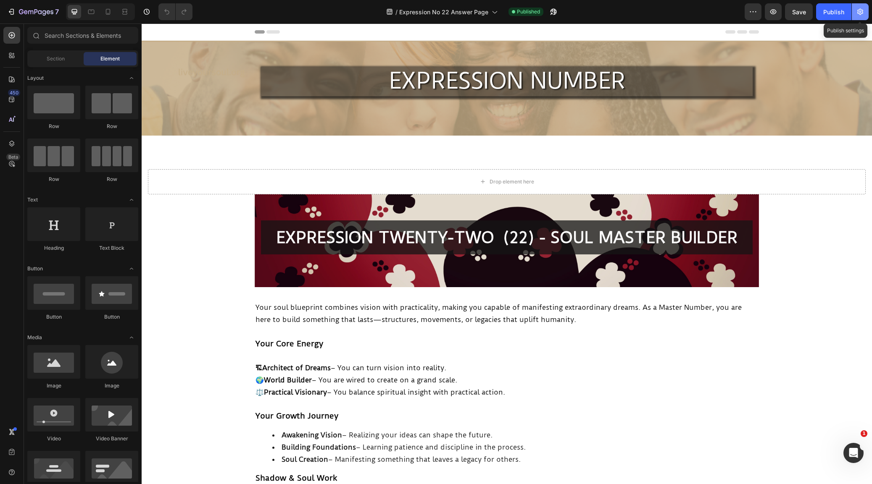
click at [860, 10] on icon "button" at bounding box center [860, 12] width 8 height 8
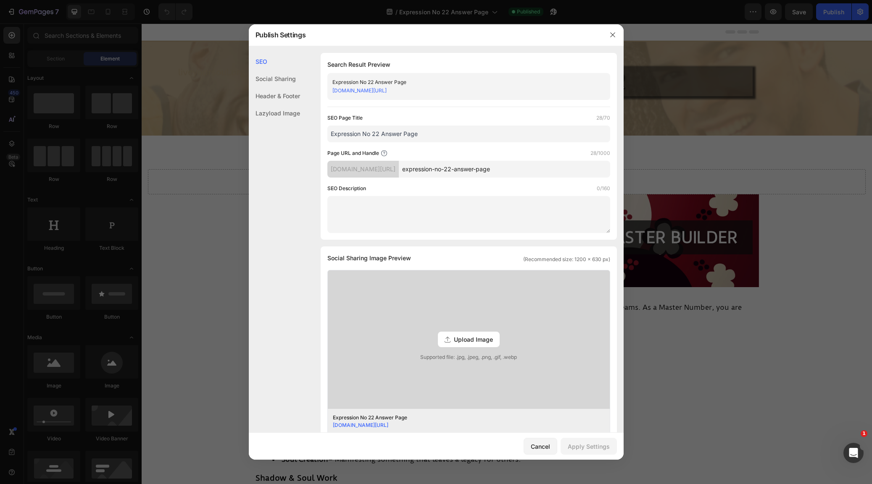
drag, startPoint x: 500, startPoint y: 92, endPoint x: 317, endPoint y: 90, distance: 183.6
click at [317, 90] on div "SEO Search Result Preview Expression No 22 Answer Page akabana1.myshopify.com/p…" at bounding box center [436, 379] width 375 height 653
copy link "akabana1.myshopify.com/pages/expression-no-22-answer-page"
click at [612, 33] on icon "button" at bounding box center [612, 35] width 7 height 7
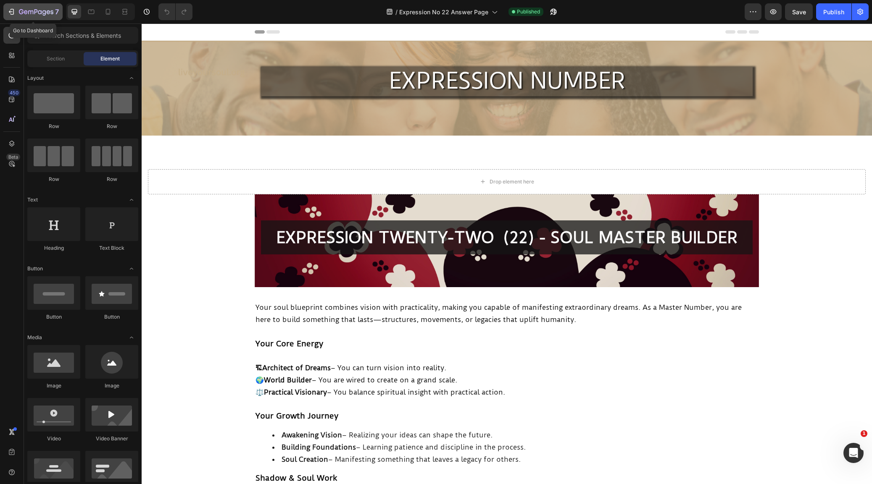
click at [12, 10] on icon "button" at bounding box center [11, 12] width 8 height 8
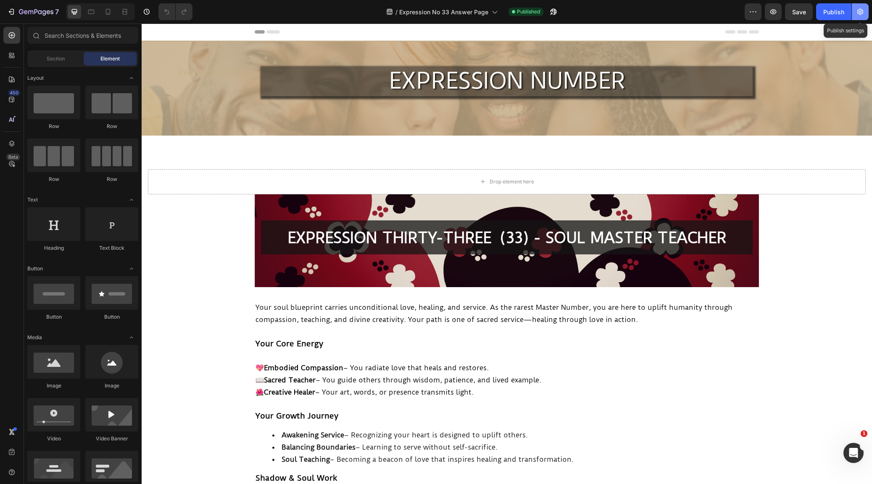
click at [862, 9] on icon "button" at bounding box center [860, 12] width 8 height 8
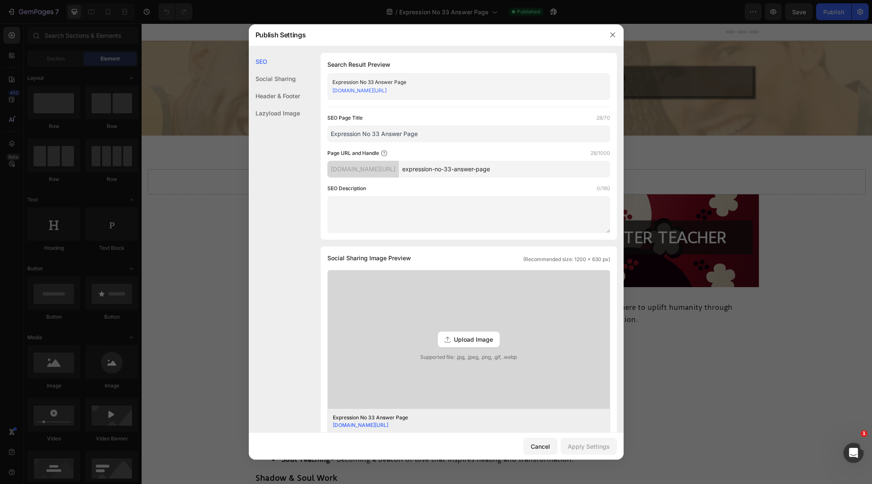
drag, startPoint x: 513, startPoint y: 92, endPoint x: 304, endPoint y: 89, distance: 209.3
click at [304, 89] on div "SEO Search Result Preview Expression No 33 Answer Page [DOMAIN_NAME][URL] SEO P…" at bounding box center [436, 379] width 375 height 653
copy link "[DOMAIN_NAME][URL]"
click at [614, 33] on icon "button" at bounding box center [612, 34] width 5 height 5
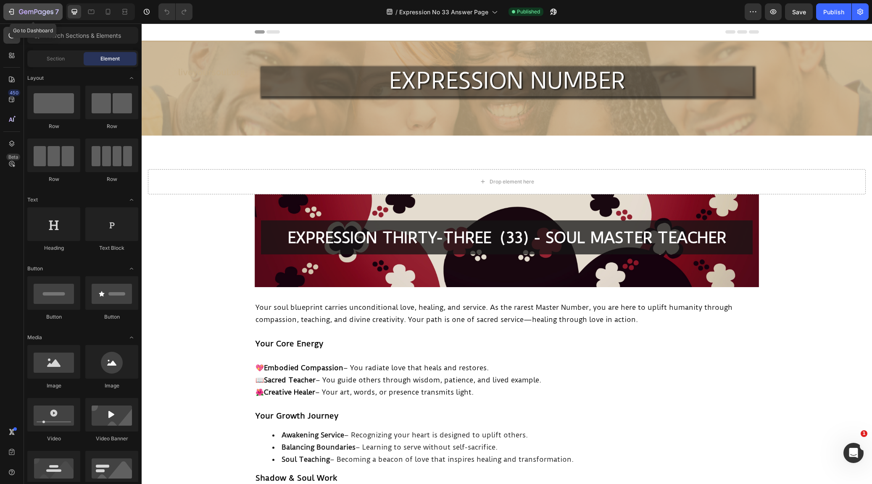
click at [13, 11] on icon "button" at bounding box center [13, 12] width 4 height 6
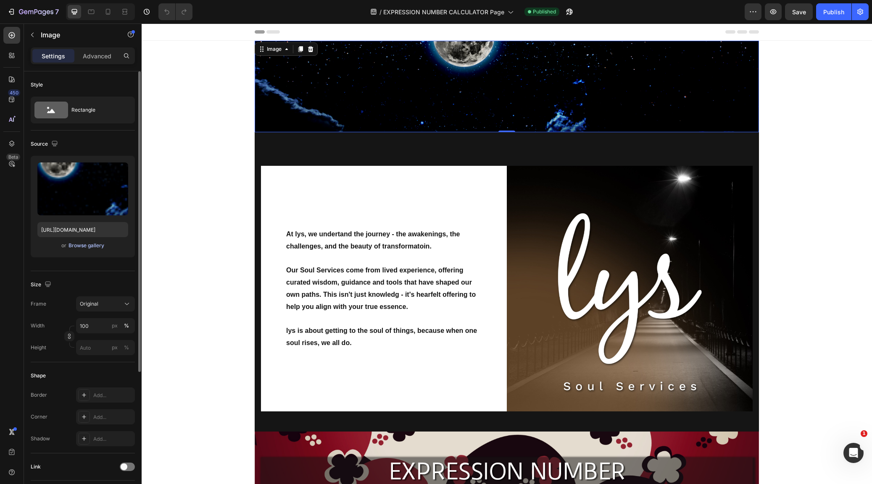
click at [80, 244] on div "Browse gallery" at bounding box center [86, 246] width 36 height 8
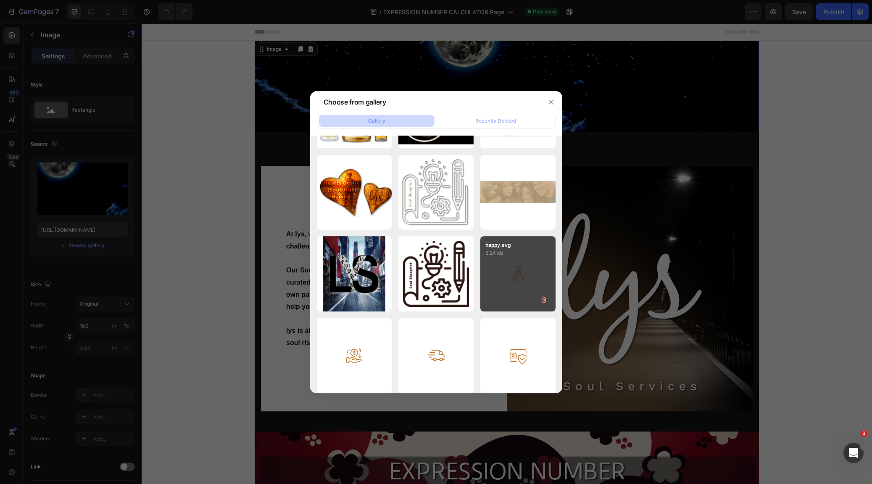
scroll to position [6705, 0]
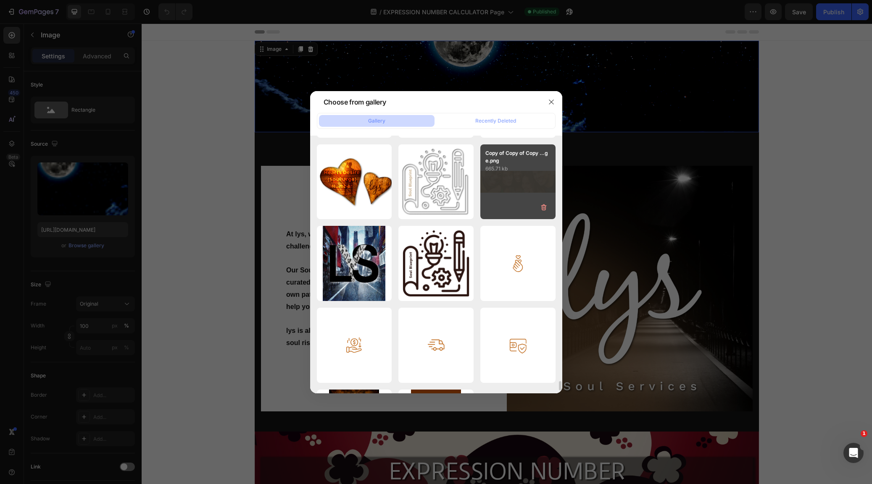
click at [515, 182] on div "Copy of Copy of Copy ...ge.png 665.71 kb" at bounding box center [517, 182] width 75 height 75
type input "[URL][DOMAIN_NAME]"
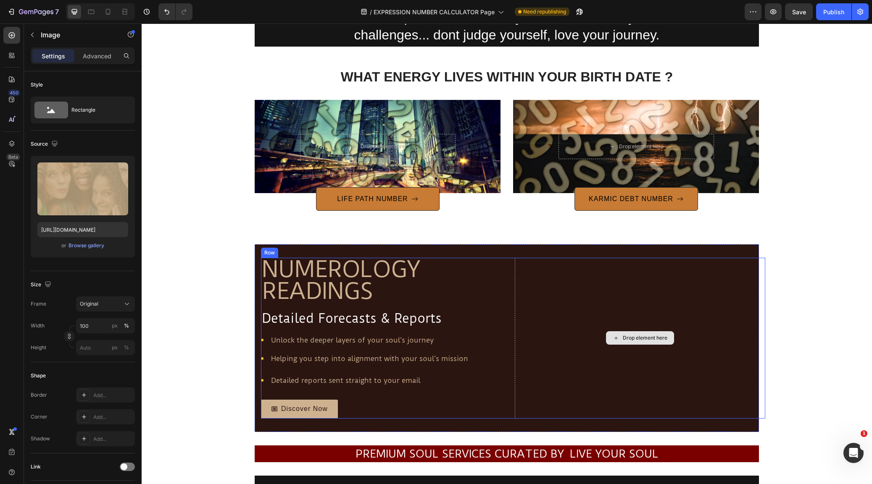
scroll to position [1123, 0]
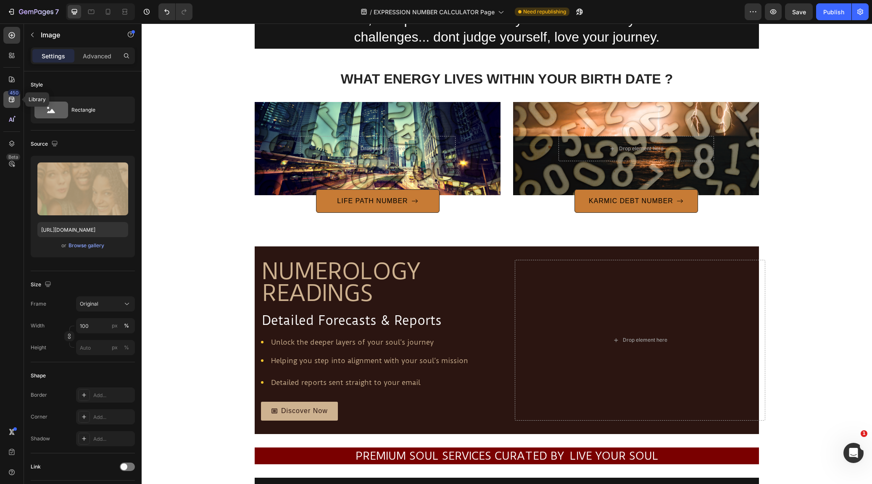
click at [12, 97] on icon at bounding box center [11, 99] width 5 height 5
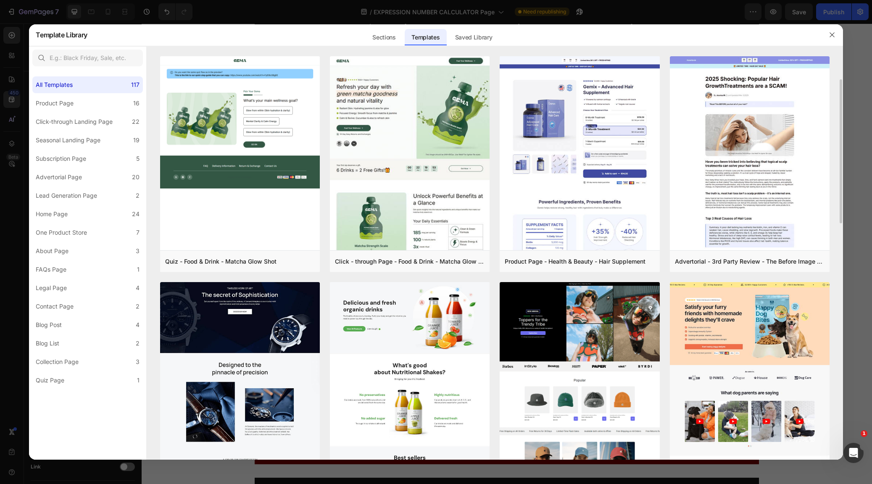
scroll to position [17, 0]
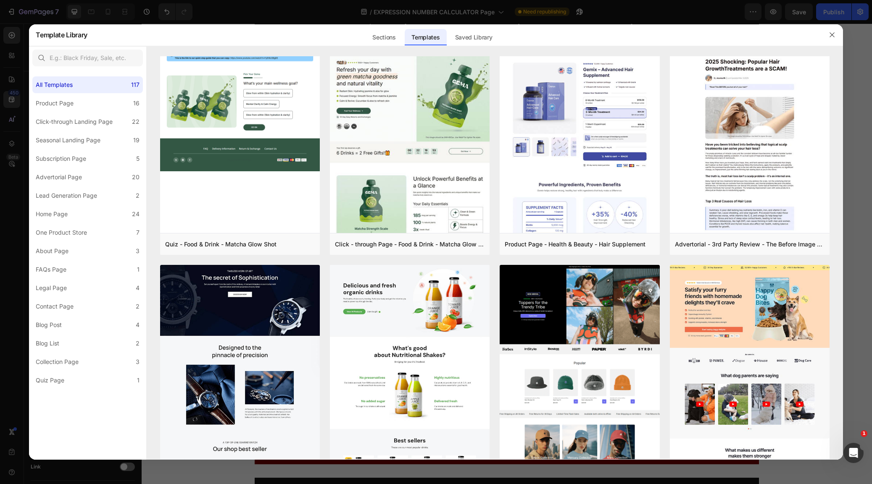
click at [503, 41] on div "Sections Templates Existing pages Saved Library Templates Saved Library" at bounding box center [431, 35] width 689 height 22
click at [485, 38] on div "Saved Library" at bounding box center [473, 37] width 51 height 17
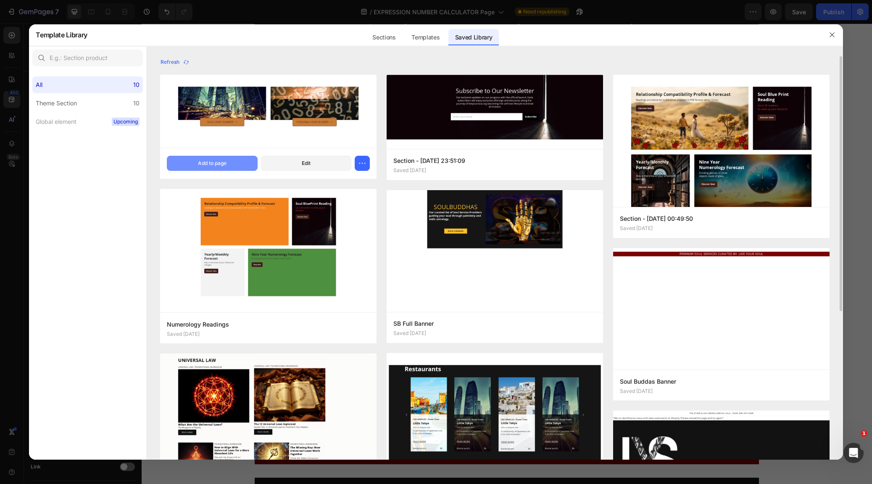
click at [237, 164] on button "Add to page" at bounding box center [212, 163] width 90 height 15
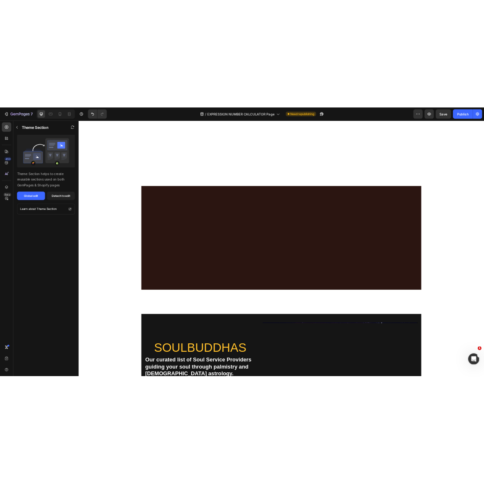
scroll to position [1663, 0]
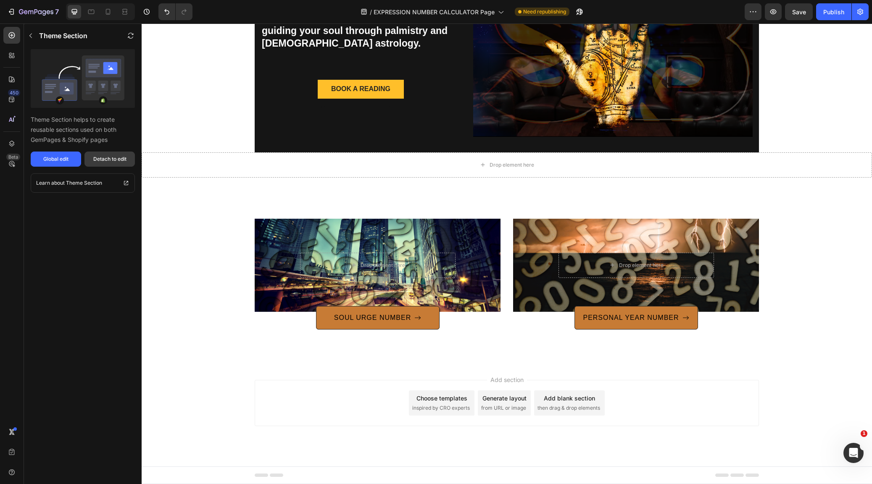
click at [113, 155] on div "Detach to edit" at bounding box center [109, 159] width 33 height 8
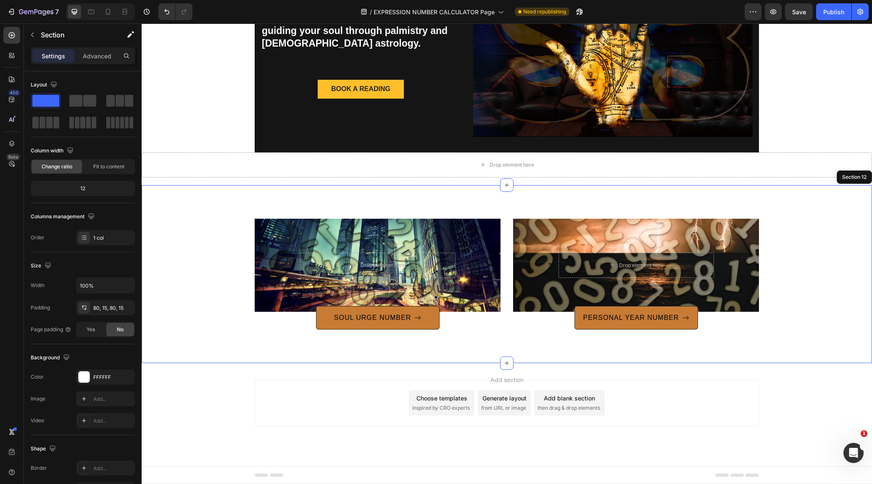
click at [797, 222] on div "Drop element here Hero Banner SOUL URGE NUMBER Button Drop element here Hero Ba…" at bounding box center [507, 274] width 718 height 111
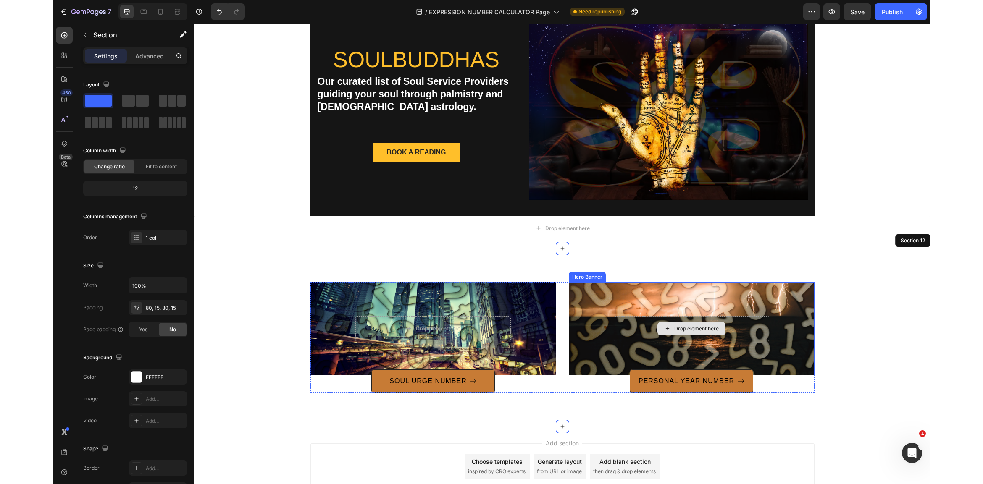
scroll to position [1604, 0]
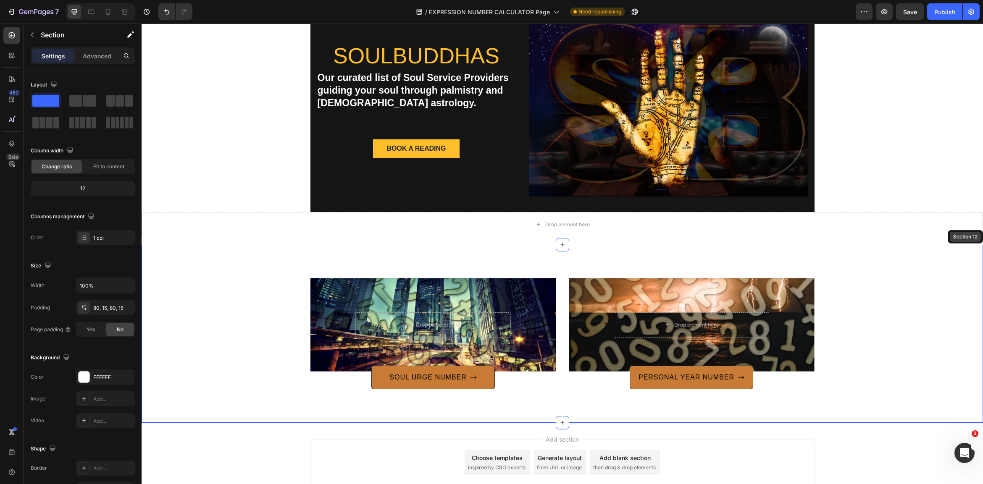
click at [871, 237] on div "Section 12" at bounding box center [966, 237] width 28 height 8
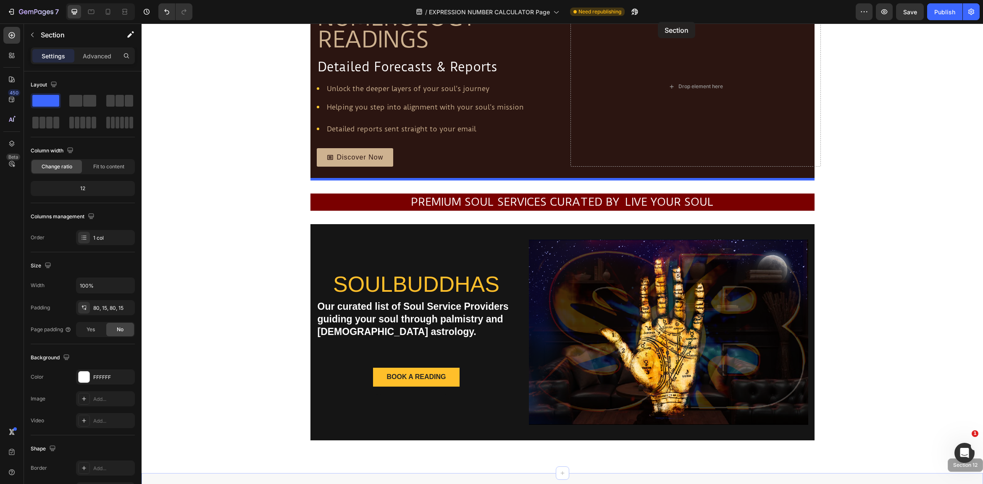
scroll to position [1247, 0]
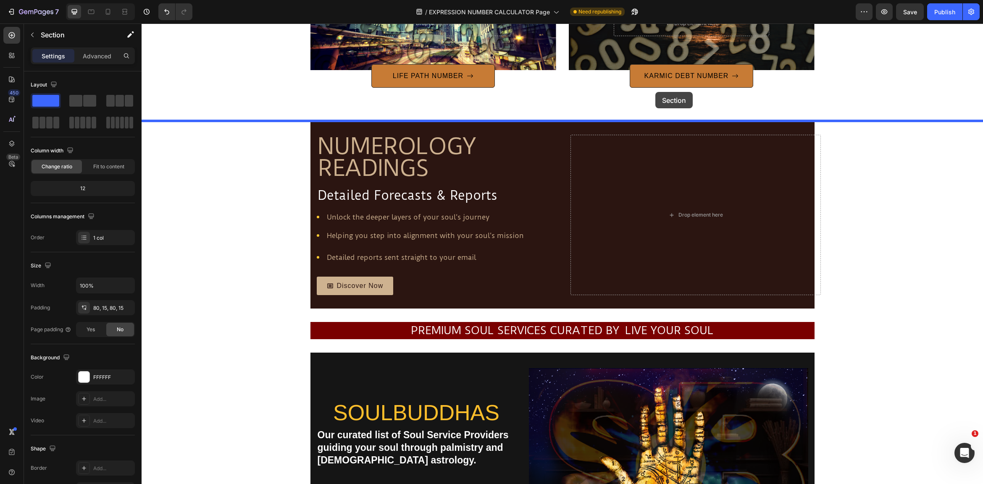
drag, startPoint x: 961, startPoint y: 238, endPoint x: 655, endPoint y: 92, distance: 338.6
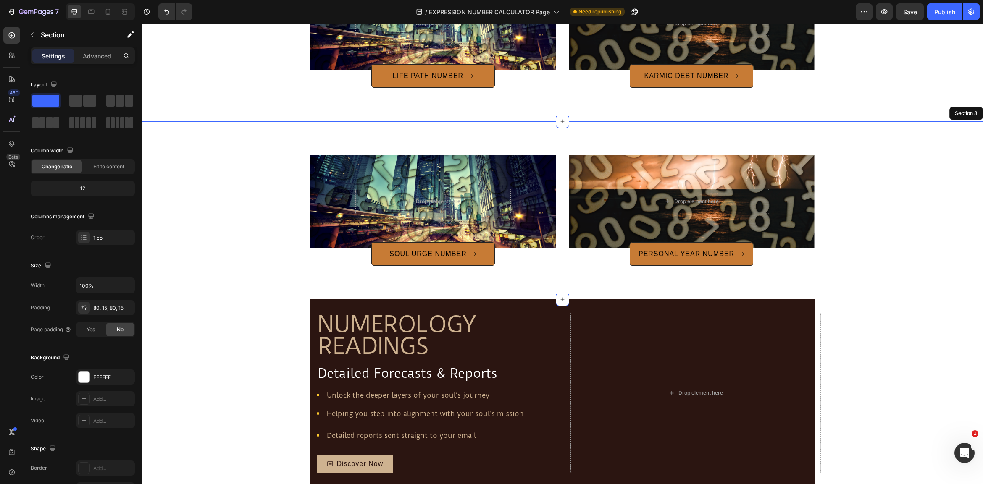
click at [871, 177] on div "Drop element here Hero Banner SOUL URGE NUMBER Button Drop element here Hero Ba…" at bounding box center [562, 210] width 829 height 111
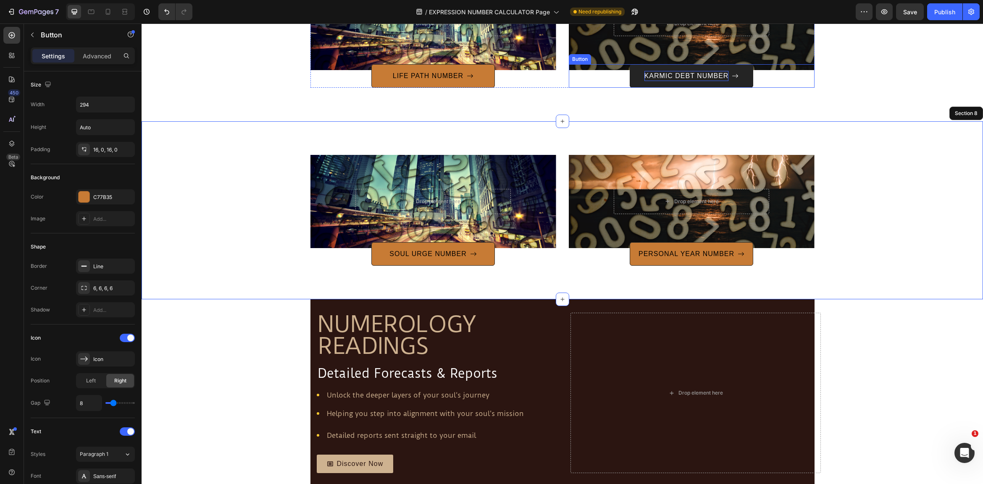
click at [684, 76] on p "KARMIC DEBT NUMBER" at bounding box center [686, 76] width 84 height 10
click at [691, 74] on p "KARMIC DEBT NUMBER" at bounding box center [686, 76] width 84 height 10
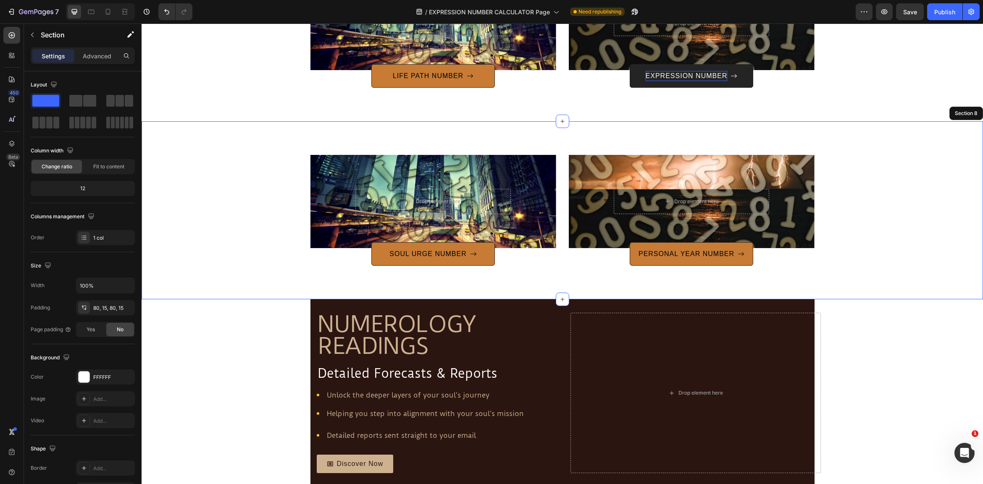
drag, startPoint x: 890, startPoint y: 132, endPoint x: 903, endPoint y: 148, distance: 21.0
click at [871, 136] on div "Drop element here Hero Banner SOUL URGE NUMBER Button Drop element here Hero Ba…" at bounding box center [563, 210] width 842 height 178
click at [684, 74] on p "EXPRESSION NUMBER" at bounding box center [687, 76] width 82 height 10
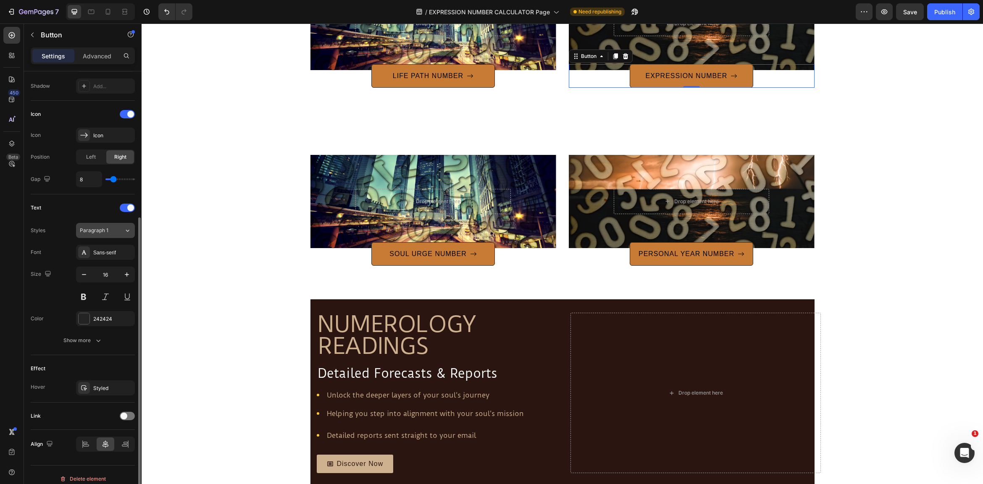
scroll to position [232, 0]
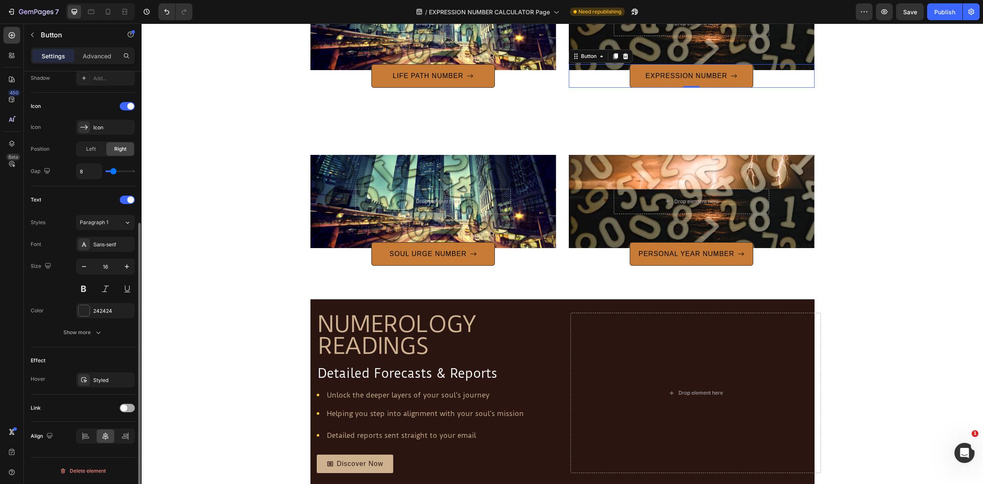
click at [125, 408] on span at bounding box center [124, 408] width 7 height 7
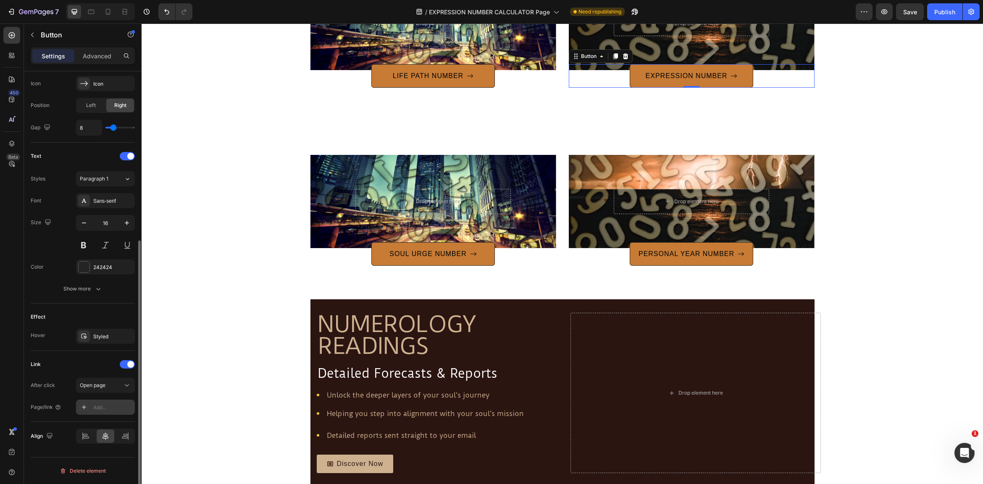
click at [110, 407] on div "Add..." at bounding box center [112, 408] width 39 height 8
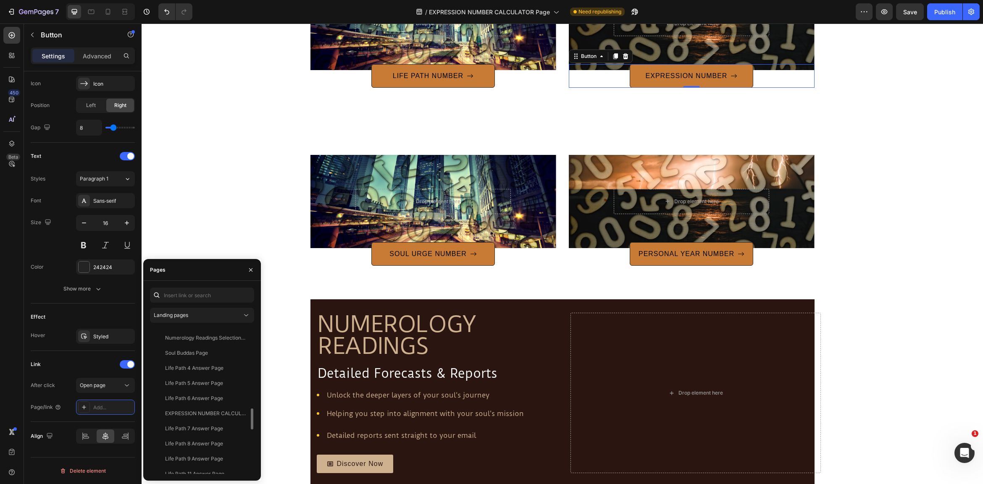
scroll to position [533, 0]
click at [201, 420] on div "EXPRESSION NUMBER CALCULATOR Page" at bounding box center [205, 423] width 81 height 8
click at [253, 268] on icon "button" at bounding box center [250, 270] width 7 height 7
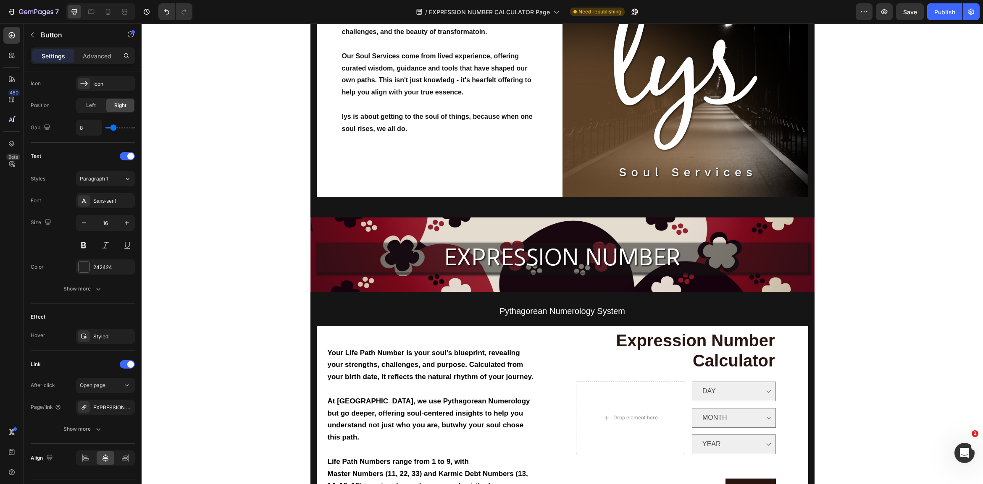
scroll to position [273, 0]
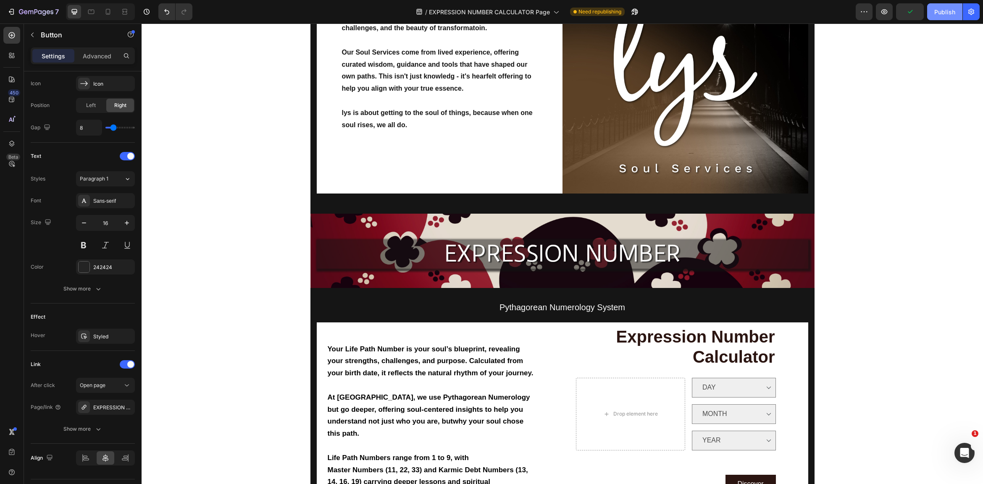
click at [871, 11] on div "Publish" at bounding box center [944, 12] width 21 height 9
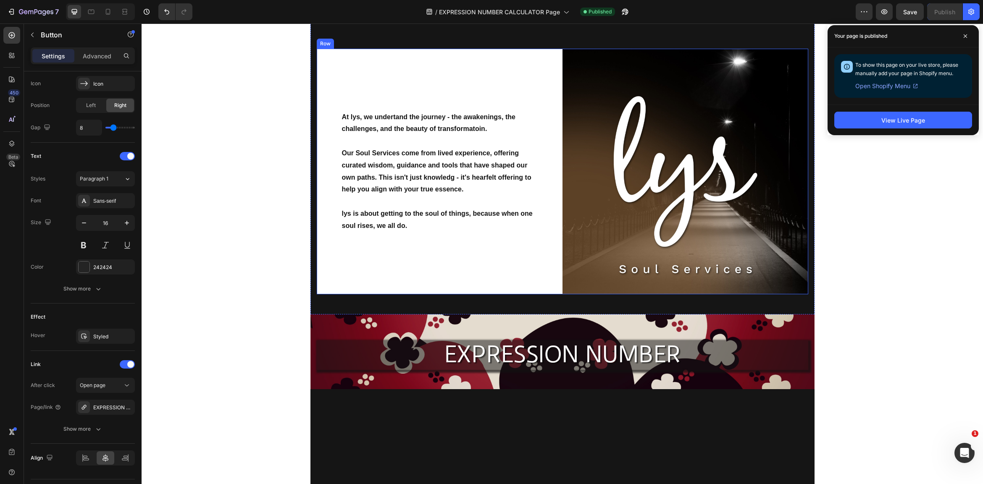
scroll to position [1, 0]
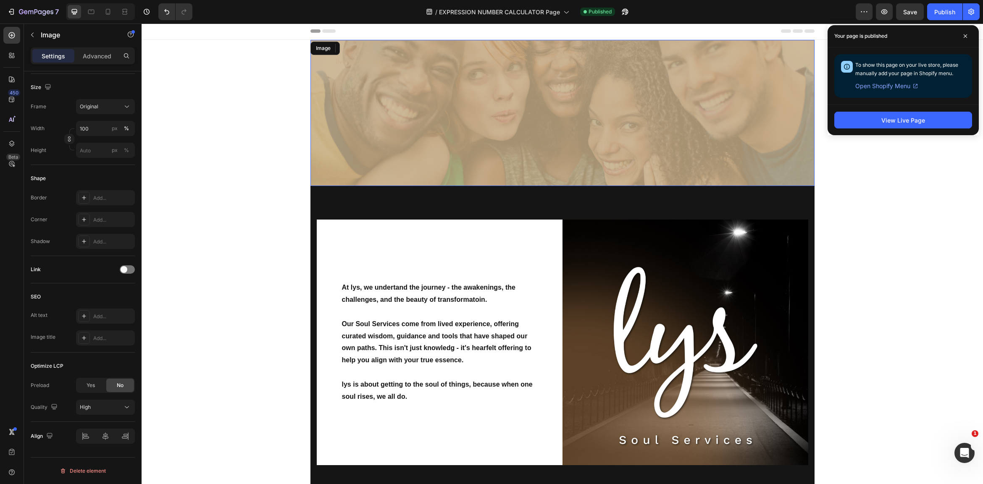
click at [574, 122] on img at bounding box center [562, 113] width 504 height 146
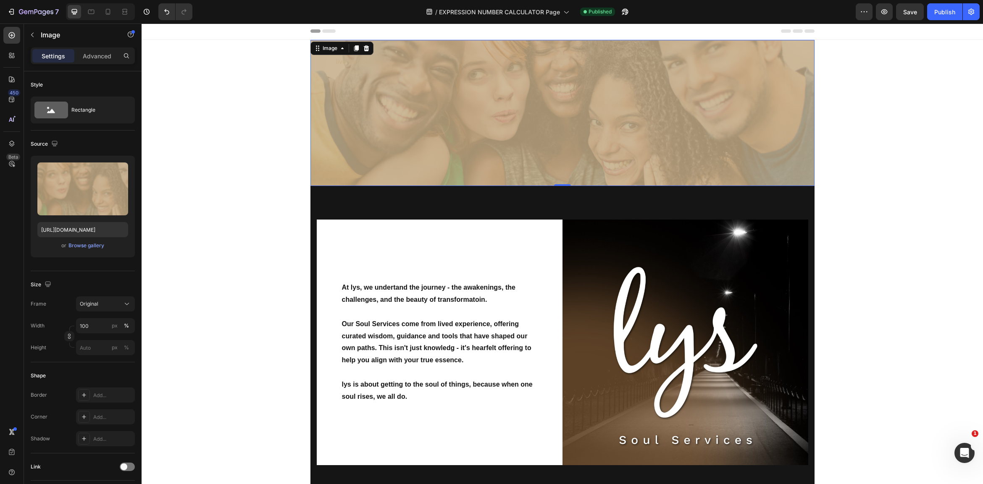
click at [509, 121] on img at bounding box center [562, 113] width 504 height 146
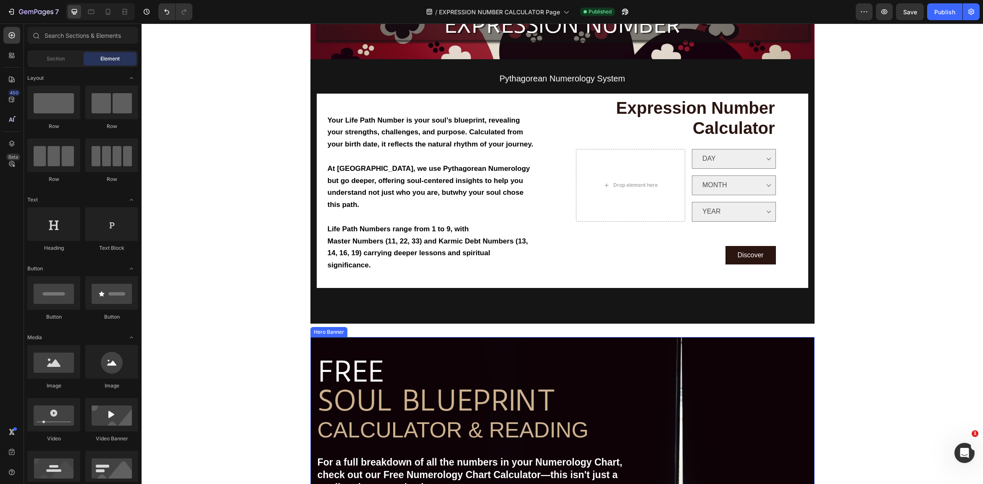
scroll to position [374, 0]
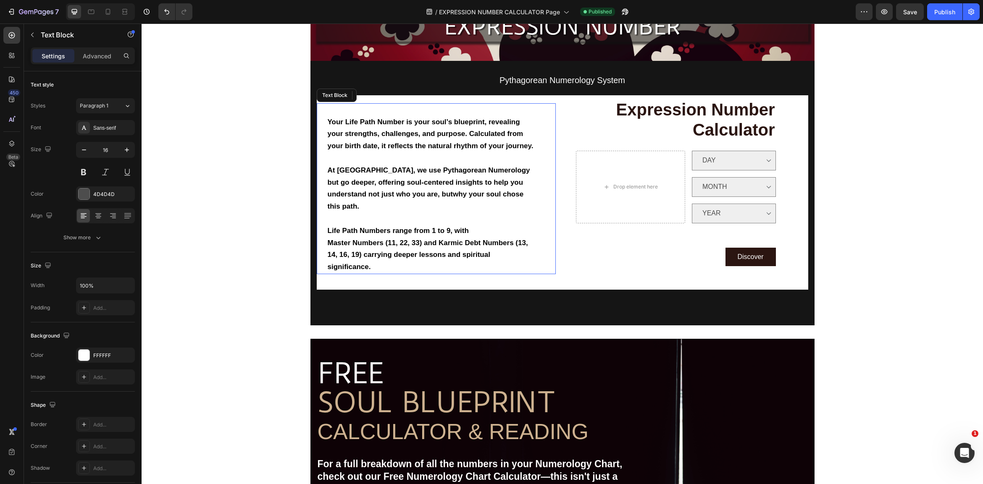
click at [377, 258] on p "Master Numbers (11, 22, 33) and Karmic Debt Numbers (13, 14, 16, 19) carrying d…" at bounding box center [431, 255] width 207 height 36
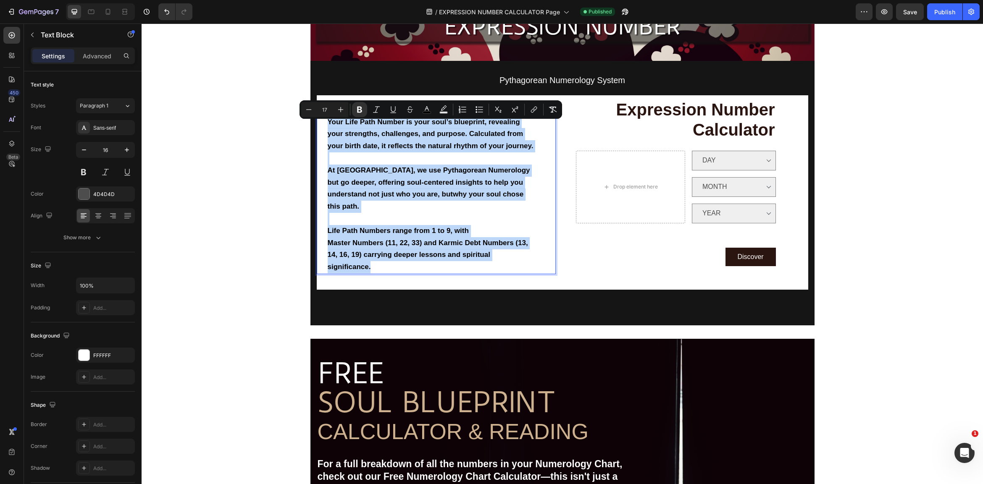
drag, startPoint x: 379, startPoint y: 259, endPoint x: 323, endPoint y: 125, distance: 145.4
click at [324, 125] on div "Your Life Path Number is your soul’s blueprint, revealing your strengths, chall…" at bounding box center [436, 188] width 239 height 171
copy div "Your Life Path Number is your soul’s blueprint, revealing your strengths, chall…"
click at [381, 263] on p "Master Numbers (11, 22, 33) and Karmic Debt Numbers (13, 14, 16, 19) carrying d…" at bounding box center [431, 255] width 207 height 36
drag, startPoint x: 381, startPoint y: 256, endPoint x: 329, endPoint y: 124, distance: 141.4
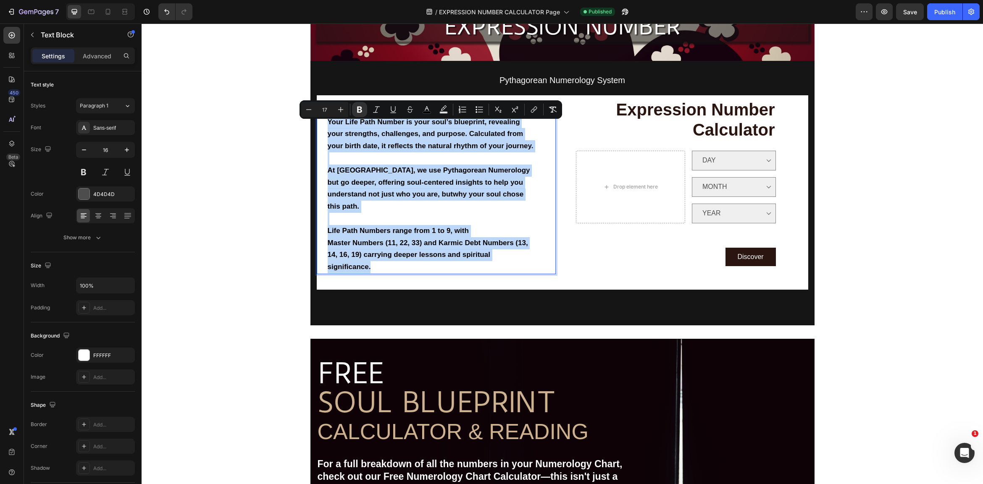
click at [329, 124] on div "Your Life Path Number is your soul’s blueprint, revealing your strengths, chall…" at bounding box center [431, 188] width 209 height 171
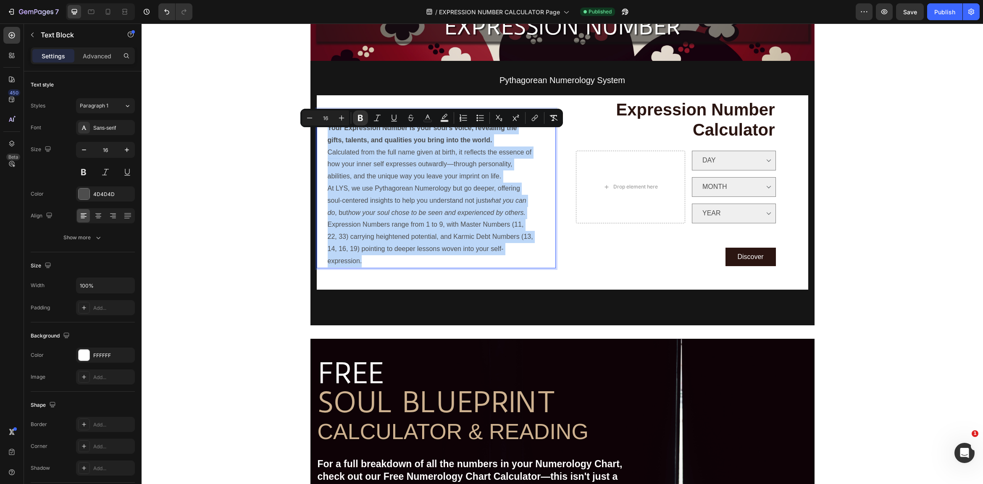
drag, startPoint x: 529, startPoint y: 252, endPoint x: 337, endPoint y: 130, distance: 227.8
click at [328, 132] on div "Your Expression Number is your soul’s voice, revealing the gifts, talents, and …" at bounding box center [431, 188] width 209 height 159
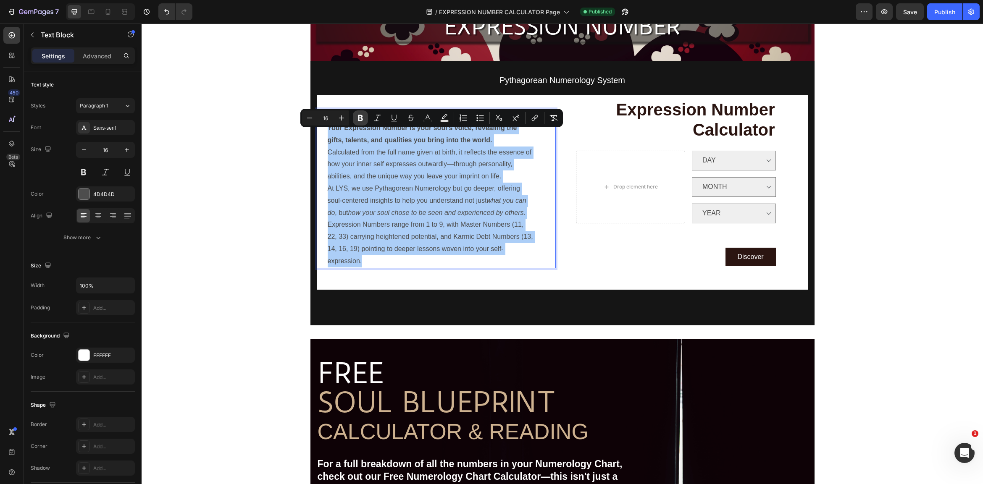
drag, startPoint x: 360, startPoint y: 114, endPoint x: 363, endPoint y: 125, distance: 12.0
click at [360, 114] on icon "Editor contextual toolbar" at bounding box center [360, 118] width 8 height 8
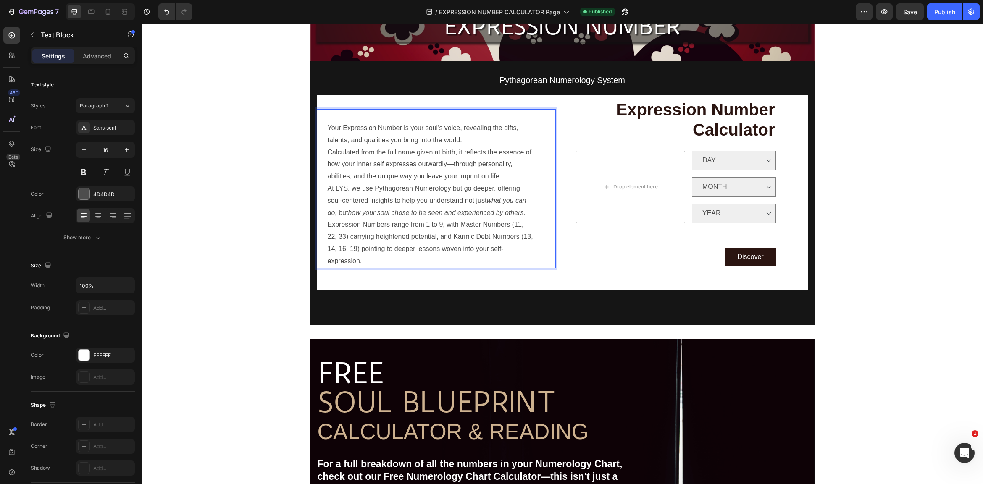
click at [528, 251] on p "Expression Numbers range from 1 to 9, with Master Numbers (11, 22, 33) carrying…" at bounding box center [431, 243] width 207 height 48
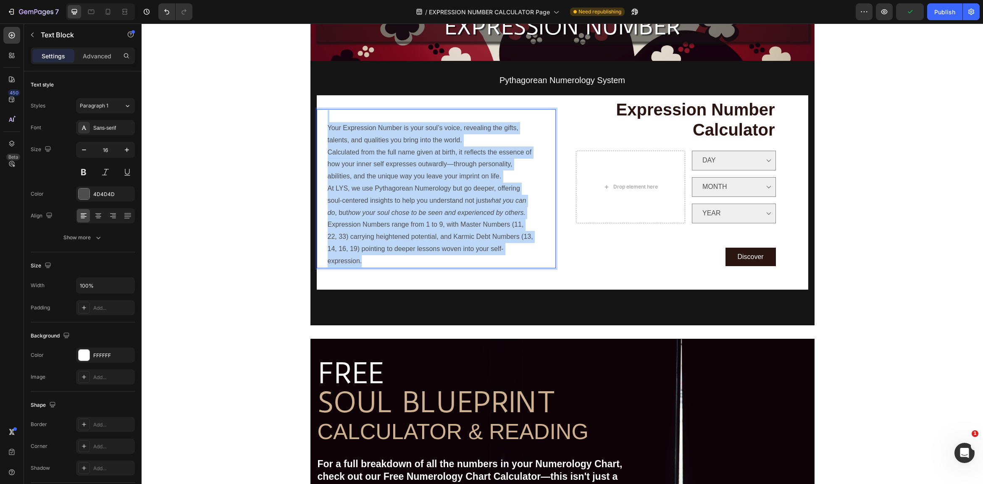
drag, startPoint x: 531, startPoint y: 253, endPoint x: 325, endPoint y: 126, distance: 241.8
click at [324, 125] on div "Your Expression Number is your soul’s voice, revealing the gifts, talents, and …" at bounding box center [436, 188] width 239 height 159
drag, startPoint x: 413, startPoint y: 154, endPoint x: 419, endPoint y: 155, distance: 6.5
click at [415, 154] on p "Your Expression Number is your soul’s voice, revealing the gifts, talents, and …" at bounding box center [431, 152] width 207 height 61
drag, startPoint x: 326, startPoint y: 131, endPoint x: 530, endPoint y: 252, distance: 237.0
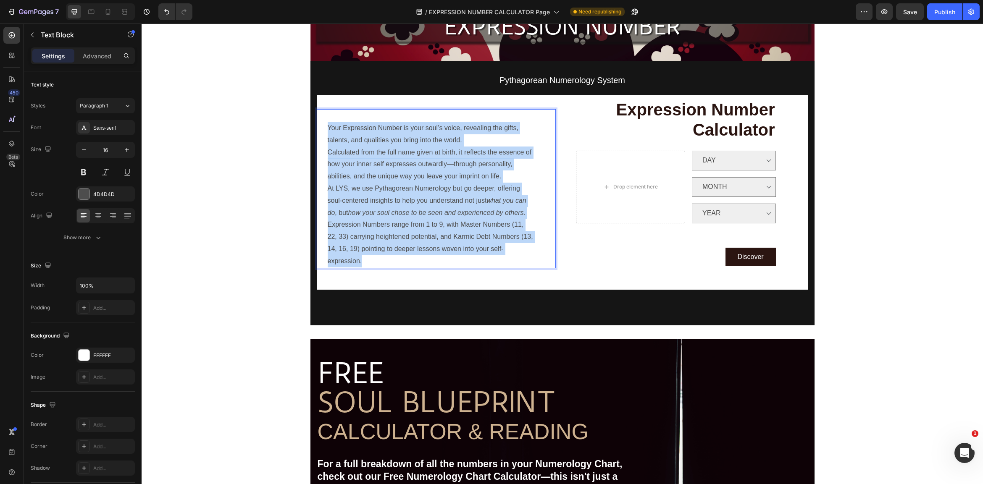
click at [530, 251] on div "Your Expression Number is your soul’s voice, revealing the gifts, talents, and …" at bounding box center [431, 188] width 209 height 159
click at [459, 219] on p "At LYS, we use Pythagorean Numerology but go deeper, offering soul-centered ins…" at bounding box center [431, 201] width 207 height 36
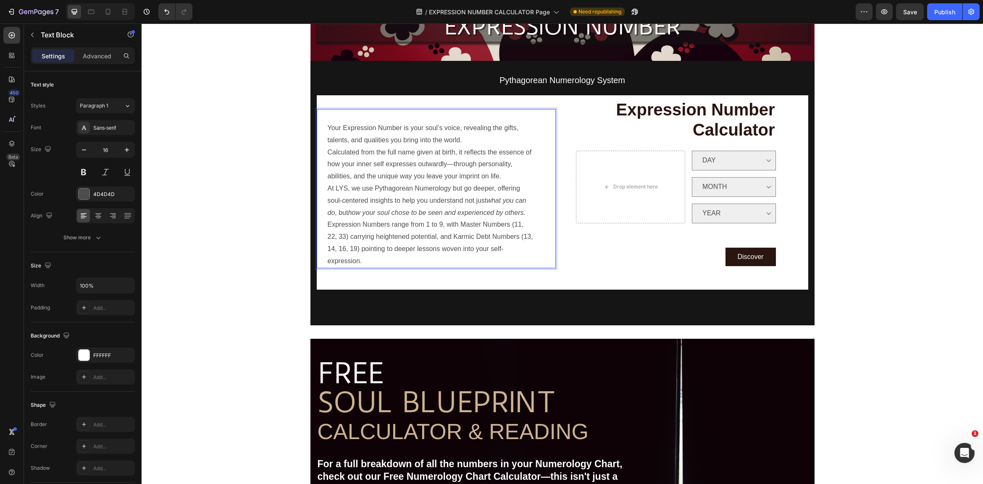
click at [459, 219] on p "At LYS, we use Pythagorean Numerology but go deeper, offering soul-centered ins…" at bounding box center [431, 201] width 207 height 36
click at [85, 171] on button at bounding box center [83, 172] width 15 height 15
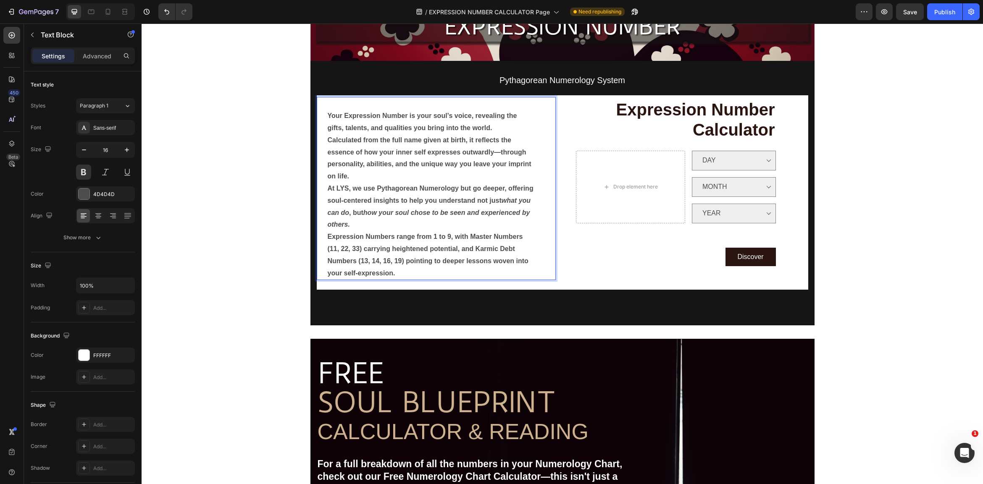
click at [535, 244] on div "Your Expression Number is your soul’s voice, revealing the gifts, talents, and …" at bounding box center [431, 188] width 209 height 183
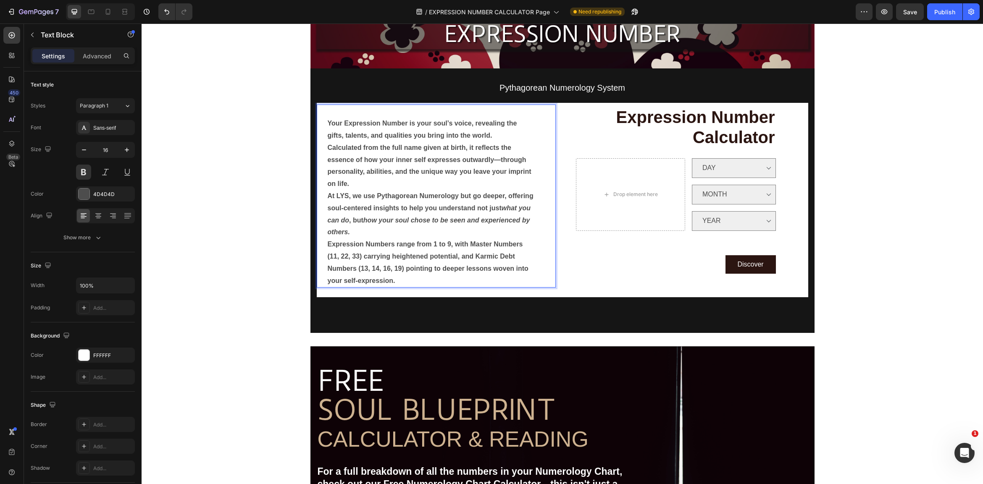
scroll to position [365, 0]
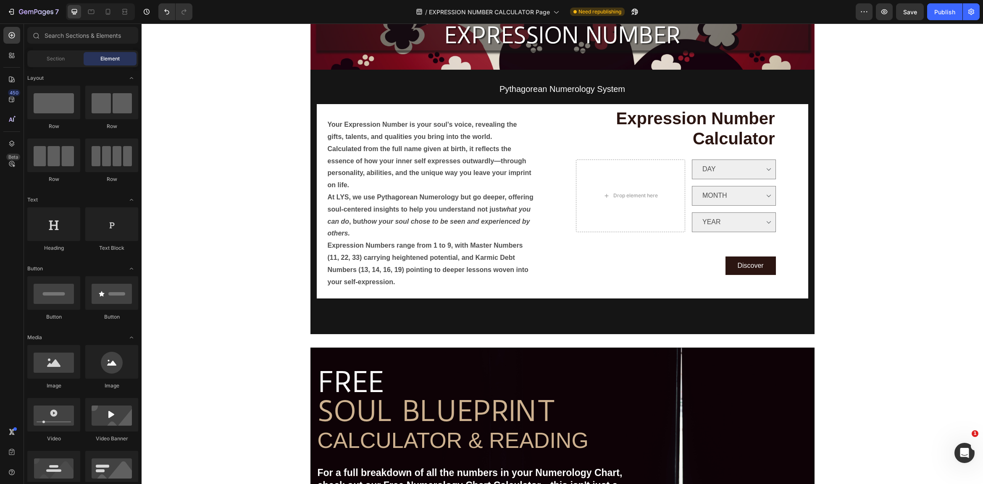
drag, startPoint x: 247, startPoint y: 283, endPoint x: 252, endPoint y: 283, distance: 5.1
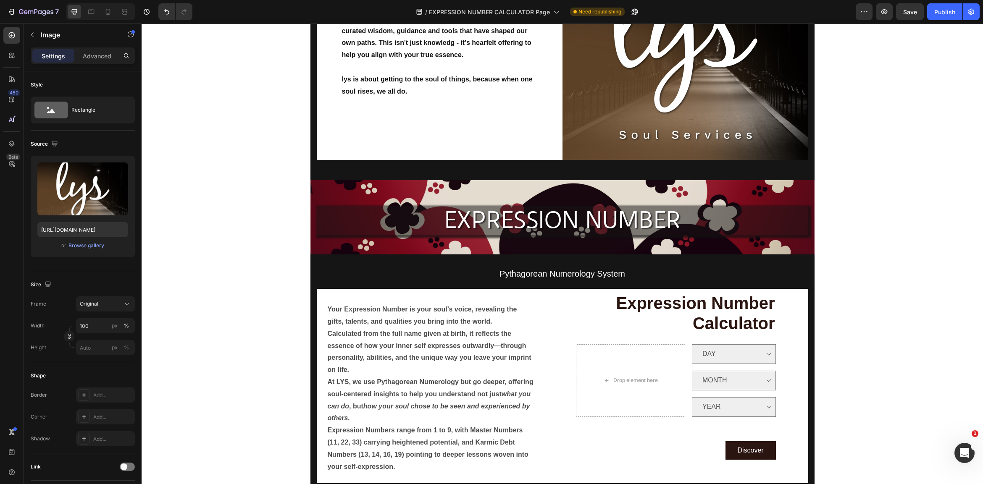
scroll to position [272, 0]
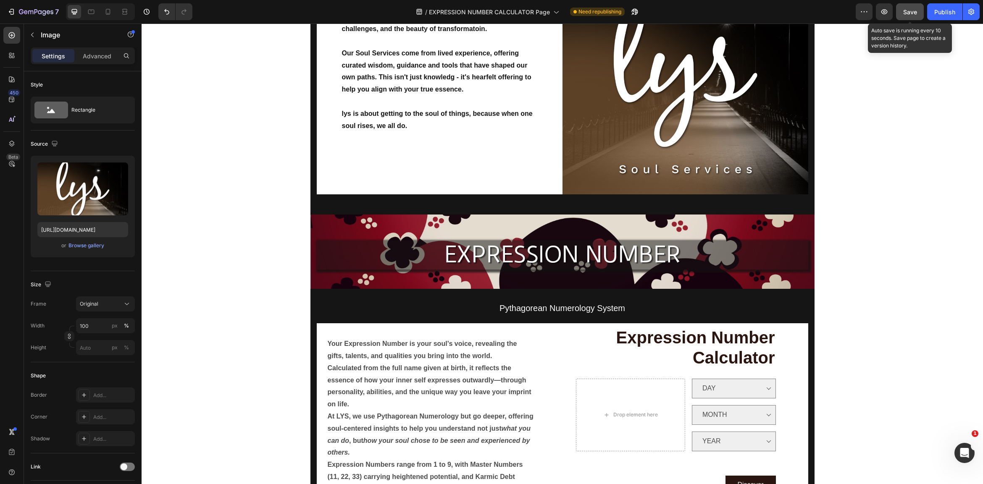
click at [871, 13] on span "Save" at bounding box center [910, 11] width 14 height 7
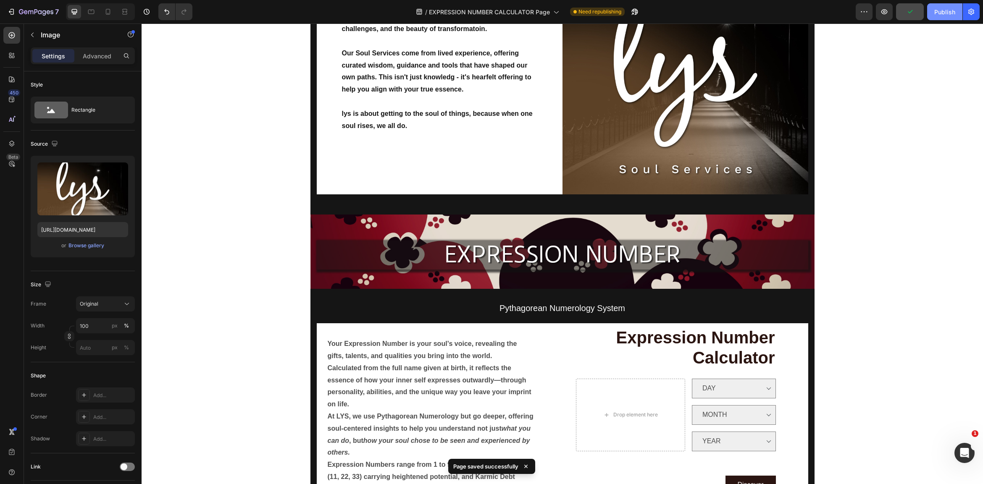
click at [871, 10] on div "Publish" at bounding box center [944, 12] width 21 height 9
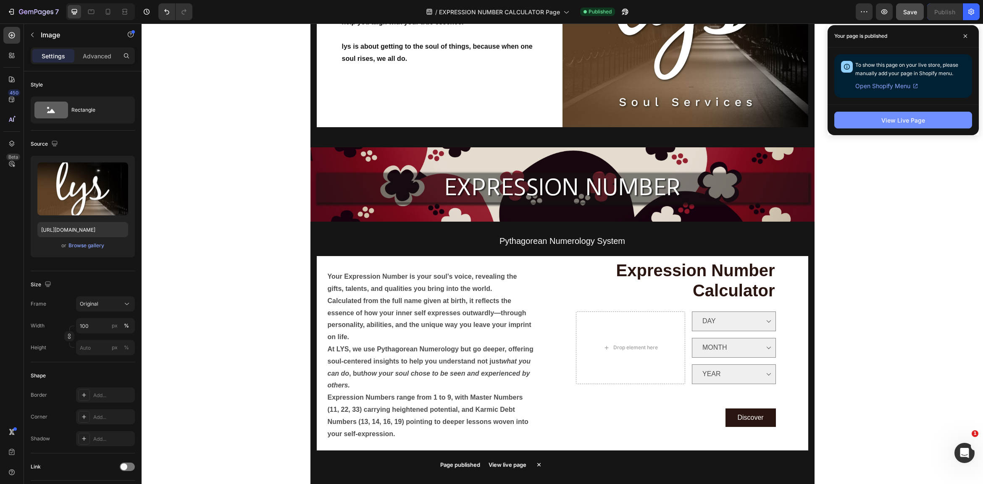
scroll to position [347, 0]
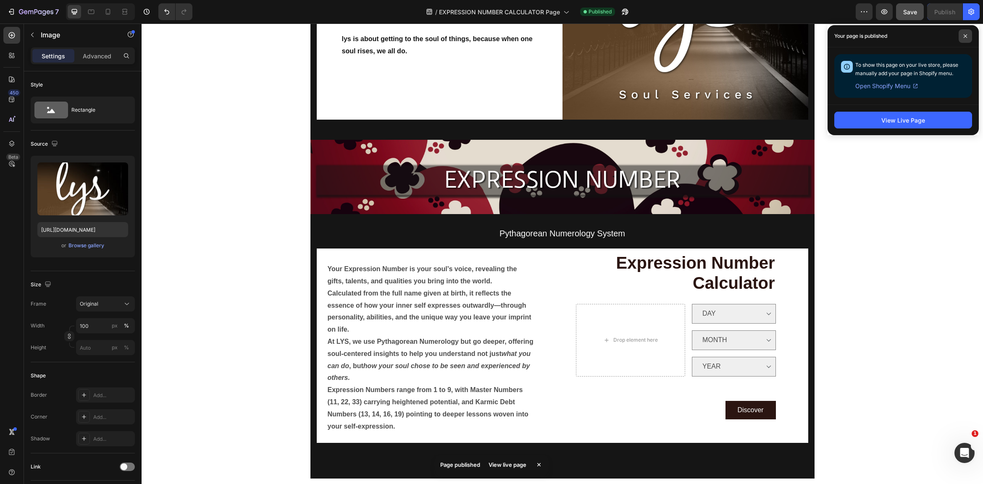
click at [871, 34] on icon at bounding box center [965, 36] width 4 height 4
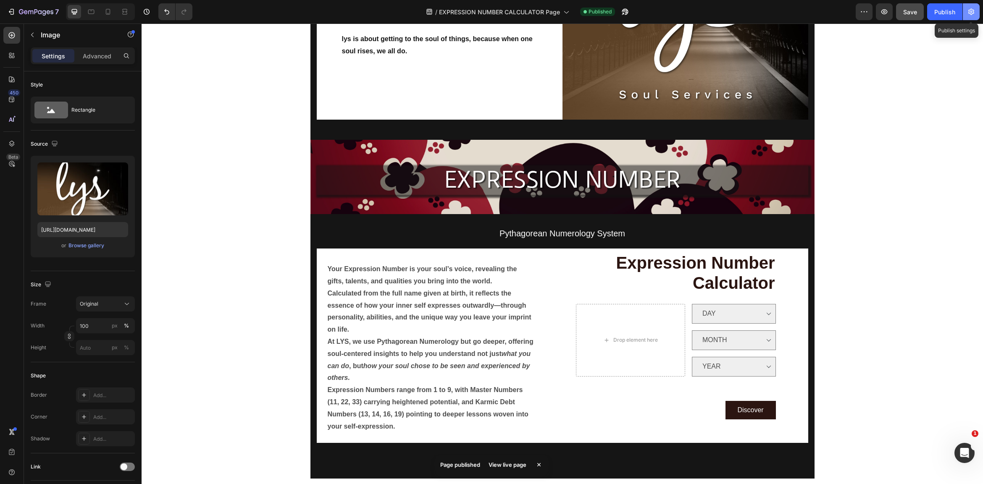
click at [871, 10] on icon "button" at bounding box center [971, 12] width 8 height 8
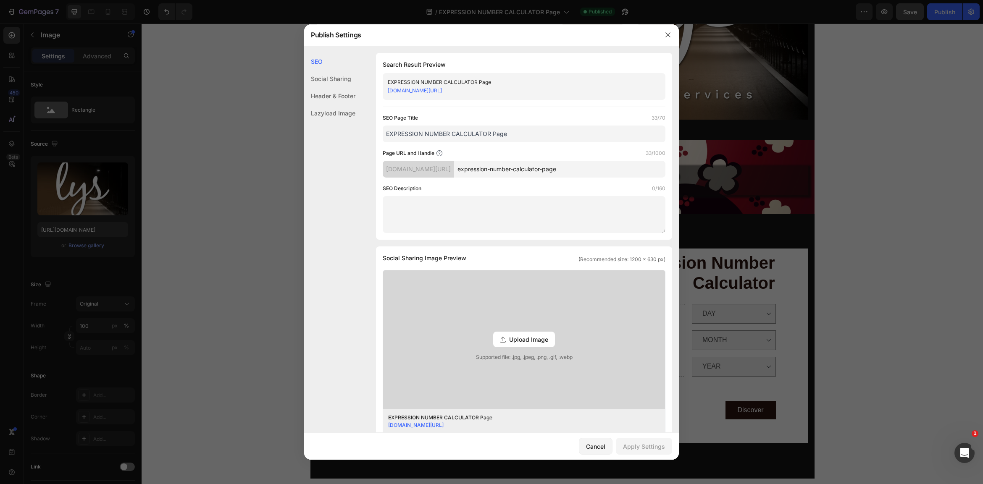
drag, startPoint x: 577, startPoint y: 89, endPoint x: 378, endPoint y: 91, distance: 199.6
click at [378, 91] on div "Search Result Preview EXPRESSION NUMBER CALCULATOR Page [DOMAIN_NAME][URL] SEO …" at bounding box center [524, 146] width 296 height 187
copy link "[DOMAIN_NAME][URL]"
click at [670, 34] on icon "button" at bounding box center [668, 35] width 7 height 7
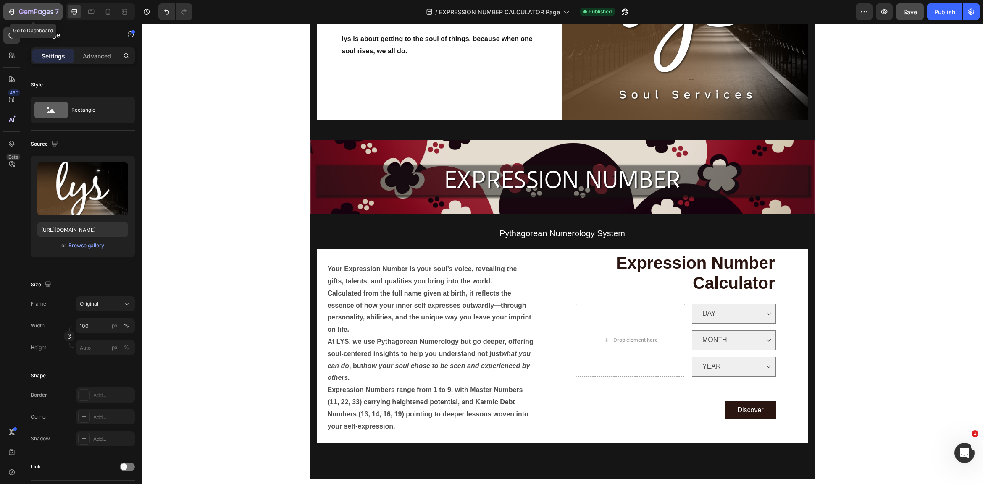
click at [11, 10] on icon "button" at bounding box center [11, 12] width 8 height 8
